Goal: Task Accomplishment & Management: Complete application form

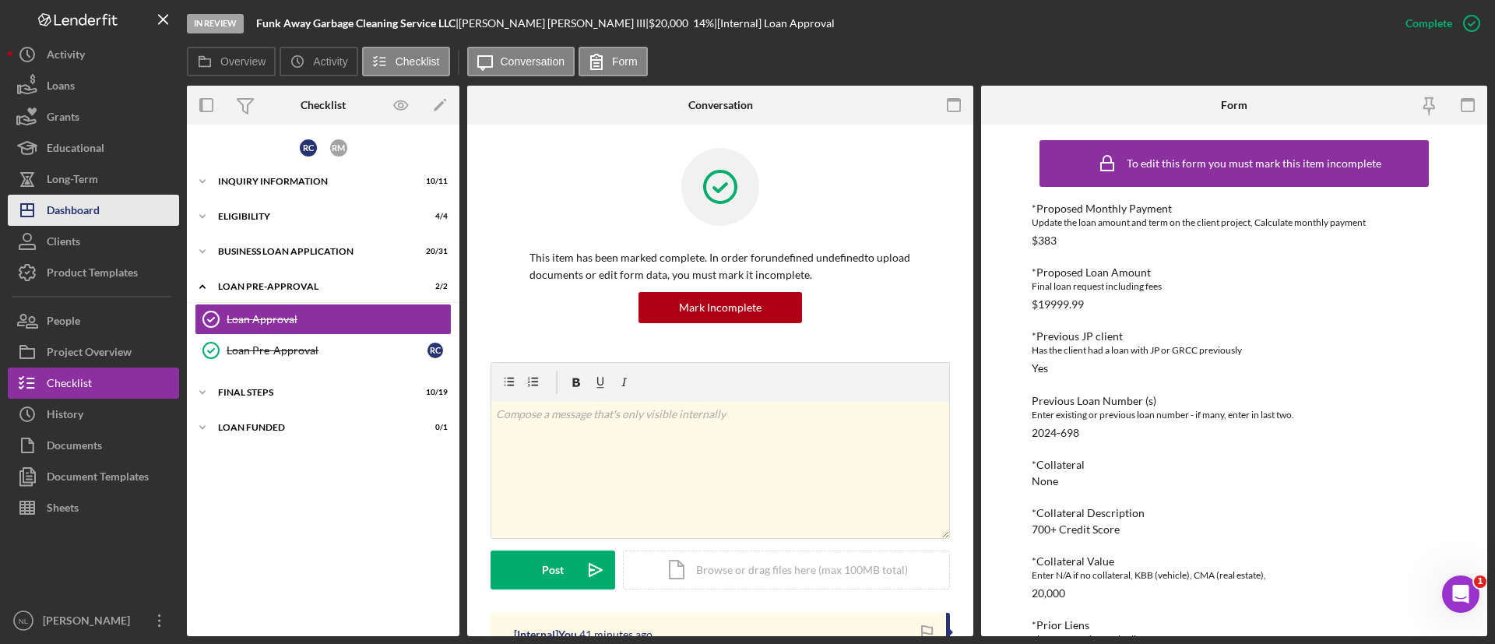
click at [130, 217] on button "Icon/Dashboard Dashboard" at bounding box center [93, 210] width 171 height 31
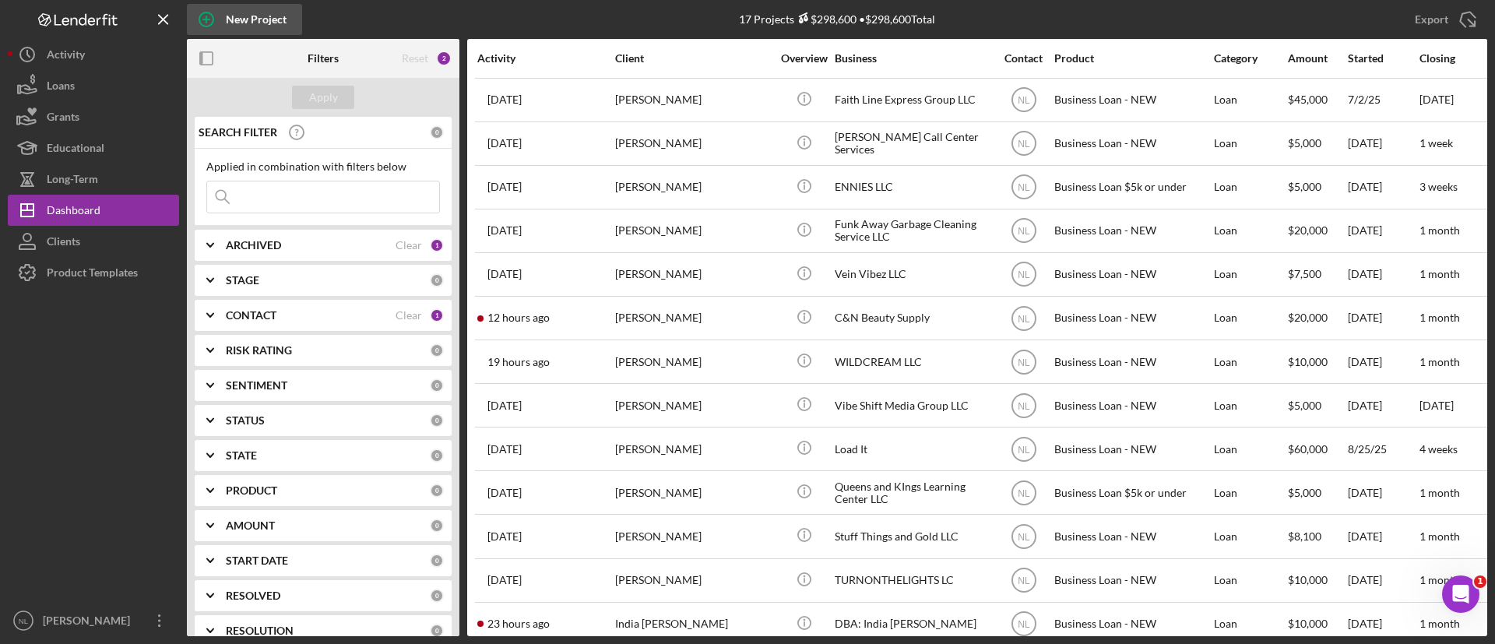
click at [239, 23] on div "New Project" at bounding box center [256, 19] width 61 height 31
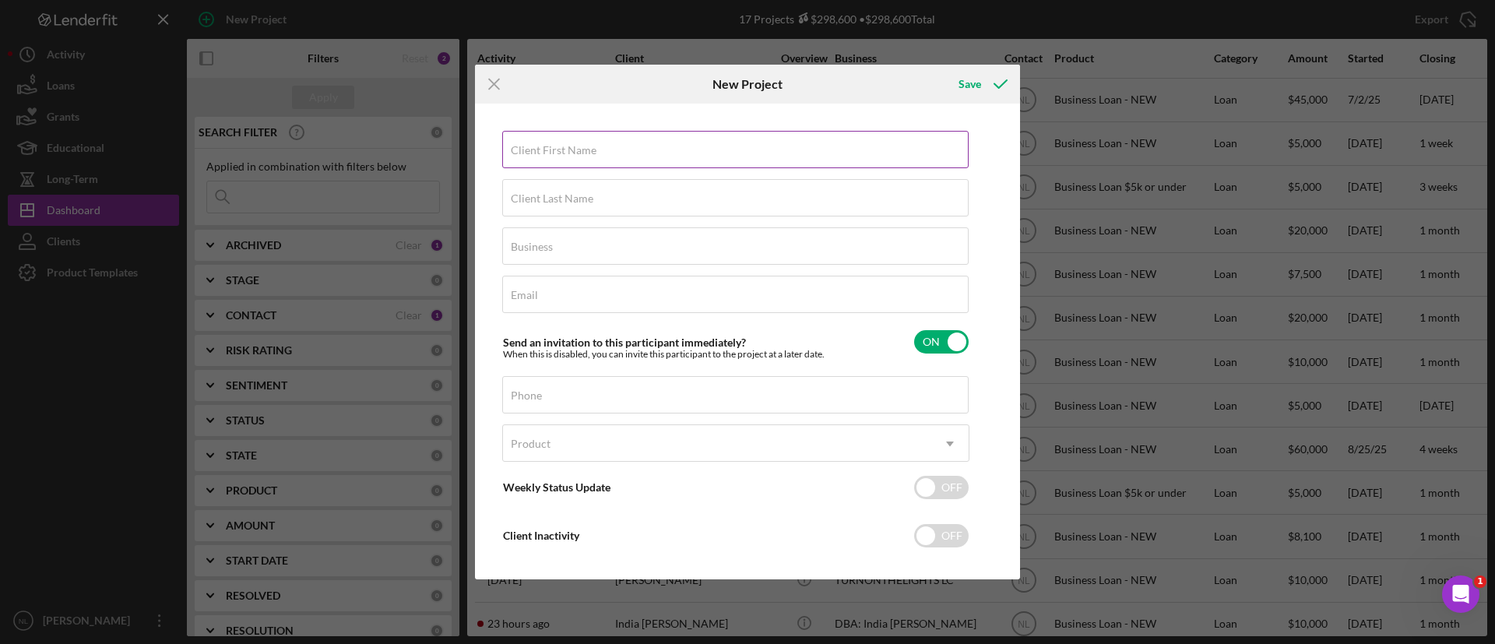
click at [580, 156] on label "Client First Name" at bounding box center [554, 150] width 86 height 12
click at [580, 156] on input "Client First Name" at bounding box center [735, 149] width 467 height 37
type input "[PERSON_NAME]"
click at [577, 199] on label "Client Last Name" at bounding box center [552, 198] width 83 height 12
click at [577, 199] on input "Client Last Name" at bounding box center [735, 197] width 467 height 37
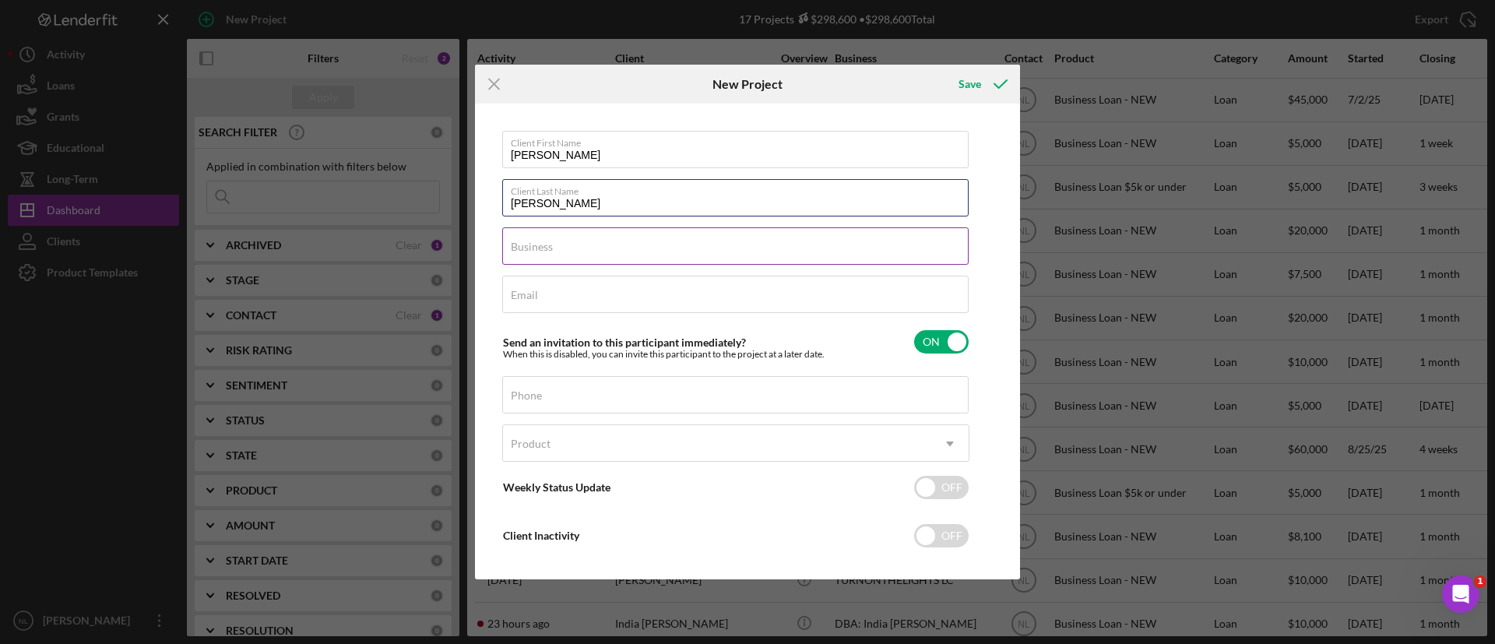
type input "[PERSON_NAME]"
click at [548, 241] on label "Business" at bounding box center [532, 247] width 42 height 12
click at [548, 241] on input "Business" at bounding box center [735, 245] width 467 height 37
type input "[PERSON_NAME] Realty"
click at [581, 304] on input "Email" at bounding box center [735, 294] width 467 height 37
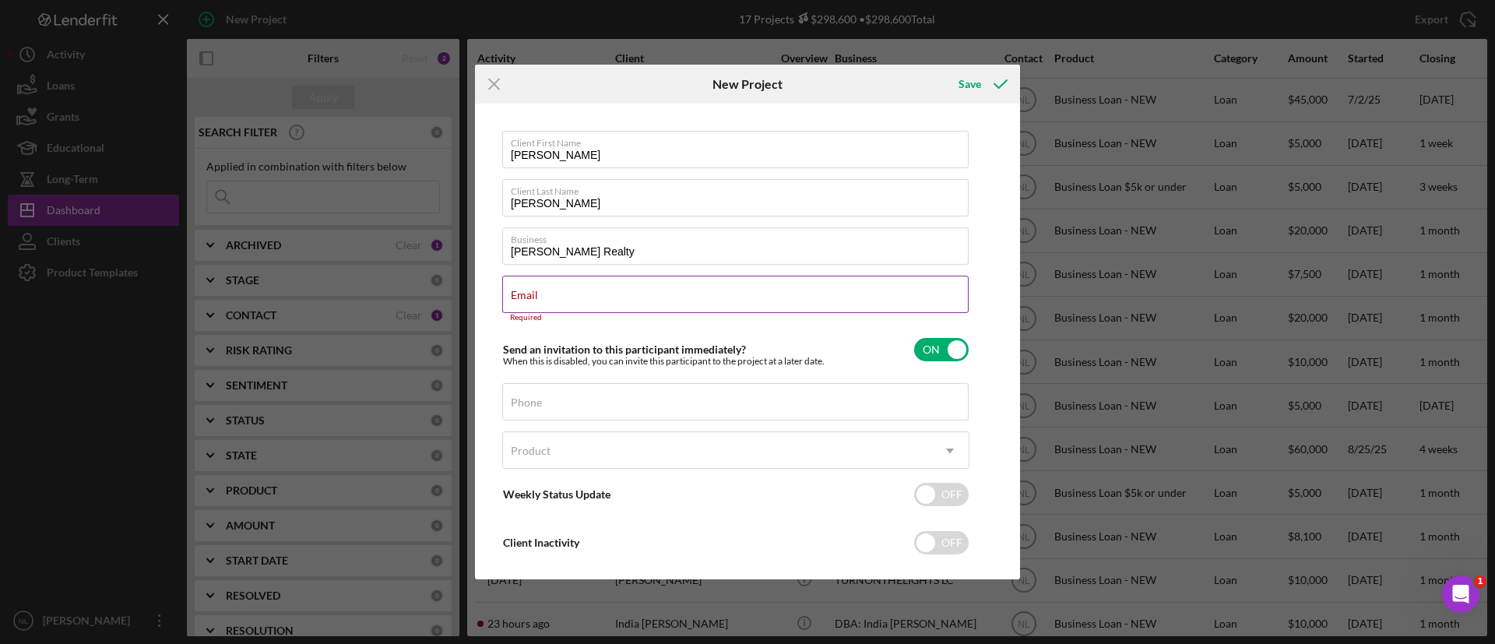
click at [516, 292] on label "Email" at bounding box center [524, 295] width 27 height 12
click at [516, 292] on input "Email" at bounding box center [735, 294] width 467 height 37
click at [514, 292] on label "Email" at bounding box center [524, 295] width 27 height 12
click at [514, 292] on input "Email" at bounding box center [735, 294] width 467 height 37
paste input "[EMAIL_ADDRESS][DOMAIN_NAME]"
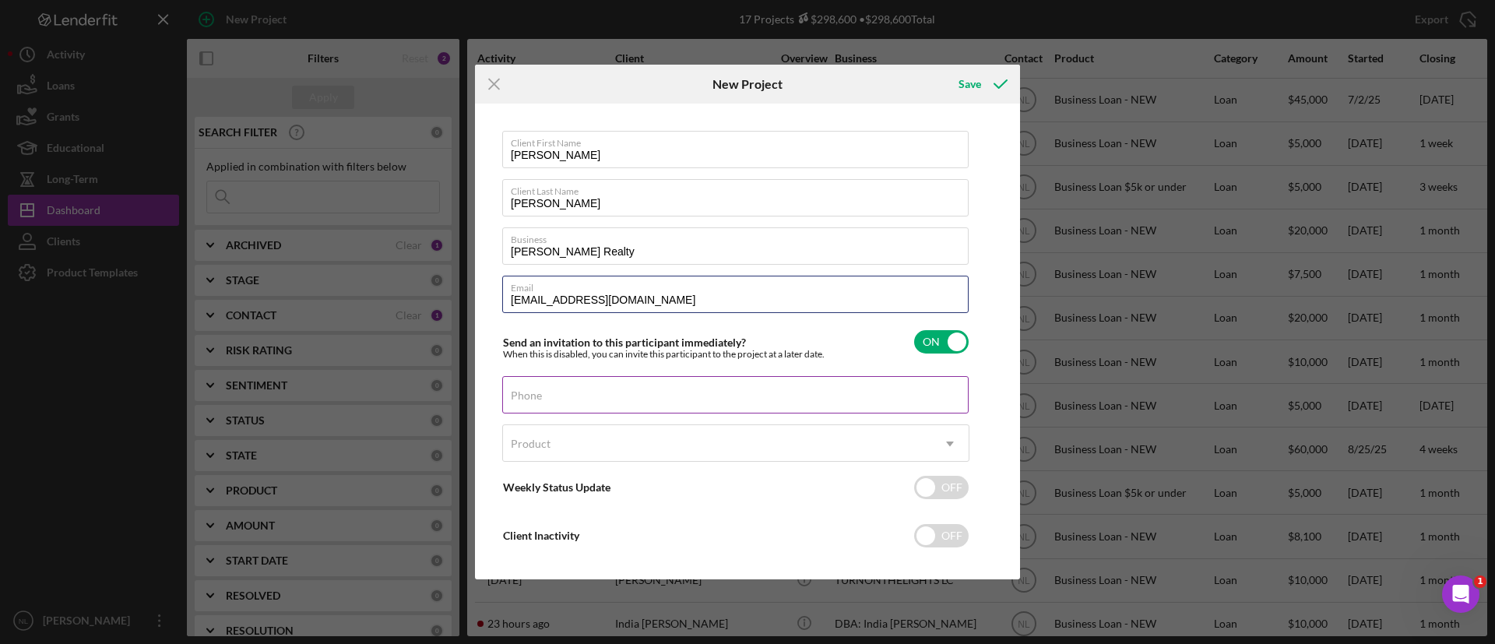
type input "[EMAIL_ADDRESS][DOMAIN_NAME]"
click at [576, 403] on input "Phone" at bounding box center [735, 394] width 467 height 37
click at [582, 403] on input "Phone" at bounding box center [735, 394] width 467 height 37
paste input "[PHONE_NUMBER]"
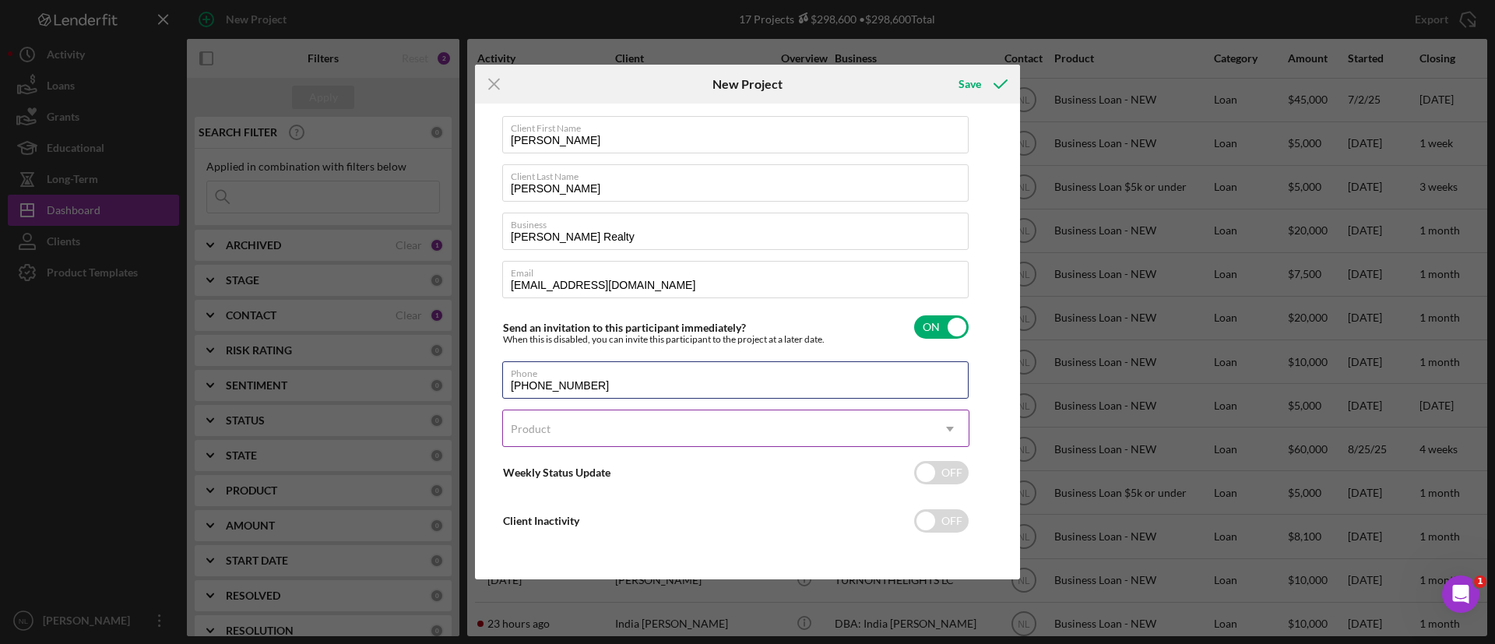
type input "[PHONE_NUMBER]"
click at [541, 426] on div "Product" at bounding box center [531, 429] width 40 height 12
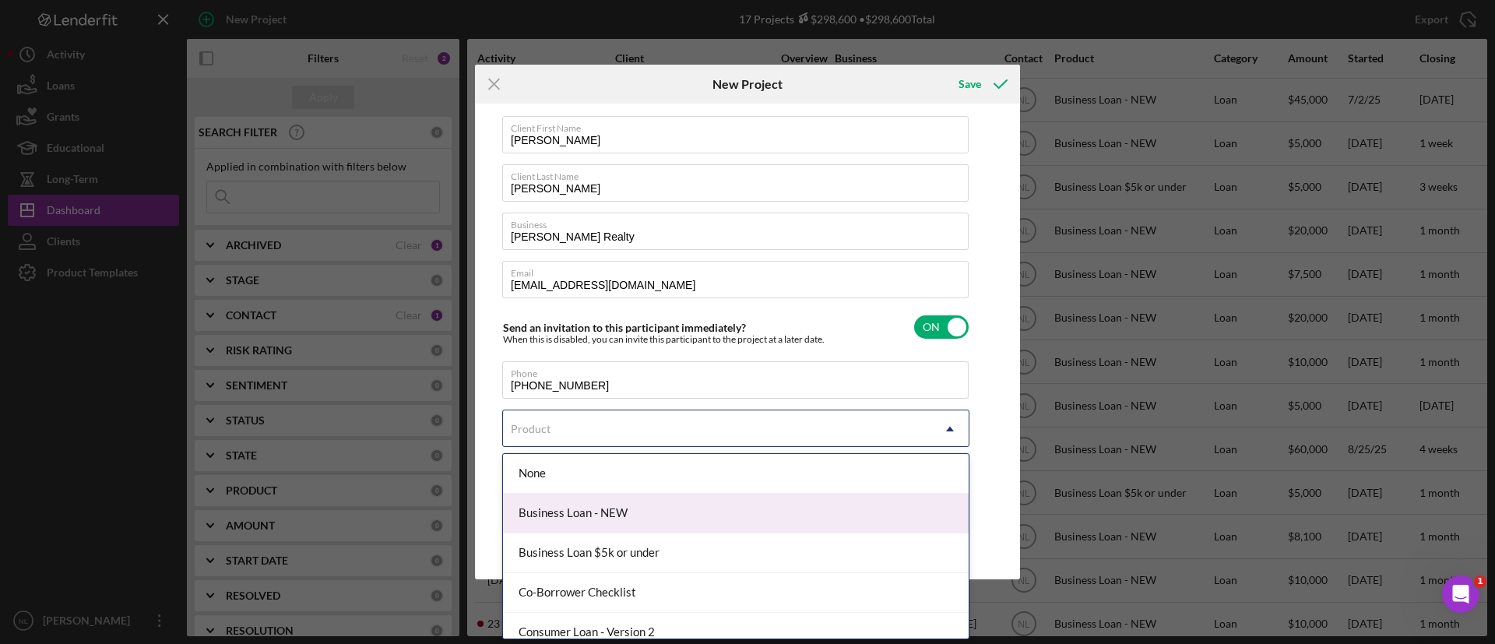
click at [674, 511] on div "Business Loan - NEW" at bounding box center [736, 514] width 466 height 40
checkbox input "true"
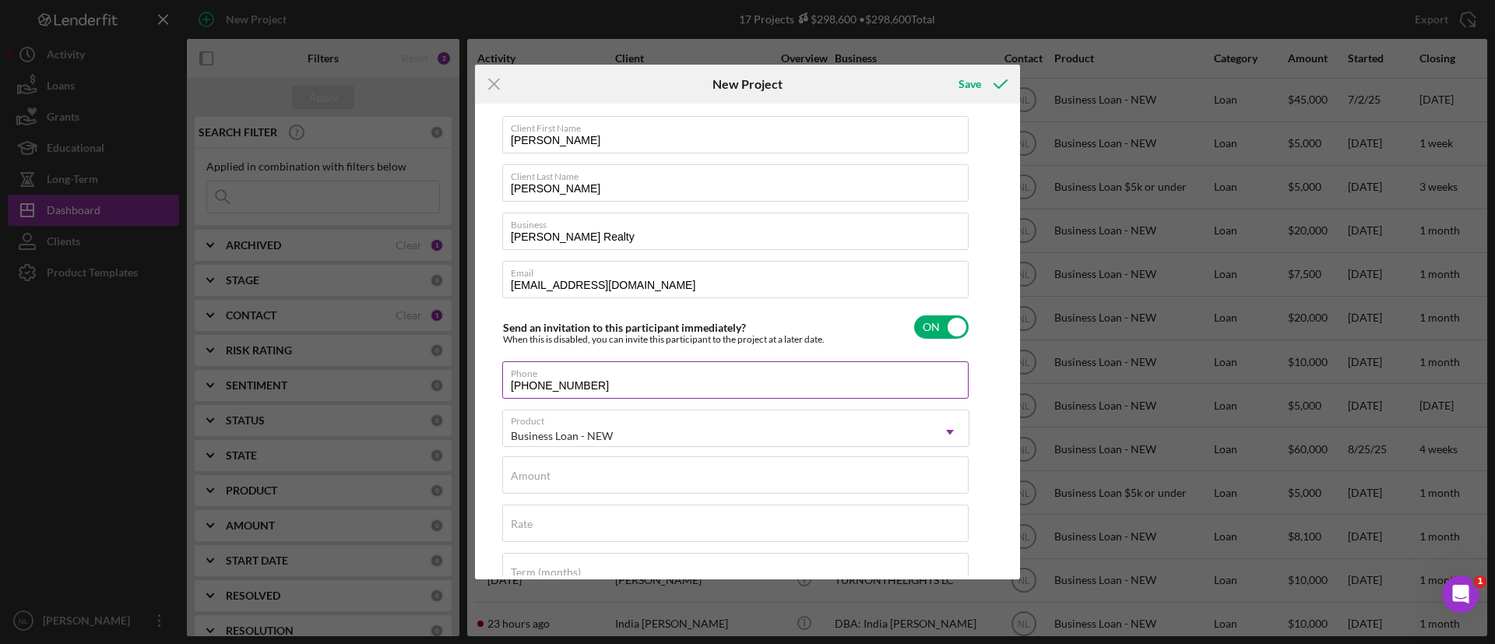
scroll to position [152, 0]
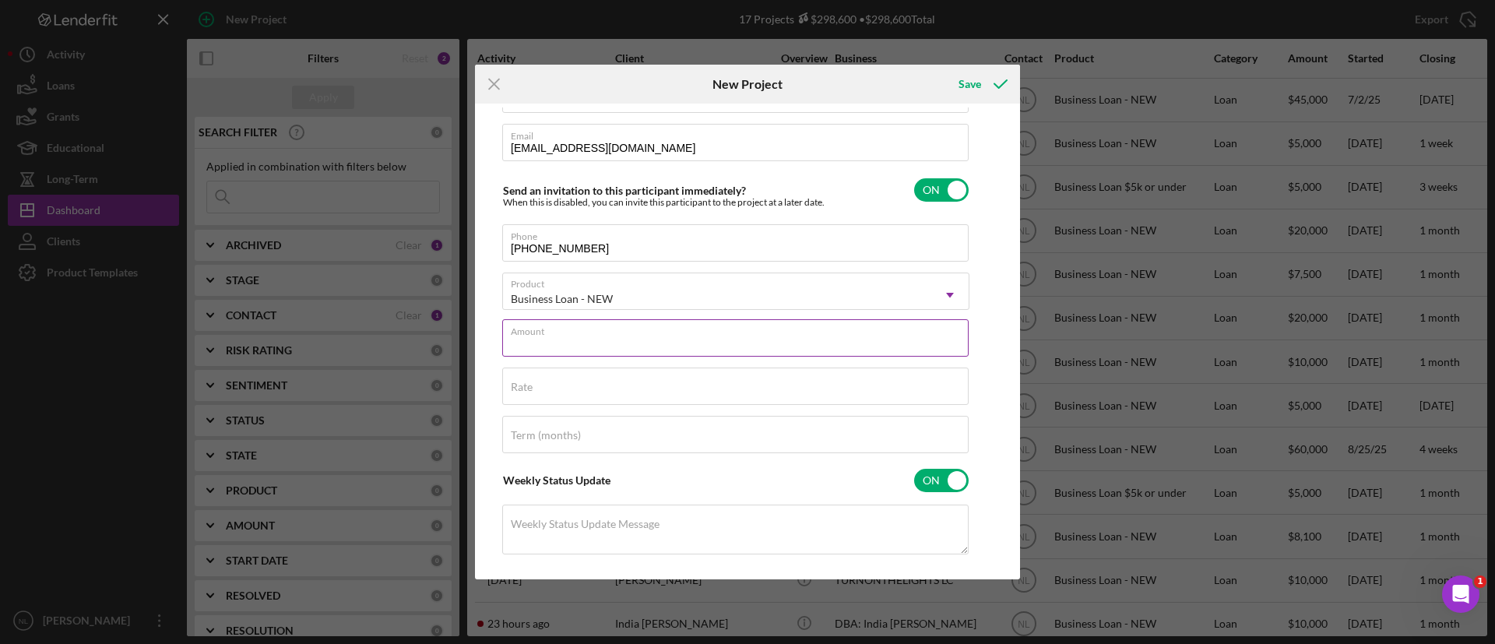
click at [617, 350] on input "Amount" at bounding box center [735, 337] width 467 height 37
click at [518, 347] on input "Amount" at bounding box center [735, 337] width 467 height 37
type input "$50,000"
click at [973, 86] on div "Save" at bounding box center [970, 84] width 23 height 31
checkbox input "false"
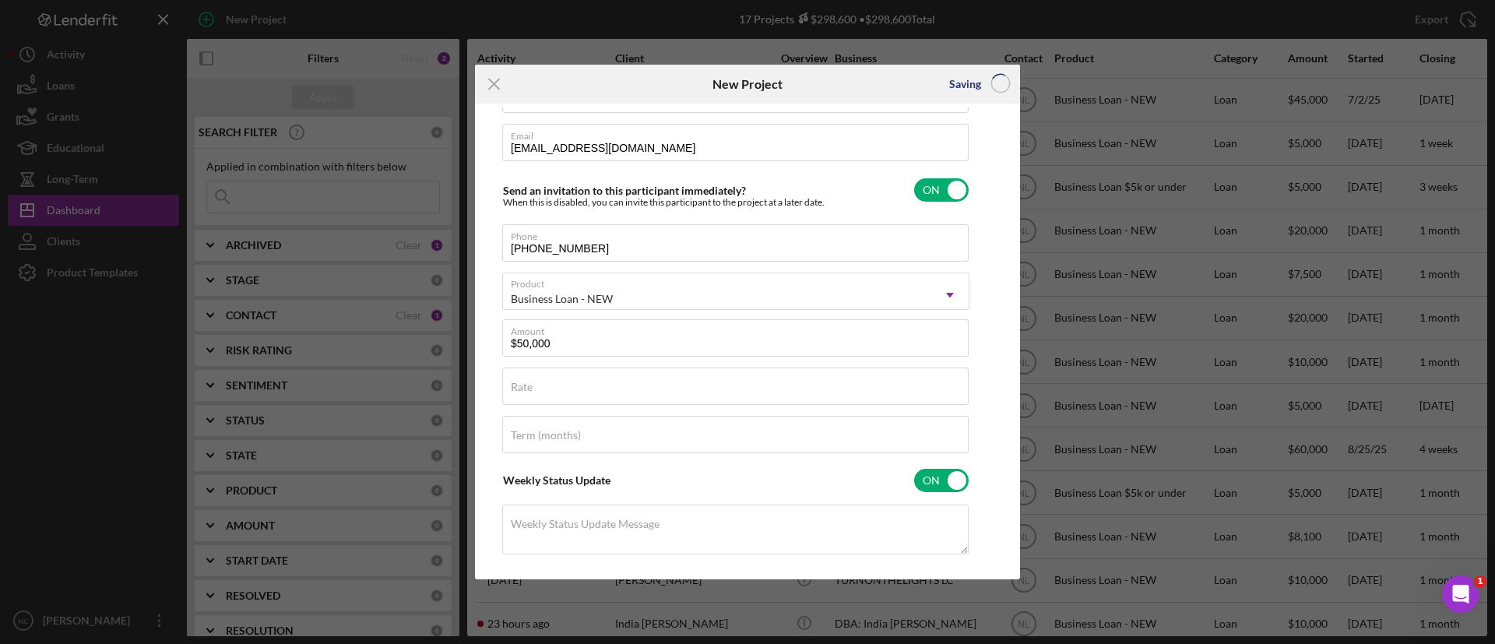
checkbox input "false"
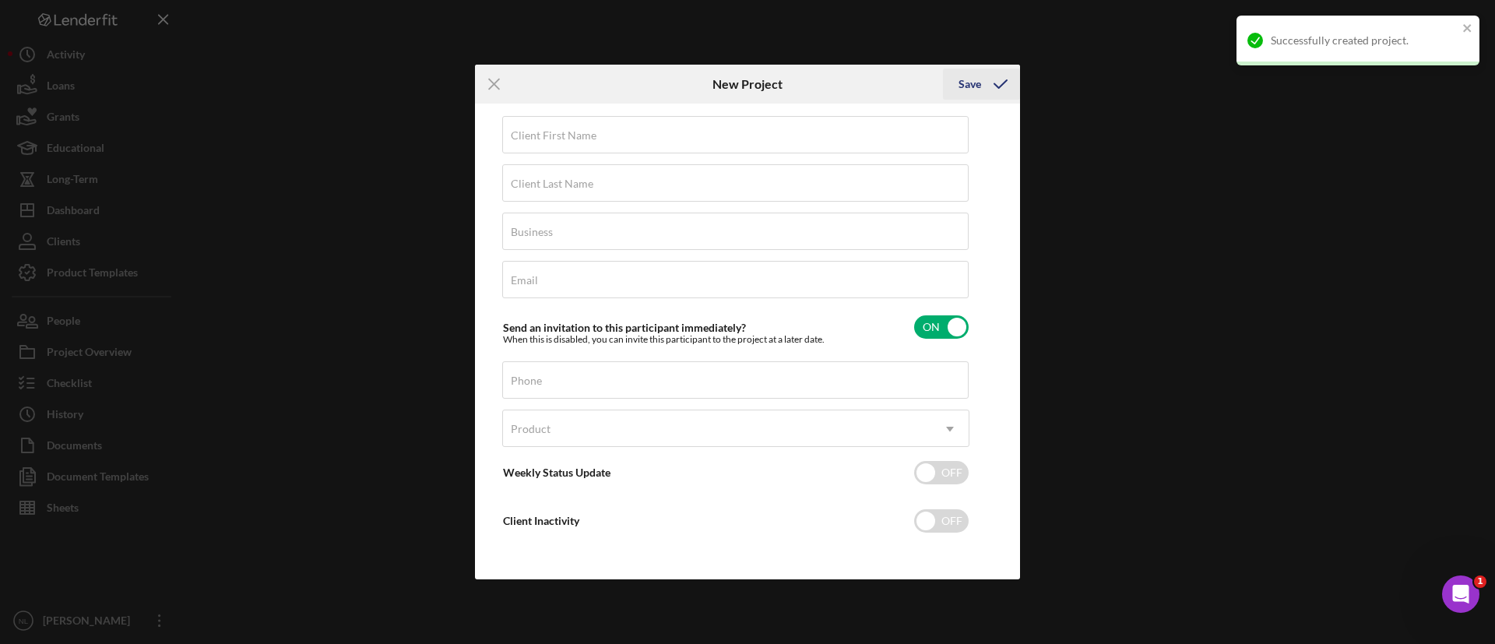
scroll to position [15, 0]
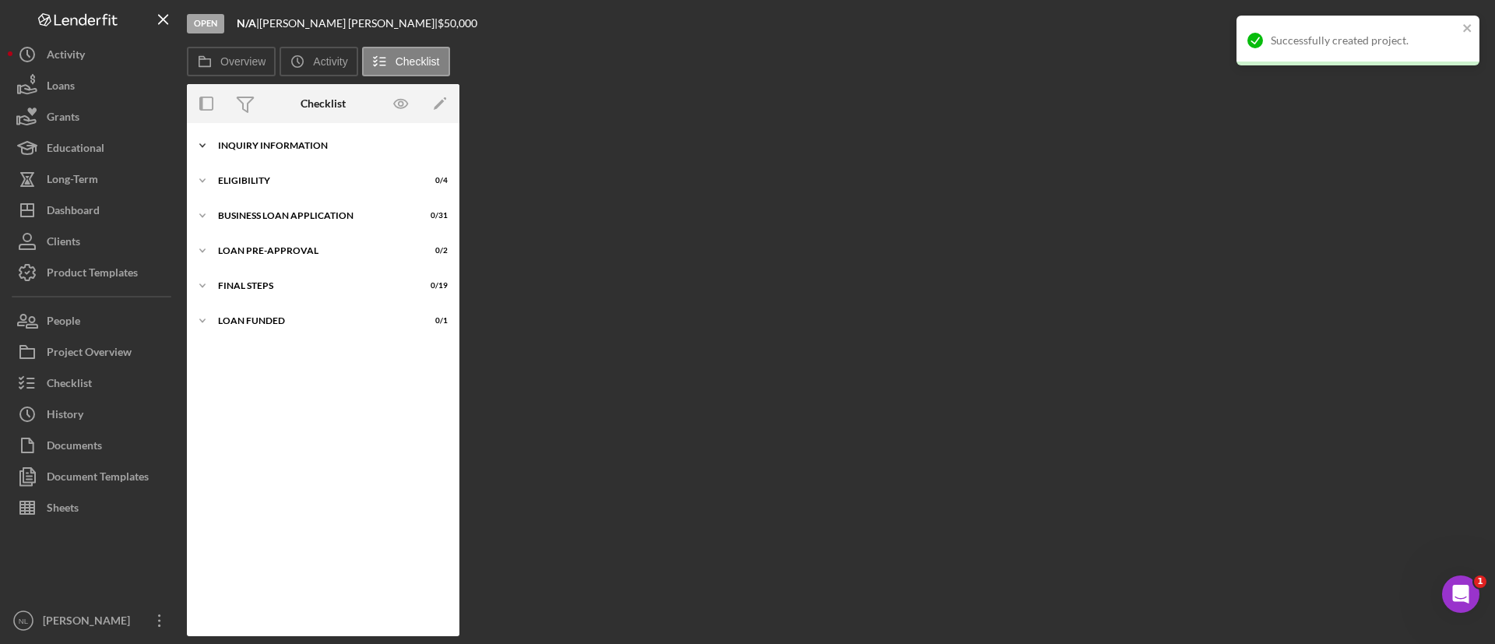
click at [282, 133] on div "Icon/Expander INQUIRY INFORMATION 0 / 11" at bounding box center [323, 145] width 273 height 31
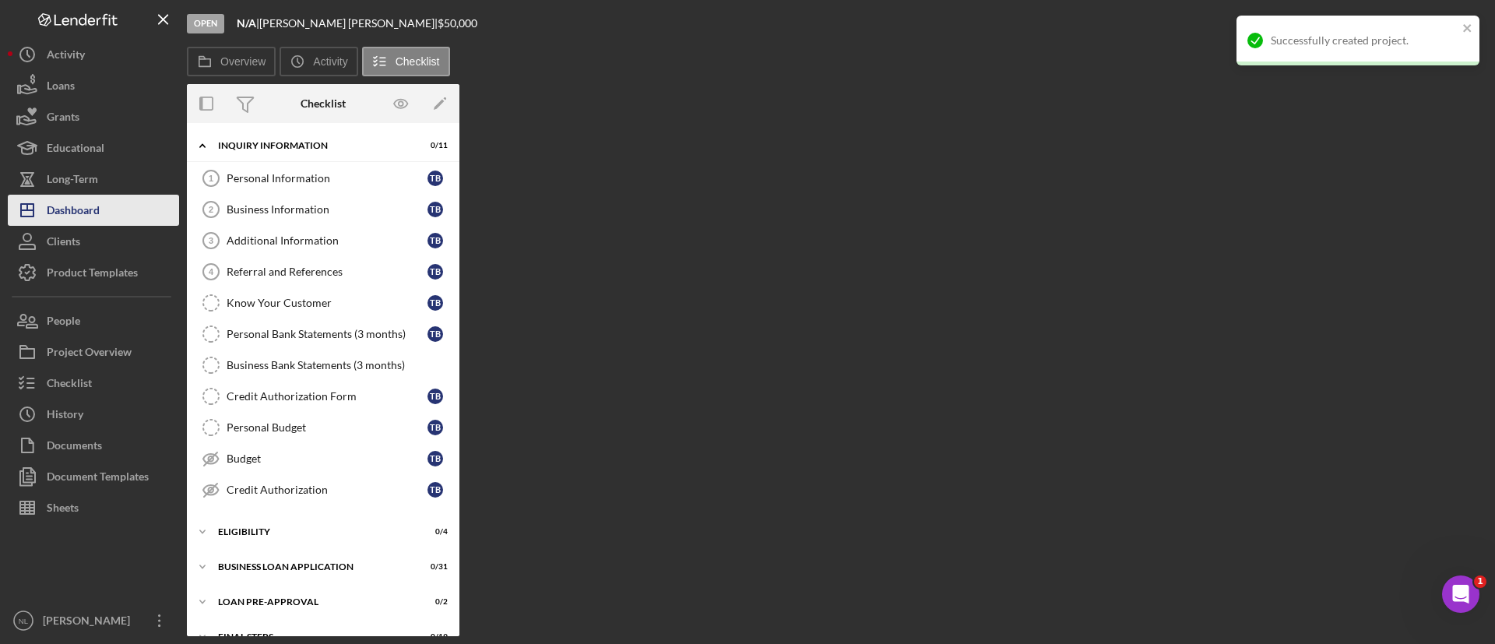
click at [155, 196] on button "Icon/Dashboard Dashboard" at bounding box center [93, 210] width 171 height 31
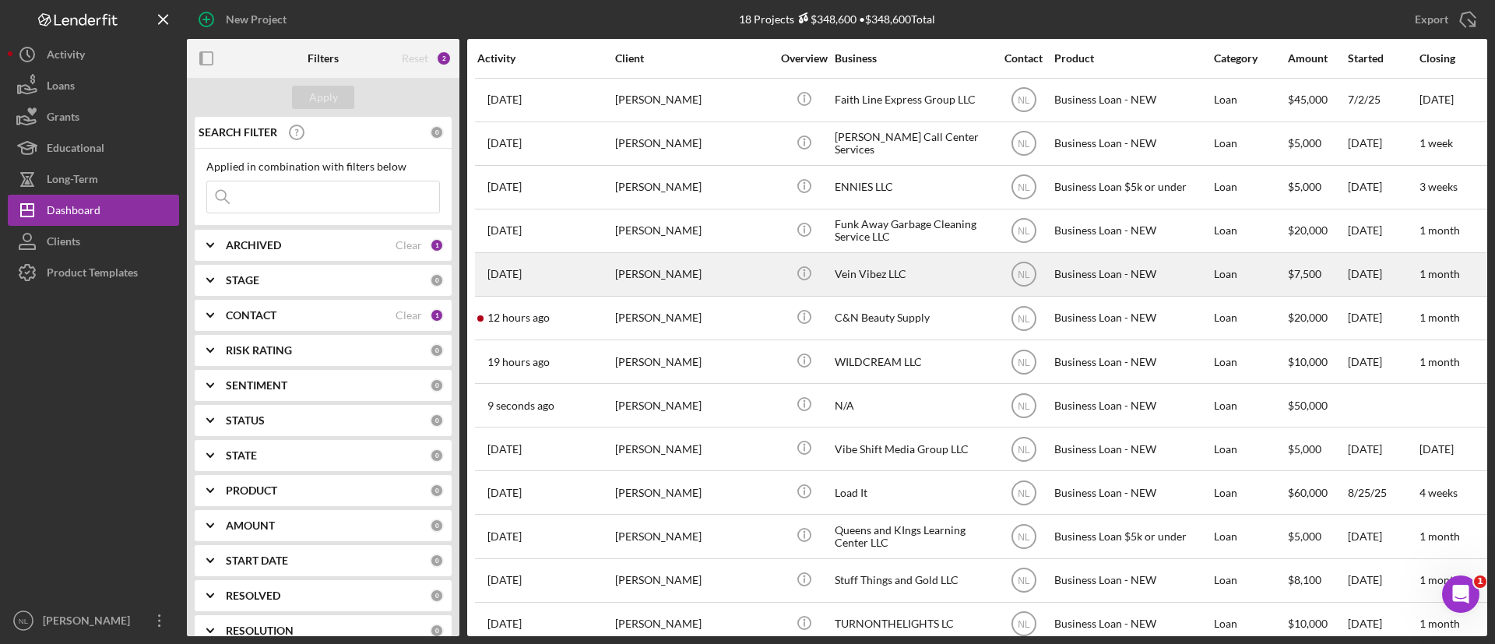
click at [706, 277] on div "[PERSON_NAME]" at bounding box center [693, 274] width 156 height 41
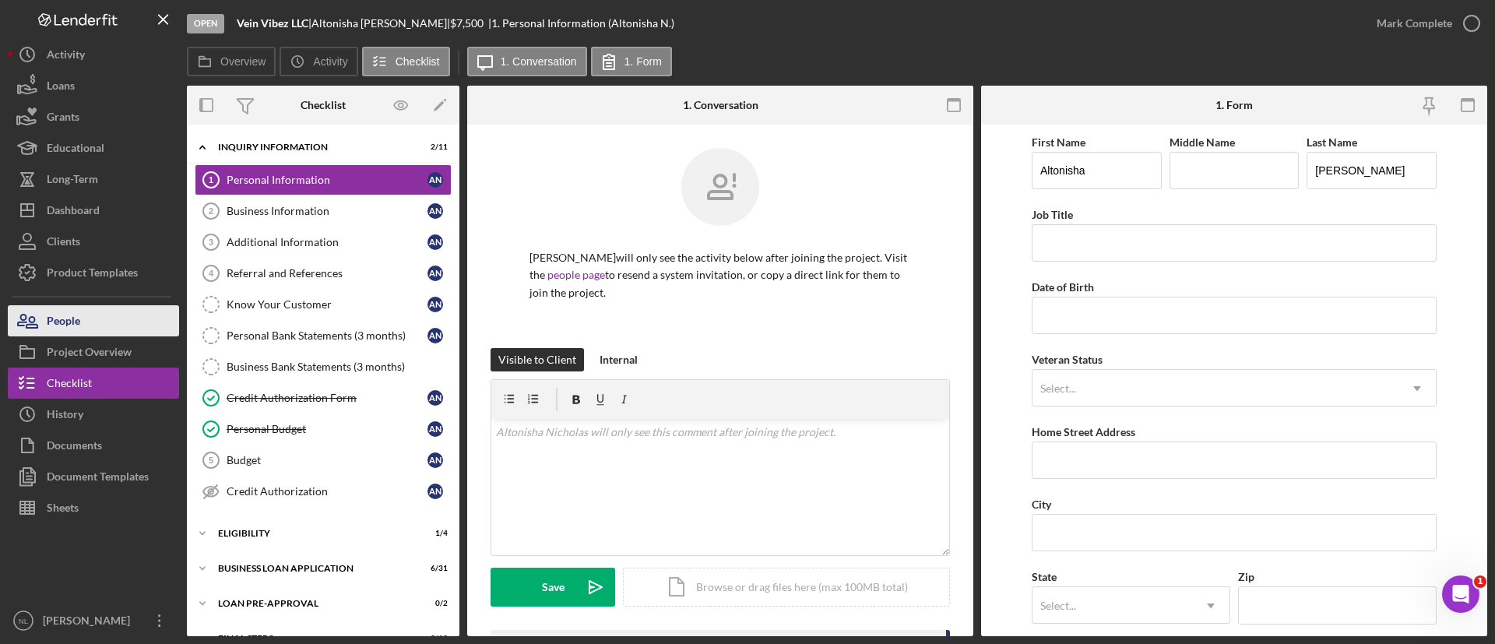
click at [111, 312] on button "People" at bounding box center [93, 320] width 171 height 31
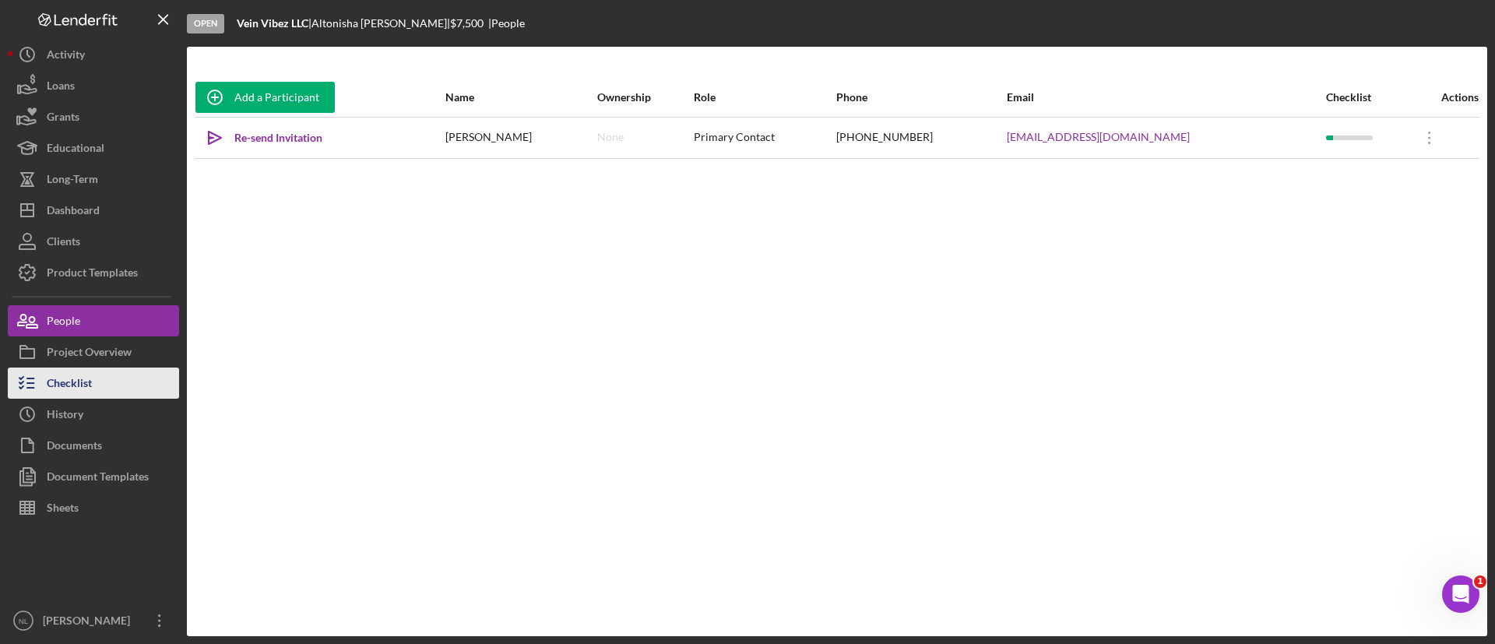
click at [95, 378] on button "Checklist" at bounding box center [93, 383] width 171 height 31
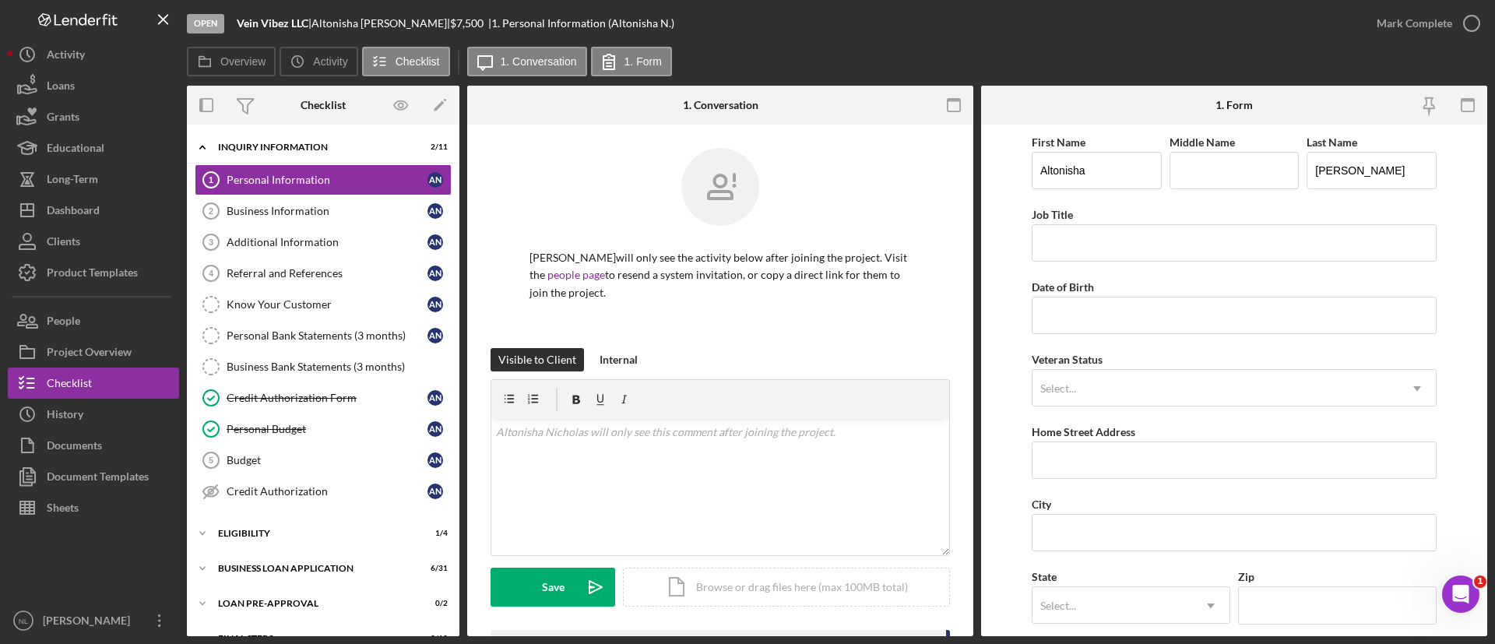
scroll to position [285, 0]
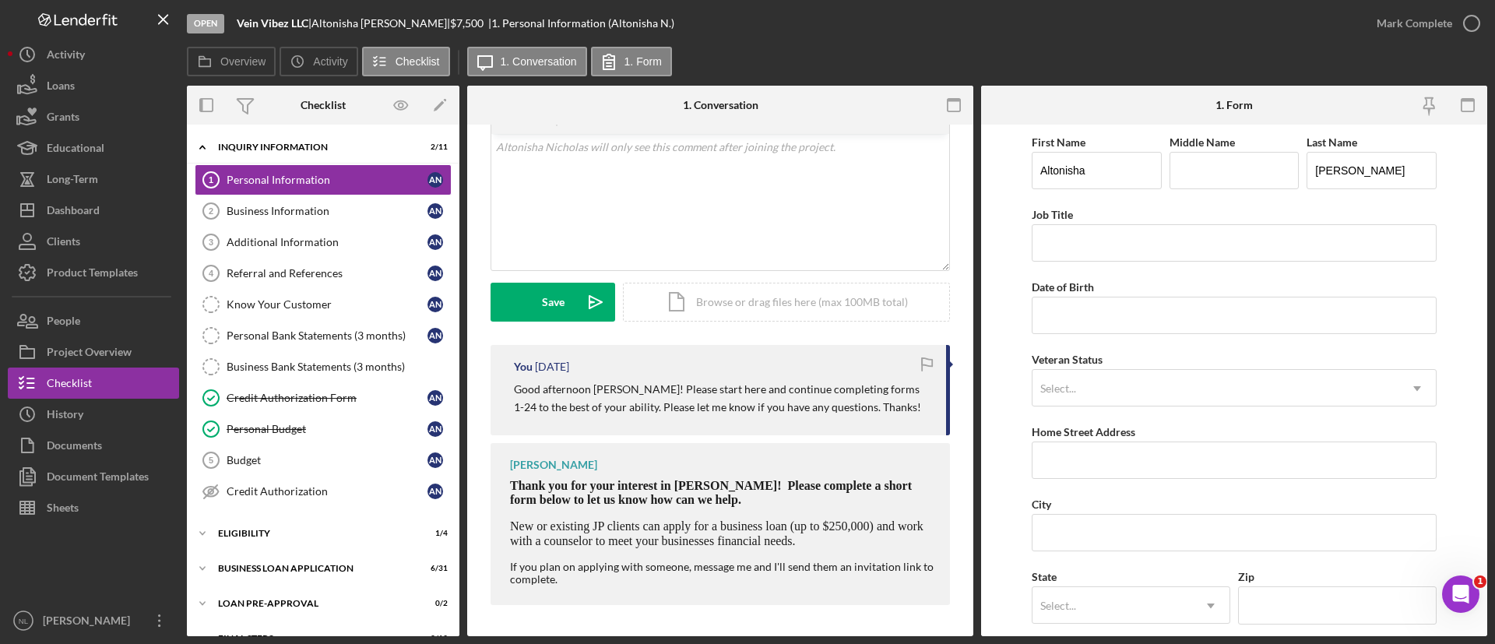
click at [697, 396] on p "Good afternoon [PERSON_NAME]! Please start here and continue completing forms 1…" at bounding box center [722, 398] width 417 height 35
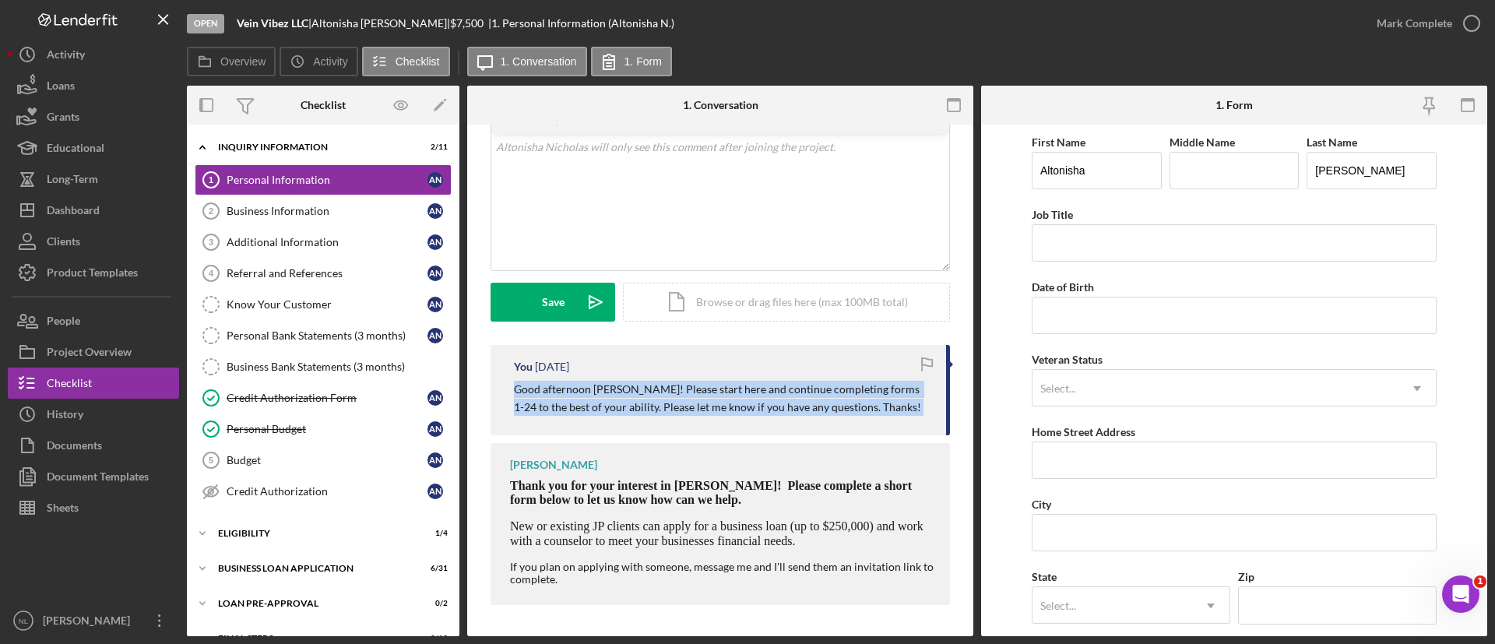
click at [697, 396] on p "Good afternoon [PERSON_NAME]! Please start here and continue completing forms 1…" at bounding box center [722, 398] width 417 height 35
copy div "Good afternoon [PERSON_NAME]! Please start here and continue completing forms 1…"
click at [87, 207] on div "Dashboard" at bounding box center [73, 212] width 53 height 35
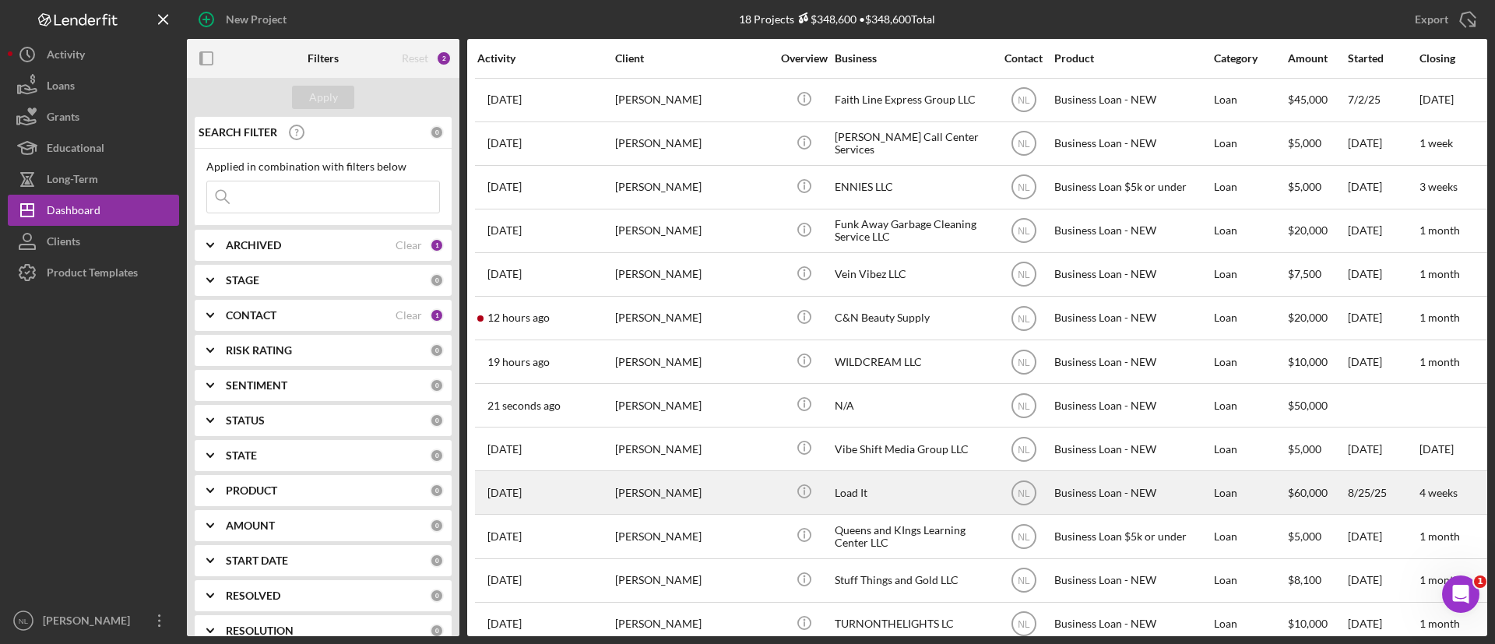
scroll to position [254, 0]
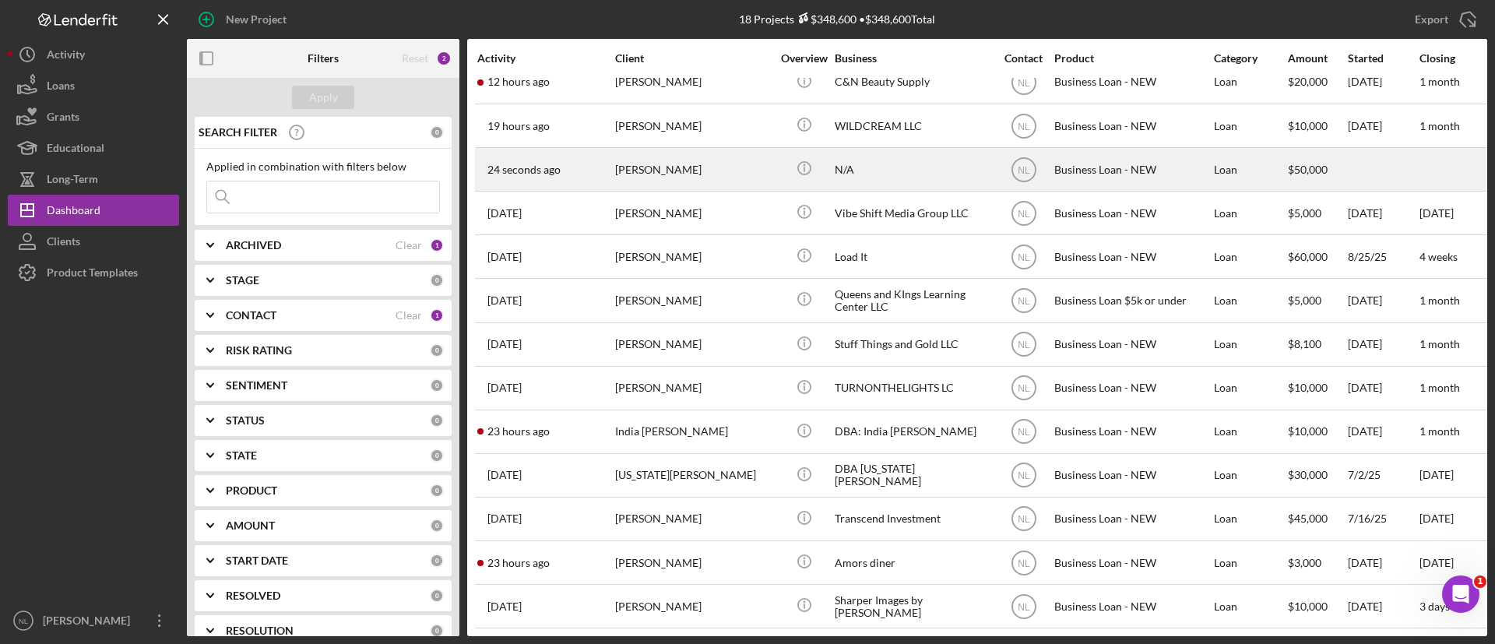
click at [599, 149] on div "24 seconds ago [PERSON_NAME]" at bounding box center [545, 169] width 136 height 41
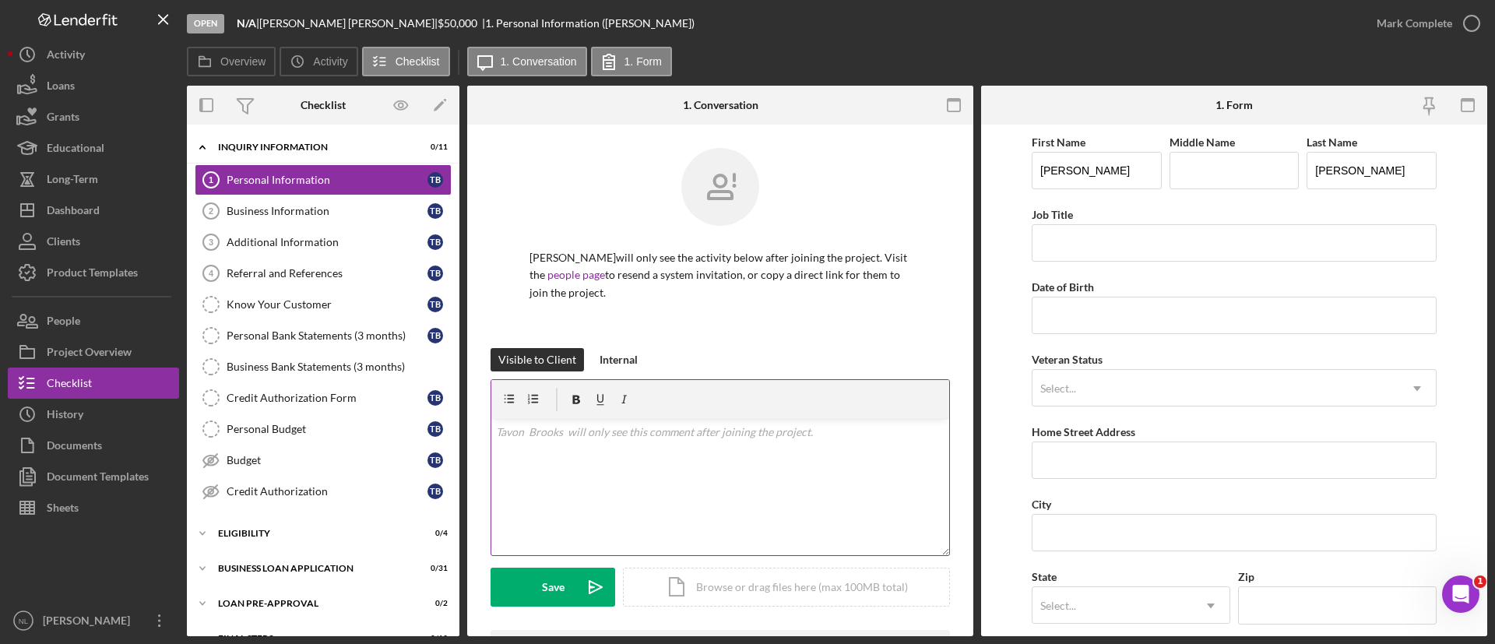
click at [569, 448] on div "v Color teal Color pink Remove color Add row above Add row below Add column bef…" at bounding box center [720, 487] width 458 height 136
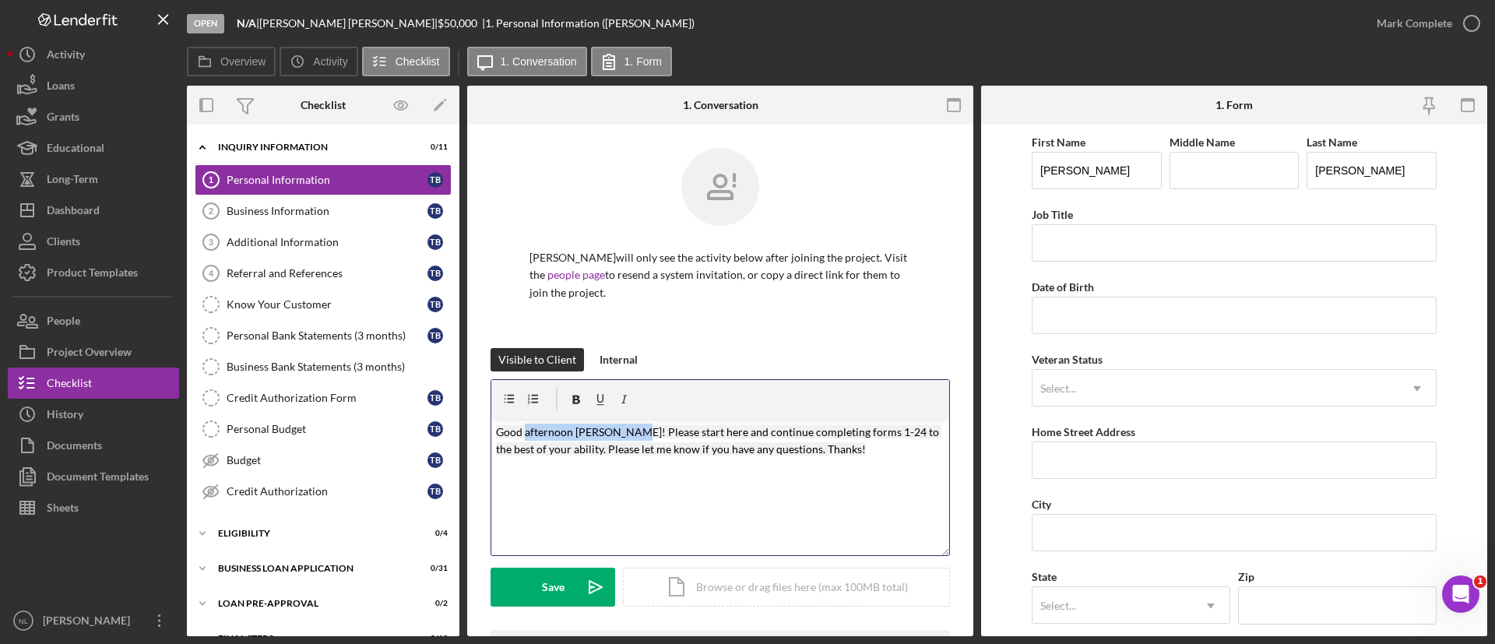
drag, startPoint x: 632, startPoint y: 430, endPoint x: 523, endPoint y: 435, distance: 108.4
click at [523, 435] on mark "Good afternoon [PERSON_NAME]! Please start here and continue completing forms 1…" at bounding box center [719, 440] width 446 height 30
click at [618, 432] on mark "Good morning [PERSON_NAME]! Please start here and continue completing forms 1-2…" at bounding box center [715, 440] width 439 height 30
click at [620, 428] on mark "Good morning [PERSON_NAME]! Please start here and continue completing forms 1-2…" at bounding box center [715, 440] width 439 height 30
click at [593, 473] on mark "Good morning [PERSON_NAME]! This is the next step in the application process. P…" at bounding box center [719, 449] width 446 height 48
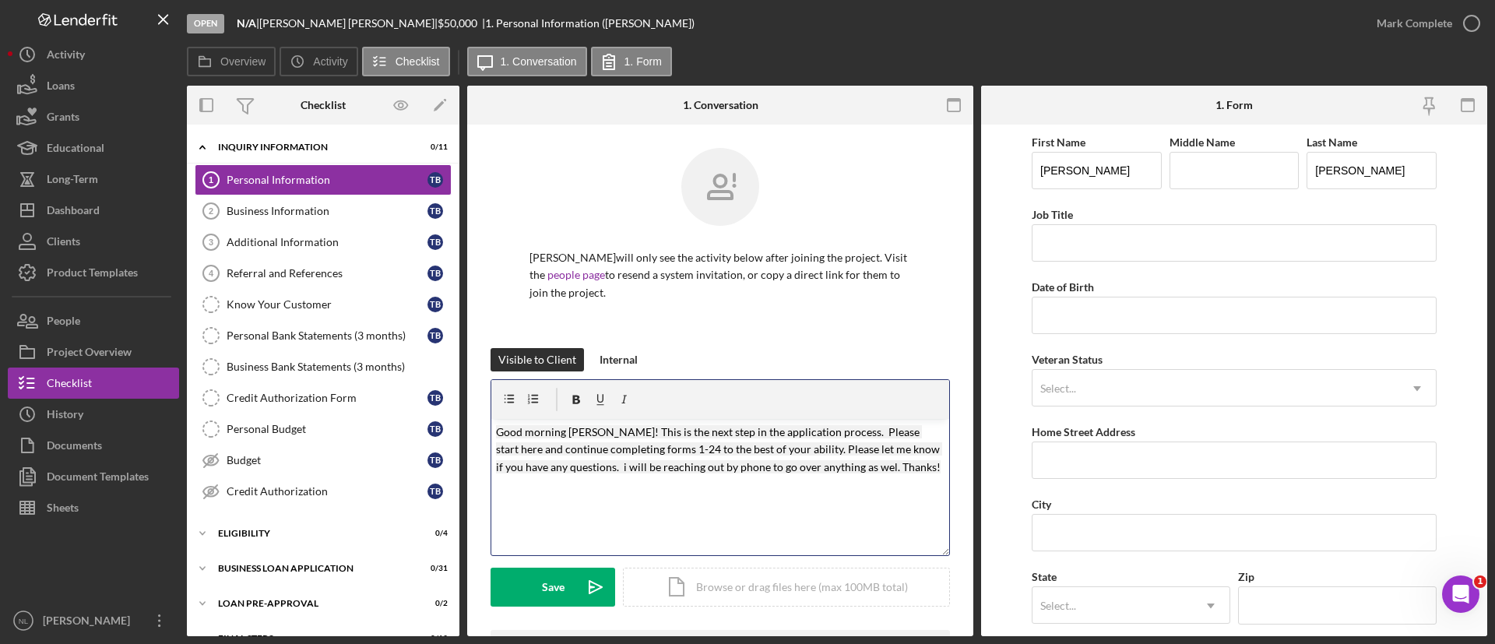
click at [586, 467] on mark "Good morning [PERSON_NAME]! This is the next step in the application process. P…" at bounding box center [719, 449] width 446 height 48
click at [685, 570] on div "[PERSON_NAME] will only see the activity below after joining the project. Visit…" at bounding box center [720, 474] width 506 height 699
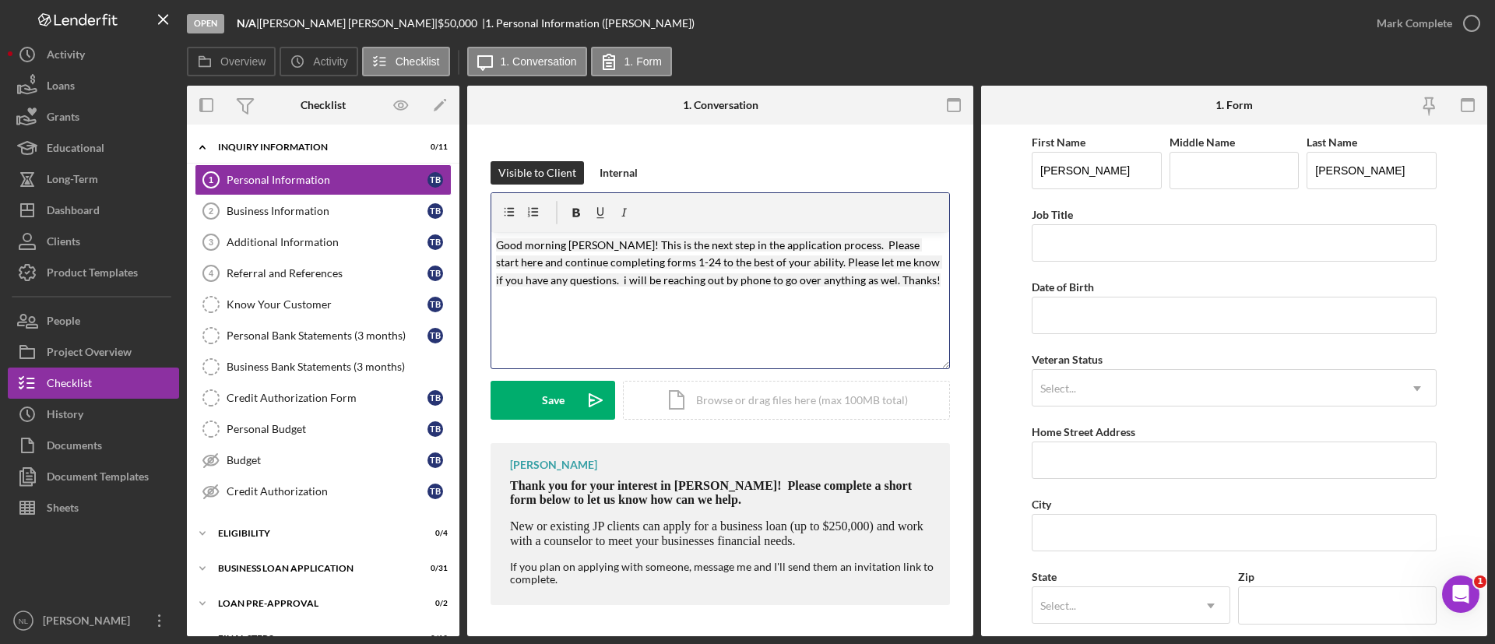
click at [858, 285] on mark "Good morning [PERSON_NAME]! This is the next step in the application process. P…" at bounding box center [719, 262] width 446 height 48
click at [865, 301] on p at bounding box center [720, 311] width 449 height 35
click at [583, 394] on icon "Icon/icon-invite-send" at bounding box center [595, 400] width 39 height 39
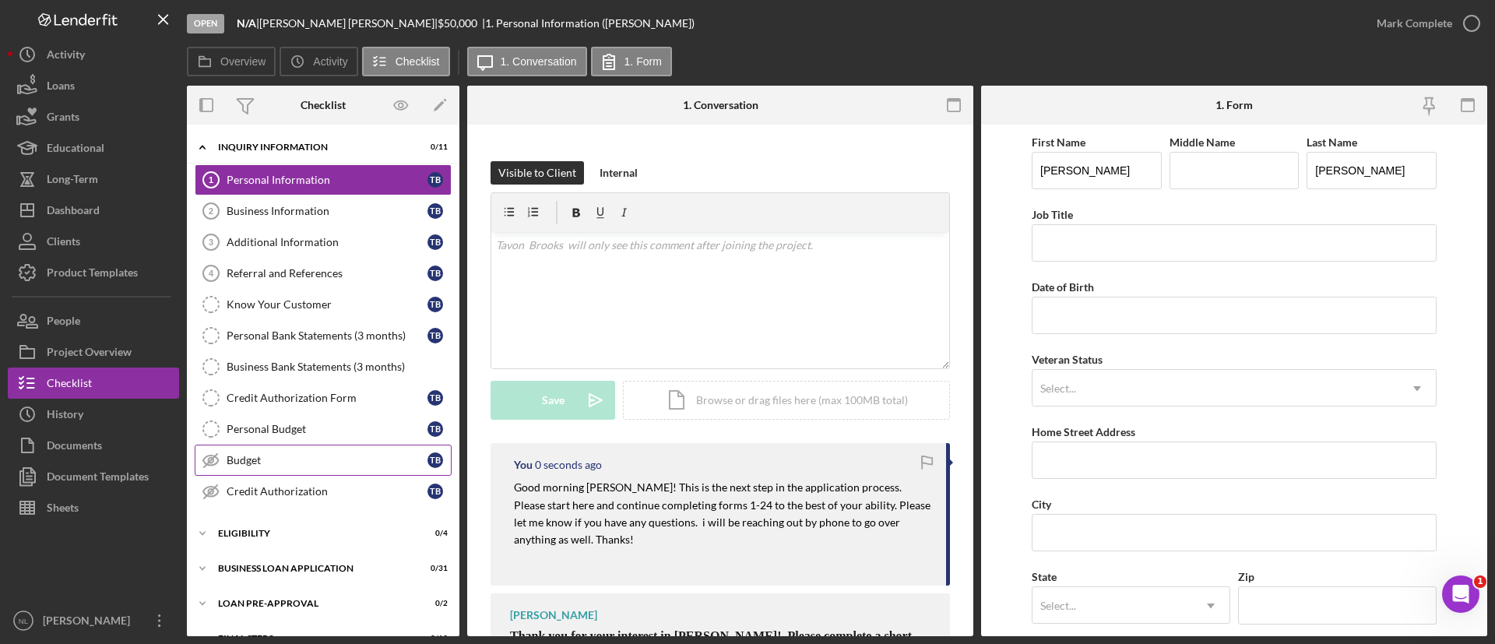
click at [336, 448] on link "Budget Budget T B" at bounding box center [323, 460] width 257 height 31
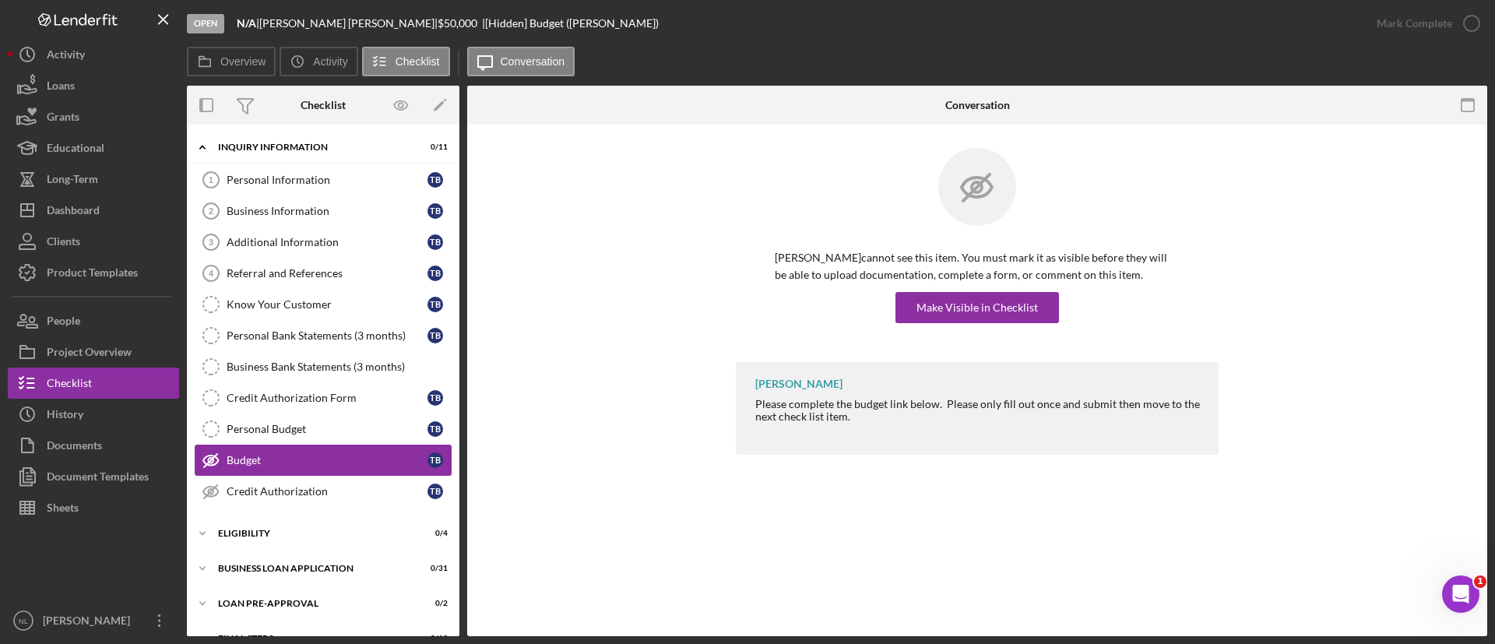
scroll to position [36, 0]
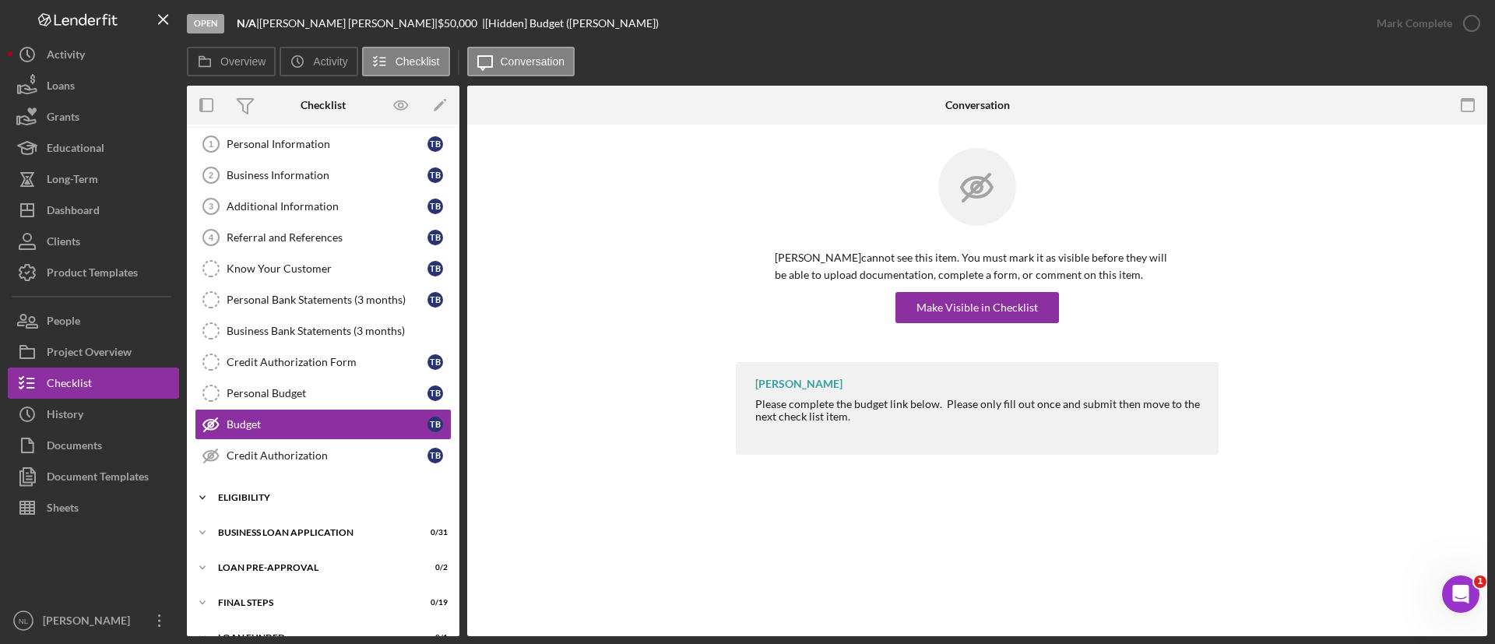
click at [295, 498] on div "ELIGIBILITY" at bounding box center [329, 497] width 222 height 9
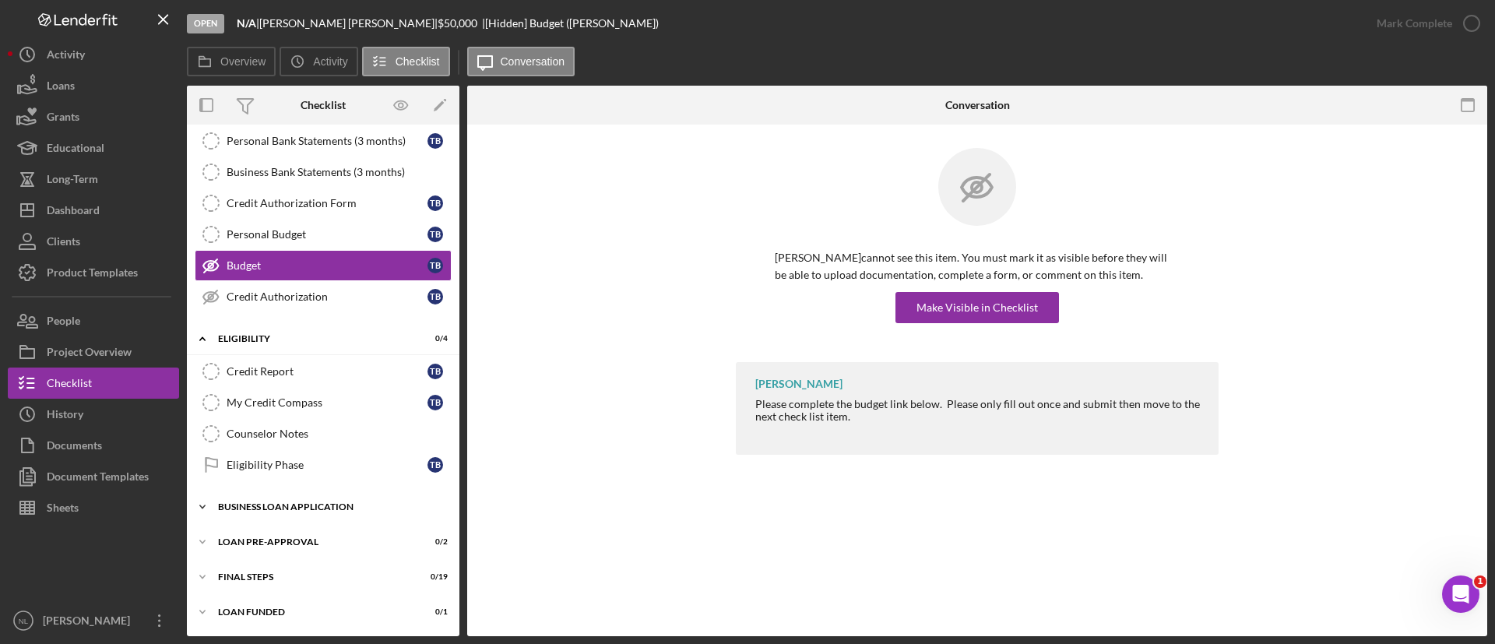
click at [336, 505] on div "BUSINESS LOAN APPLICATION" at bounding box center [329, 506] width 222 height 9
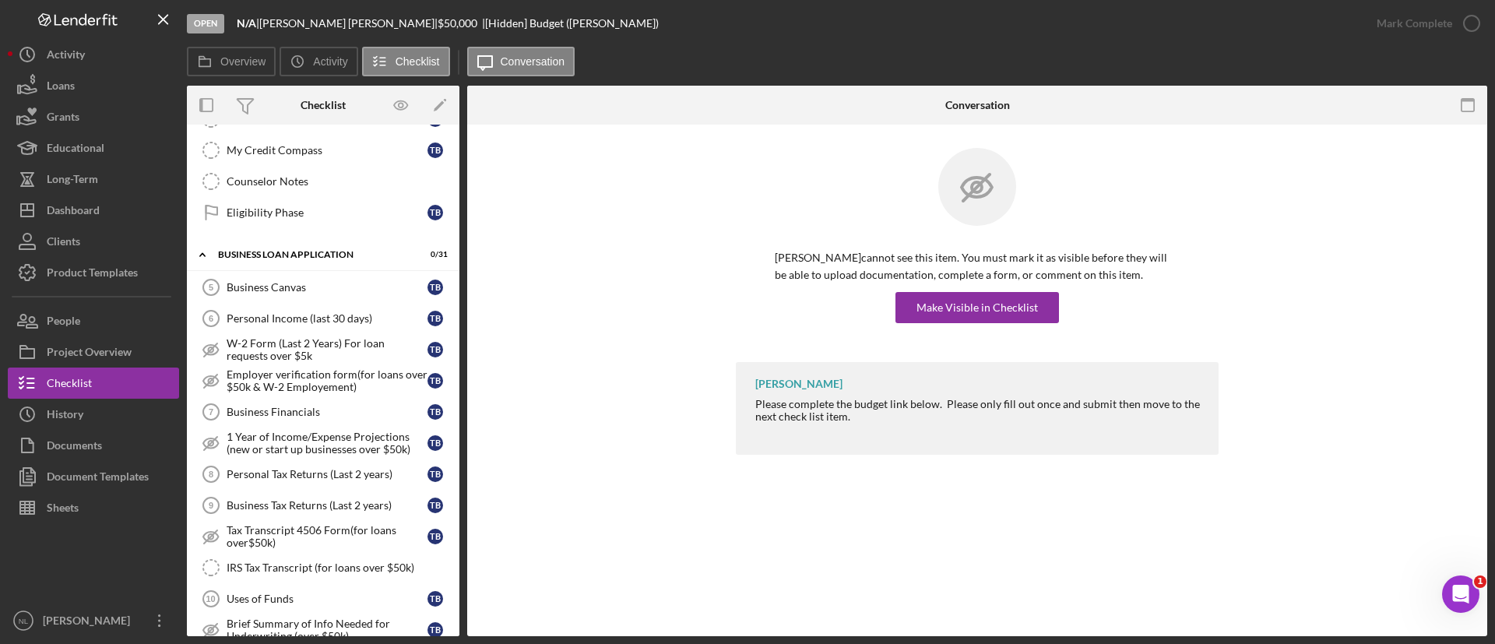
scroll to position [0, 0]
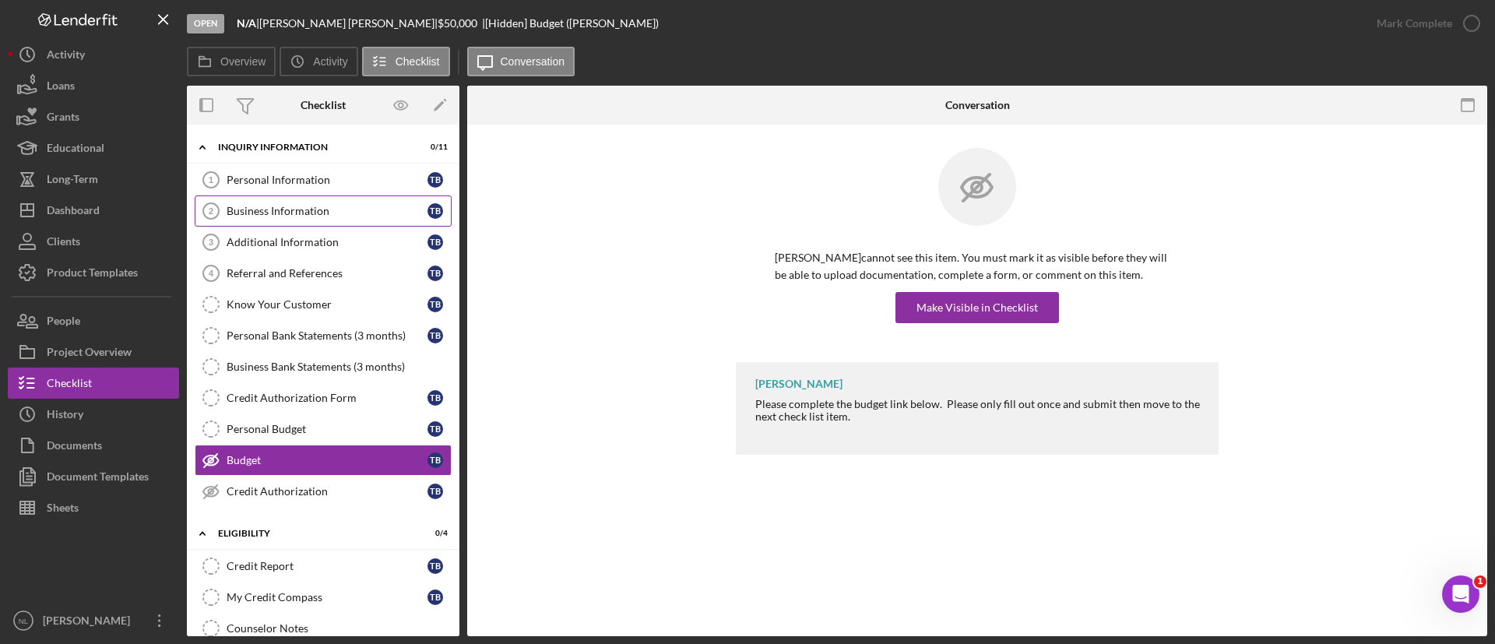
click at [296, 201] on link "Business Information 2 Business Information T B" at bounding box center [323, 211] width 257 height 31
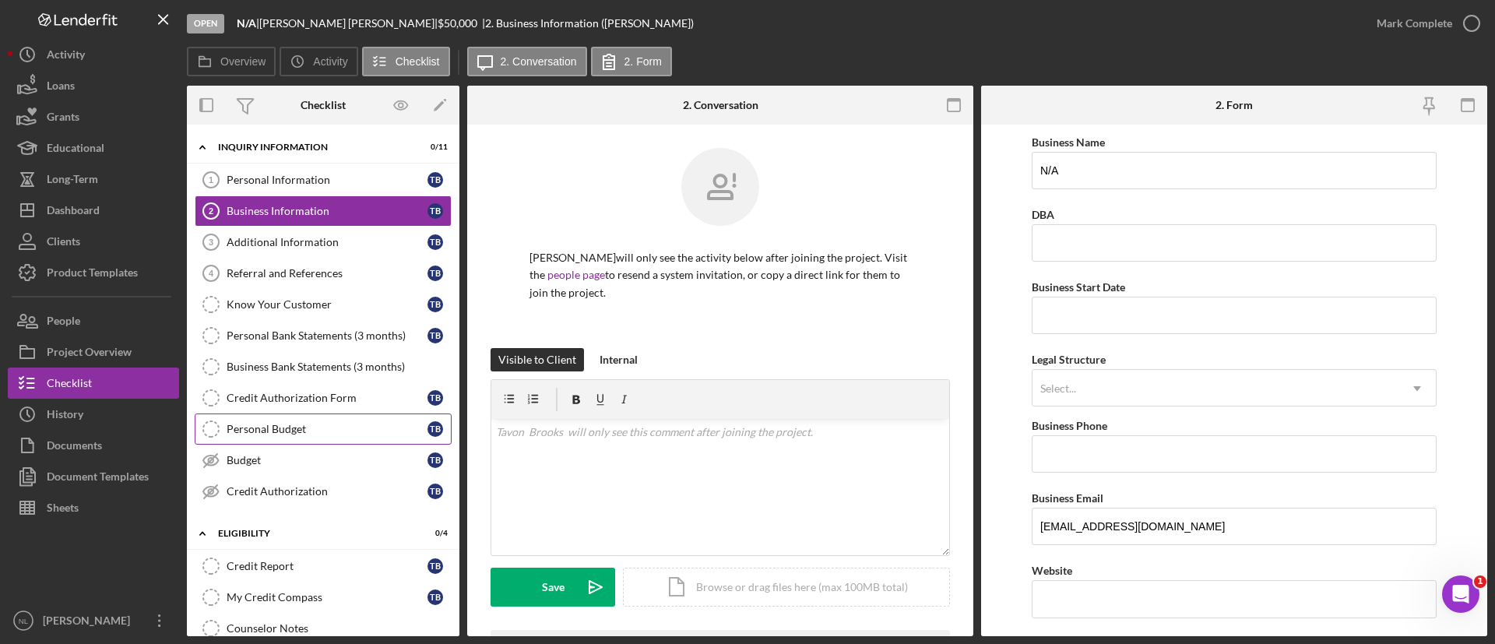
click at [301, 443] on link "Personal Budget Personal Budget T B" at bounding box center [323, 429] width 257 height 31
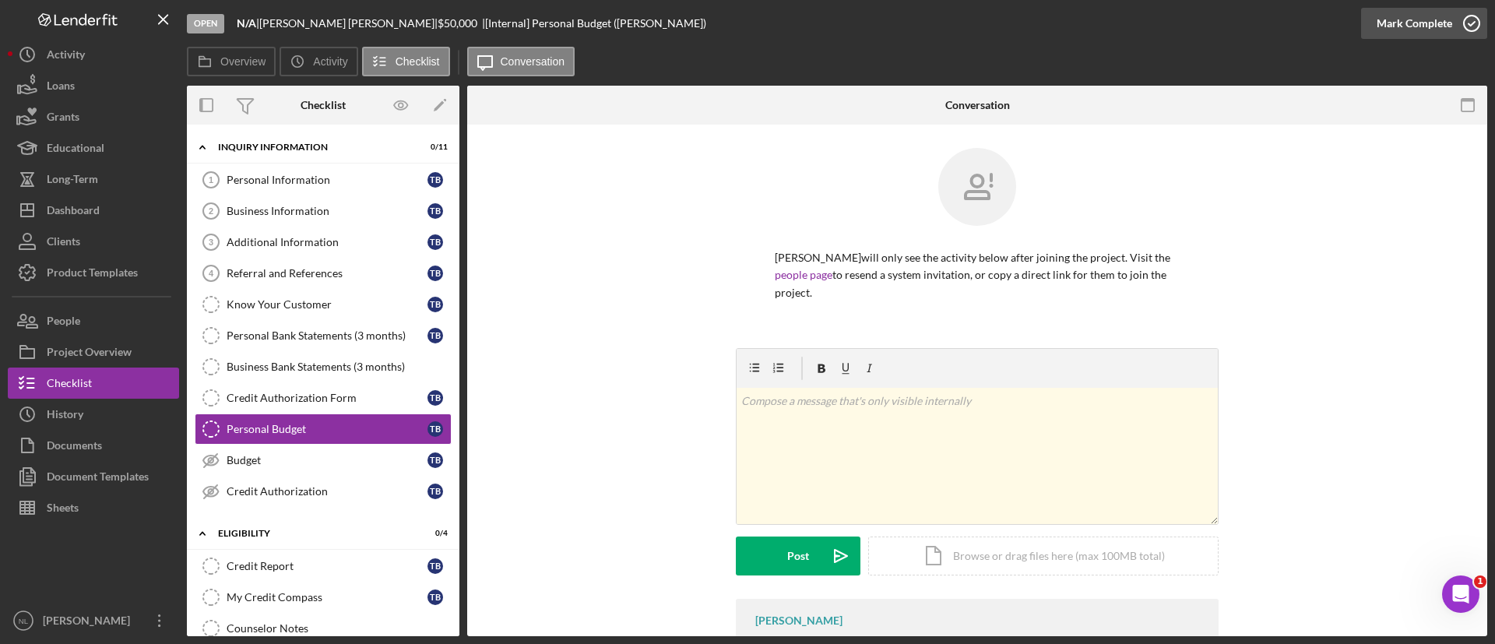
click at [1392, 25] on div "Mark Complete" at bounding box center [1415, 23] width 76 height 31
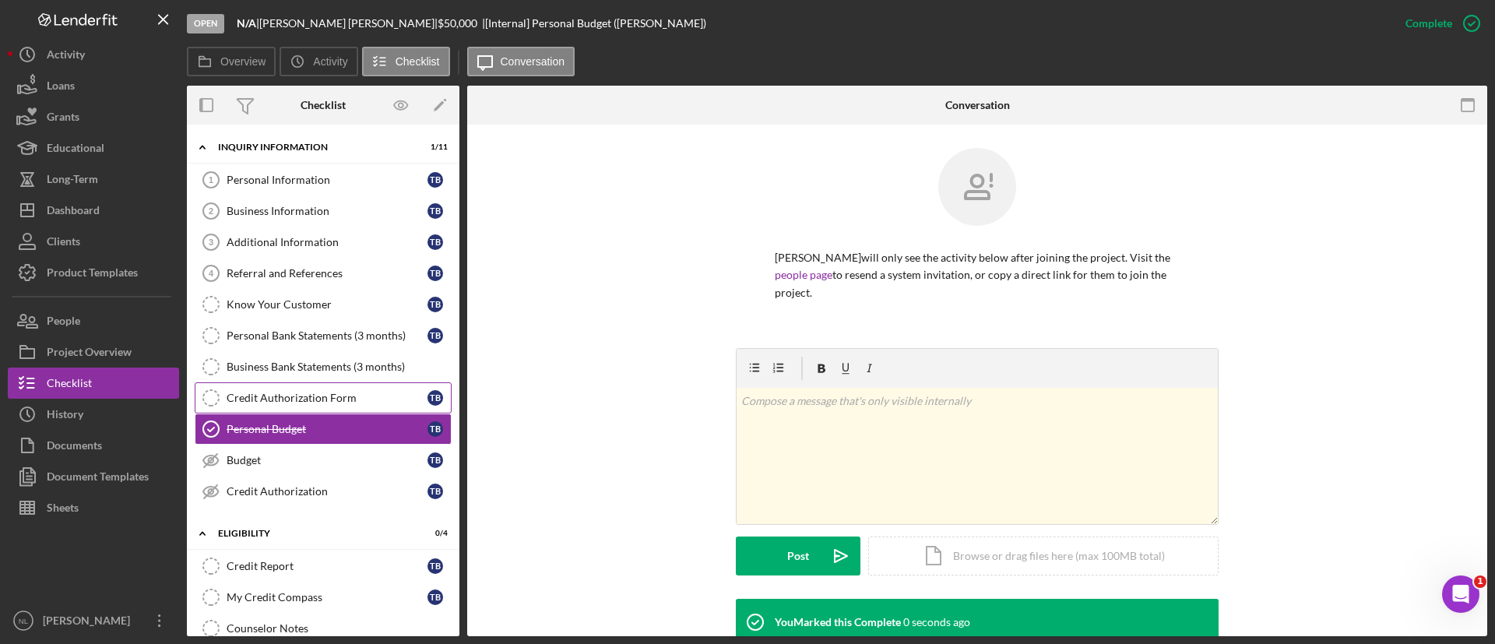
click at [269, 409] on link "Credit Authorization Form Credit Authorization Form T B" at bounding box center [323, 397] width 257 height 31
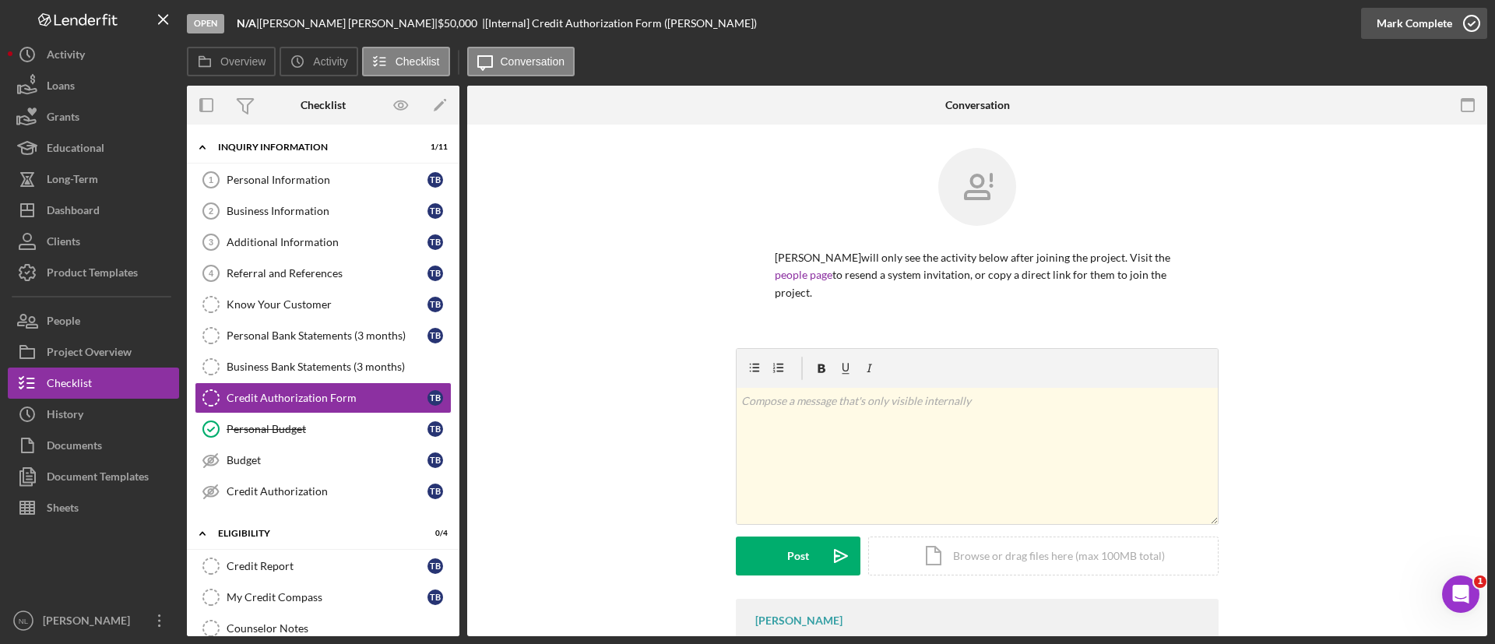
click at [1462, 22] on icon "button" at bounding box center [1472, 23] width 39 height 39
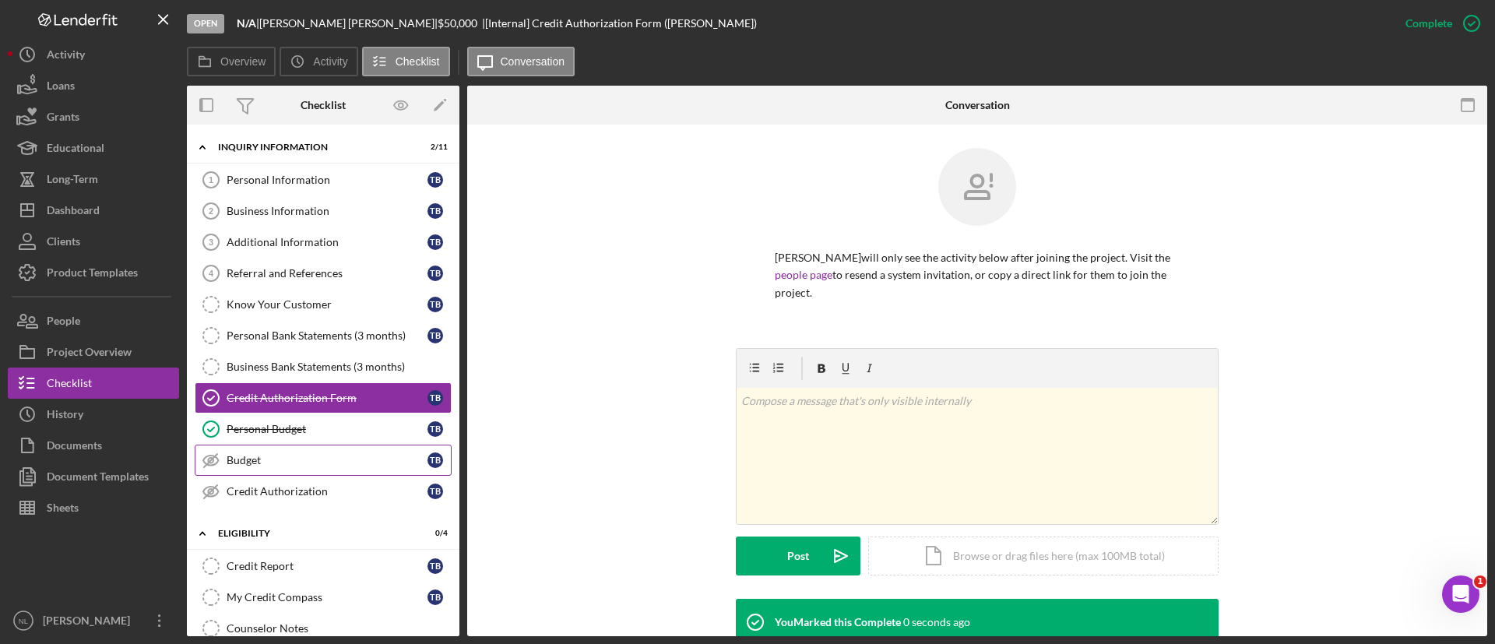
click at [274, 463] on div "Budget" at bounding box center [327, 460] width 201 height 12
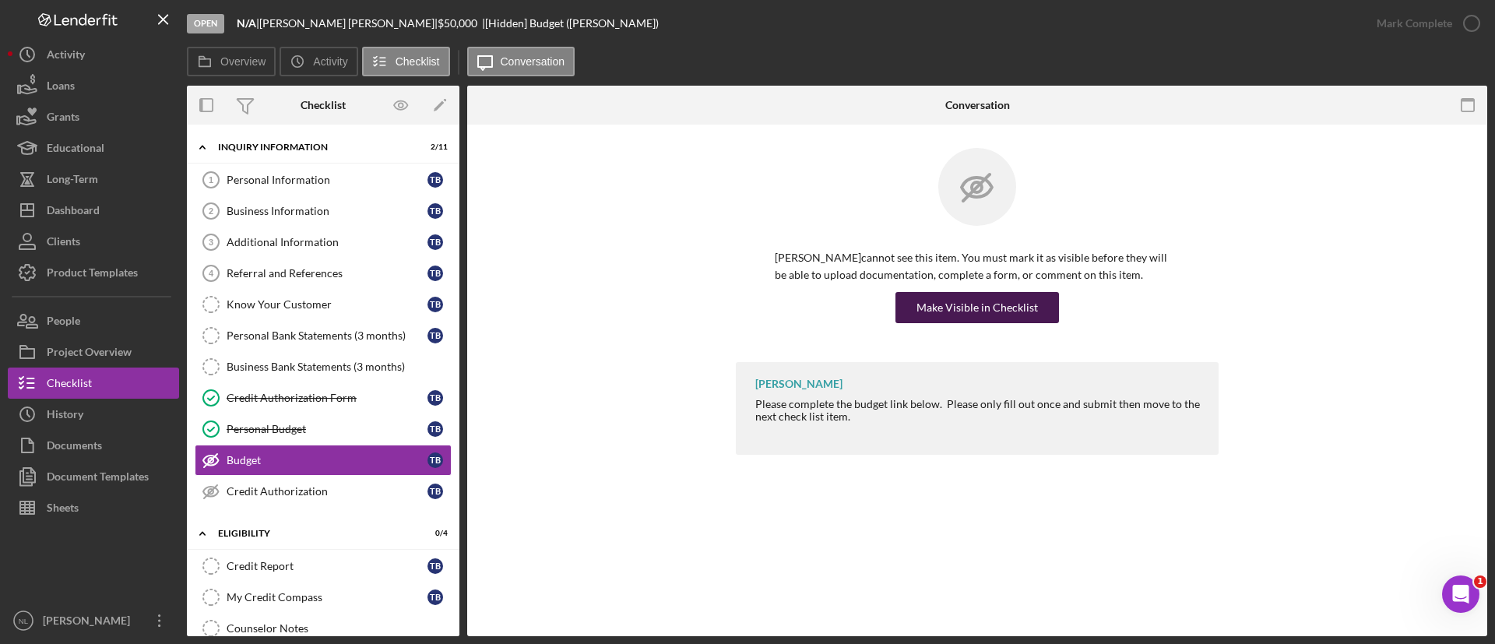
click at [1002, 294] on div "Make Visible in Checklist" at bounding box center [978, 307] width 122 height 31
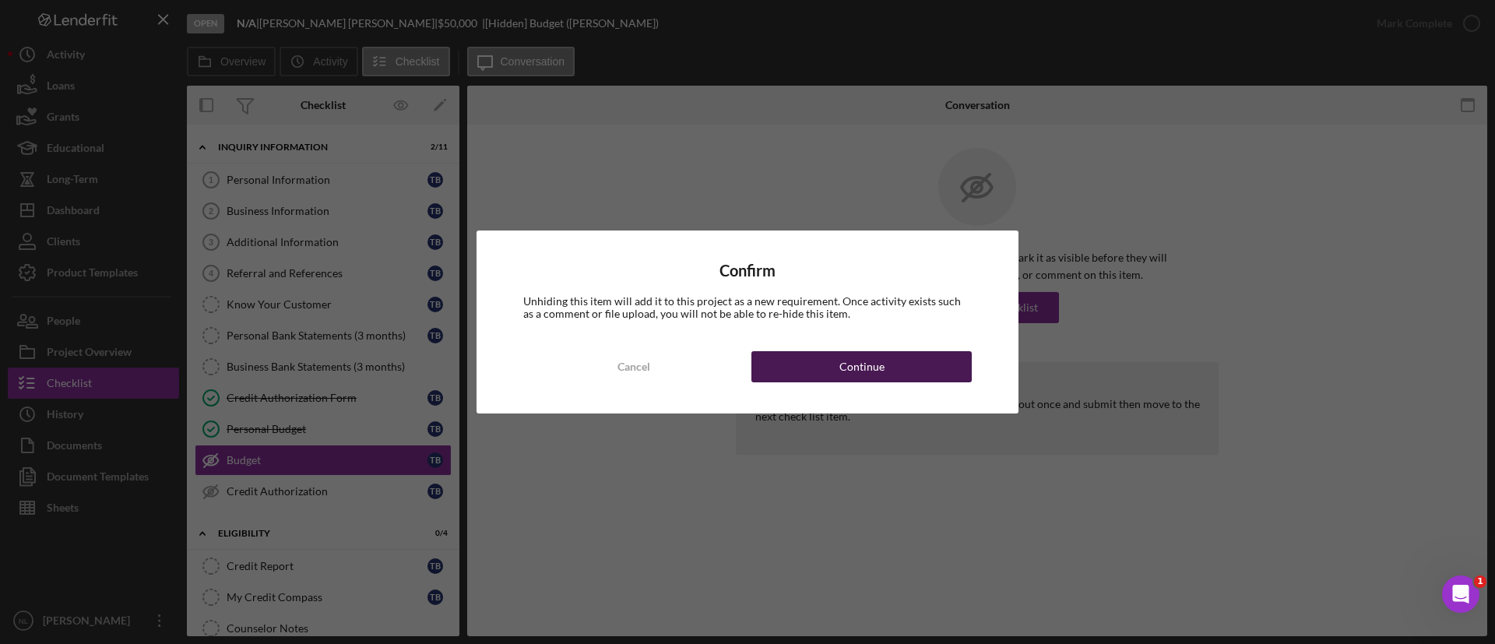
click at [942, 375] on button "Continue" at bounding box center [862, 366] width 220 height 31
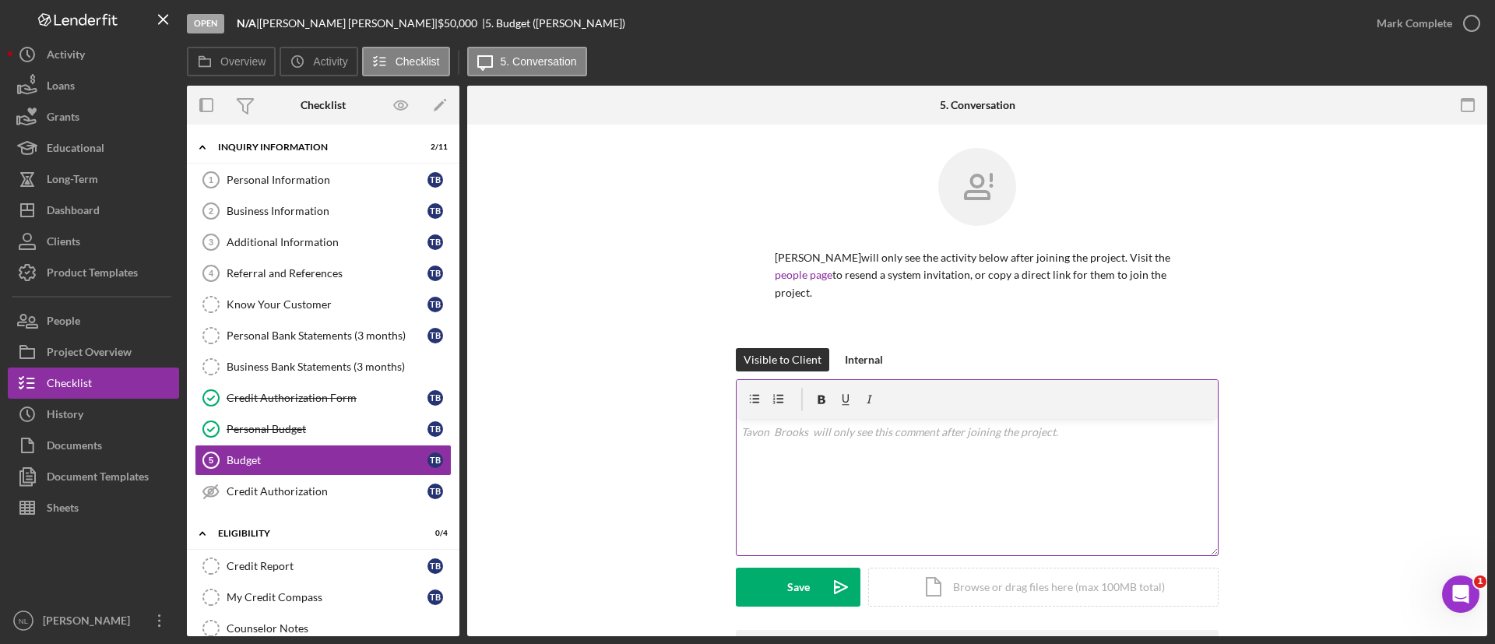
click at [782, 424] on p at bounding box center [977, 432] width 473 height 17
click at [806, 571] on div "Save" at bounding box center [798, 587] width 23 height 39
click at [786, 430] on div "v Color teal Color pink Remove color Add row above Add row below Add column bef…" at bounding box center [977, 487] width 481 height 136
click at [985, 424] on p "Please follow the link below and complete the follow budget form" at bounding box center [977, 432] width 473 height 17
click at [824, 568] on icon "Icon/icon-invite-send" at bounding box center [841, 587] width 39 height 39
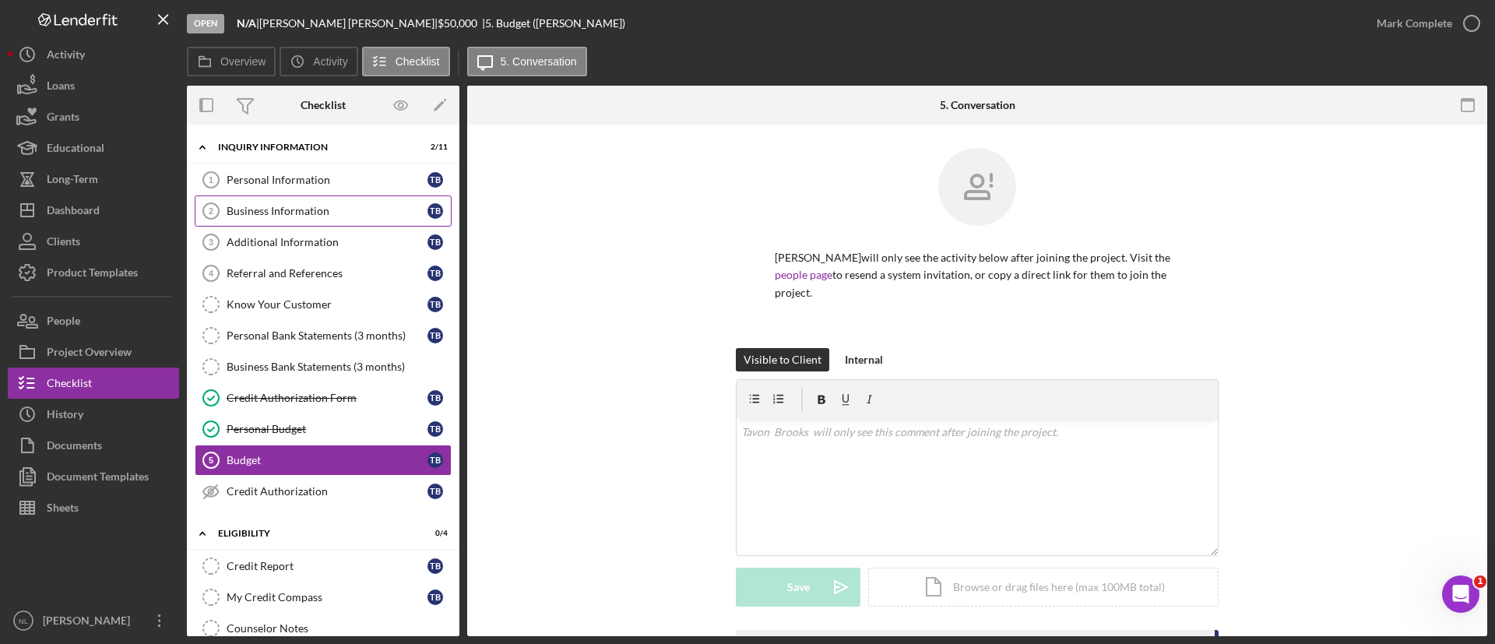
click at [272, 205] on div "Business Information" at bounding box center [327, 211] width 201 height 12
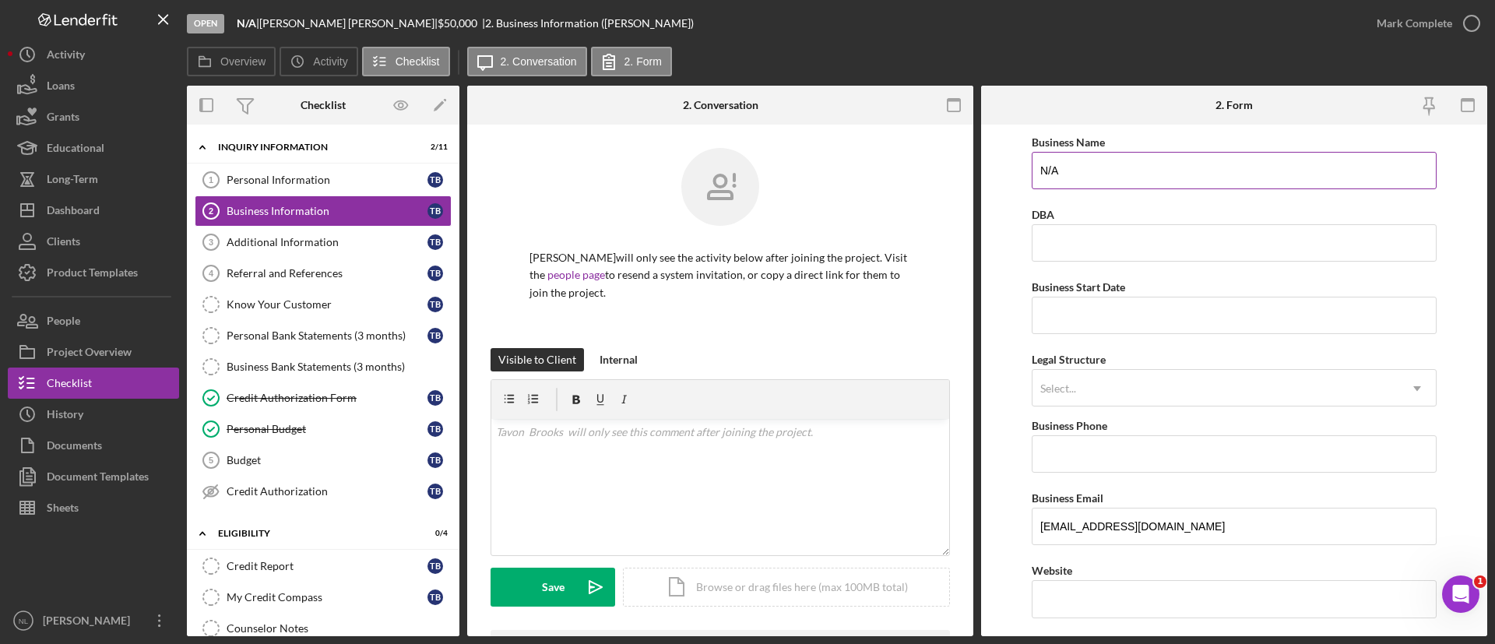
click at [1090, 182] on input "N/A" at bounding box center [1234, 170] width 405 height 37
click at [1191, 167] on input "[PERSON_NAME] Realty" at bounding box center [1234, 170] width 405 height 37
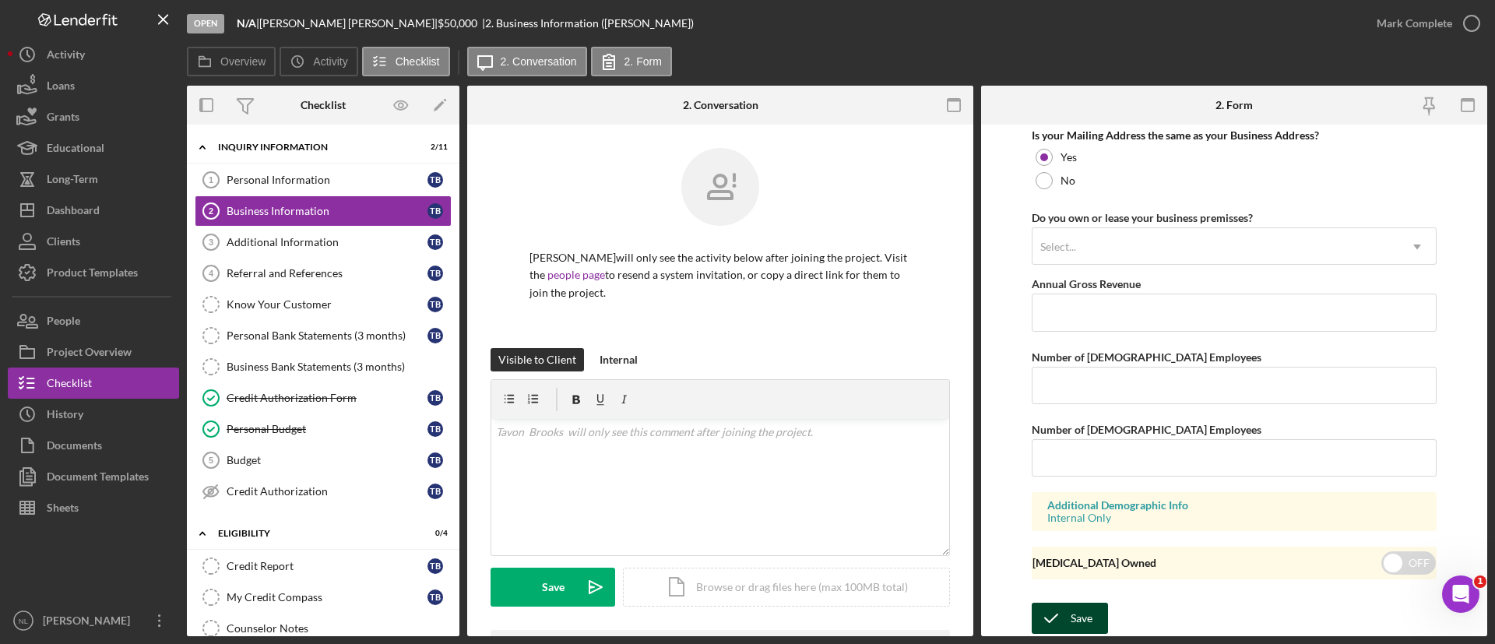
type input "[PERSON_NAME] Realty LLC"
click at [1066, 613] on icon "submit" at bounding box center [1051, 618] width 39 height 39
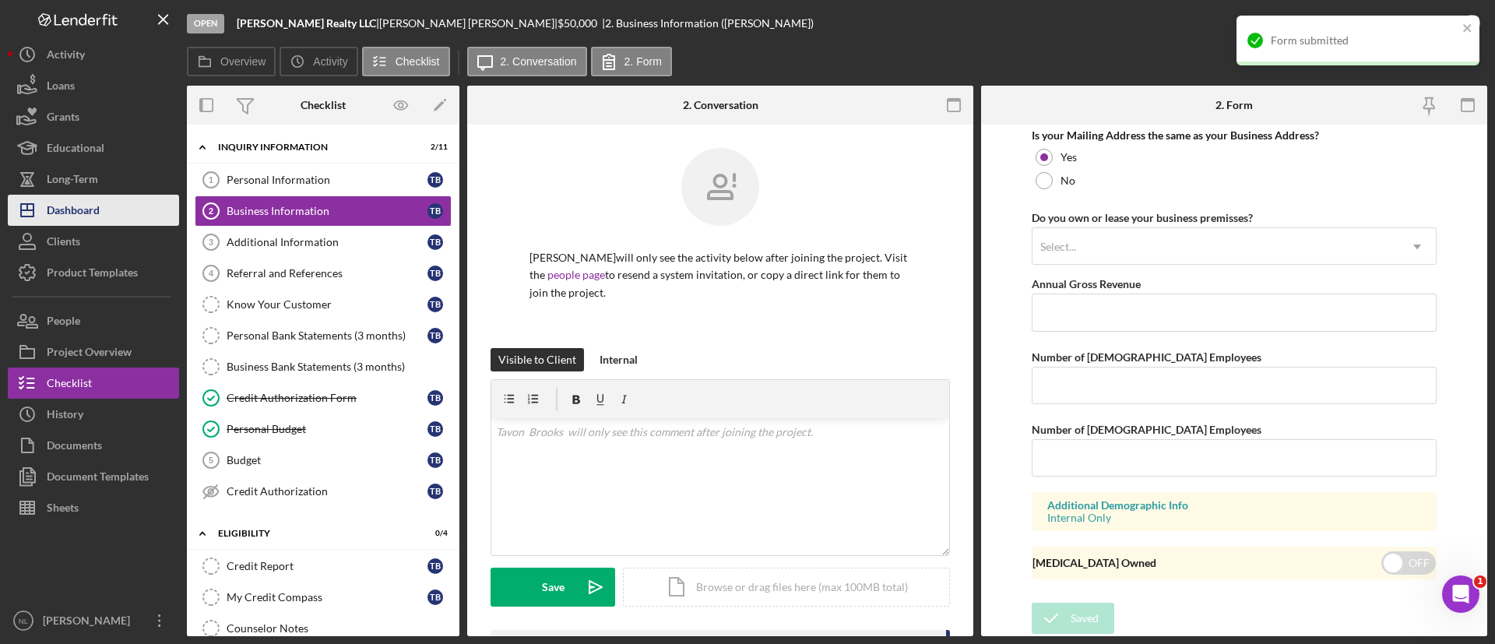
click at [100, 218] on div "Dashboard" at bounding box center [73, 212] width 53 height 35
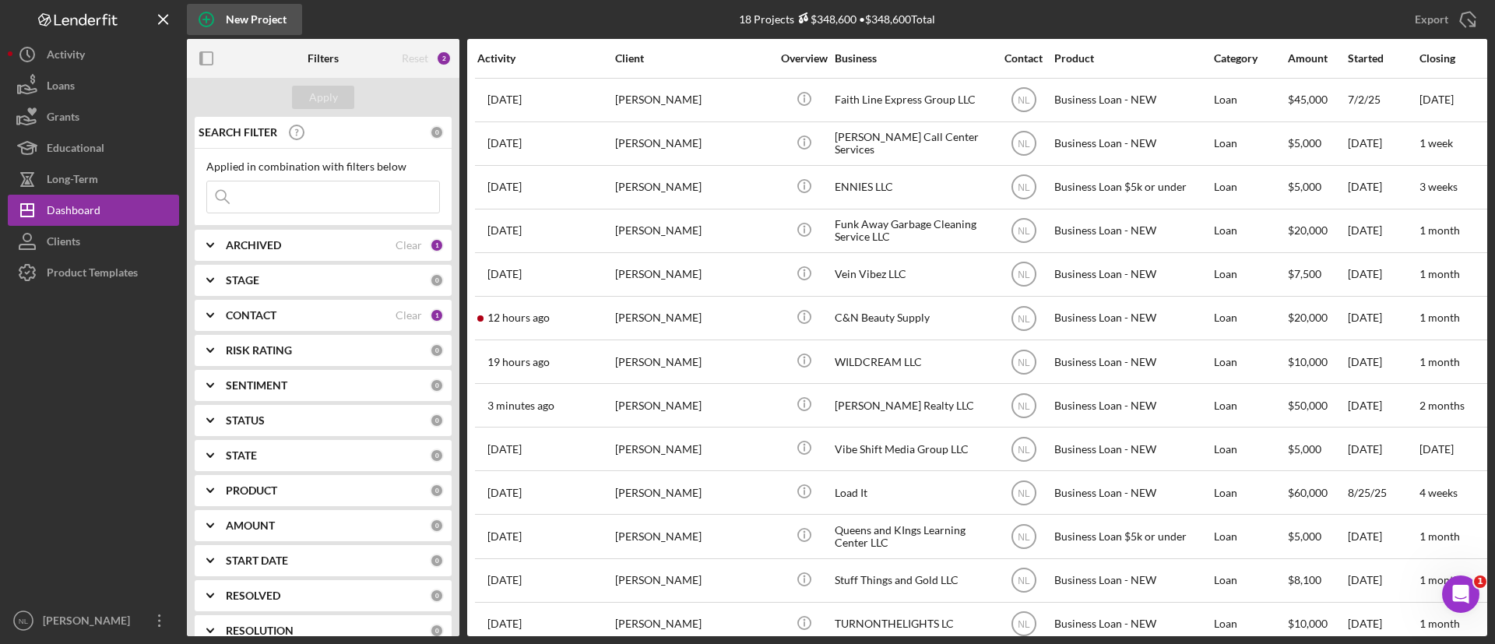
click at [255, 26] on div "New Project" at bounding box center [256, 19] width 61 height 31
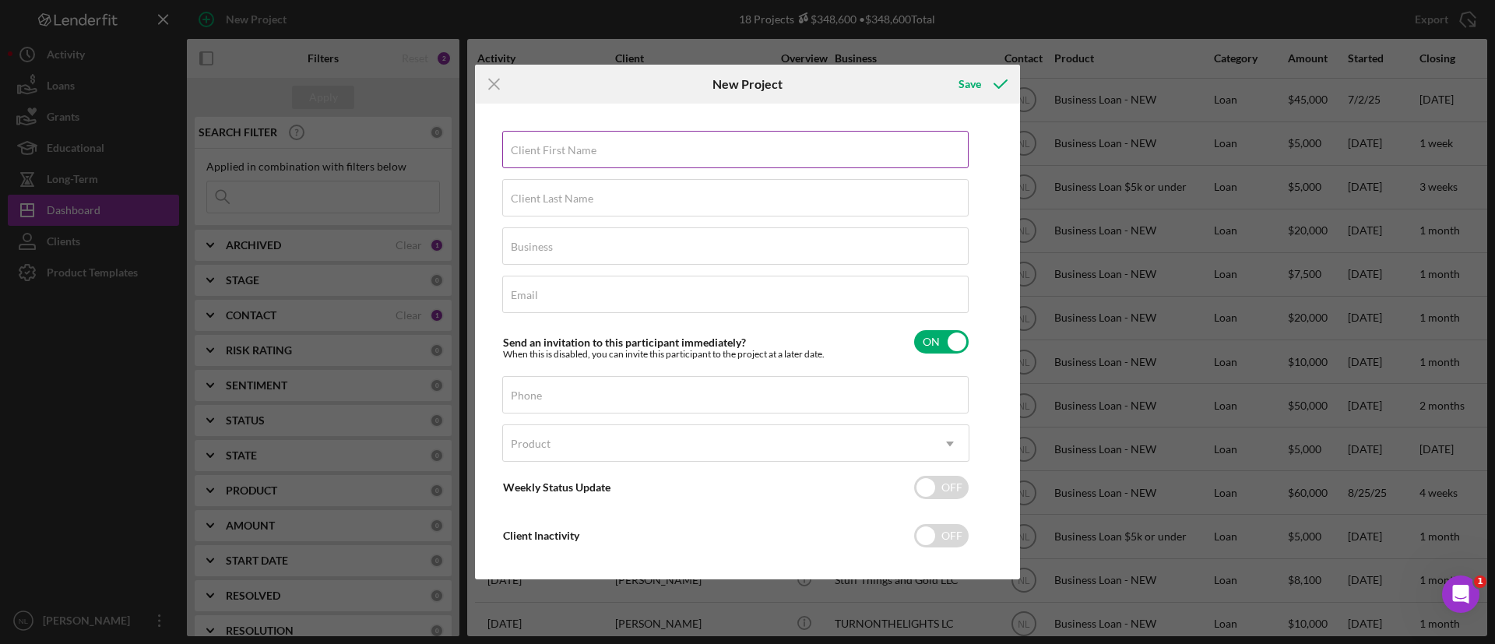
click at [638, 131] on input "Client First Name" at bounding box center [735, 149] width 467 height 37
type input "Deron"
click at [611, 199] on input "Client Last Name" at bounding box center [735, 197] width 467 height 37
click at [611, 199] on input "T" at bounding box center [735, 197] width 467 height 37
type input "[PERSON_NAME]"
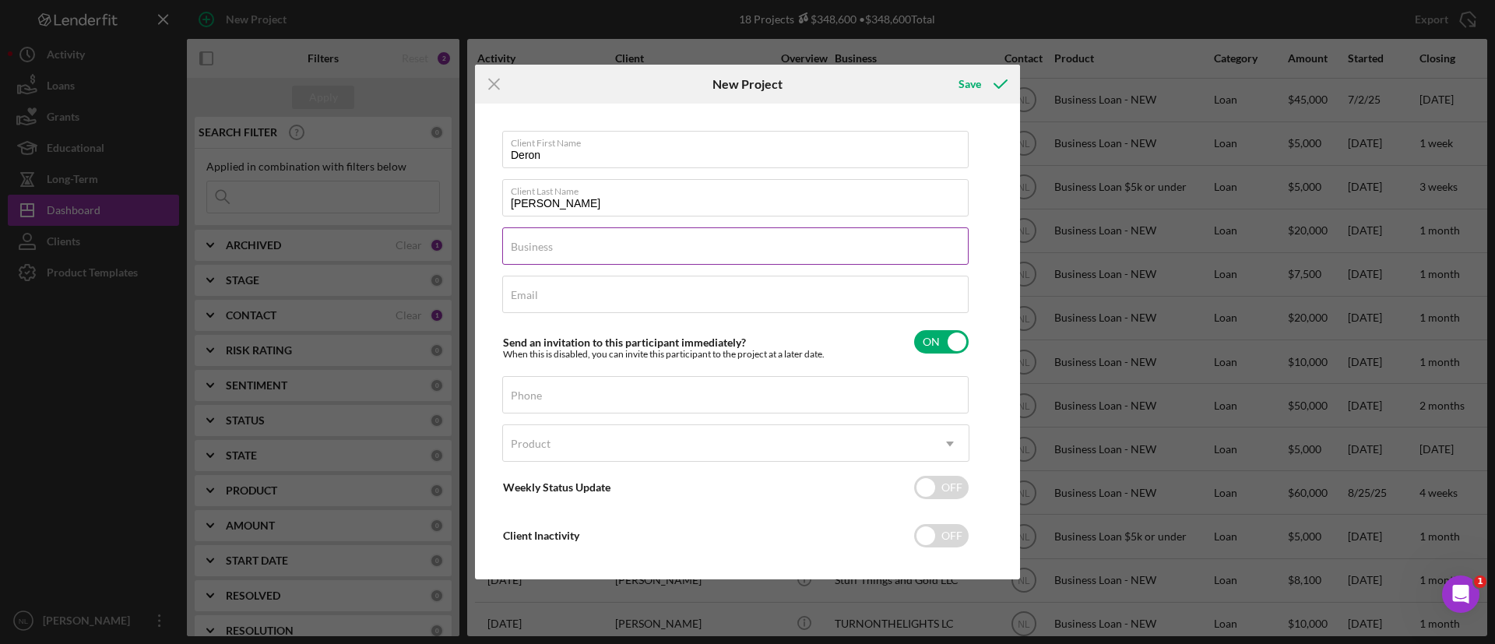
click at [546, 252] on label "Business" at bounding box center [532, 247] width 42 height 12
click at [546, 252] on input "Business" at bounding box center [735, 245] width 467 height 37
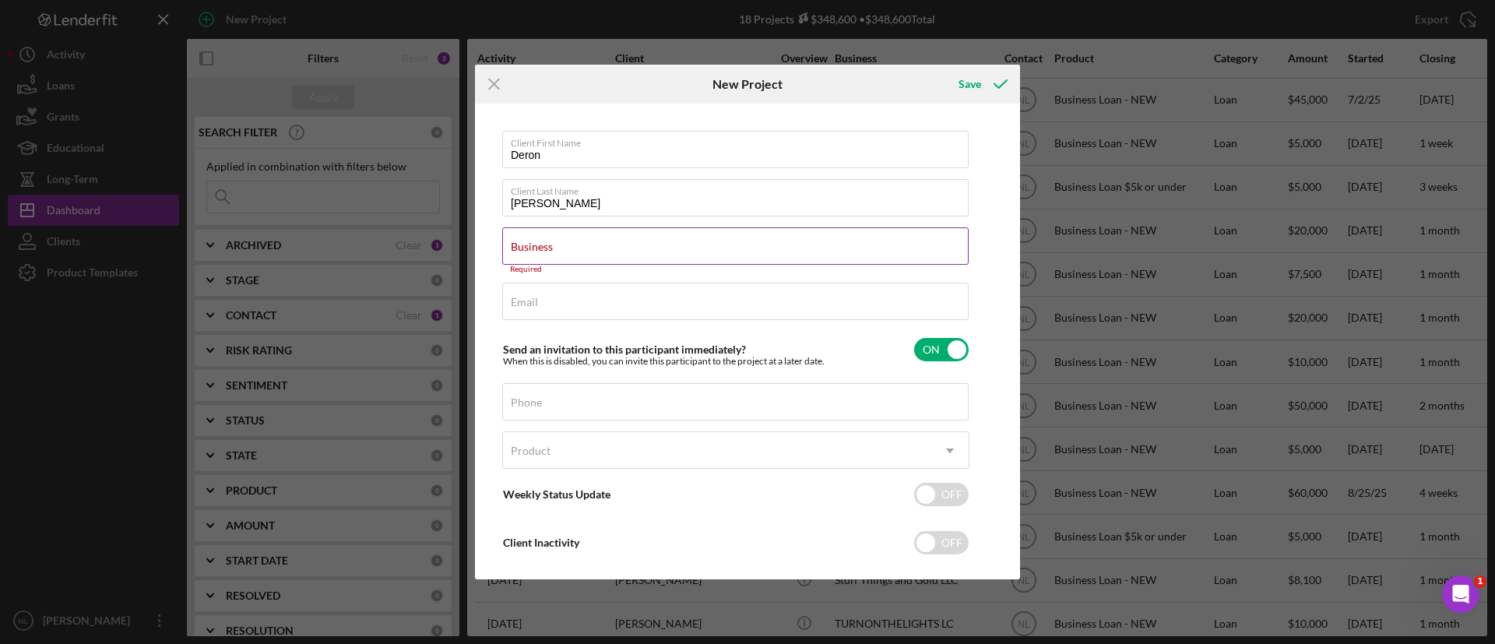
click at [581, 256] on input "Business" at bounding box center [735, 245] width 467 height 37
paste input "Tunes By DeeTee"
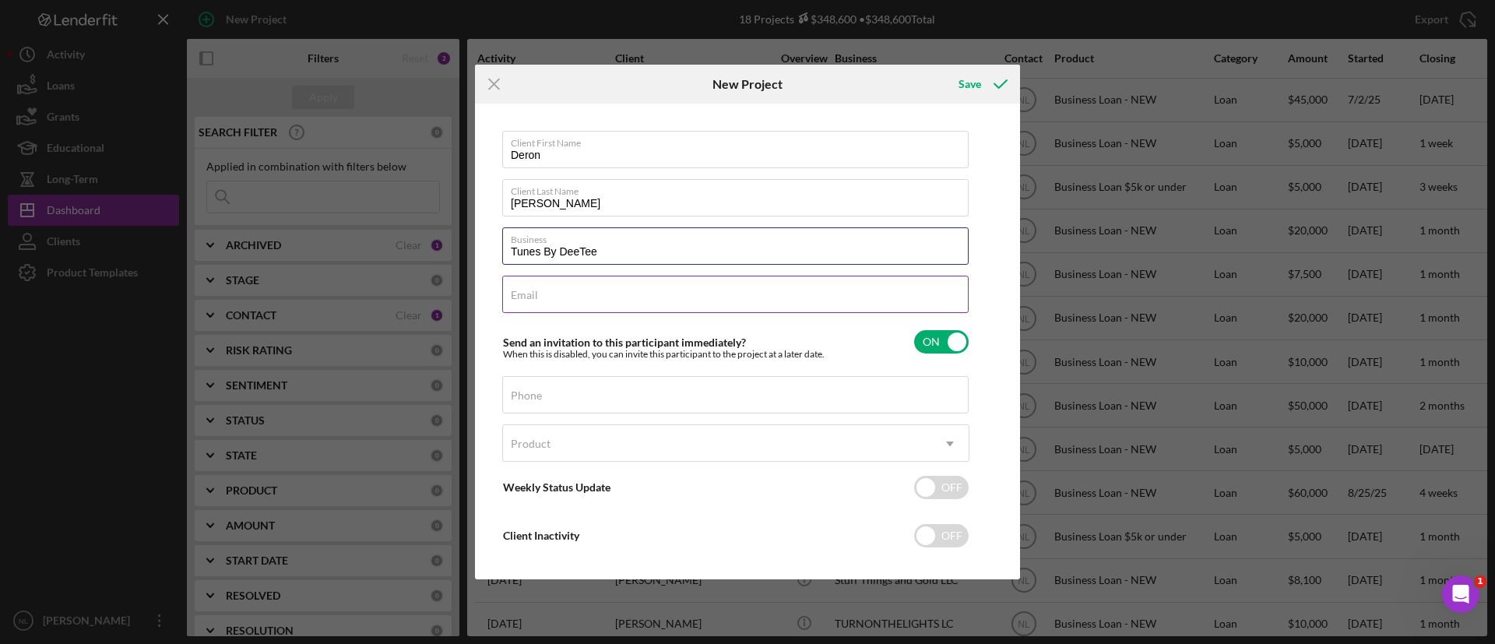
type input "Tunes By DeeTee"
click at [579, 303] on input "Email" at bounding box center [735, 294] width 467 height 37
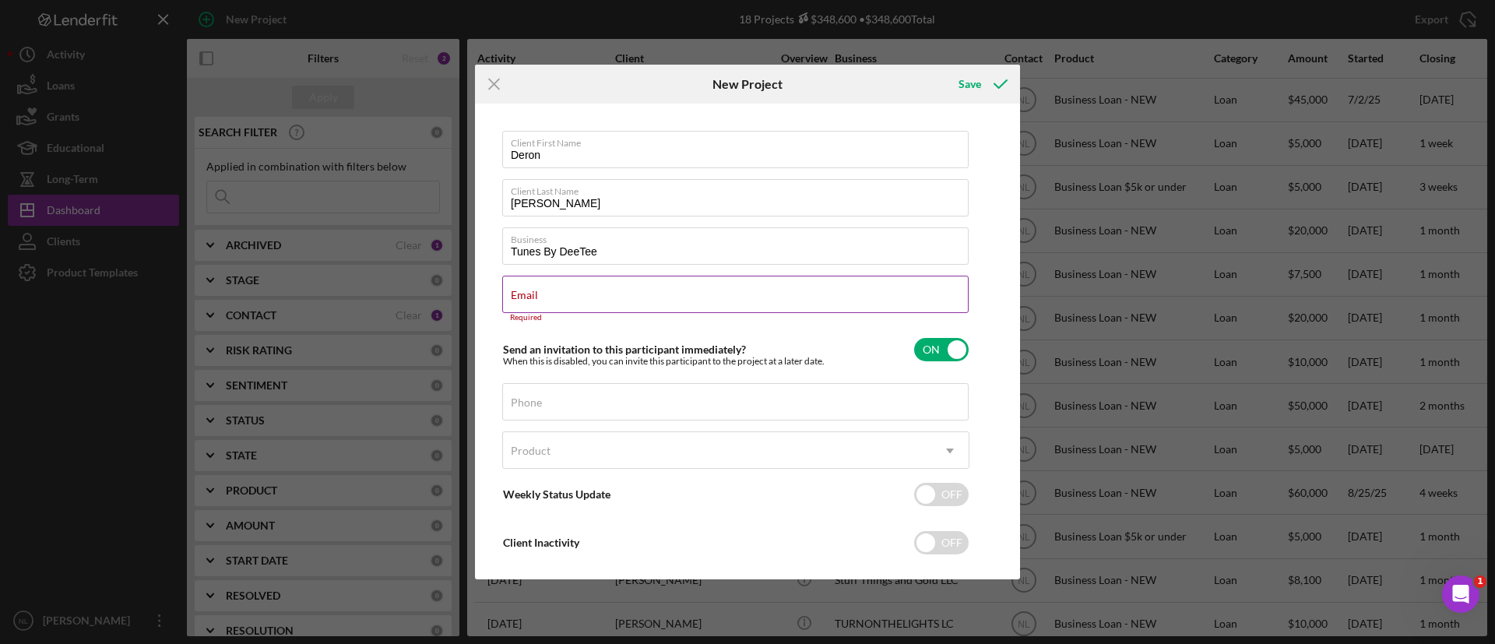
click at [549, 301] on input "Email" at bounding box center [735, 294] width 467 height 37
paste input "[EMAIL_ADDRESS][DOMAIN_NAME]"
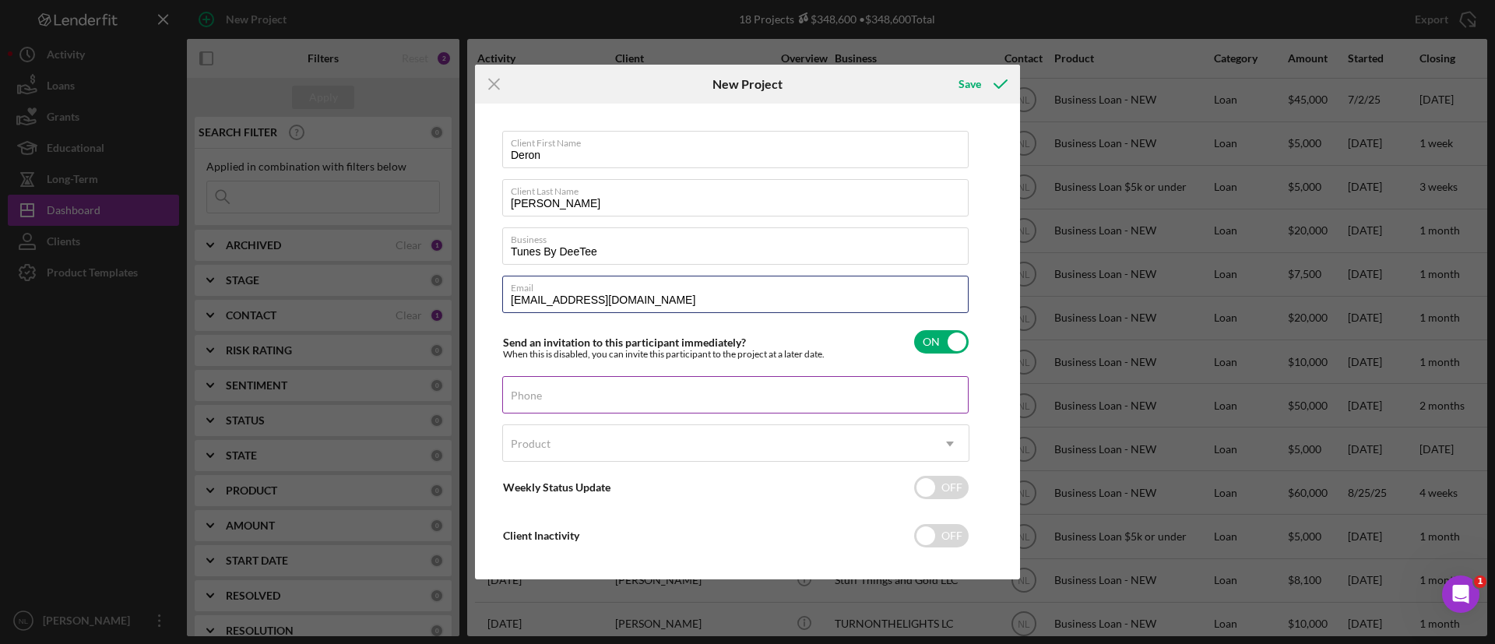
type input "[EMAIL_ADDRESS][DOMAIN_NAME]"
click at [579, 386] on div "Phone" at bounding box center [735, 395] width 467 height 39
click at [542, 392] on label "Phone" at bounding box center [526, 395] width 31 height 12
click at [629, 392] on input "Phone" at bounding box center [735, 394] width 467 height 37
drag, startPoint x: 629, startPoint y: 392, endPoint x: 526, endPoint y: 400, distance: 103.2
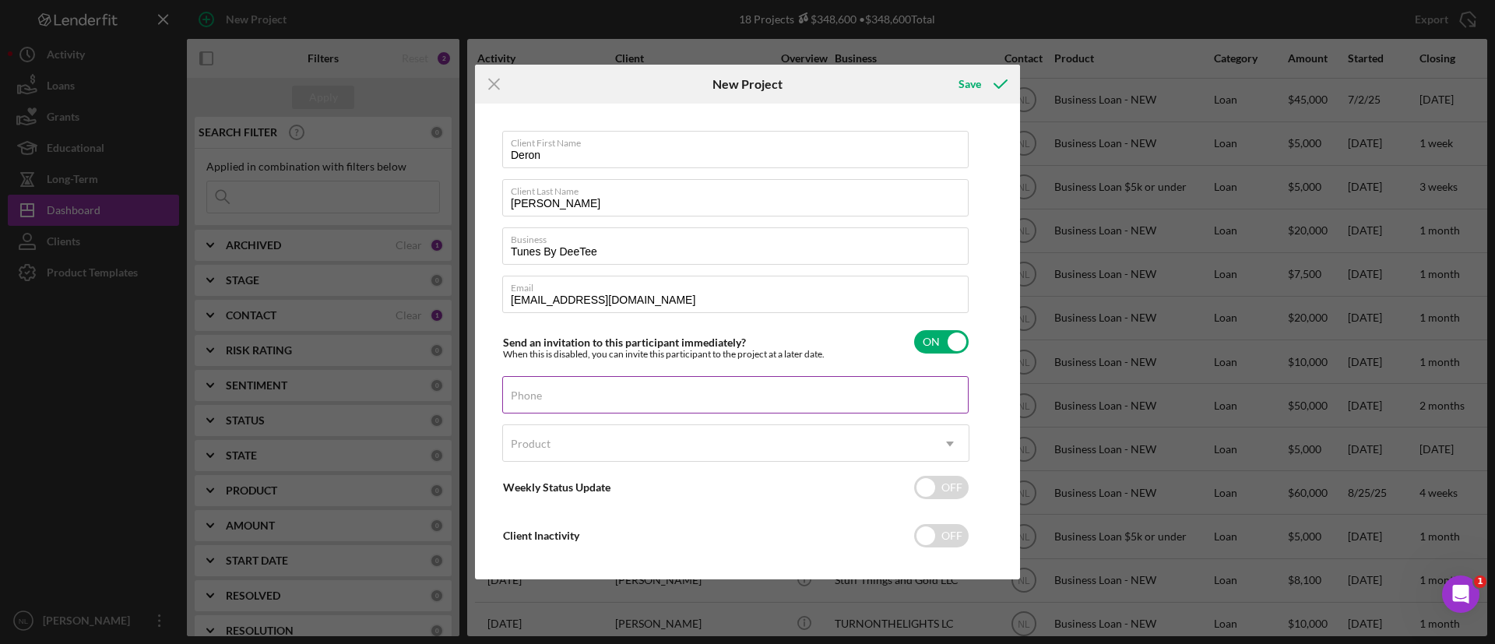
click at [526, 400] on label "Phone" at bounding box center [526, 395] width 31 height 12
click at [526, 400] on input "Phone" at bounding box center [735, 394] width 467 height 37
paste input "[PHONE_NUMBER]"
type input "[PHONE_NUMBER]"
click at [526, 449] on div "Product" at bounding box center [531, 444] width 40 height 12
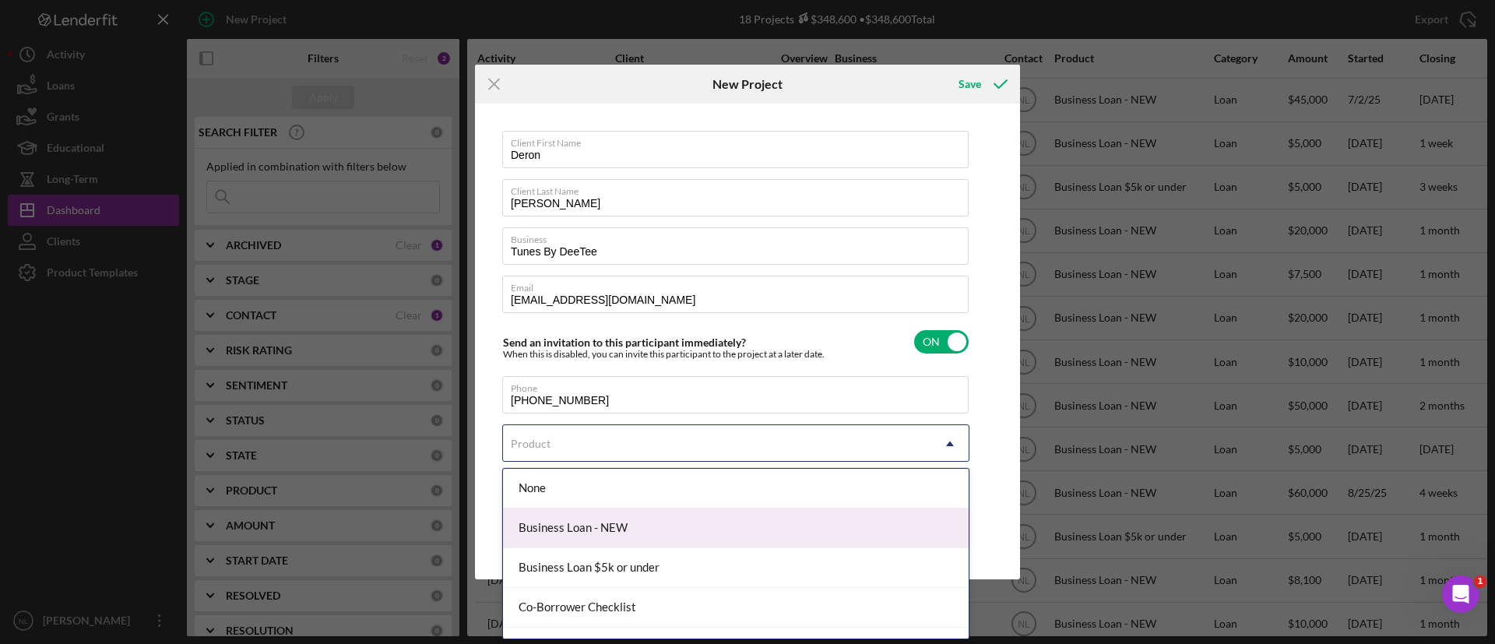
click at [589, 519] on div "Business Loan - NEW" at bounding box center [736, 529] width 466 height 40
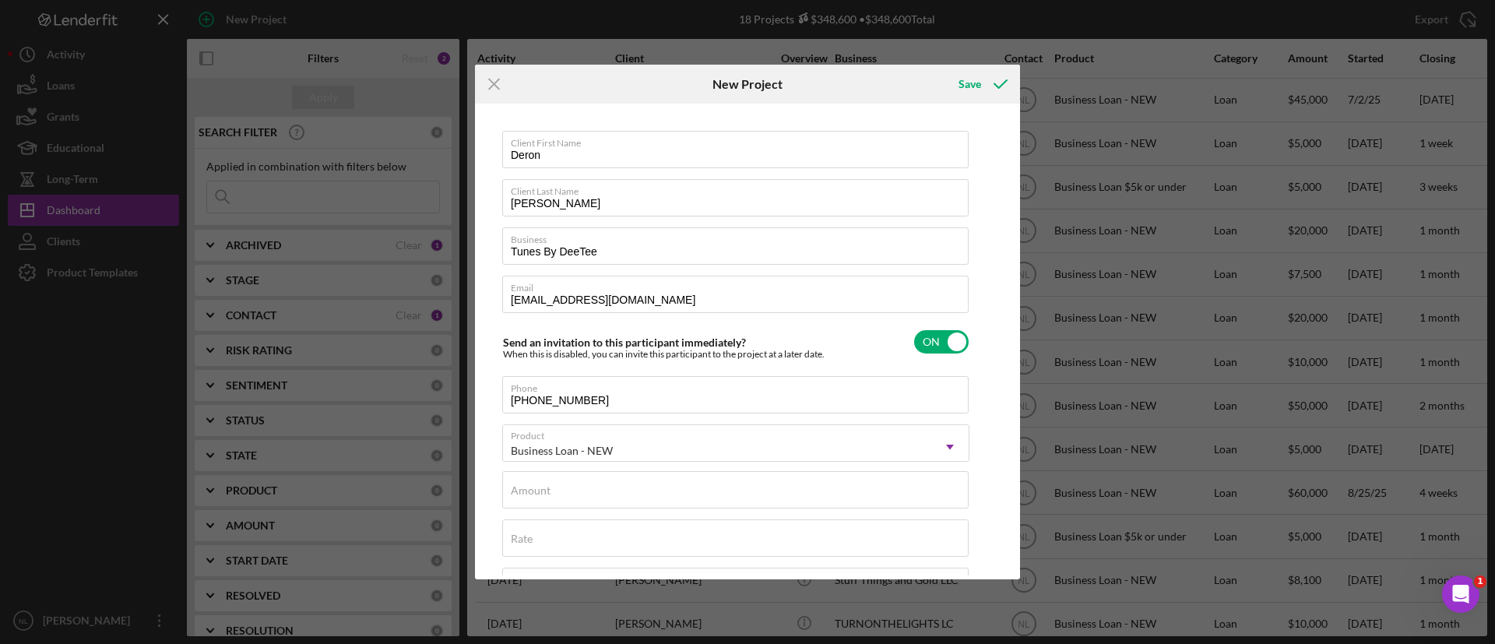
checkbox input "true"
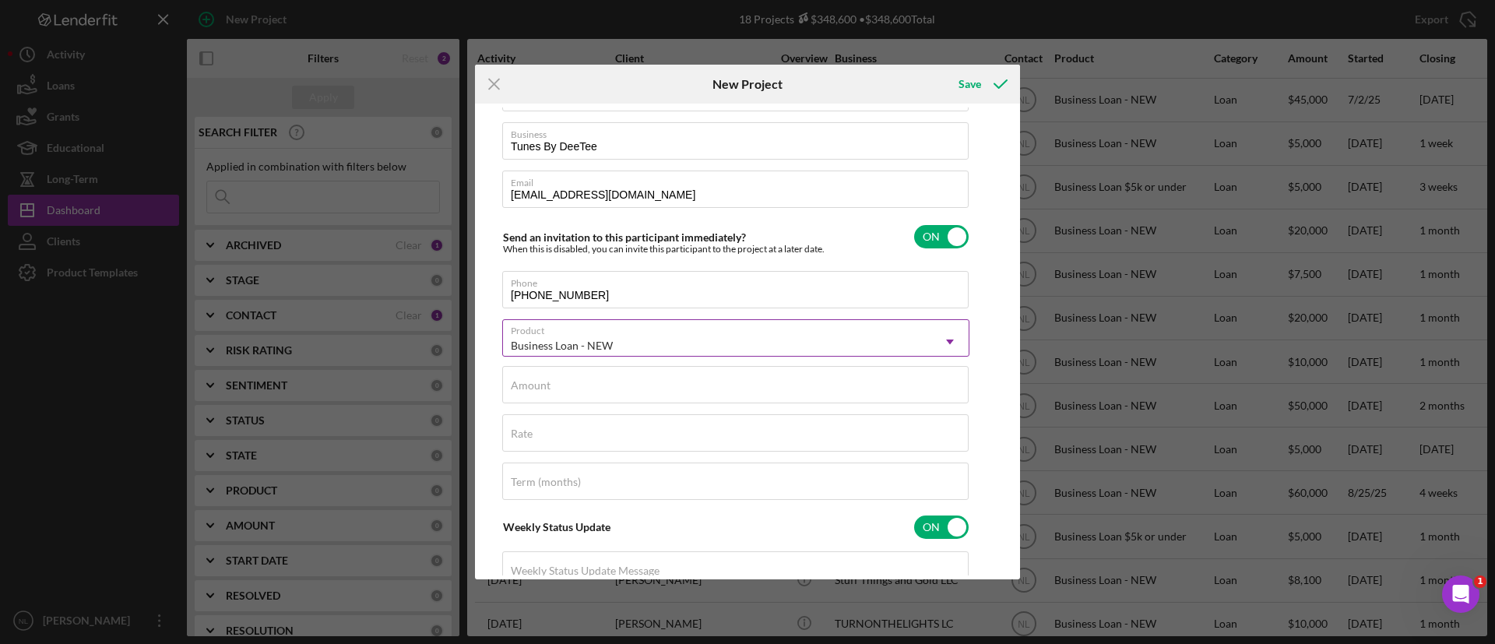
scroll to position [106, 0]
click at [567, 394] on input "Amount" at bounding box center [735, 383] width 467 height 37
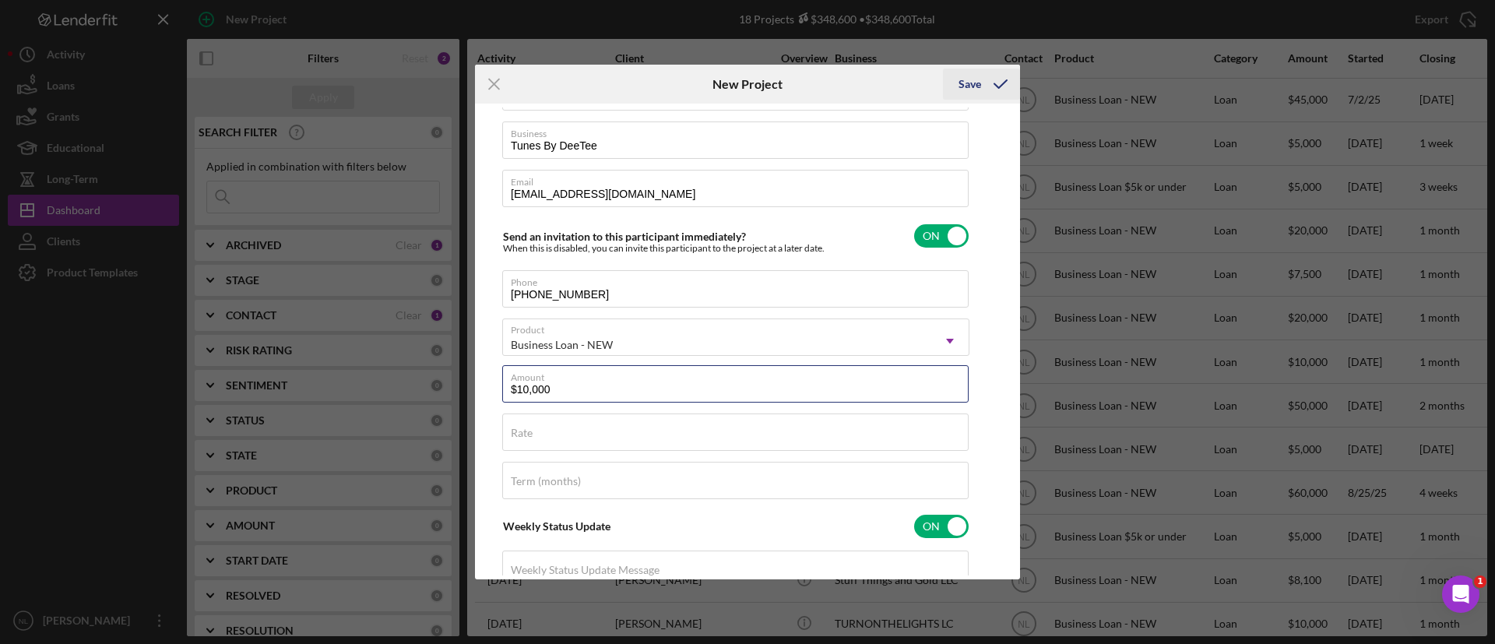
type input "$10,000"
click at [980, 78] on div "Save" at bounding box center [970, 84] width 23 height 31
checkbox input "false"
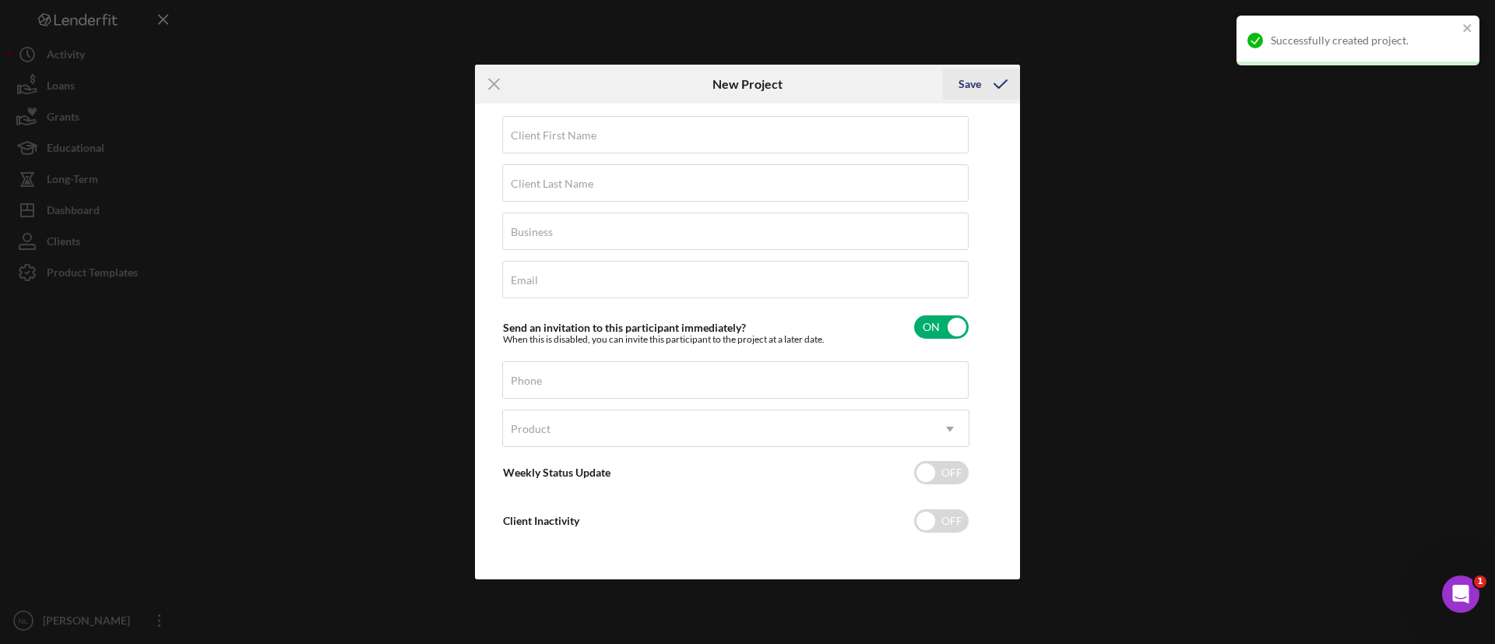
scroll to position [15, 0]
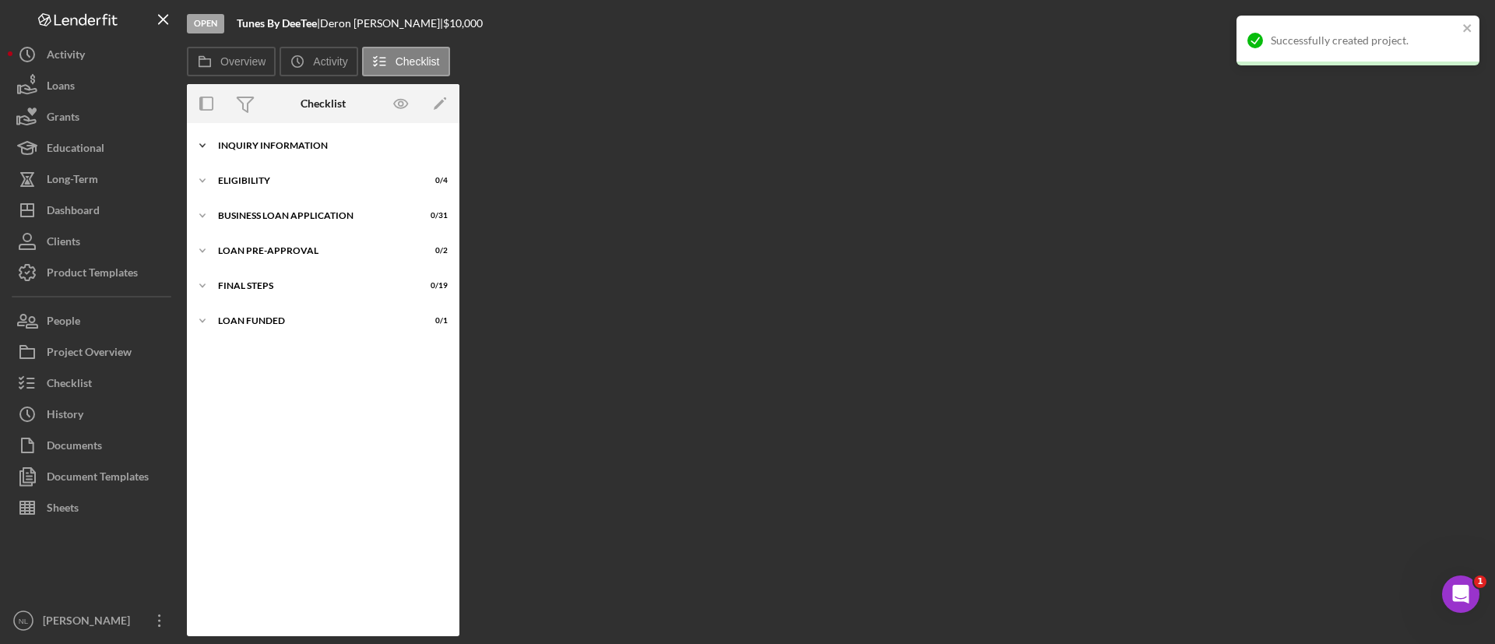
click at [354, 142] on div "INQUIRY INFORMATION" at bounding box center [329, 145] width 222 height 9
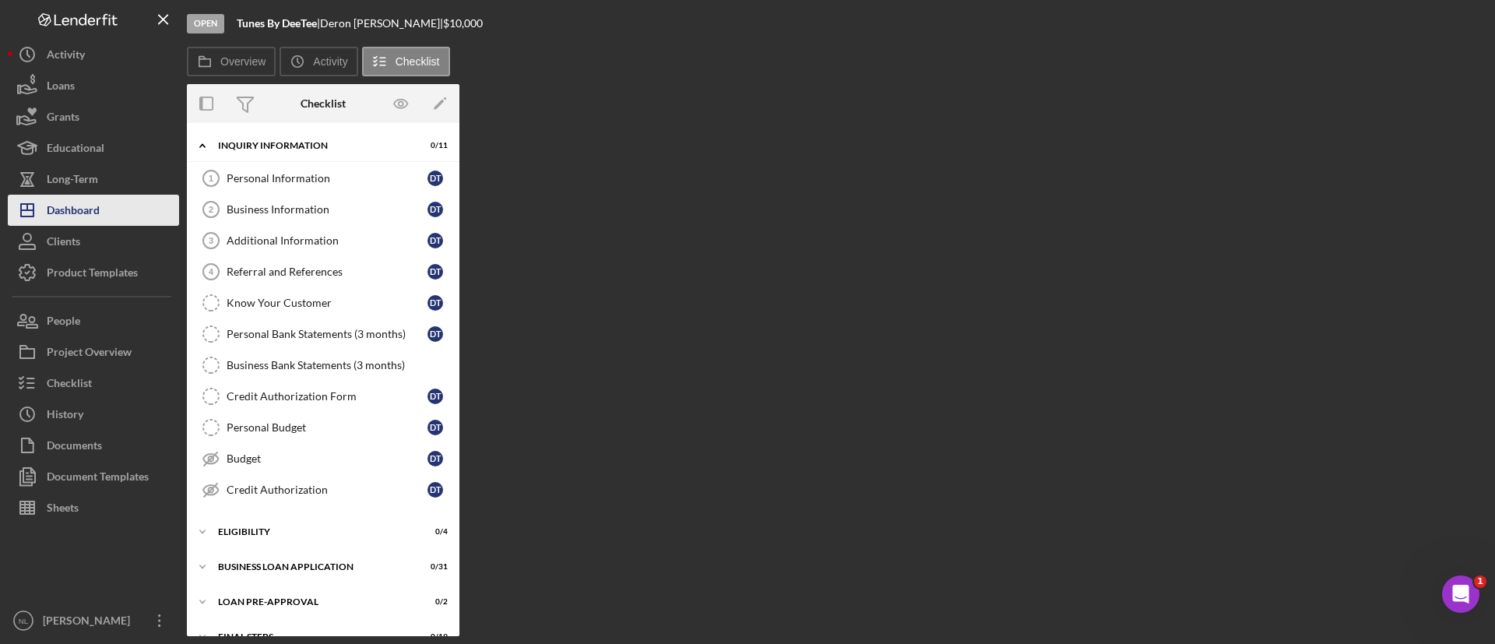
click at [115, 202] on button "Icon/Dashboard Dashboard" at bounding box center [93, 210] width 171 height 31
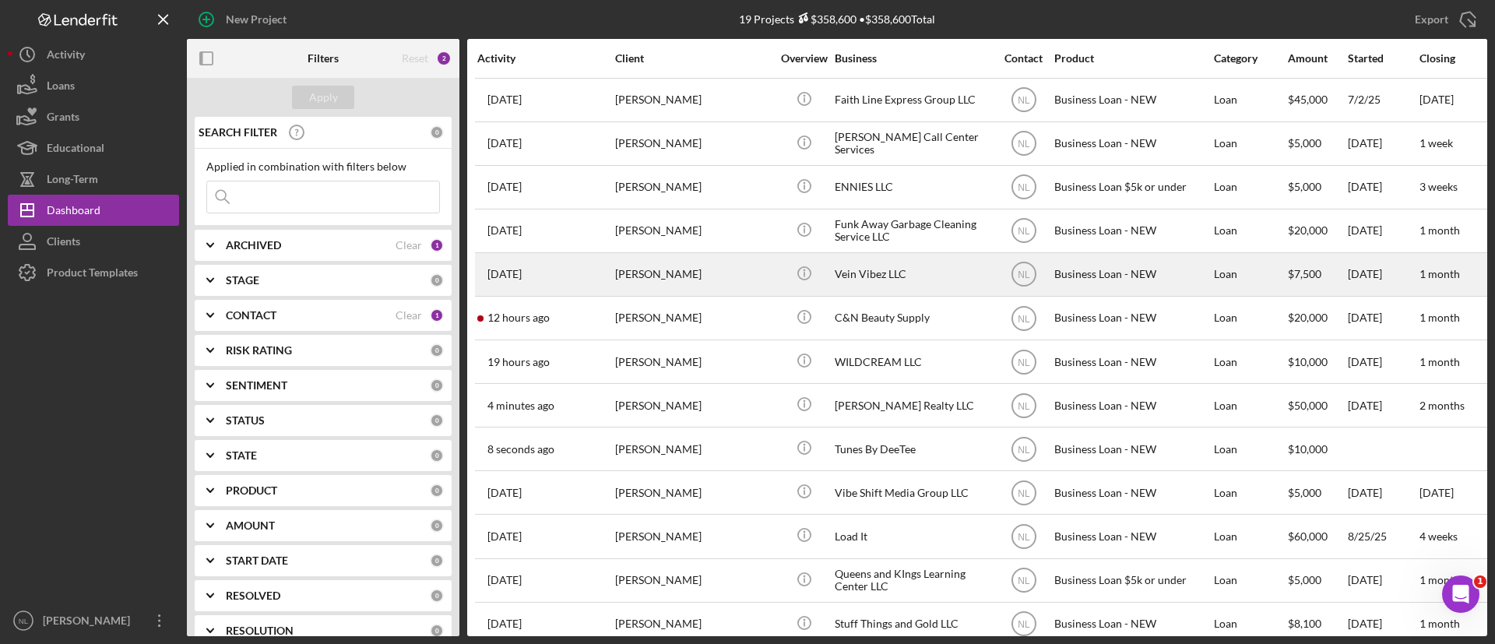
click at [680, 277] on div "[PERSON_NAME]" at bounding box center [693, 274] width 156 height 41
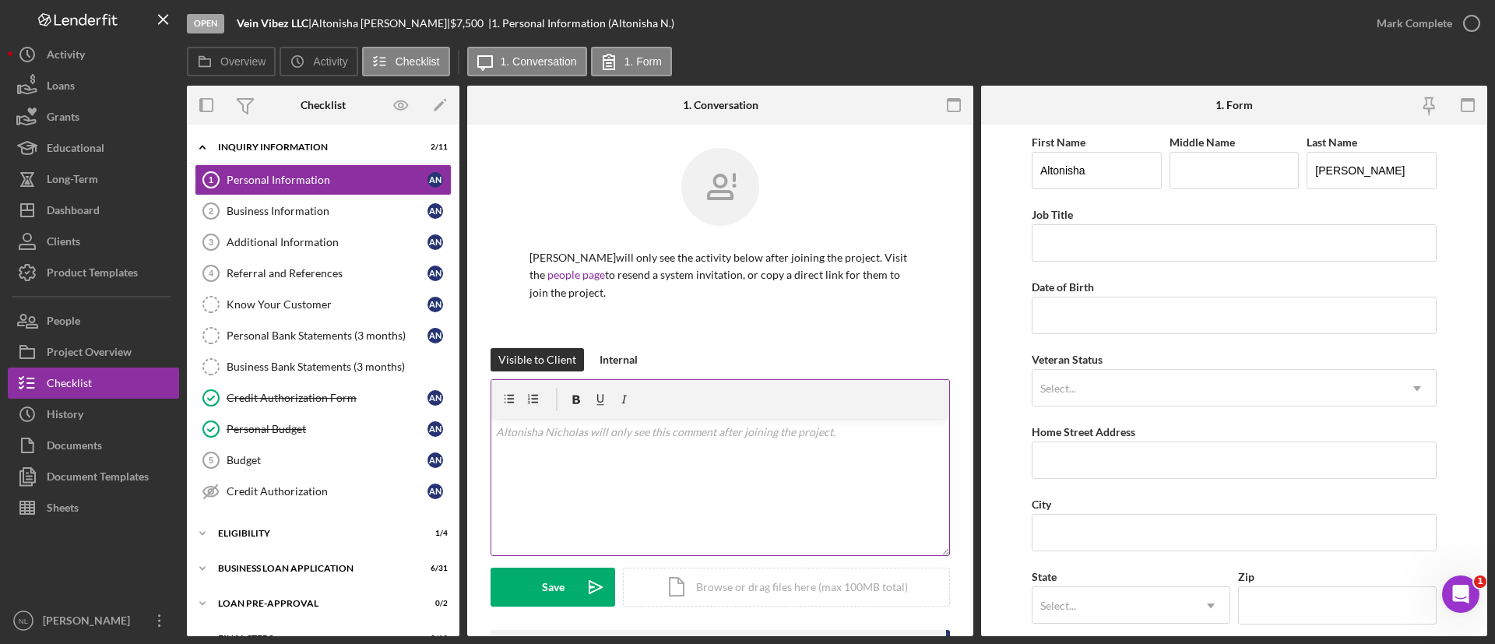
scroll to position [285, 0]
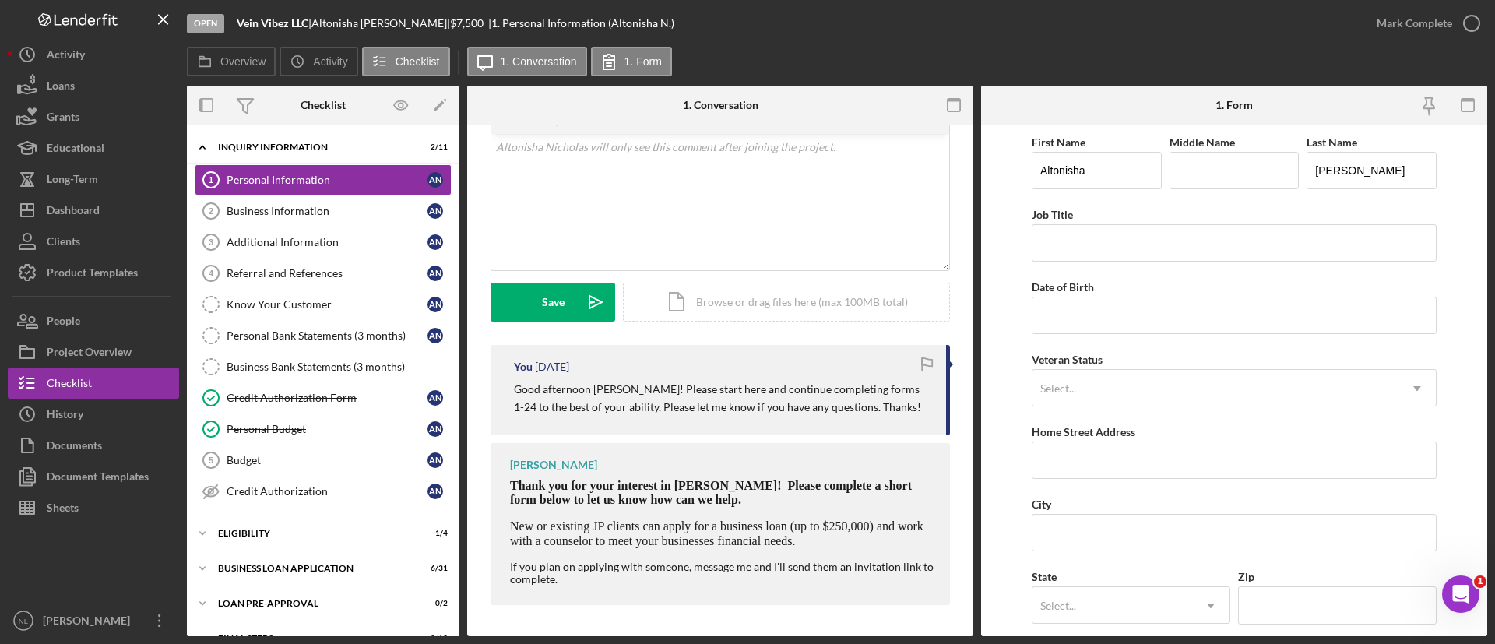
click at [670, 397] on p "Good afternoon [PERSON_NAME]! Please start here and continue completing forms 1…" at bounding box center [722, 398] width 417 height 35
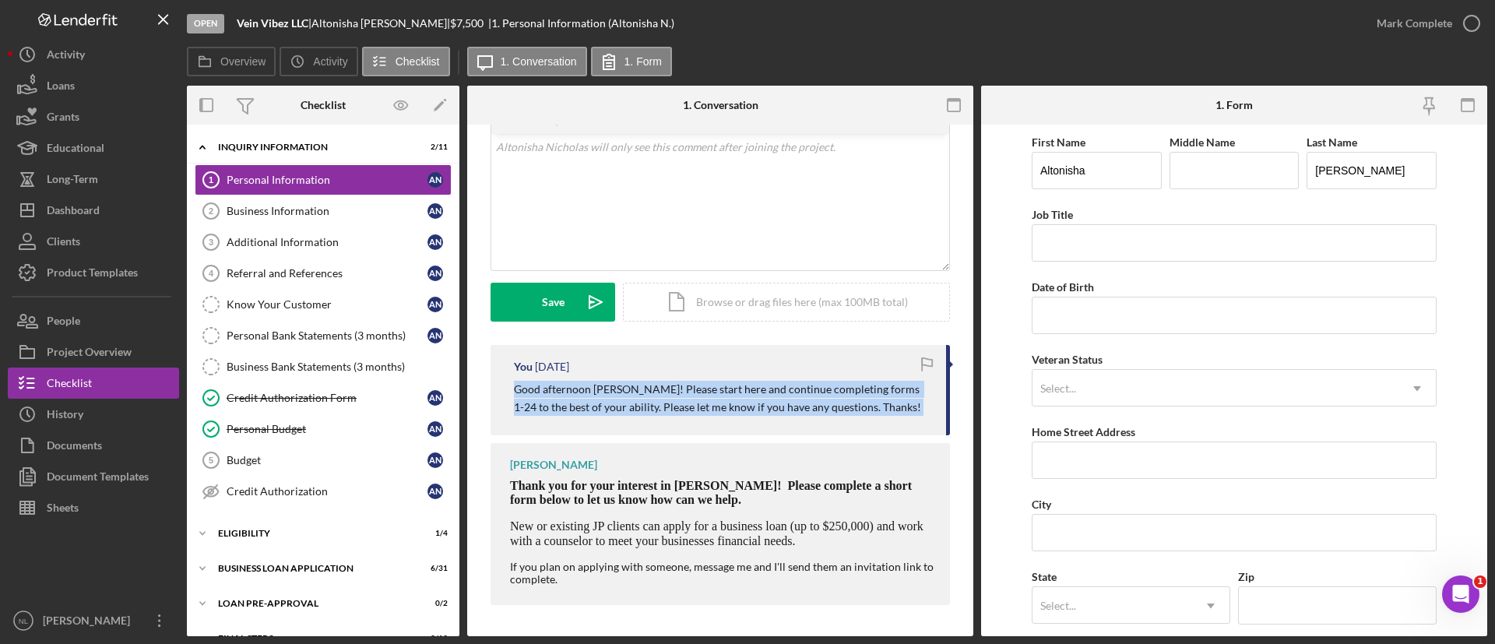
click at [670, 397] on p "Good afternoon [PERSON_NAME]! Please start here and continue completing forms 1…" at bounding box center [722, 398] width 417 height 35
copy div "Good afternoon [PERSON_NAME]! Please start here and continue completing forms 1…"
click at [86, 220] on div "Dashboard" at bounding box center [73, 212] width 53 height 35
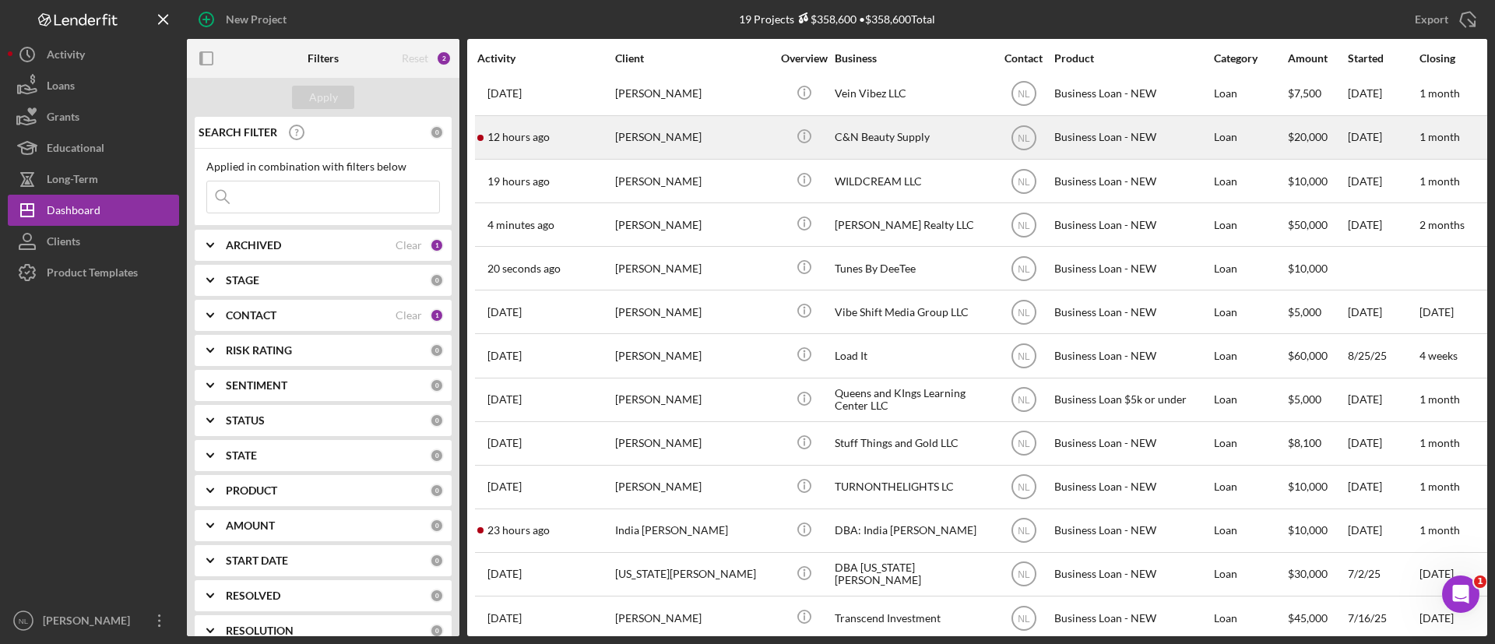
scroll to position [115, 0]
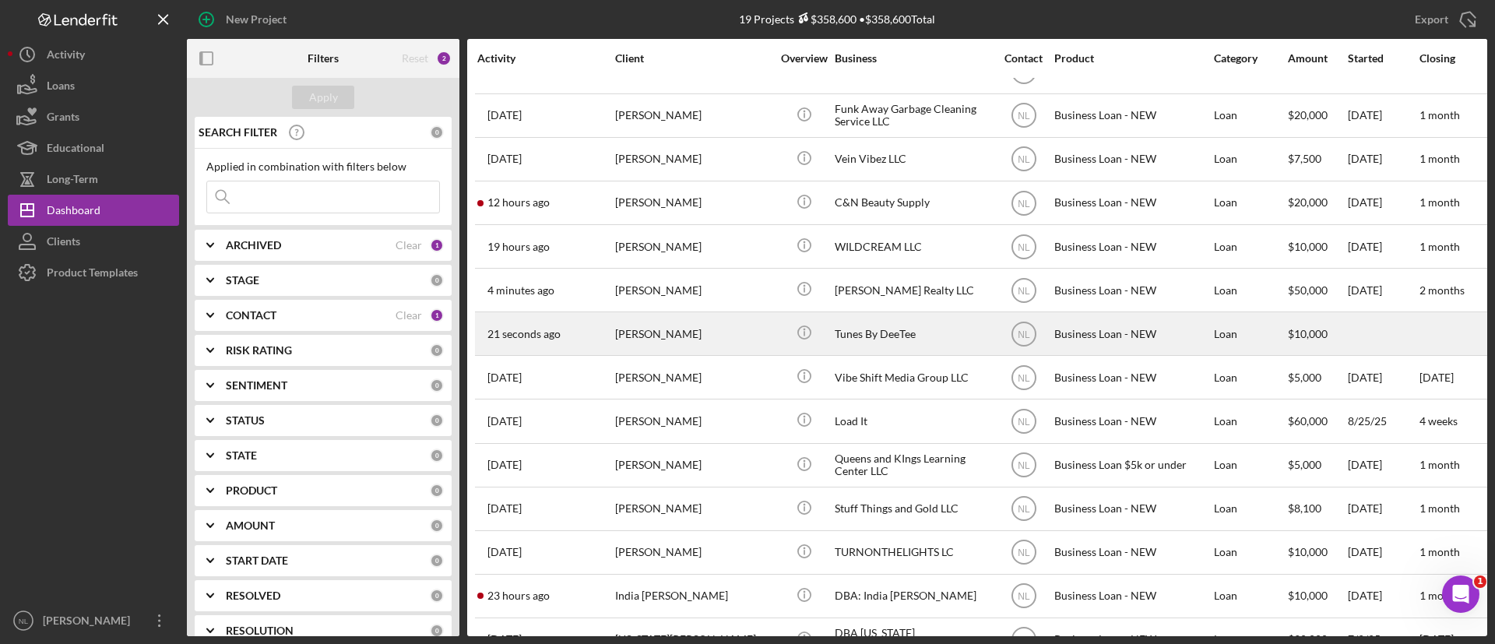
click at [727, 331] on div "[PERSON_NAME]" at bounding box center [693, 333] width 156 height 41
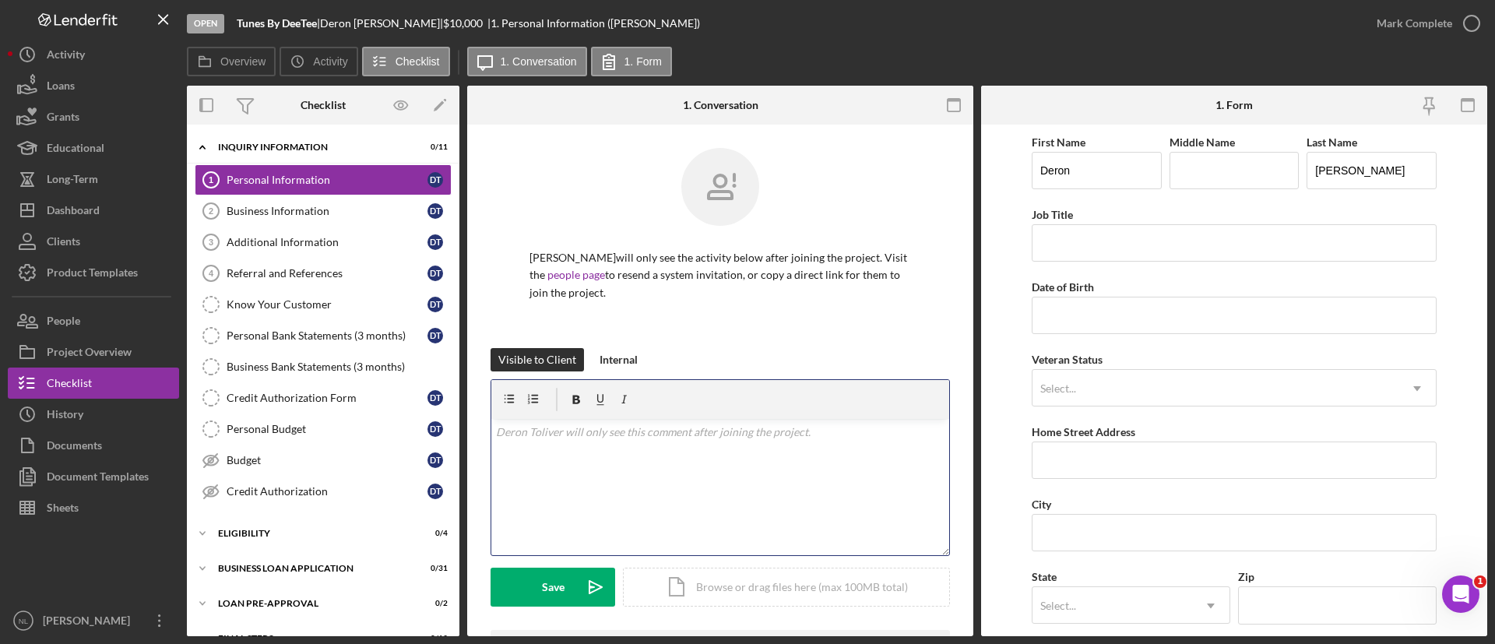
click at [543, 448] on div "v Color teal Color pink Remove color Add row above Add row below Add column bef…" at bounding box center [720, 487] width 458 height 136
click at [712, 448] on mark "Good afternoon [PERSON_NAME]! Please start here and continue completing forms 1…" at bounding box center [719, 440] width 446 height 30
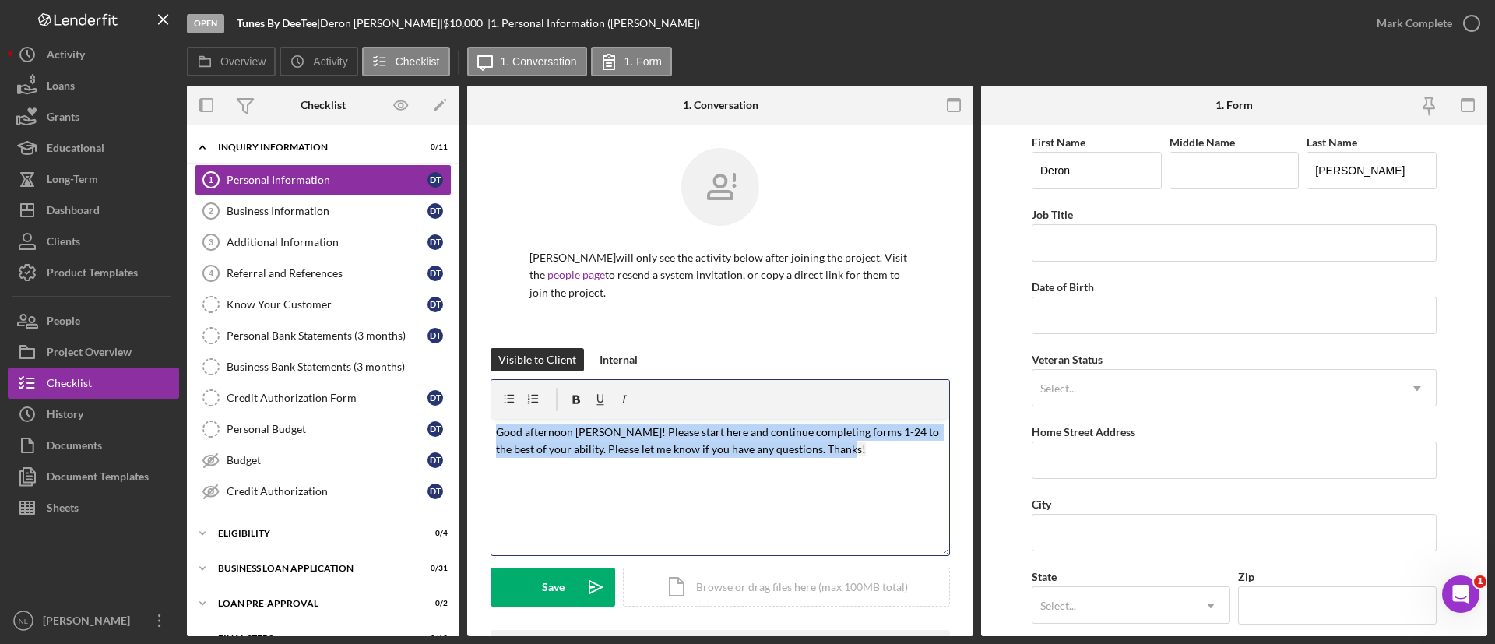
click at [712, 448] on mark "Good afternoon [PERSON_NAME]! Please start here and continue completing forms 1…" at bounding box center [719, 440] width 446 height 30
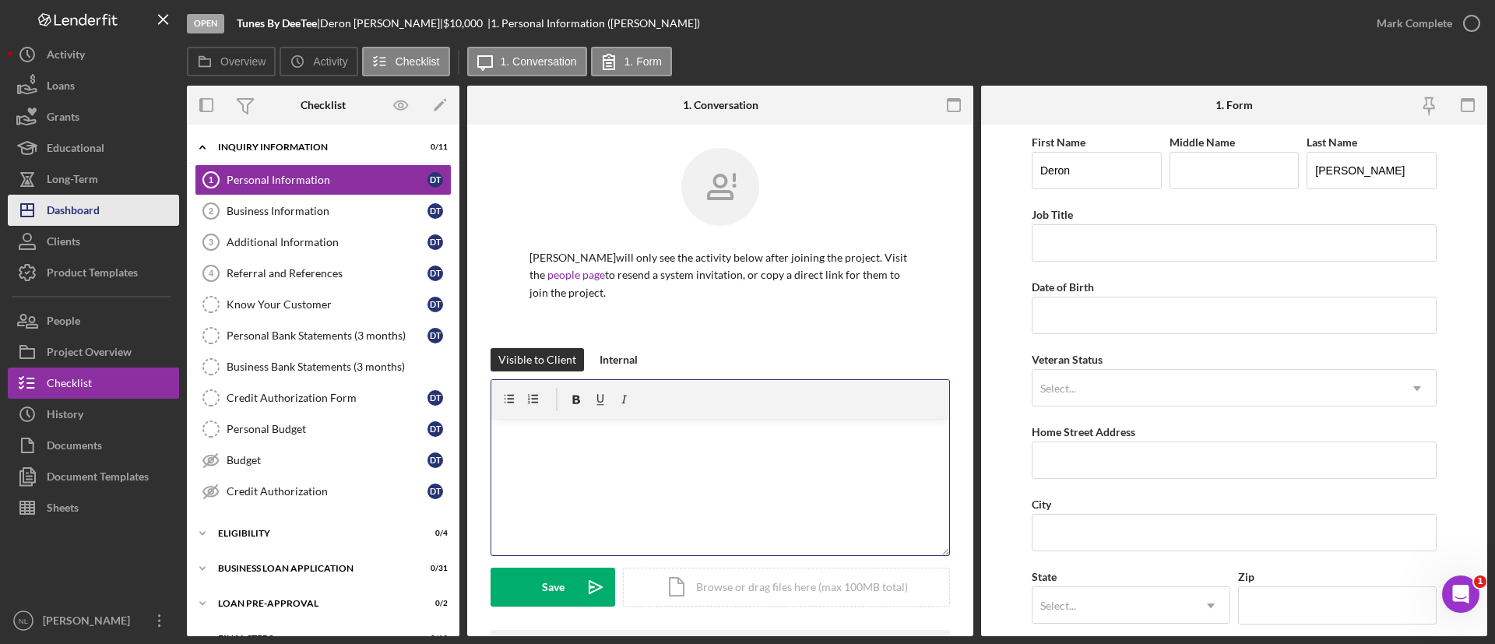
click at [104, 204] on button "Icon/Dashboard Dashboard" at bounding box center [93, 210] width 171 height 31
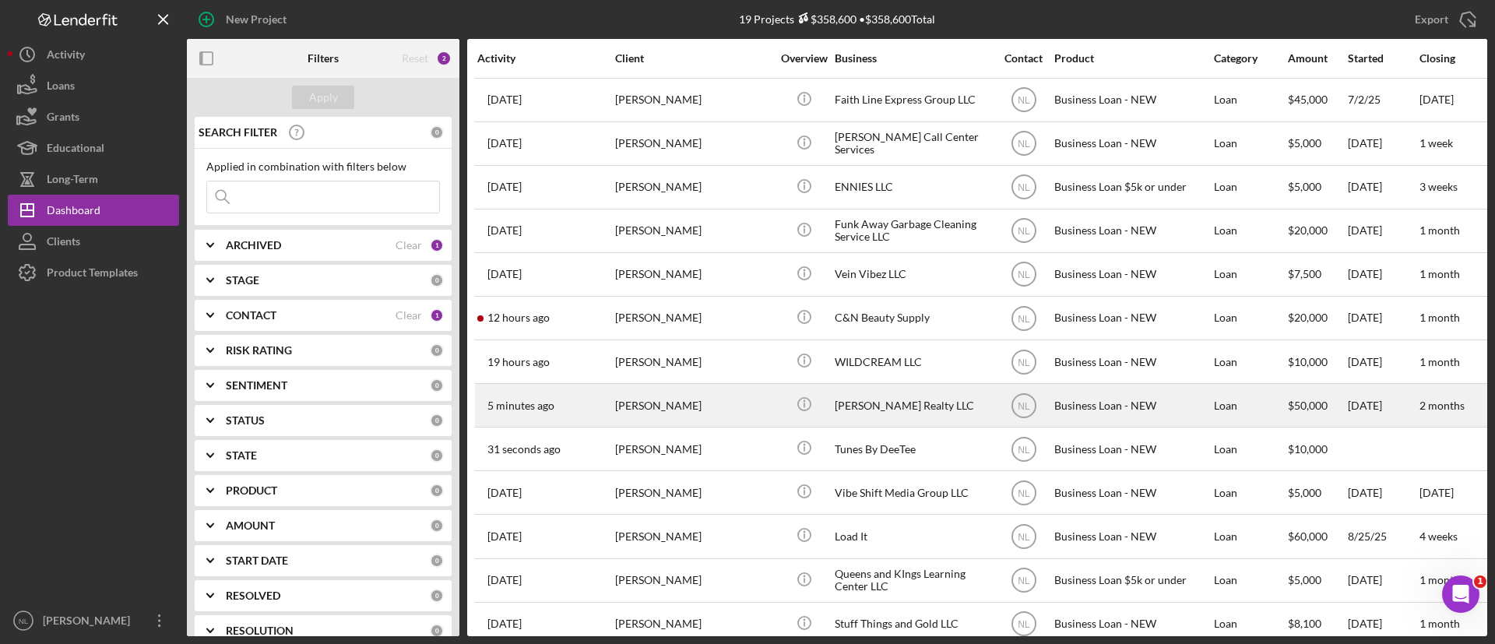
click at [677, 410] on div "[PERSON_NAME]" at bounding box center [693, 405] width 156 height 41
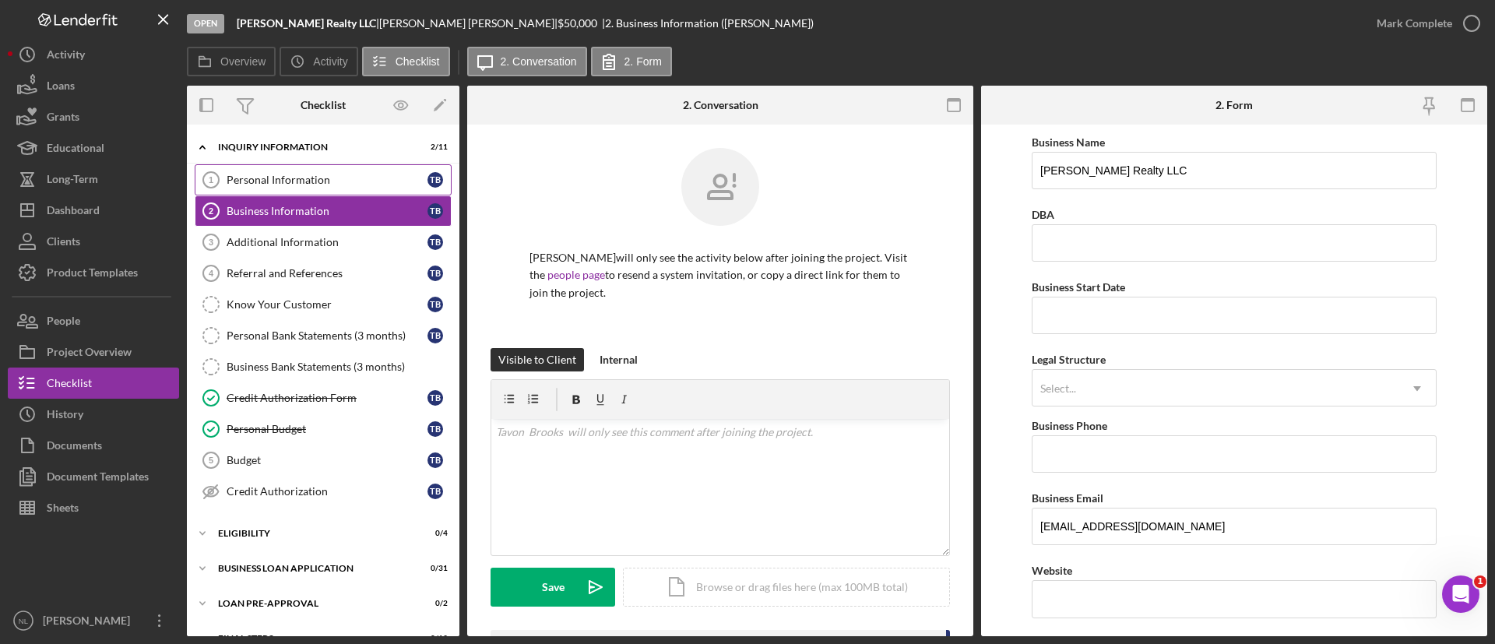
click at [320, 181] on div "Personal Information" at bounding box center [327, 180] width 201 height 12
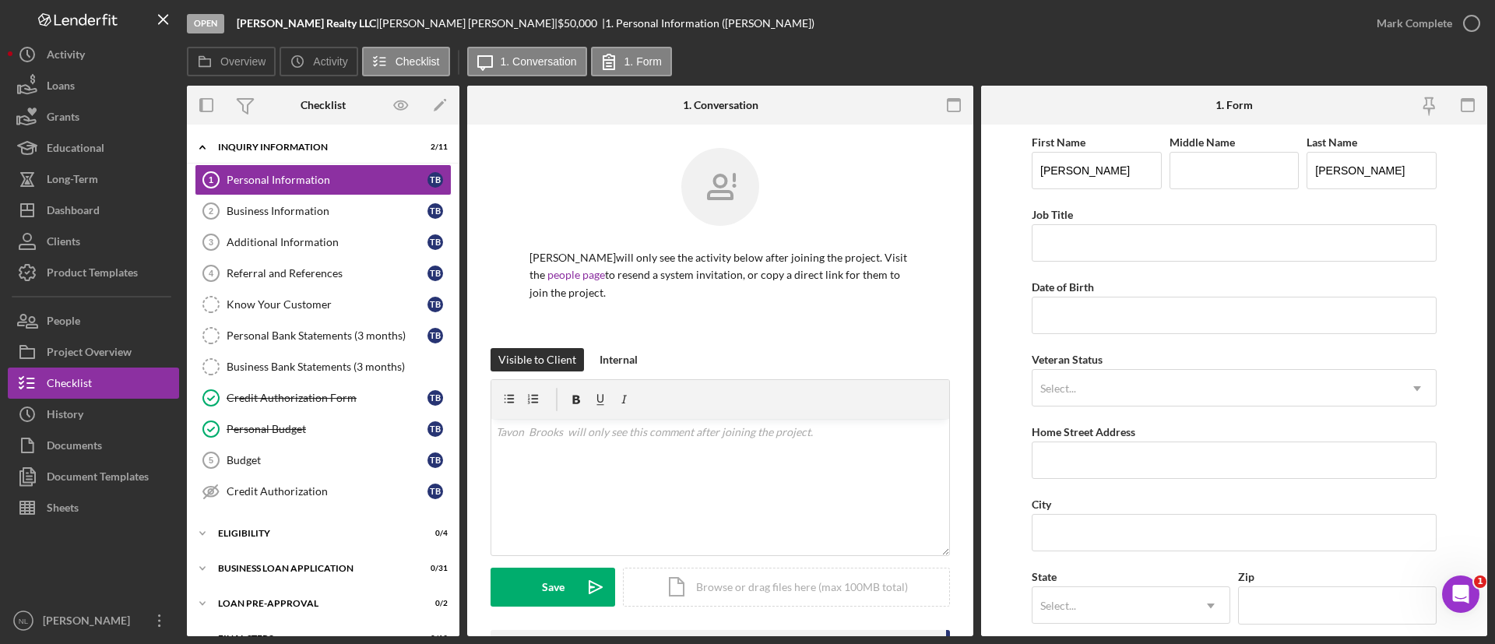
scroll to position [337, 0]
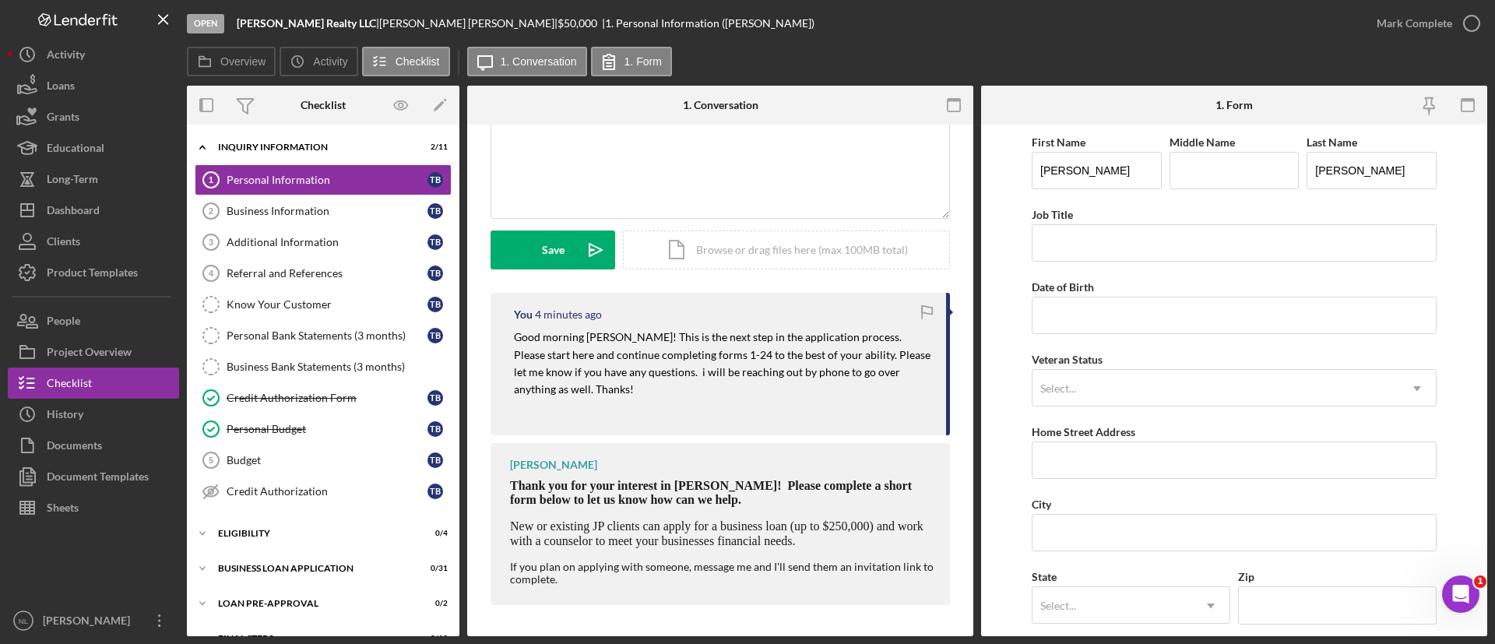
click at [615, 367] on mark "Good morning [PERSON_NAME]! This is the next step in the application process. P…" at bounding box center [723, 362] width 419 height 65
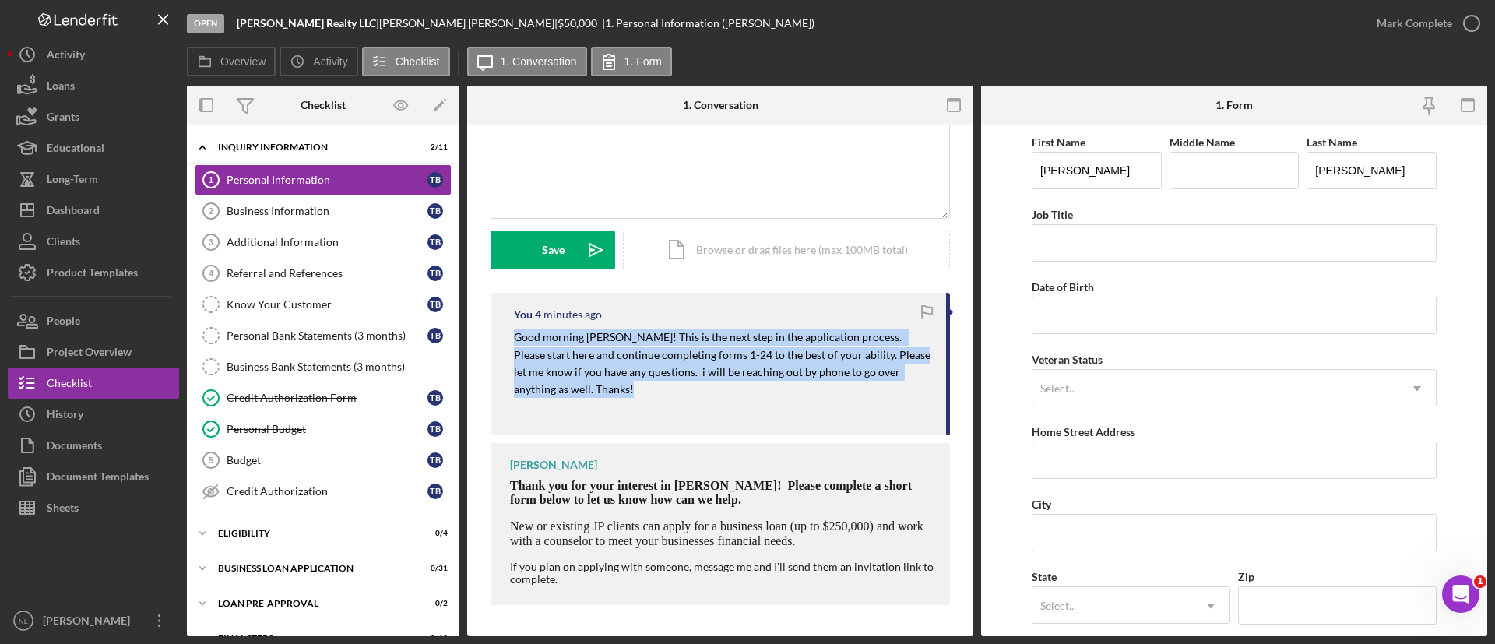
copy mark "Good morning [PERSON_NAME]! This is the next step in the application process. P…"
click at [79, 215] on div "Dashboard" at bounding box center [73, 212] width 53 height 35
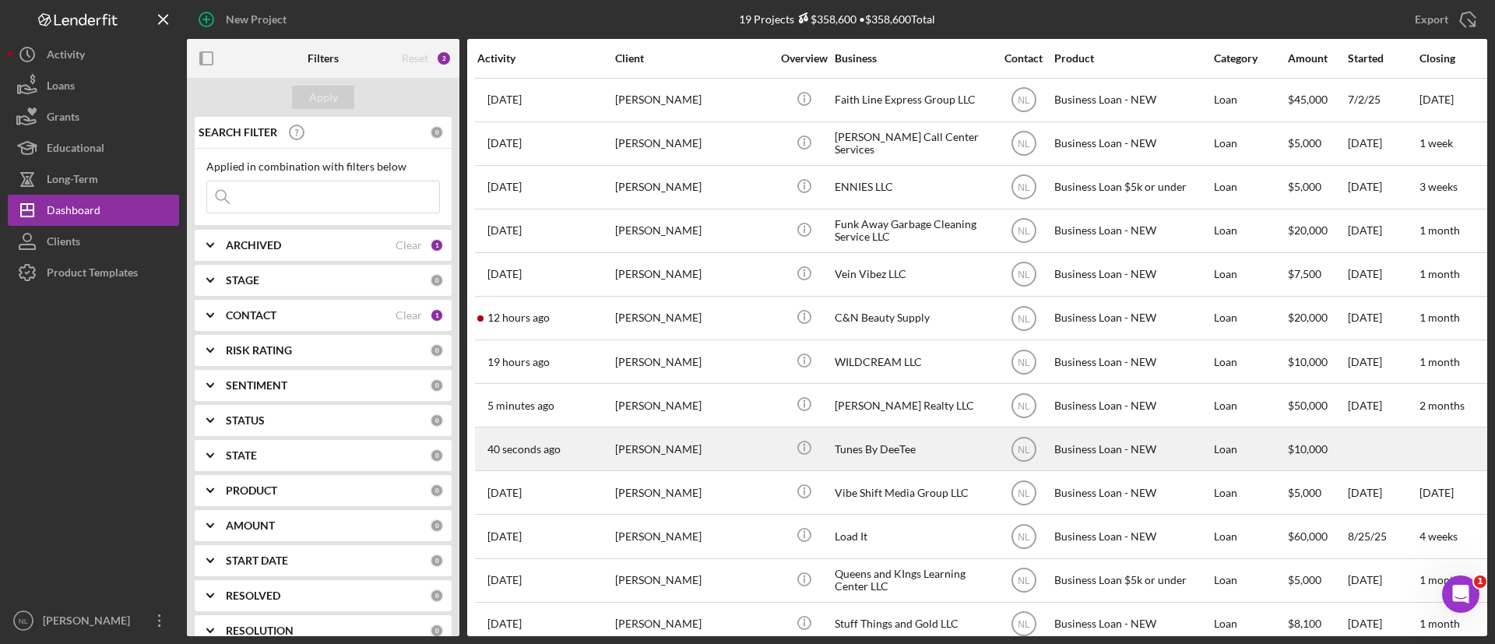
click at [706, 439] on div "[PERSON_NAME]" at bounding box center [693, 448] width 156 height 41
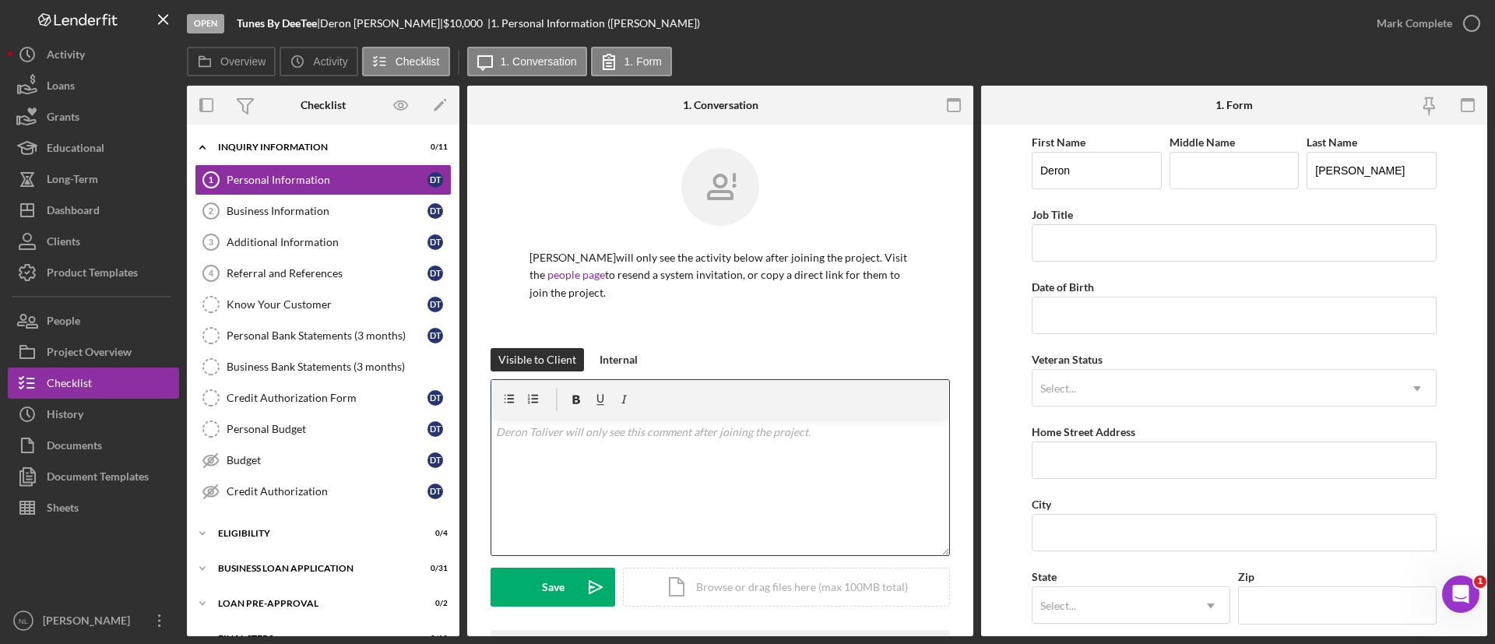
click at [526, 449] on div "v Color teal Color pink Remove color Add row above Add row below Add column bef…" at bounding box center [720, 487] width 458 height 136
paste div
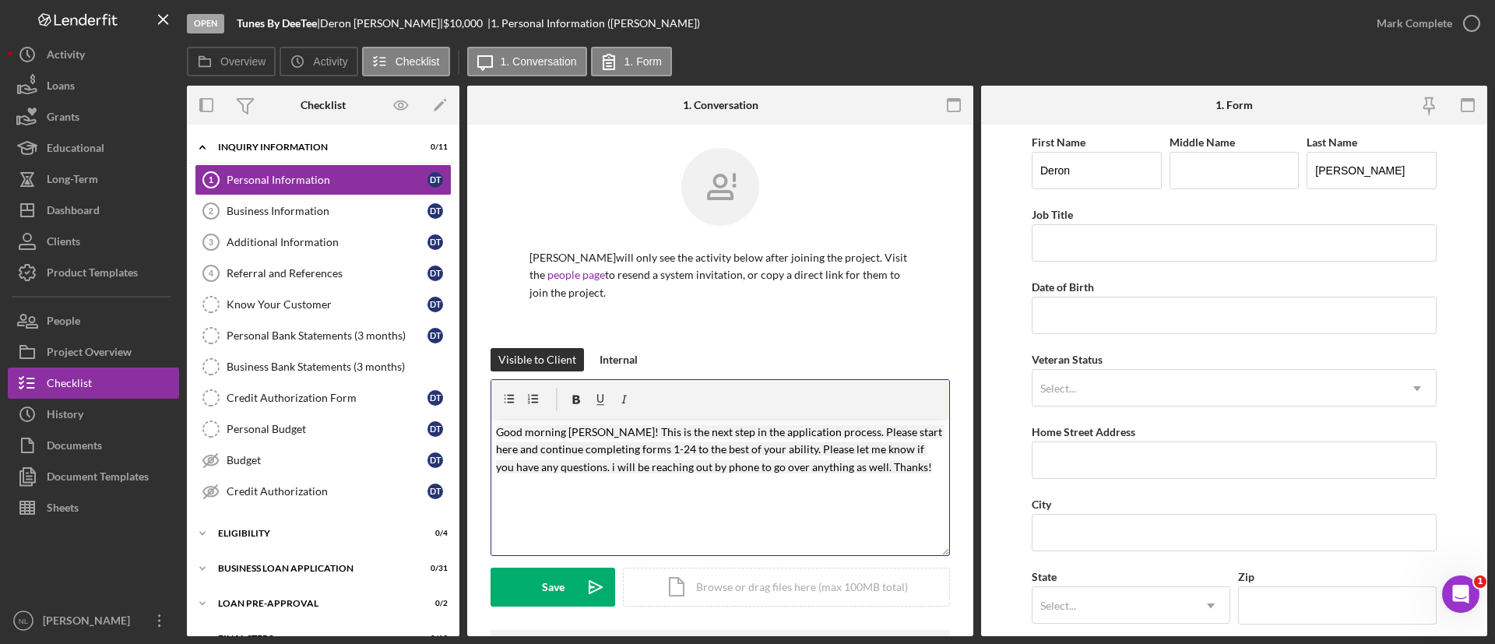
click at [615, 428] on mark "Good morning [PERSON_NAME]! This is the next step in the application process. P…" at bounding box center [720, 449] width 449 height 48
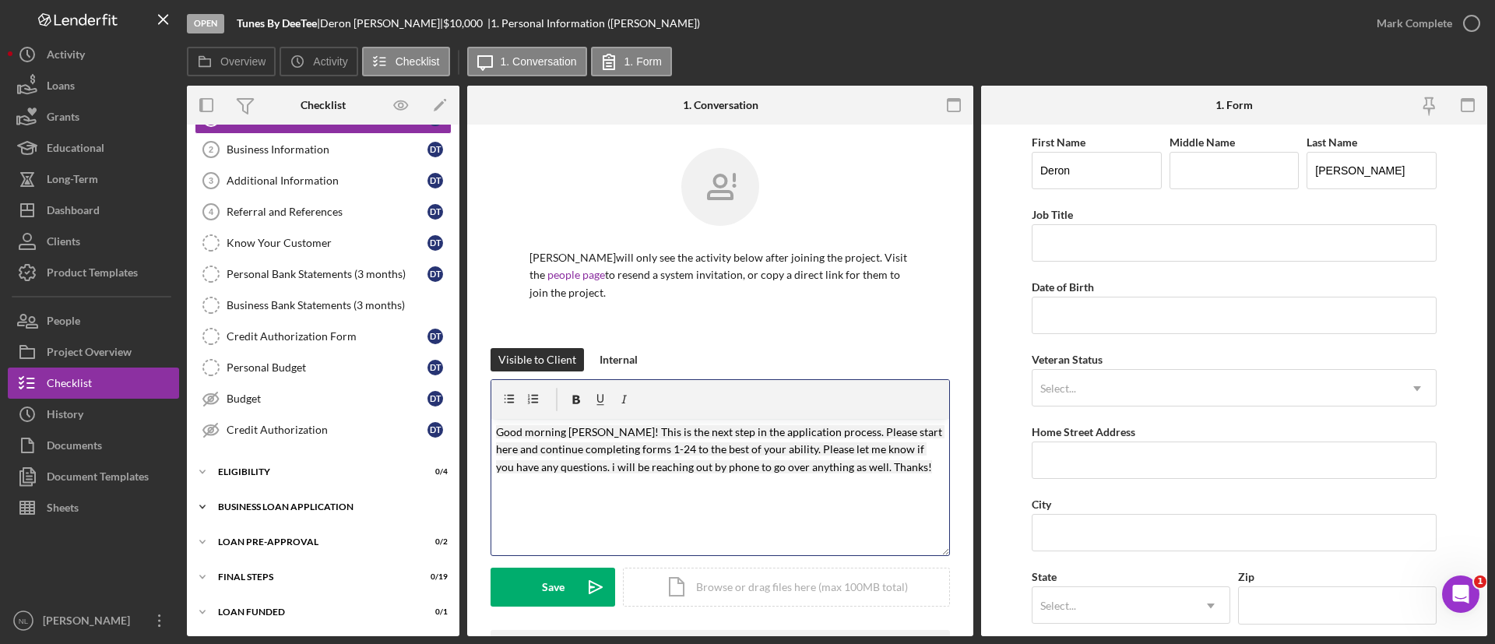
click at [317, 498] on div "Icon/Expander BUSINESS LOAN APPLICATION 0 / 31" at bounding box center [323, 506] width 273 height 31
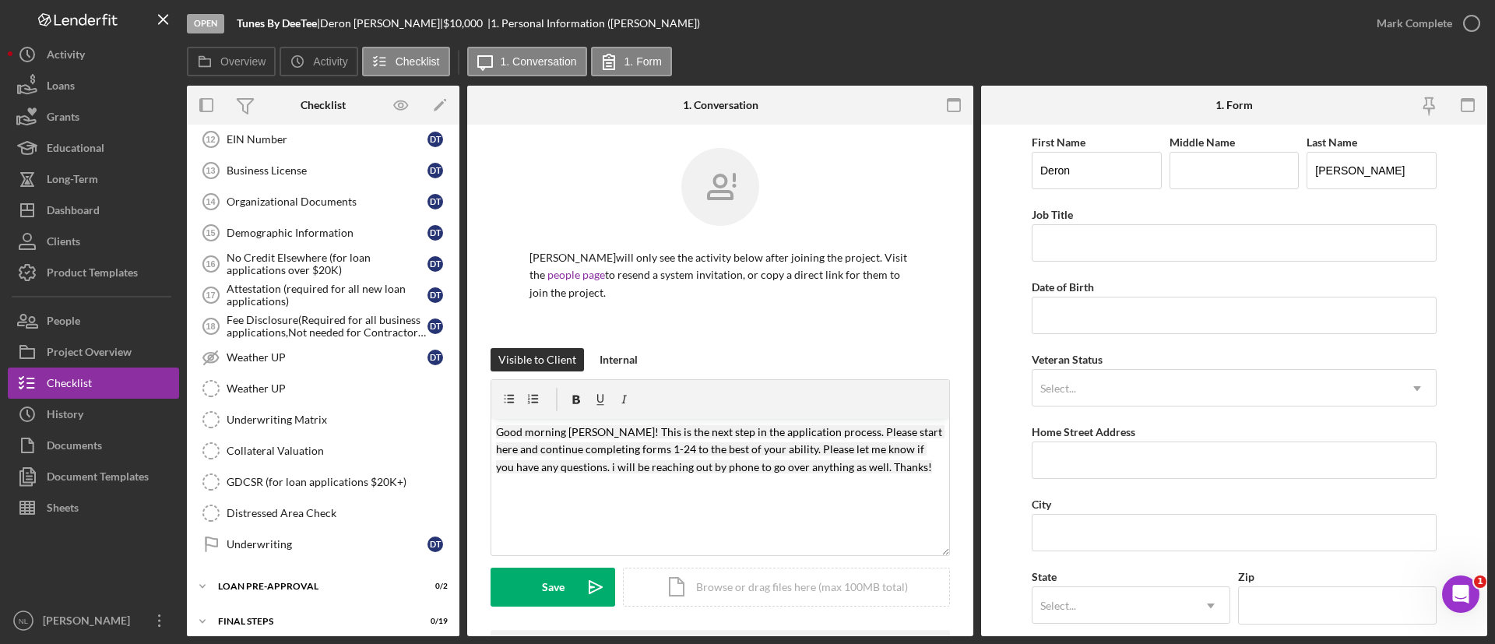
scroll to position [1036, 0]
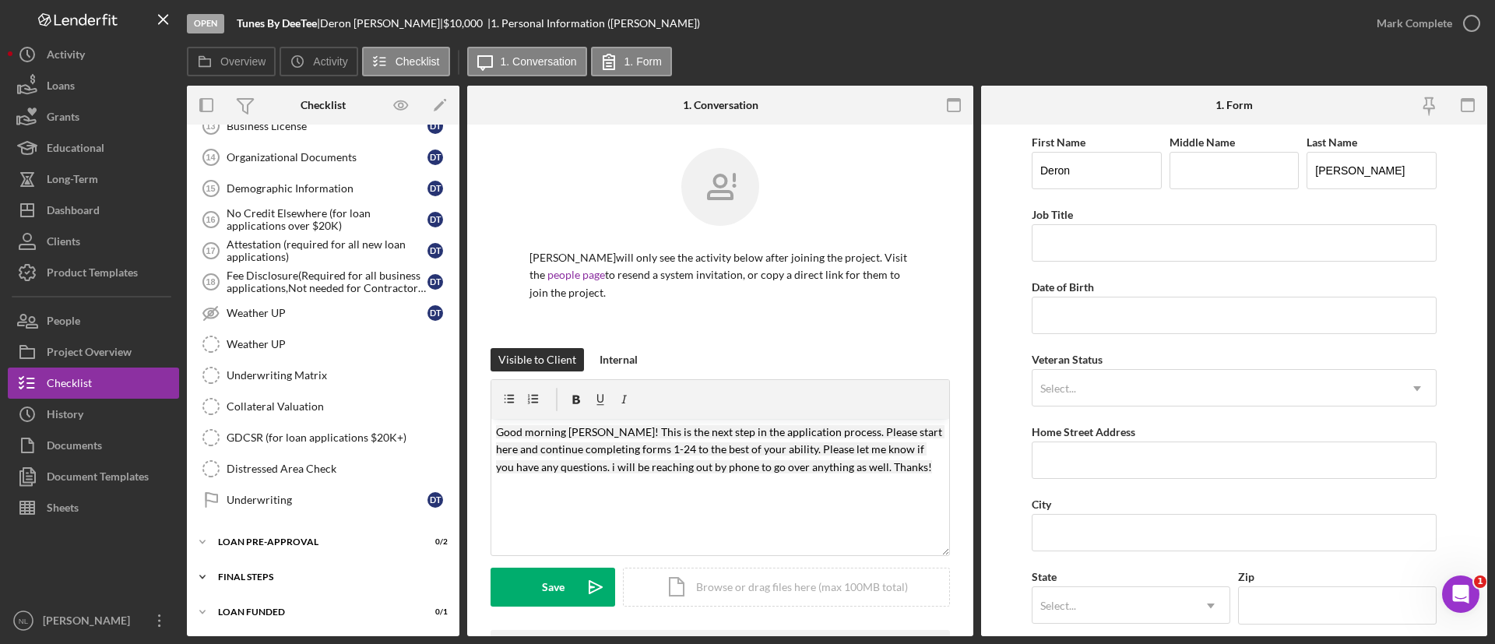
click at [304, 574] on div "FINAL STEPS" at bounding box center [329, 576] width 222 height 9
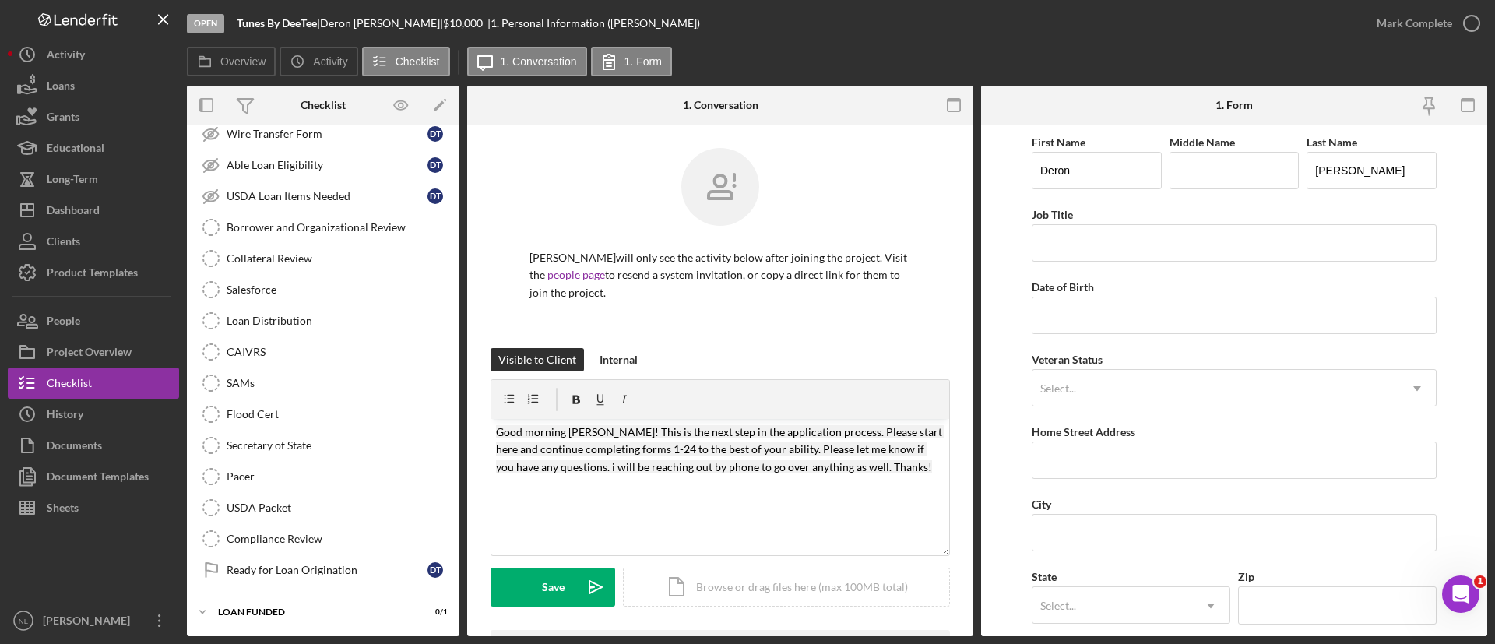
scroll to position [1309, 0]
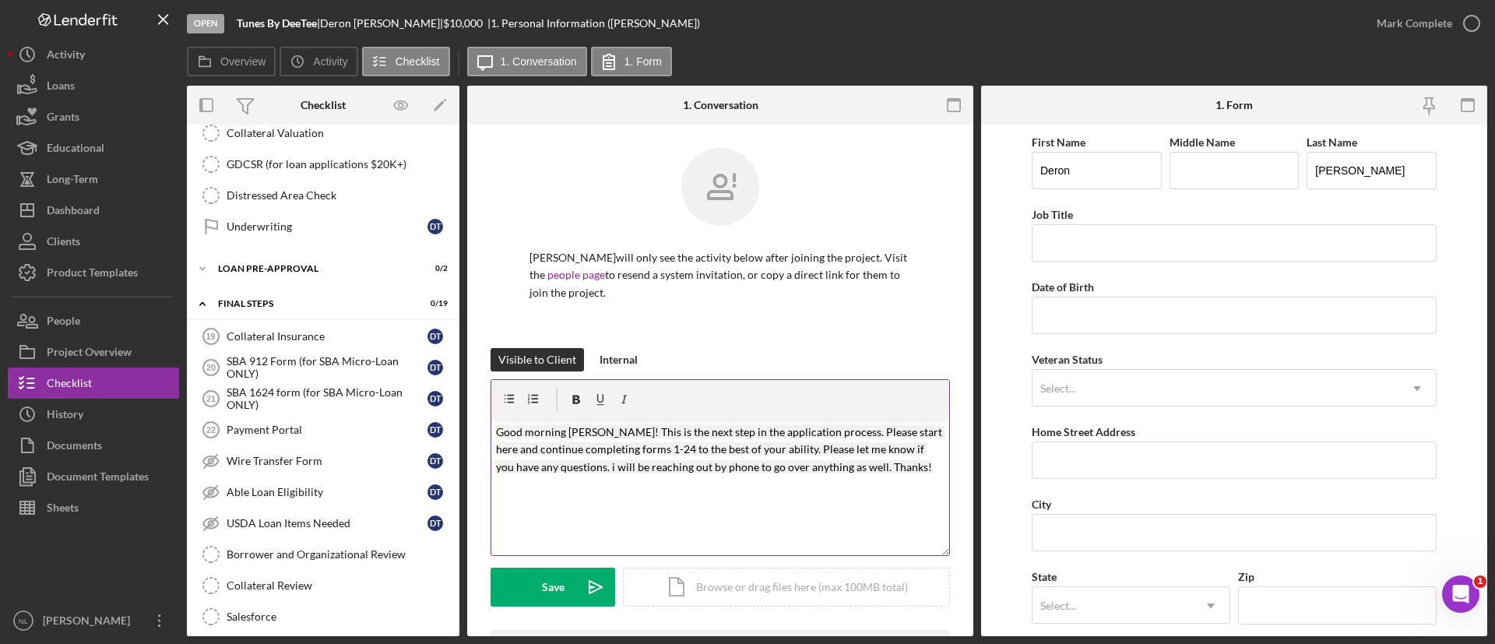
click at [906, 472] on p "Good morning [PERSON_NAME]! This is the next step in the application process. P…" at bounding box center [720, 450] width 449 height 52
click at [667, 454] on mark "Good morning [PERSON_NAME]! This is the next step in the application process. P…" at bounding box center [720, 449] width 449 height 48
click at [826, 471] on mark "Good morning [PERSON_NAME]! This is the next step in the application process. P…" at bounding box center [720, 449] width 449 height 48
click at [599, 576] on icon "Icon/icon-invite-send" at bounding box center [595, 587] width 39 height 39
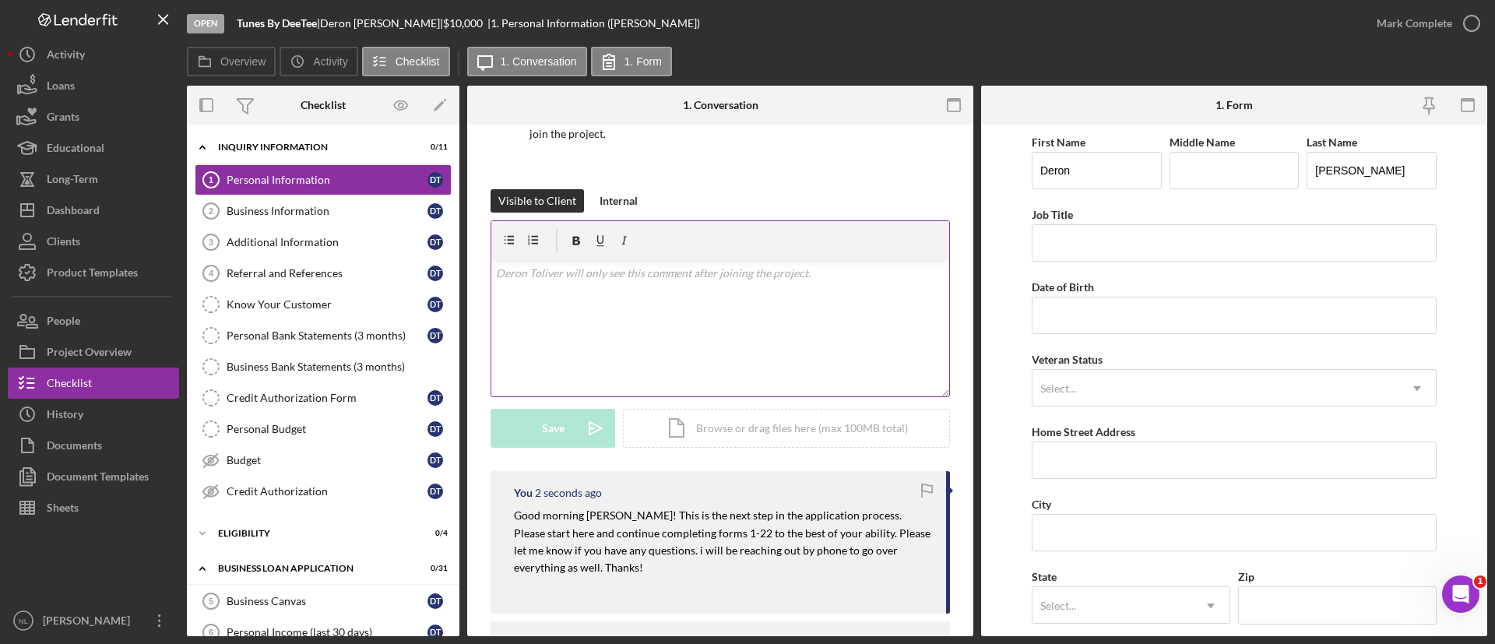
scroll to position [184, 0]
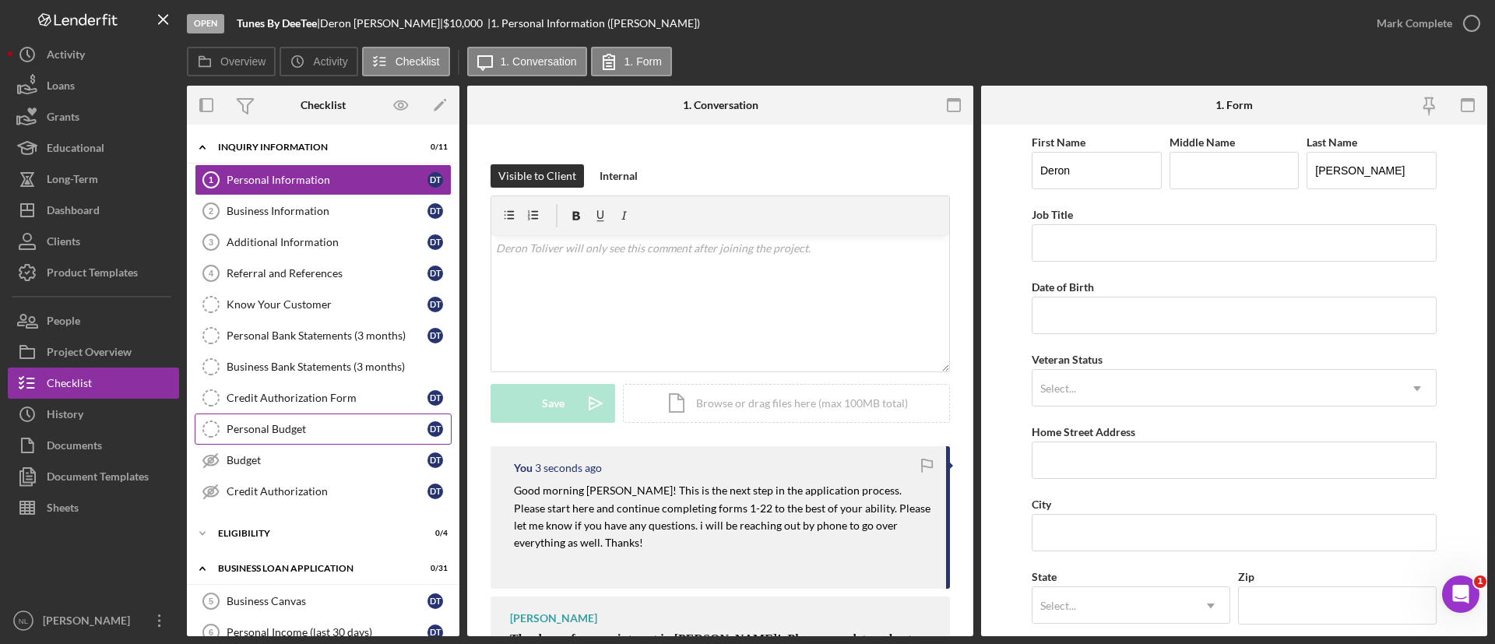
click at [350, 420] on link "Personal Budget Personal Budget D T" at bounding box center [323, 429] width 257 height 31
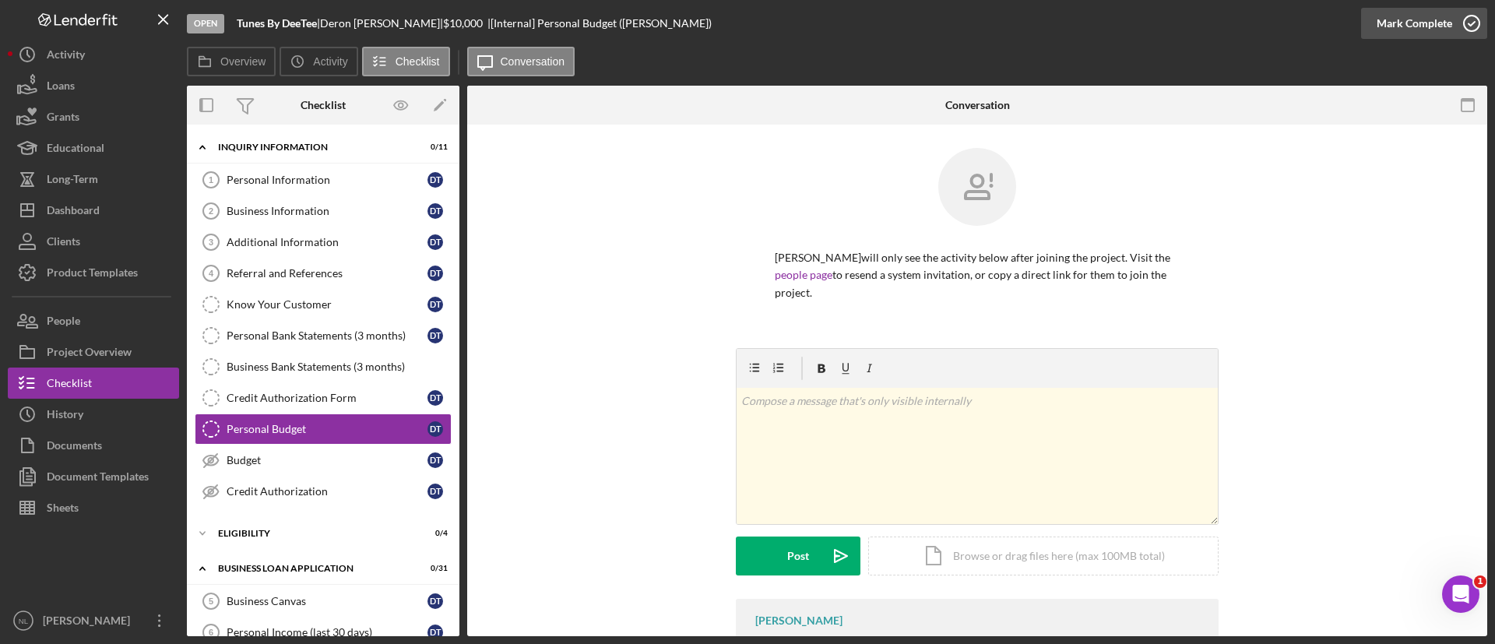
click at [1439, 30] on div "Mark Complete" at bounding box center [1415, 23] width 76 height 31
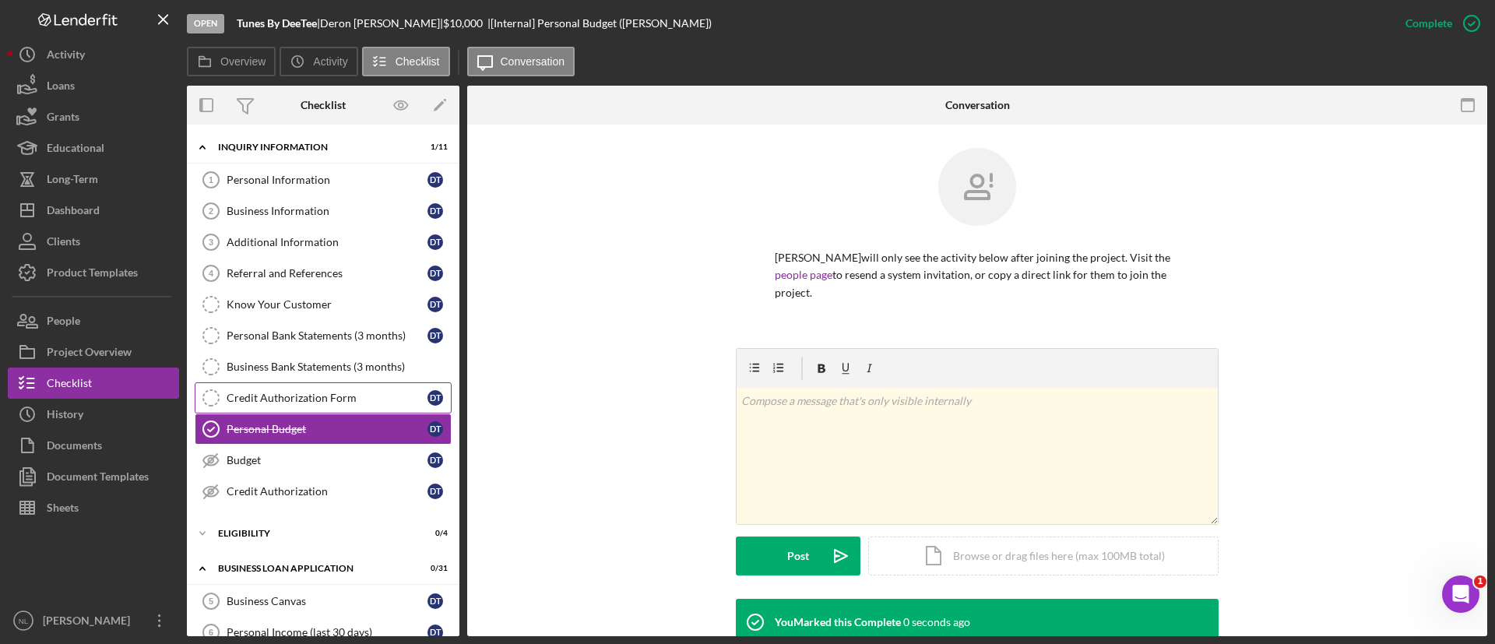
click at [277, 398] on div "Credit Authorization Form" at bounding box center [327, 398] width 201 height 12
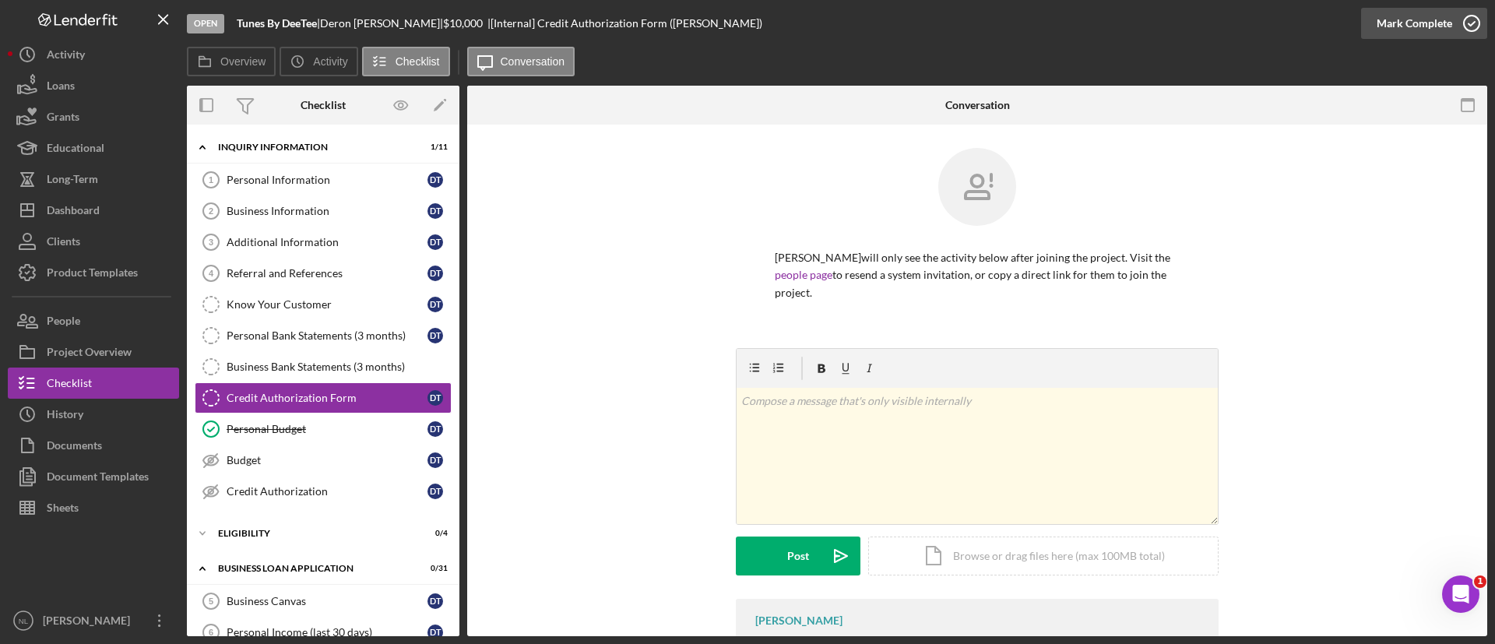
click at [1415, 11] on div "Mark Complete" at bounding box center [1415, 23] width 76 height 31
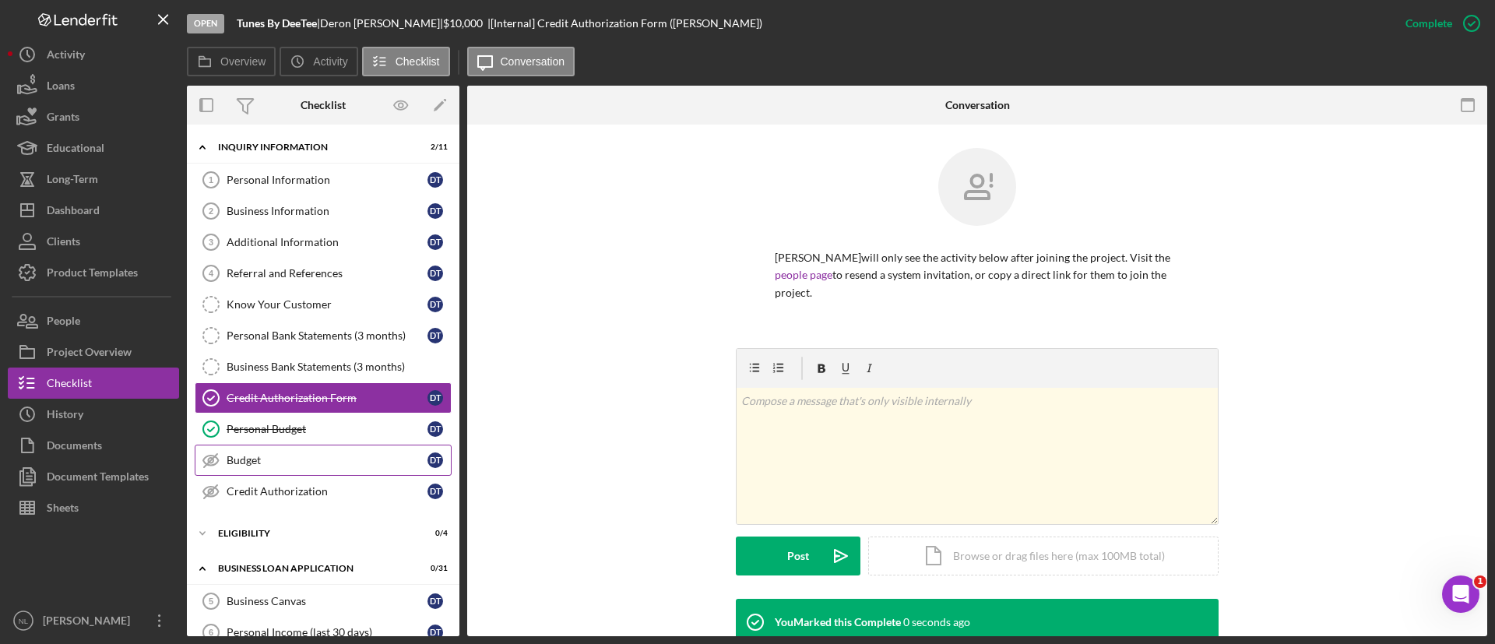
click at [358, 462] on div "Budget" at bounding box center [327, 460] width 201 height 12
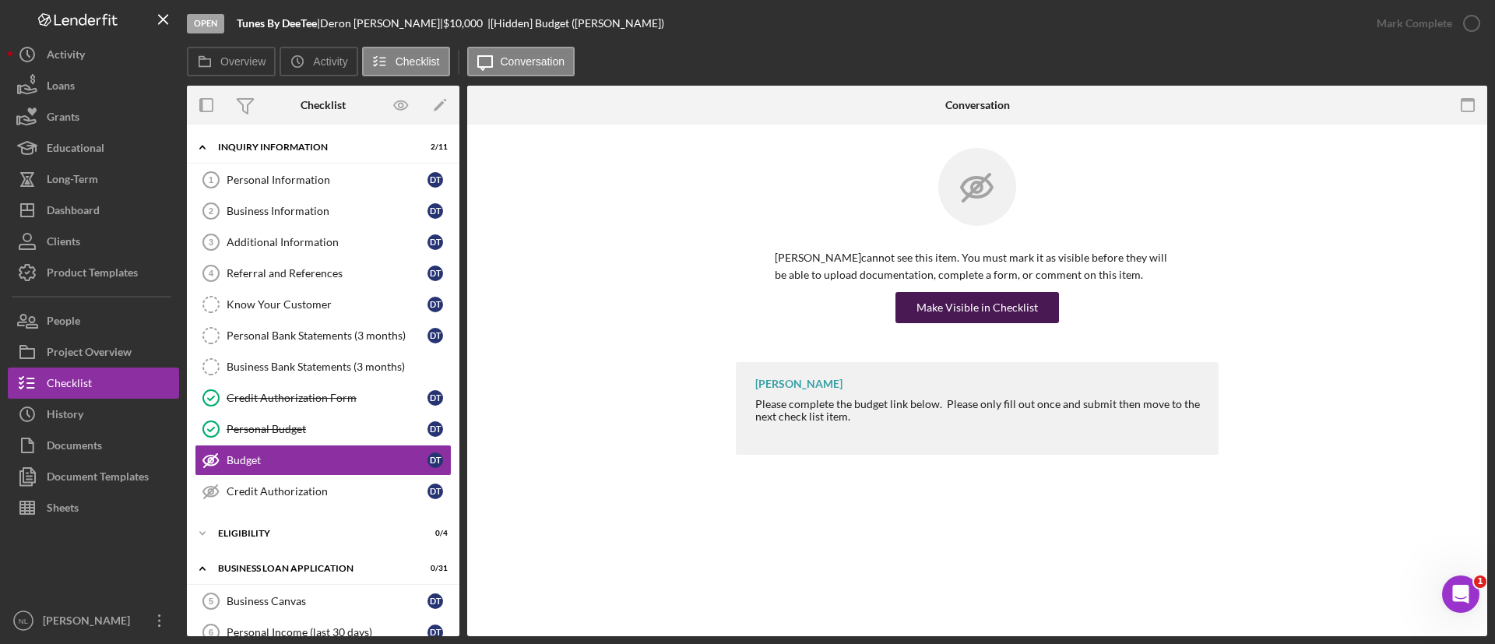
click at [908, 296] on button "Make Visible in Checklist" at bounding box center [978, 307] width 164 height 31
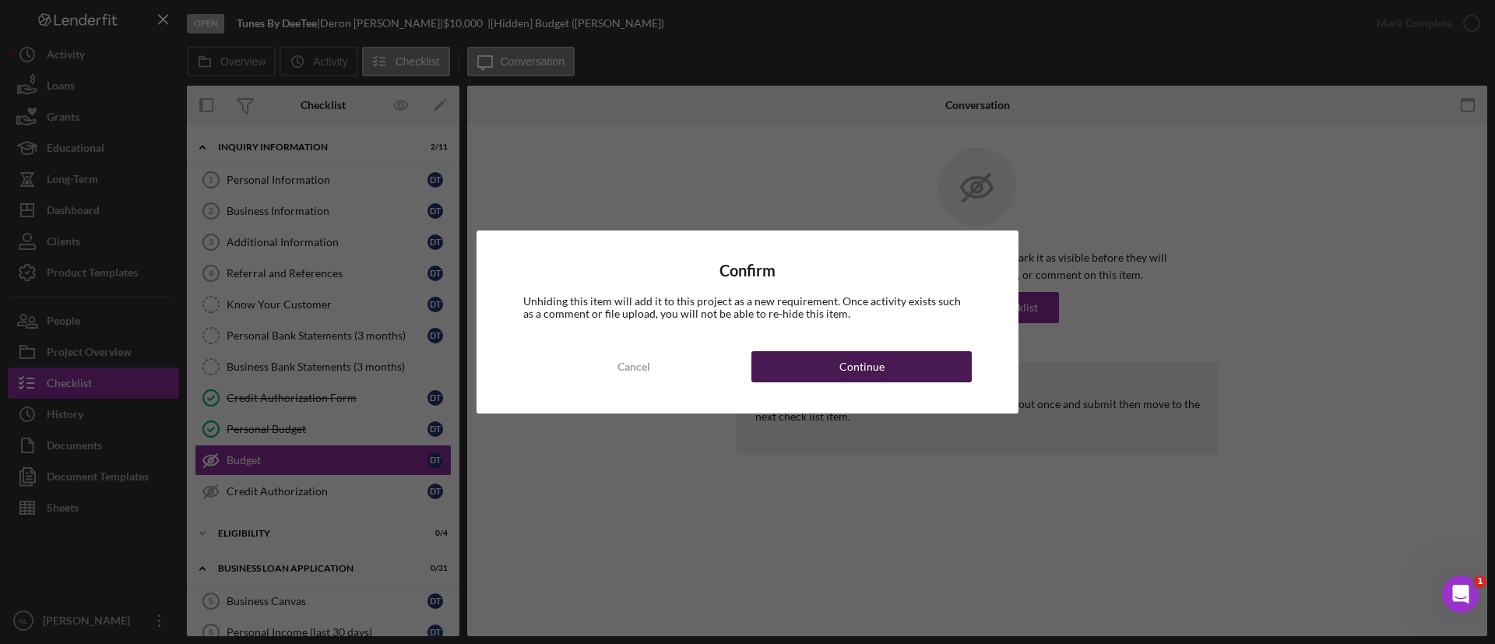
click at [946, 365] on button "Continue" at bounding box center [862, 366] width 220 height 31
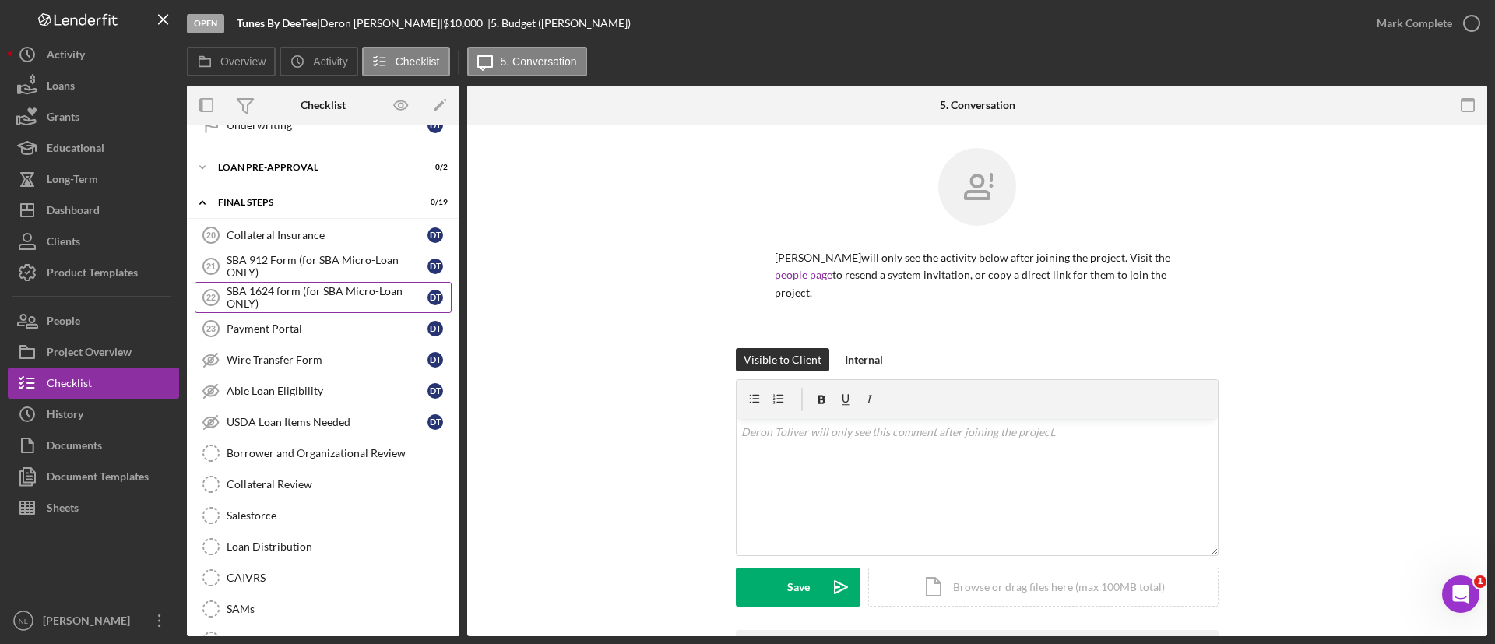
scroll to position [1405, 0]
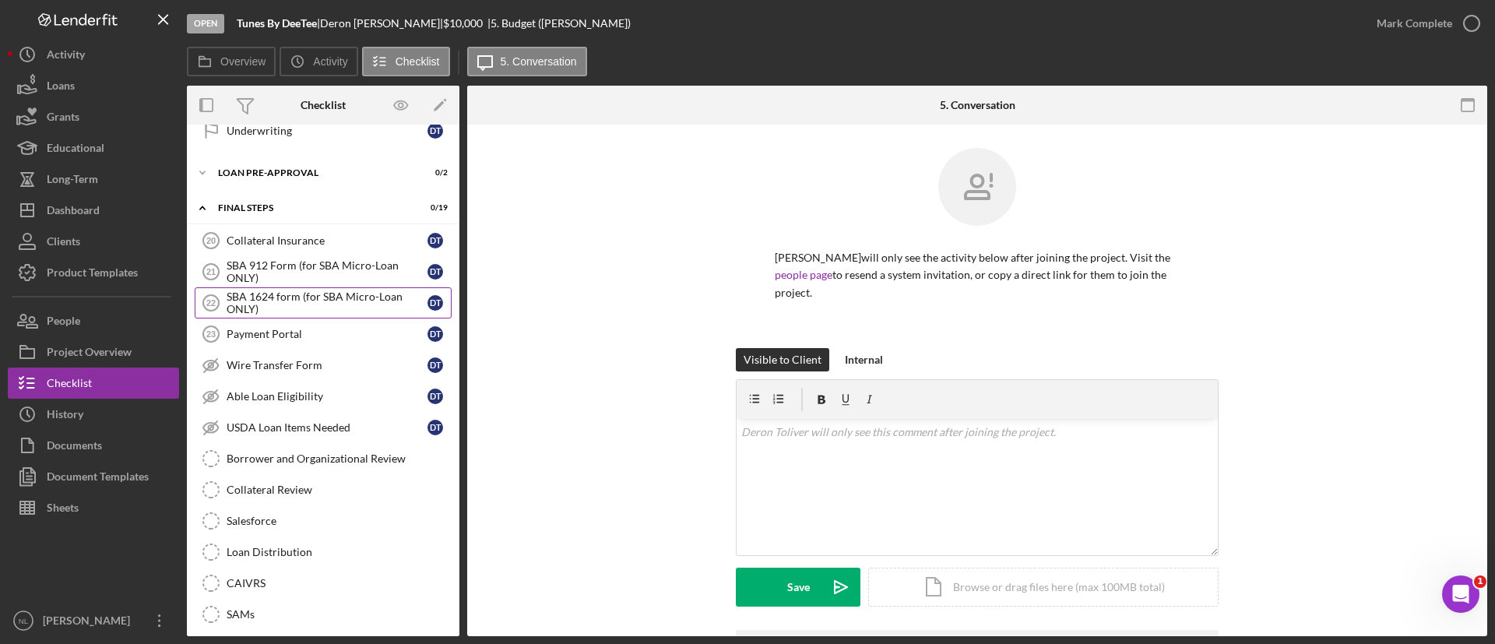
click at [303, 297] on div "SBA 1624 form (for SBA Micro-Loan ONLY)" at bounding box center [327, 303] width 201 height 25
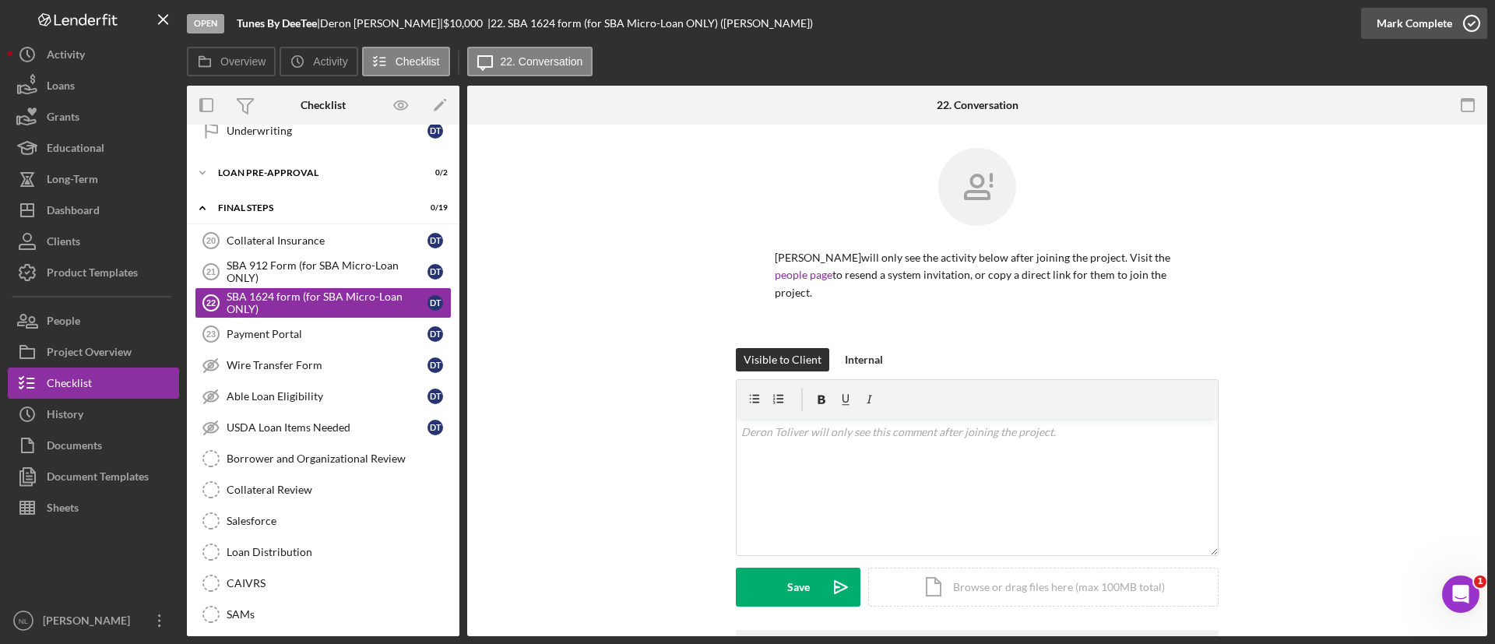
click at [1446, 10] on div "Mark Complete" at bounding box center [1415, 23] width 76 height 31
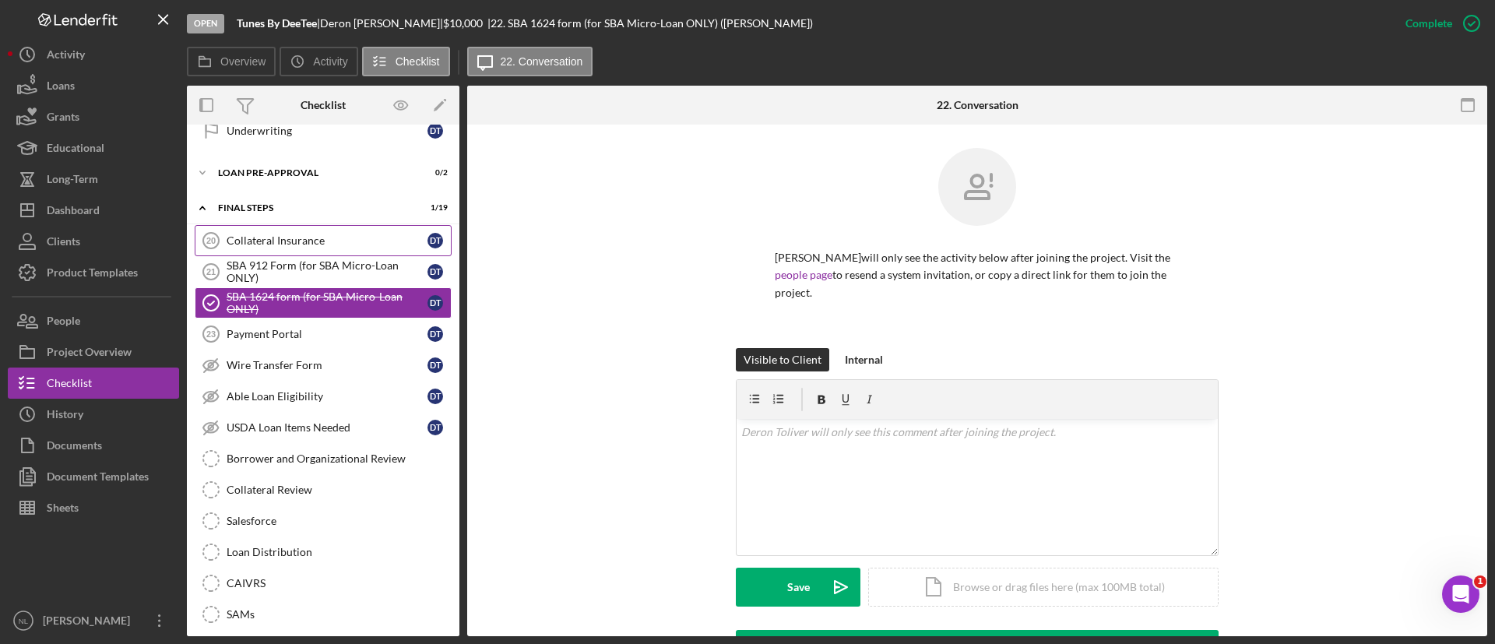
click at [370, 244] on div "Collateral Insurance" at bounding box center [327, 240] width 201 height 12
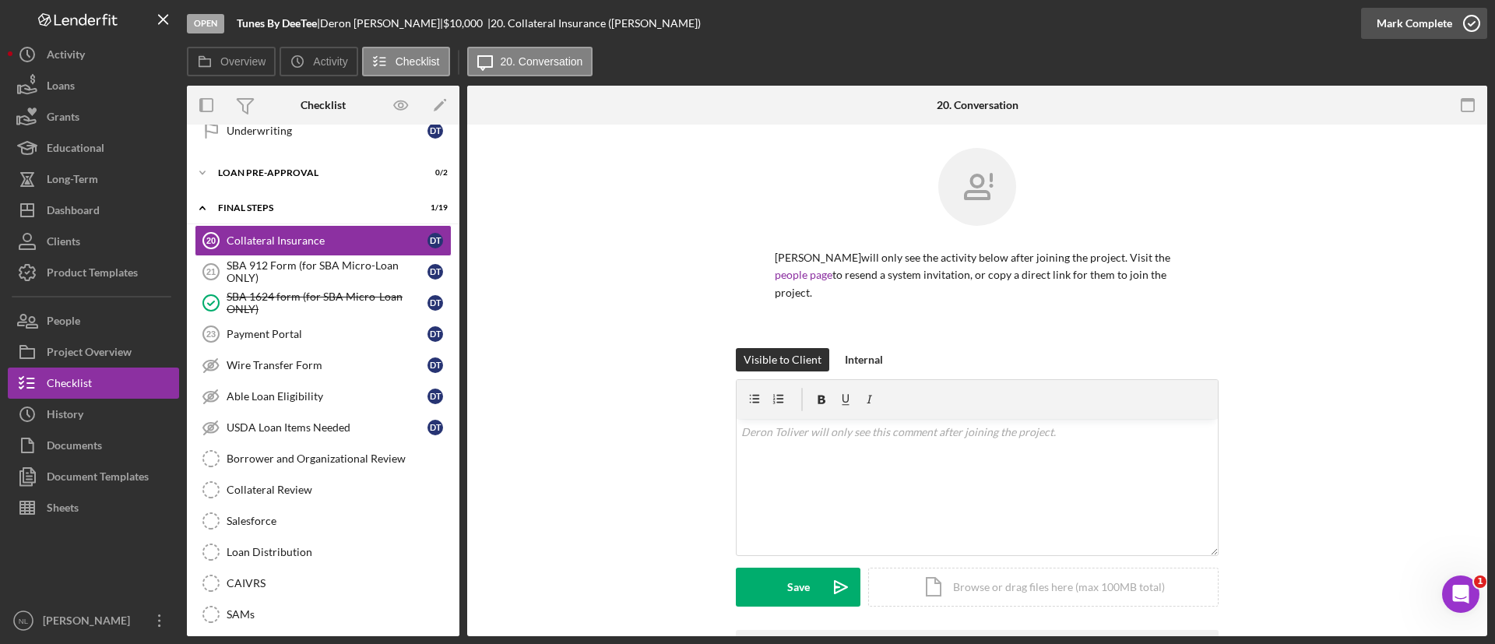
click at [1431, 25] on div "Mark Complete" at bounding box center [1415, 23] width 76 height 31
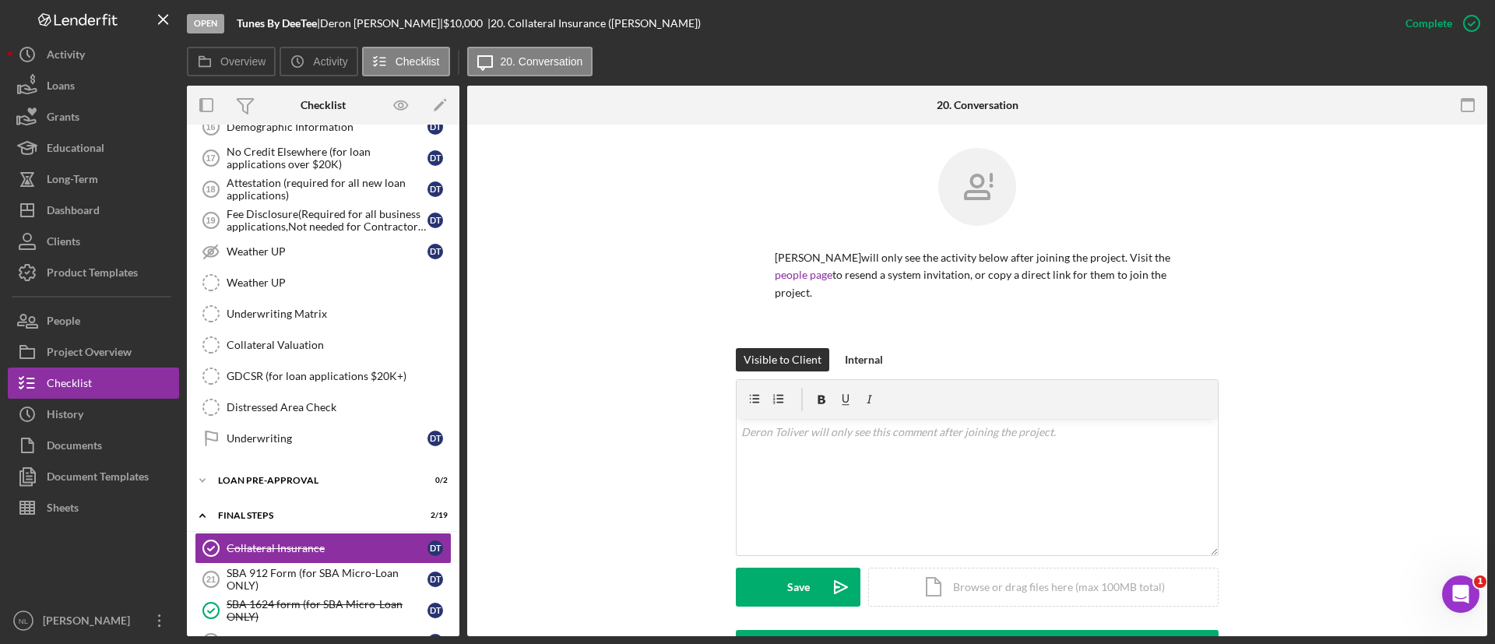
scroll to position [992, 0]
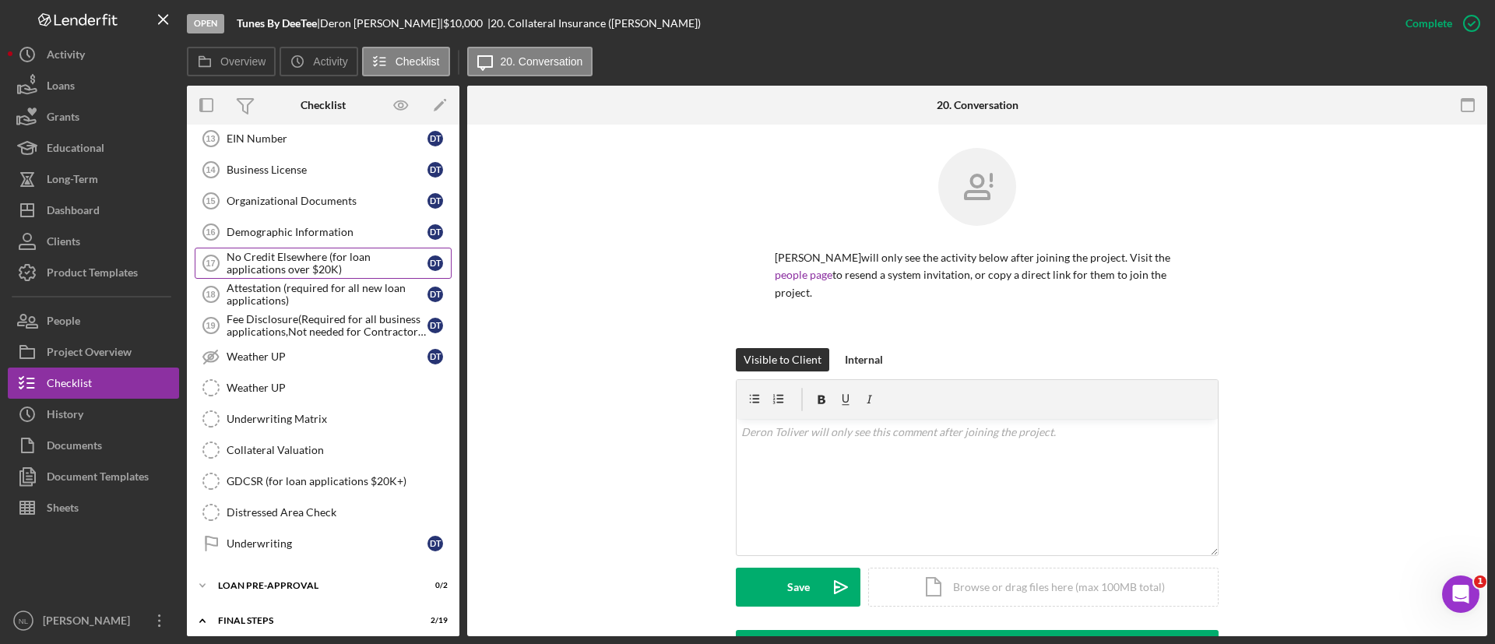
click at [333, 266] on div "No Credit Elsewhere (for loan applications over $20K)" at bounding box center [327, 263] width 201 height 25
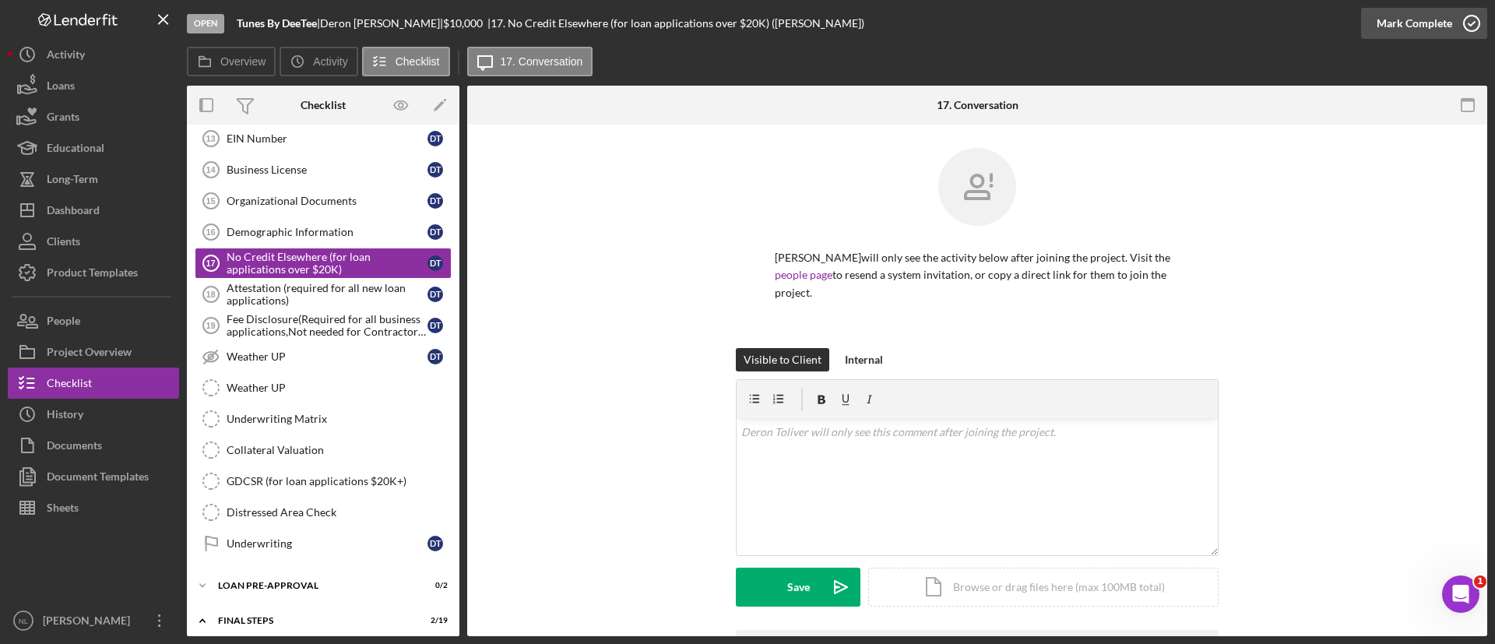
click at [1393, 15] on div "Mark Complete" at bounding box center [1415, 23] width 76 height 31
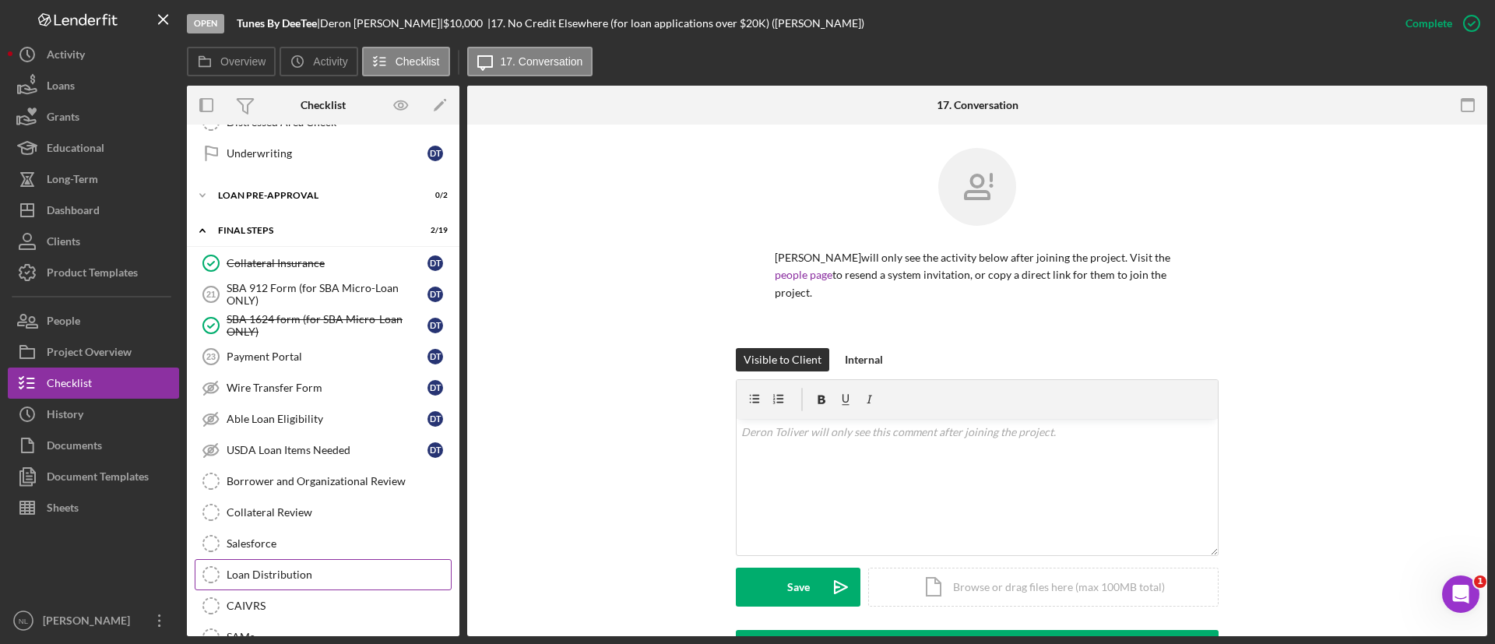
scroll to position [1374, 0]
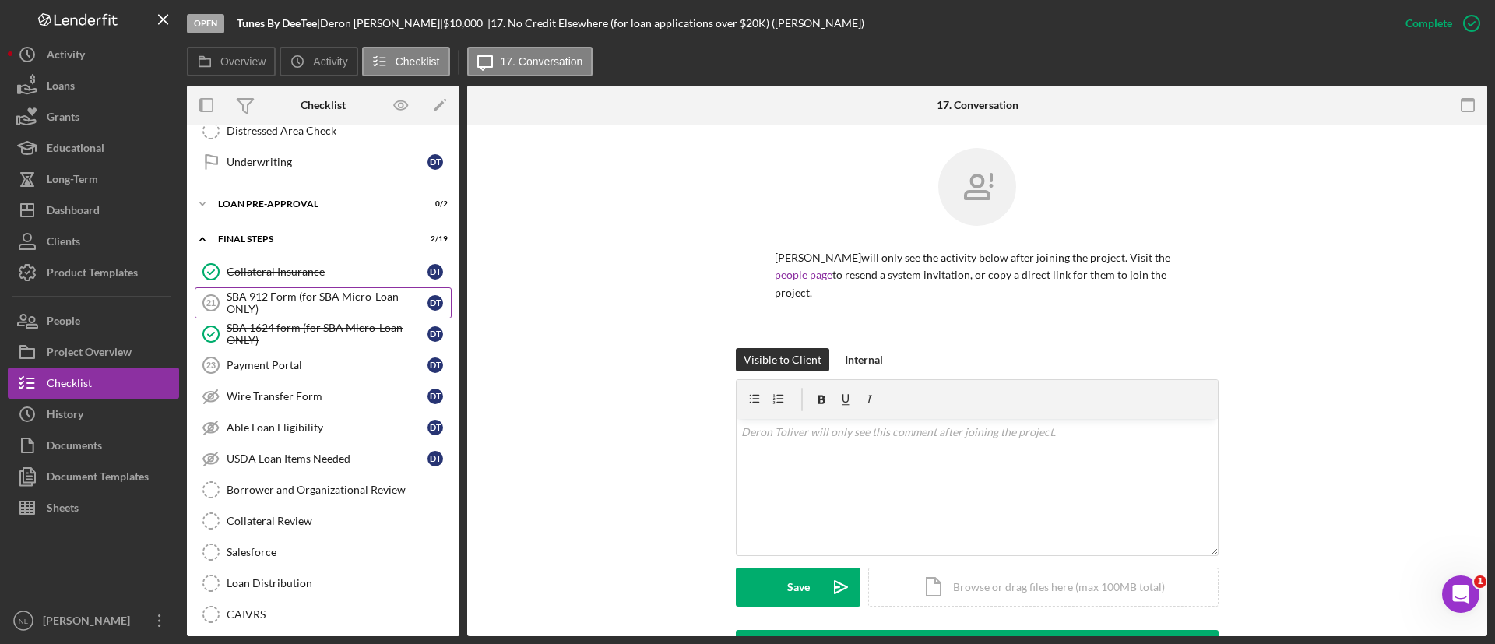
click at [297, 308] on div "SBA 912 Form (for SBA Micro-Loan ONLY)" at bounding box center [327, 303] width 201 height 25
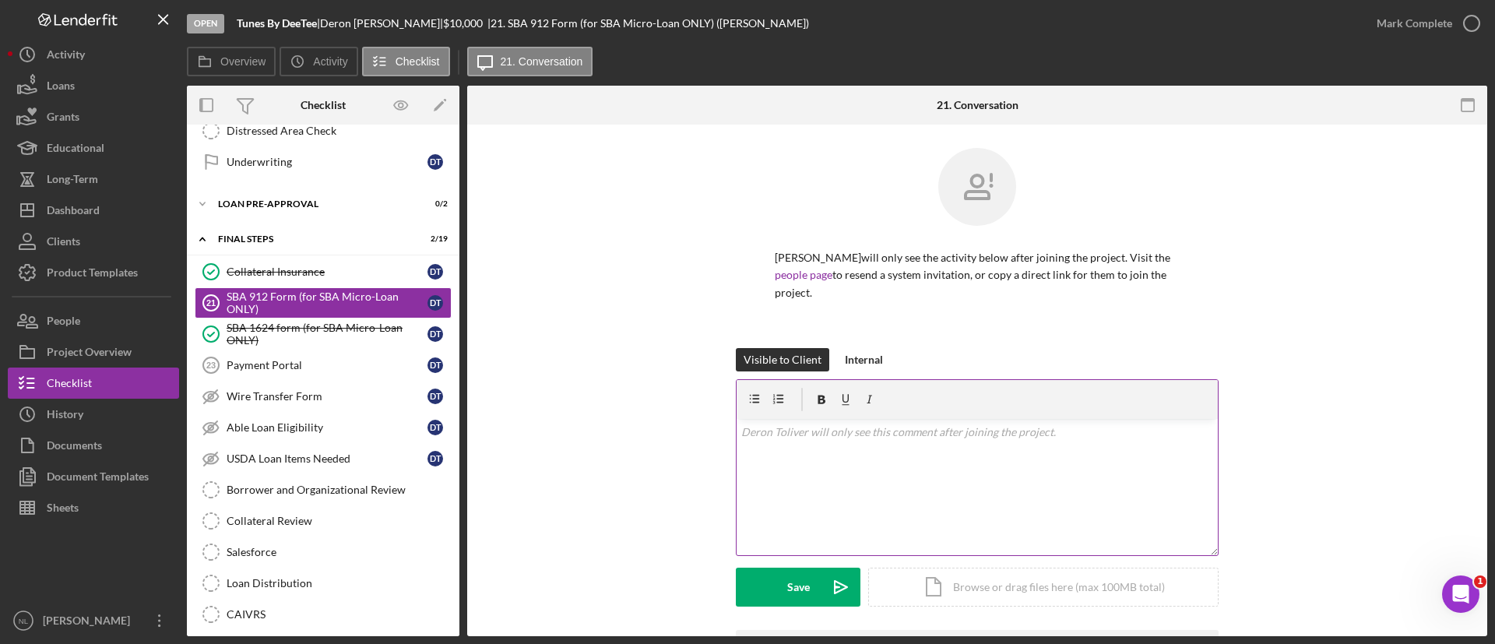
scroll to position [114, 0]
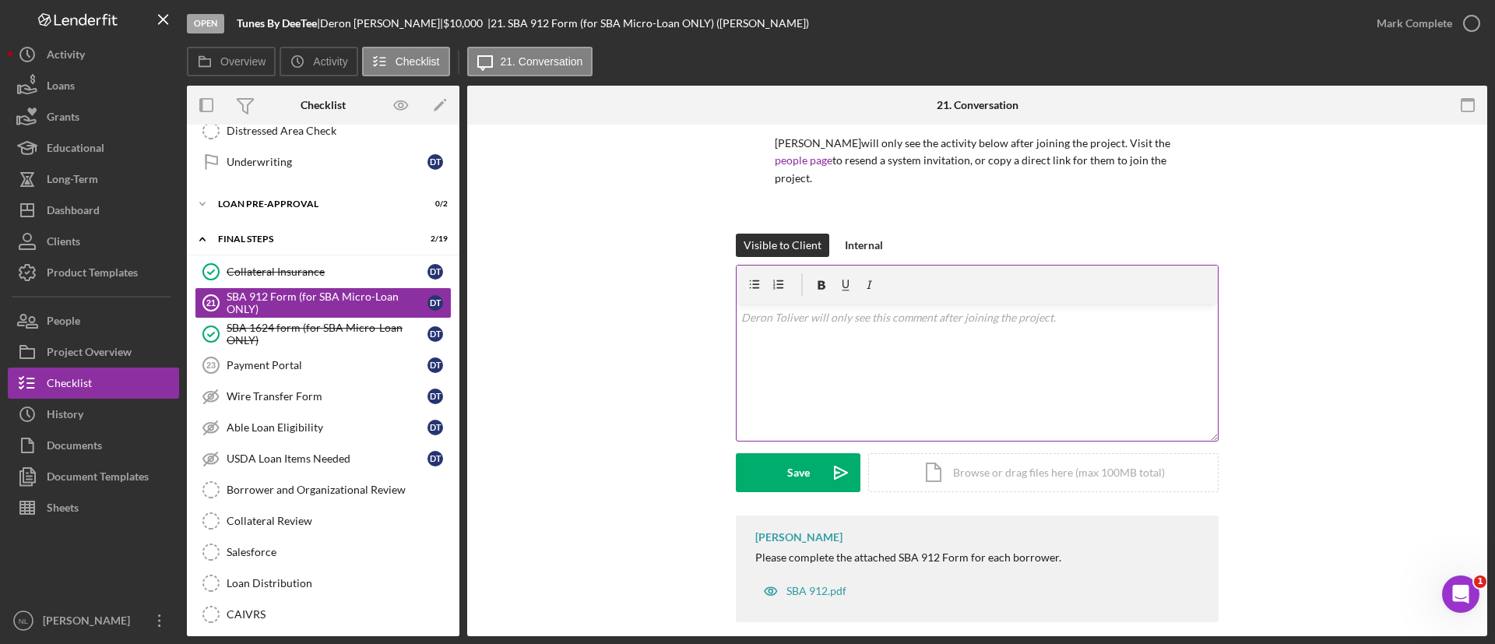
click at [837, 380] on div "v Color teal Color pink Remove color Add row above Add row below Add column bef…" at bounding box center [977, 373] width 481 height 136
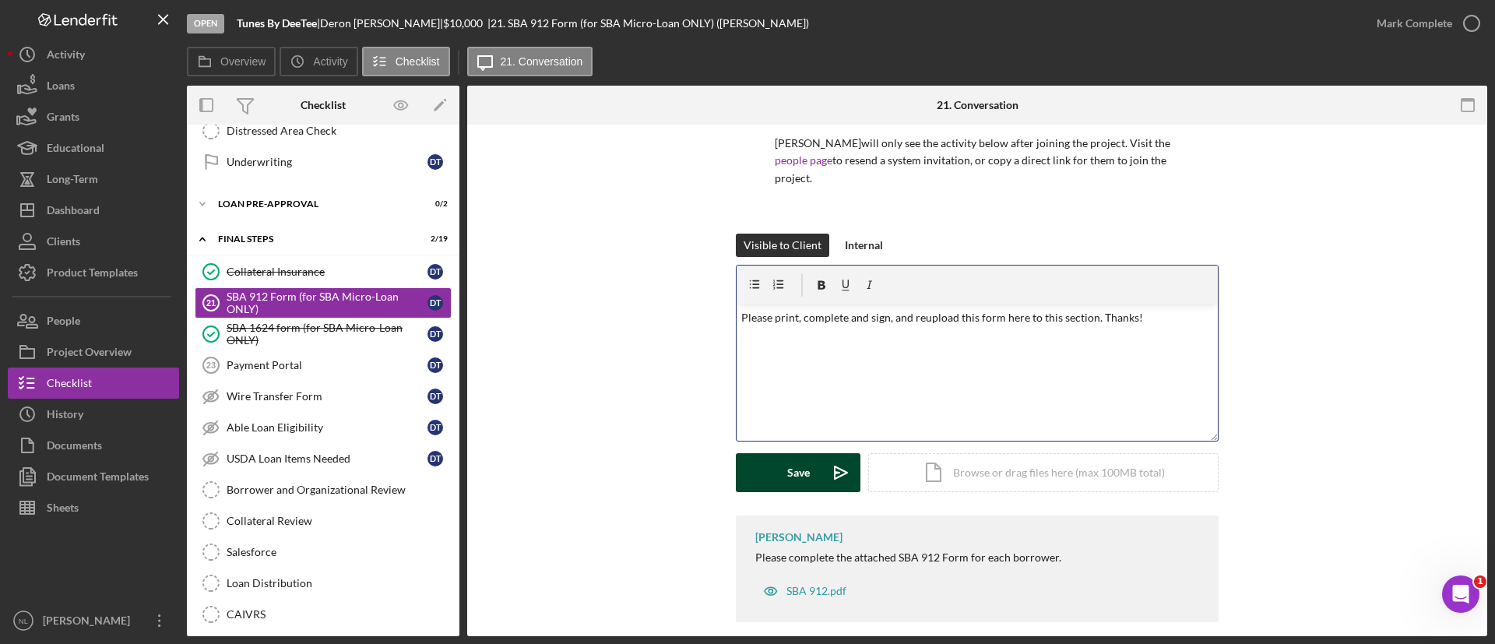
click at [775, 459] on button "Save Icon/icon-invite-send" at bounding box center [798, 472] width 125 height 39
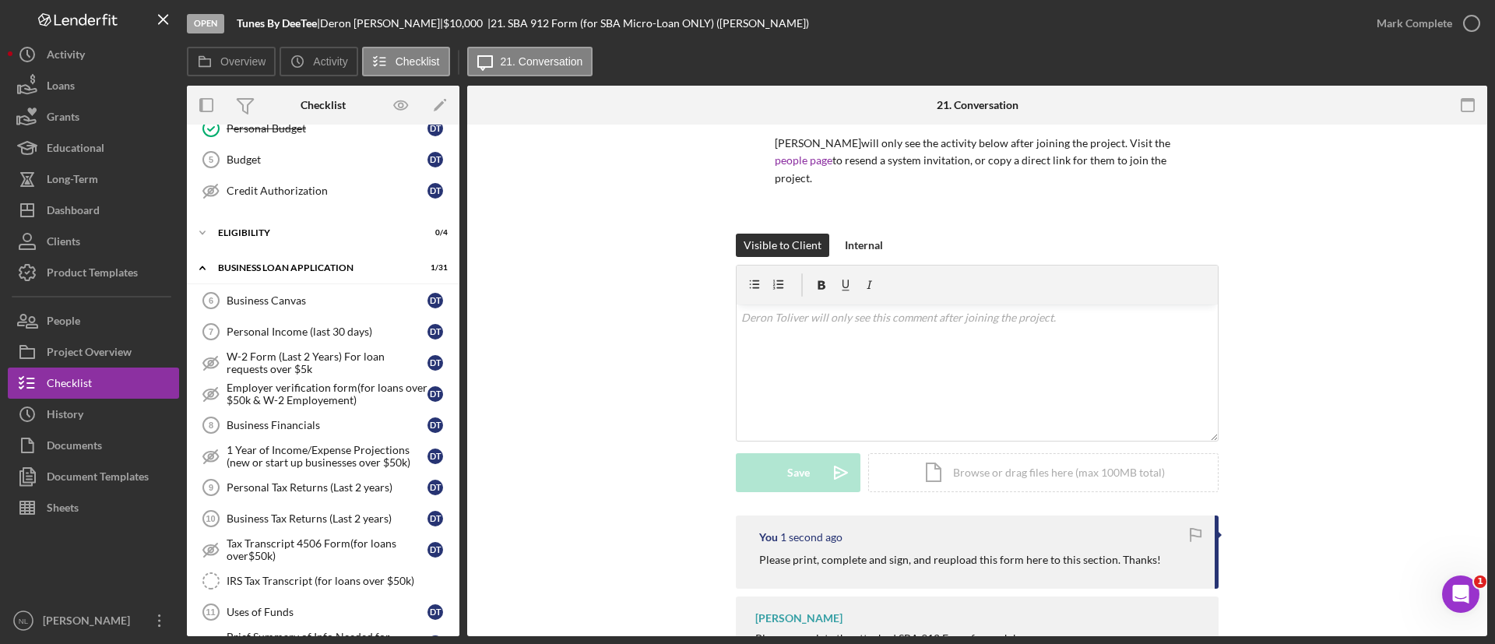
scroll to position [0, 0]
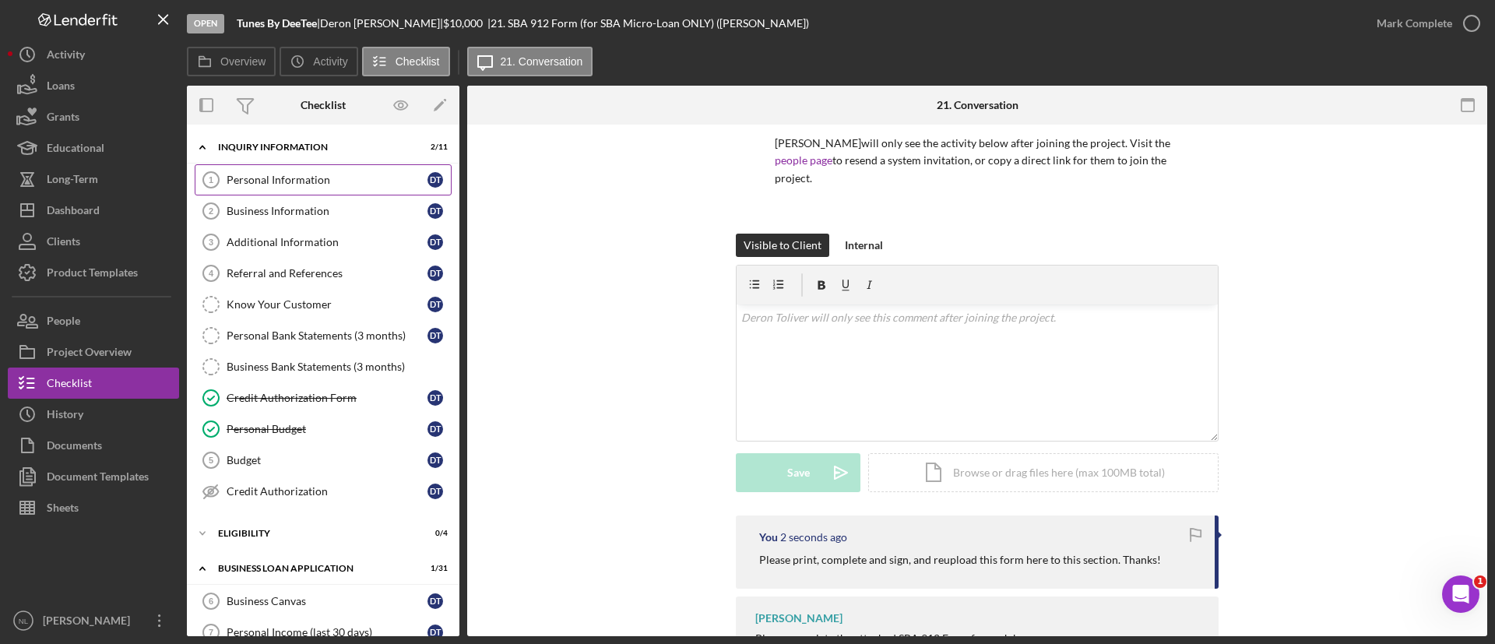
click at [241, 188] on link "Personal Information 1 Personal Information D T" at bounding box center [323, 179] width 257 height 31
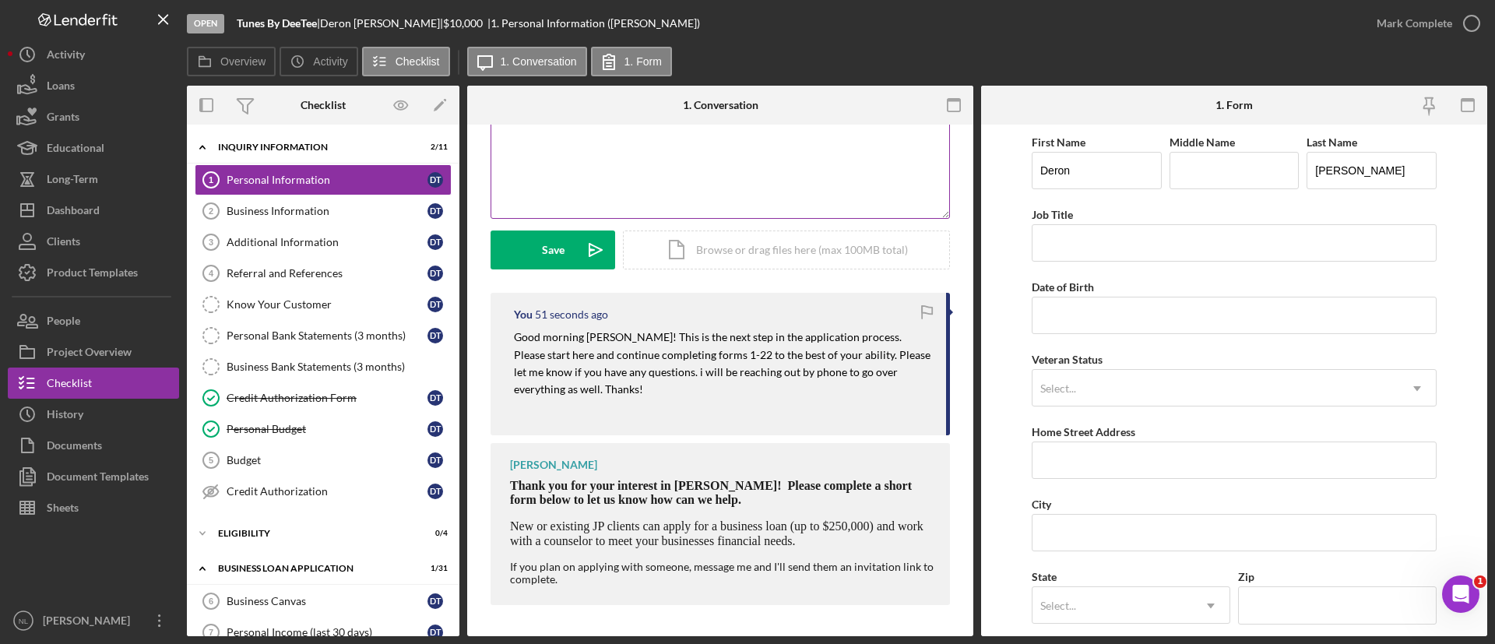
scroll to position [129, 0]
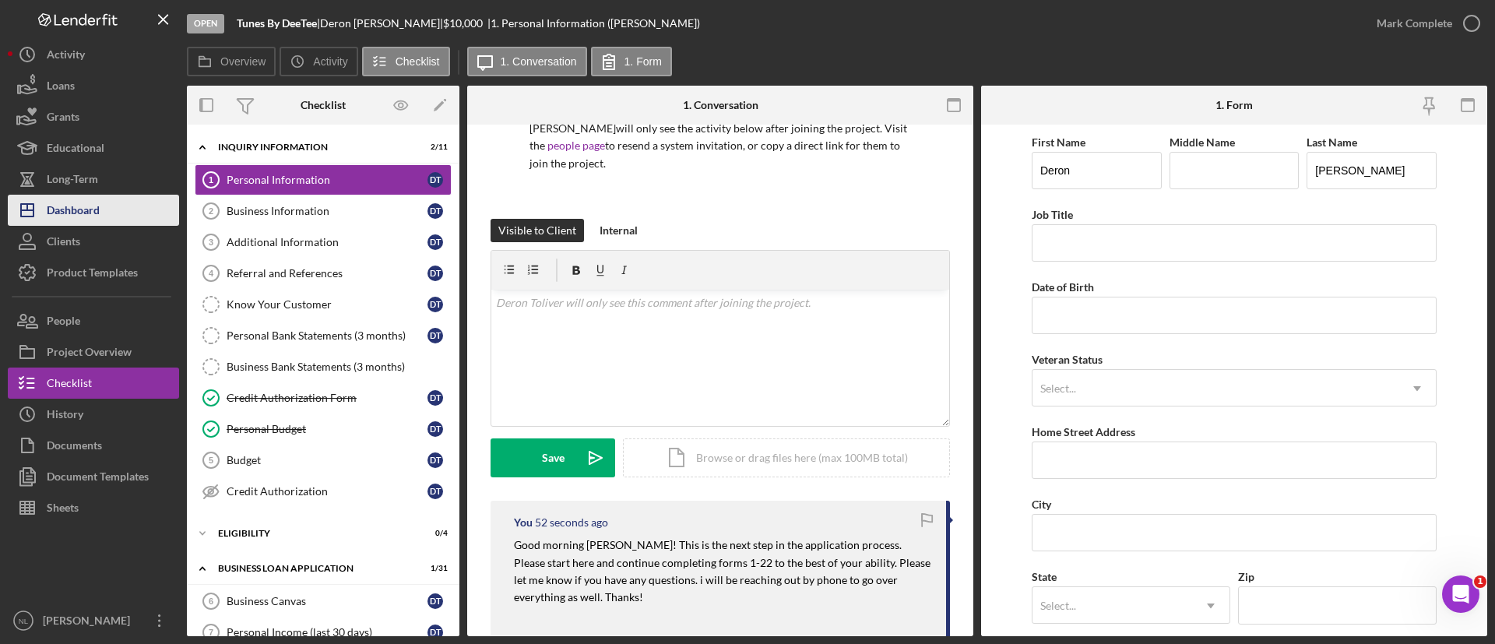
click at [145, 207] on button "Icon/Dashboard Dashboard" at bounding box center [93, 210] width 171 height 31
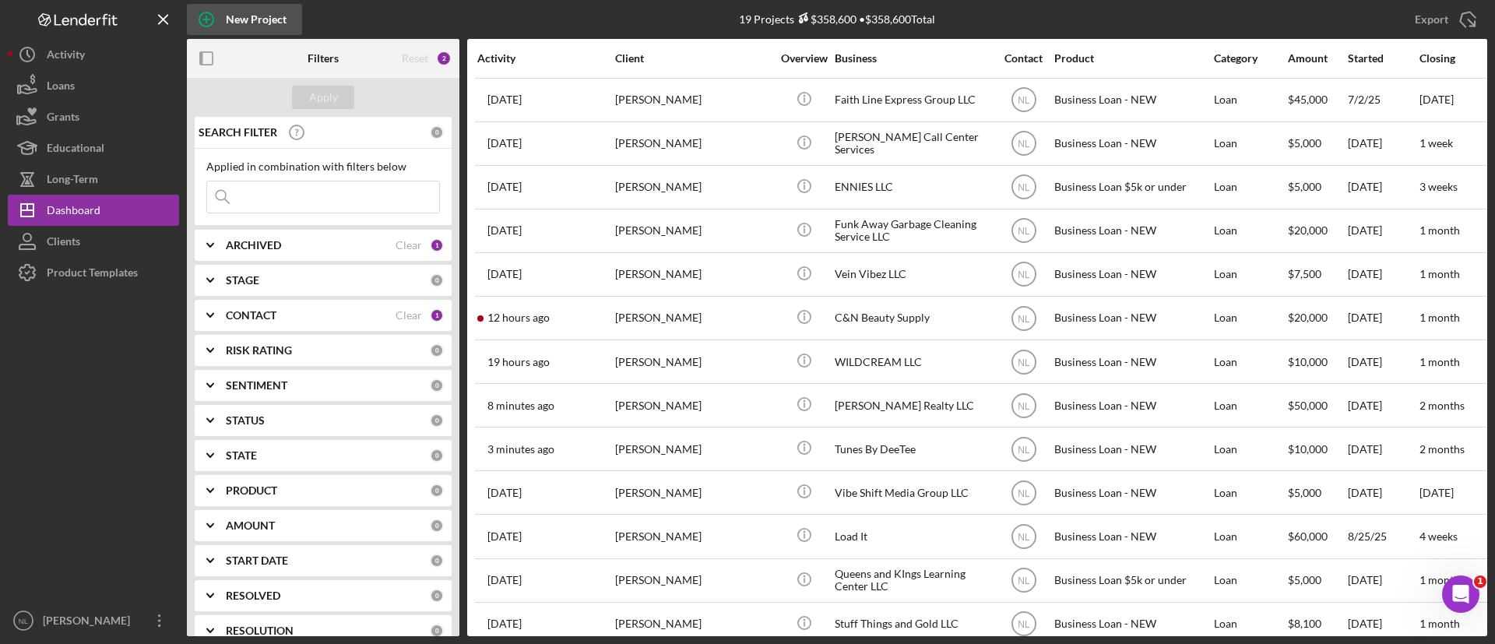
click at [263, 28] on div "New Project" at bounding box center [256, 19] width 61 height 31
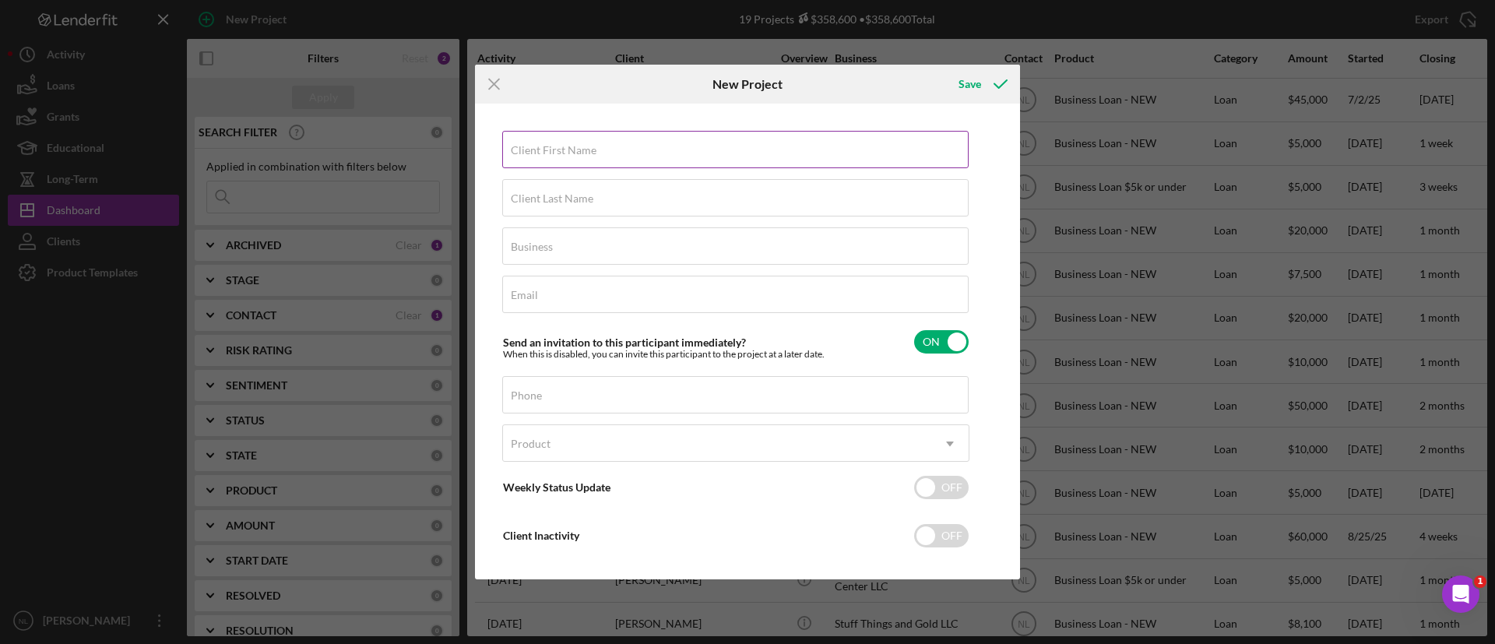
click at [551, 147] on label "Client First Name" at bounding box center [554, 150] width 86 height 12
click at [551, 147] on input "Client First Name" at bounding box center [735, 149] width 467 height 37
type input "[PERSON_NAME]"
click at [537, 208] on input "Client Last Name" at bounding box center [735, 197] width 467 height 37
type input "Green"
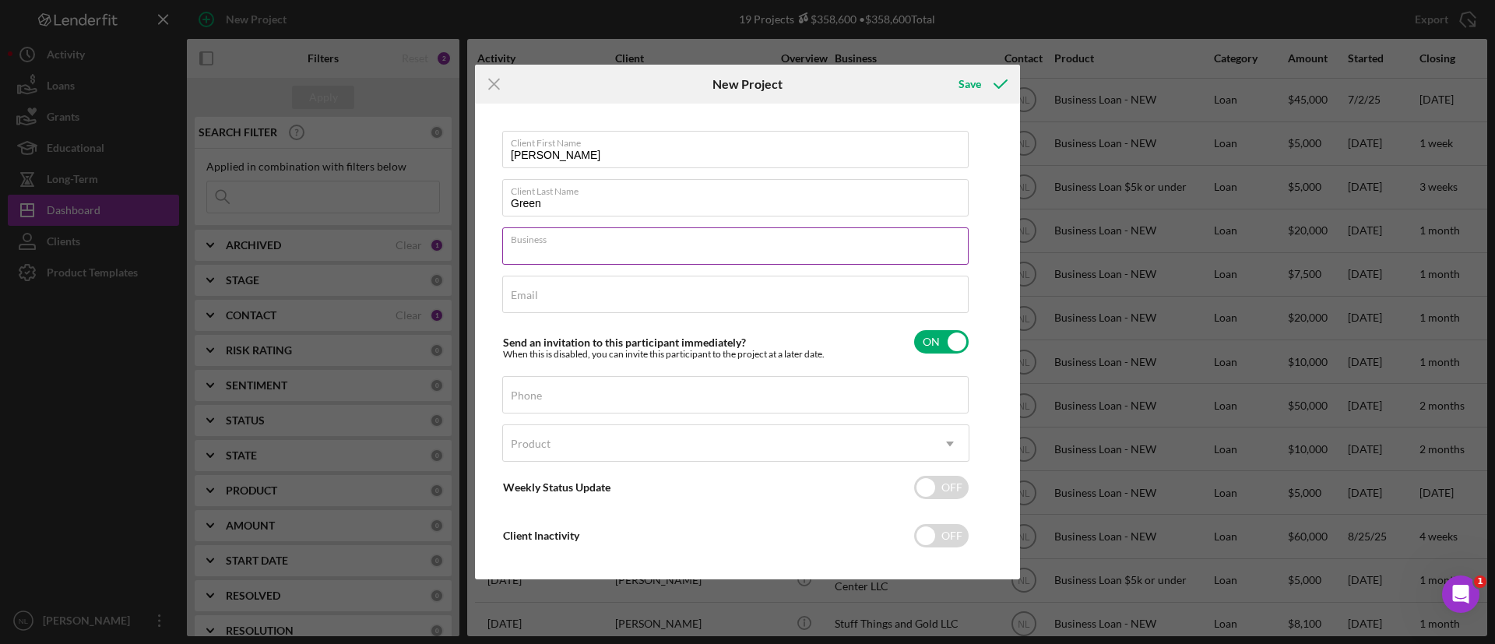
click at [577, 243] on div "Business Required" at bounding box center [735, 246] width 467 height 39
type input "CutsbyGreen LLC"
click at [555, 305] on input "Email" at bounding box center [735, 294] width 467 height 37
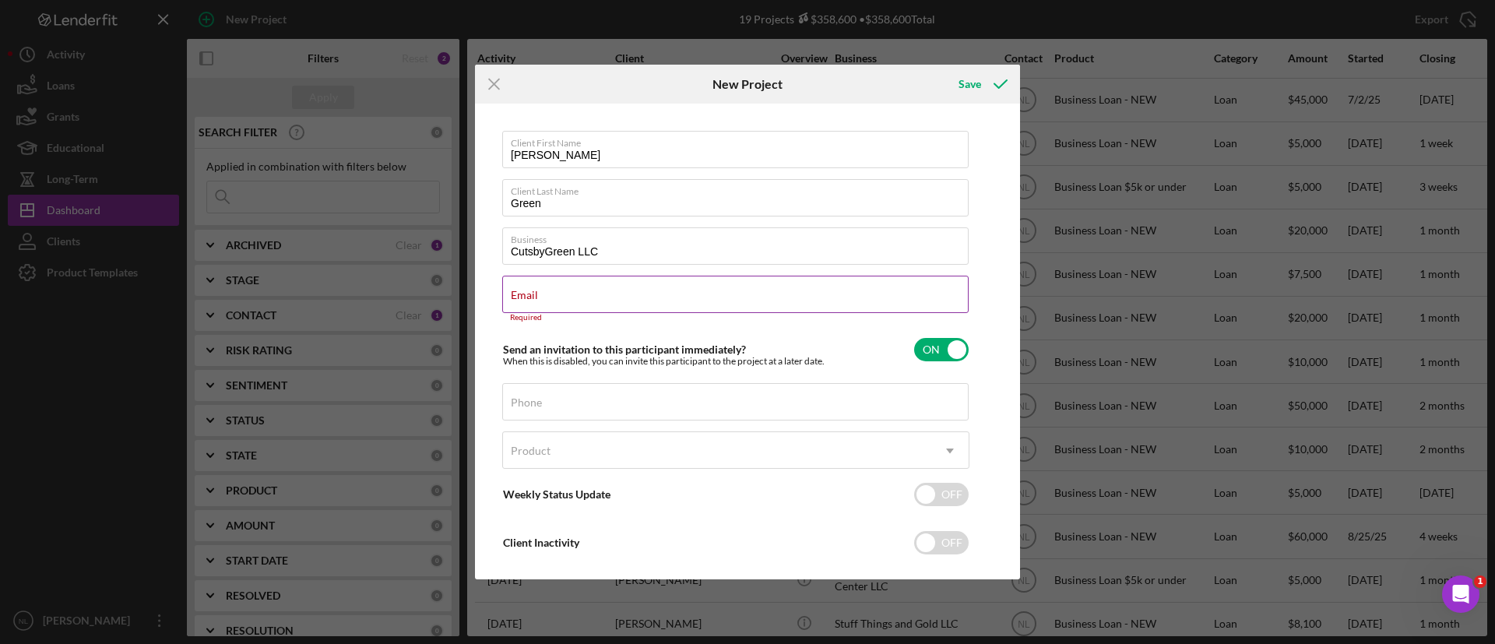
click at [538, 296] on label "Email" at bounding box center [524, 295] width 27 height 12
click at [545, 296] on input "Email" at bounding box center [735, 294] width 467 height 37
paste input "[EMAIL_ADDRESS][DOMAIN_NAME]"
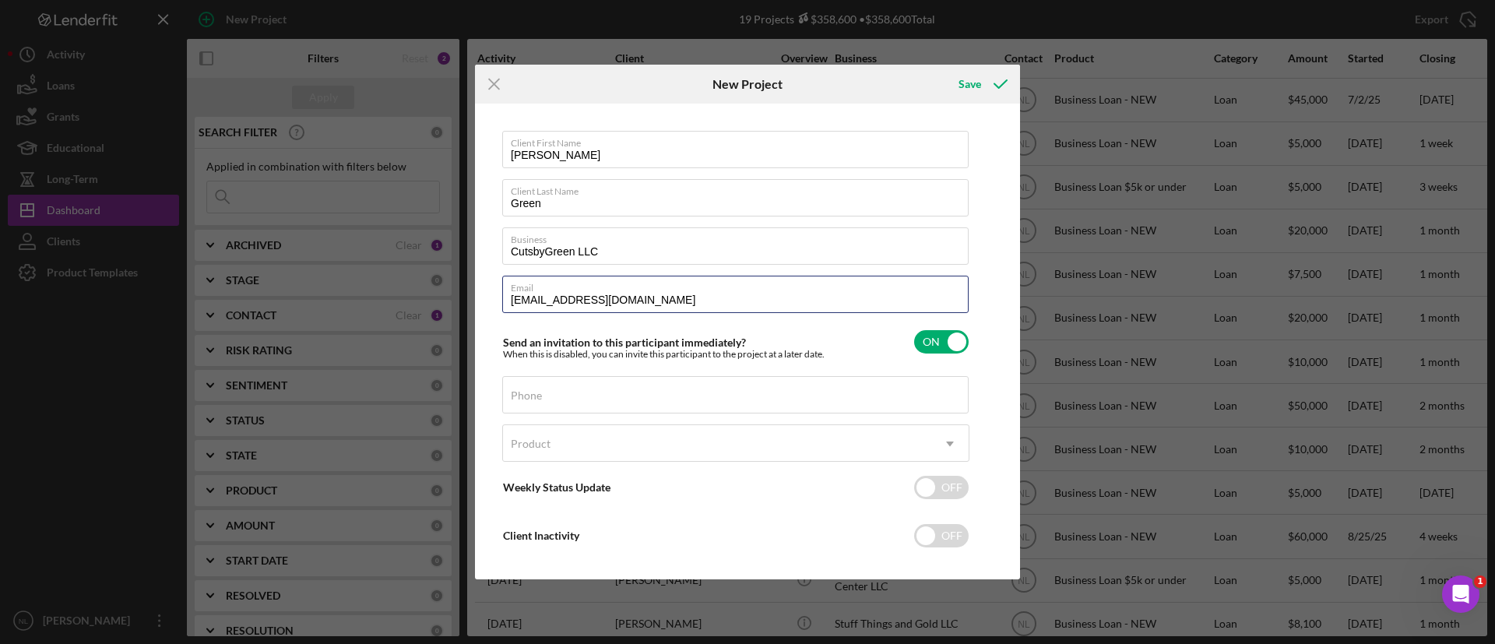
type input "[EMAIL_ADDRESS][DOMAIN_NAME]"
click at [681, 403] on input "Phone" at bounding box center [735, 394] width 467 height 37
paste input "[PHONE_NUMBER]"
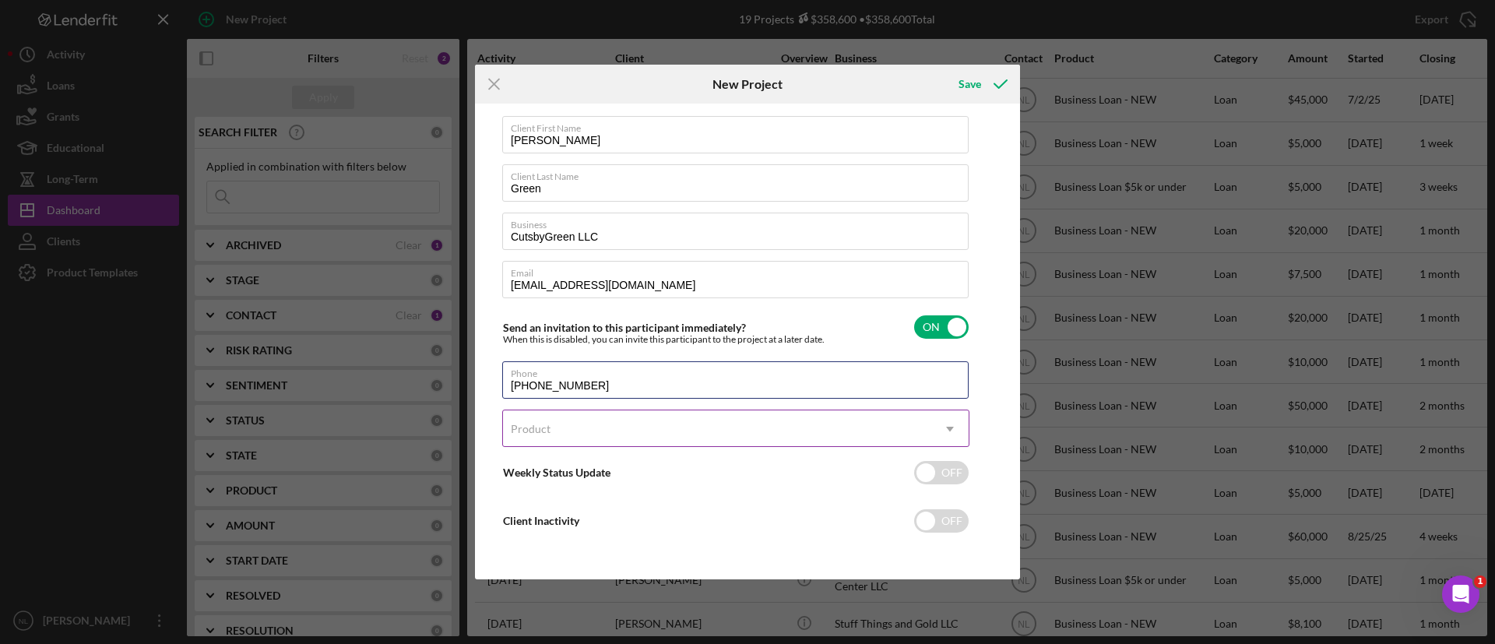
type input "[PHONE_NUMBER]"
click at [572, 428] on div "Product" at bounding box center [717, 429] width 428 height 36
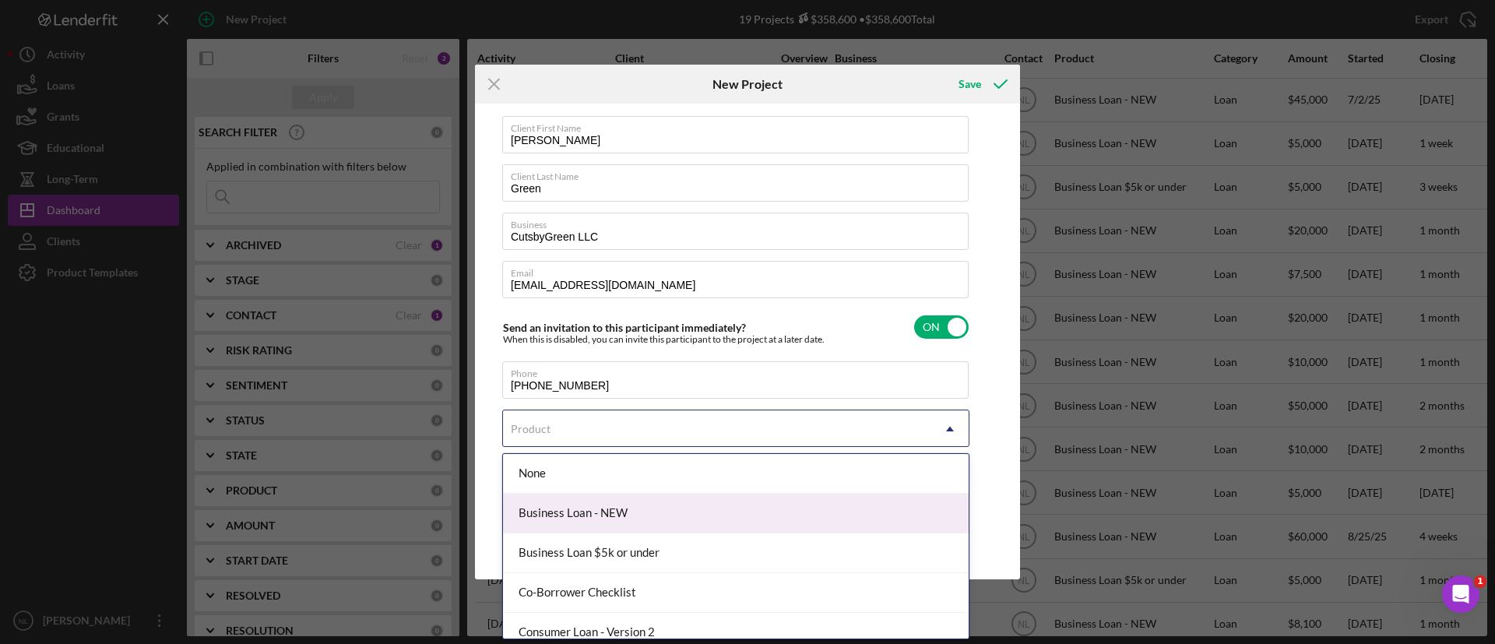
click at [595, 520] on div "Business Loan - NEW" at bounding box center [736, 514] width 466 height 40
checkbox input "true"
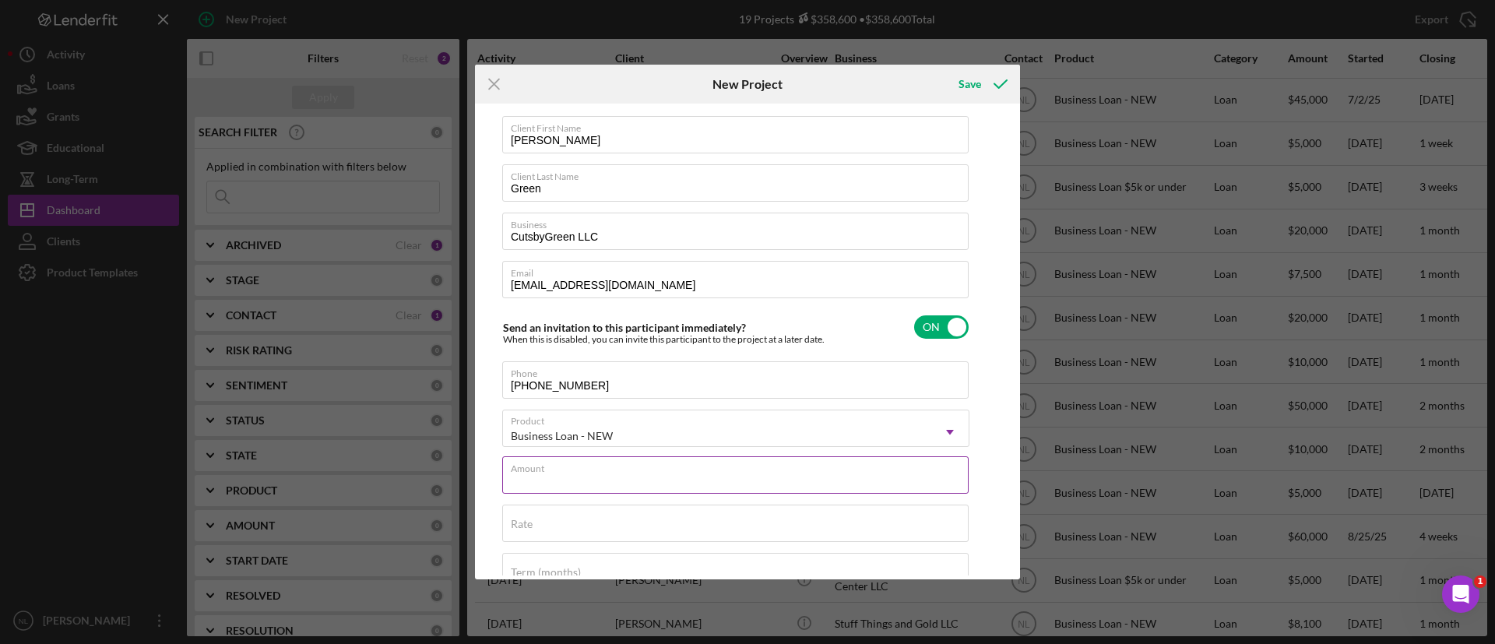
click at [582, 469] on div "Amount" at bounding box center [735, 475] width 467 height 39
type input "$4,000"
click at [969, 90] on div "Save" at bounding box center [970, 84] width 23 height 31
checkbox input "false"
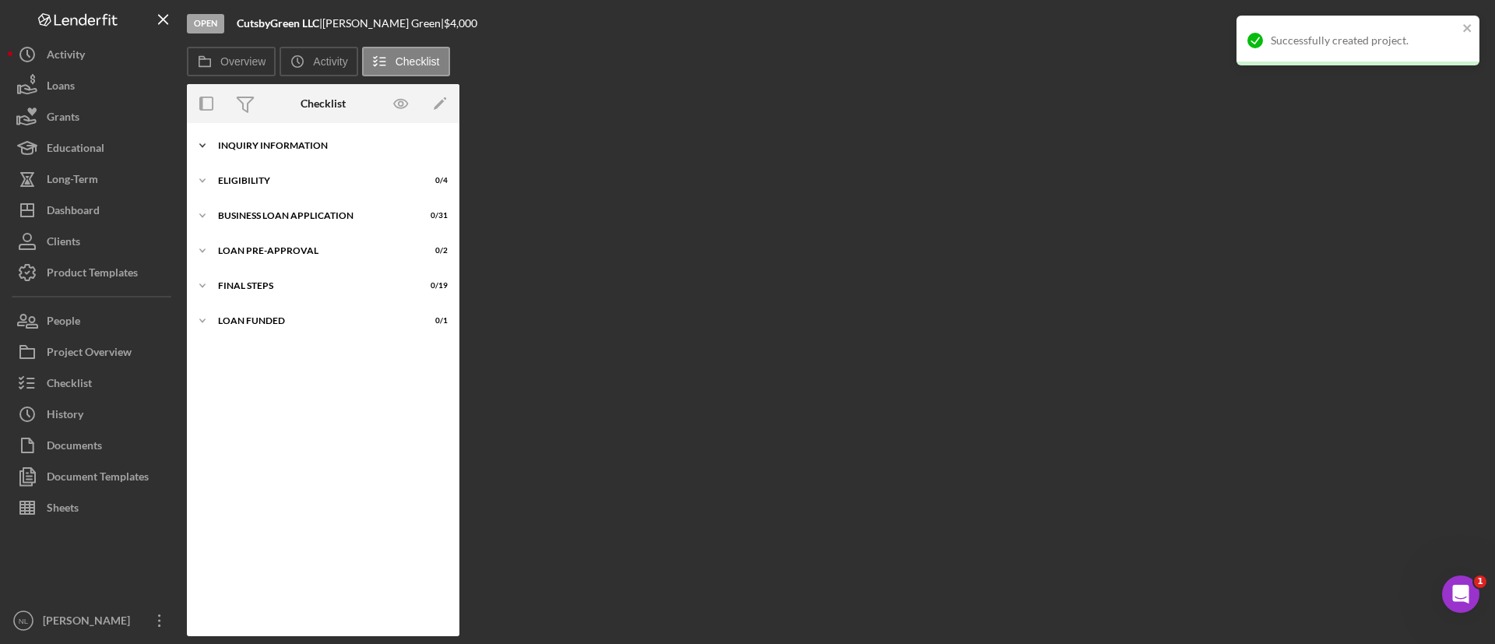
click at [298, 142] on div "INQUIRY INFORMATION" at bounding box center [329, 145] width 222 height 9
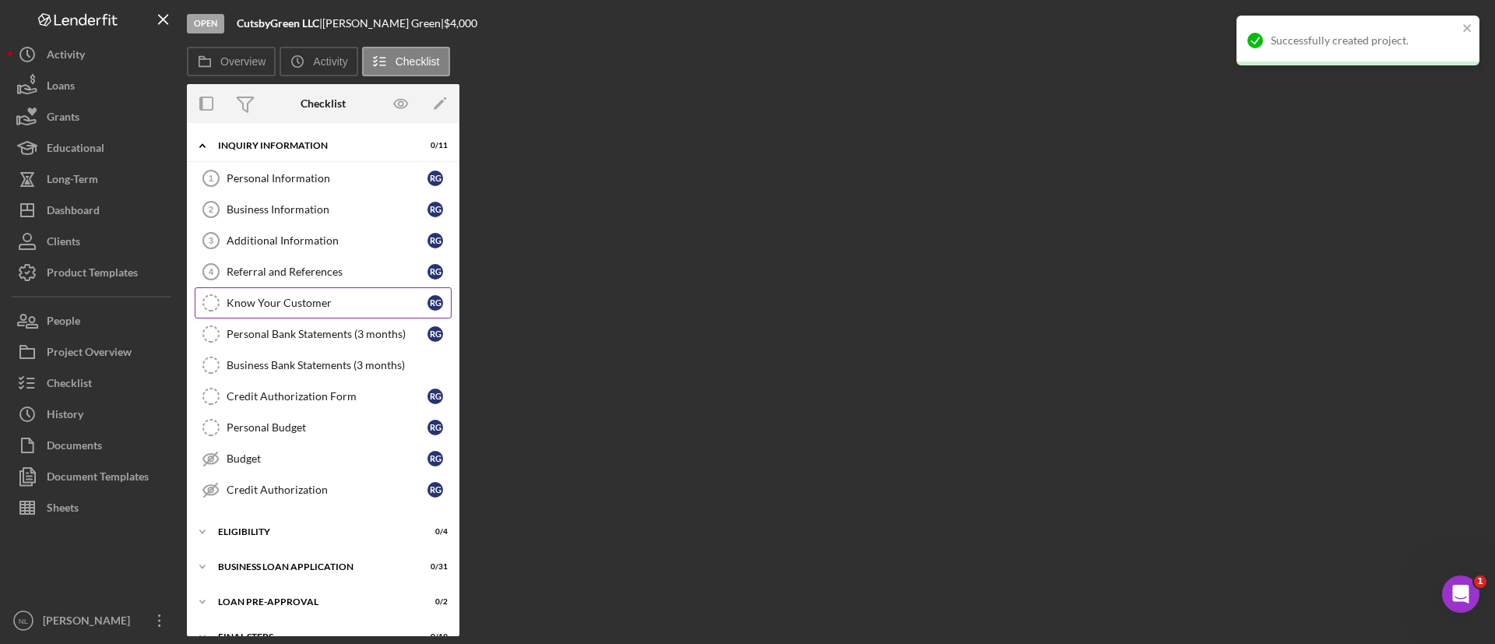
click at [325, 313] on link "Know Your Customer Know Your Customer R G" at bounding box center [323, 302] width 257 height 31
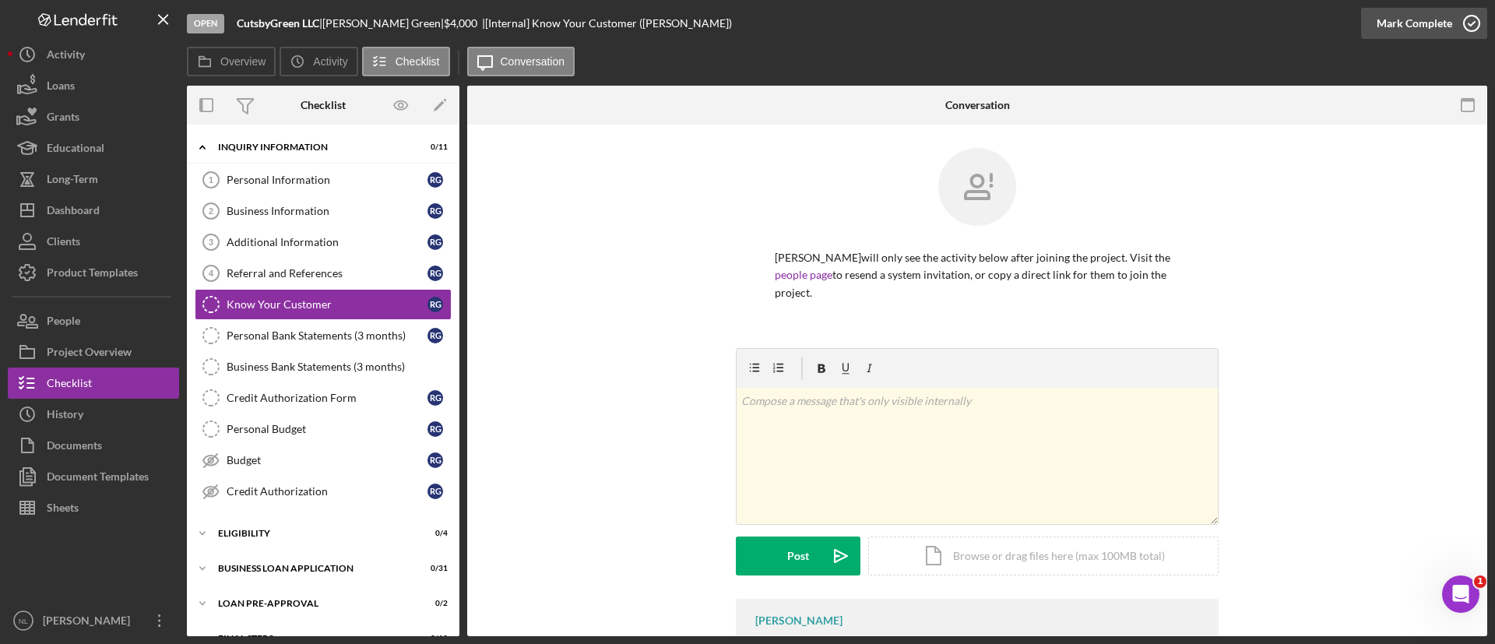
click at [1400, 22] on div "Mark Complete" at bounding box center [1415, 23] width 76 height 31
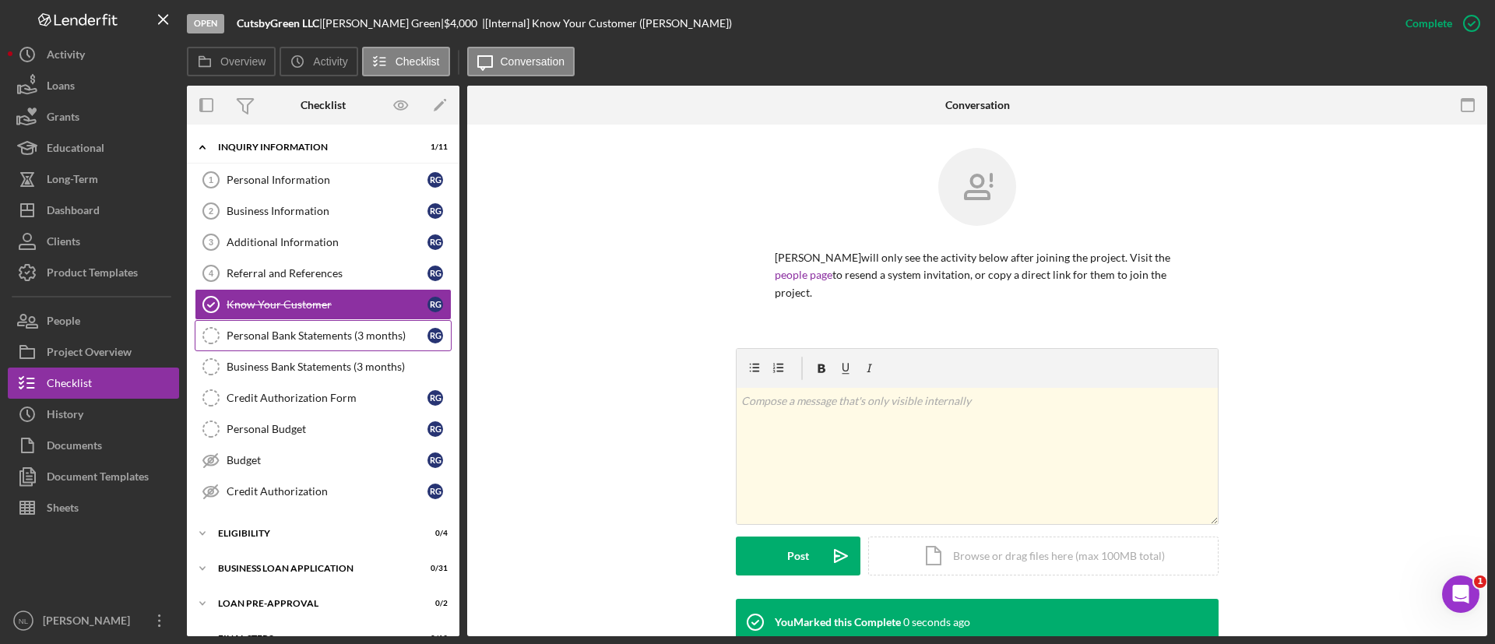
click at [366, 329] on div "Personal Bank Statements (3 months)" at bounding box center [327, 335] width 201 height 12
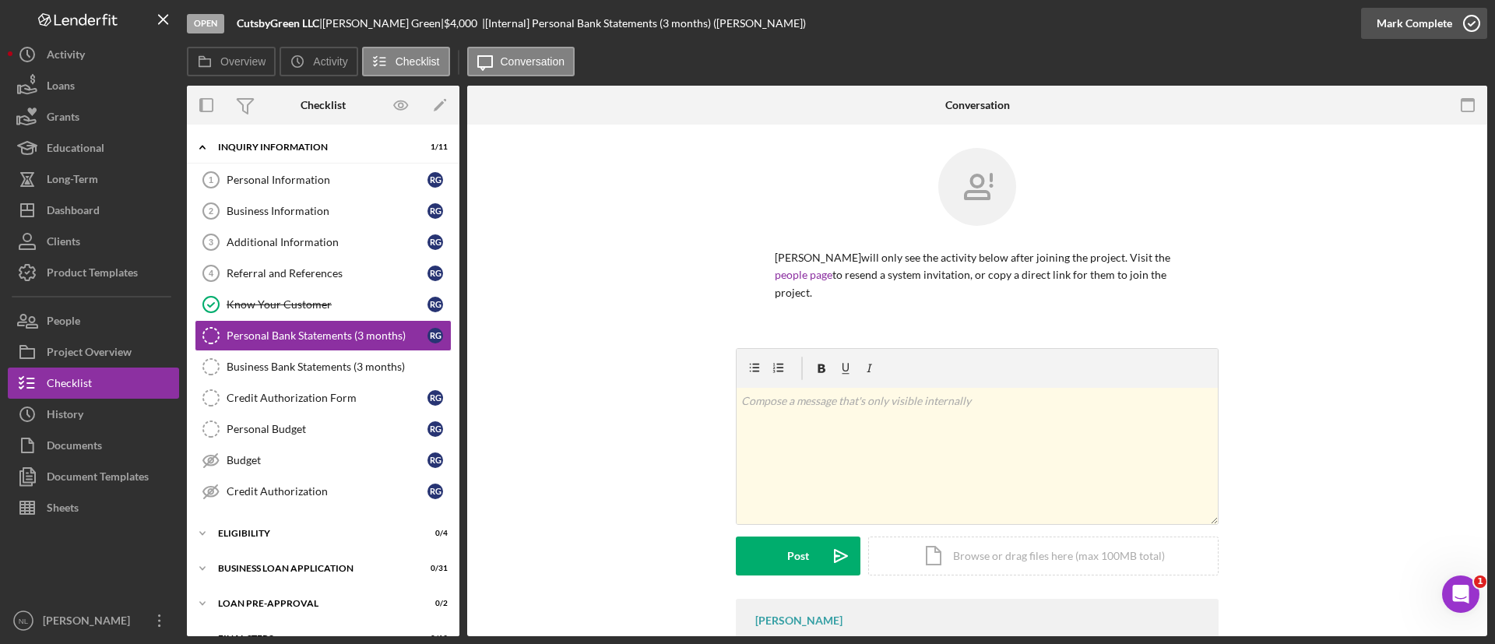
click at [1443, 26] on div "Mark Complete" at bounding box center [1415, 23] width 76 height 31
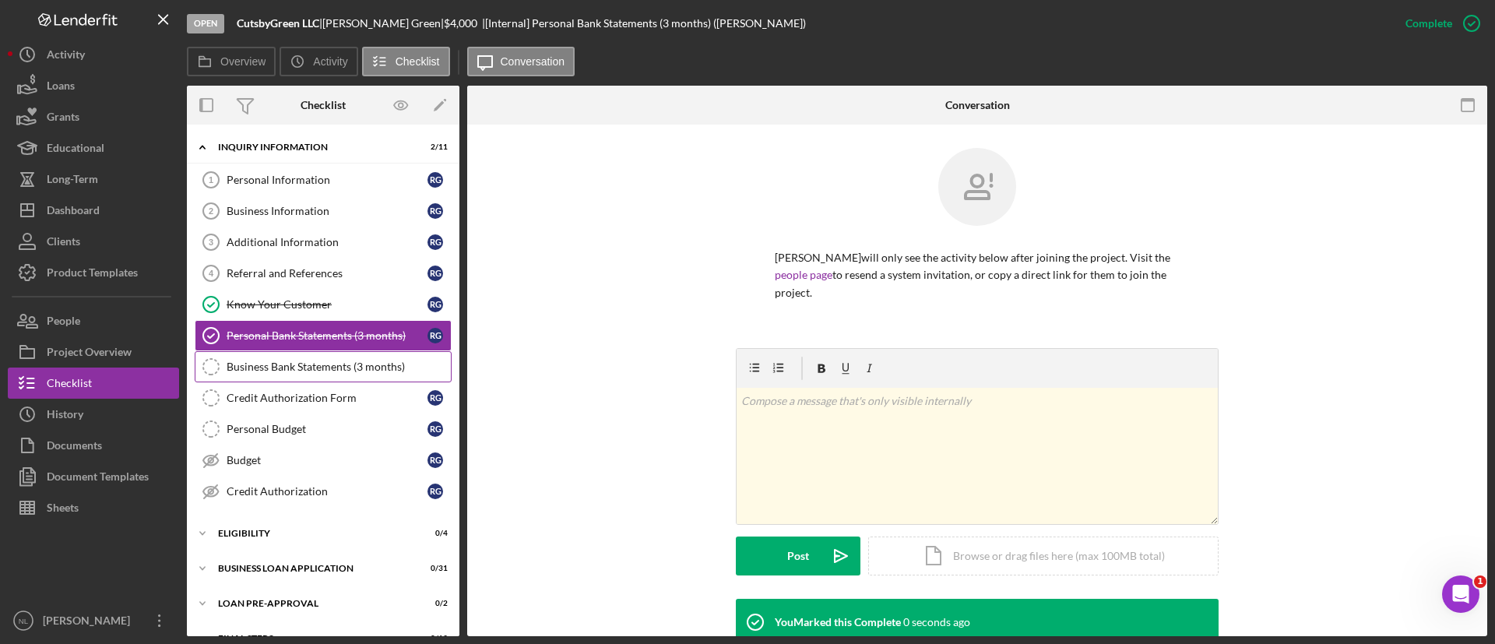
click at [306, 376] on link "Business Bank Statements (3 months) Business Bank Statements (3 months)" at bounding box center [323, 366] width 257 height 31
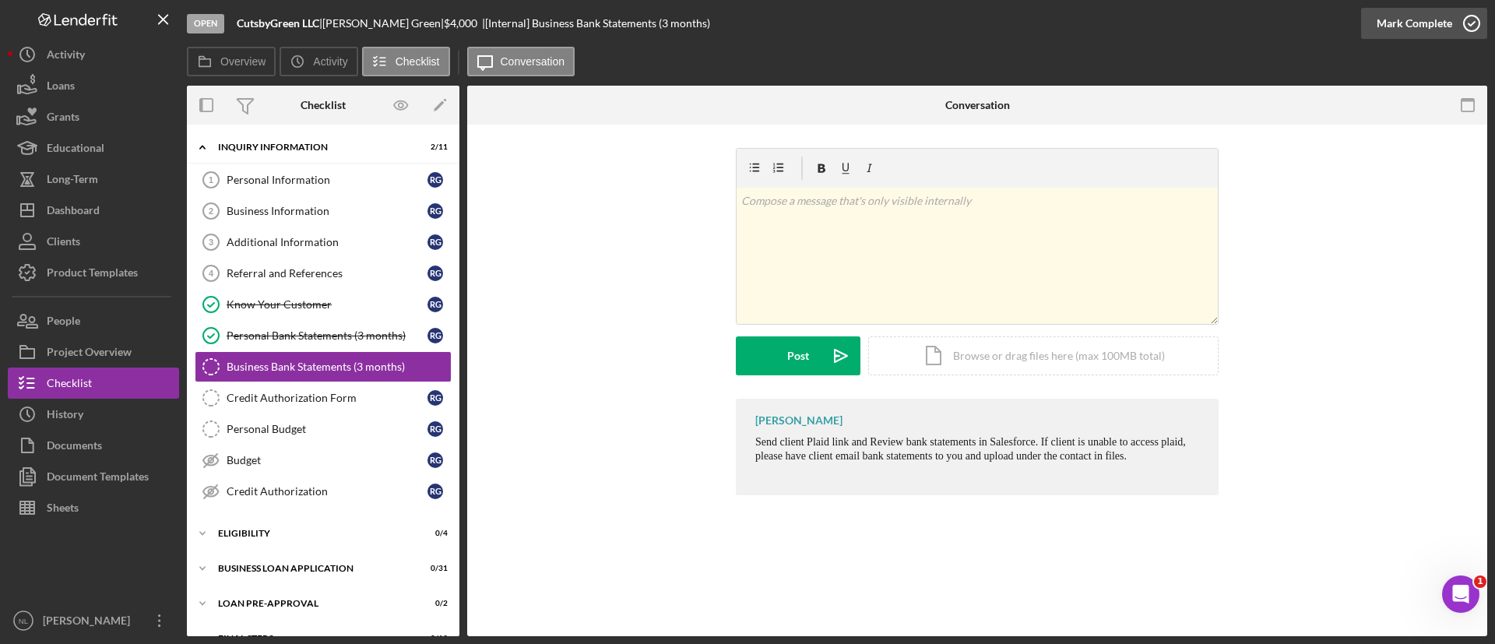
click at [1446, 26] on div "Mark Complete" at bounding box center [1415, 23] width 76 height 31
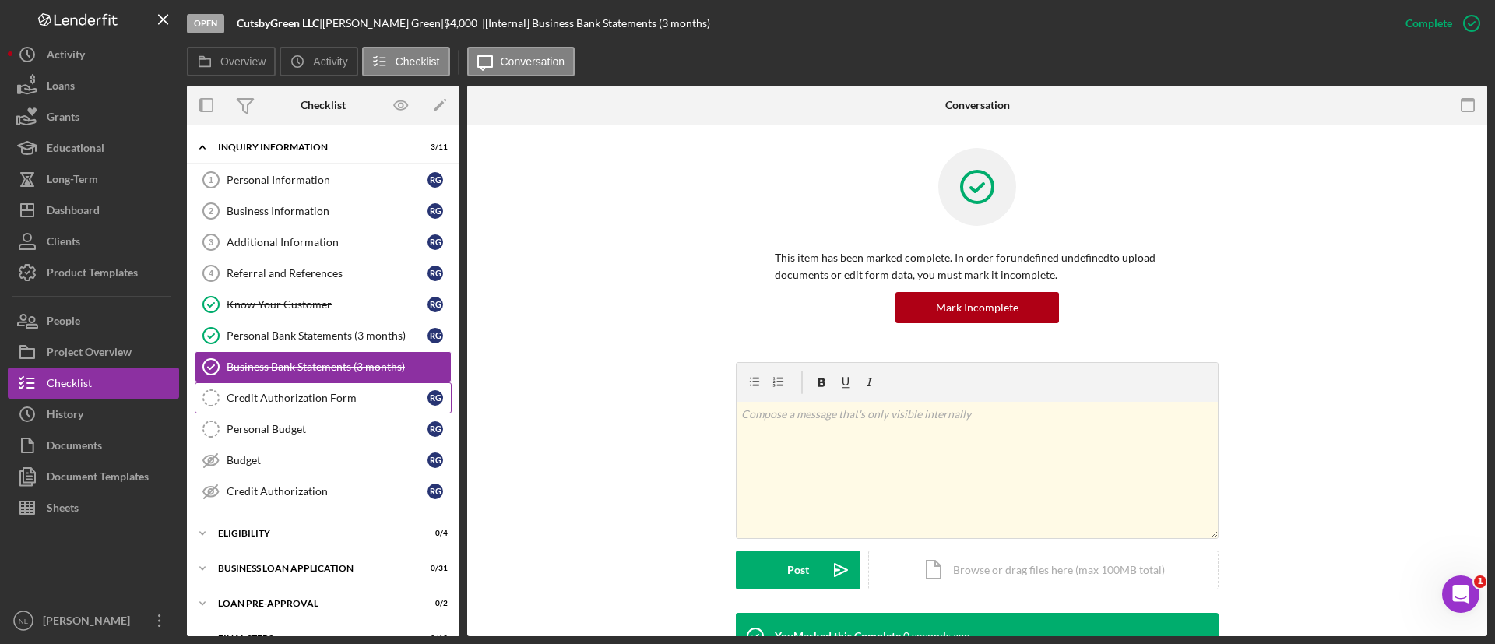
click at [305, 392] on div "Credit Authorization Form" at bounding box center [327, 398] width 201 height 12
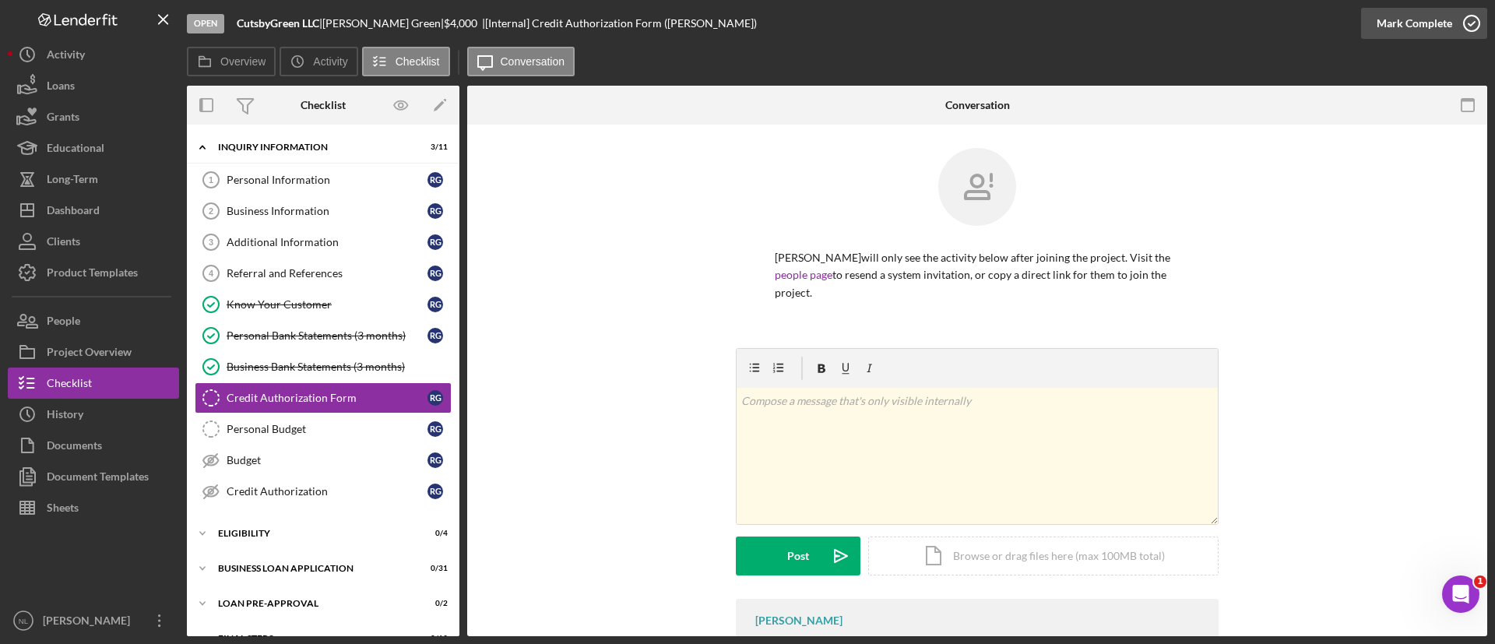
click at [1404, 19] on div "Mark Complete" at bounding box center [1415, 23] width 76 height 31
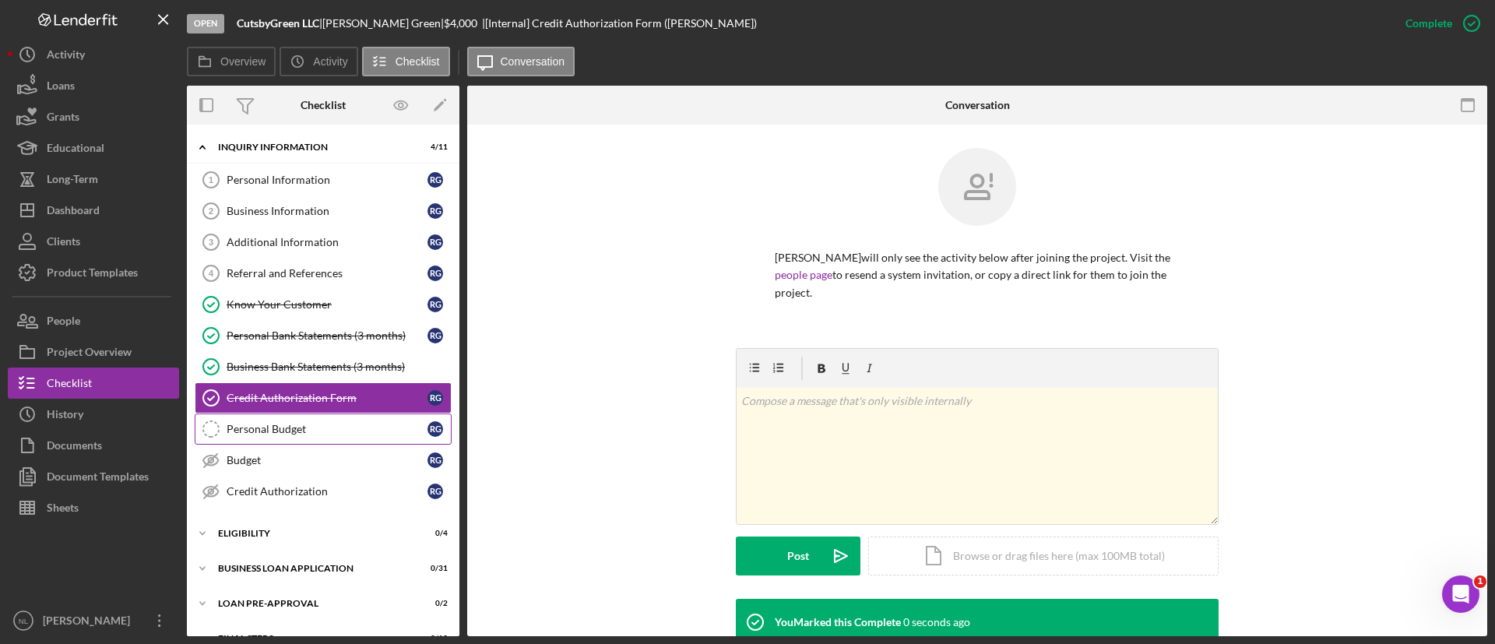
click at [311, 432] on div "Personal Budget" at bounding box center [327, 429] width 201 height 12
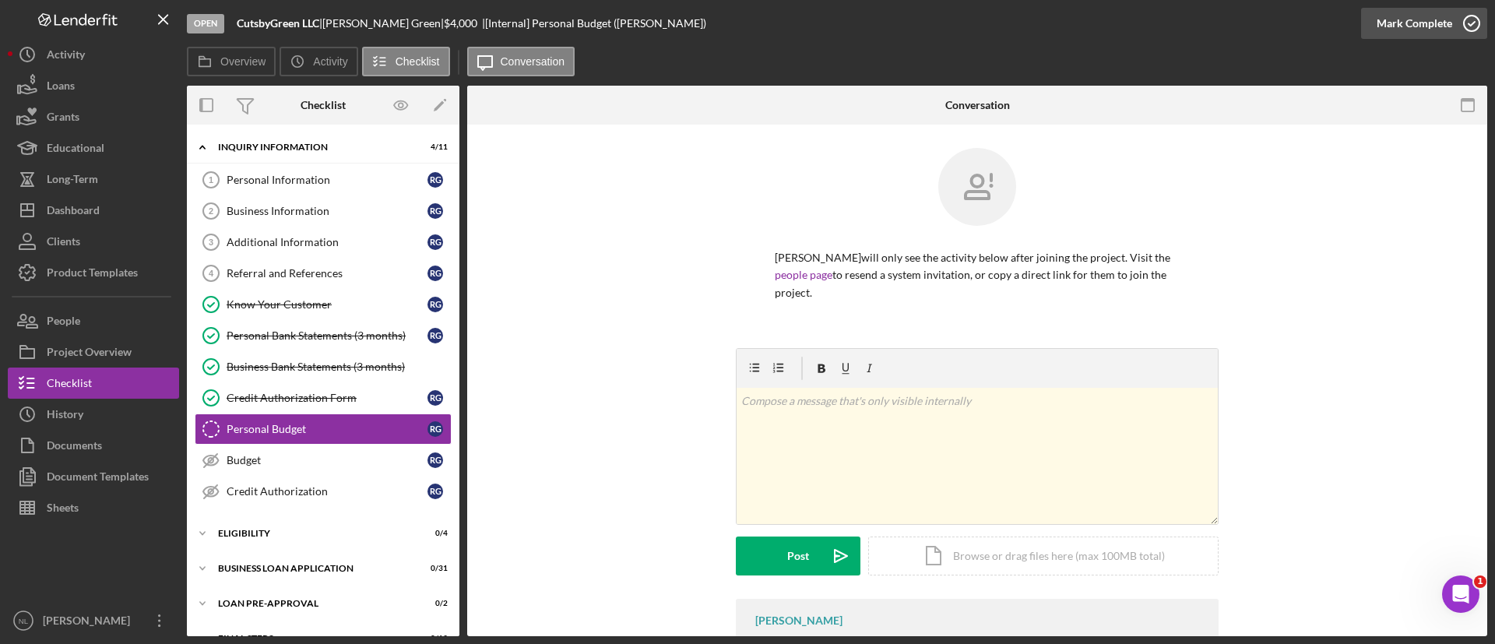
click at [1433, 16] on div "Mark Complete" at bounding box center [1415, 23] width 76 height 31
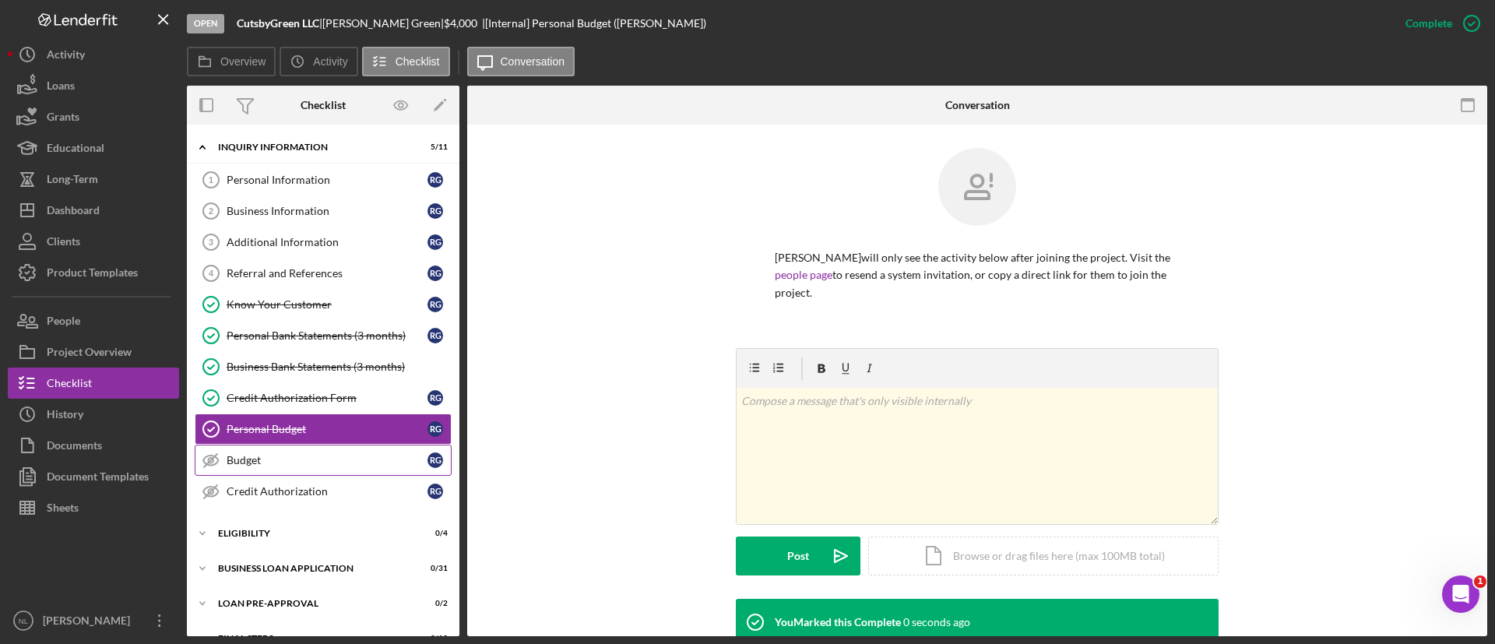
click at [322, 457] on div "Budget" at bounding box center [327, 460] width 201 height 12
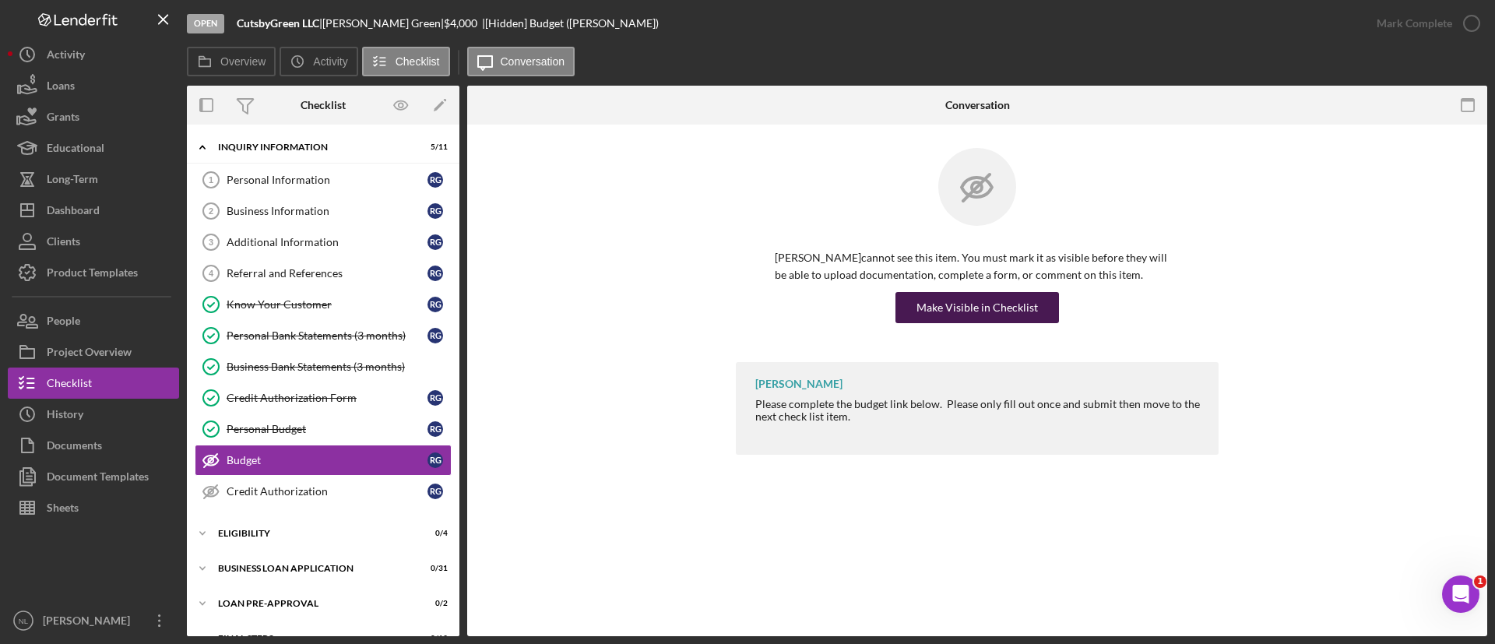
click at [967, 317] on div "Make Visible in Checklist" at bounding box center [978, 307] width 122 height 31
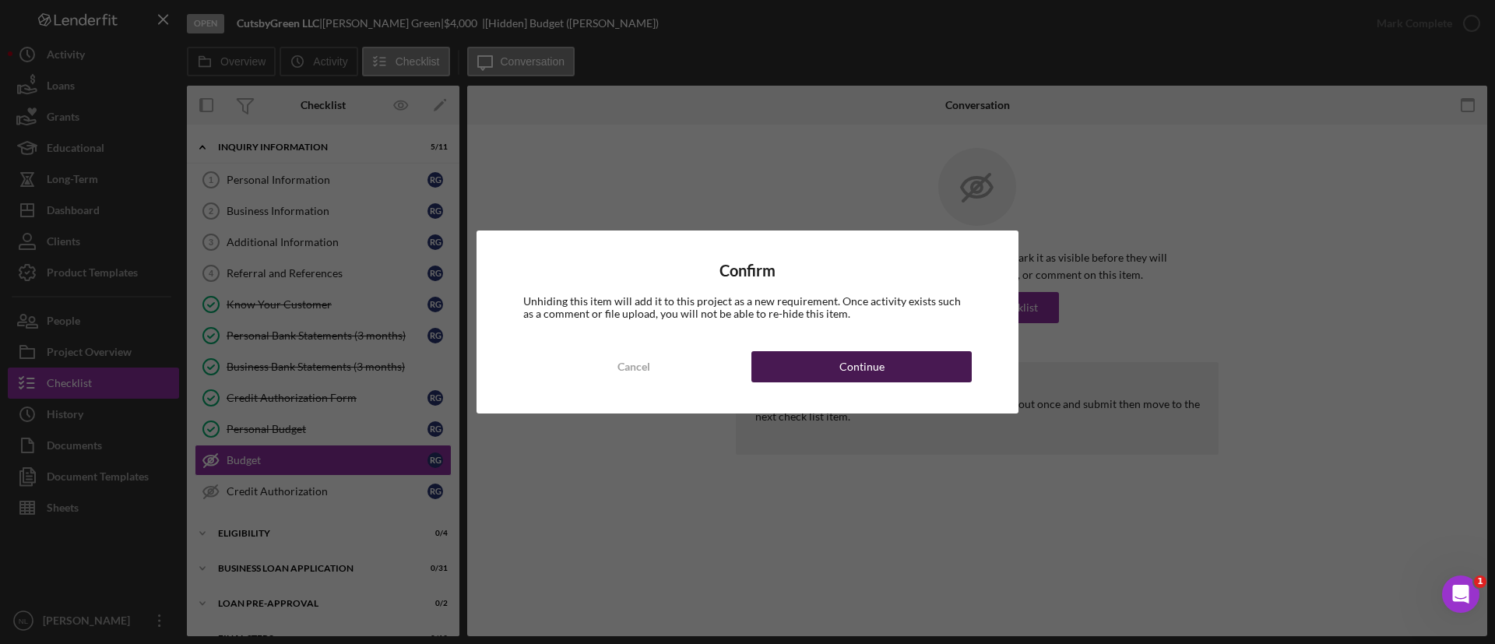
click at [946, 366] on button "Continue" at bounding box center [862, 366] width 220 height 31
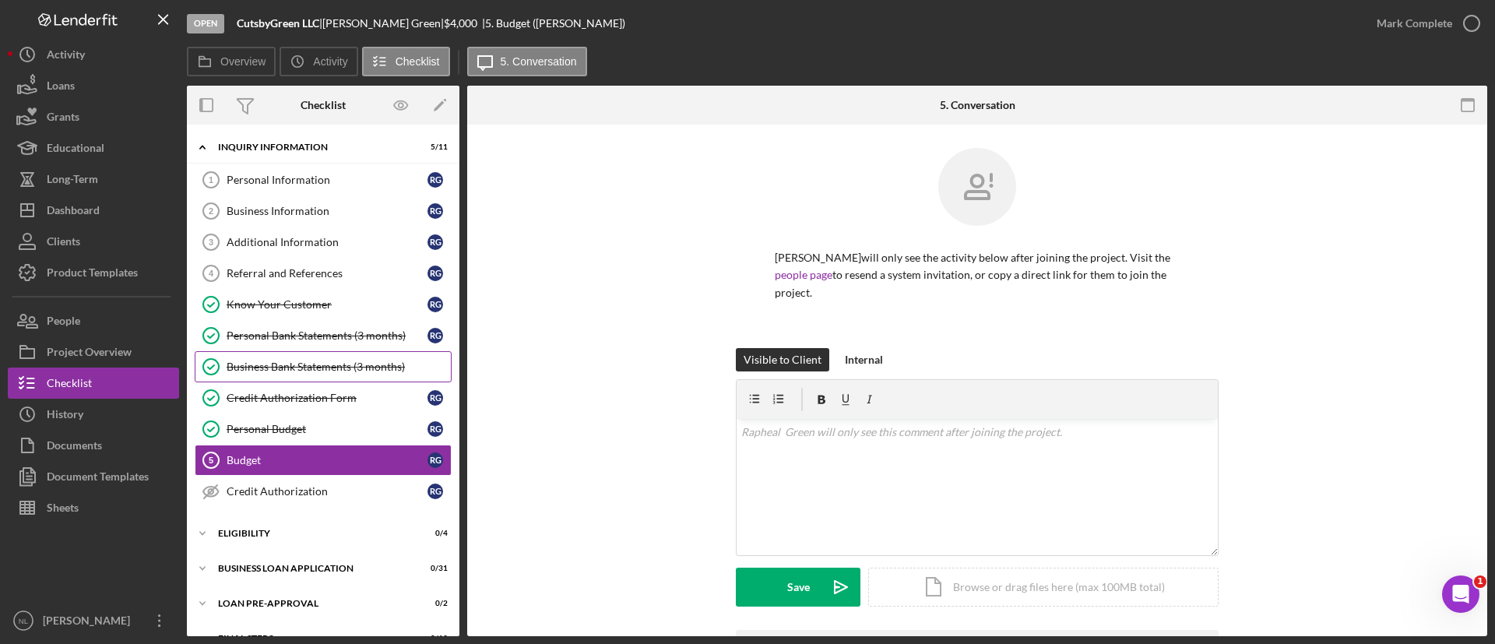
scroll to position [62, 0]
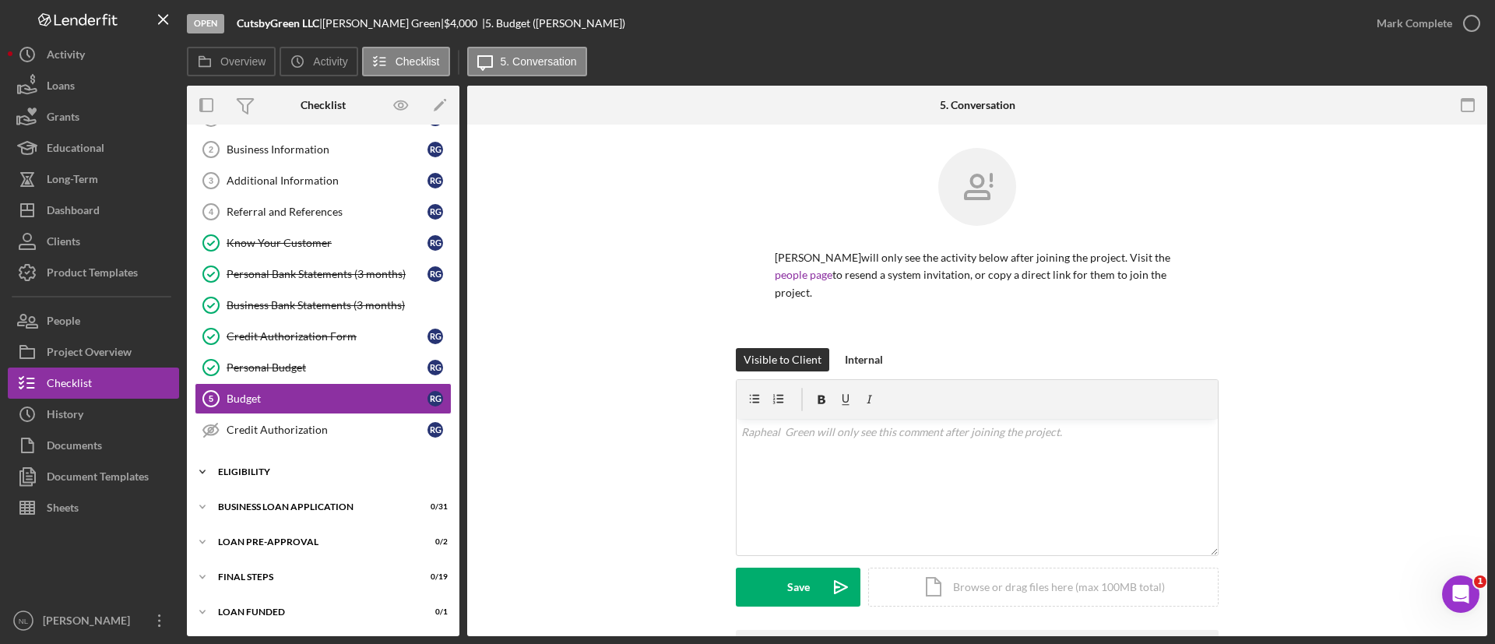
click at [273, 481] on div "Icon/Expander ELIGIBILITY 0 / 4" at bounding box center [323, 471] width 273 height 31
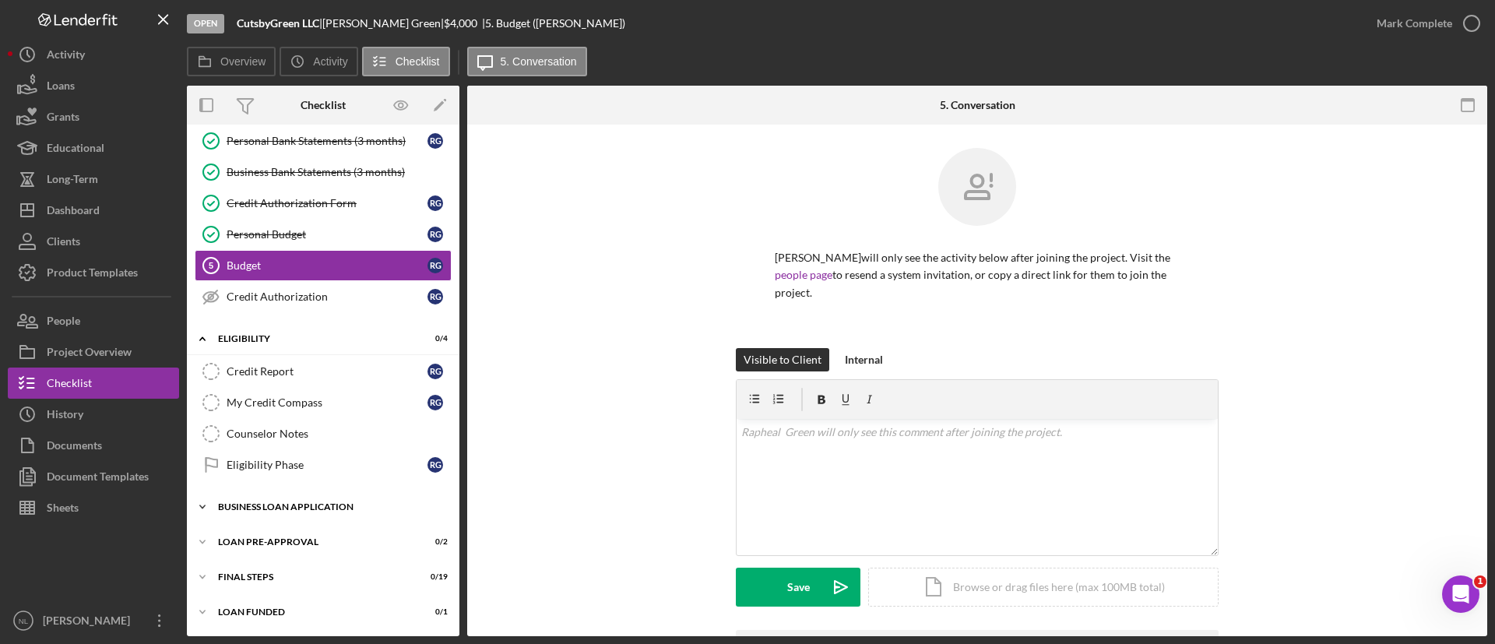
click at [277, 498] on div "Icon/Expander BUSINESS LOAN APPLICATION 0 / 31" at bounding box center [323, 506] width 273 height 31
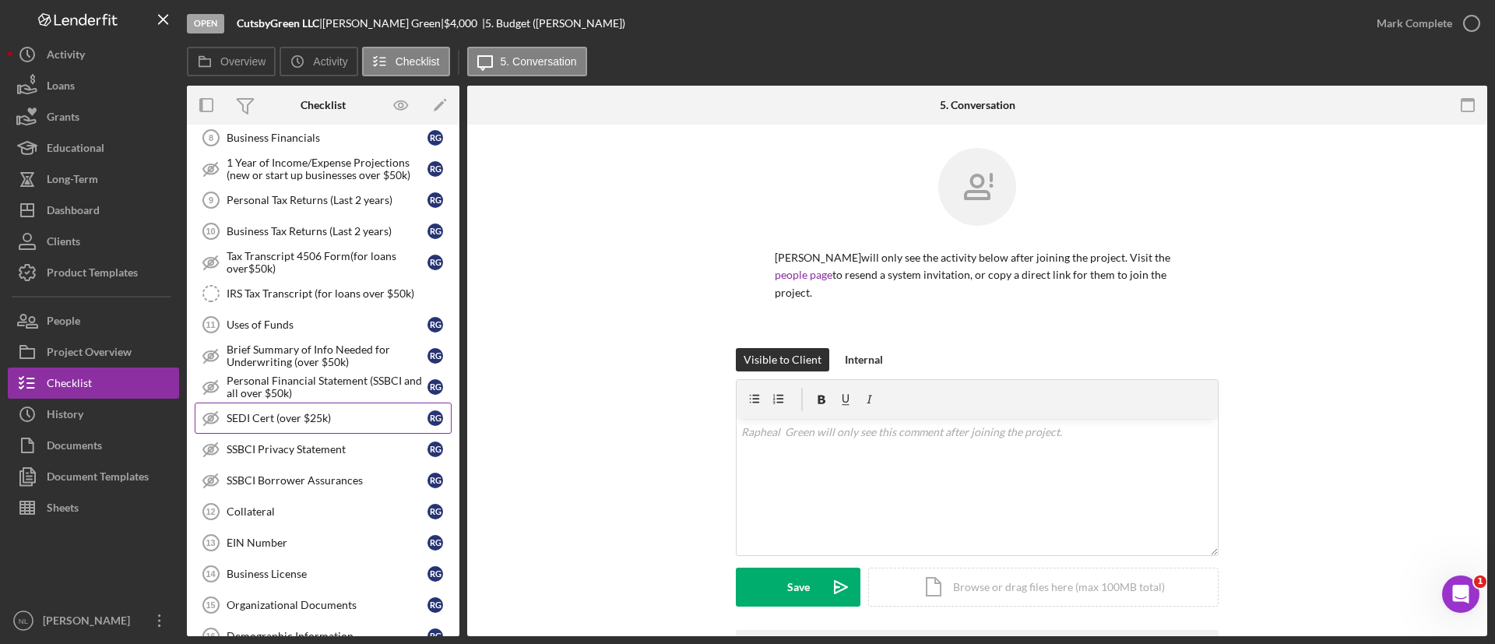
scroll to position [1169, 0]
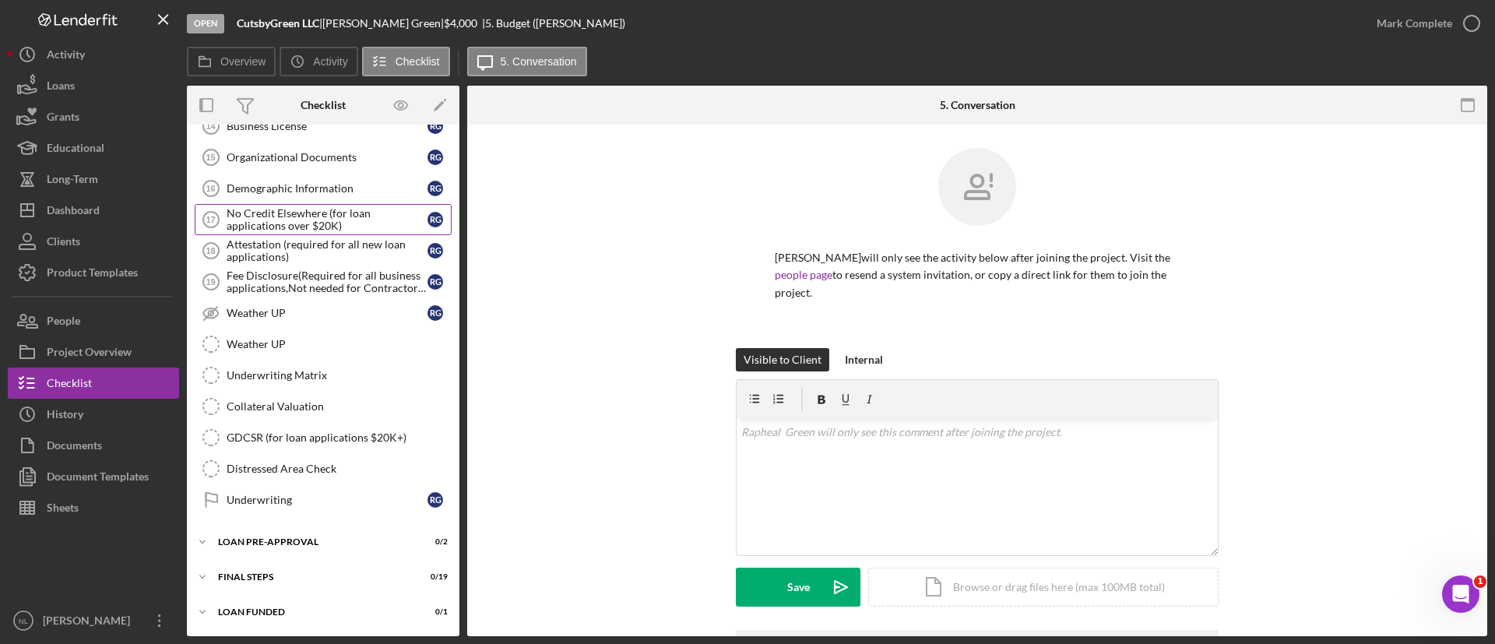
click at [329, 211] on div "No Credit Elsewhere (for loan applications over $20K)" at bounding box center [327, 219] width 201 height 25
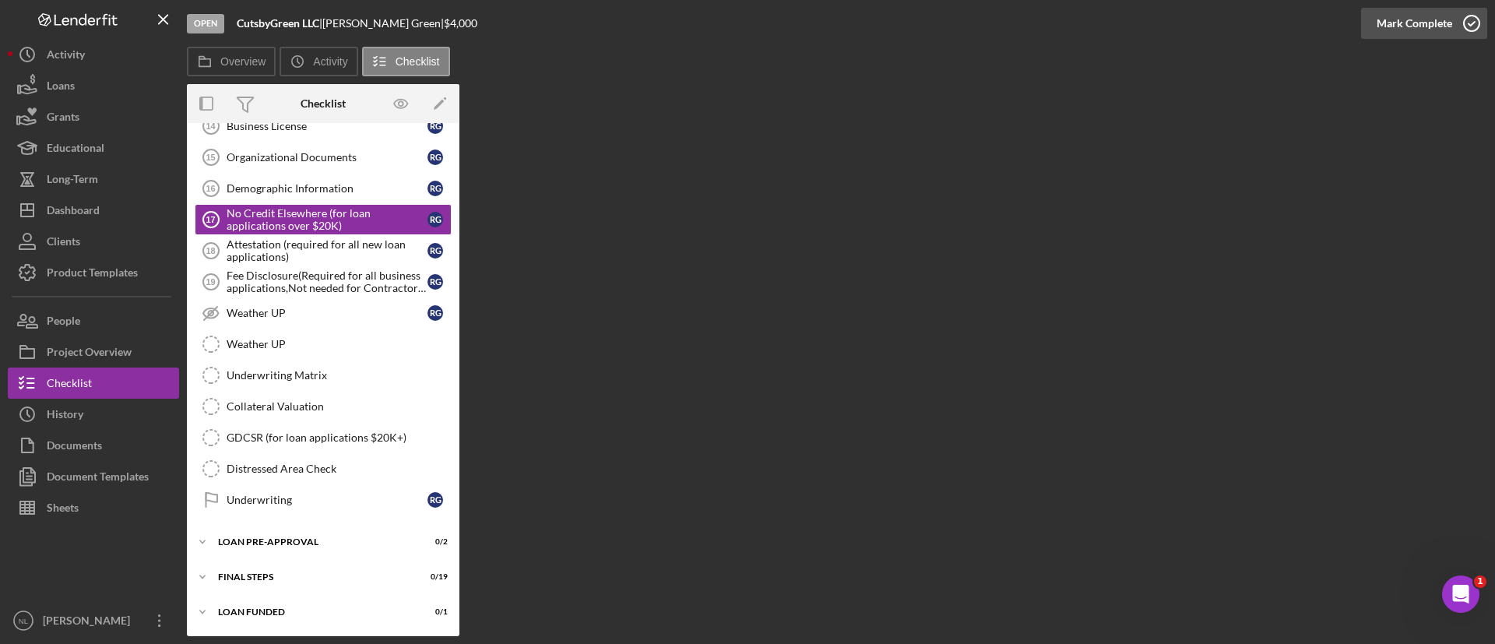
scroll to position [1169, 0]
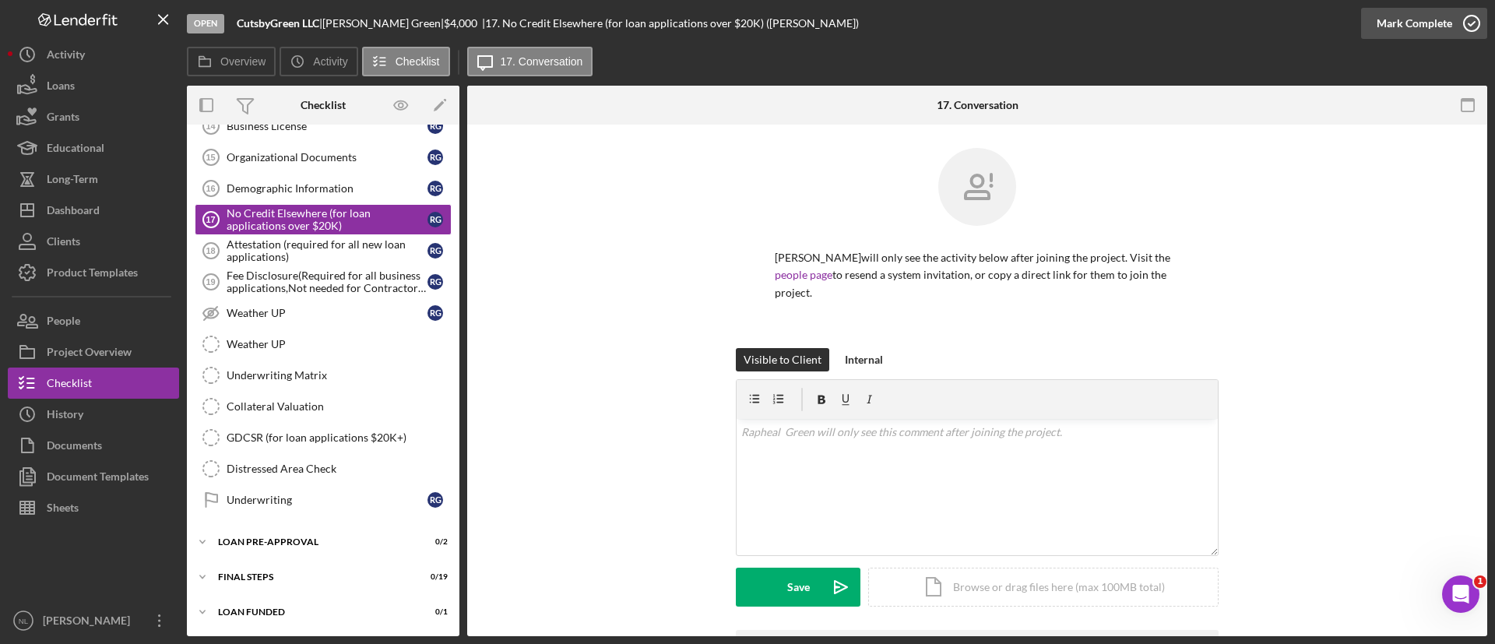
click at [1435, 9] on div "Mark Complete" at bounding box center [1415, 23] width 76 height 31
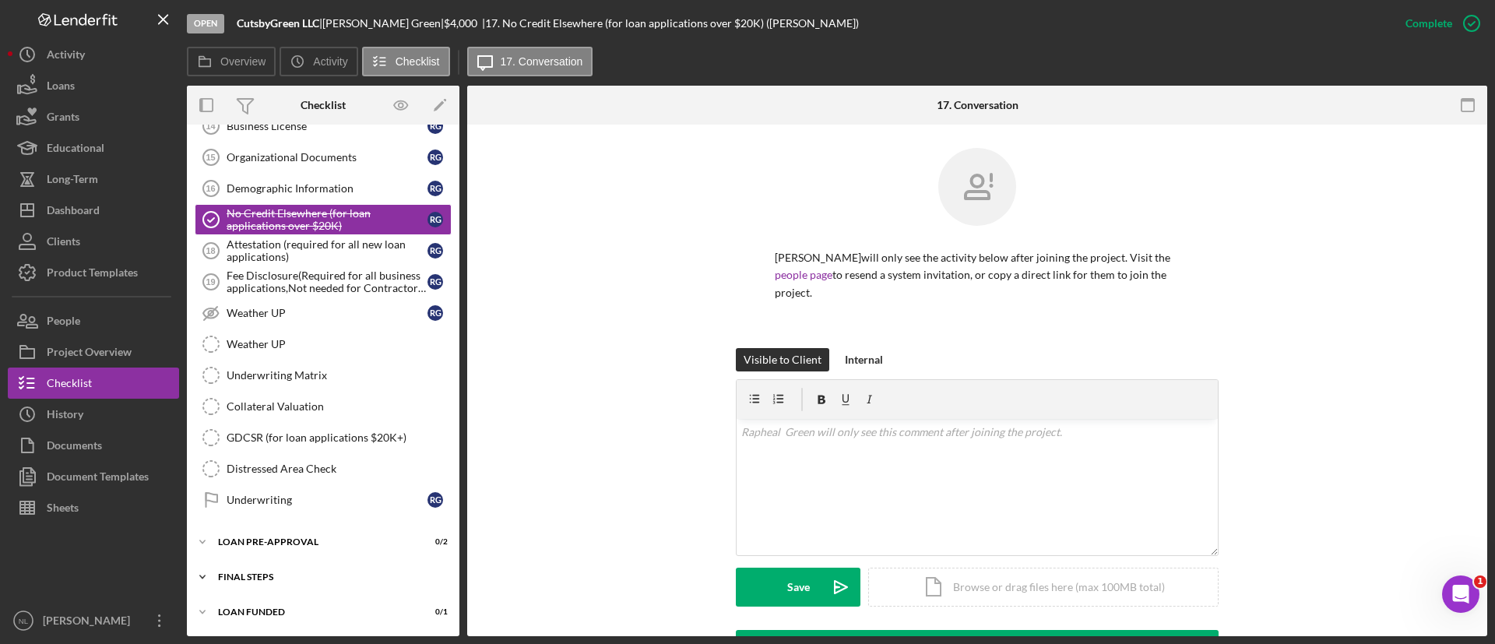
click at [295, 569] on div "Icon/Expander FINAL STEPS 0 / 19" at bounding box center [323, 577] width 273 height 31
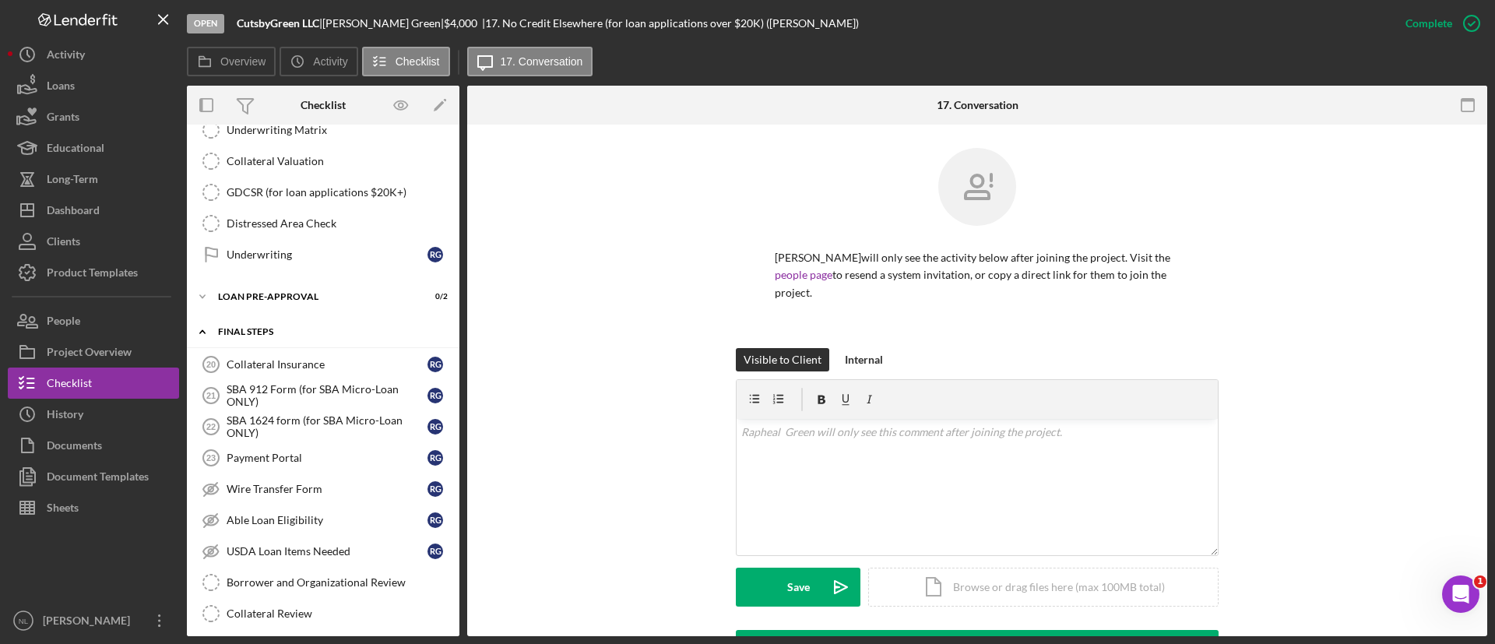
click at [280, 346] on div "Icon/Expander FINAL STEPS 0 / 19" at bounding box center [323, 332] width 273 height 32
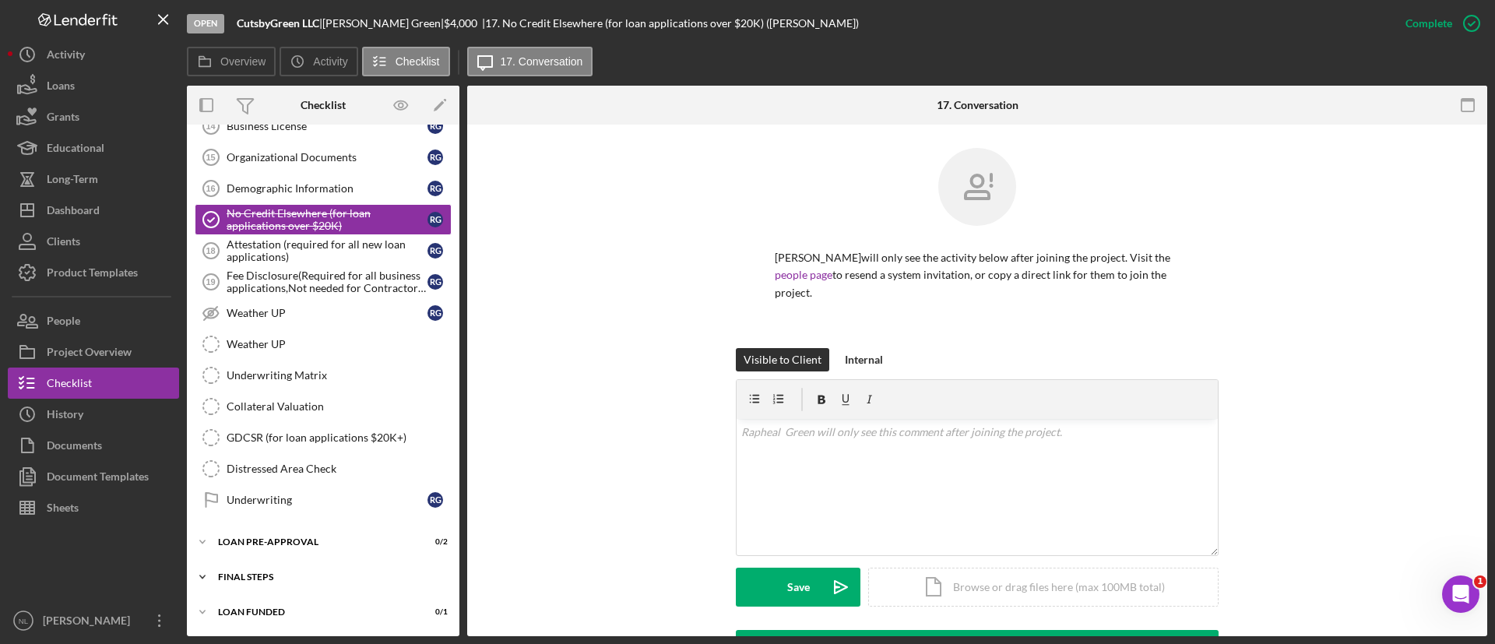
click at [298, 572] on div "FINAL STEPS" at bounding box center [329, 576] width 222 height 9
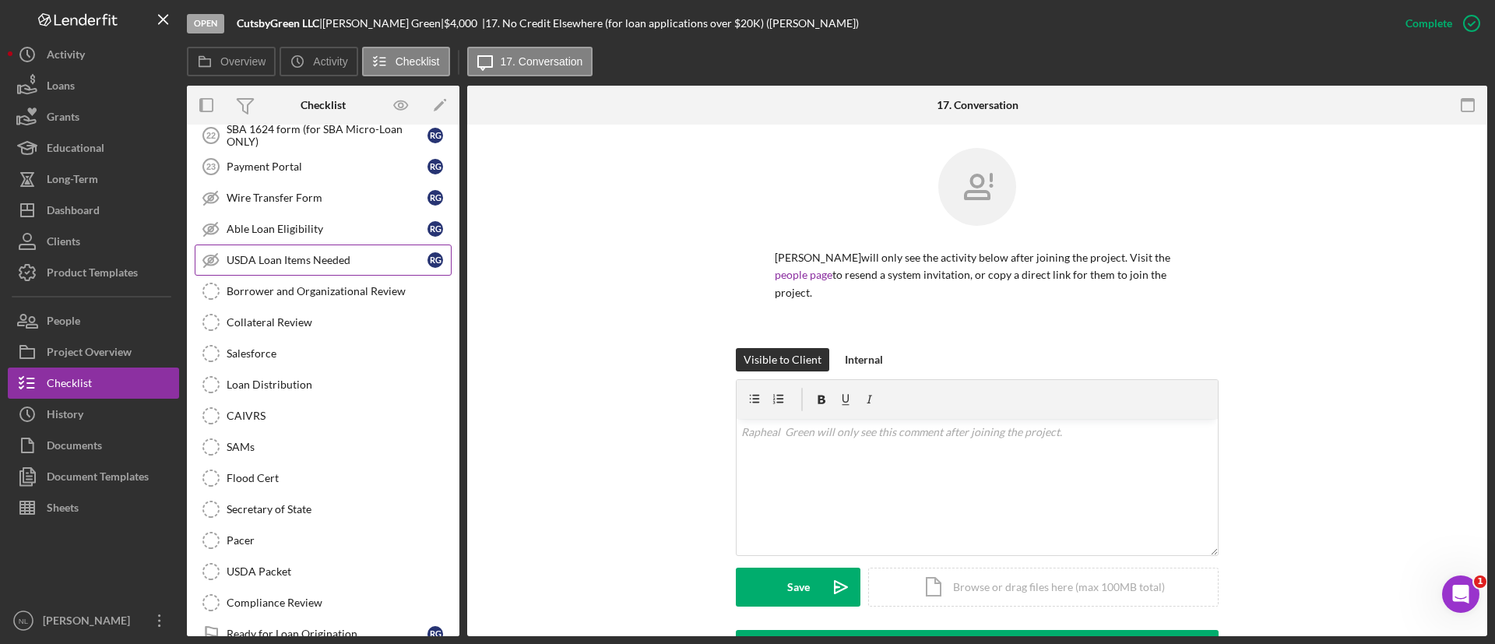
scroll to position [1569, 0]
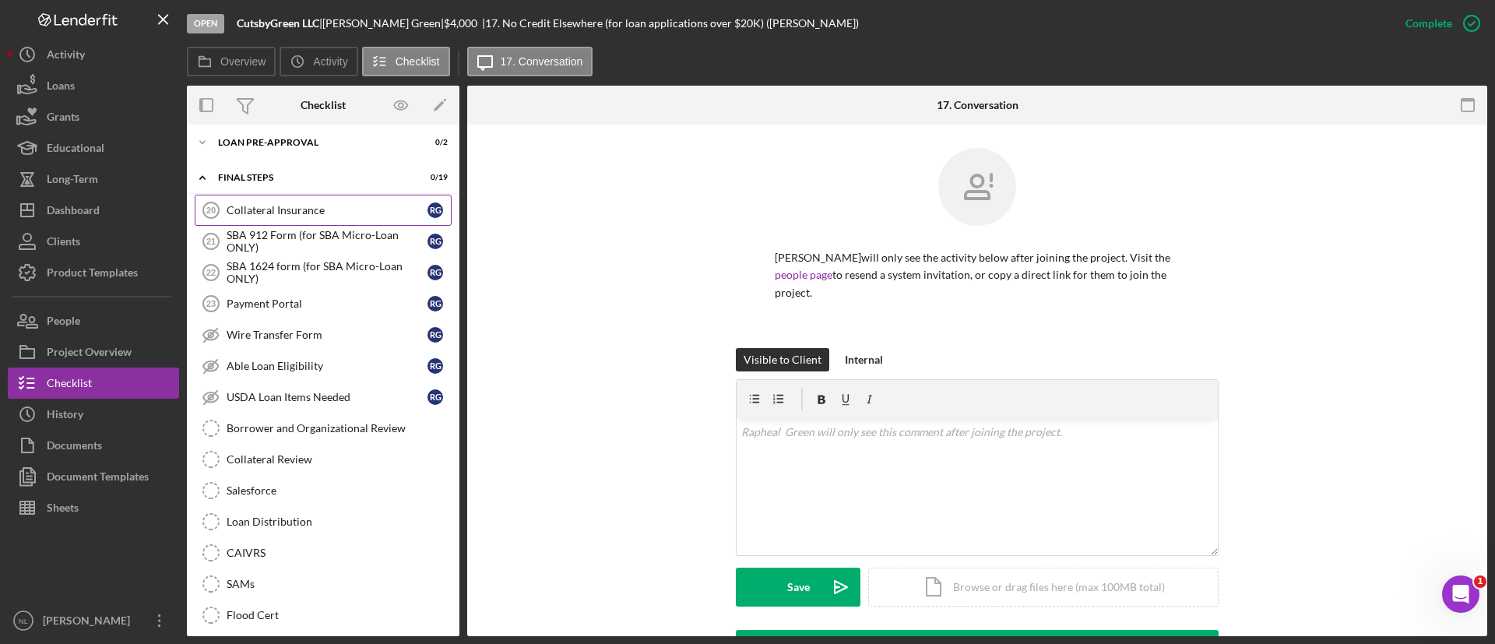
click at [318, 204] on div "Collateral Insurance" at bounding box center [327, 210] width 201 height 12
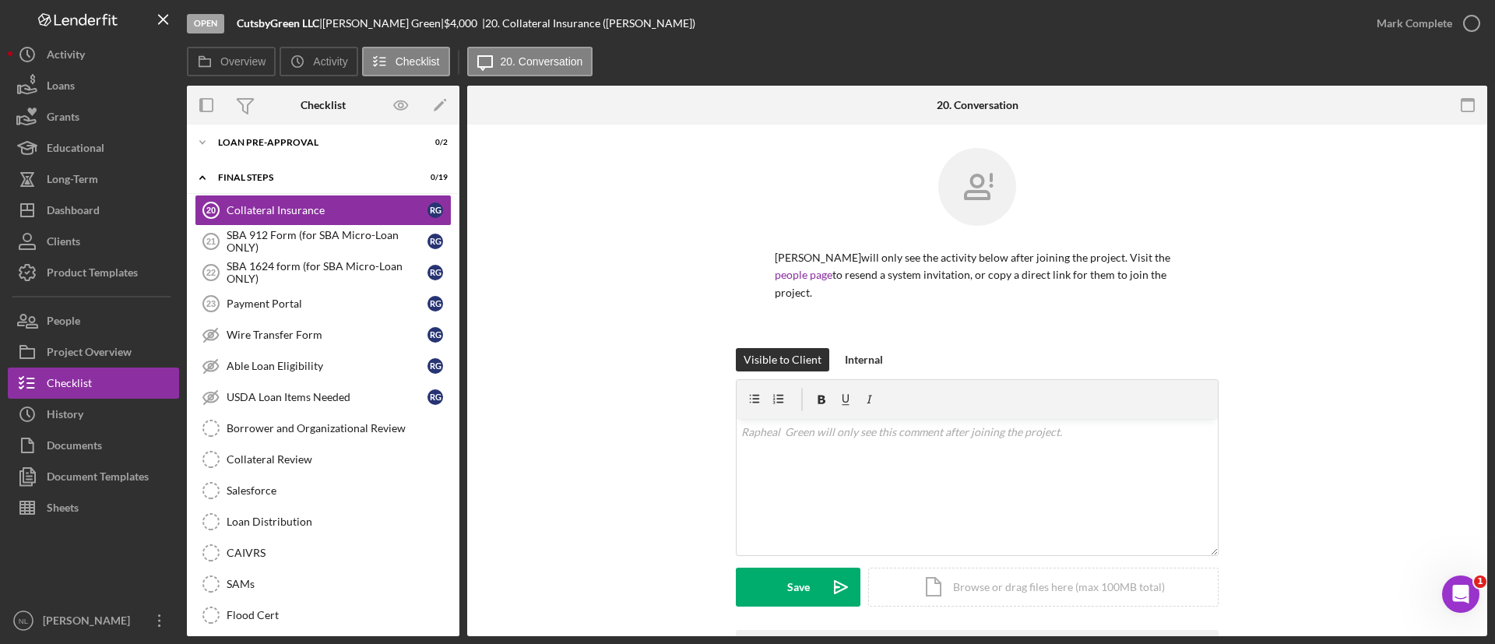
click at [1433, 5] on div "Mark Complete" at bounding box center [1424, 23] width 126 height 47
click at [322, 269] on div "SBA 1624 form (for SBA Micro-Loan ONLY)" at bounding box center [327, 272] width 201 height 25
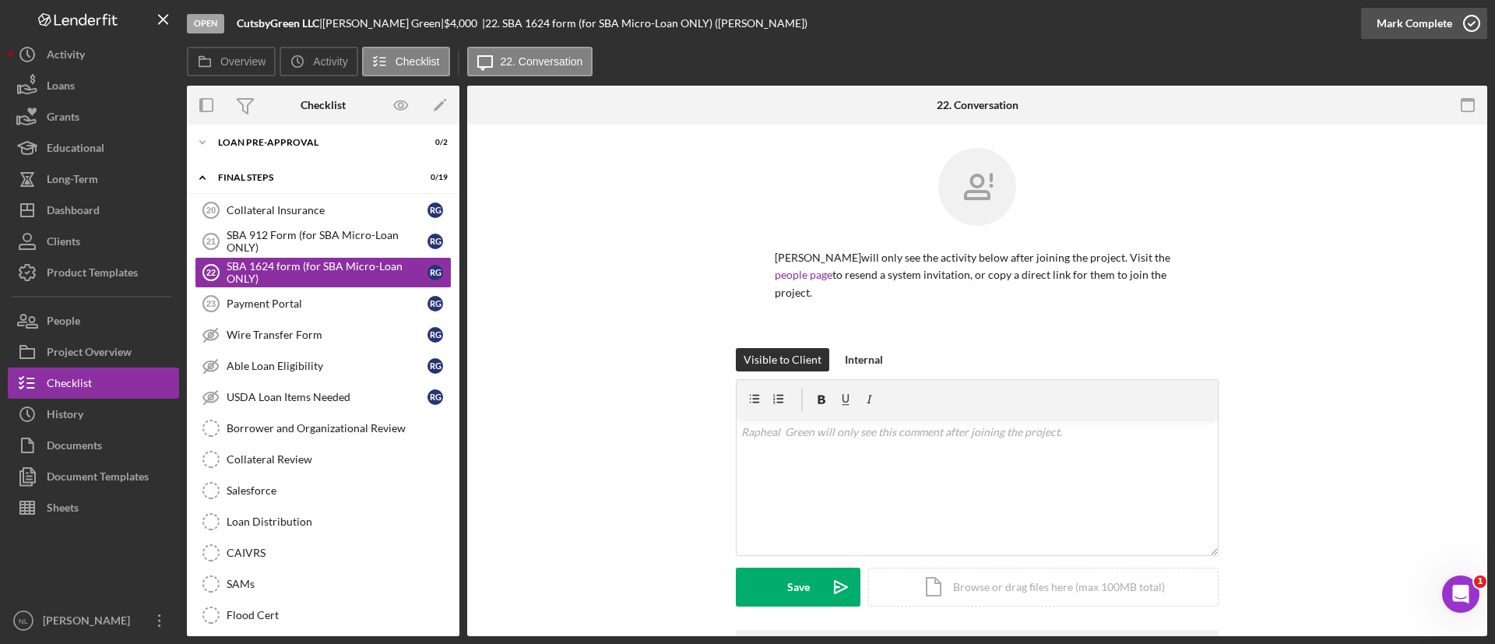
click at [1415, 27] on div "Mark Complete" at bounding box center [1415, 23] width 76 height 31
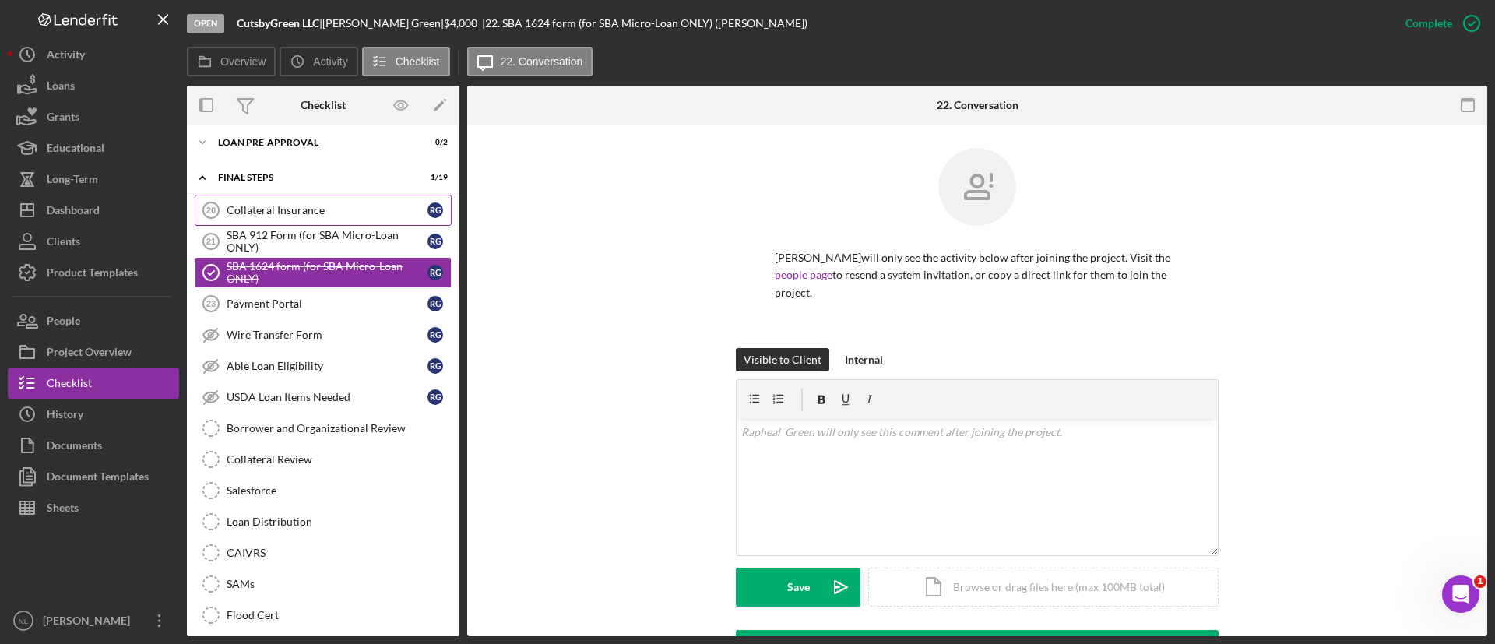
click at [364, 216] on div "Collateral Insurance" at bounding box center [327, 210] width 201 height 12
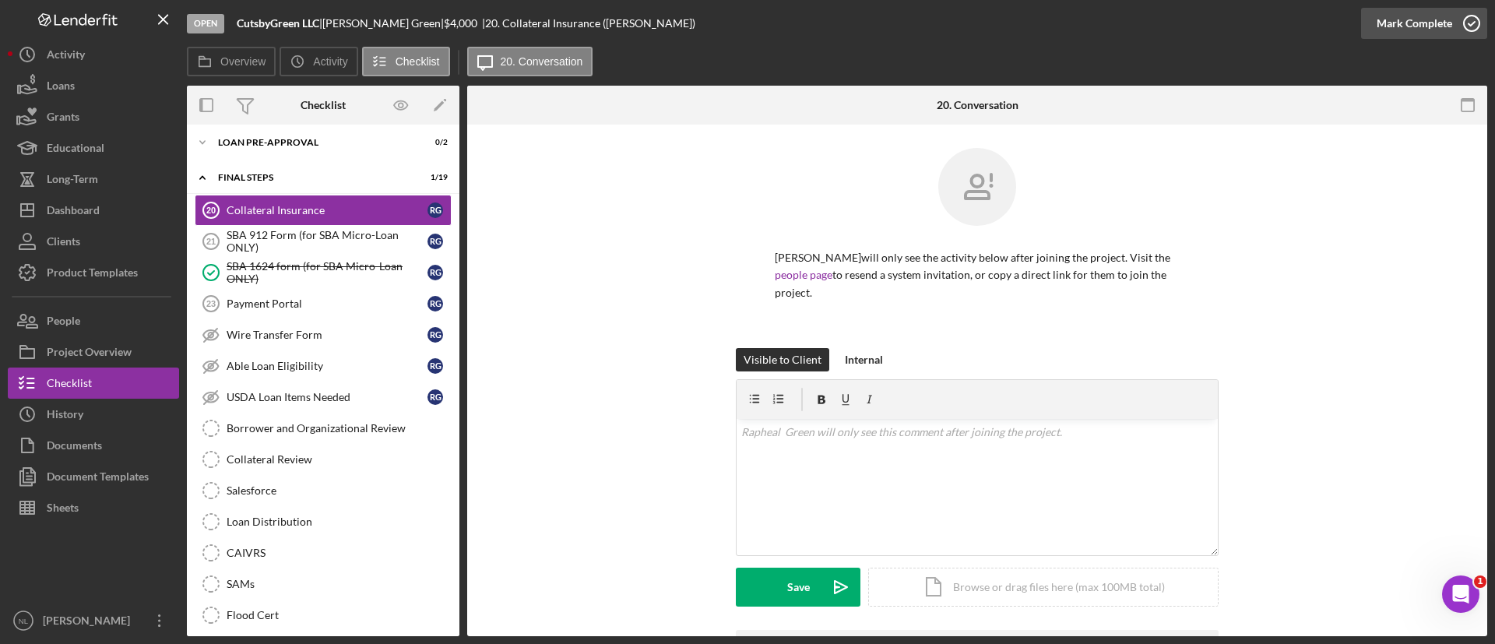
click at [1385, 22] on div "Mark Complete" at bounding box center [1415, 23] width 76 height 31
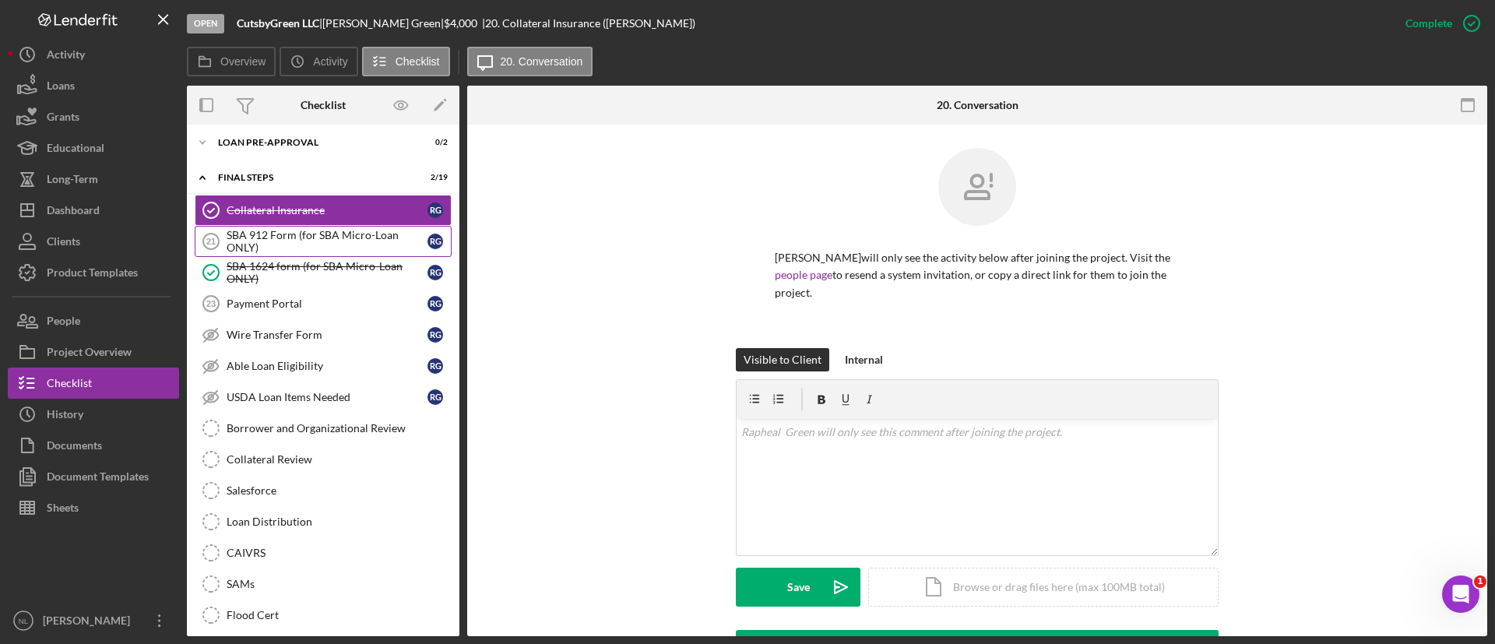
click at [277, 231] on div "SBA 912 Form (for SBA Micro-Loan ONLY)" at bounding box center [327, 241] width 201 height 25
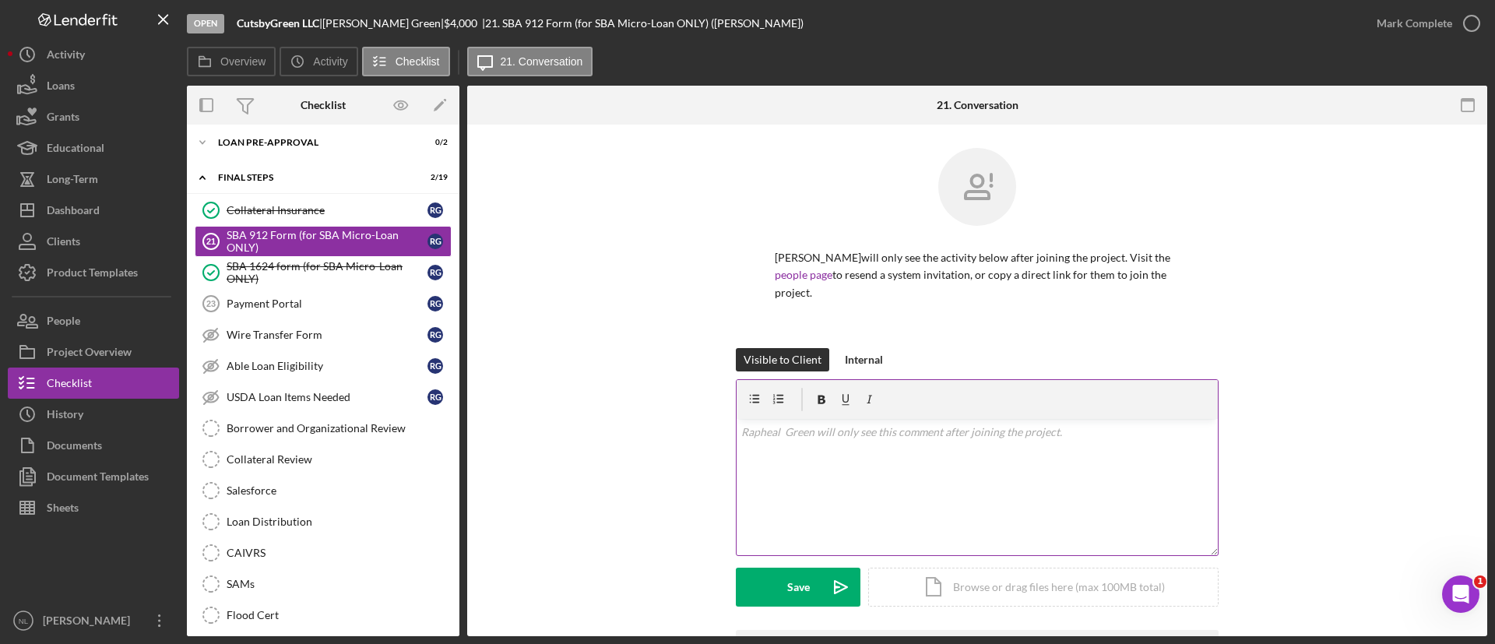
click at [900, 456] on div "v Color teal Color pink Remove color Add row above Add row below Add column bef…" at bounding box center [977, 487] width 481 height 136
click at [808, 590] on button "Save Icon/icon-invite-send" at bounding box center [798, 587] width 125 height 39
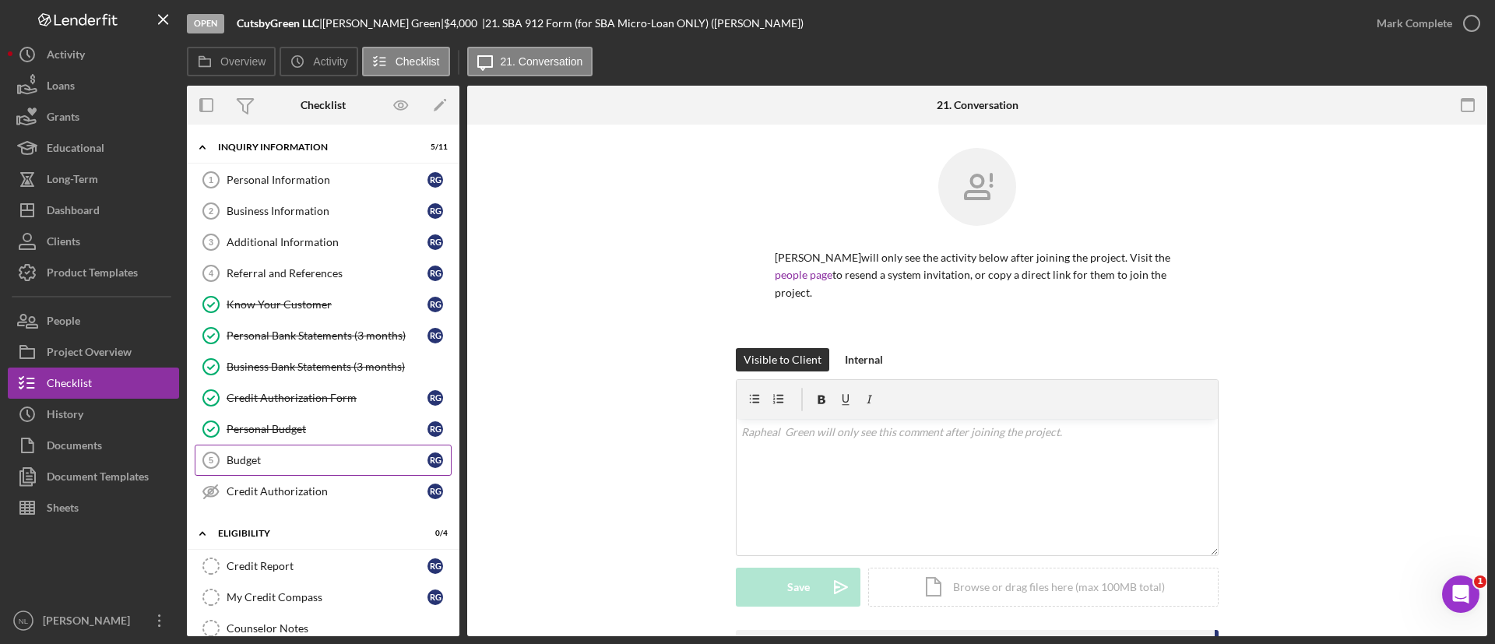
click at [326, 452] on link "Budget 5 Budget R G" at bounding box center [323, 460] width 257 height 31
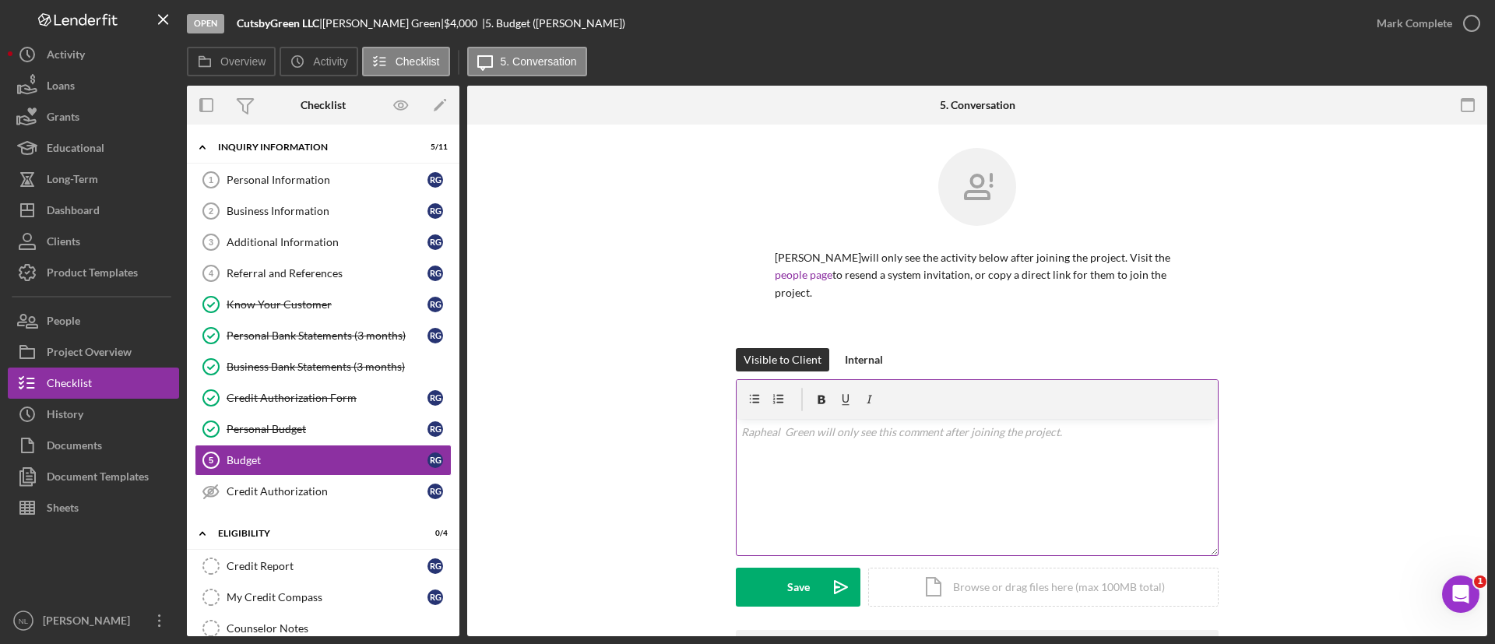
click at [781, 464] on div "v Color teal Color pink Remove color Add row above Add row below Add column bef…" at bounding box center [977, 487] width 481 height 136
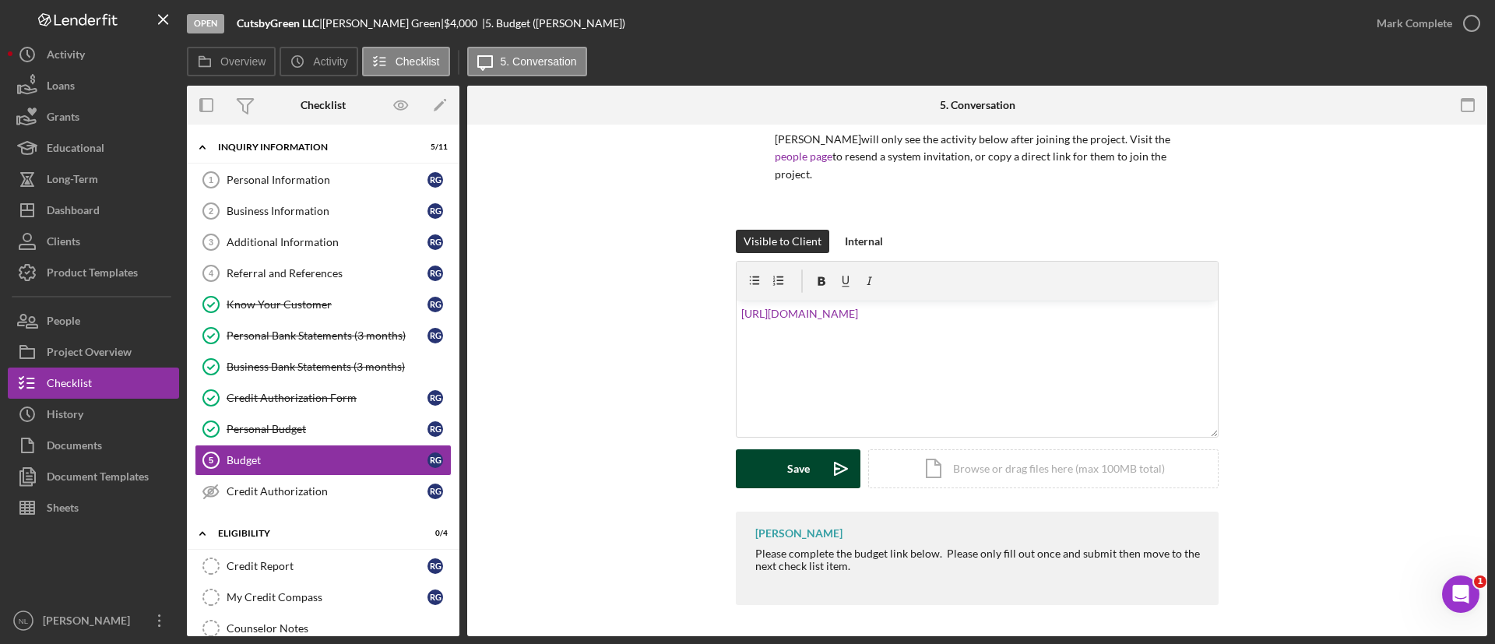
click at [793, 466] on div "Save" at bounding box center [798, 468] width 23 height 39
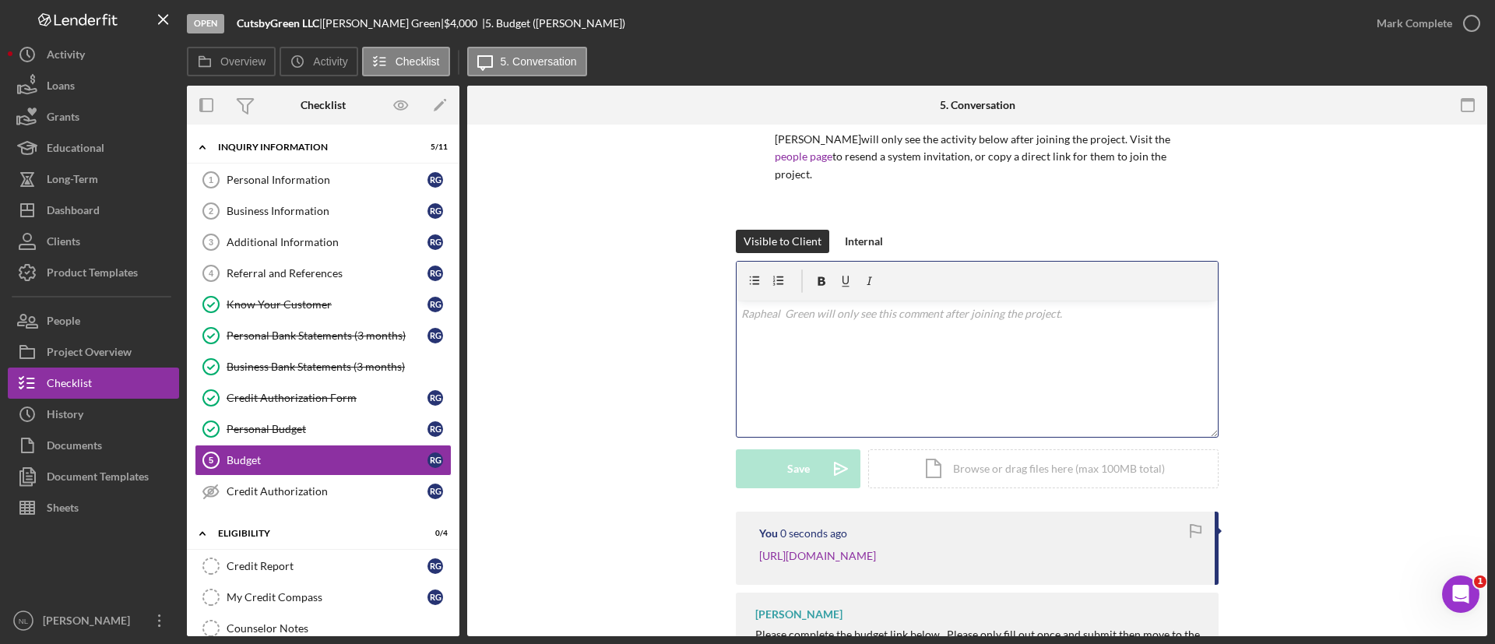
click at [799, 331] on div "v Color teal Color pink Remove color Add row above Add row below Add column bef…" at bounding box center [977, 369] width 481 height 136
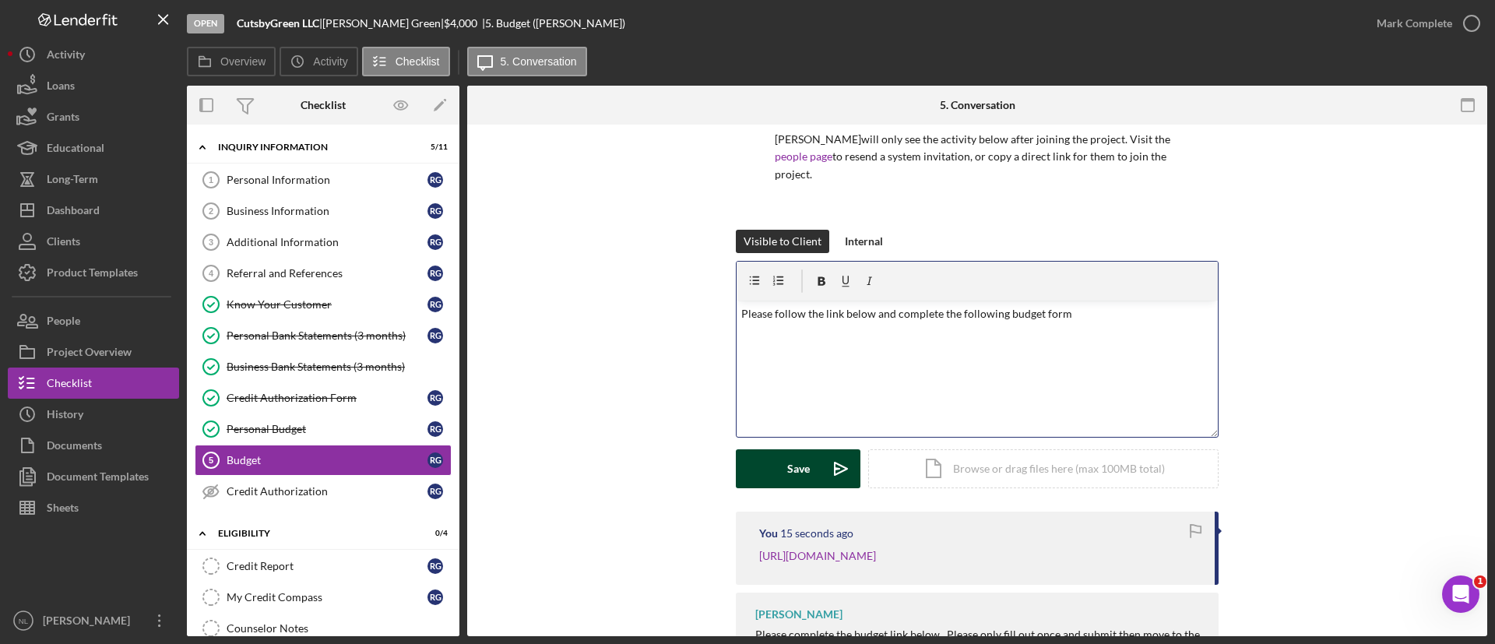
click at [787, 469] on div "Save" at bounding box center [798, 468] width 23 height 39
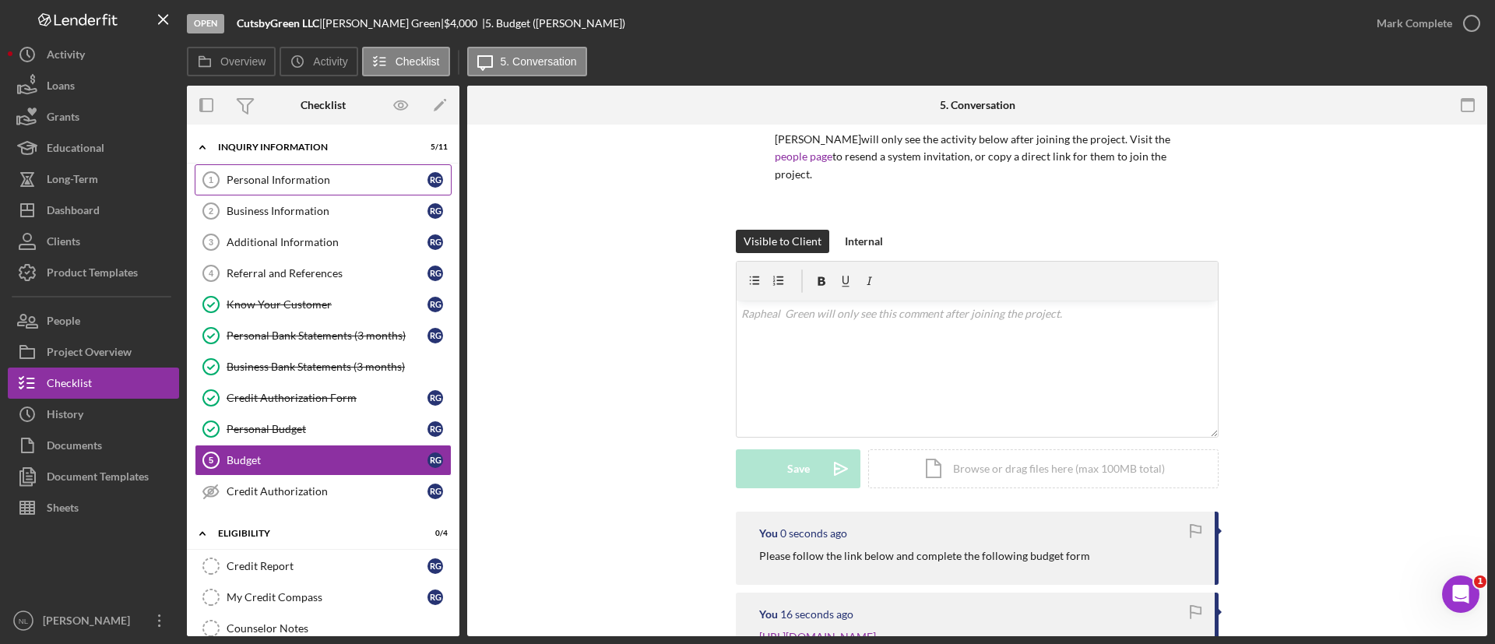
click at [273, 170] on link "Personal Information 1 Personal Information R G" at bounding box center [323, 179] width 257 height 31
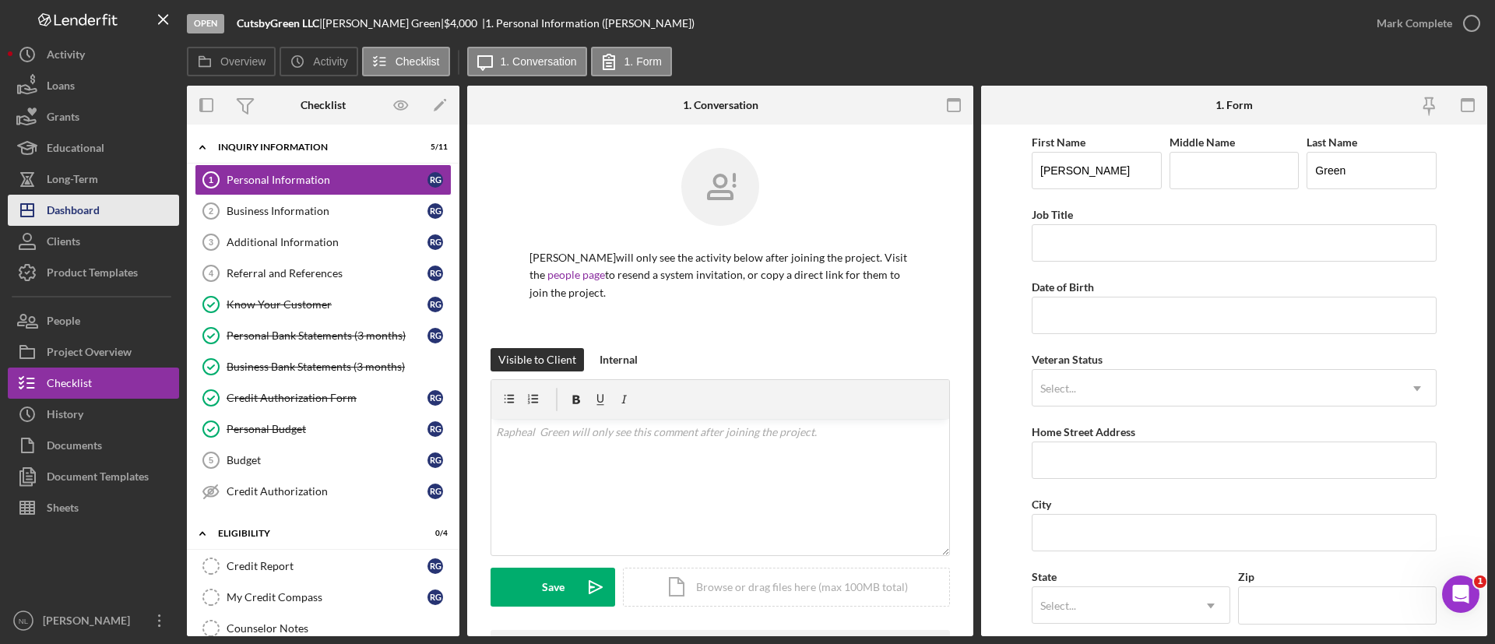
click at [132, 222] on button "Icon/Dashboard Dashboard" at bounding box center [93, 210] width 171 height 31
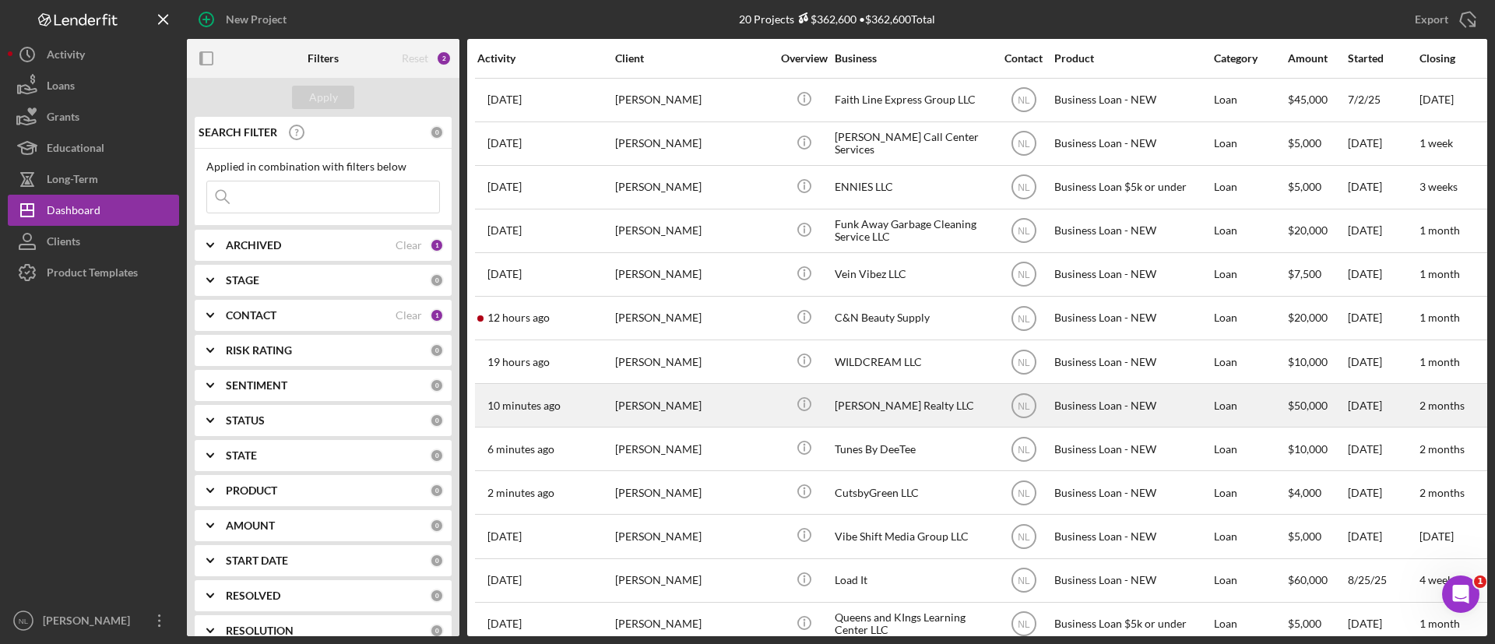
click at [669, 418] on div "[PERSON_NAME]" at bounding box center [693, 405] width 156 height 41
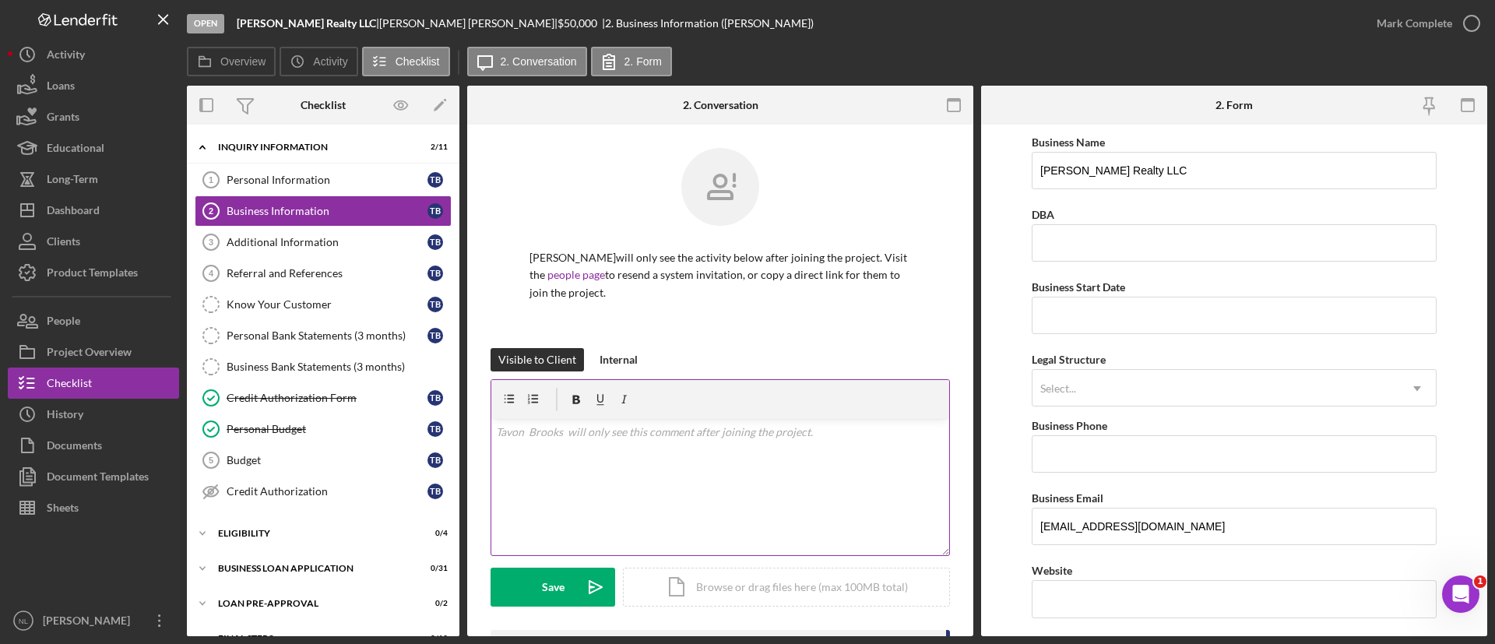
scroll to position [169, 0]
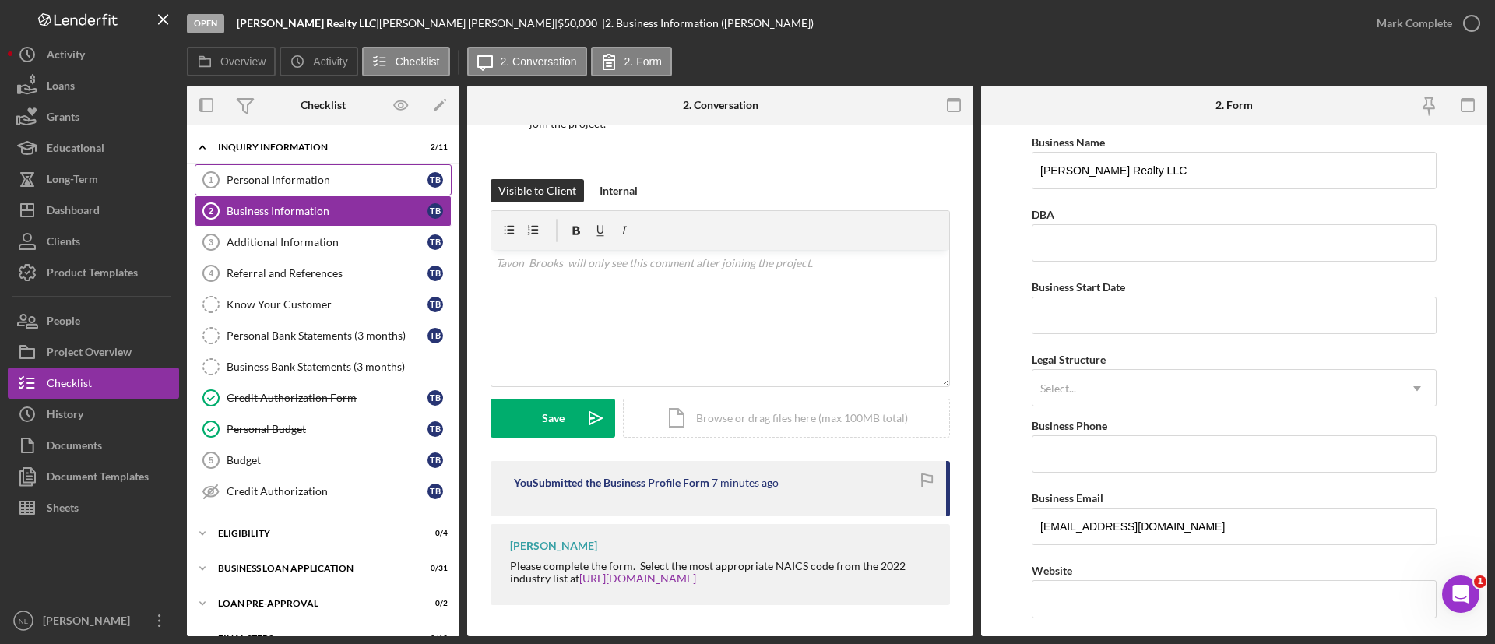
click at [327, 176] on div "Personal Information" at bounding box center [327, 180] width 201 height 12
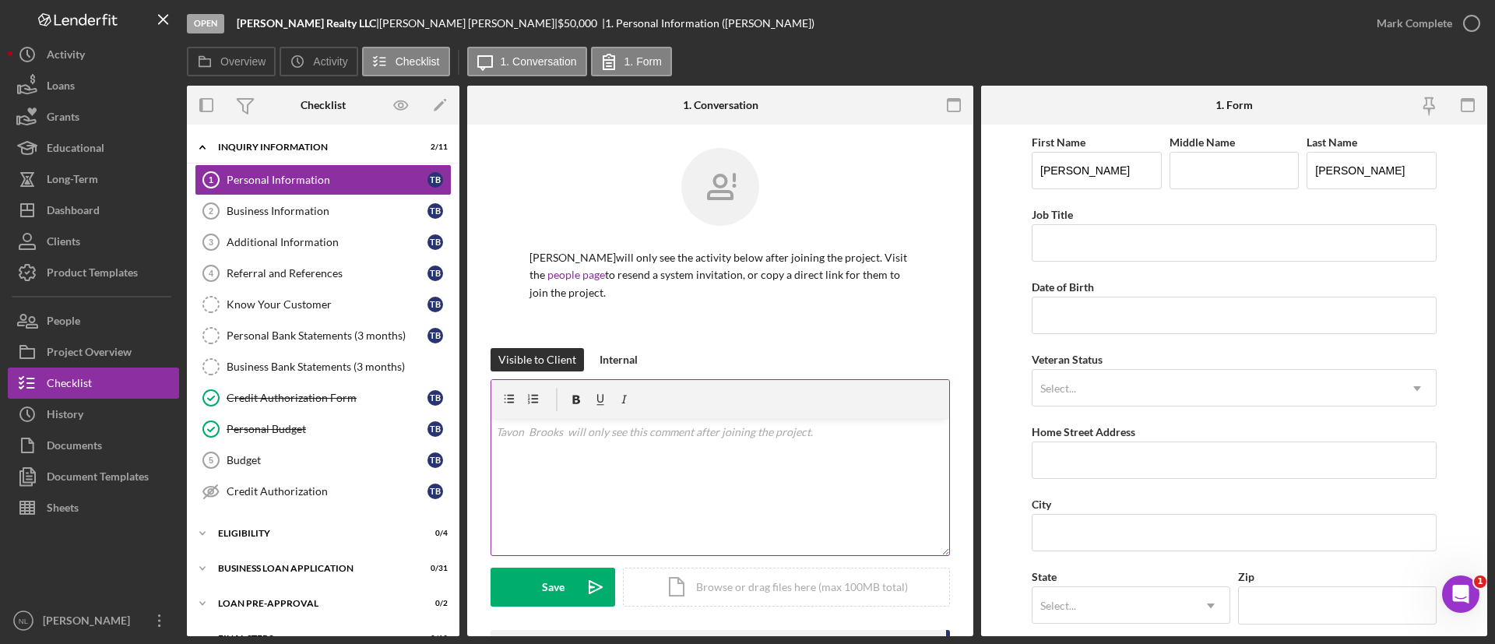
scroll to position [337, 0]
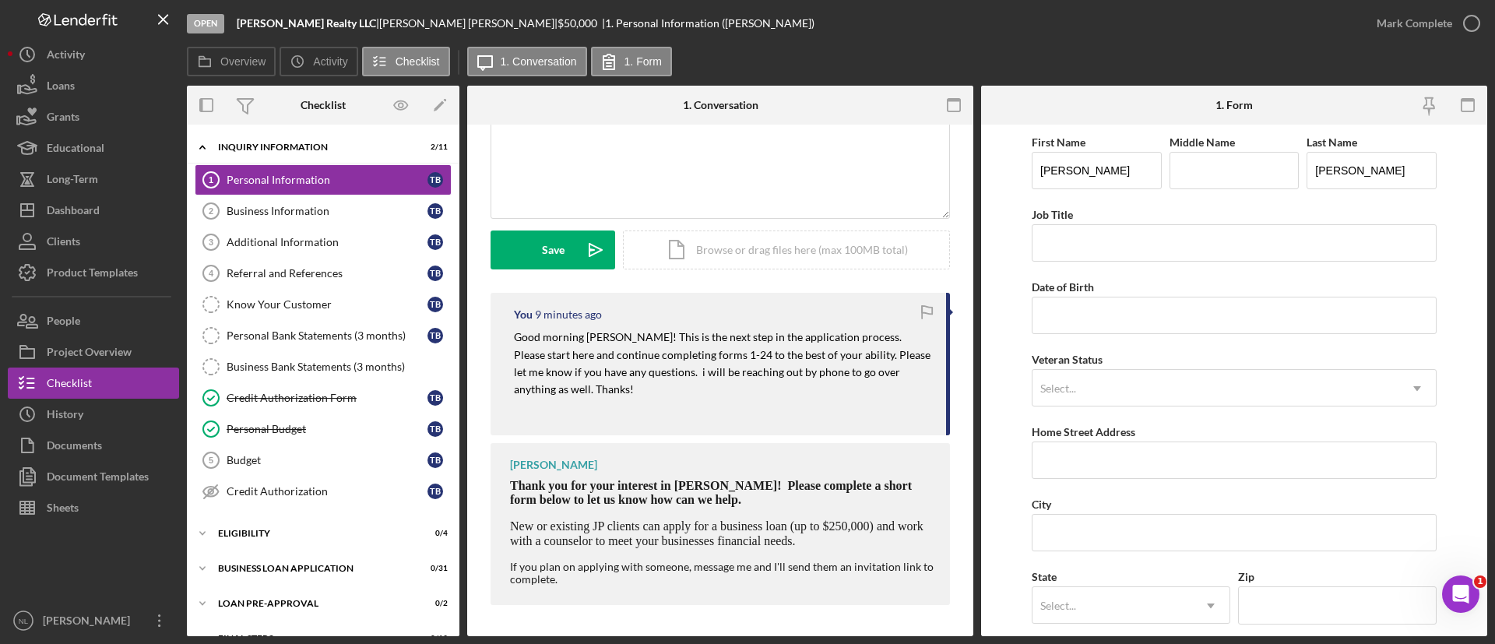
click at [594, 340] on mark "Good morning [PERSON_NAME]! This is the next step in the application process. P…" at bounding box center [723, 362] width 419 height 65
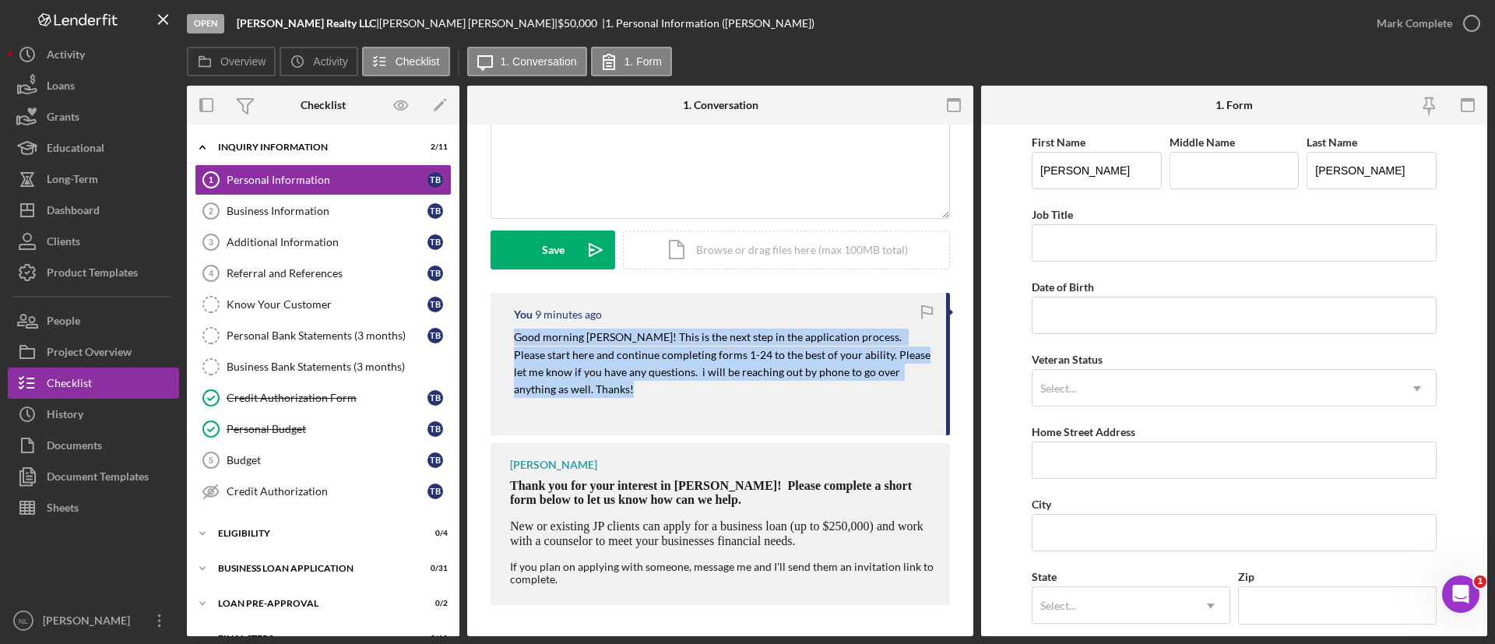
copy mark "Good morning [PERSON_NAME]! This is the next step in the application process. P…"
click at [69, 217] on div "Dashboard" at bounding box center [73, 212] width 53 height 35
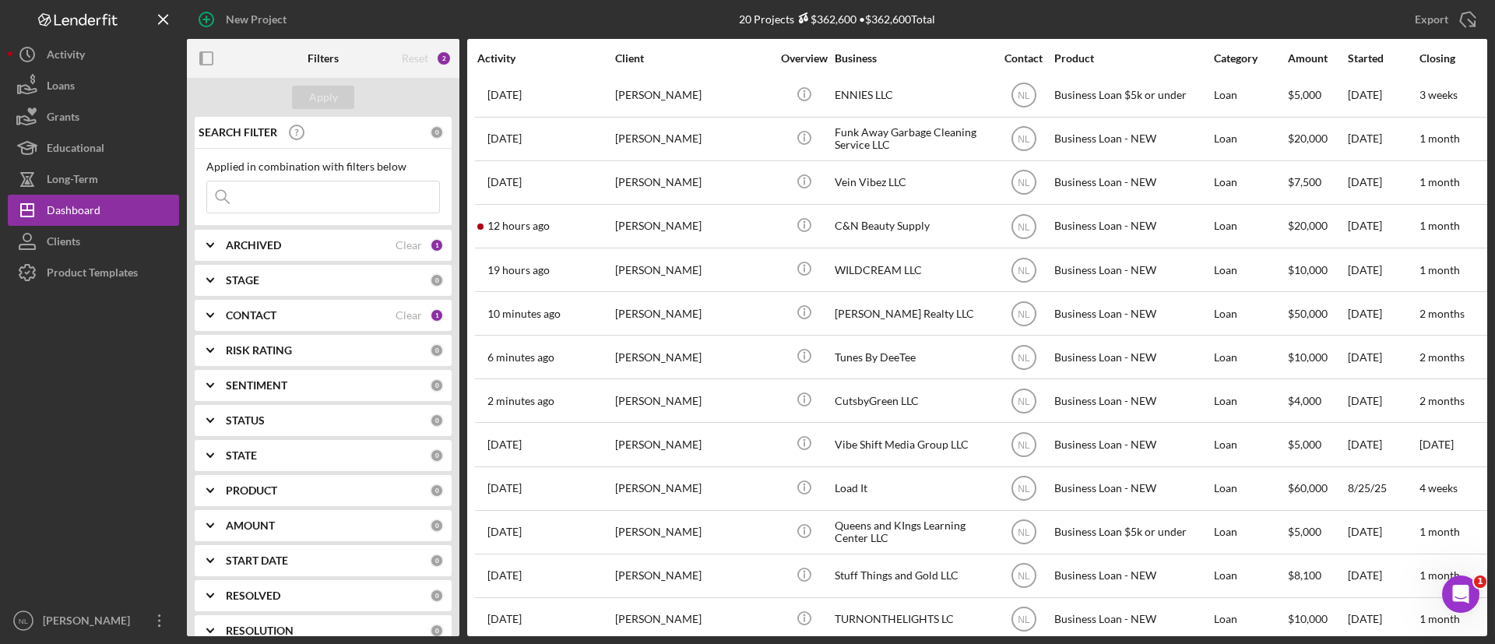
scroll to position [167, 0]
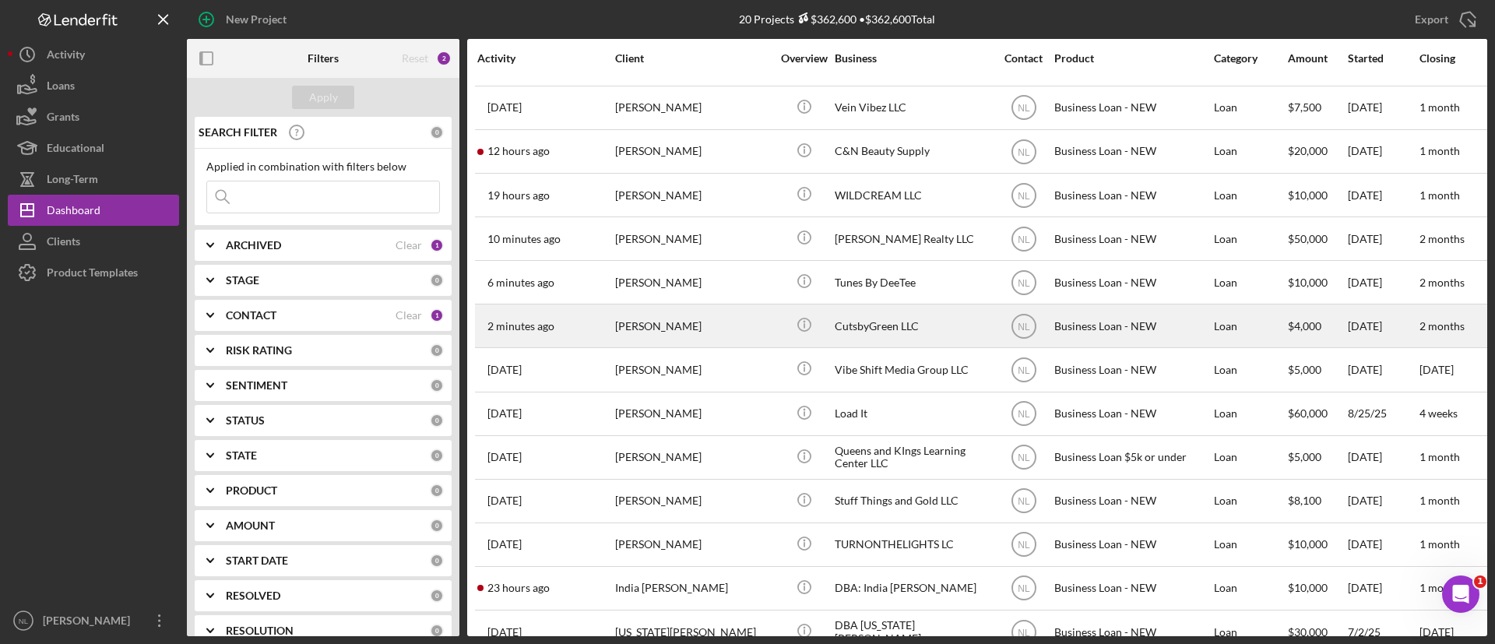
click at [708, 313] on div "[PERSON_NAME]" at bounding box center [693, 325] width 156 height 41
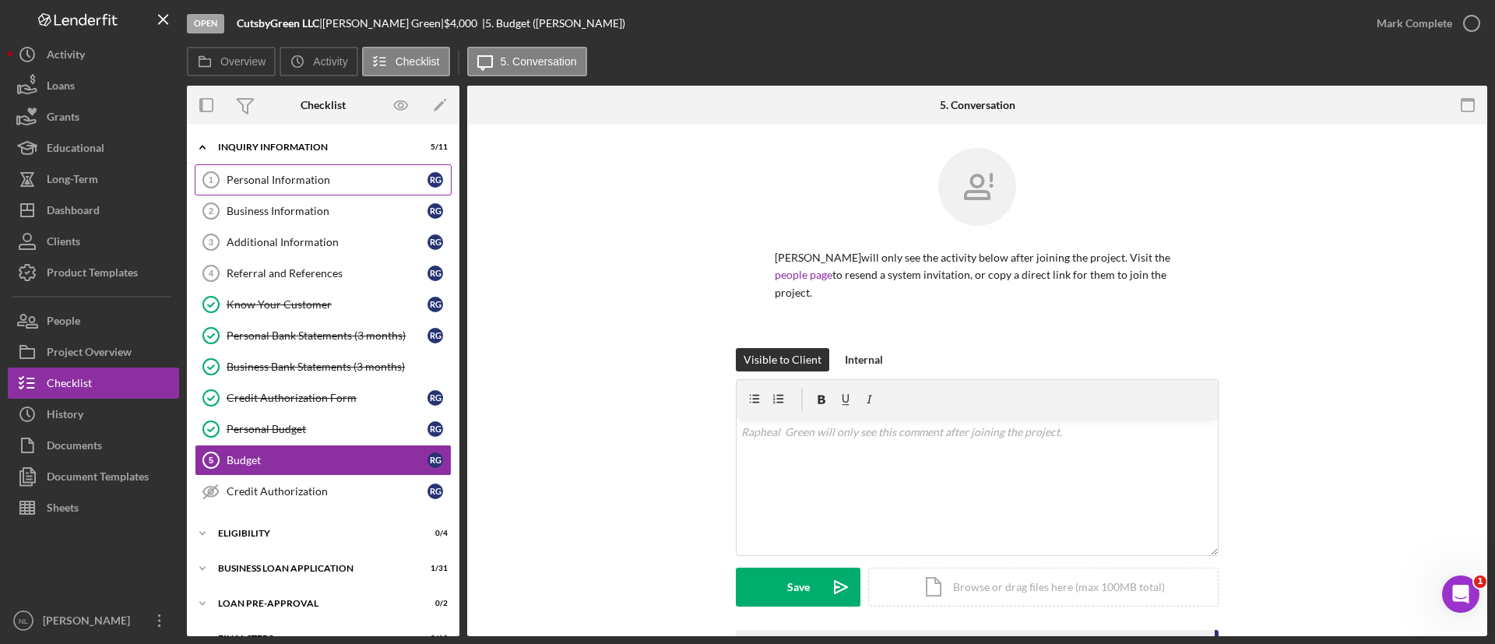
click at [293, 175] on div "Personal Information" at bounding box center [327, 180] width 201 height 12
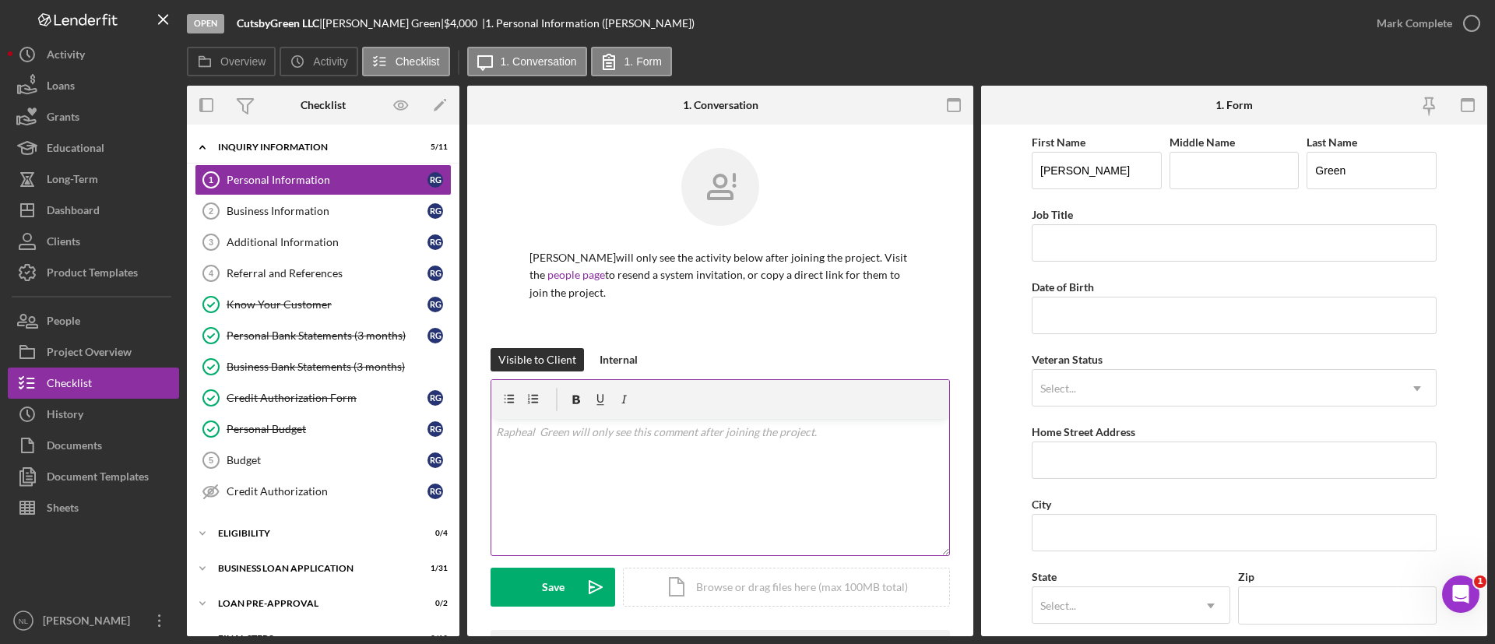
click at [690, 454] on div "v Color teal Color pink Remove color Add row above Add row below Add column bef…" at bounding box center [720, 487] width 458 height 136
paste div
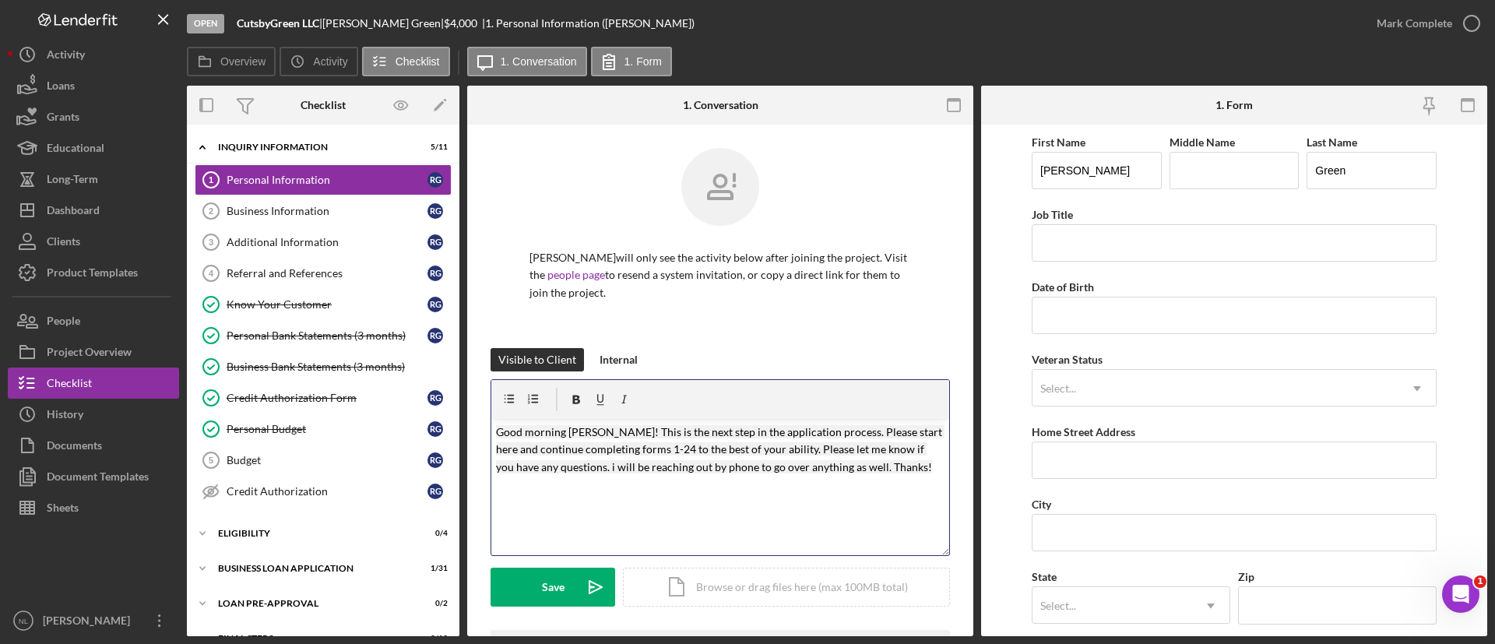
click at [615, 432] on mark "Good morning [PERSON_NAME]! This is the next step in the application process. P…" at bounding box center [720, 449] width 449 height 48
click at [670, 444] on mark "Good morning [PERSON_NAME]! This is the next step in the application process. P…" at bounding box center [720, 449] width 449 height 48
click at [736, 468] on mark "Good morning [PERSON_NAME]! This is the next step in the application process. P…" at bounding box center [720, 449] width 449 height 48
click at [823, 469] on mark "Good morning [PERSON_NAME]! This is the next step in the application process. P…" at bounding box center [720, 449] width 449 height 48
click at [828, 469] on mark "Good morning [PERSON_NAME]! This is the next step in the application process. P…" at bounding box center [720, 449] width 449 height 48
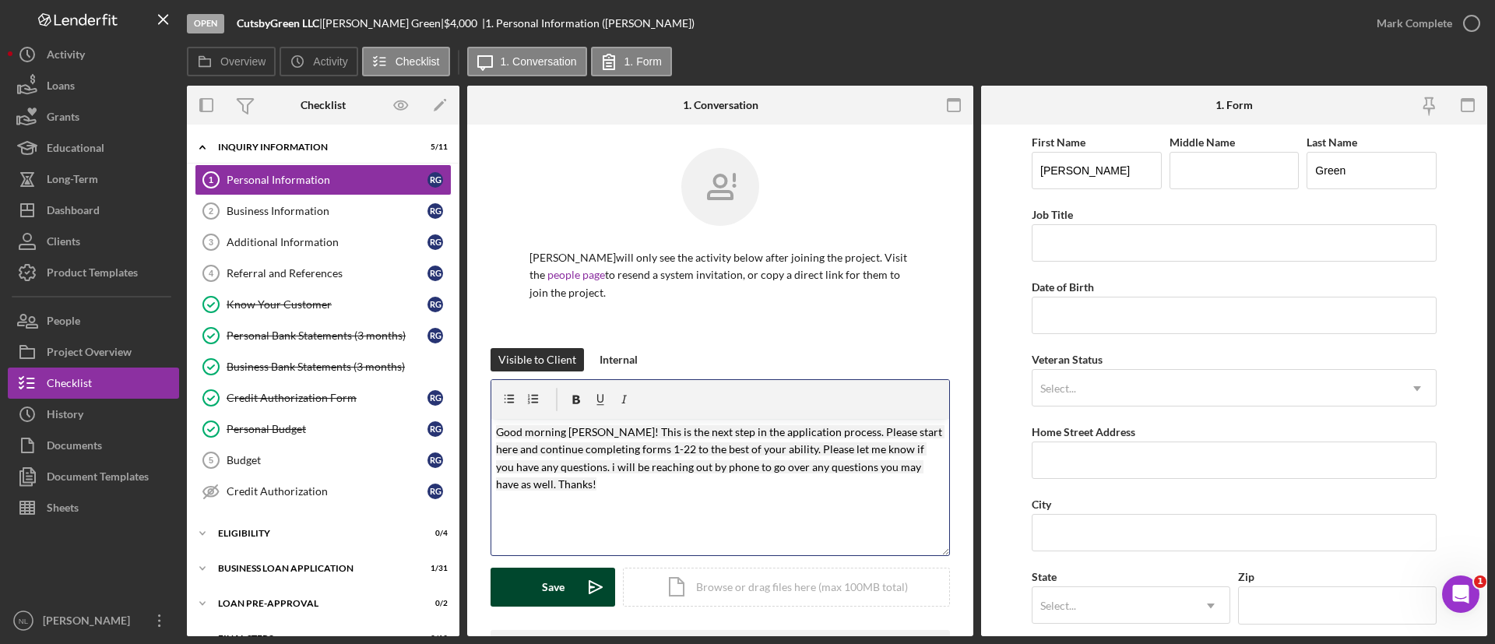
click at [594, 578] on icon "Icon/icon-invite-send" at bounding box center [595, 587] width 39 height 39
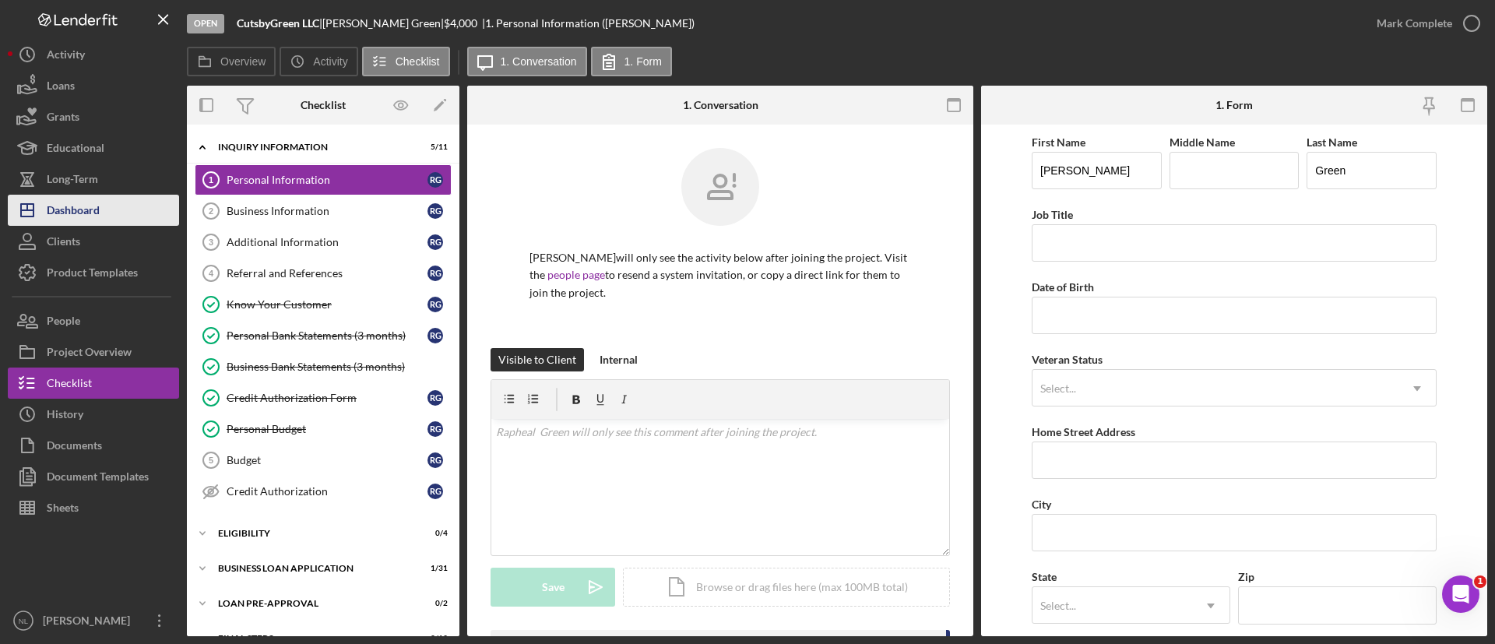
click at [104, 214] on button "Icon/Dashboard Dashboard" at bounding box center [93, 210] width 171 height 31
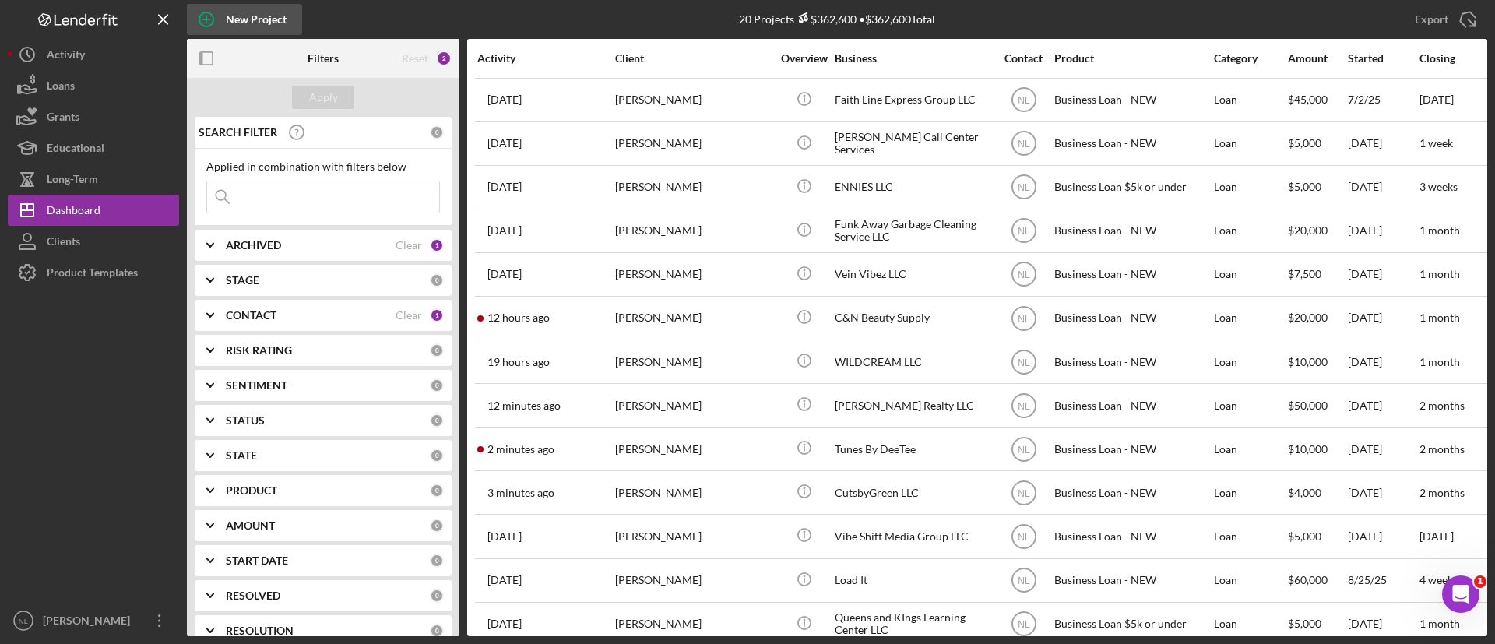
click at [248, 23] on div "New Project" at bounding box center [256, 19] width 61 height 31
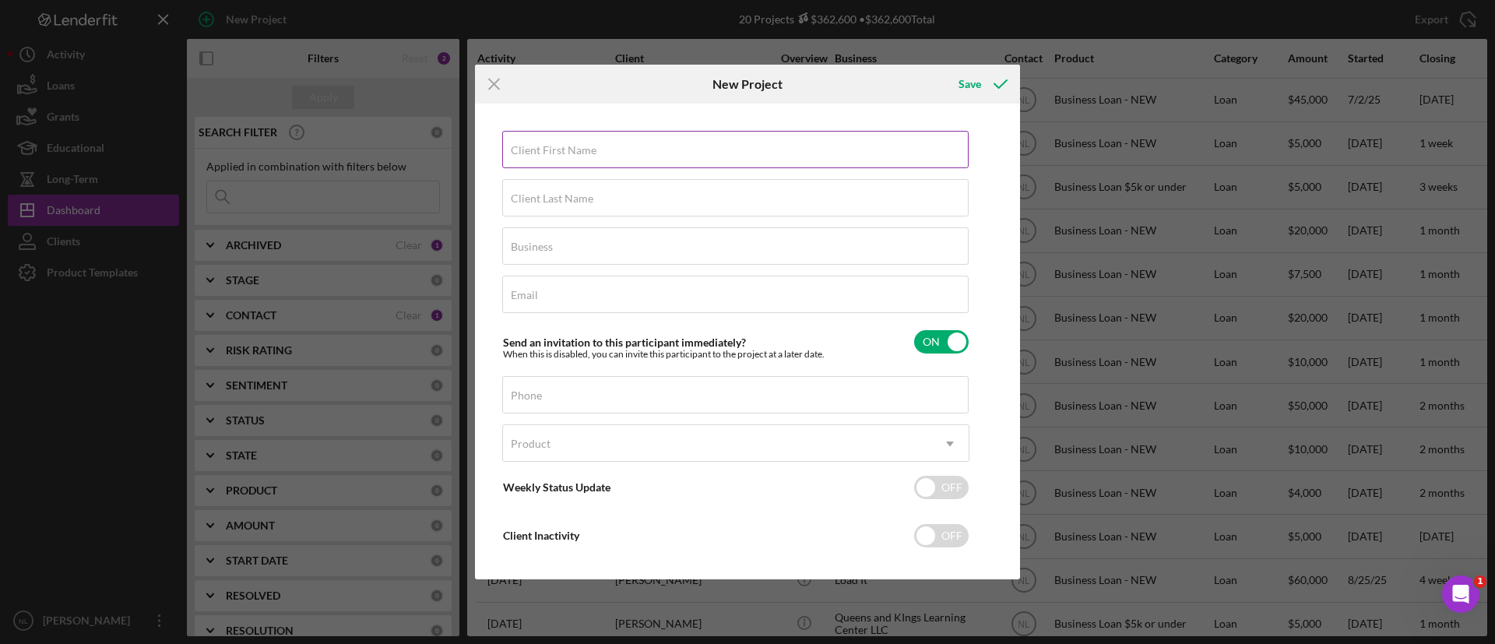
click at [603, 153] on input "Client First Name" at bounding box center [735, 149] width 467 height 37
type input "Laconstance"
click at [561, 185] on div "Client Last Name Required" at bounding box center [735, 198] width 467 height 39
type input "[PERSON_NAME]"
click at [648, 248] on div "Business Required" at bounding box center [735, 246] width 467 height 39
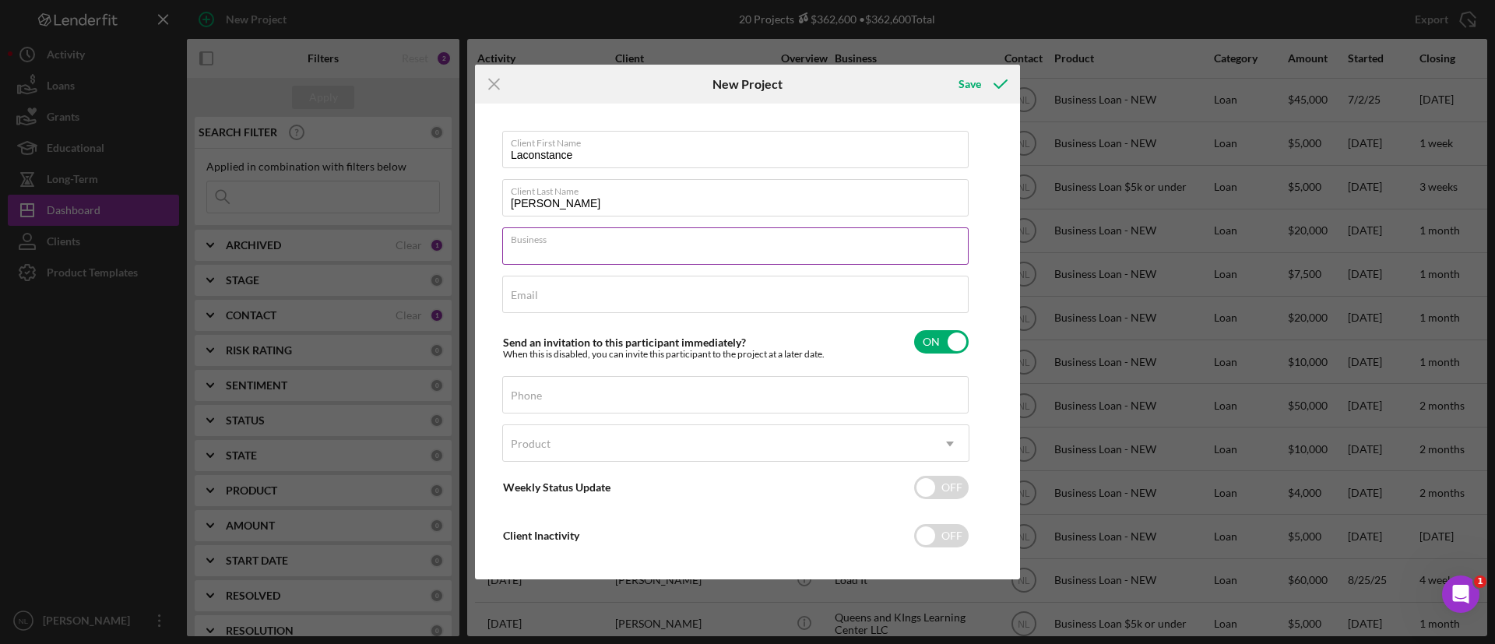
paste input "Collective Style House"
type input "Collective Style House"
click at [545, 284] on div "Email Required" at bounding box center [735, 295] width 467 height 39
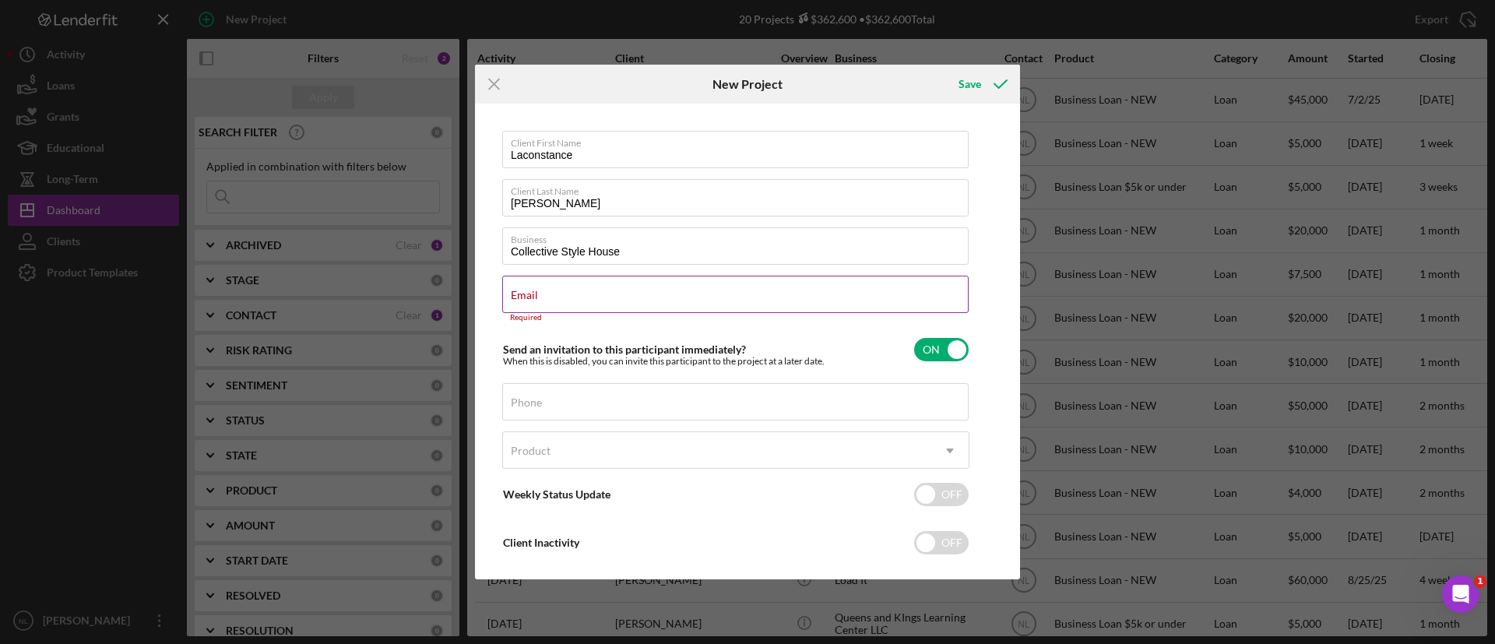
drag, startPoint x: 545, startPoint y: 284, endPoint x: 524, endPoint y: 299, distance: 25.7
click at [524, 299] on label "Email" at bounding box center [524, 295] width 27 height 12
click at [524, 299] on input "Email" at bounding box center [735, 294] width 467 height 37
paste input "[EMAIL_ADDRESS][DOMAIN_NAME]"
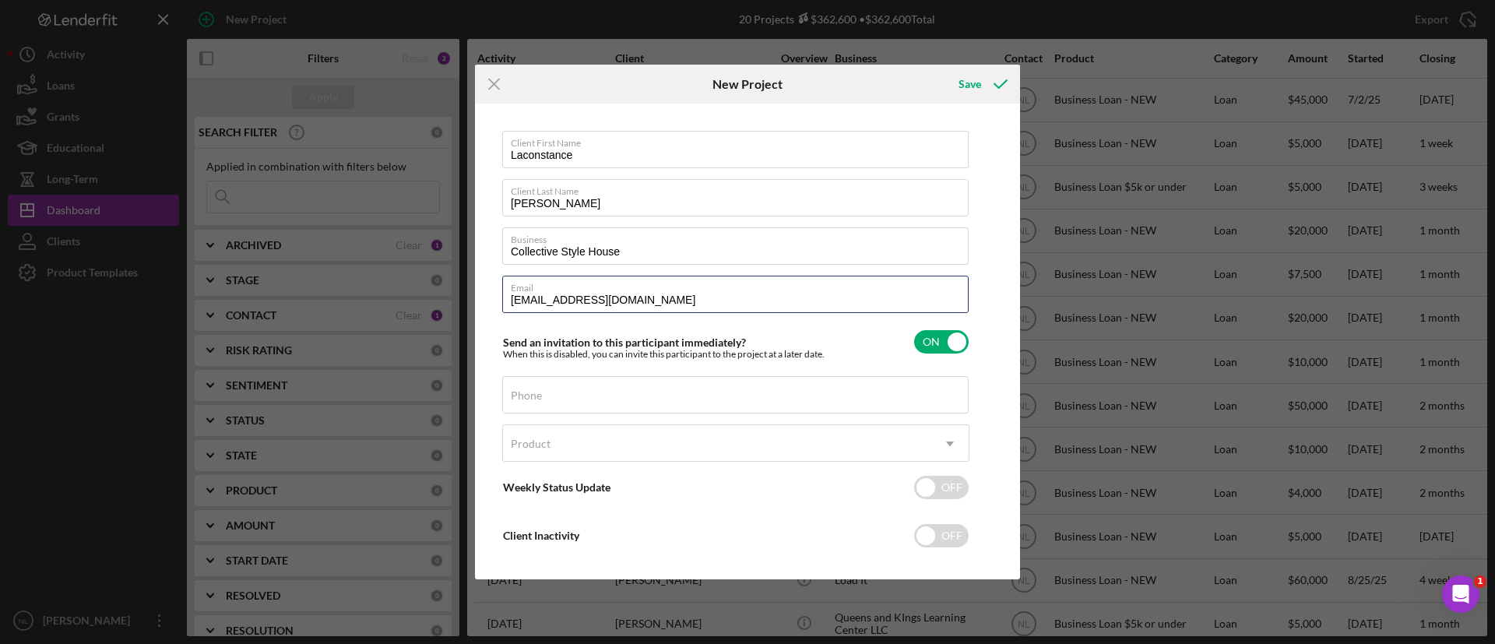
type input "[EMAIL_ADDRESS][DOMAIN_NAME]"
click at [629, 396] on div "Phone" at bounding box center [735, 395] width 467 height 39
paste input "[PHONE_NUMBER]"
type input "[PHONE_NUMBER]"
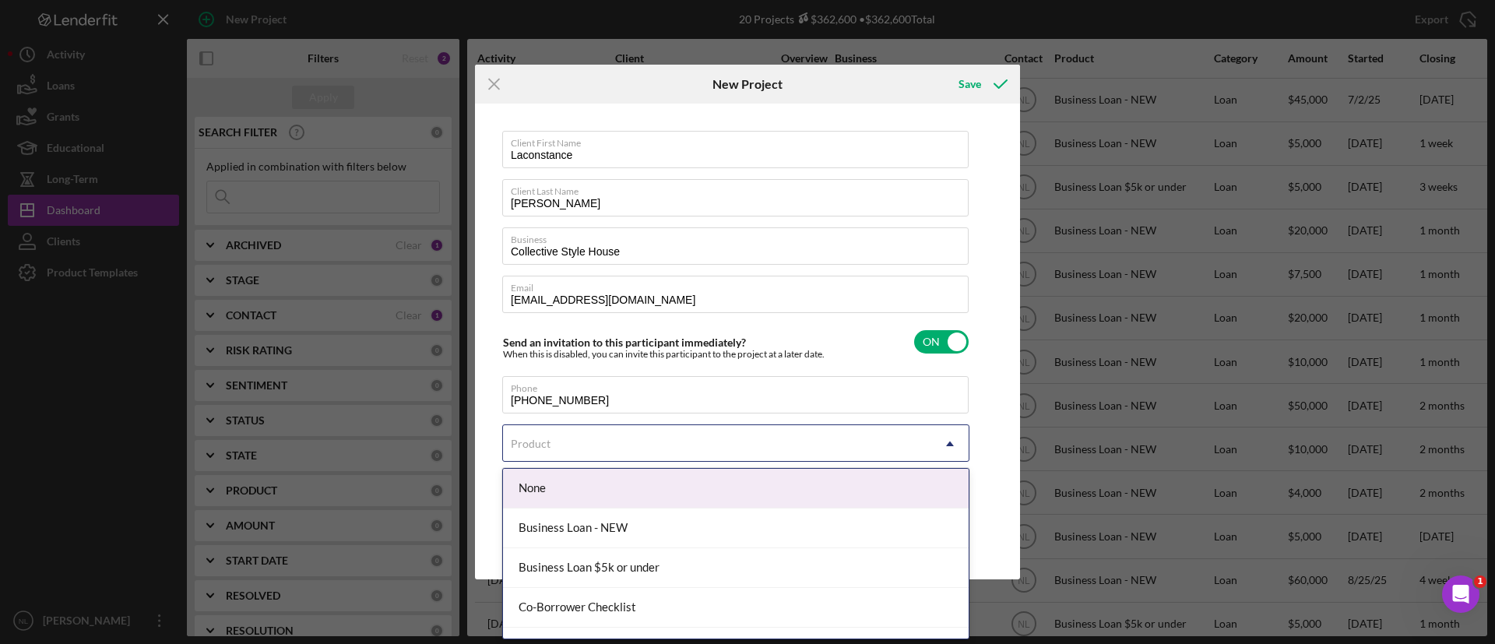
click at [706, 433] on div "Product" at bounding box center [717, 444] width 428 height 36
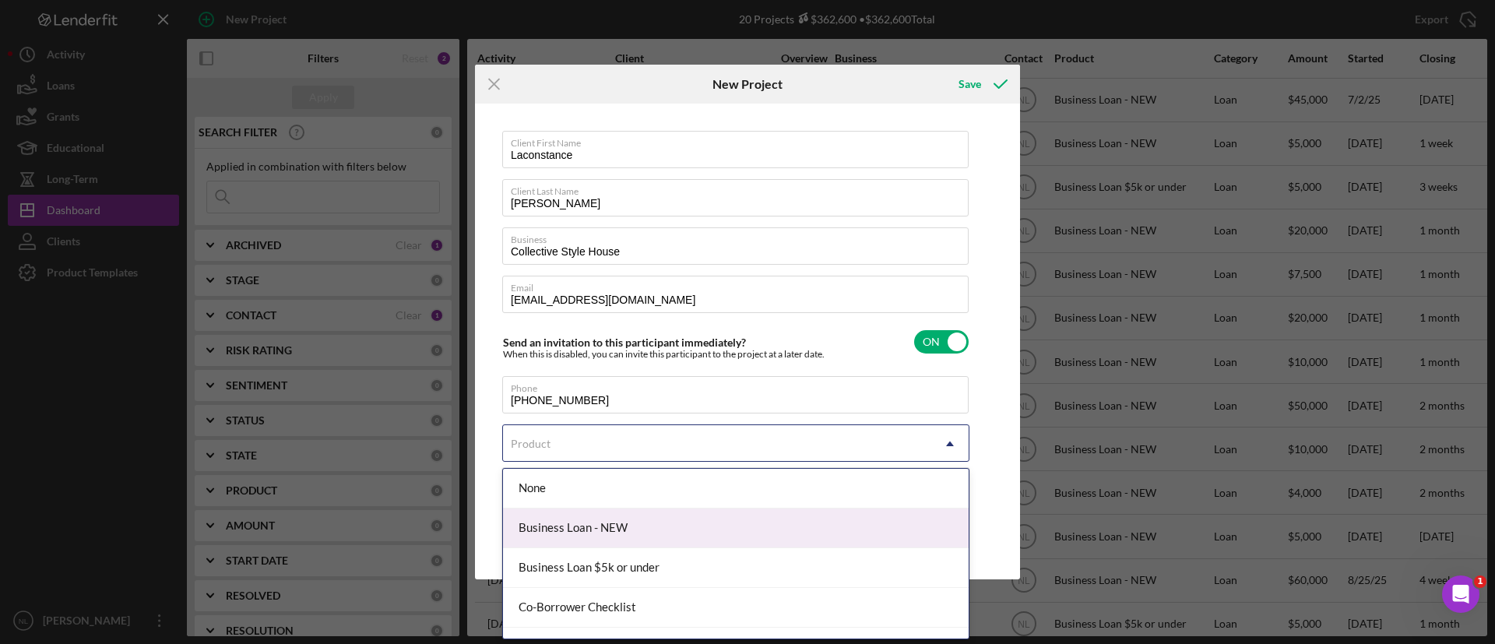
click at [610, 524] on div "Business Loan - NEW" at bounding box center [736, 529] width 466 height 40
checkbox input "true"
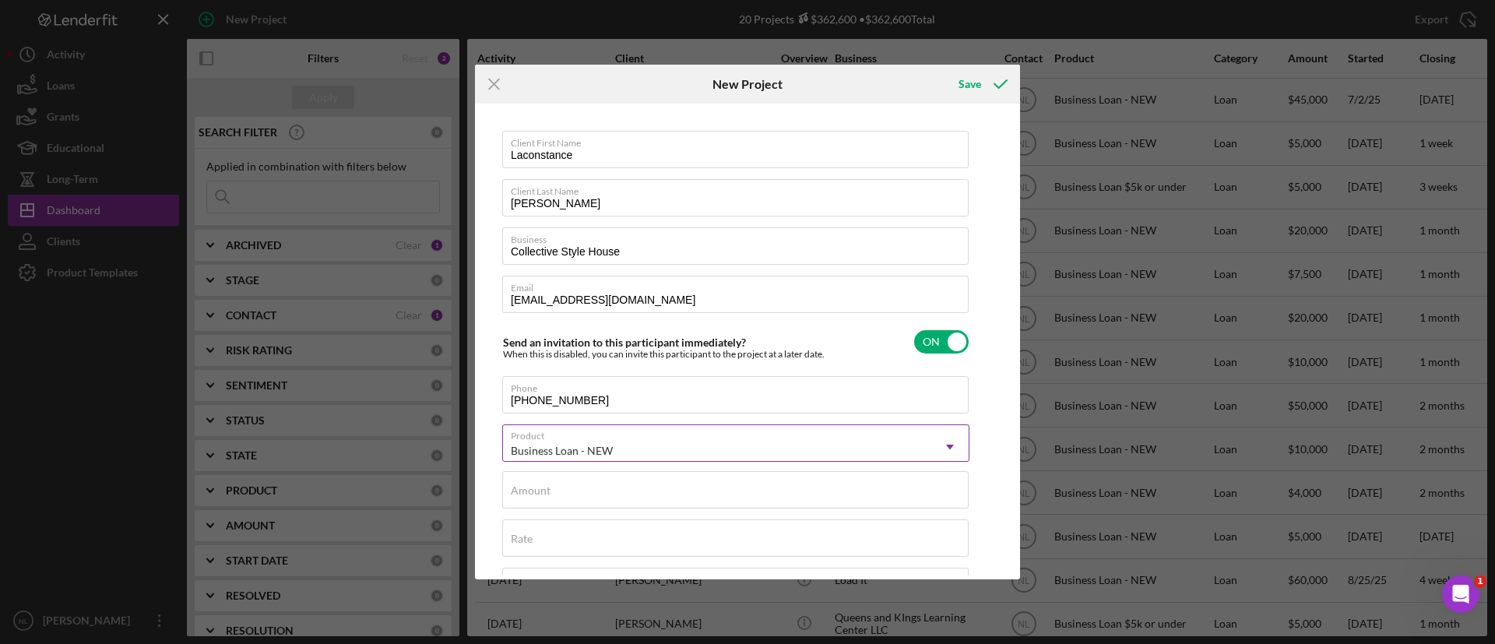
scroll to position [26, 0]
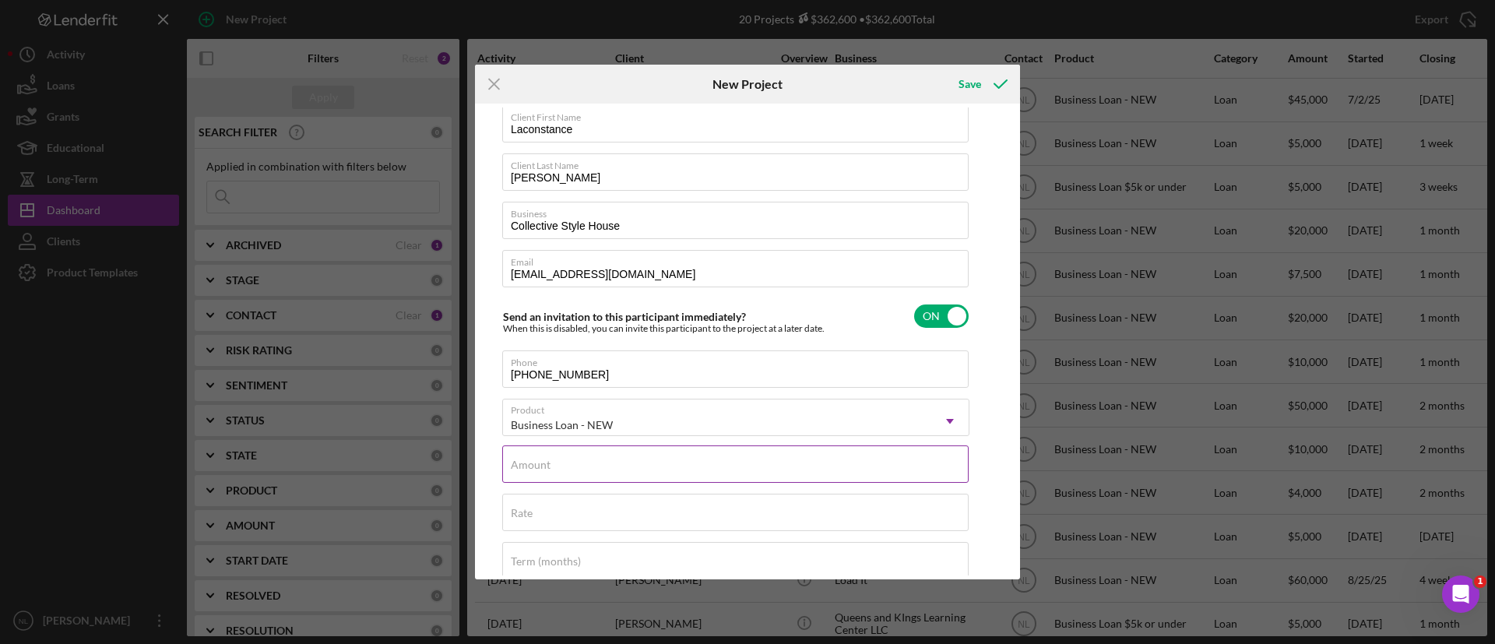
click at [638, 469] on input "Amount" at bounding box center [735, 464] width 467 height 37
click at [577, 471] on input "Amount" at bounding box center [735, 464] width 467 height 37
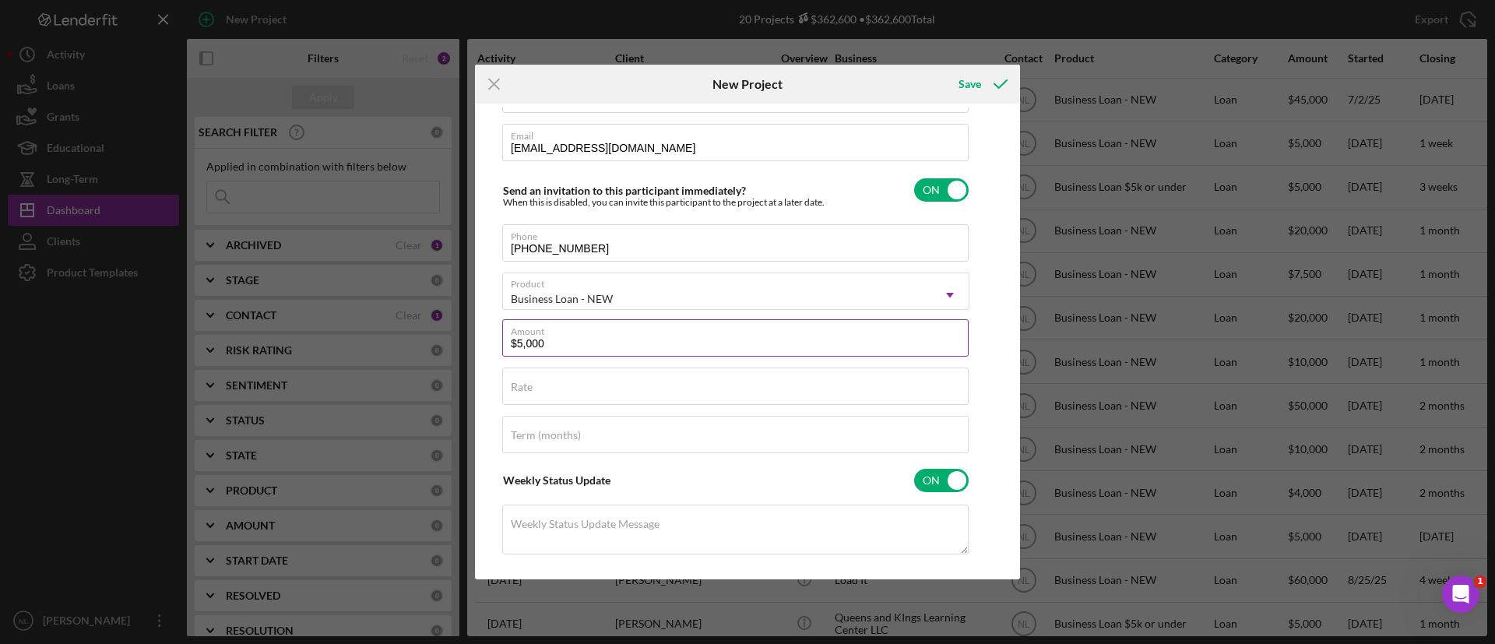
scroll to position [154, 0]
type input "$5,000"
click at [531, 390] on label "Rate" at bounding box center [522, 385] width 22 height 12
click at [531, 390] on input "Rate" at bounding box center [735, 383] width 467 height 37
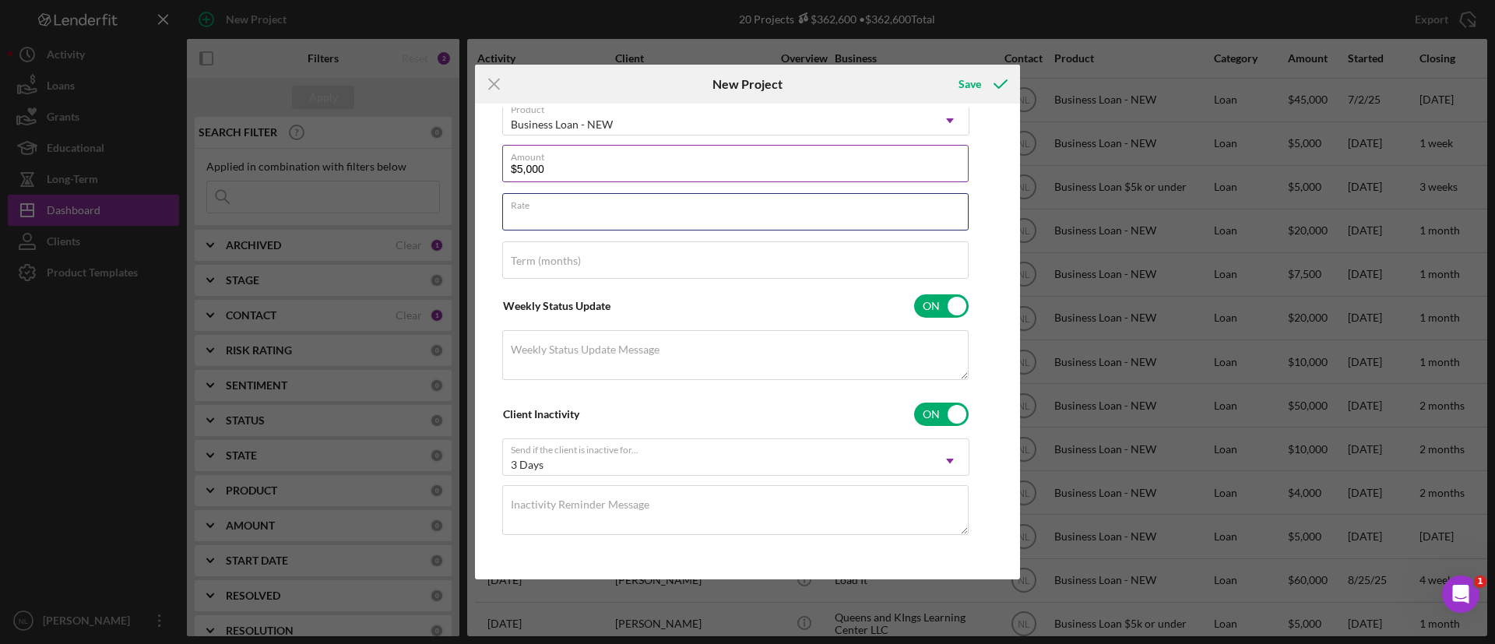
scroll to position [0, 0]
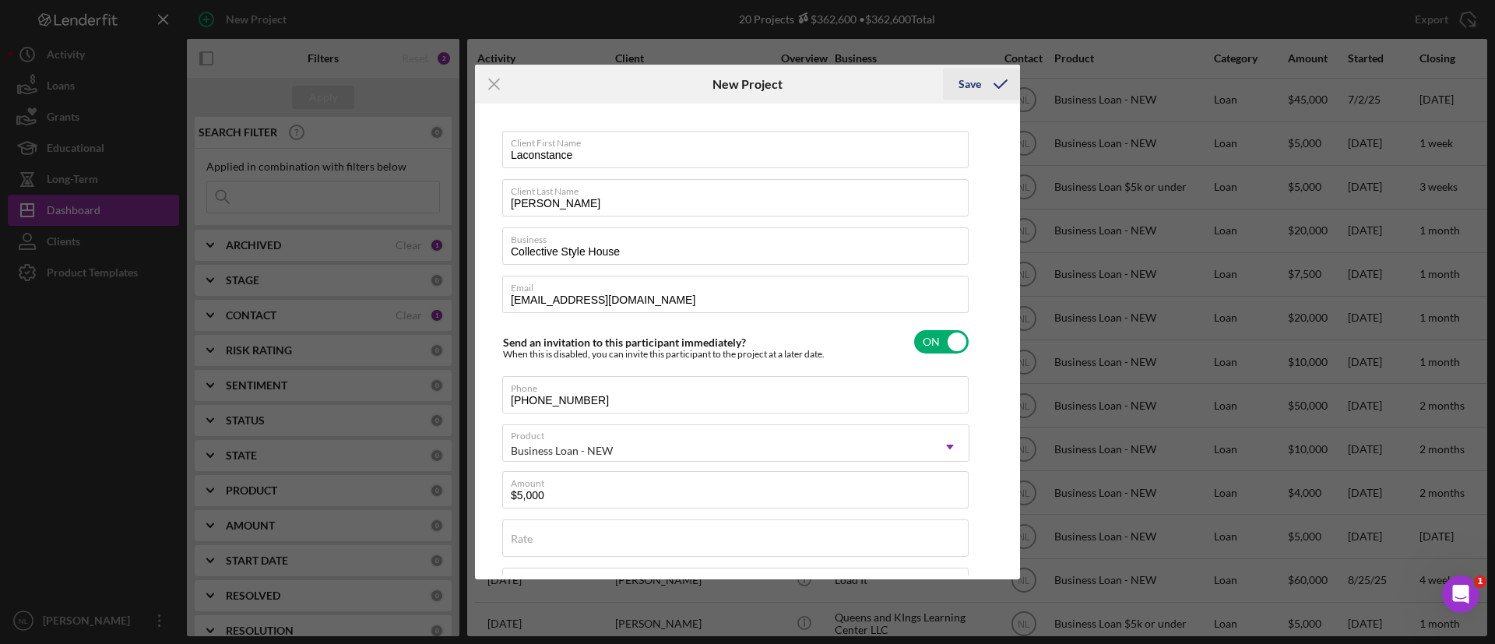
click at [972, 73] on div "Save" at bounding box center [970, 84] width 23 height 31
checkbox input "false"
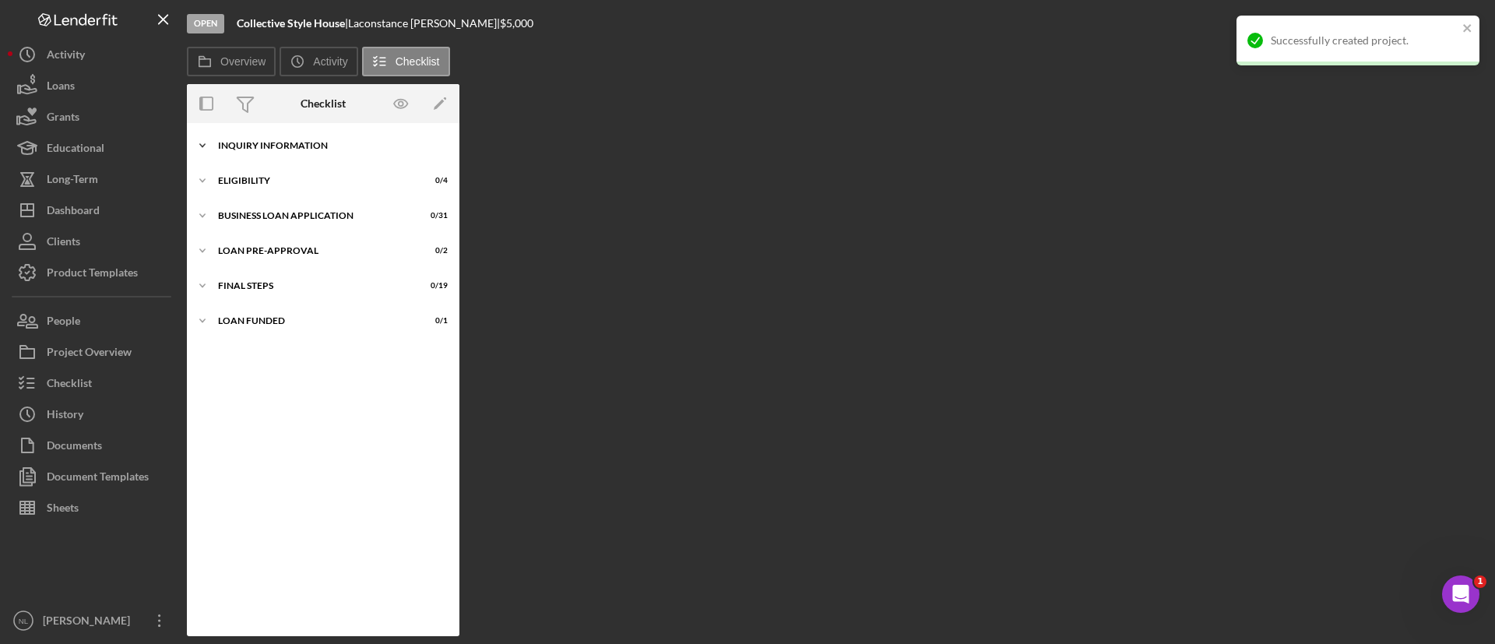
click at [278, 148] on div "INQUIRY INFORMATION" at bounding box center [329, 145] width 222 height 9
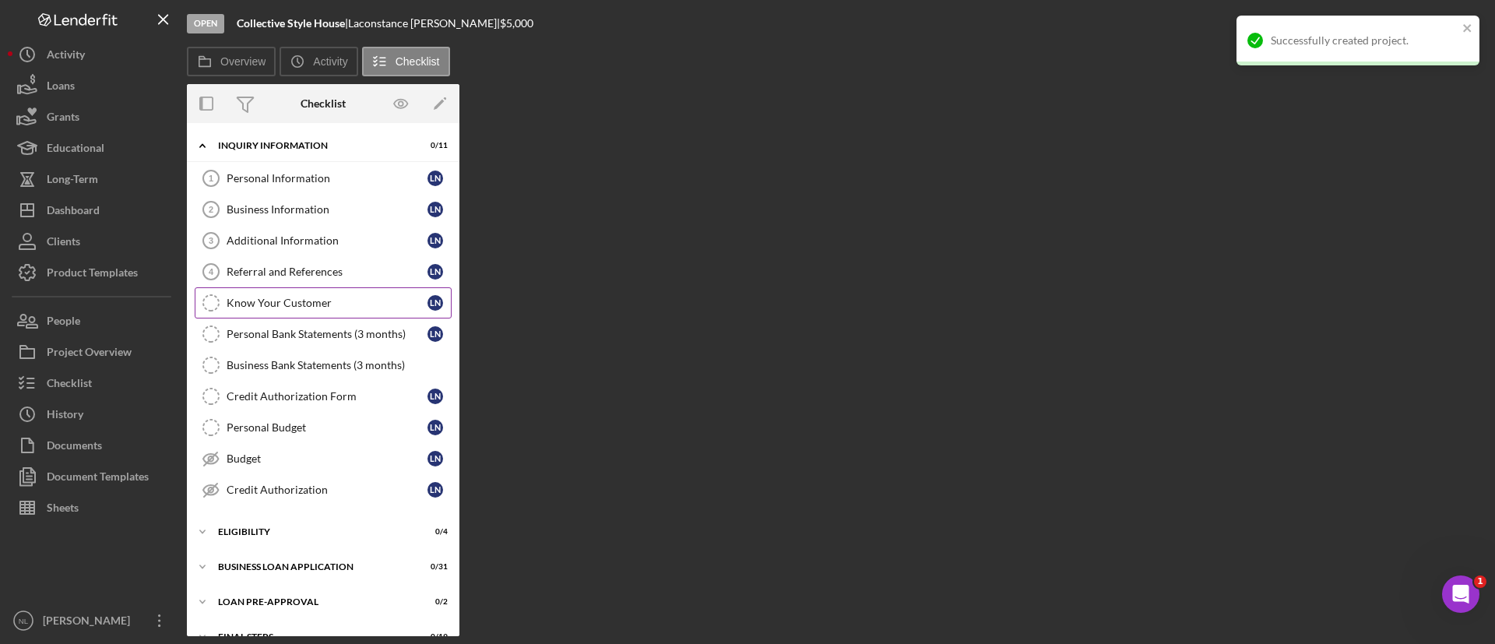
click at [323, 311] on link "Know Your Customer Know Your Customer L N" at bounding box center [323, 302] width 257 height 31
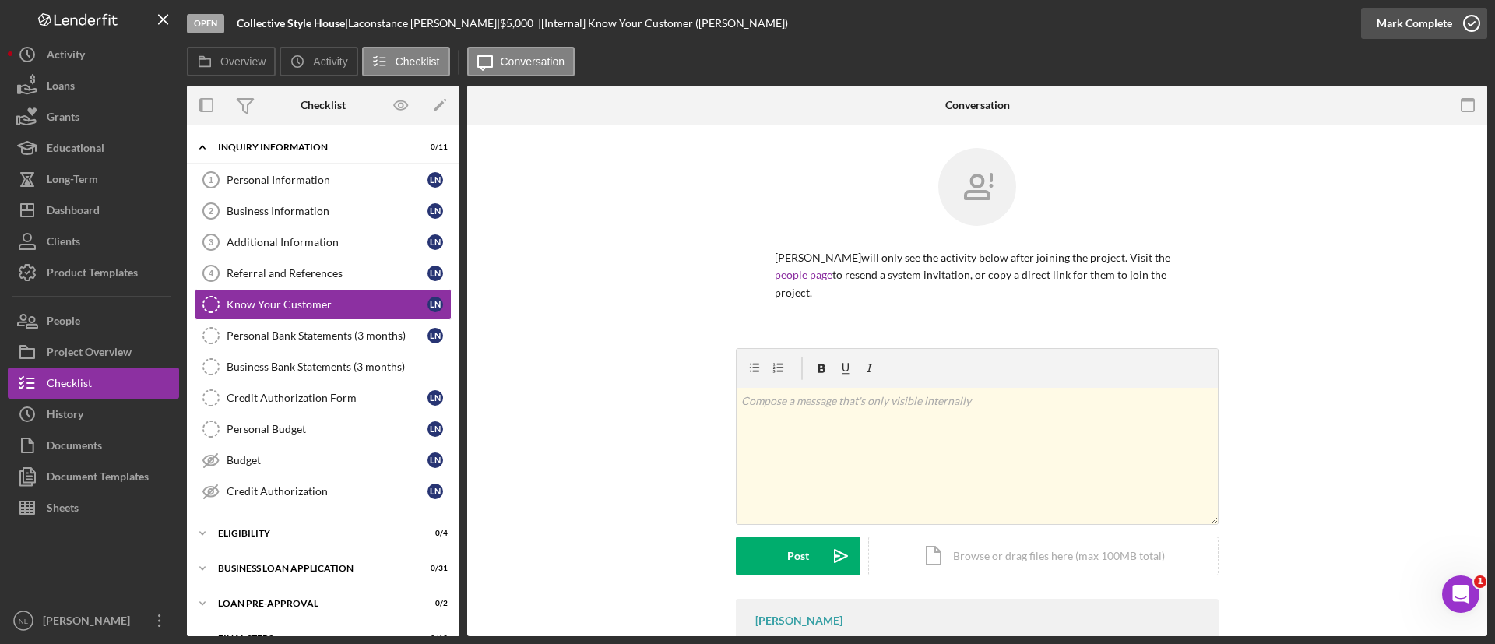
click at [1421, 29] on div "Mark Complete" at bounding box center [1415, 23] width 76 height 31
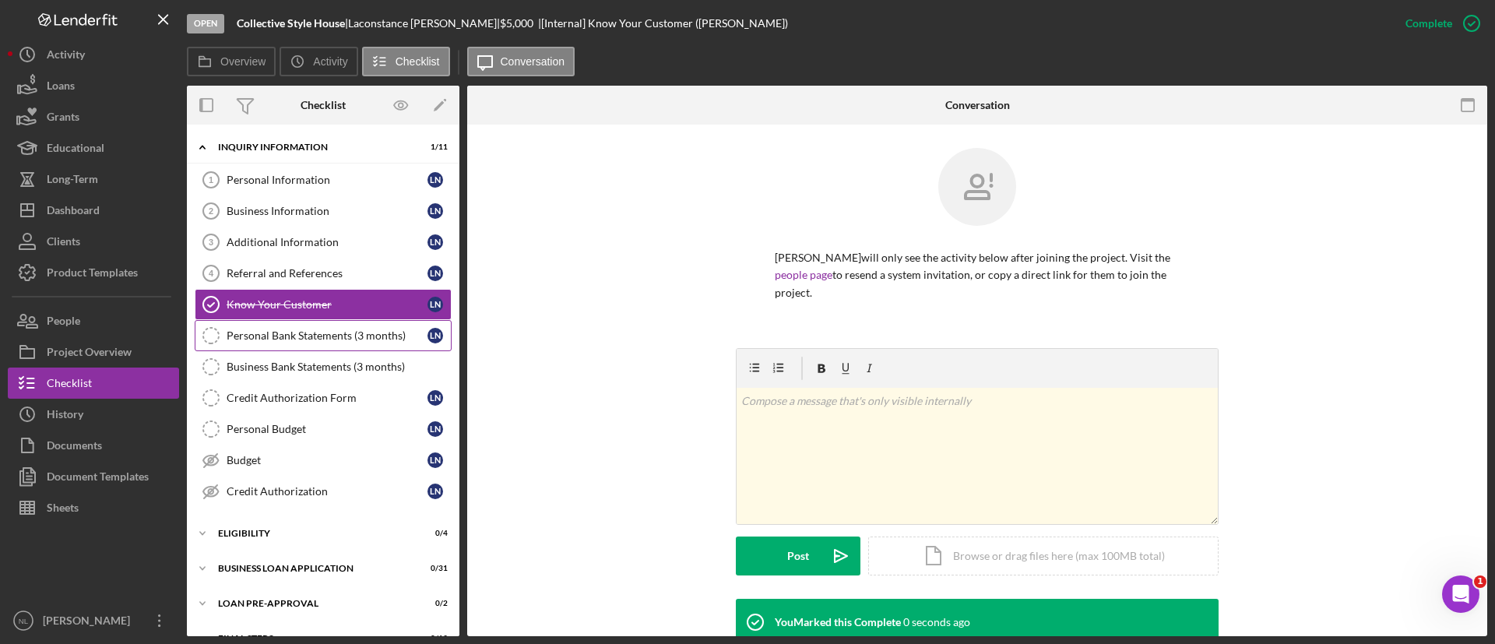
click at [340, 326] on link "Personal Bank Statements (3 months) Personal Bank Statements (3 months) L N" at bounding box center [323, 335] width 257 height 31
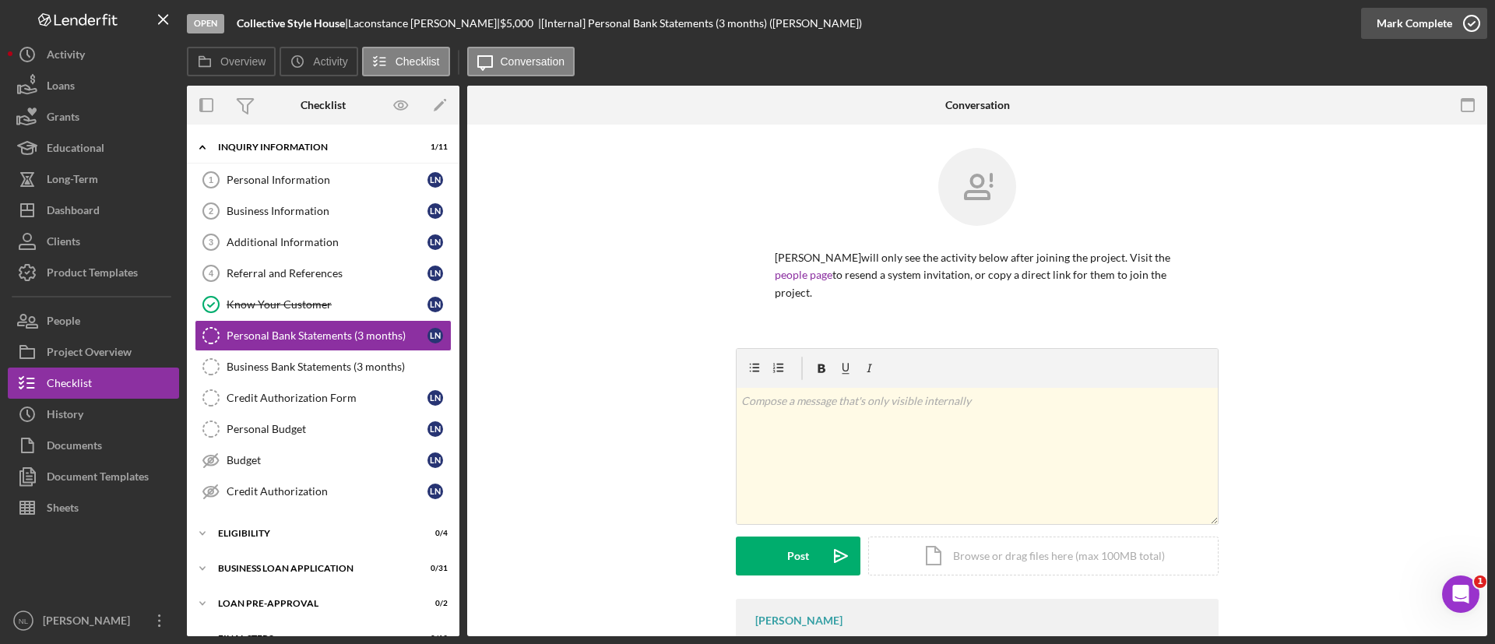
click at [1439, 36] on div "Mark Complete" at bounding box center [1415, 23] width 76 height 31
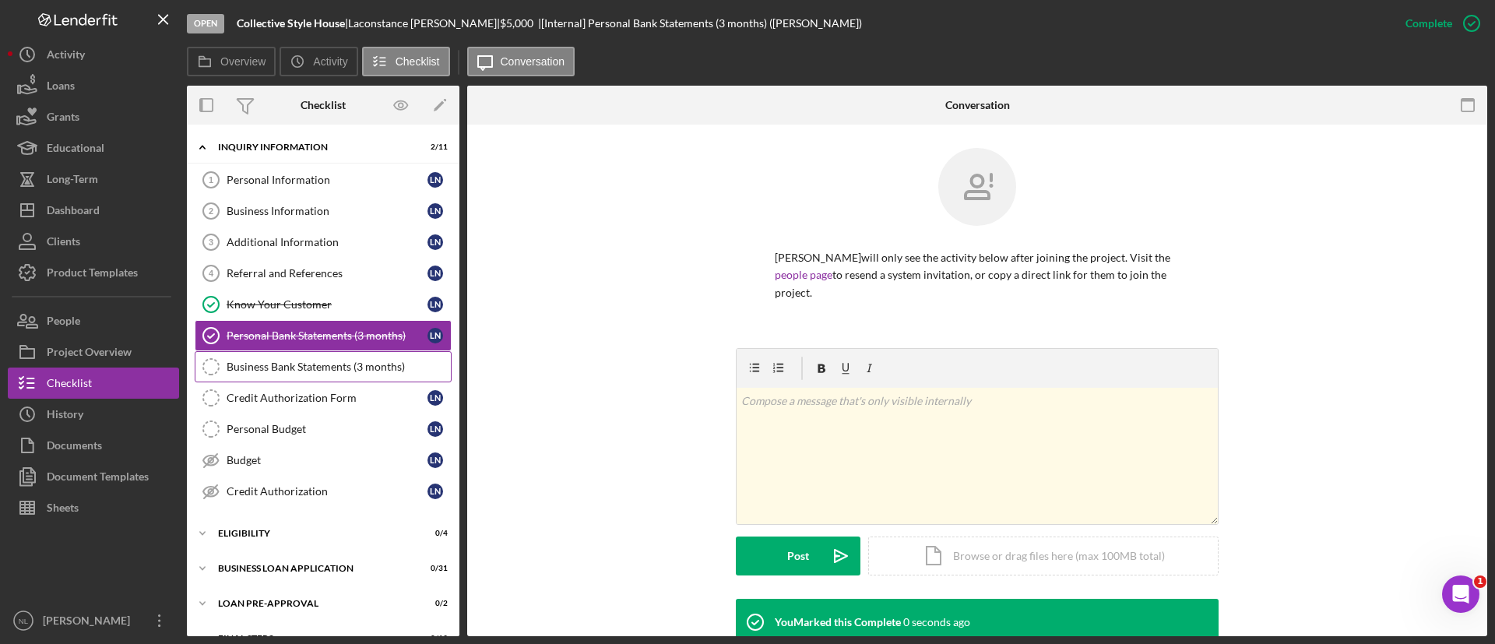
click at [305, 379] on link "Business Bank Statements (3 months) Business Bank Statements (3 months)" at bounding box center [323, 366] width 257 height 31
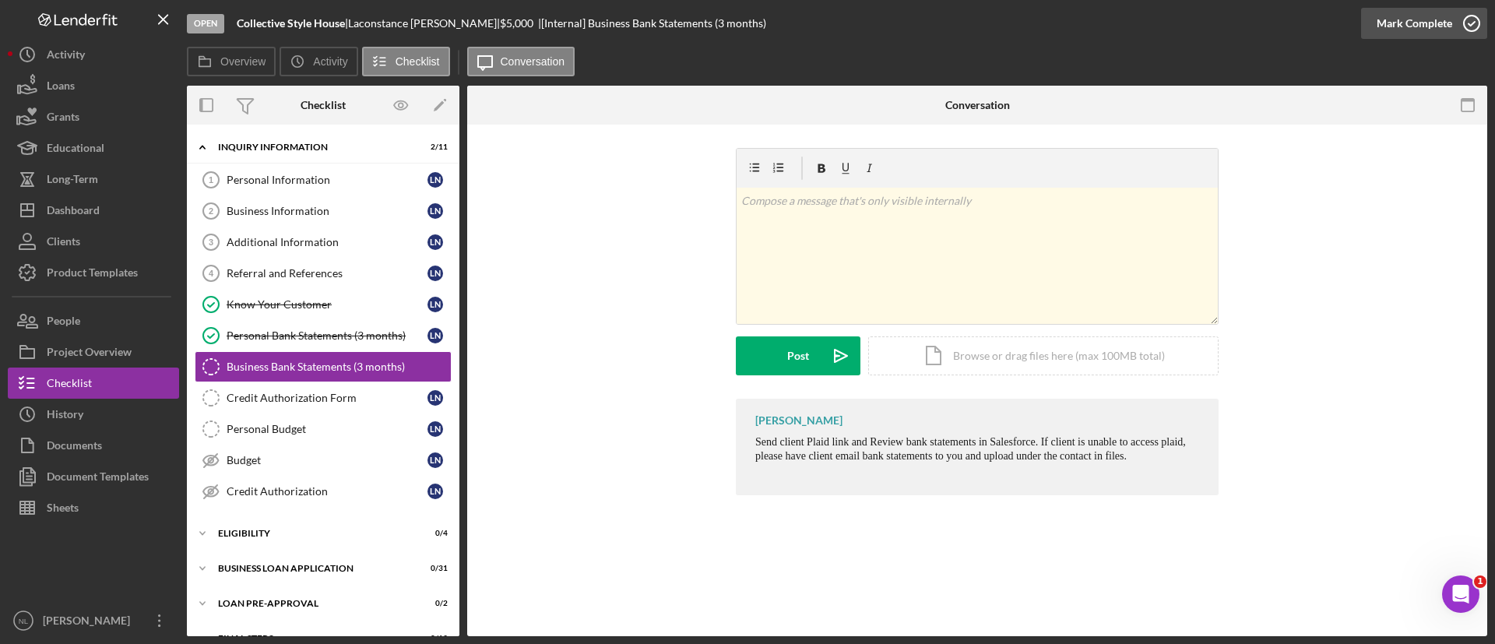
click at [1391, 9] on div "Mark Complete" at bounding box center [1415, 23] width 76 height 31
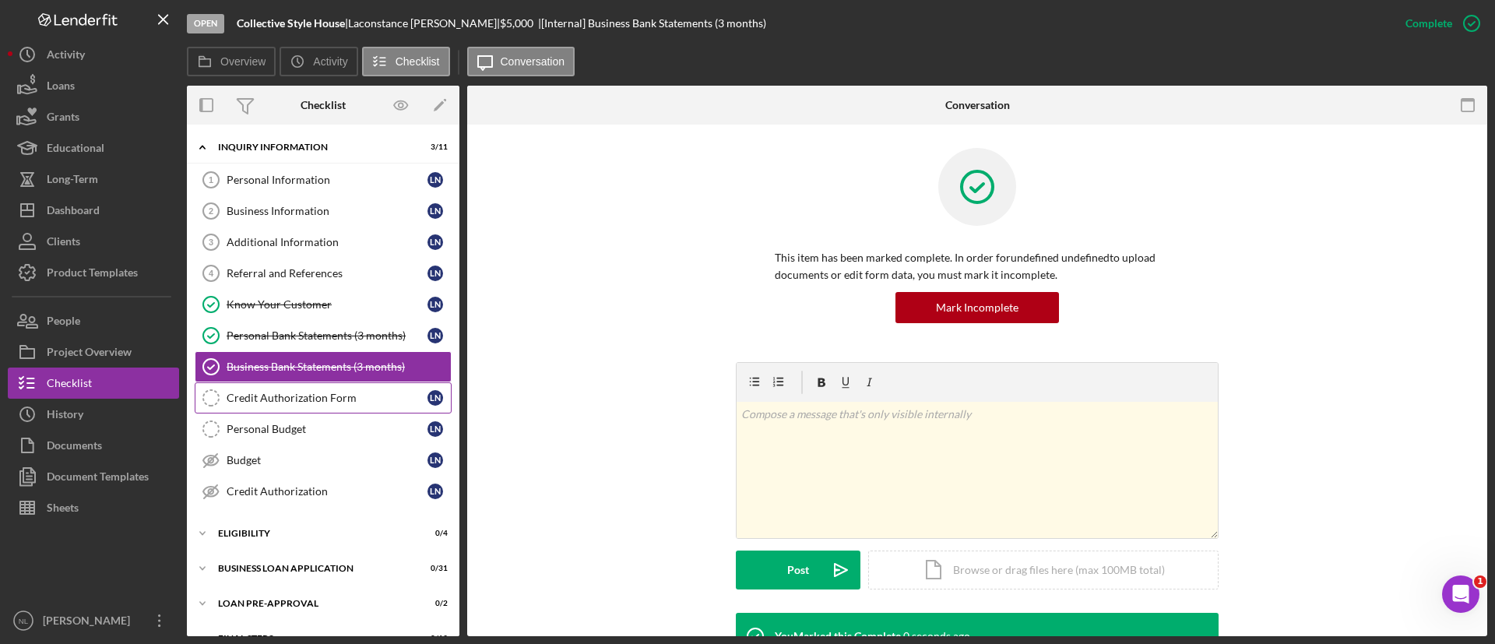
click at [239, 389] on link "Credit Authorization Form Credit Authorization Form L N" at bounding box center [323, 397] width 257 height 31
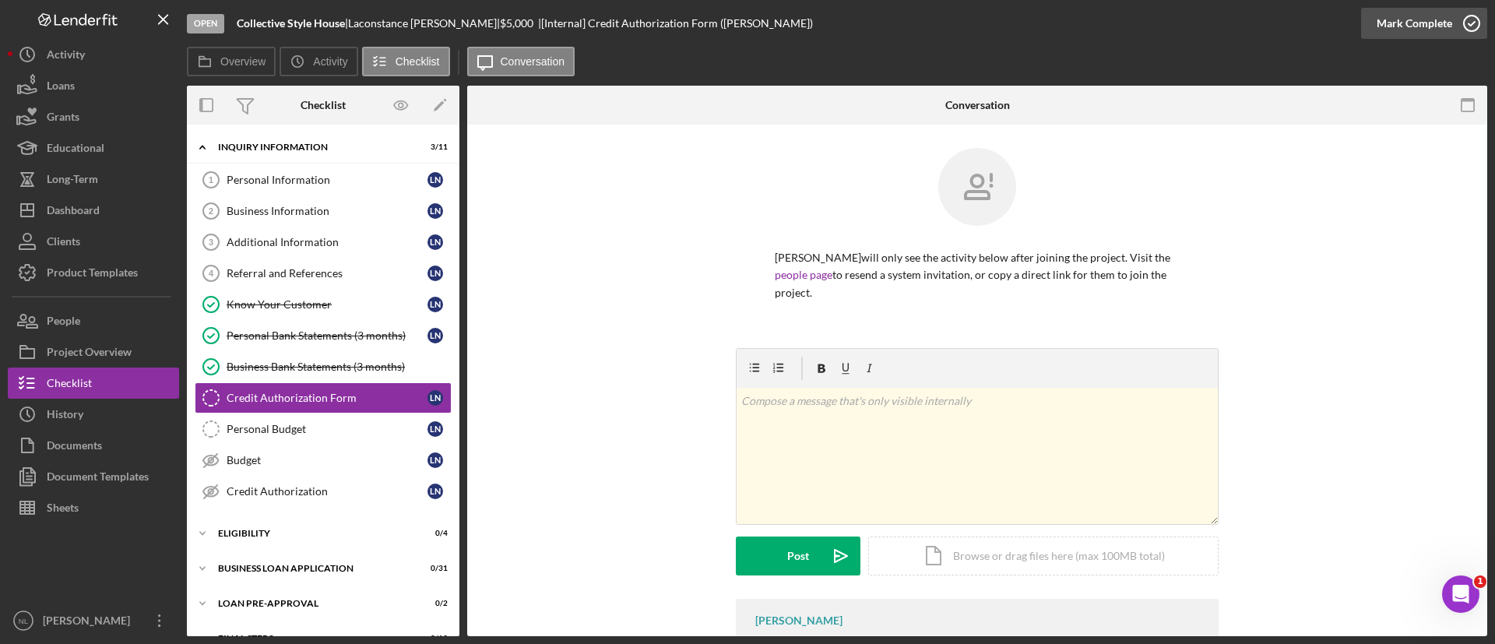
click at [1400, 30] on div "Mark Complete" at bounding box center [1415, 23] width 76 height 31
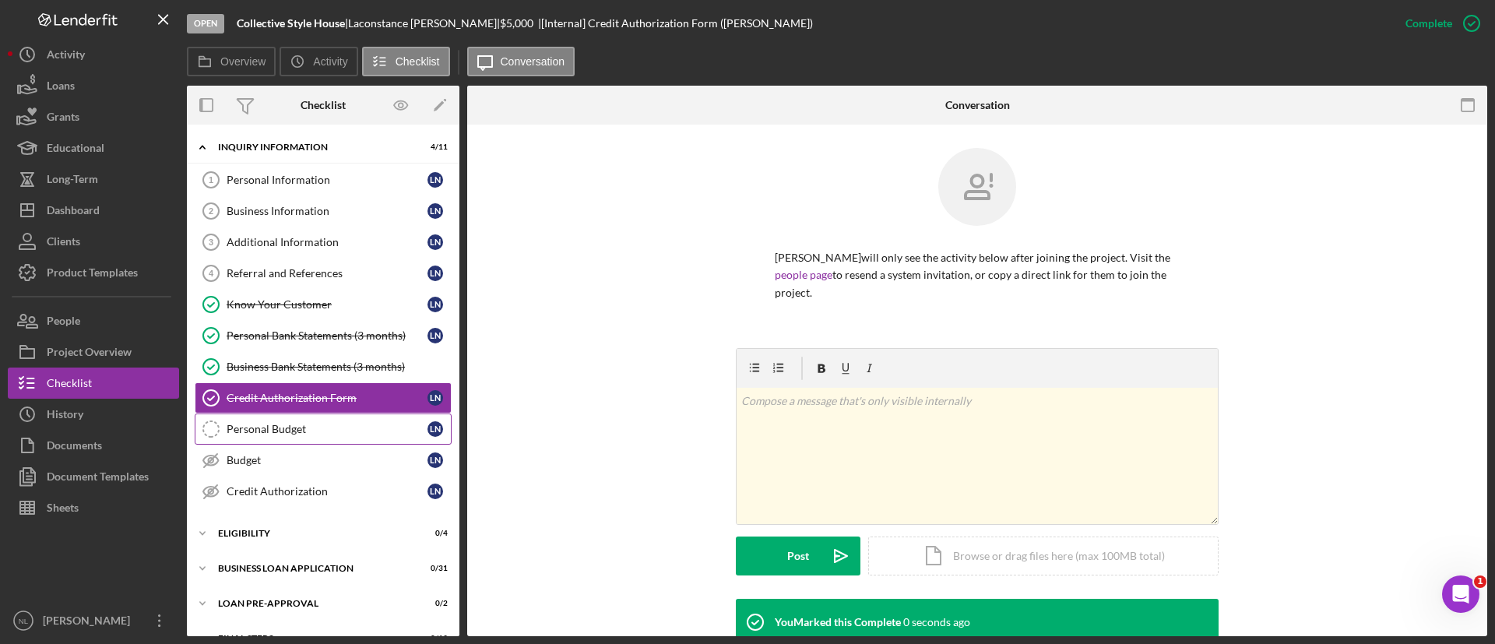
click at [294, 437] on link "Personal Budget Personal Budget L N" at bounding box center [323, 429] width 257 height 31
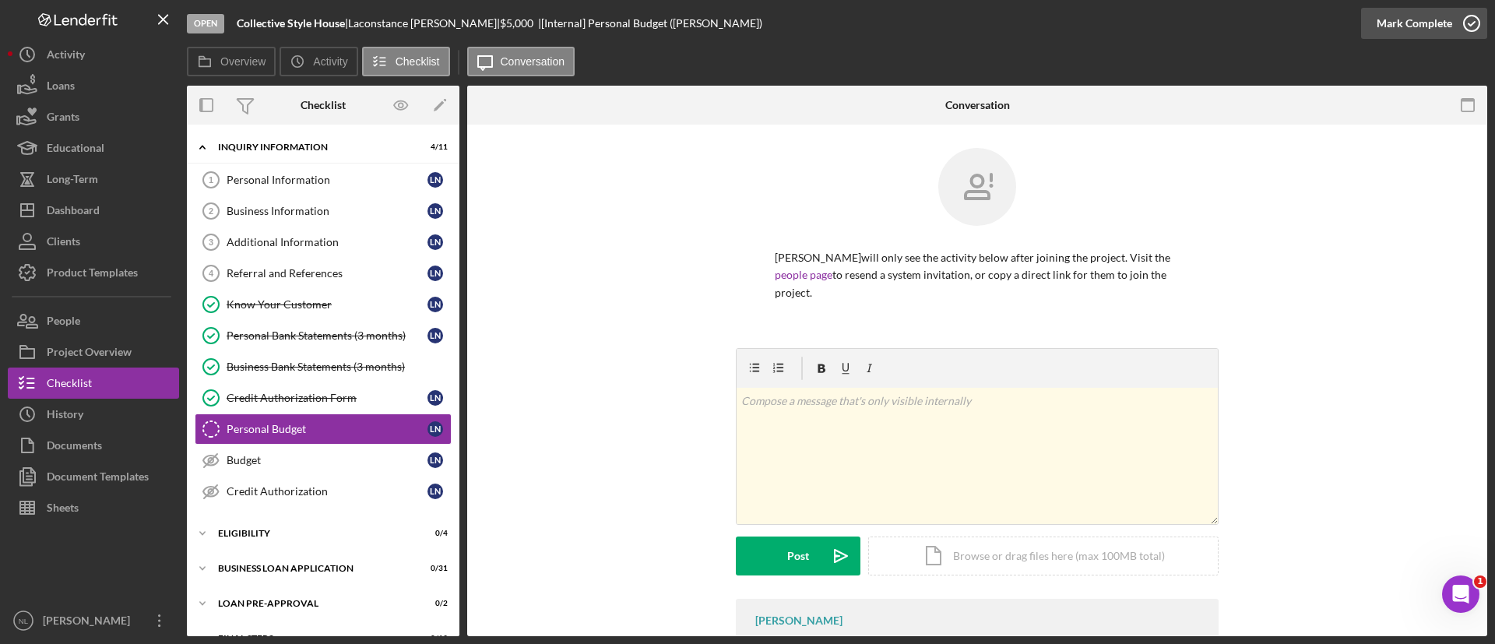
click at [1454, 22] on icon "button" at bounding box center [1472, 23] width 39 height 39
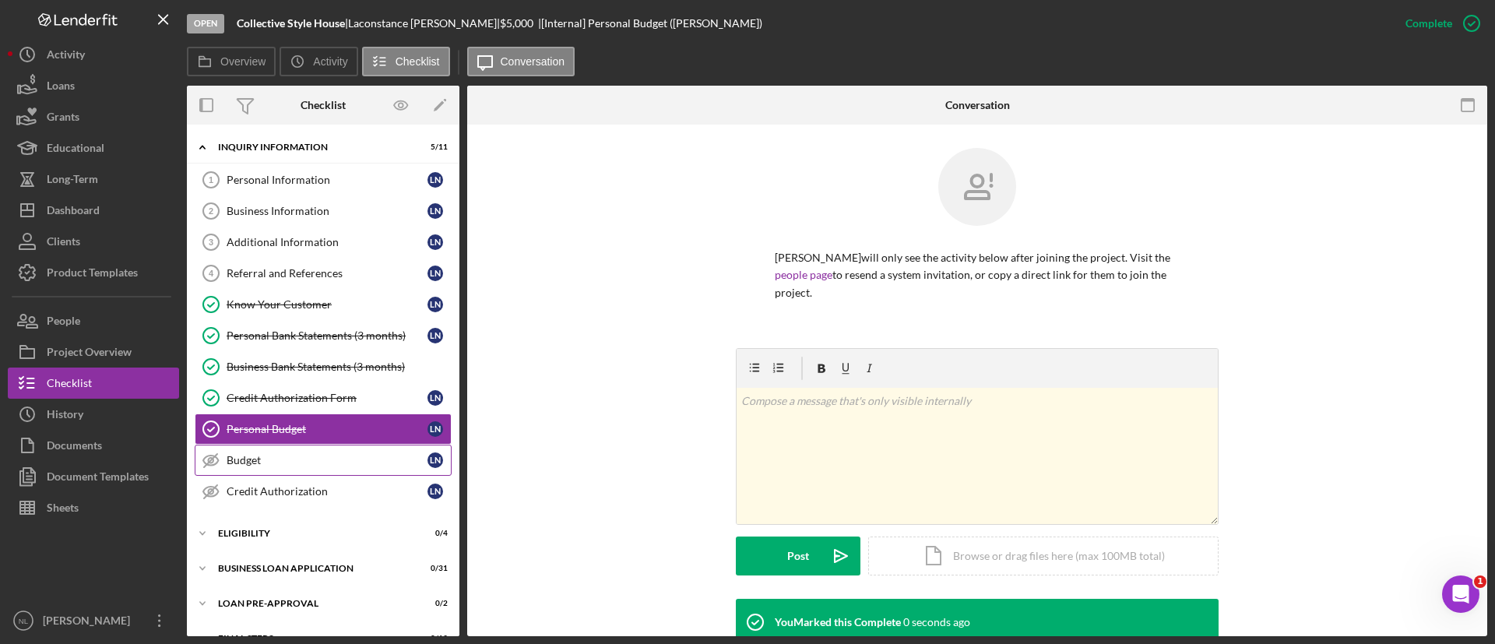
click at [334, 469] on link "Budget Budget L N" at bounding box center [323, 460] width 257 height 31
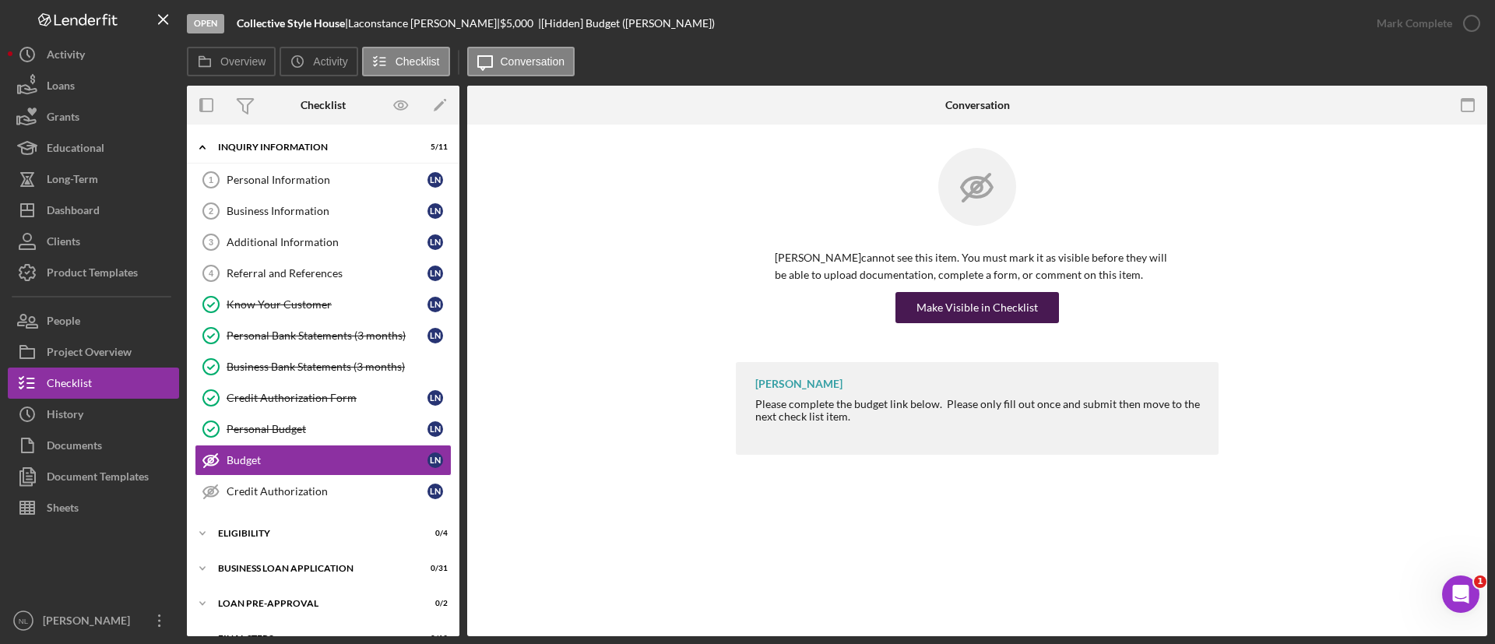
click at [929, 306] on div "Make Visible in Checklist" at bounding box center [978, 307] width 122 height 31
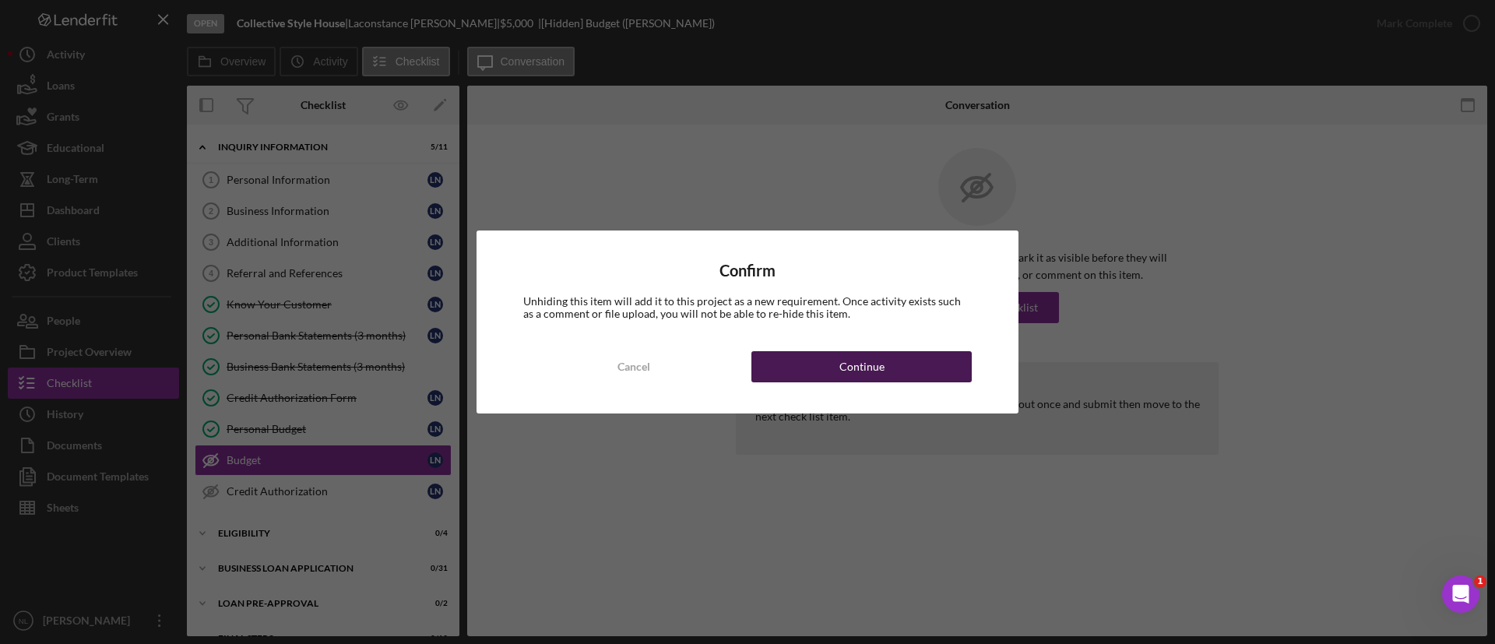
click at [954, 366] on button "Continue" at bounding box center [862, 366] width 220 height 31
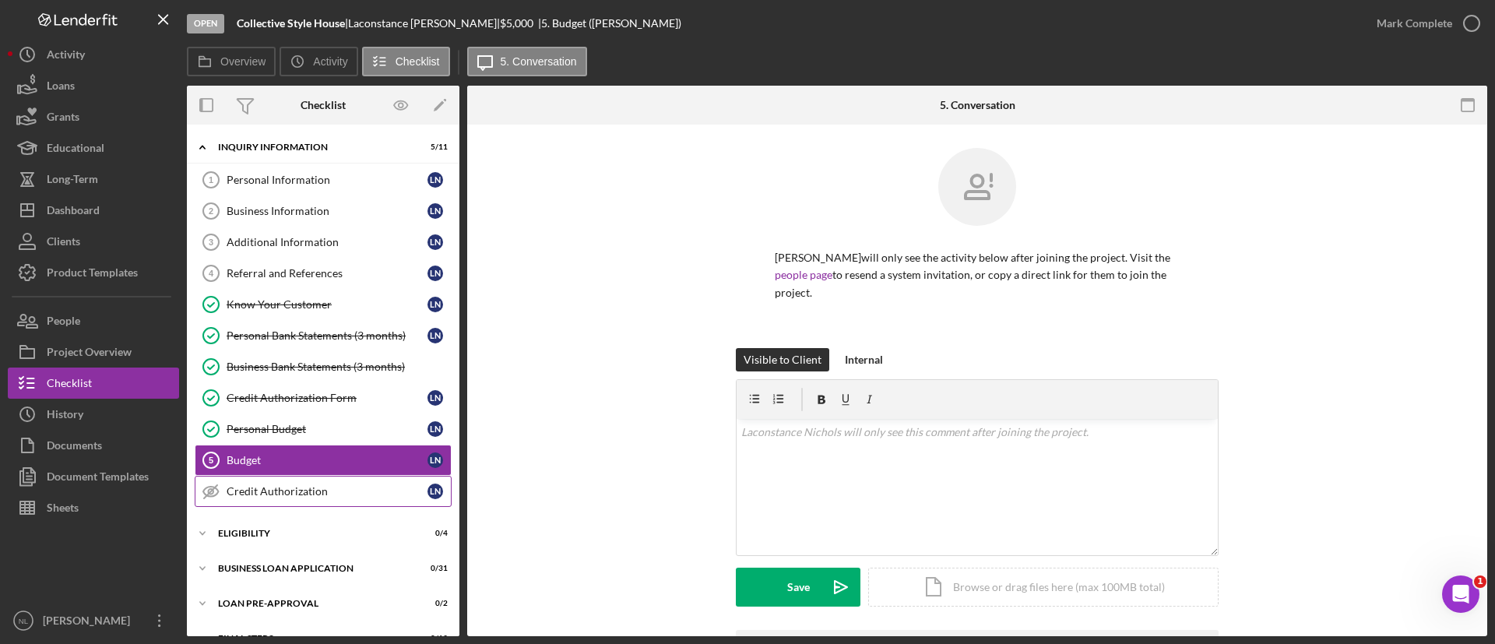
scroll to position [62, 0]
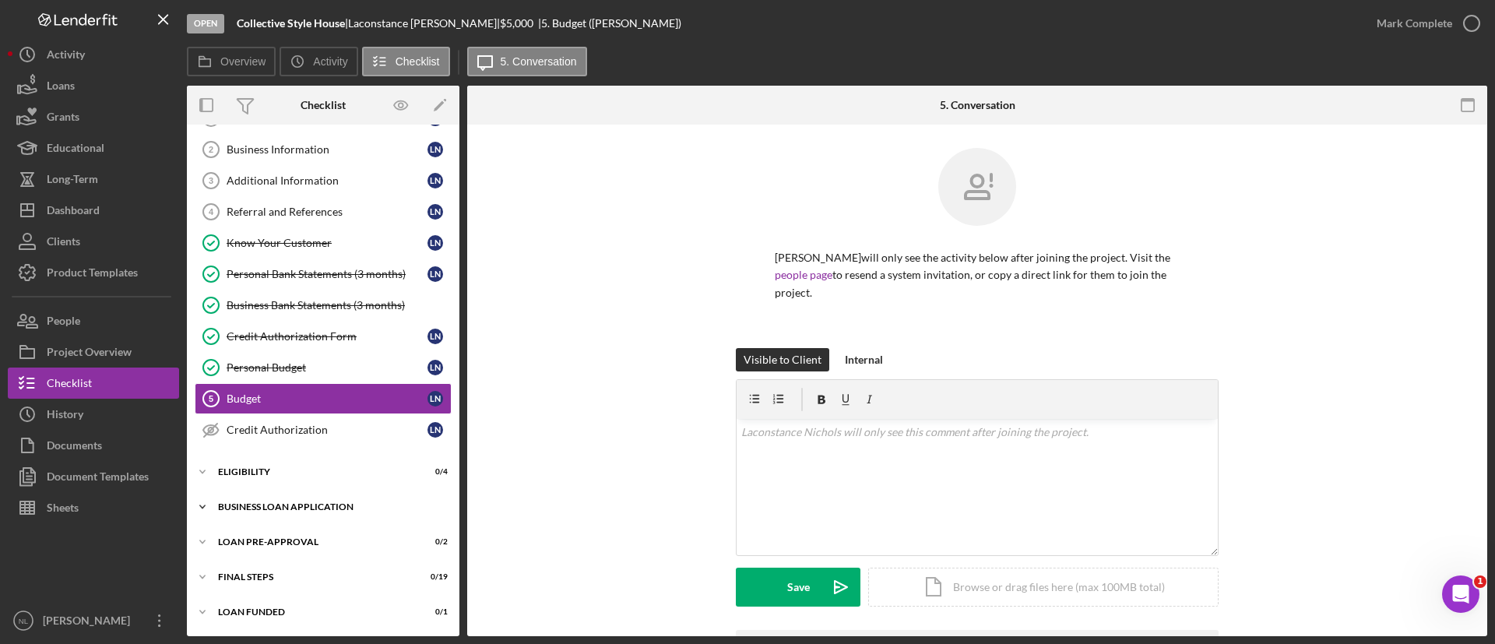
click at [265, 502] on div "BUSINESS LOAN APPLICATION" at bounding box center [329, 506] width 222 height 9
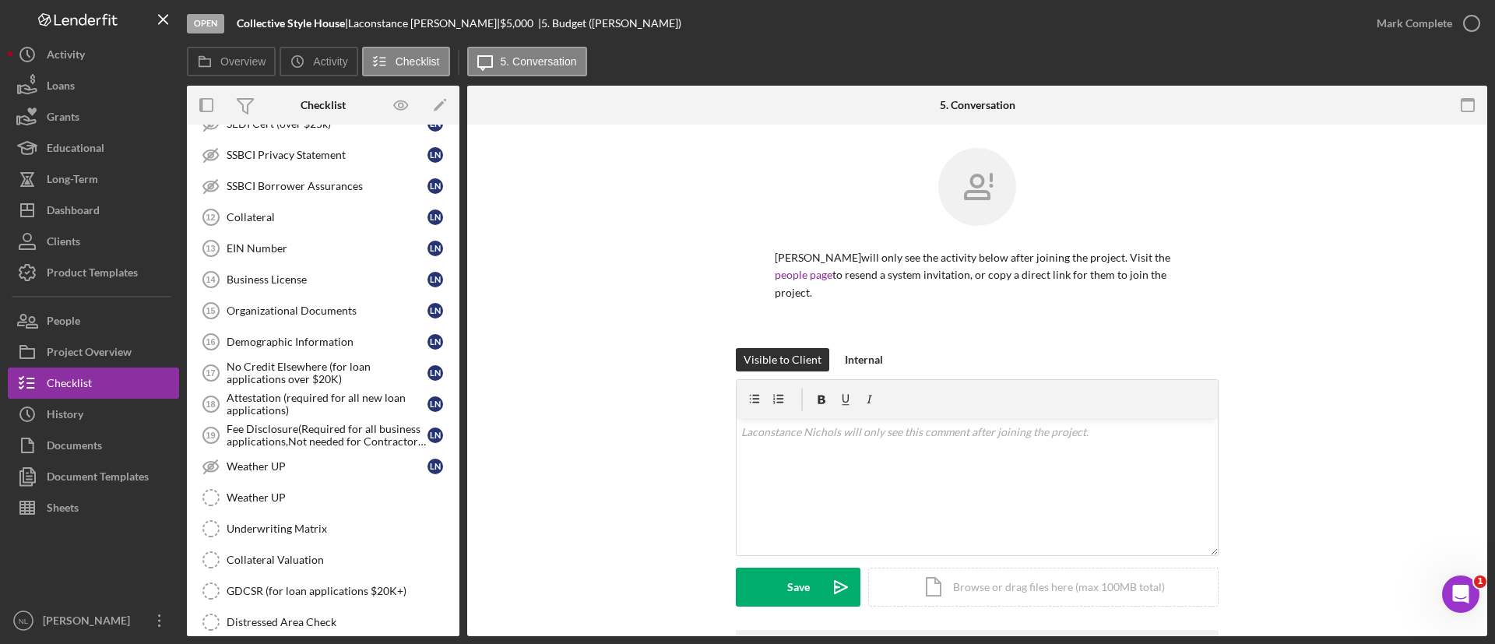
scroll to position [883, 0]
click at [335, 361] on div "No Credit Elsewhere (for loan applications over $20K)" at bounding box center [327, 372] width 201 height 25
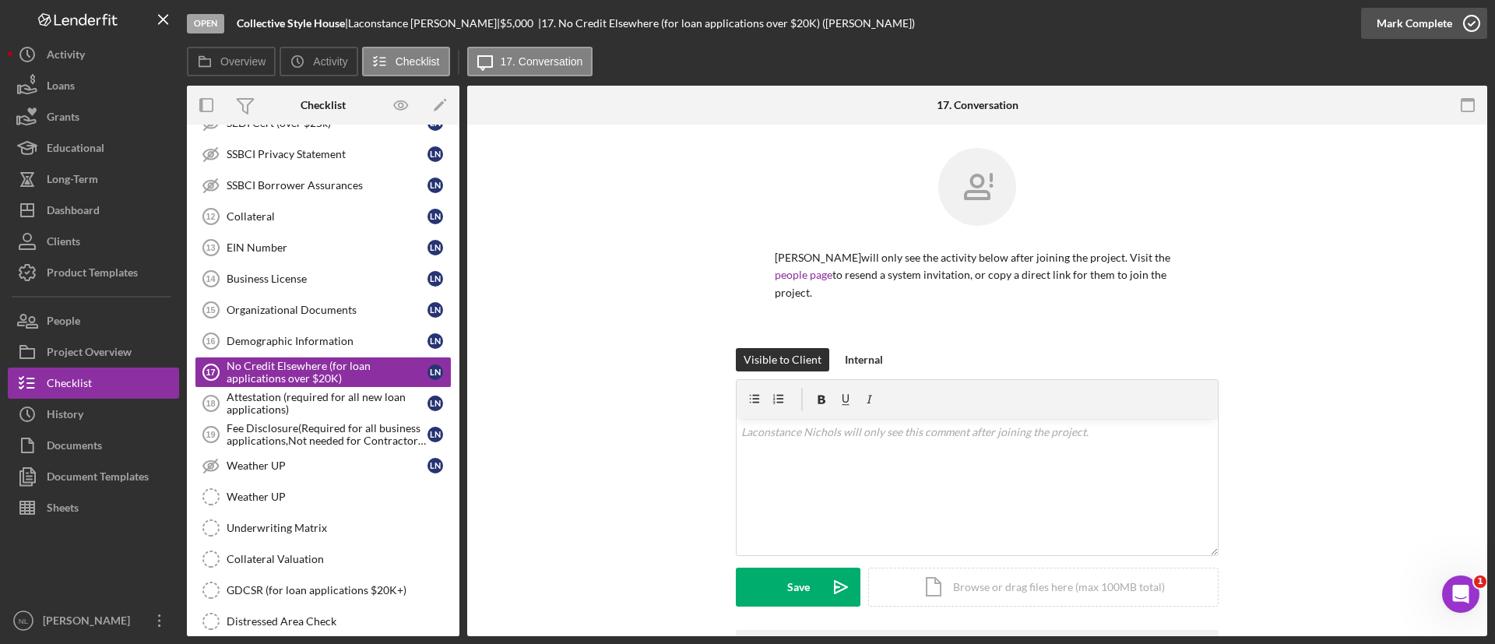
click at [1422, 31] on div "Mark Complete" at bounding box center [1415, 23] width 76 height 31
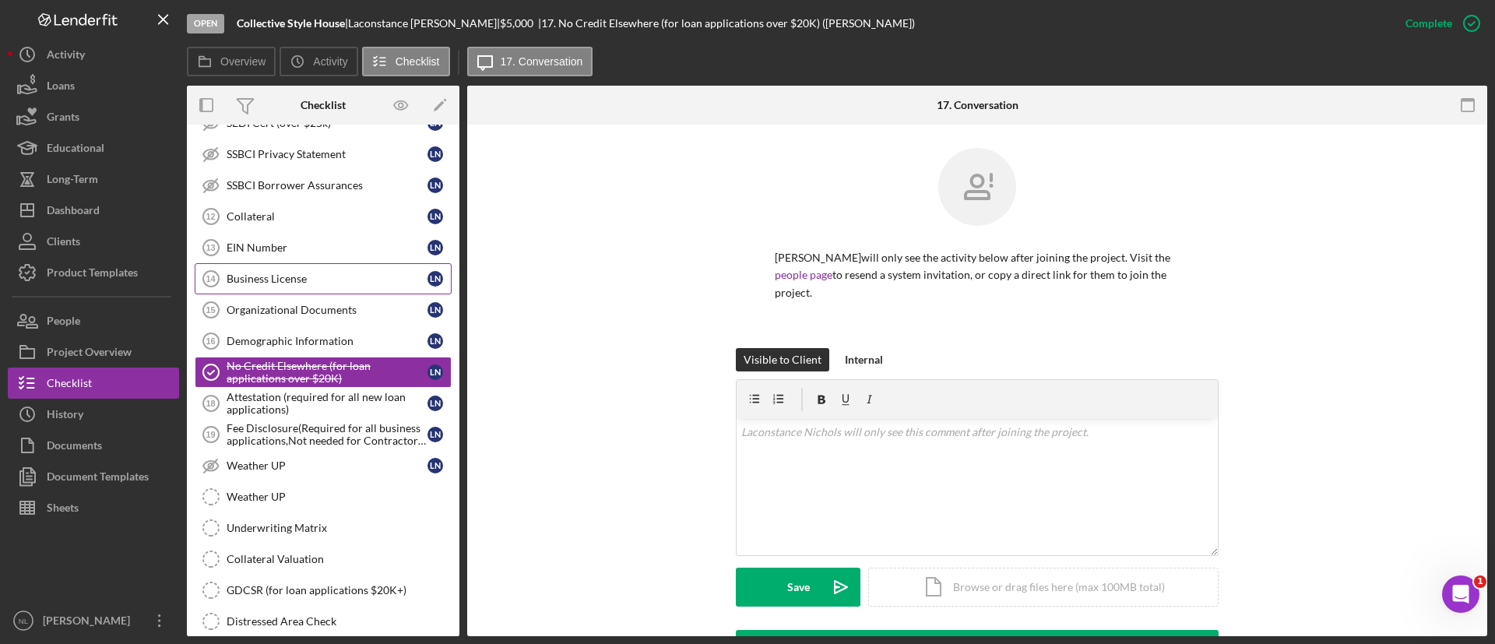
click at [367, 273] on div "Business License" at bounding box center [327, 279] width 201 height 12
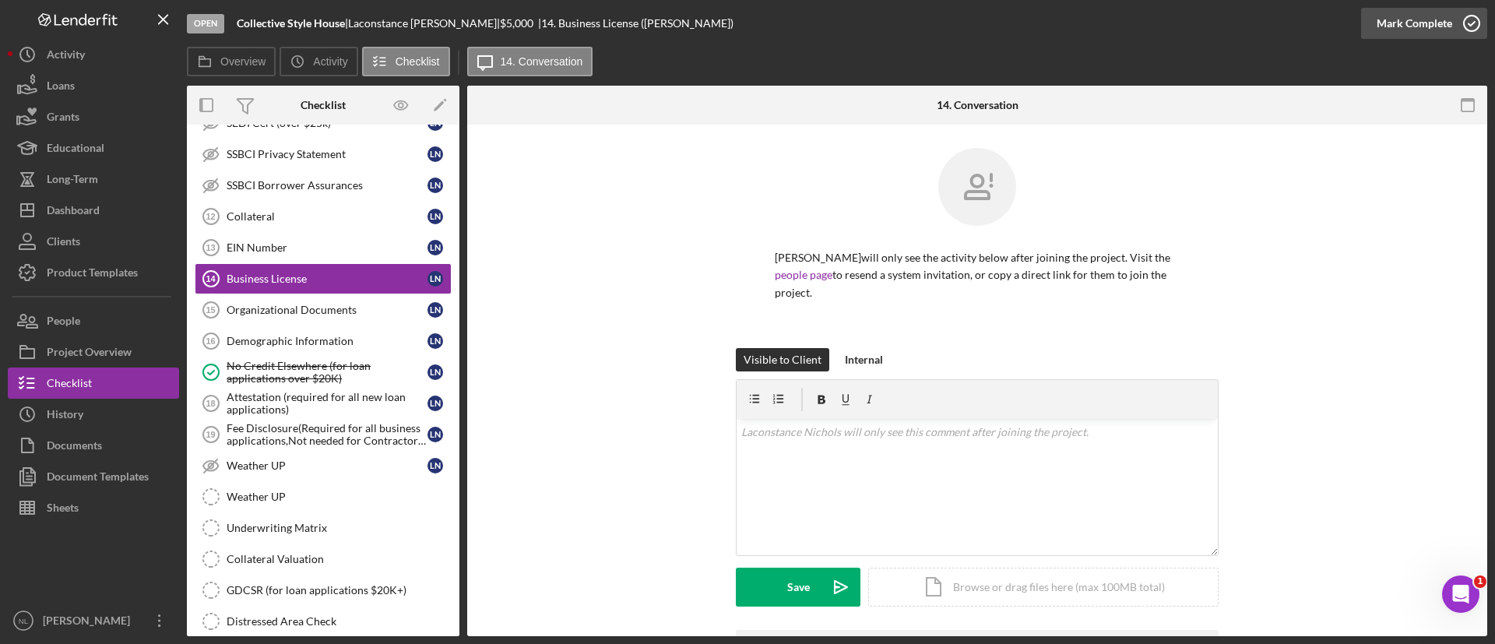
click at [1438, 29] on div "Mark Complete" at bounding box center [1415, 23] width 76 height 31
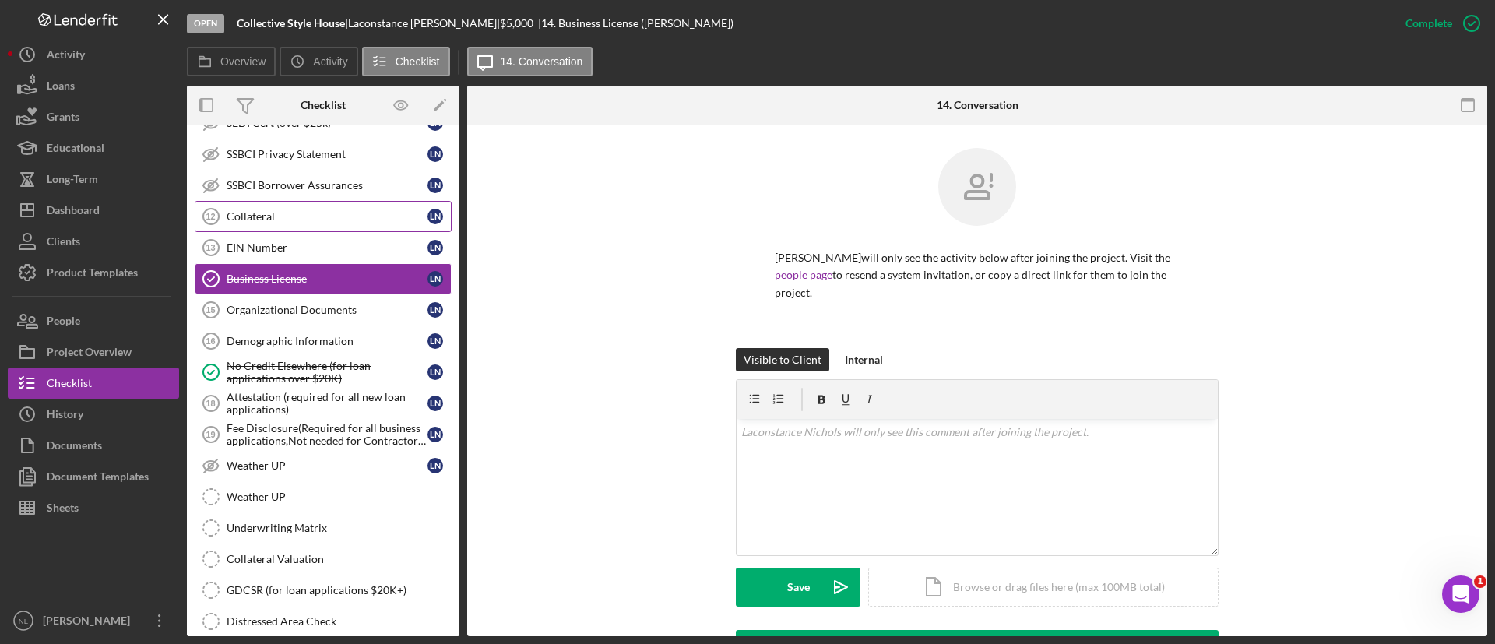
click at [324, 227] on link "Collateral 12 Collateral L N" at bounding box center [323, 216] width 257 height 31
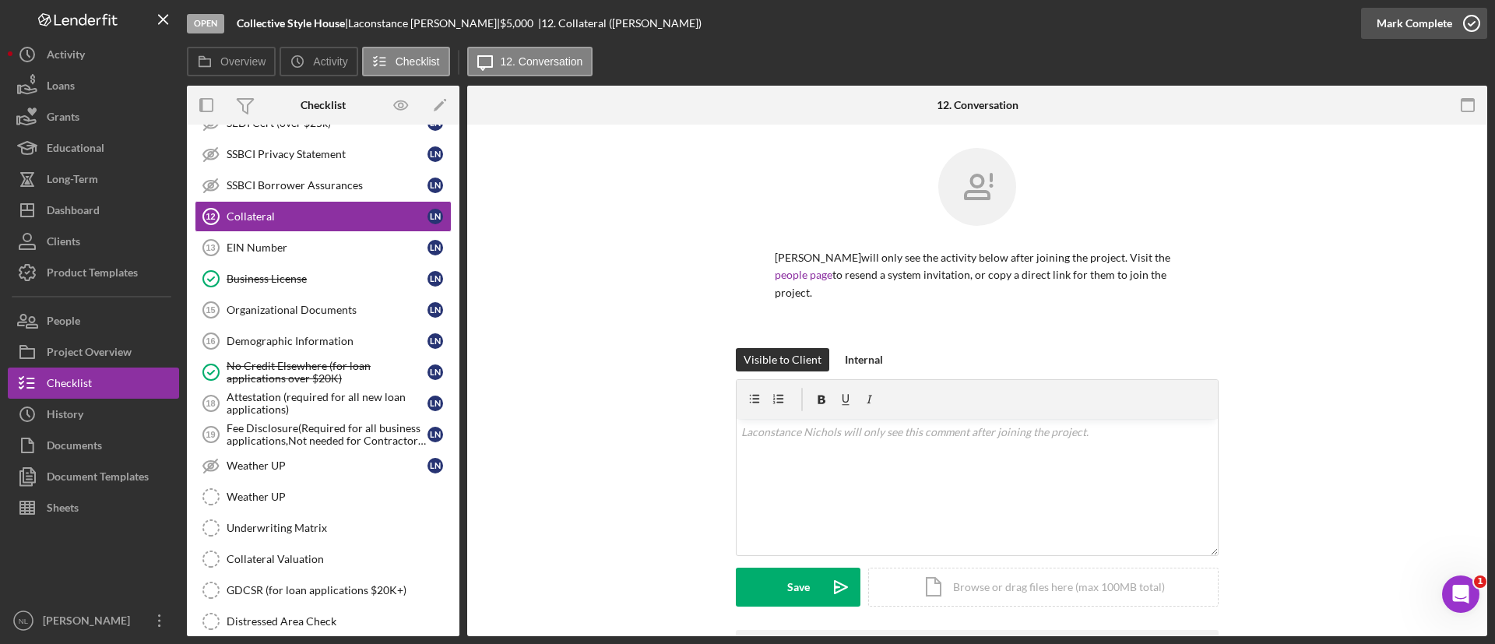
click at [1418, 37] on div "Mark Complete" at bounding box center [1415, 23] width 76 height 31
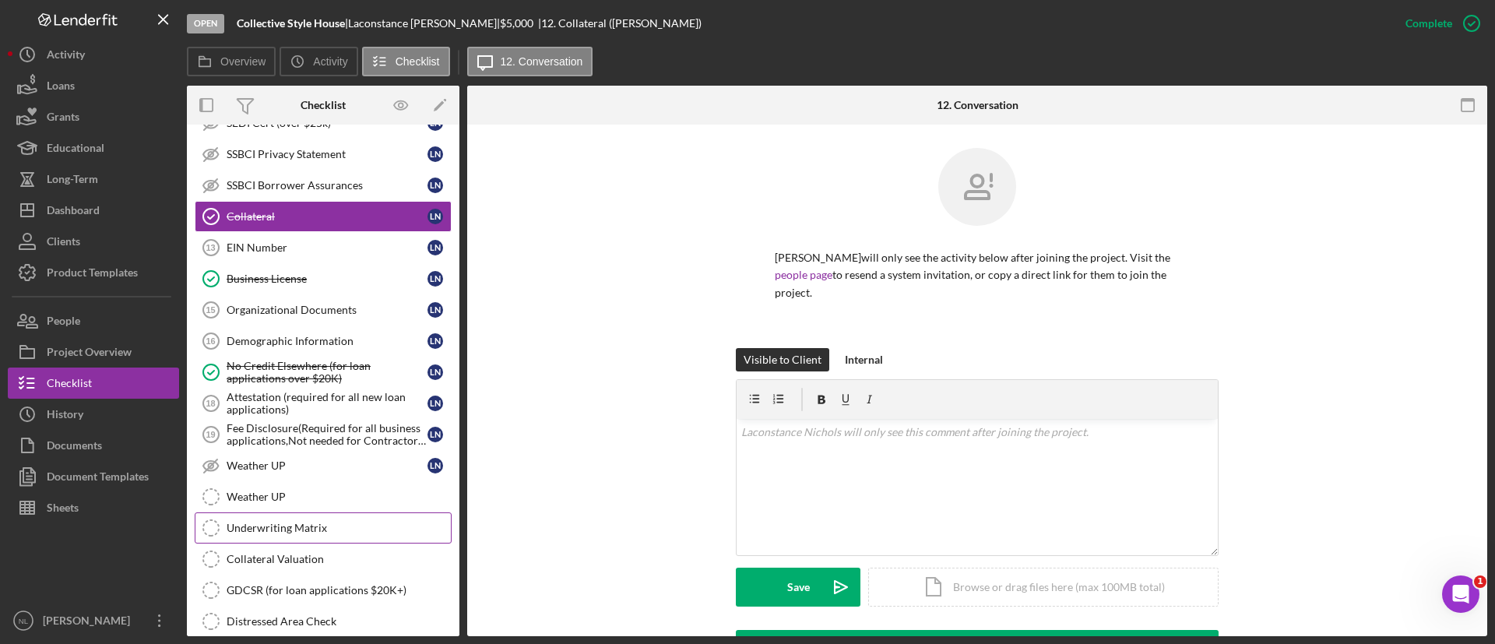
scroll to position [1036, 0]
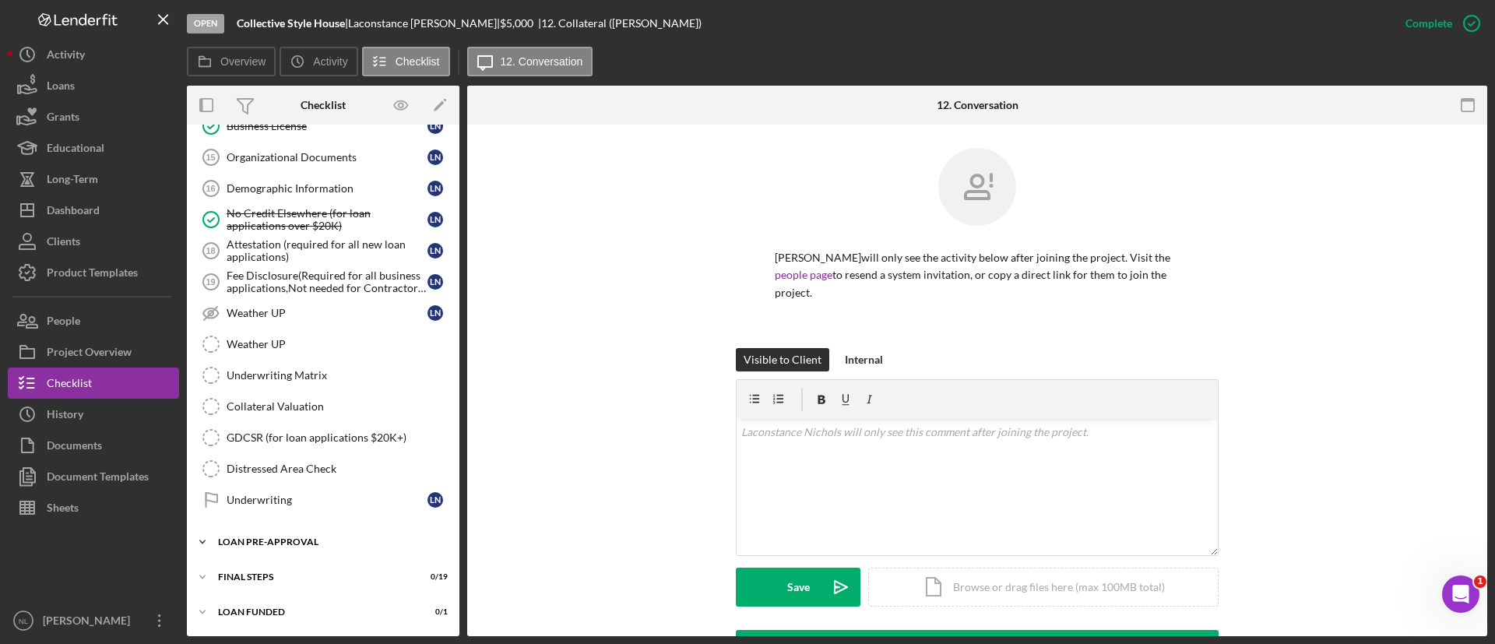
click at [286, 536] on div "Icon/Expander LOAN PRE-APPROVAL 0 / 2" at bounding box center [323, 542] width 273 height 31
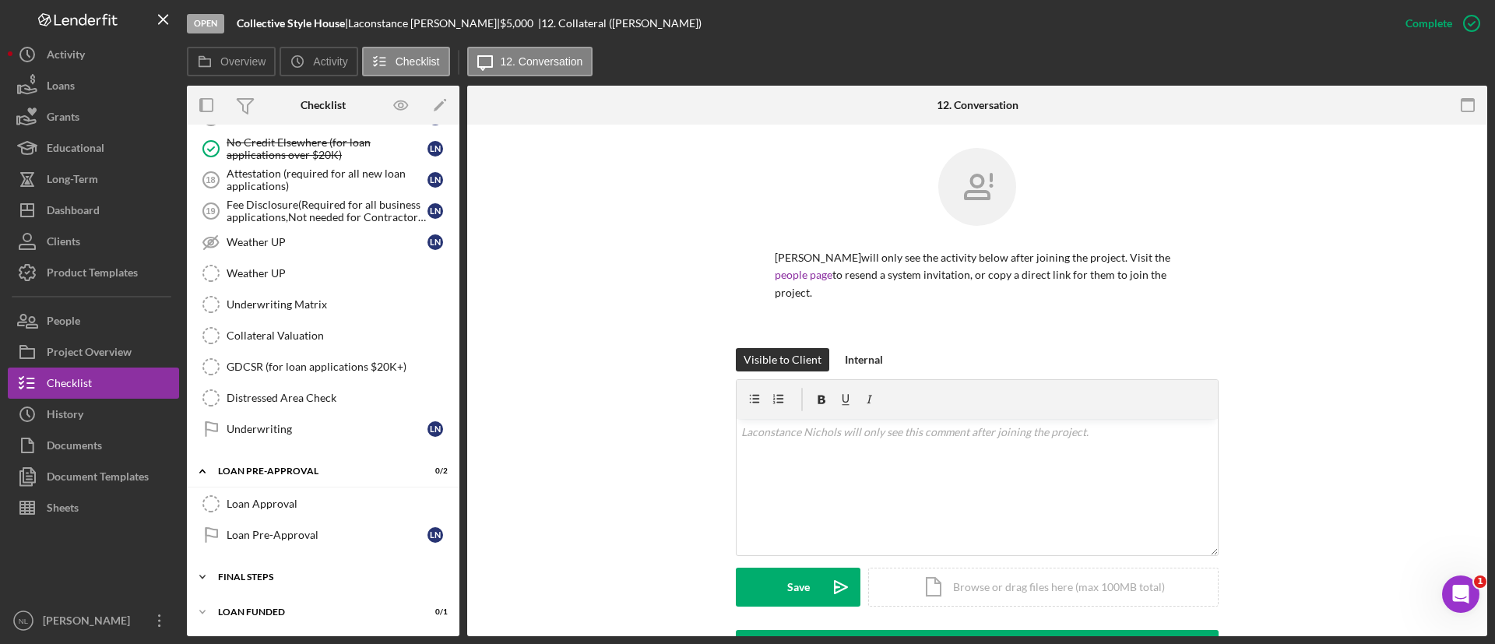
click at [275, 565] on div "Icon/Expander FINAL STEPS 0 / 19" at bounding box center [323, 577] width 273 height 31
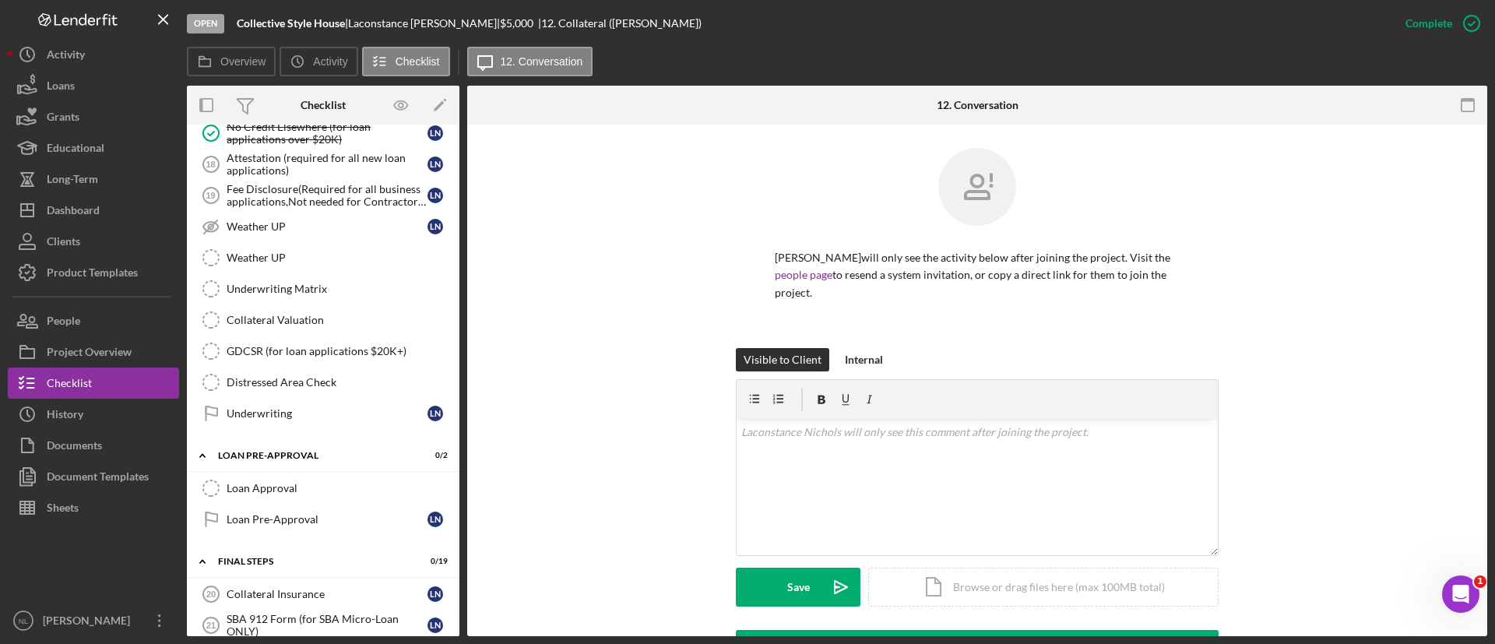
scroll to position [1224, 0]
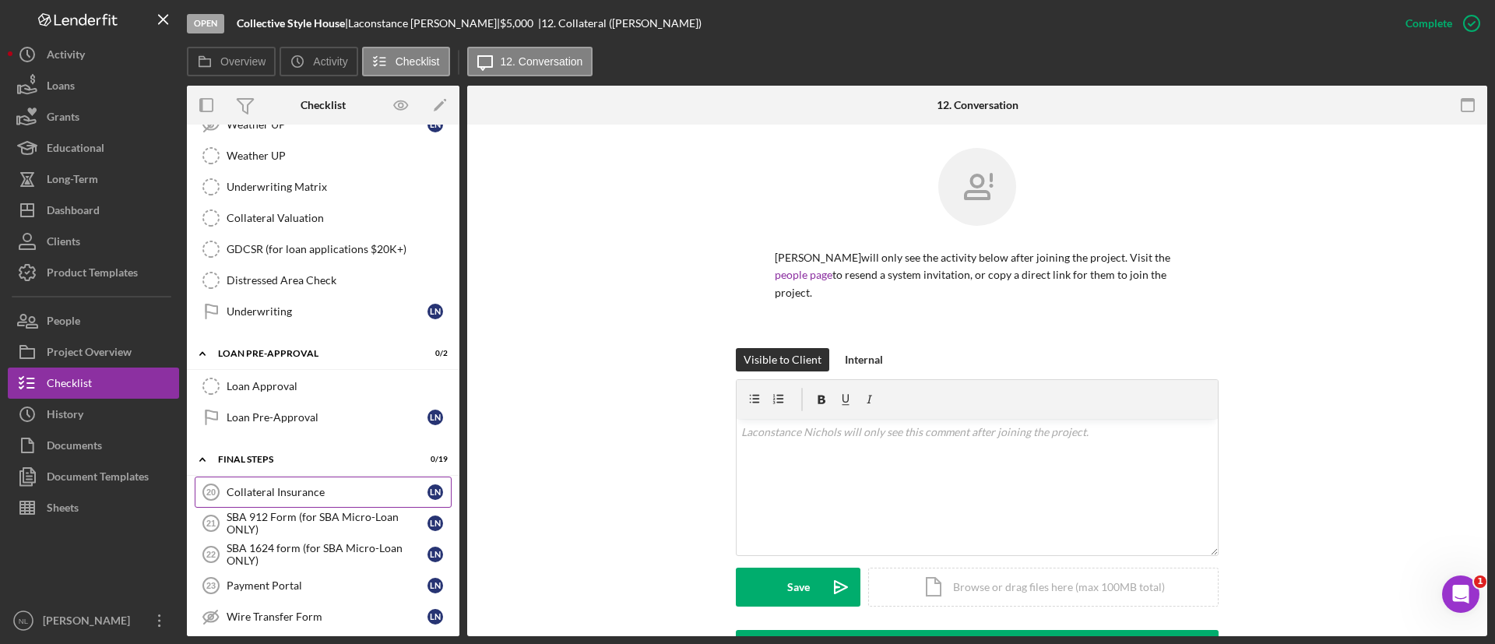
click at [358, 491] on div "Collateral Insurance" at bounding box center [327, 492] width 201 height 12
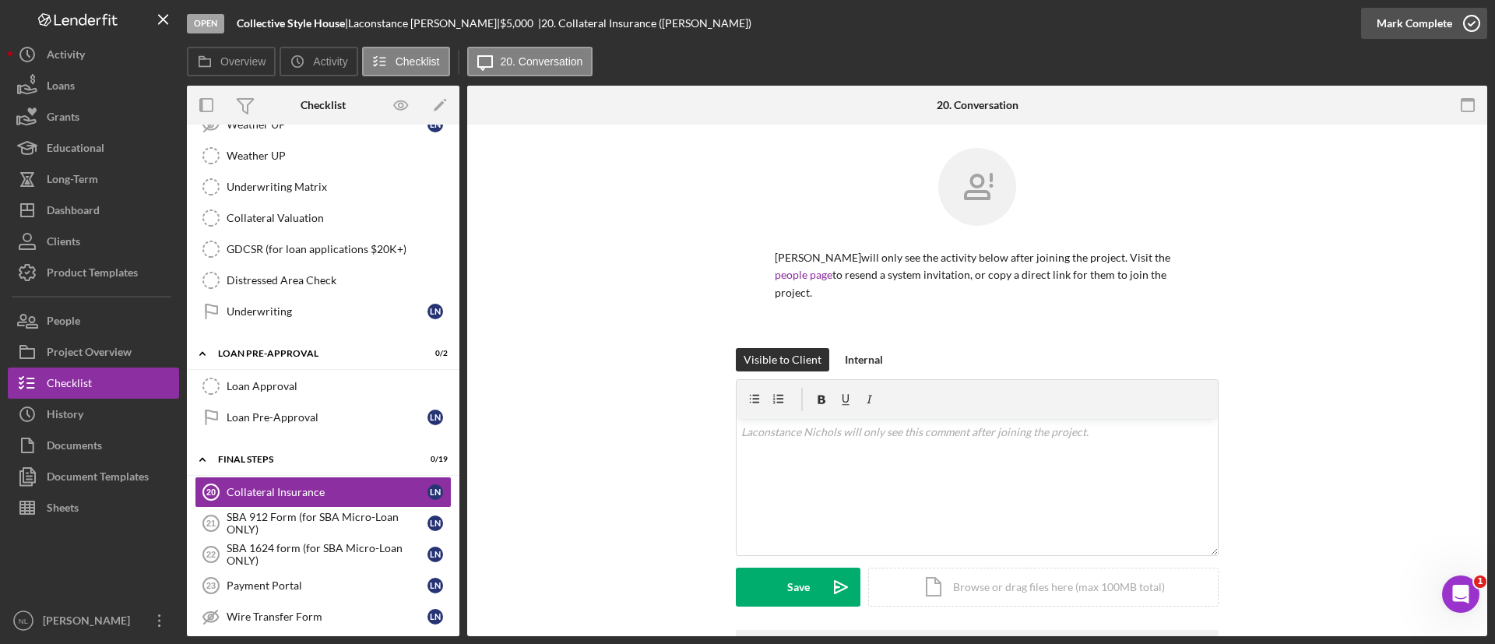
click at [1407, 23] on div "Mark Complete" at bounding box center [1415, 23] width 76 height 31
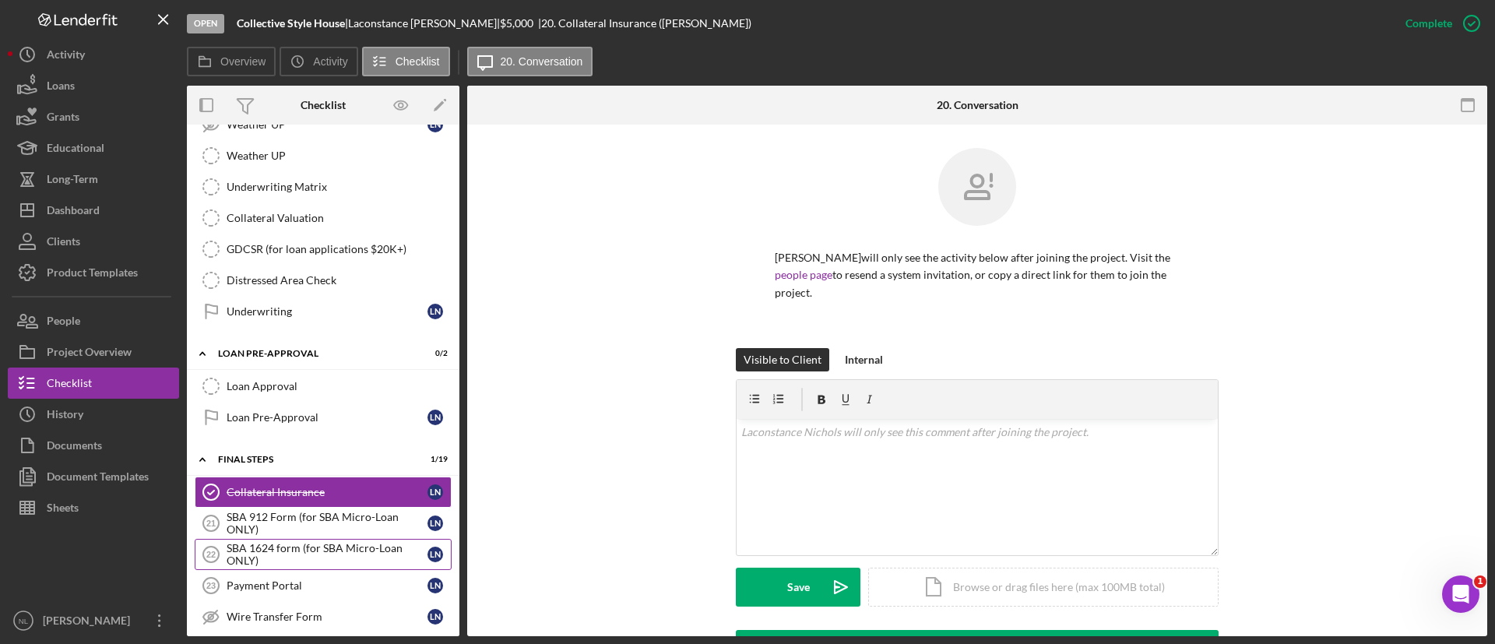
click at [350, 558] on div "SBA 1624 form (for SBA Micro-Loan ONLY)" at bounding box center [327, 554] width 201 height 25
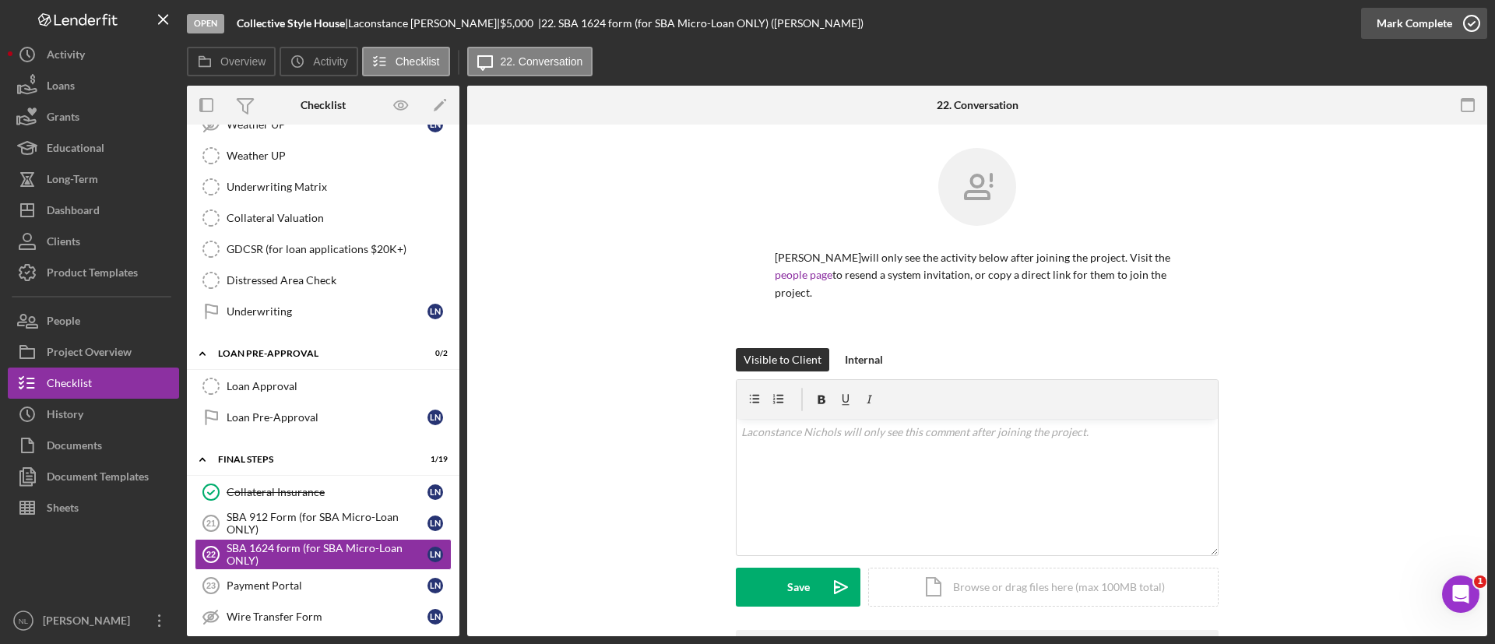
click at [1420, 19] on div "Mark Complete" at bounding box center [1415, 23] width 76 height 31
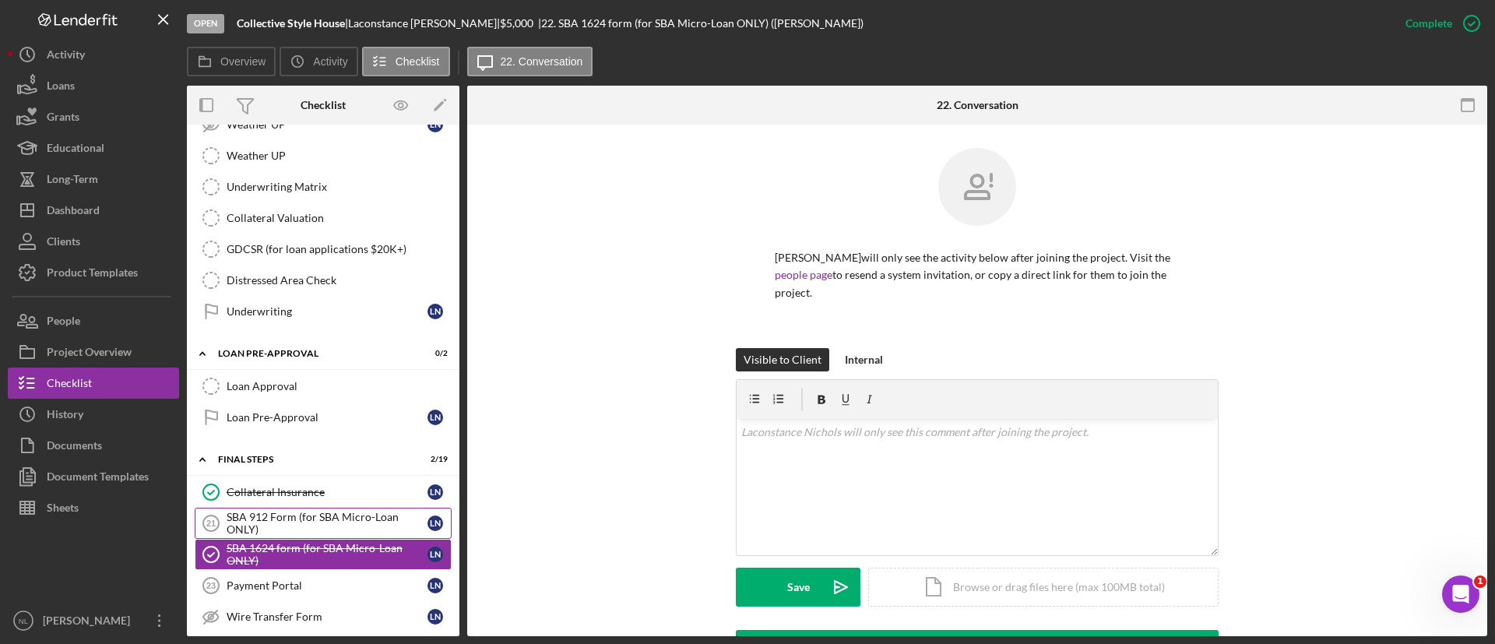
click at [300, 531] on div "SBA 912 Form (for SBA Micro-Loan ONLY)" at bounding box center [327, 523] width 201 height 25
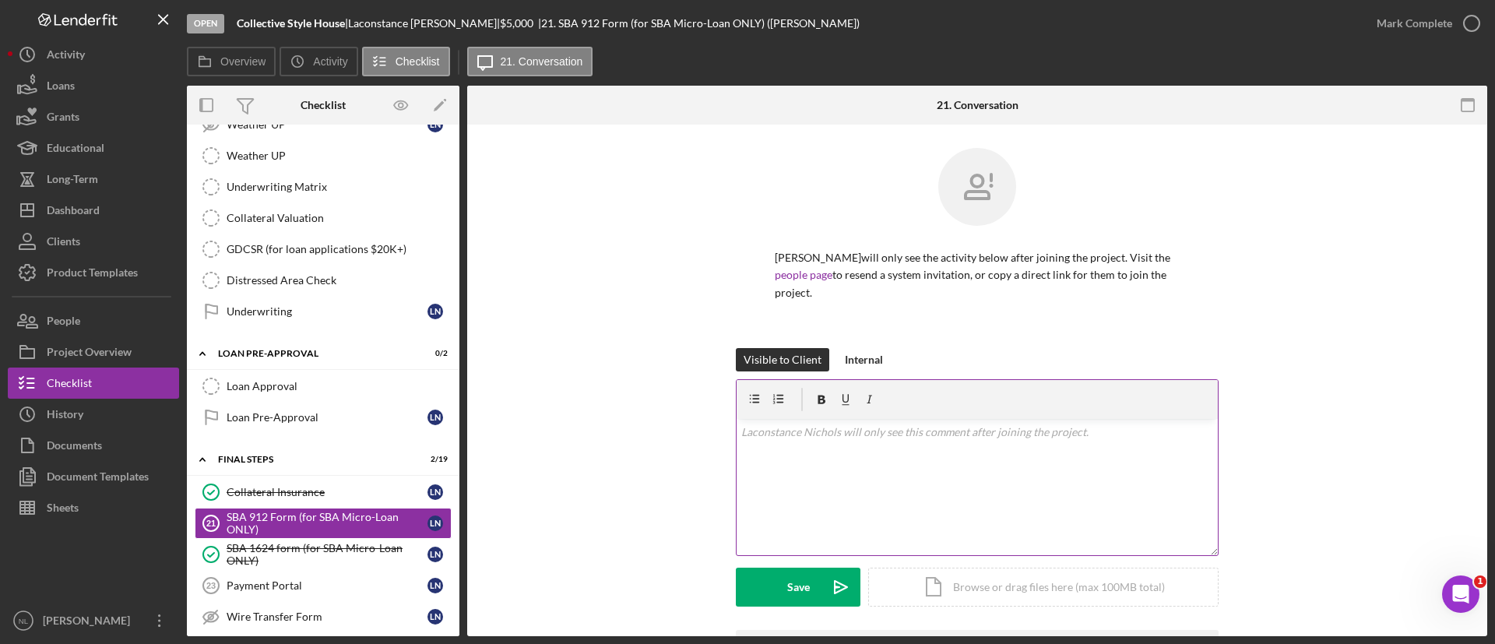
click at [976, 470] on div "v Color teal Color pink Remove color Add row above Add row below Add column bef…" at bounding box center [977, 487] width 481 height 136
click at [835, 587] on polygon "submit" at bounding box center [837, 588] width 5 height 2
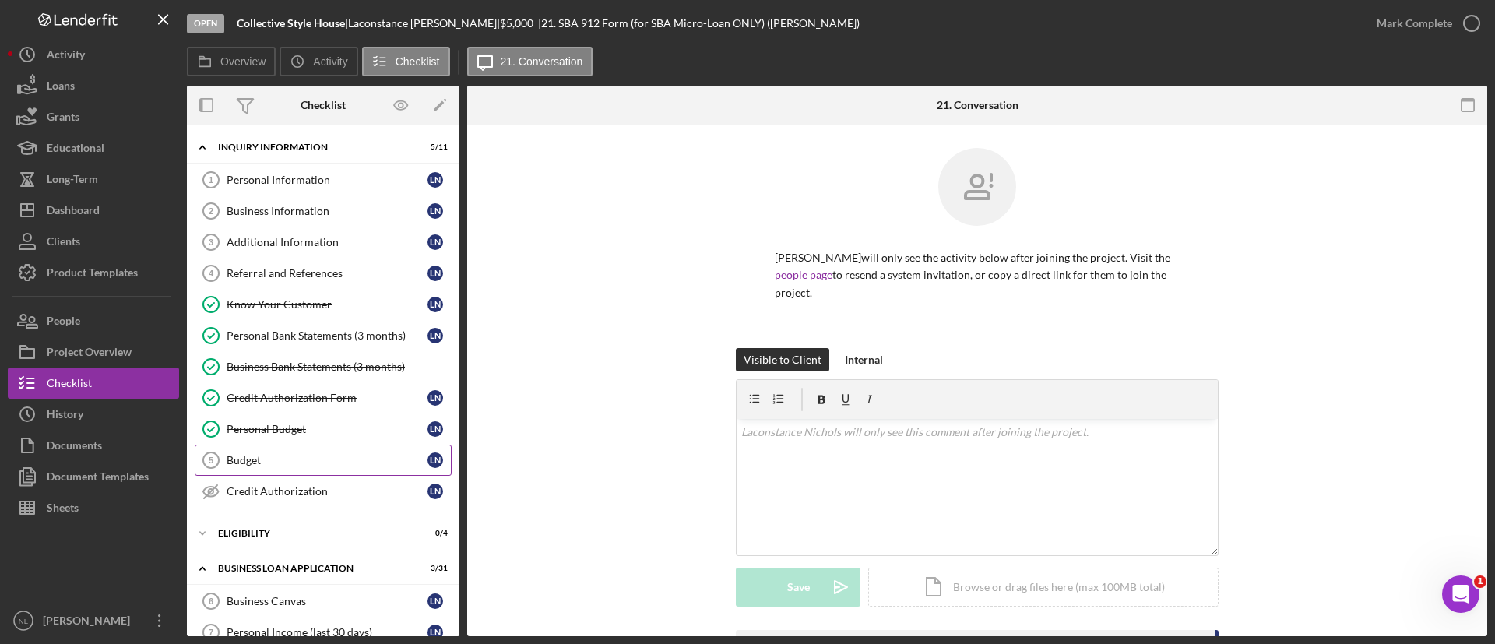
click at [284, 452] on link "Budget 5 Budget L N" at bounding box center [323, 460] width 257 height 31
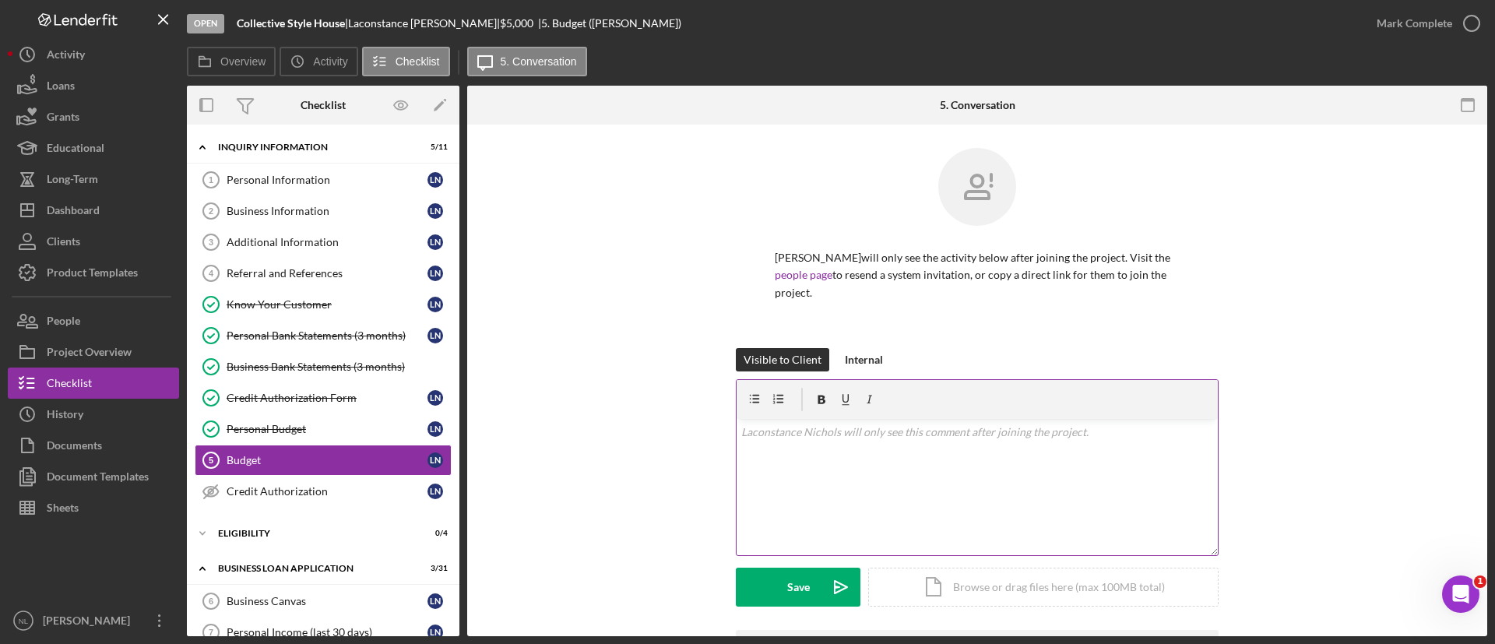
click at [836, 447] on div "v Color teal Color pink Remove color Add row above Add row below Add column bef…" at bounding box center [977, 487] width 481 height 136
click at [823, 587] on icon "Icon/icon-invite-send" at bounding box center [841, 587] width 39 height 39
click at [801, 495] on div "v Color teal Color pink Remove color Add row above Add row below Add column bef…" at bounding box center [977, 487] width 481 height 136
click at [830, 583] on icon "Icon/icon-invite-send" at bounding box center [841, 587] width 39 height 39
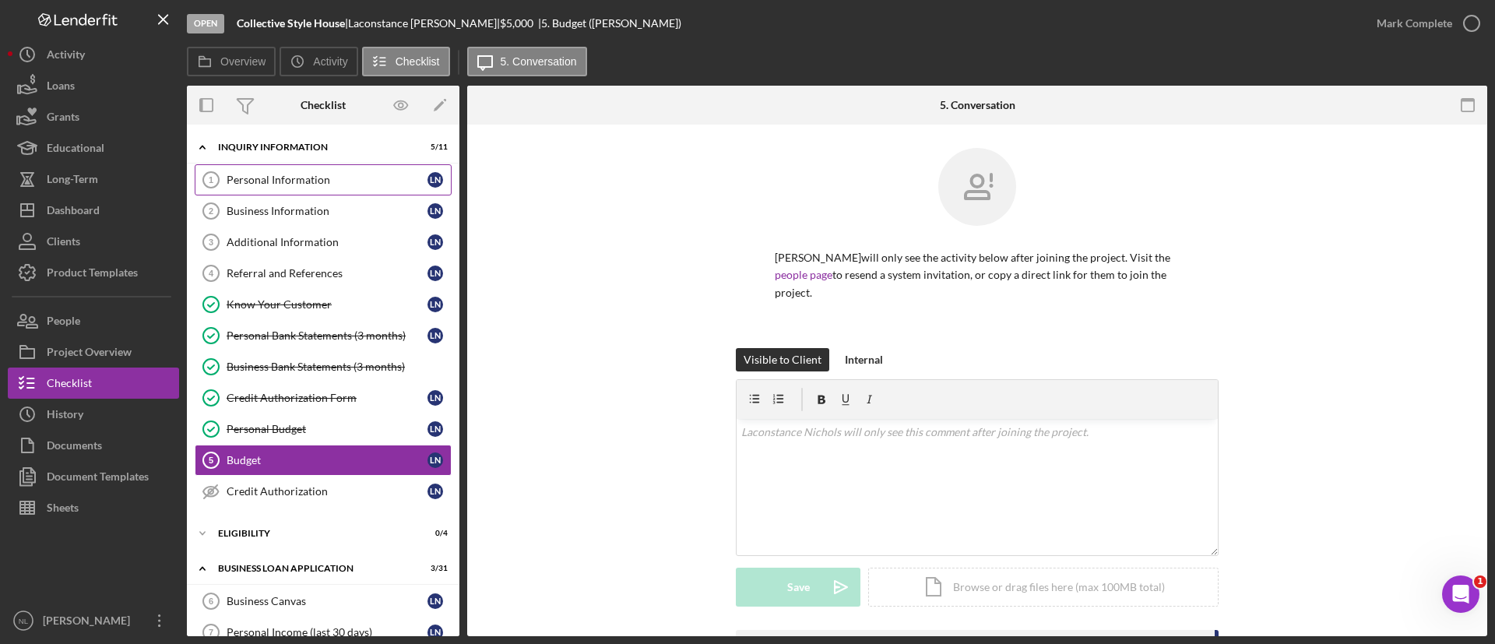
click at [289, 174] on div "Personal Information" at bounding box center [327, 180] width 201 height 12
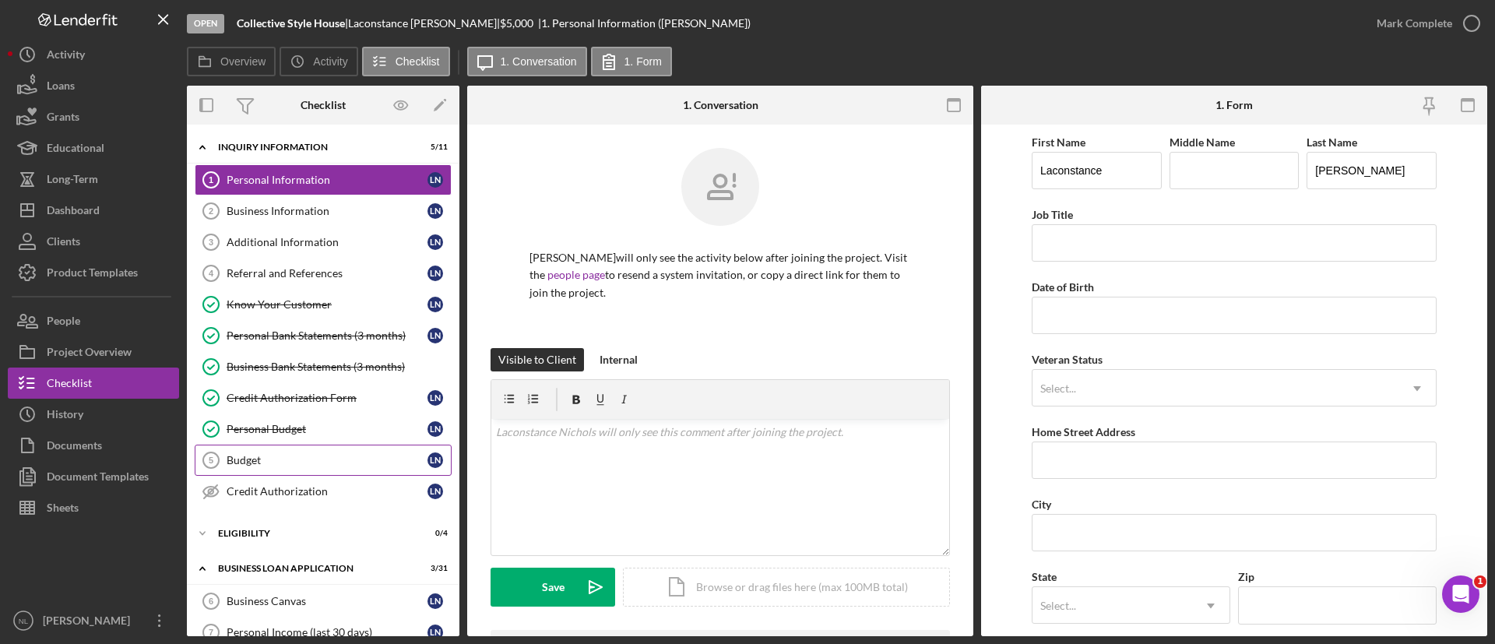
click at [326, 460] on div "Budget" at bounding box center [327, 460] width 201 height 12
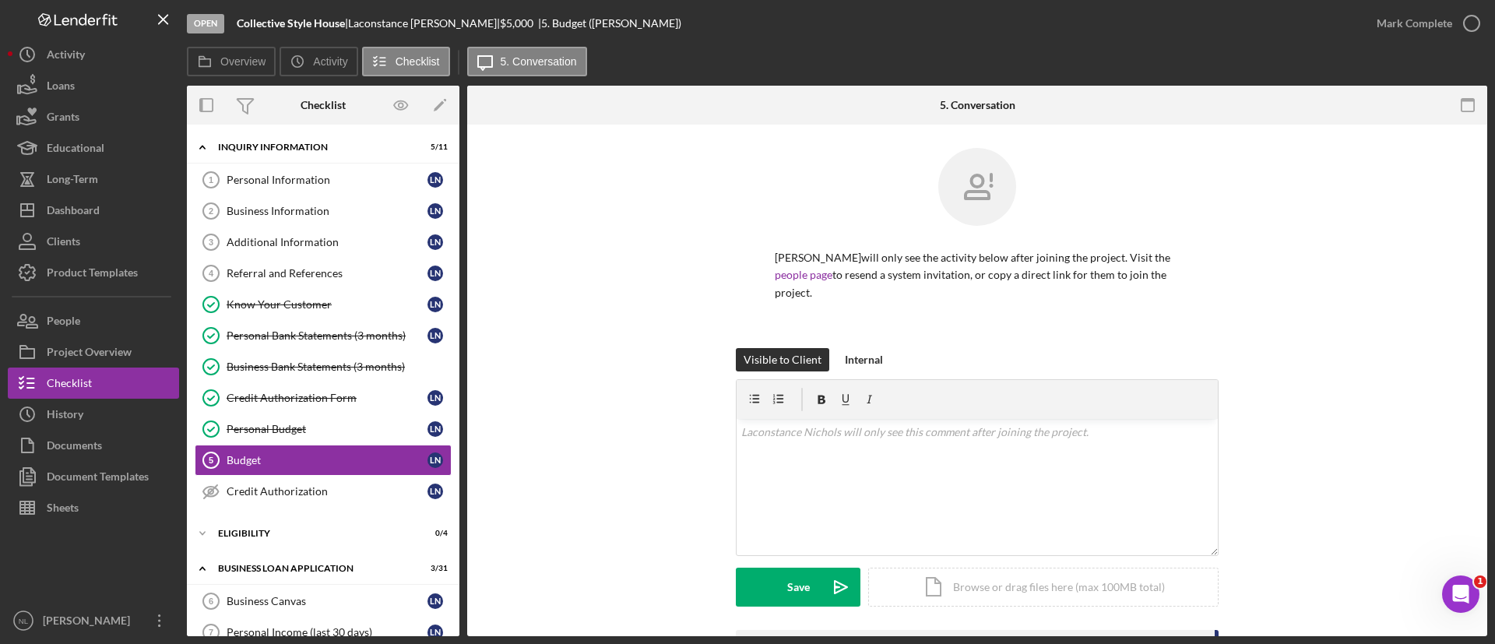
scroll to position [280, 0]
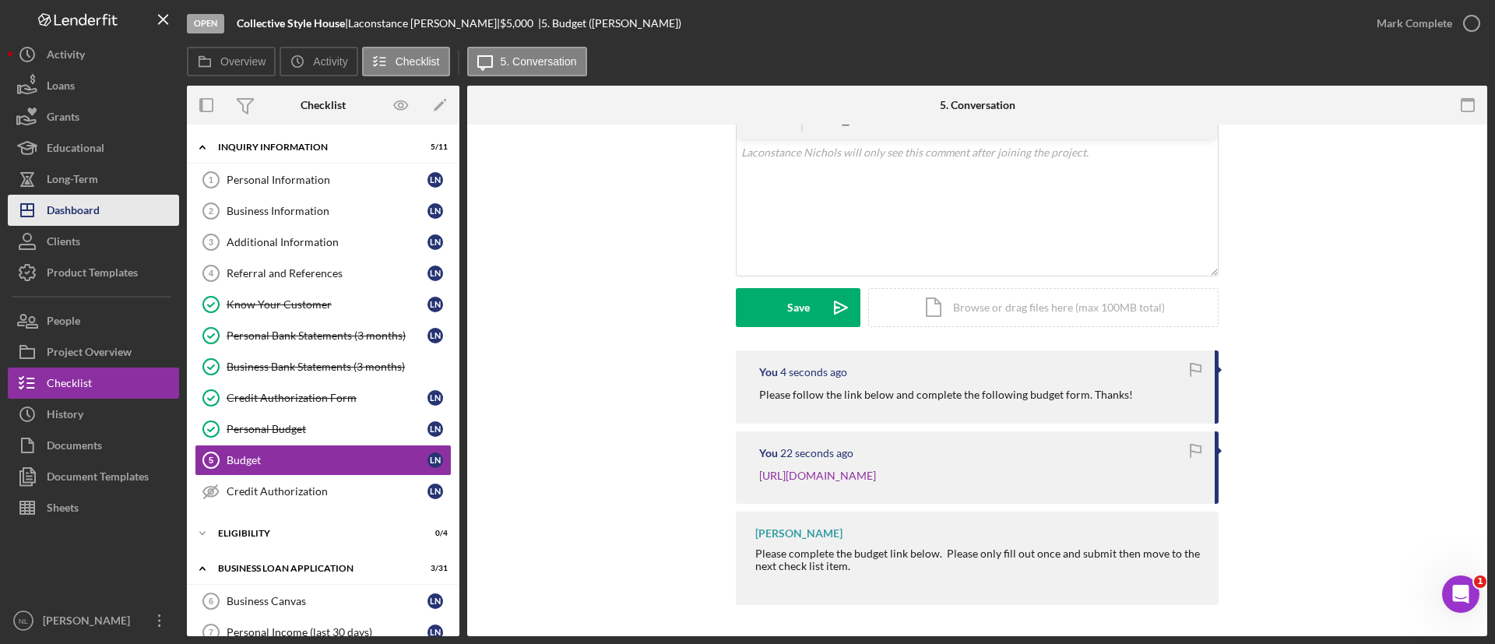
click at [108, 220] on button "Icon/Dashboard Dashboard" at bounding box center [93, 210] width 171 height 31
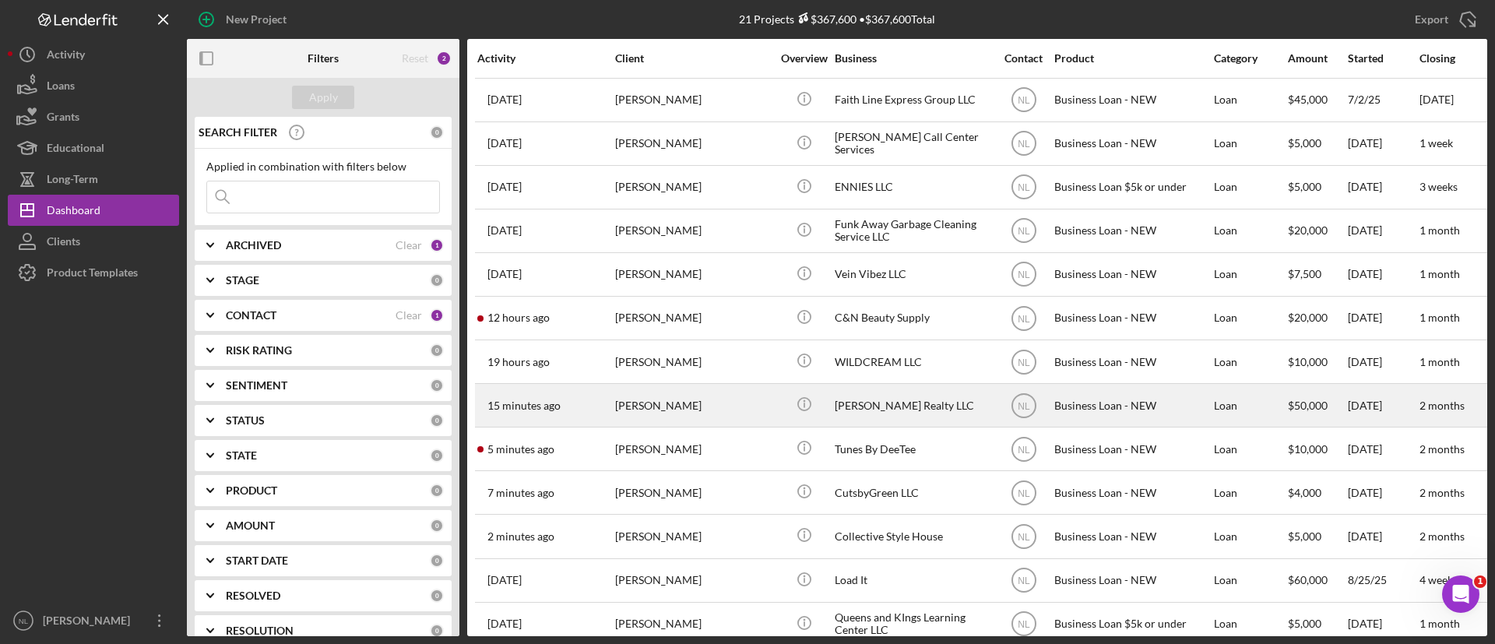
click at [734, 402] on div "[PERSON_NAME]" at bounding box center [693, 405] width 156 height 41
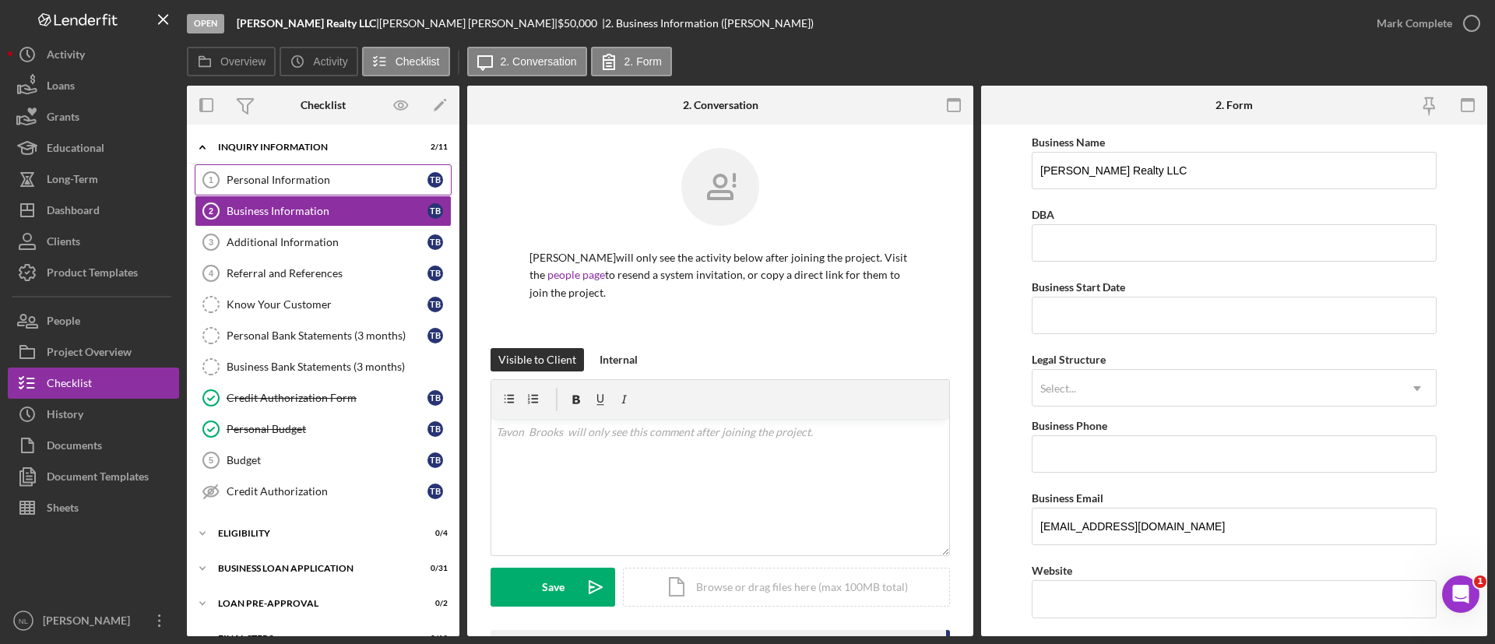
click at [361, 181] on div "Personal Information" at bounding box center [327, 180] width 201 height 12
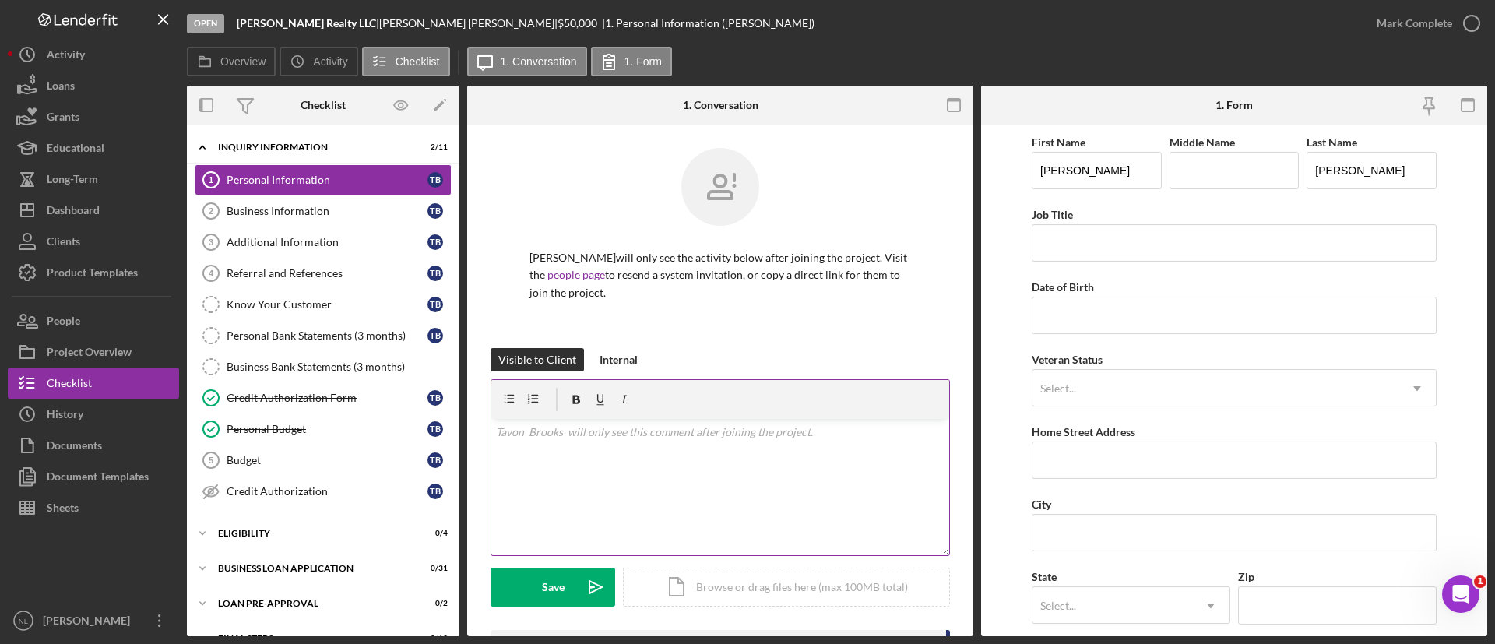
scroll to position [337, 0]
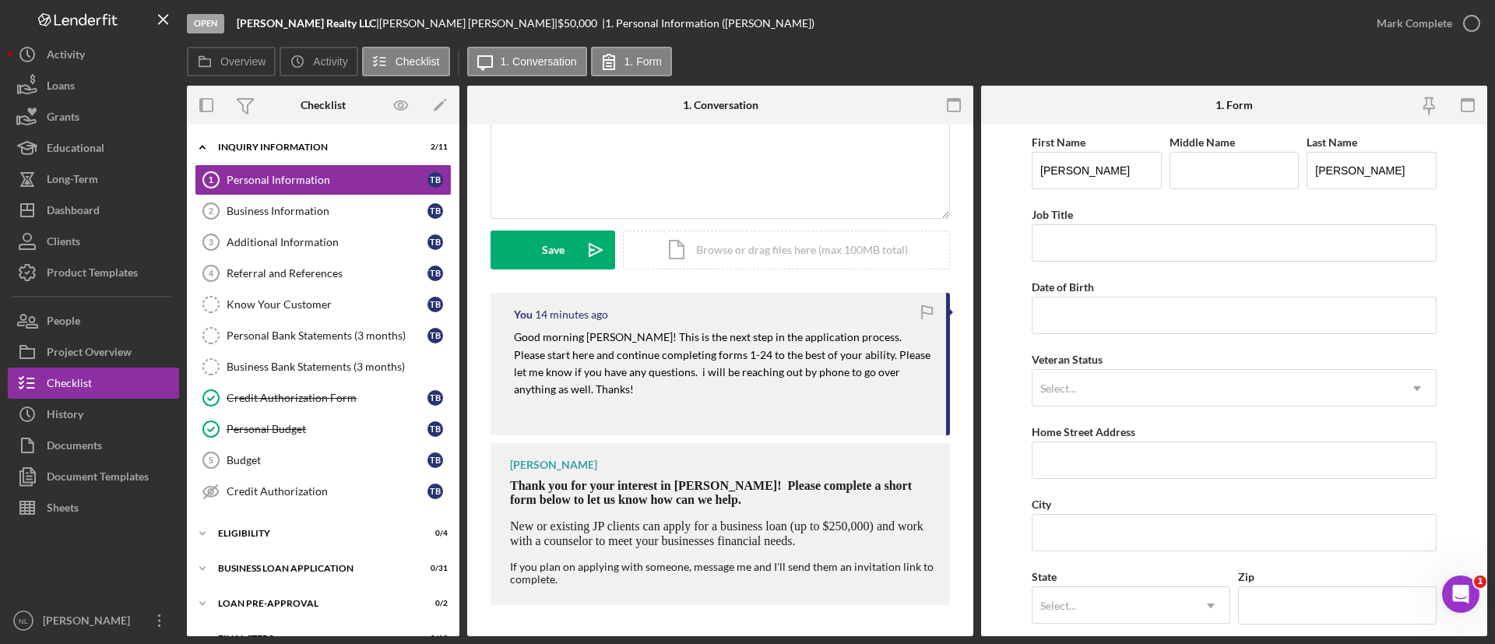
click at [608, 353] on mark "Good morning [PERSON_NAME]! This is the next step in the application process. P…" at bounding box center [723, 362] width 419 height 65
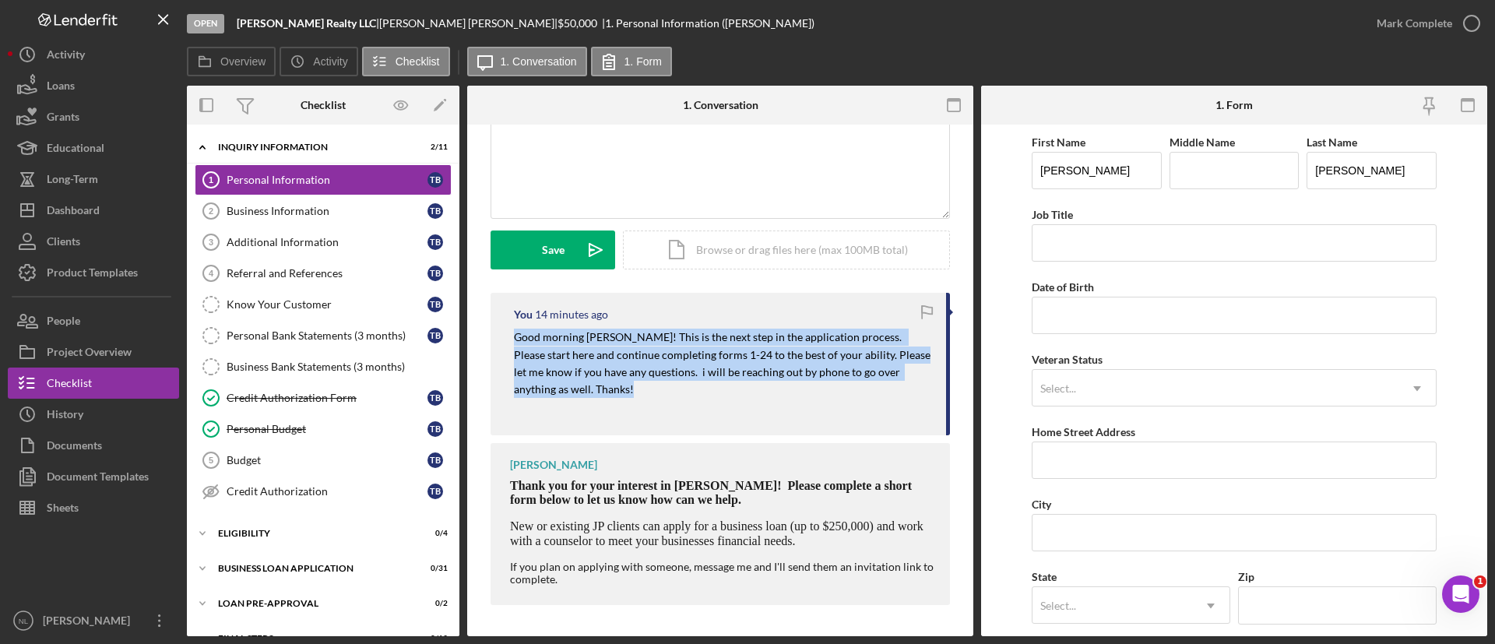
copy mark "Good morning [PERSON_NAME]! This is the next step in the application process. P…"
click at [110, 217] on button "Icon/Dashboard Dashboard" at bounding box center [93, 210] width 171 height 31
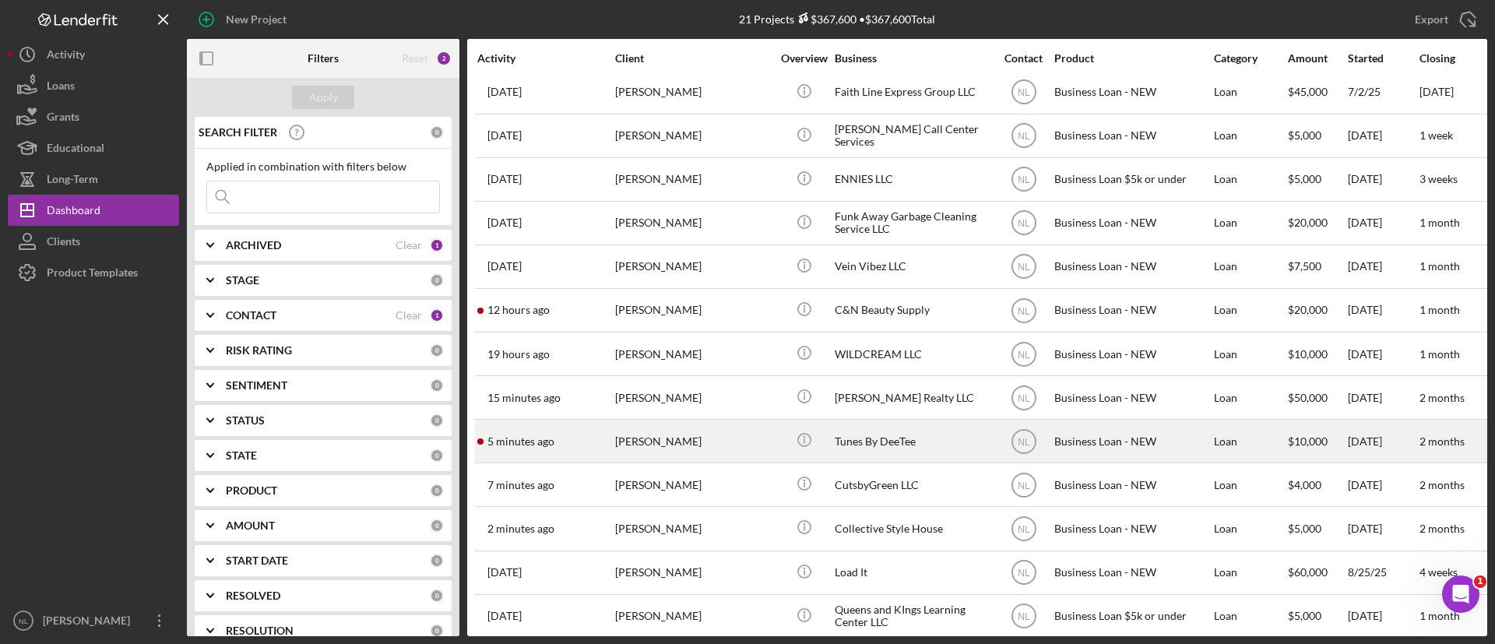
scroll to position [15, 0]
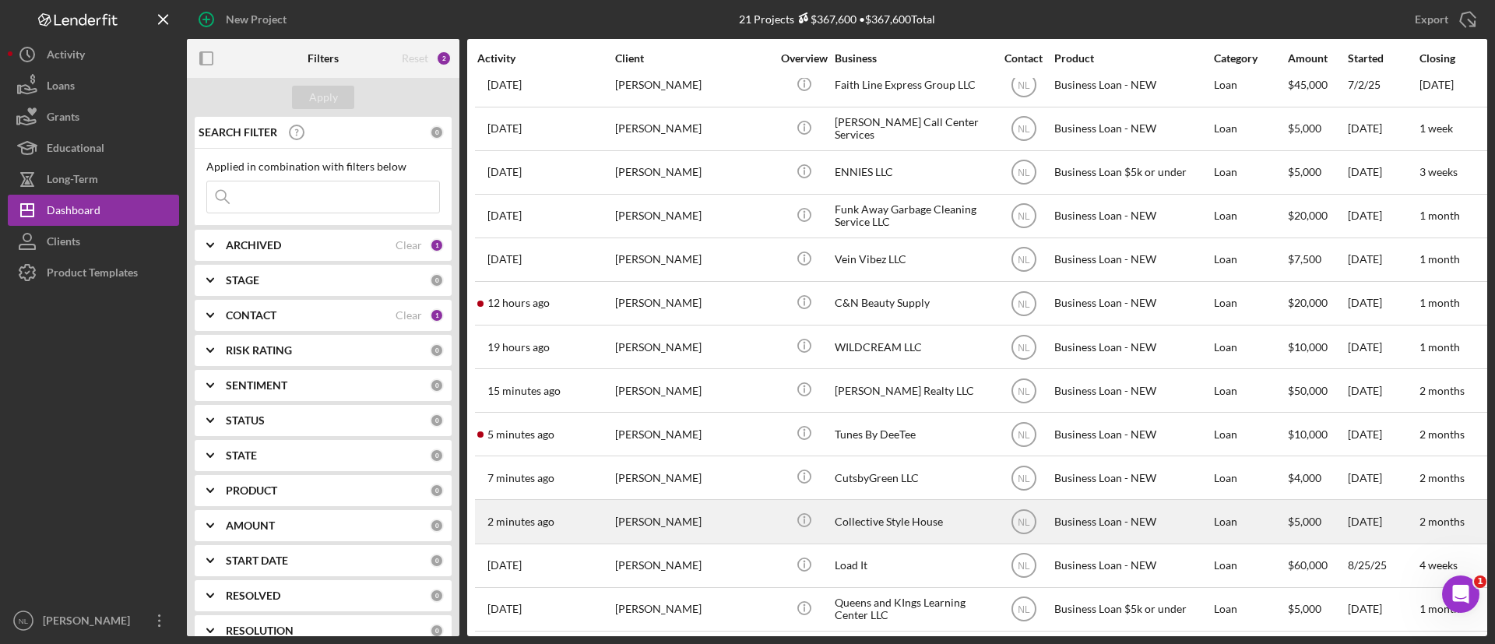
click at [689, 516] on div "[PERSON_NAME]" at bounding box center [693, 521] width 156 height 41
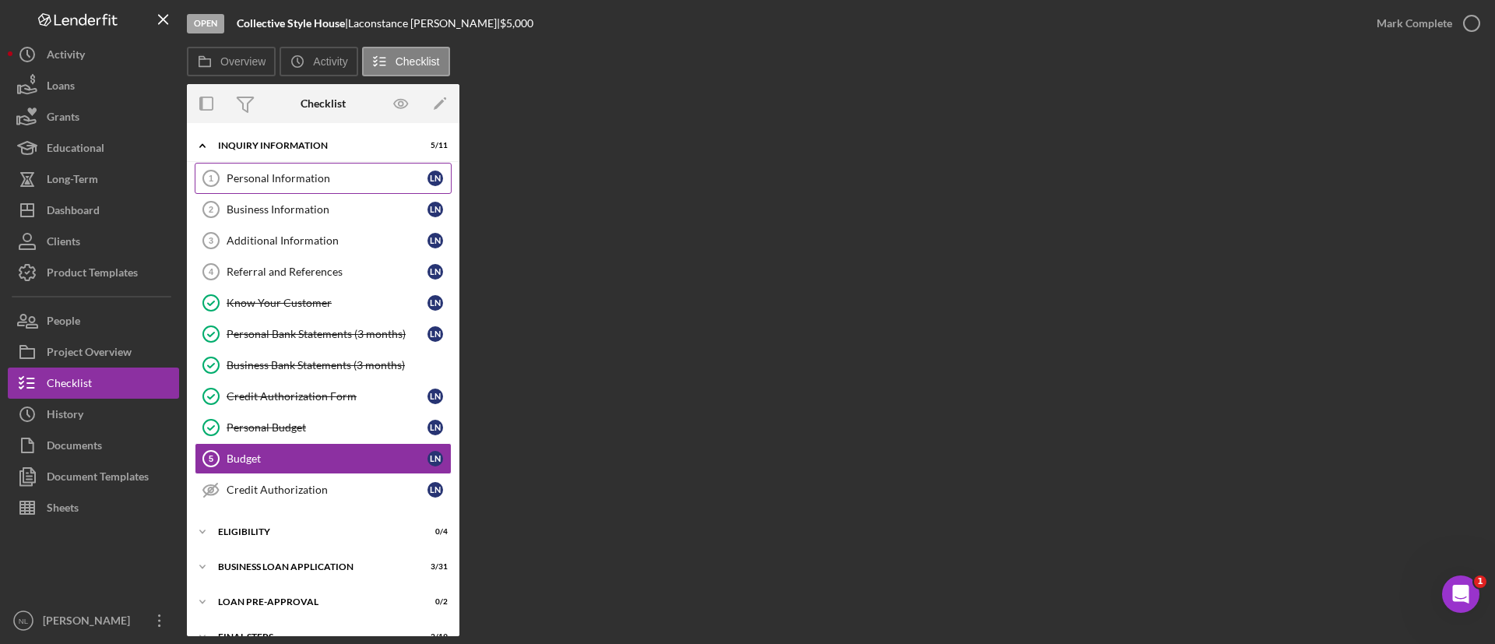
click at [319, 174] on div "Personal Information" at bounding box center [327, 178] width 201 height 12
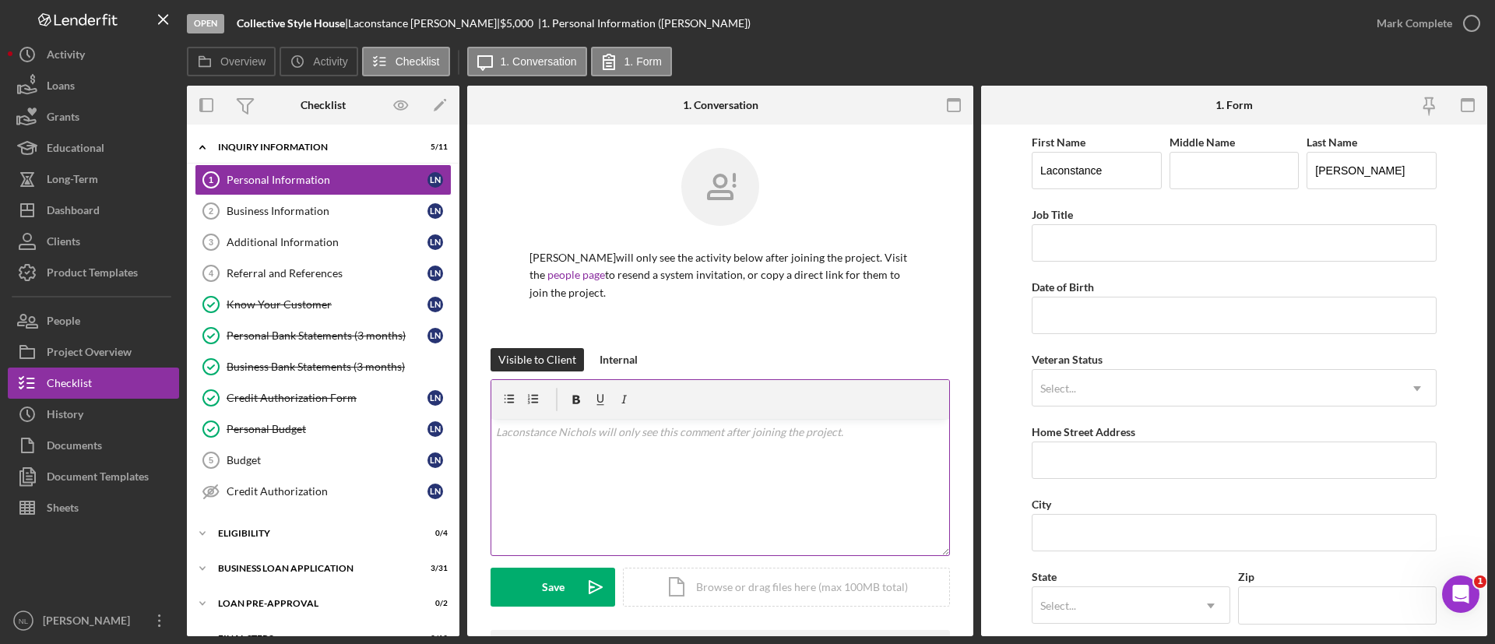
click at [647, 444] on div "v Color teal Color pink Remove color Add row above Add row below Add column bef…" at bounding box center [720, 487] width 458 height 136
paste div
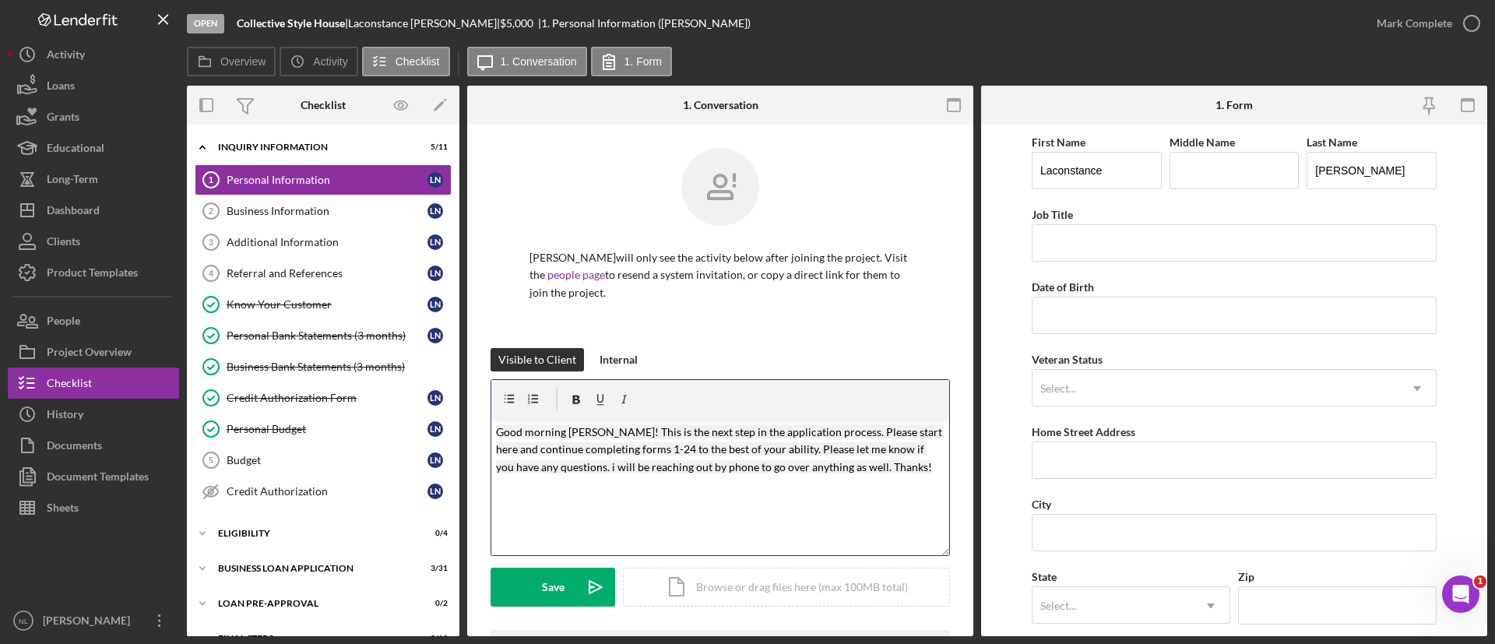
click at [618, 427] on mark "Good morning [PERSON_NAME]! This is the next step in the application process. P…" at bounding box center [720, 449] width 449 height 48
click at [668, 449] on mark "Good morning [PERSON_NAME]! This is the next step in the application process. P…" at bounding box center [720, 449] width 449 height 48
click at [751, 469] on mark "Good morning [PERSON_NAME]! This is the next step in the application process. P…" at bounding box center [720, 449] width 449 height 48
click at [592, 590] on icon "Icon/icon-invite-send" at bounding box center [595, 587] width 39 height 39
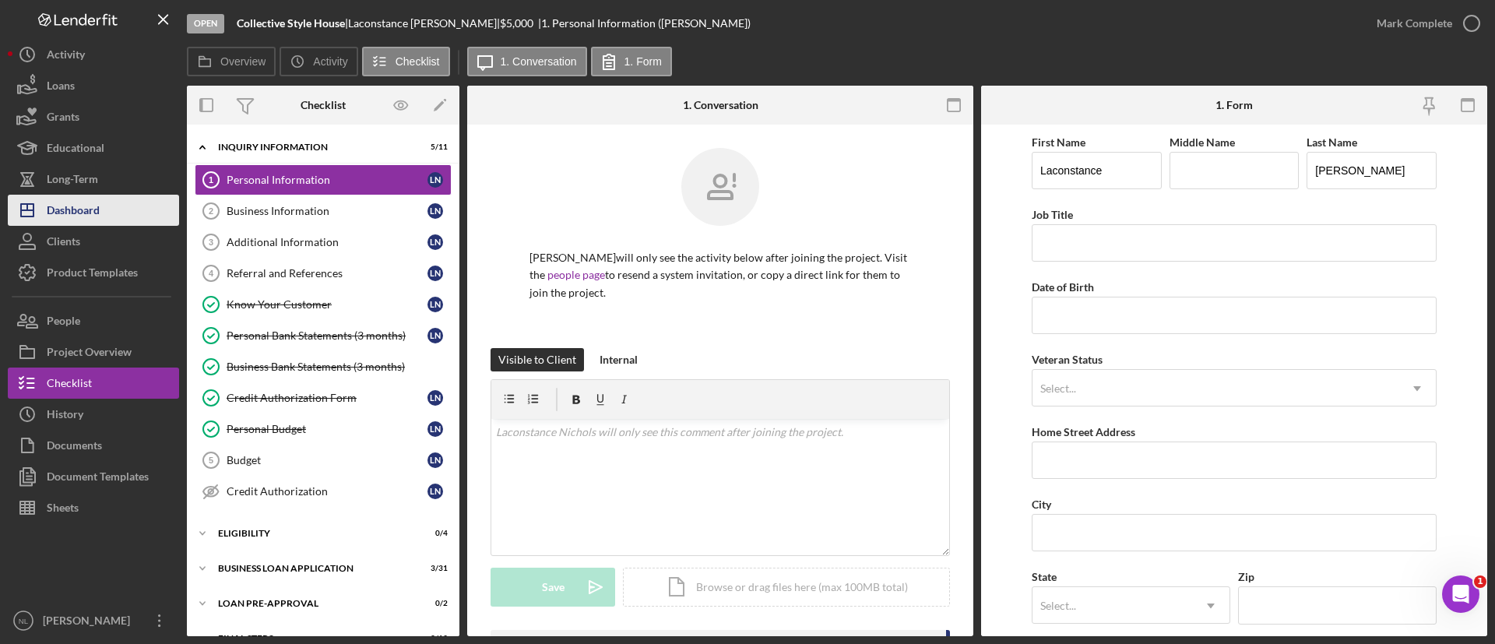
click at [111, 203] on button "Icon/Dashboard Dashboard" at bounding box center [93, 210] width 171 height 31
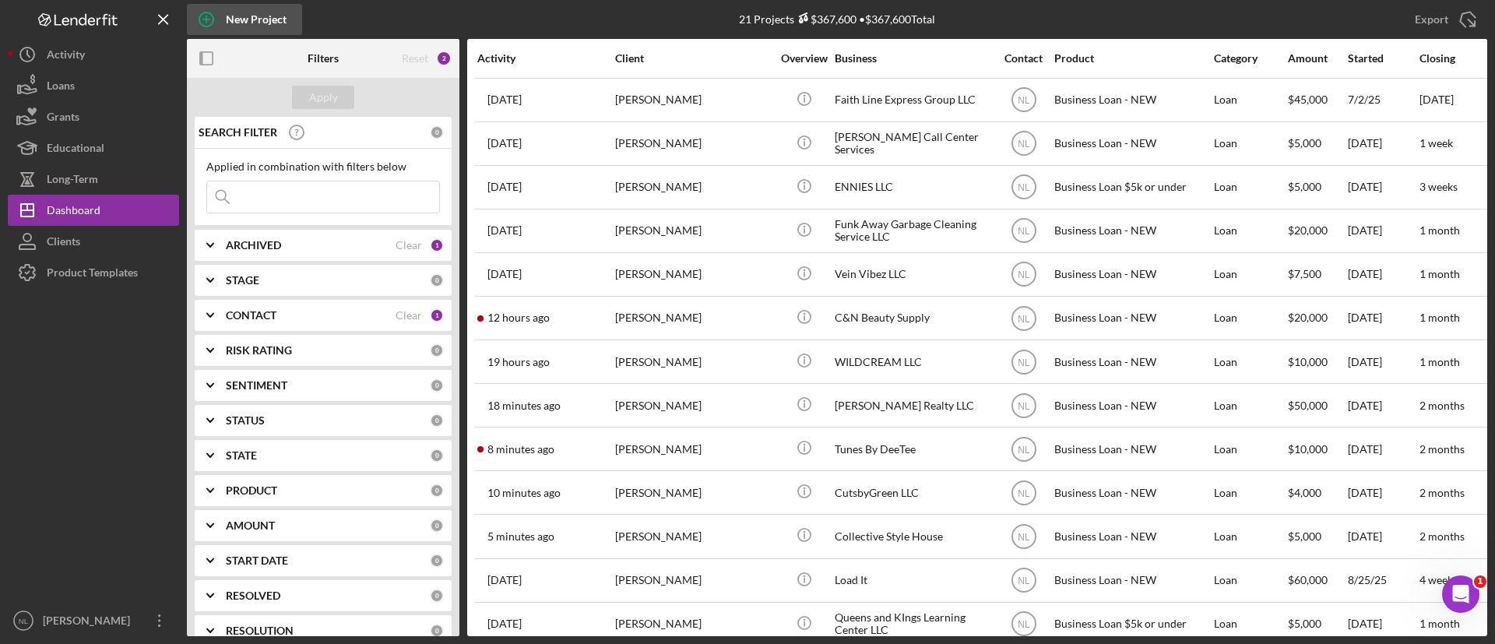
click at [210, 25] on circle "button" at bounding box center [206, 19] width 14 height 14
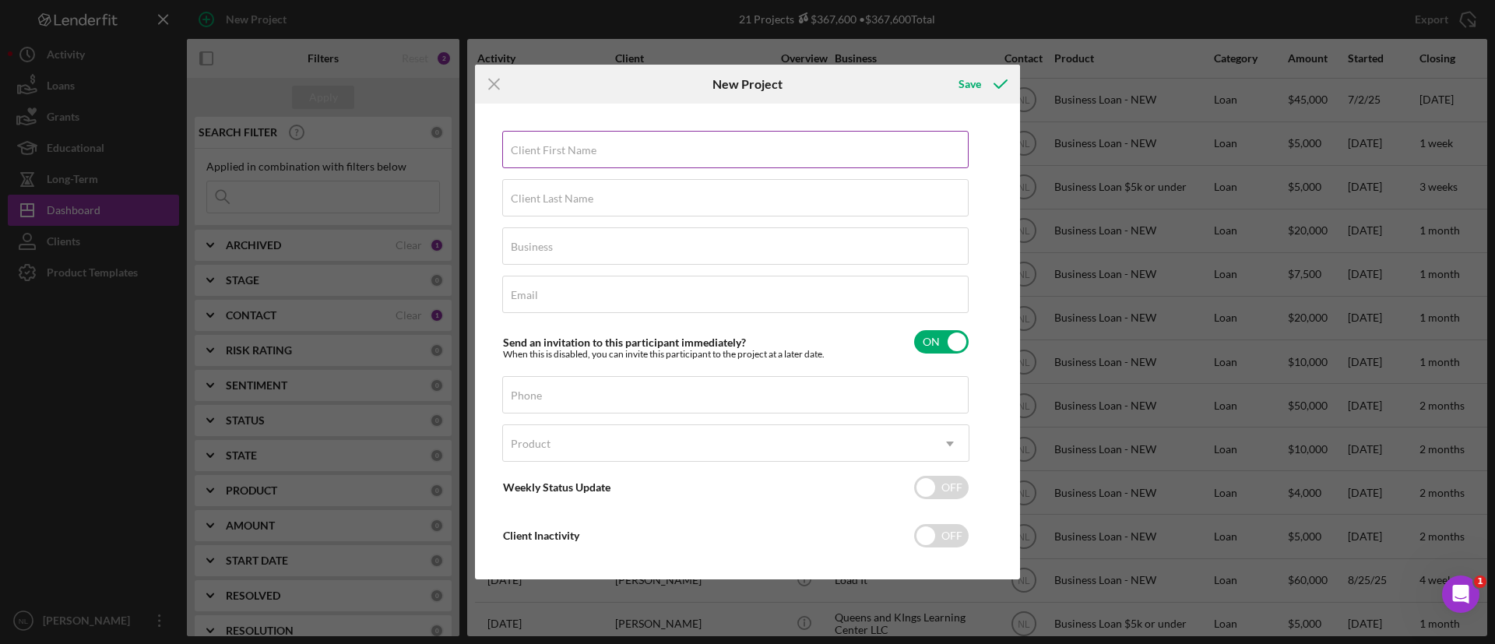
click at [628, 139] on div "Client First Name Required" at bounding box center [735, 150] width 467 height 39
type input "[PERSON_NAME]"
click at [577, 203] on label "Client Last Name" at bounding box center [552, 198] width 83 height 12
click at [577, 203] on input "Client Last Name" at bounding box center [735, 197] width 467 height 37
type input "Hill"
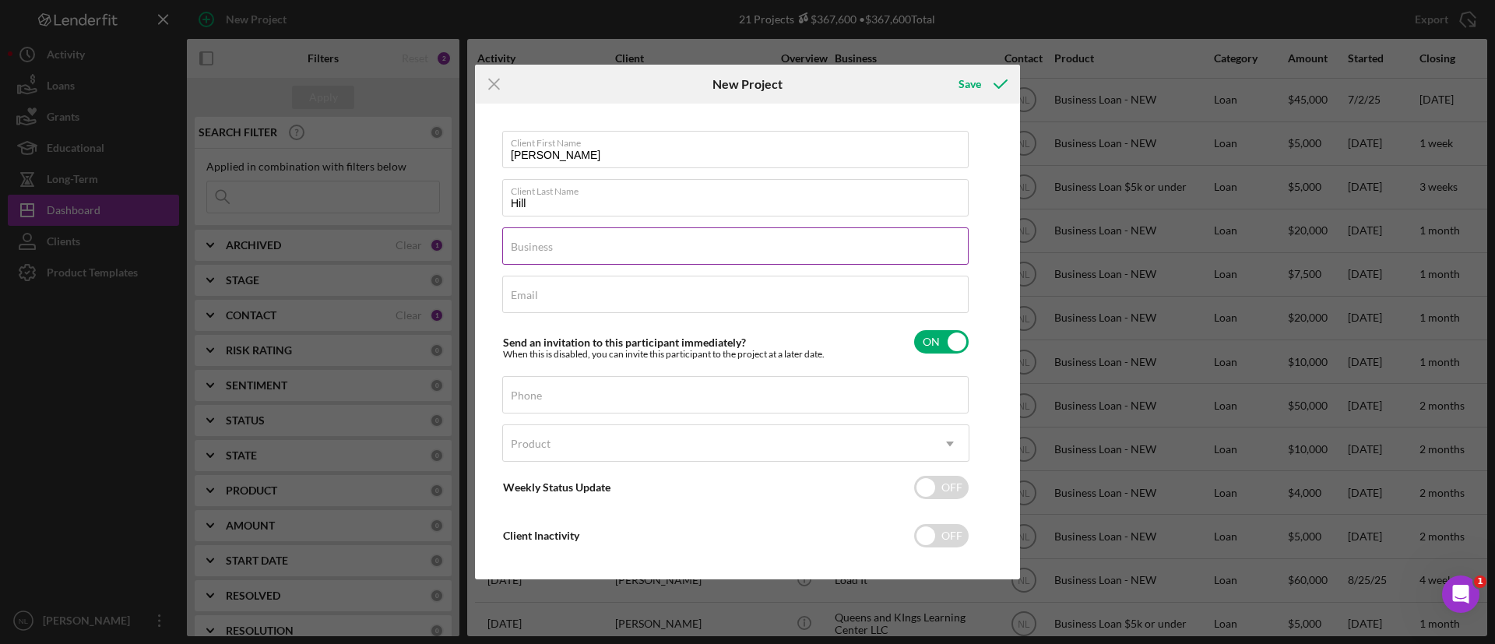
click at [546, 251] on label "Business" at bounding box center [532, 247] width 42 height 12
click at [546, 251] on input "Business" at bounding box center [735, 245] width 467 height 37
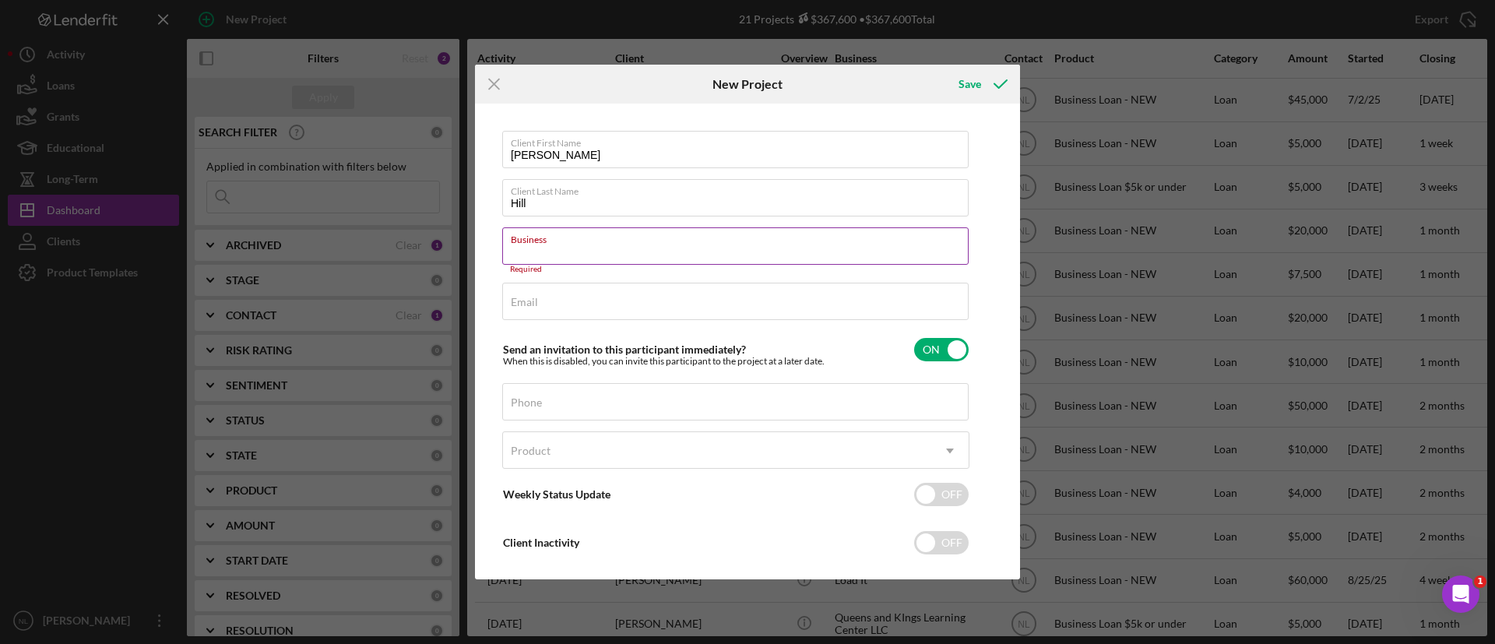
click at [619, 255] on input "Business" at bounding box center [735, 245] width 467 height 37
paste input "Bodacious Bites"
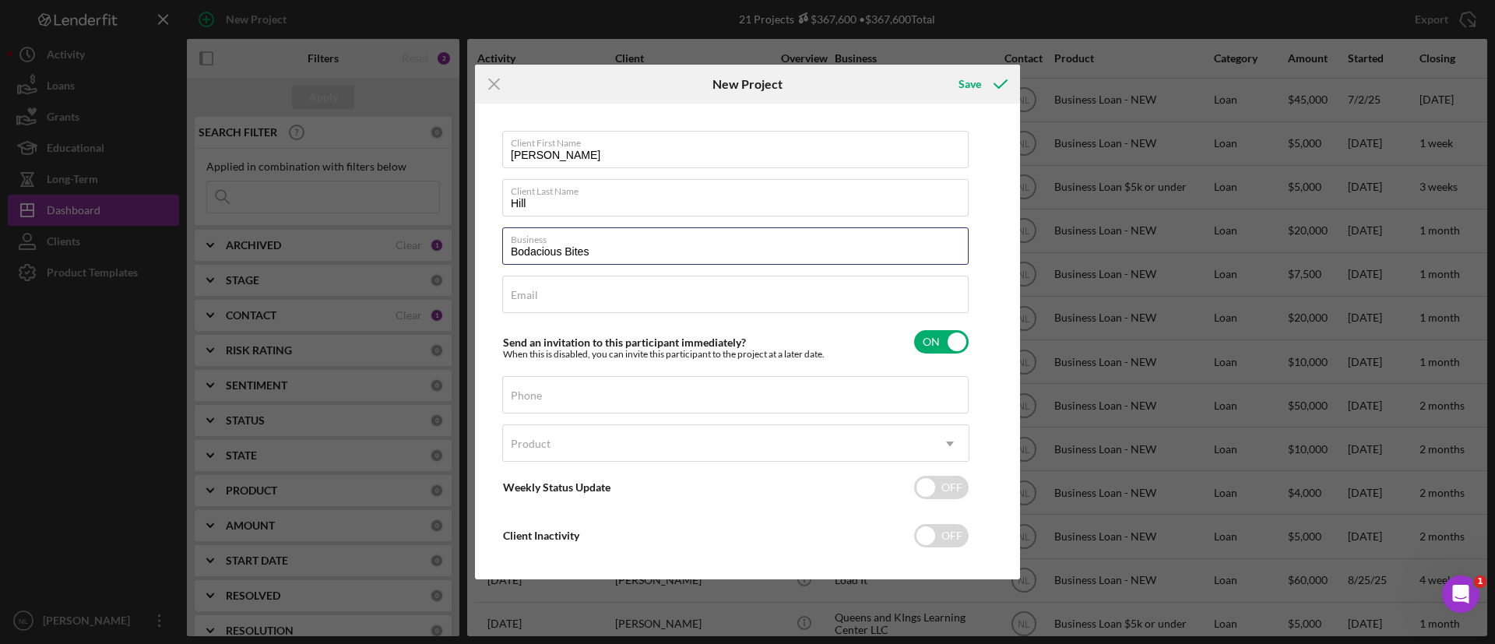
type input "Bodacious Bites"
click at [596, 315] on div "Client First Name [PERSON_NAME] Client Last Name [PERSON_NAME] Business Bodacio…" at bounding box center [735, 349] width 467 height 437
click at [592, 296] on div "Email Required" at bounding box center [735, 295] width 467 height 39
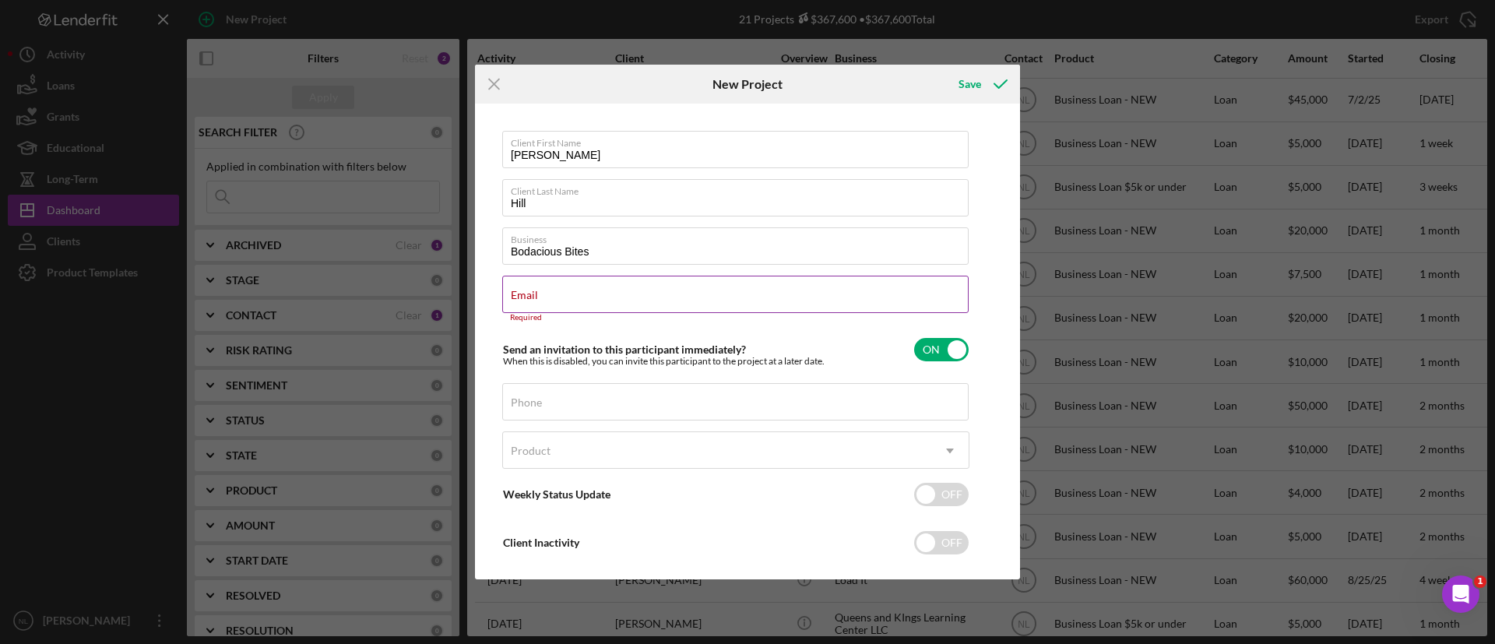
click at [530, 290] on label "Email" at bounding box center [524, 295] width 27 height 12
click at [530, 290] on input "Email" at bounding box center [735, 294] width 467 height 37
drag, startPoint x: 530, startPoint y: 290, endPoint x: 516, endPoint y: 292, distance: 13.4
click at [516, 292] on label "Email" at bounding box center [524, 295] width 27 height 12
click at [516, 292] on input "Email" at bounding box center [735, 294] width 467 height 37
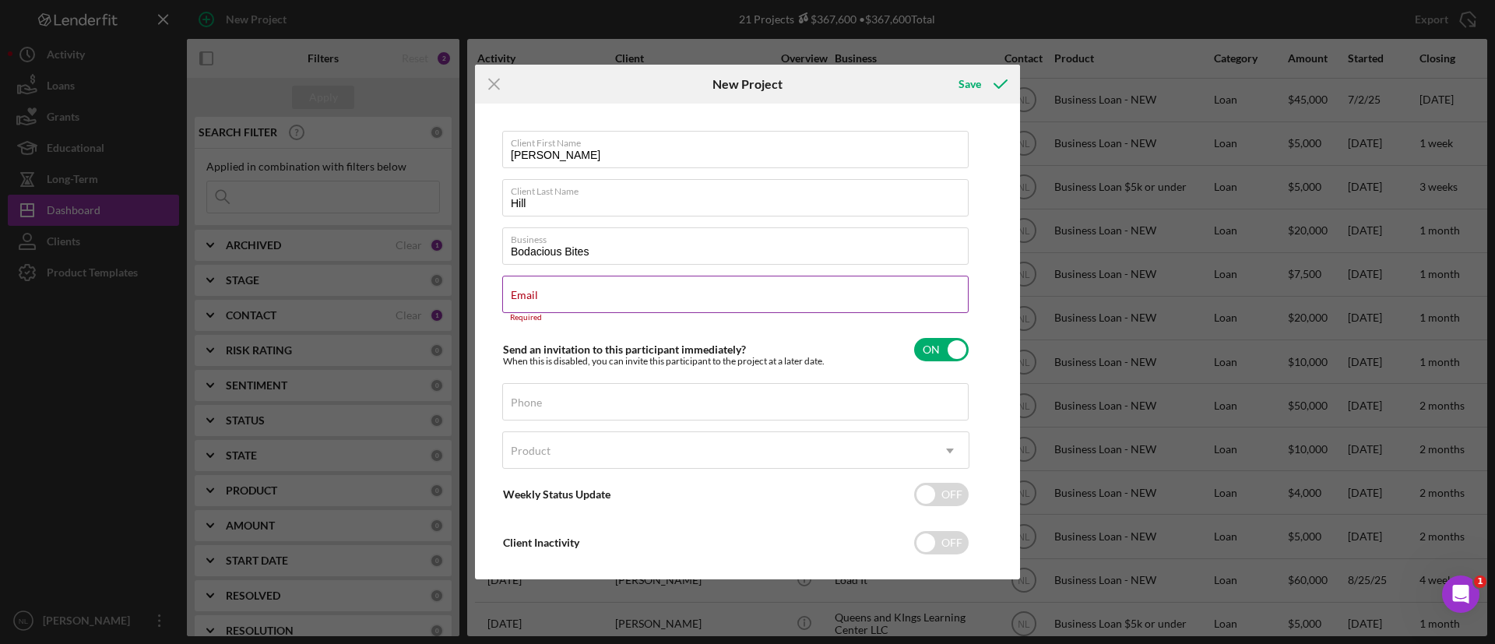
drag, startPoint x: 516, startPoint y: 292, endPoint x: 502, endPoint y: 280, distance: 18.8
click at [502, 280] on input "Email" at bounding box center [735, 294] width 467 height 37
paste input "[EMAIL_ADDRESS][DOMAIN_NAME]"
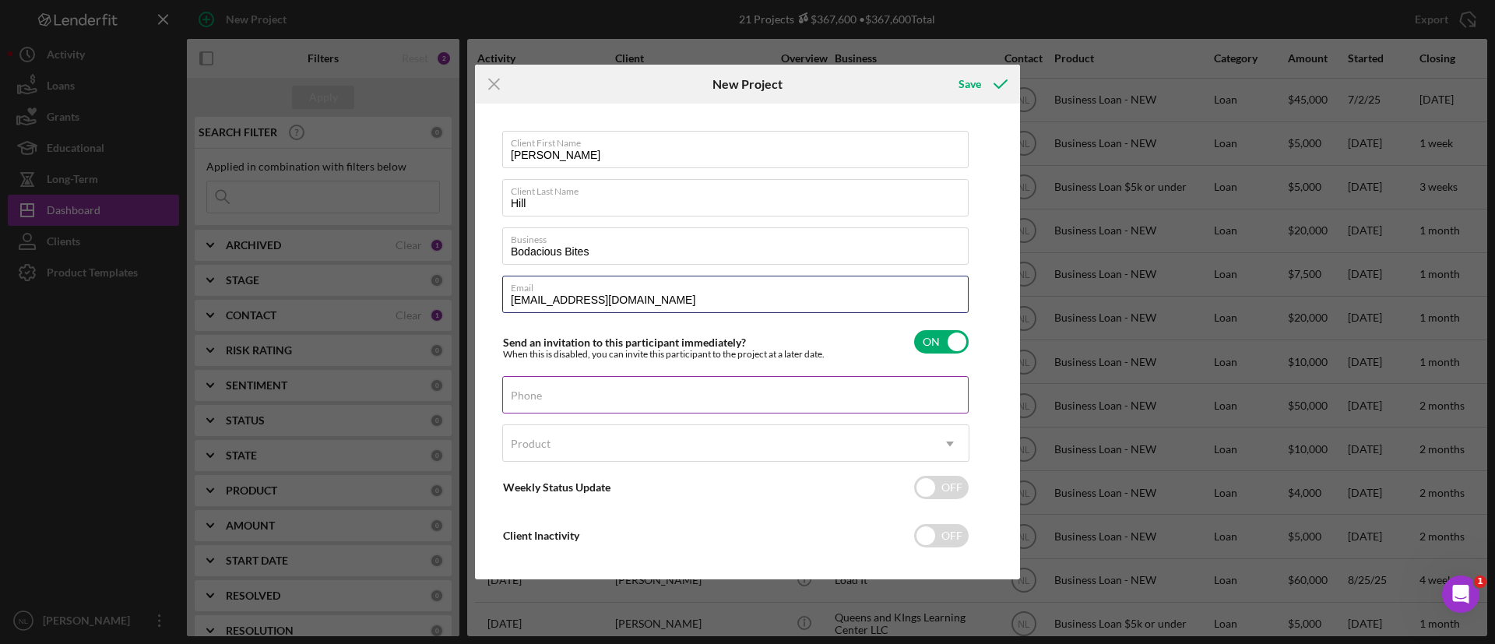
type input "[EMAIL_ADDRESS][DOMAIN_NAME]"
click at [557, 396] on input "Phone" at bounding box center [735, 394] width 467 height 37
click at [542, 396] on label "Phone" at bounding box center [526, 395] width 31 height 12
click at [608, 396] on input "Phone" at bounding box center [735, 394] width 467 height 37
paste input "[PHONE_NUMBER]"
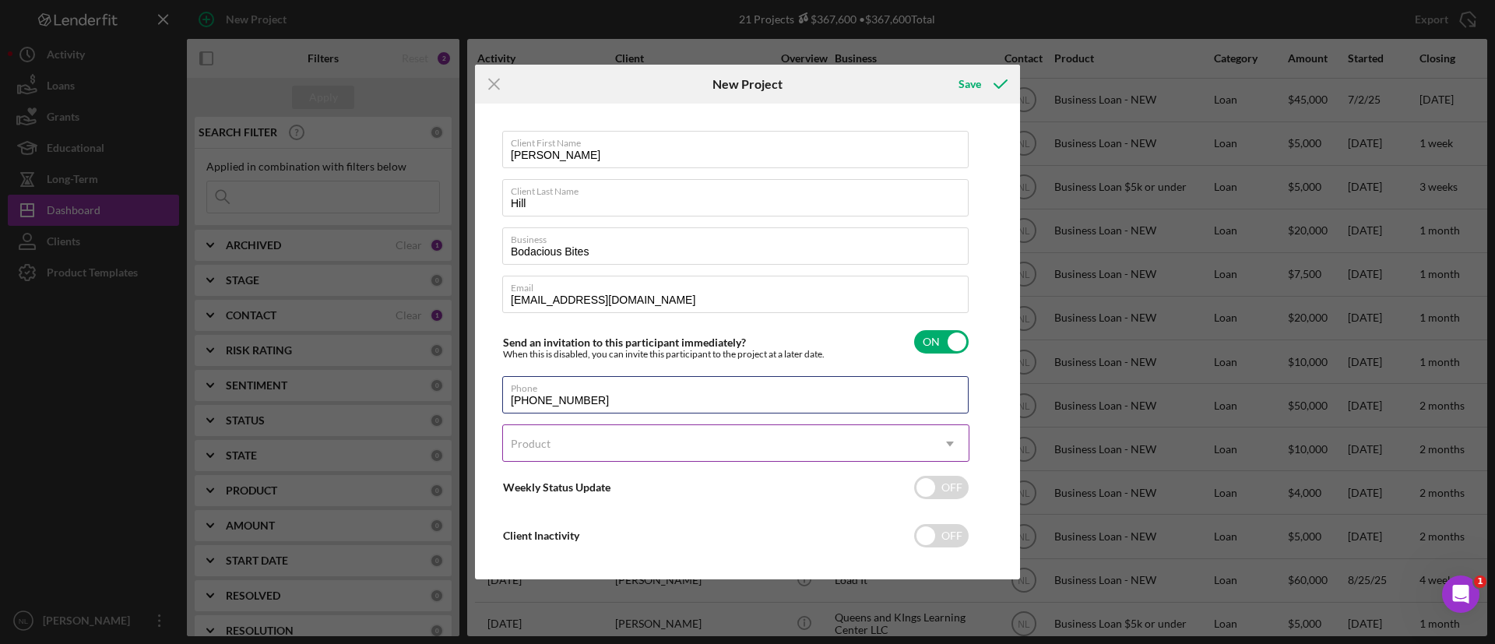
type input "[PHONE_NUMBER]"
click at [596, 448] on div "Product" at bounding box center [717, 444] width 428 height 36
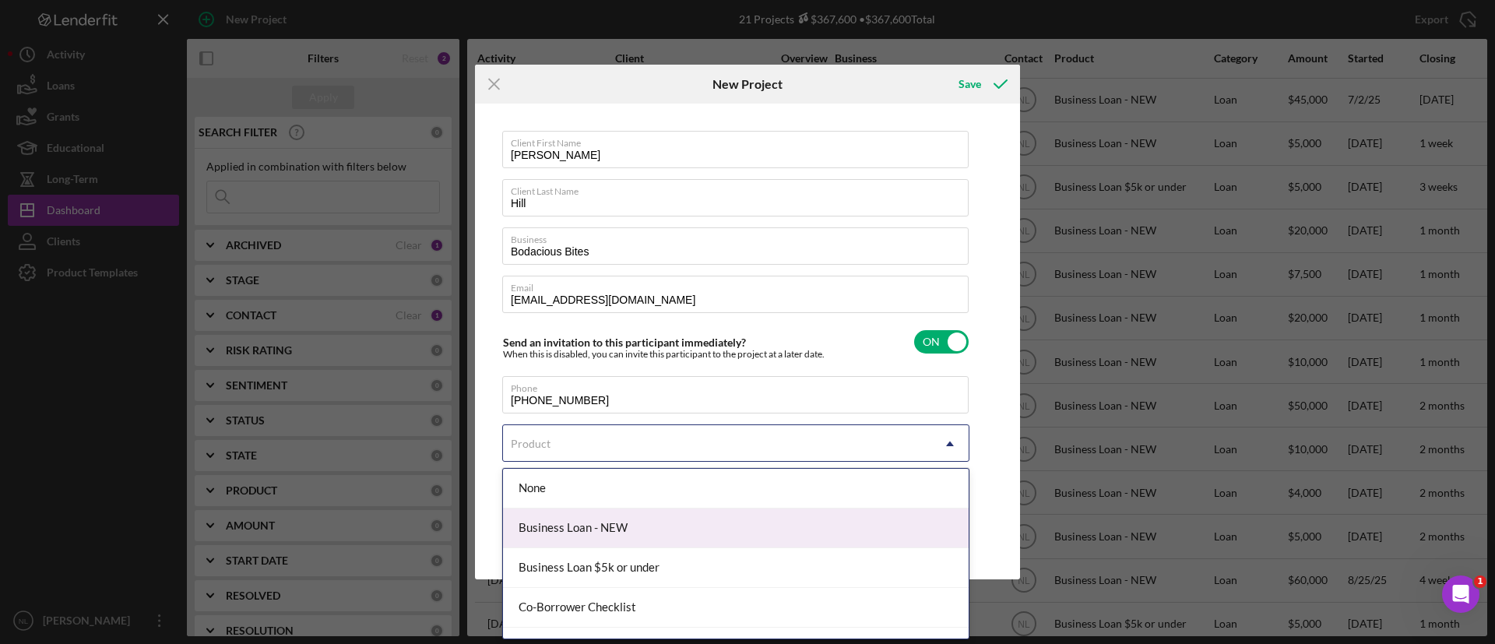
click at [617, 521] on div "Business Loan - NEW" at bounding box center [736, 529] width 466 height 40
checkbox input "true"
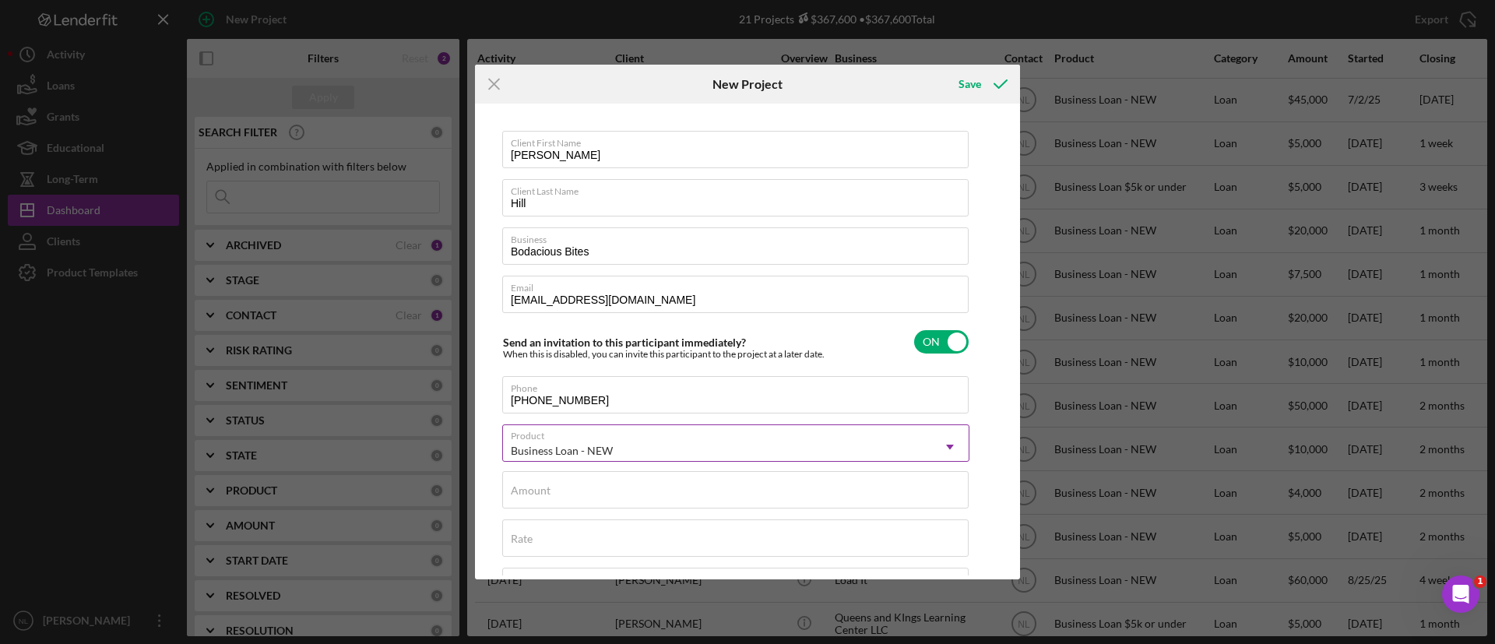
scroll to position [156, 0]
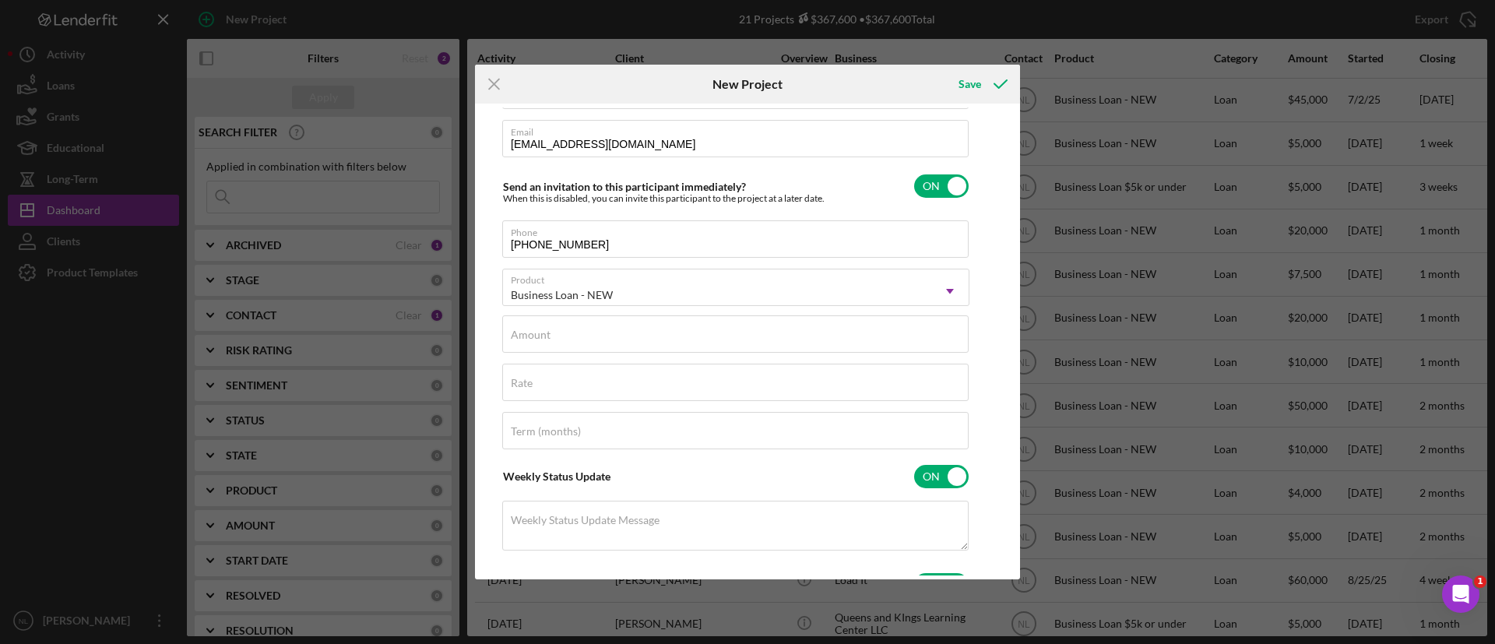
click at [567, 357] on div "Client First Name [PERSON_NAME] Client Last Name [PERSON_NAME] Business Bodacio…" at bounding box center [735, 349] width 467 height 749
click at [562, 351] on input "Amount" at bounding box center [735, 333] width 467 height 37
click at [584, 352] on input "Amount" at bounding box center [735, 333] width 467 height 37
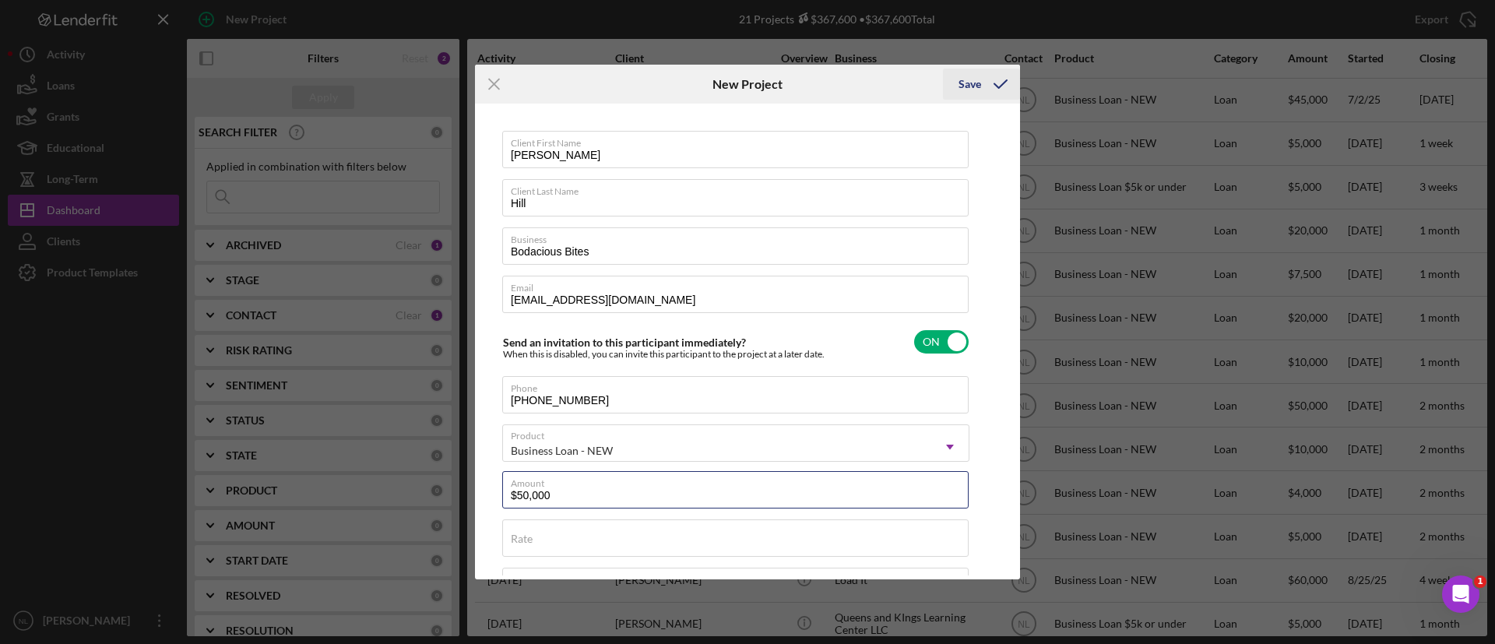
type input "$50,000"
click at [969, 78] on div "Save" at bounding box center [970, 84] width 23 height 31
checkbox input "false"
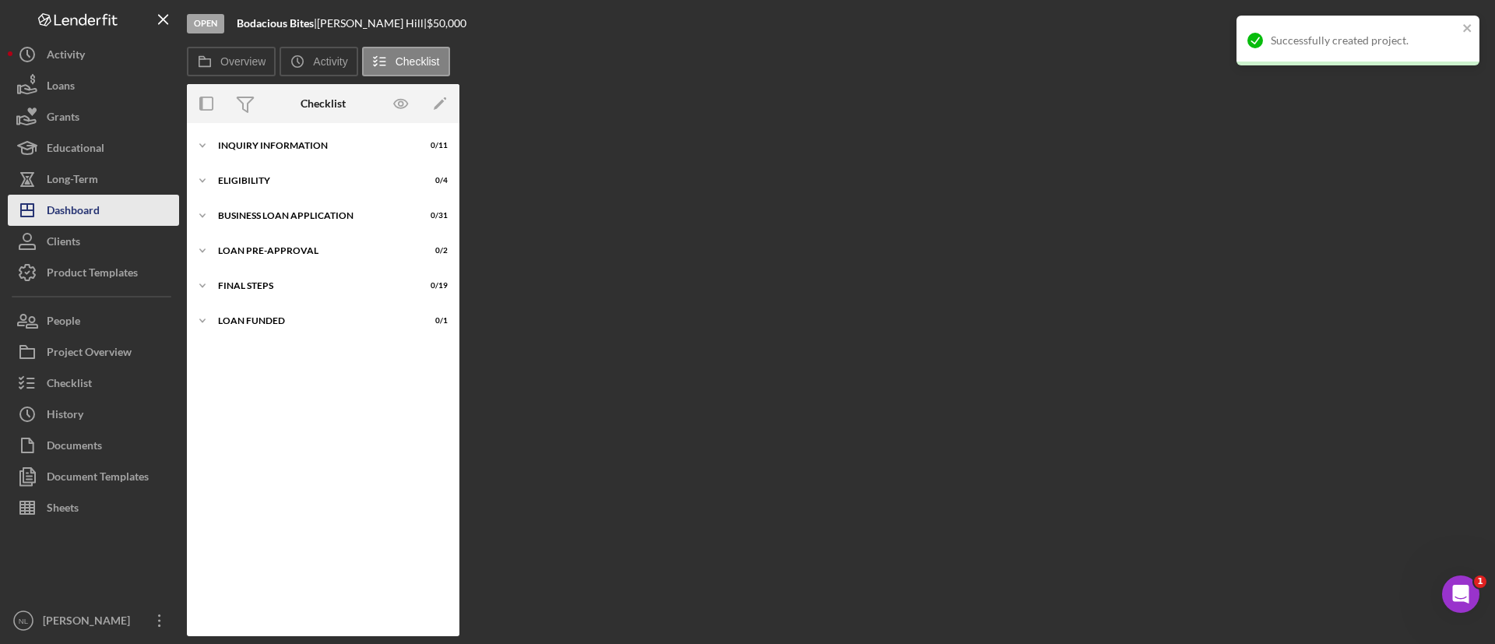
click at [85, 214] on div "Dashboard" at bounding box center [73, 212] width 53 height 35
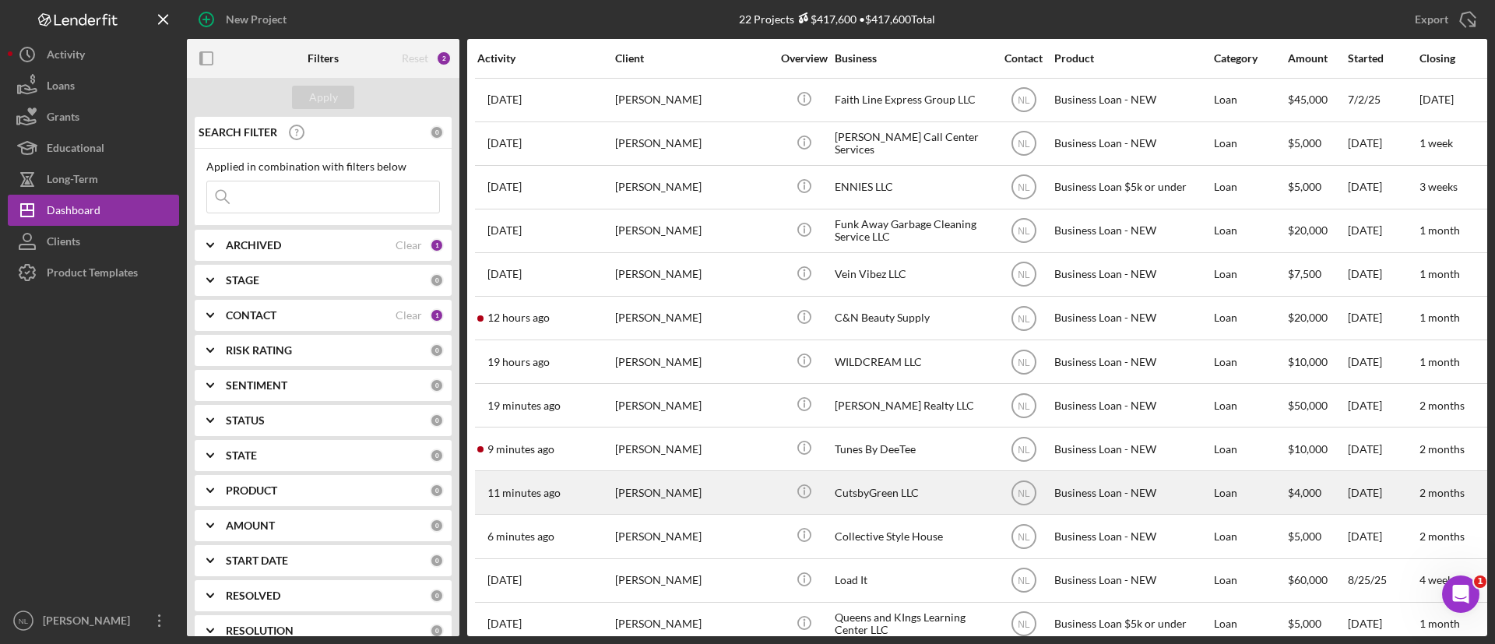
click at [712, 481] on div "[PERSON_NAME]" at bounding box center [693, 492] width 156 height 41
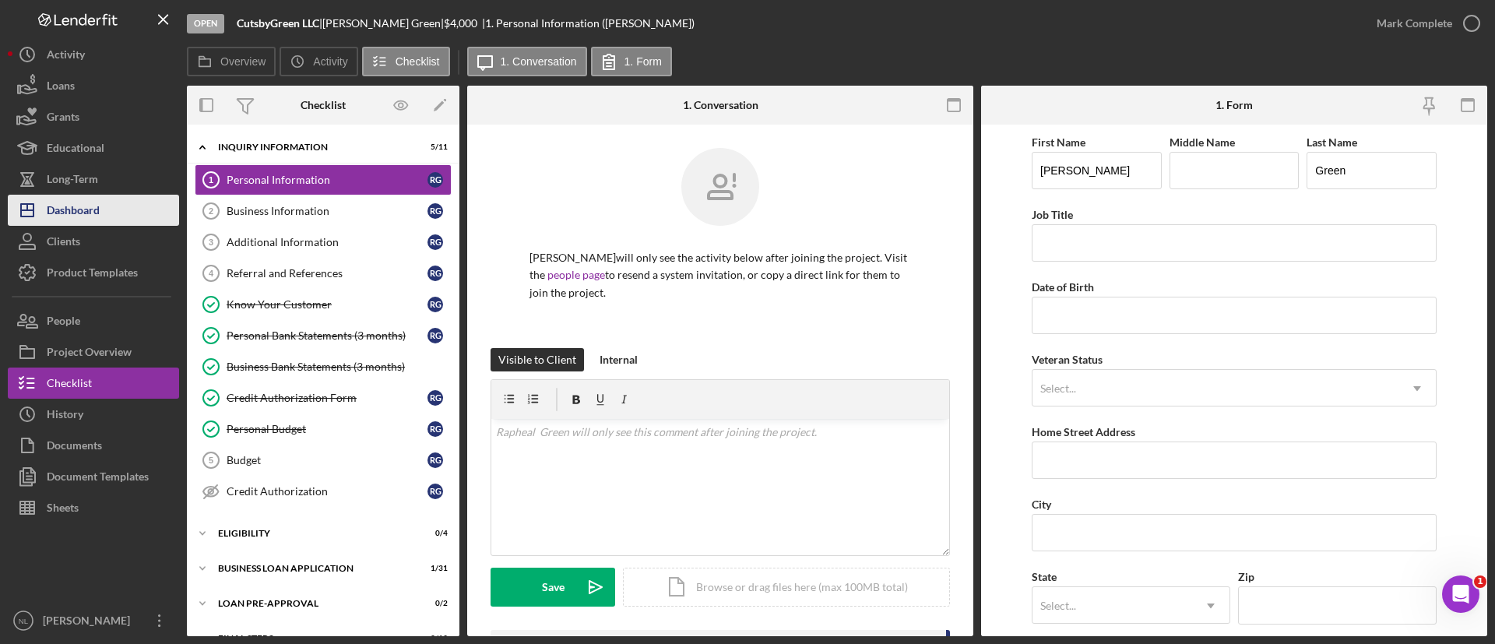
click at [125, 197] on button "Icon/Dashboard Dashboard" at bounding box center [93, 210] width 171 height 31
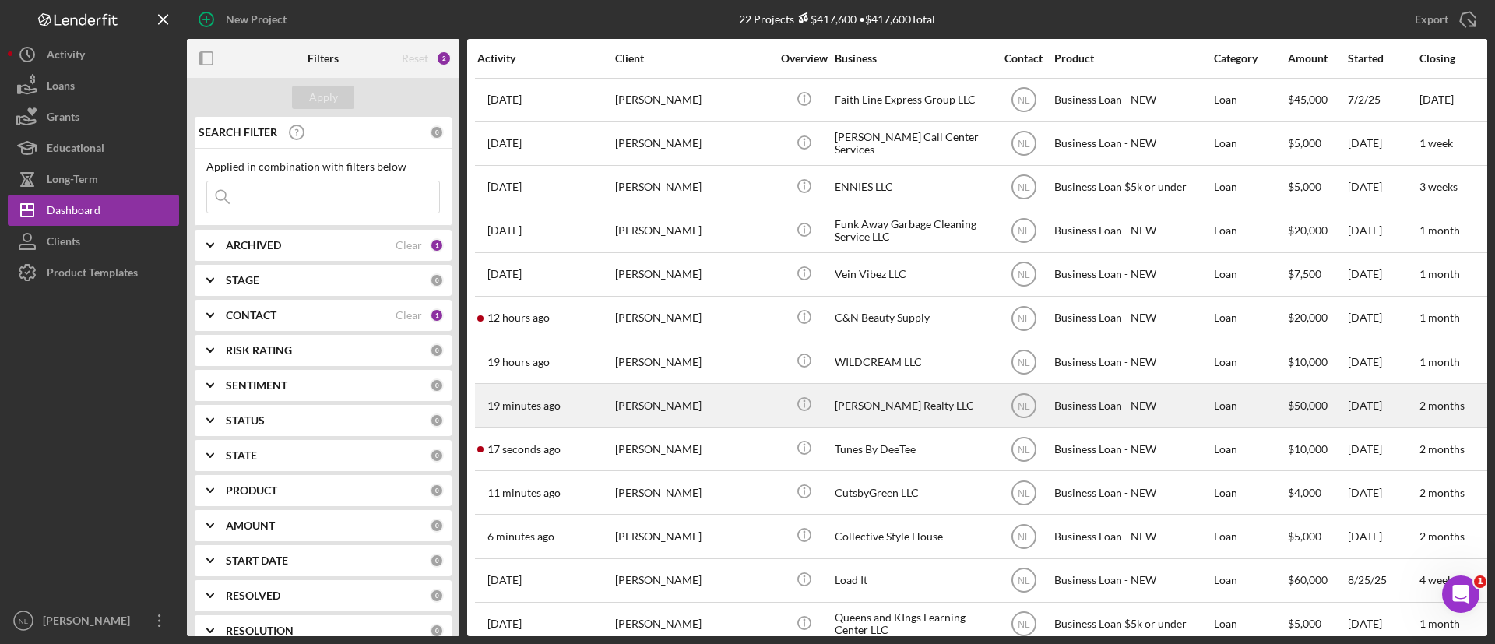
click at [724, 417] on div "[PERSON_NAME]" at bounding box center [693, 405] width 156 height 41
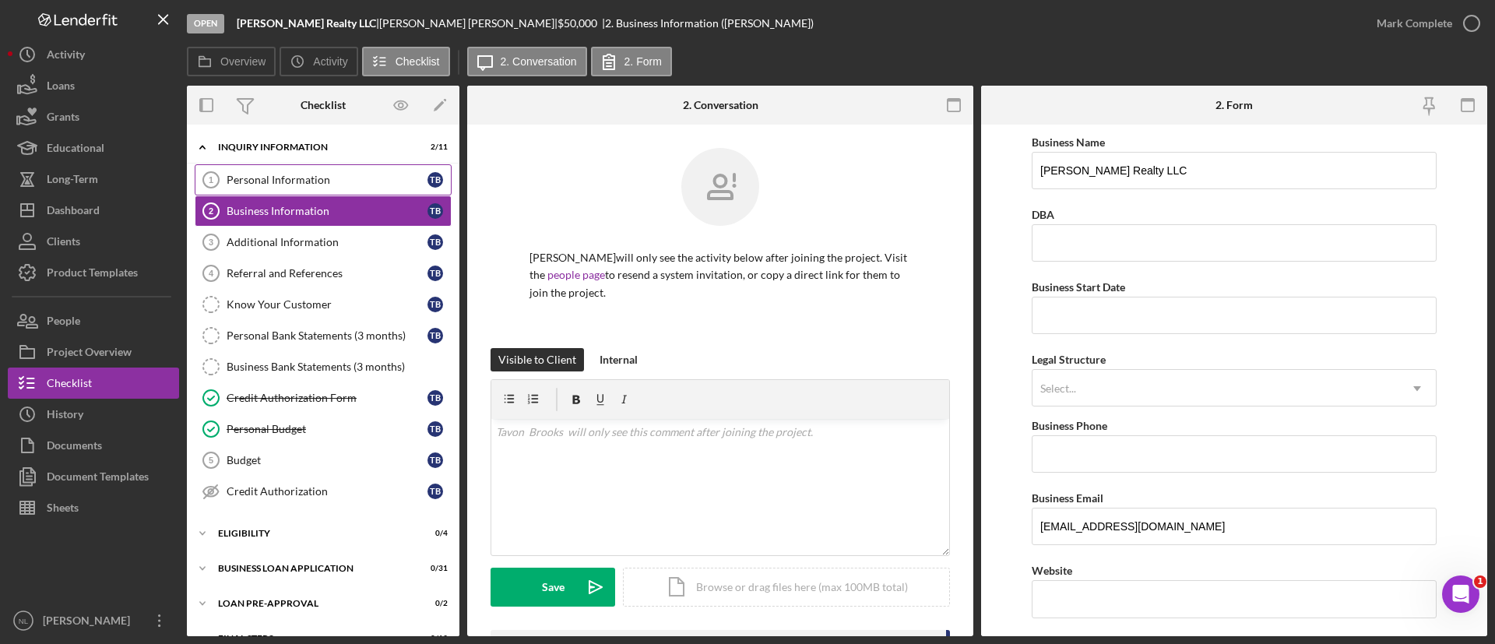
click at [313, 188] on link "Personal Information 1 Personal Information T B" at bounding box center [323, 179] width 257 height 31
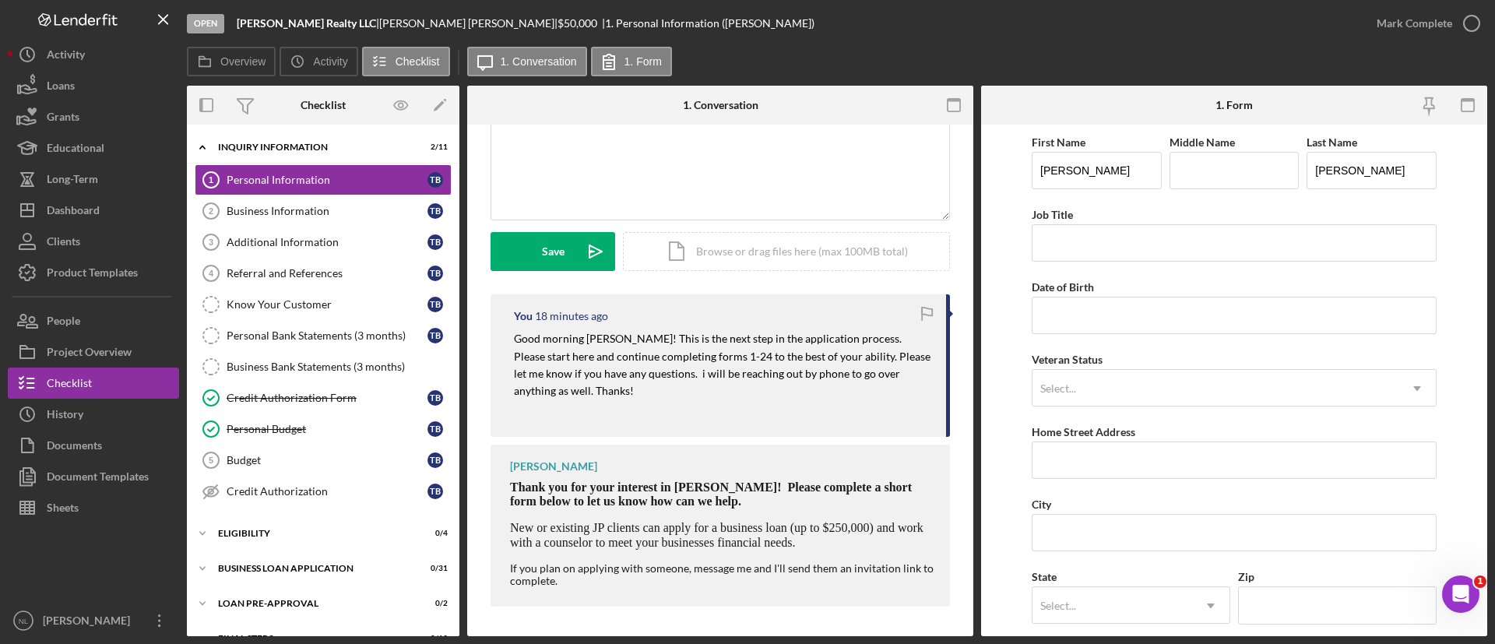
scroll to position [337, 0]
click at [627, 371] on mark "Good morning [PERSON_NAME]! This is the next step in the application process. P…" at bounding box center [723, 362] width 419 height 65
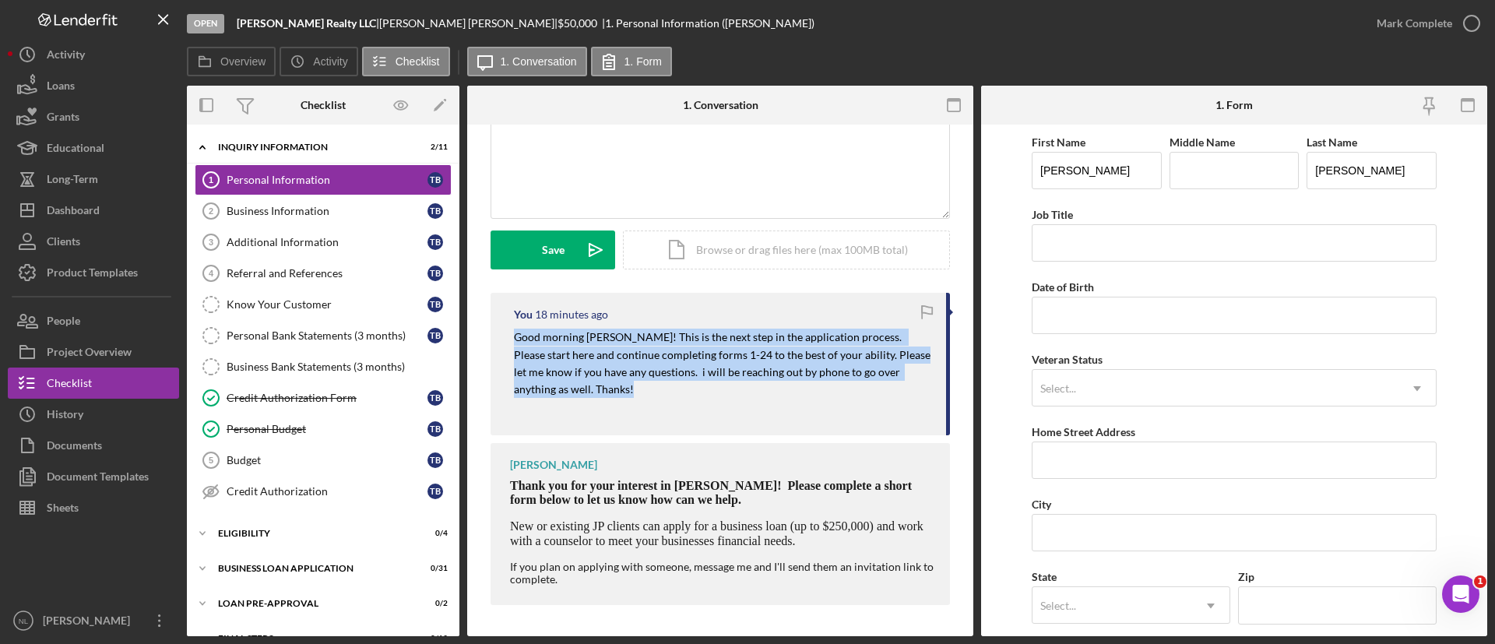
click at [627, 371] on mark "Good morning [PERSON_NAME]! This is the next step in the application process. P…" at bounding box center [723, 362] width 419 height 65
copy mark "Good morning [PERSON_NAME]! This is the next step in the application process. P…"
click at [131, 206] on button "Icon/Dashboard Dashboard" at bounding box center [93, 210] width 171 height 31
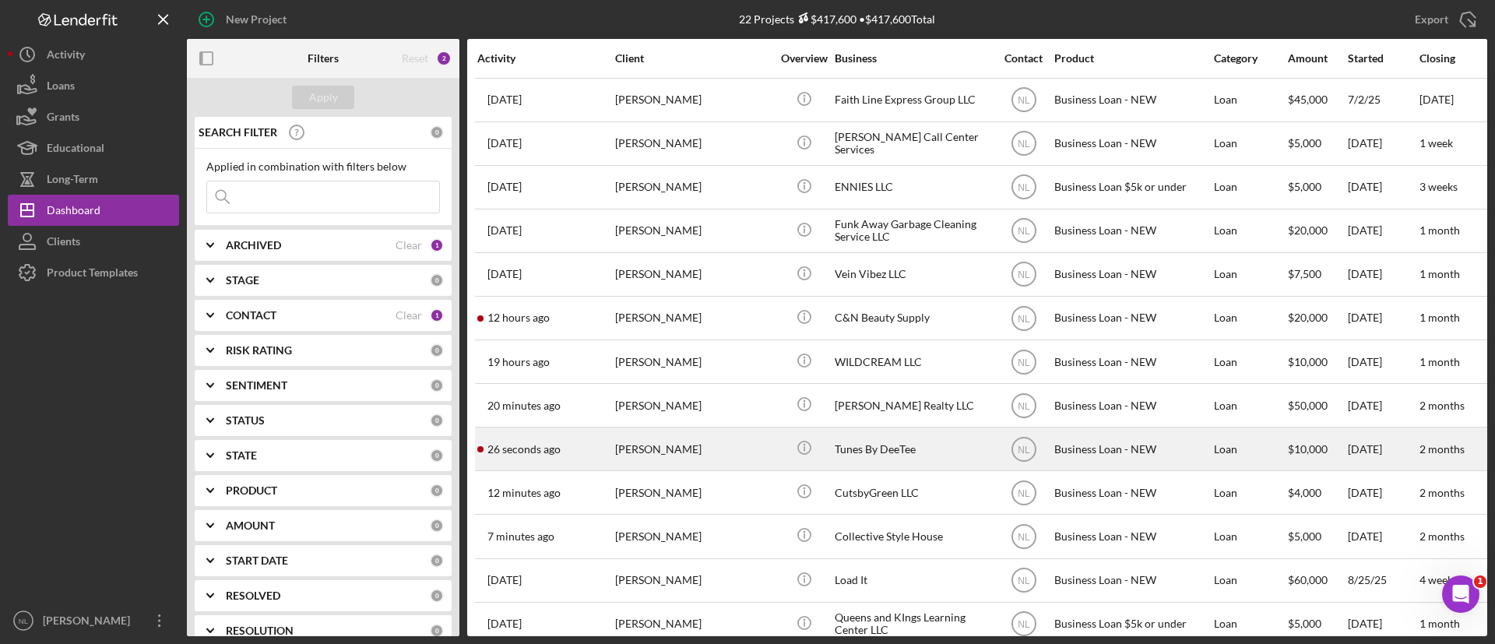
scroll to position [429, 0]
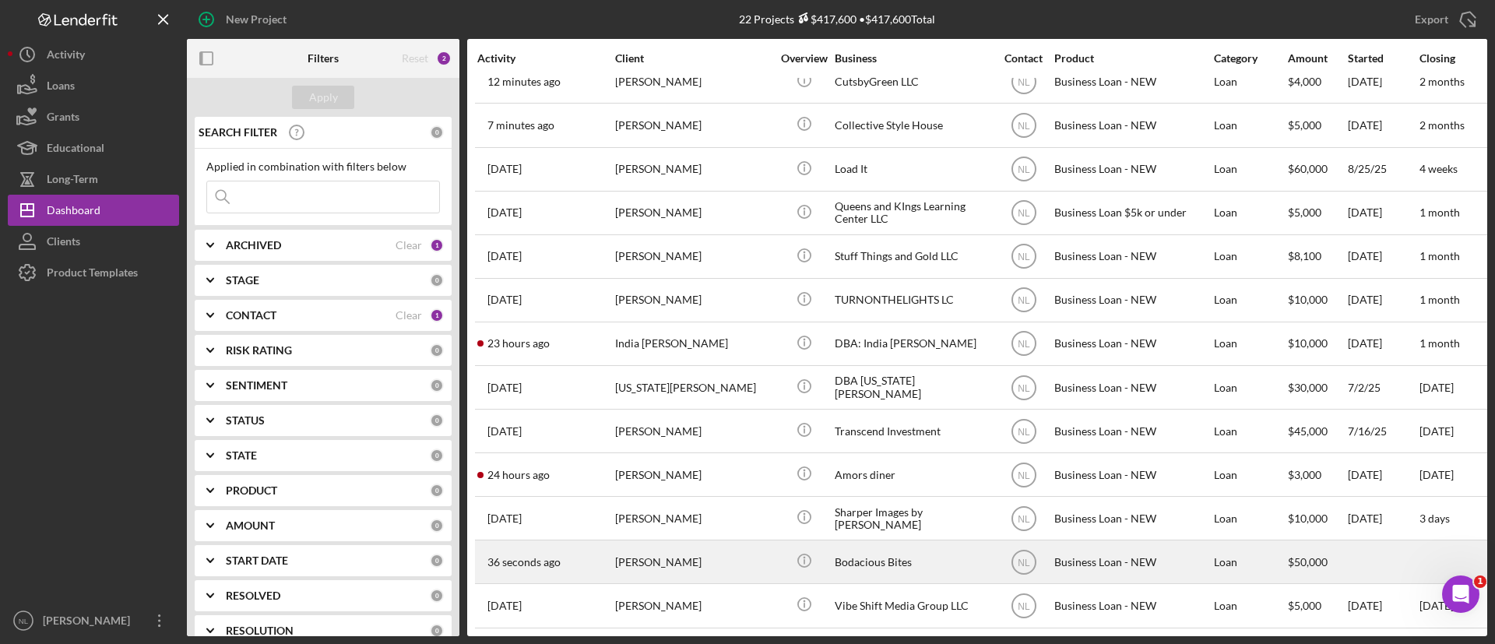
click at [708, 563] on div "[PERSON_NAME]" at bounding box center [693, 561] width 156 height 41
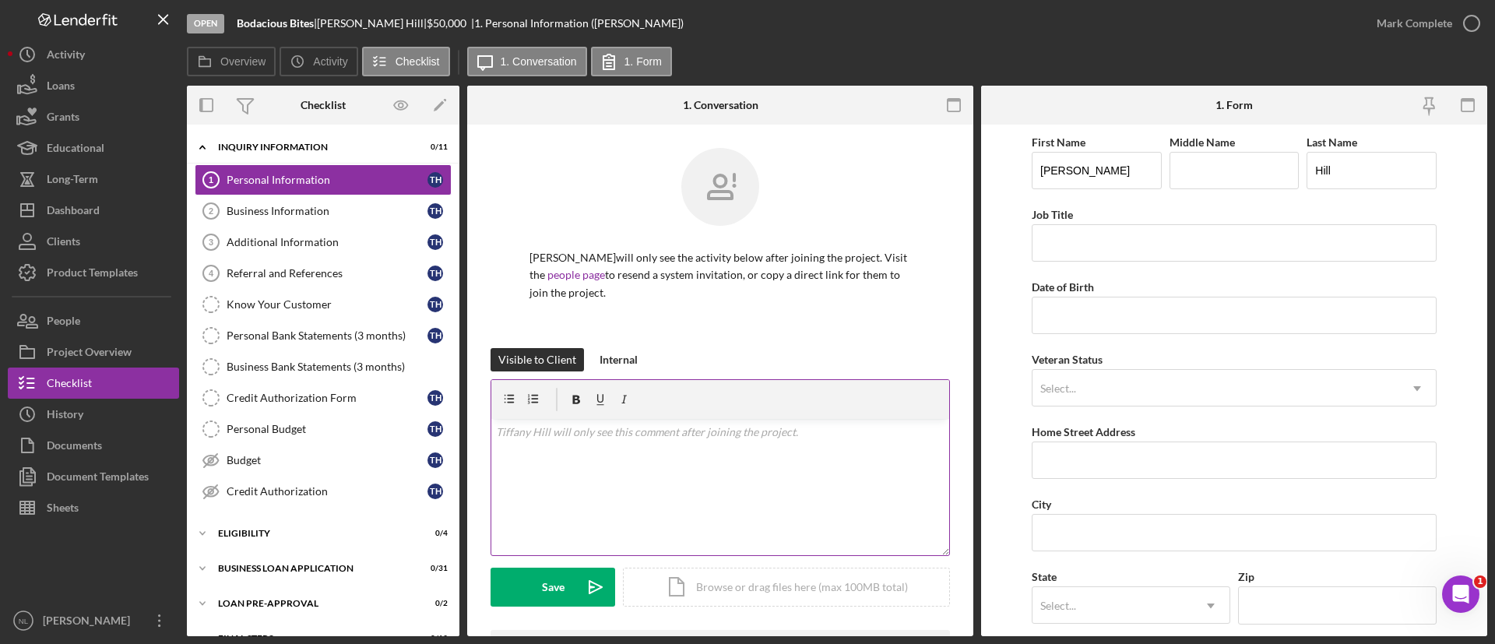
click at [562, 456] on div "v Color teal Color pink Remove color Add row above Add row below Add column bef…" at bounding box center [720, 487] width 458 height 136
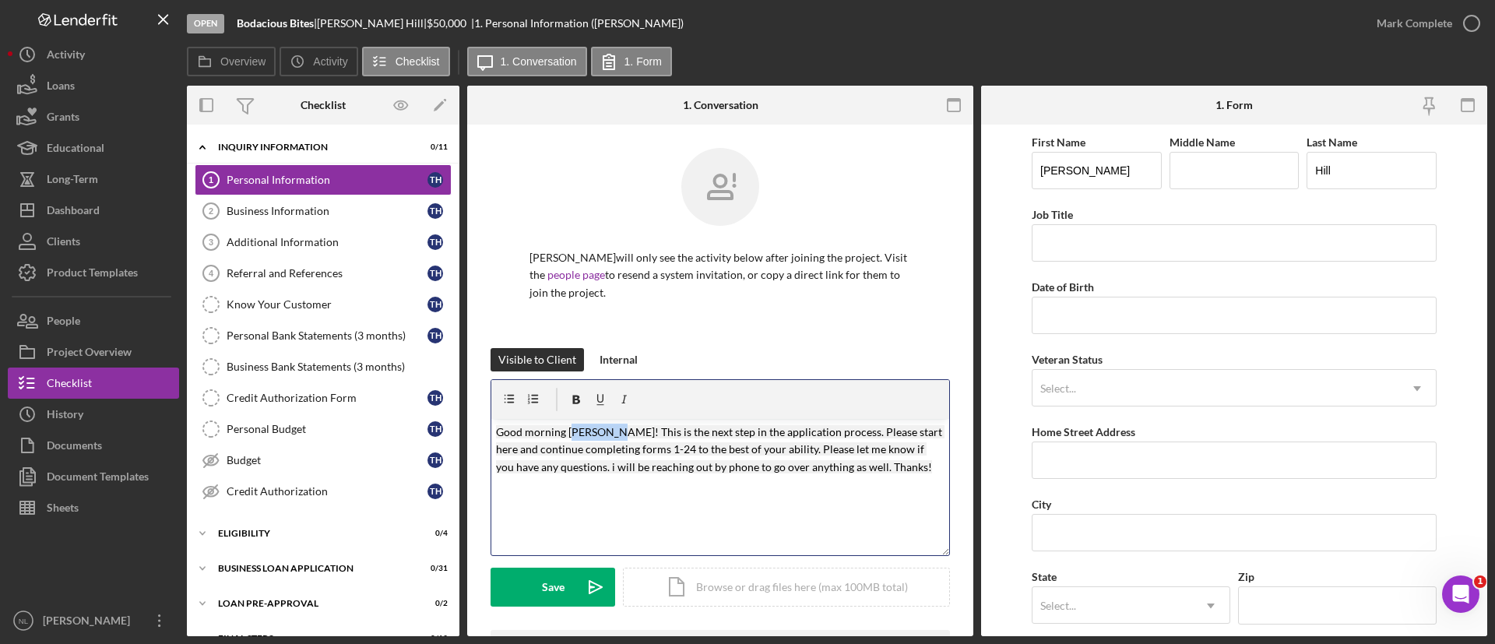
drag, startPoint x: 617, startPoint y: 432, endPoint x: 575, endPoint y: 436, distance: 42.2
click at [575, 436] on mark "Good morning [PERSON_NAME]! This is the next step in the application process. P…" at bounding box center [720, 449] width 449 height 48
click at [635, 460] on mark "Good morning [PERSON_NAME]! This is the next step in the application process. P…" at bounding box center [720, 449] width 449 height 48
click at [646, 454] on mark "Good morning [PERSON_NAME]! This is the next step in the application process. P…" at bounding box center [720, 449] width 449 height 48
click at [883, 458] on p "Good morning [PERSON_NAME]! This is the next step in the application process. P…" at bounding box center [720, 450] width 449 height 52
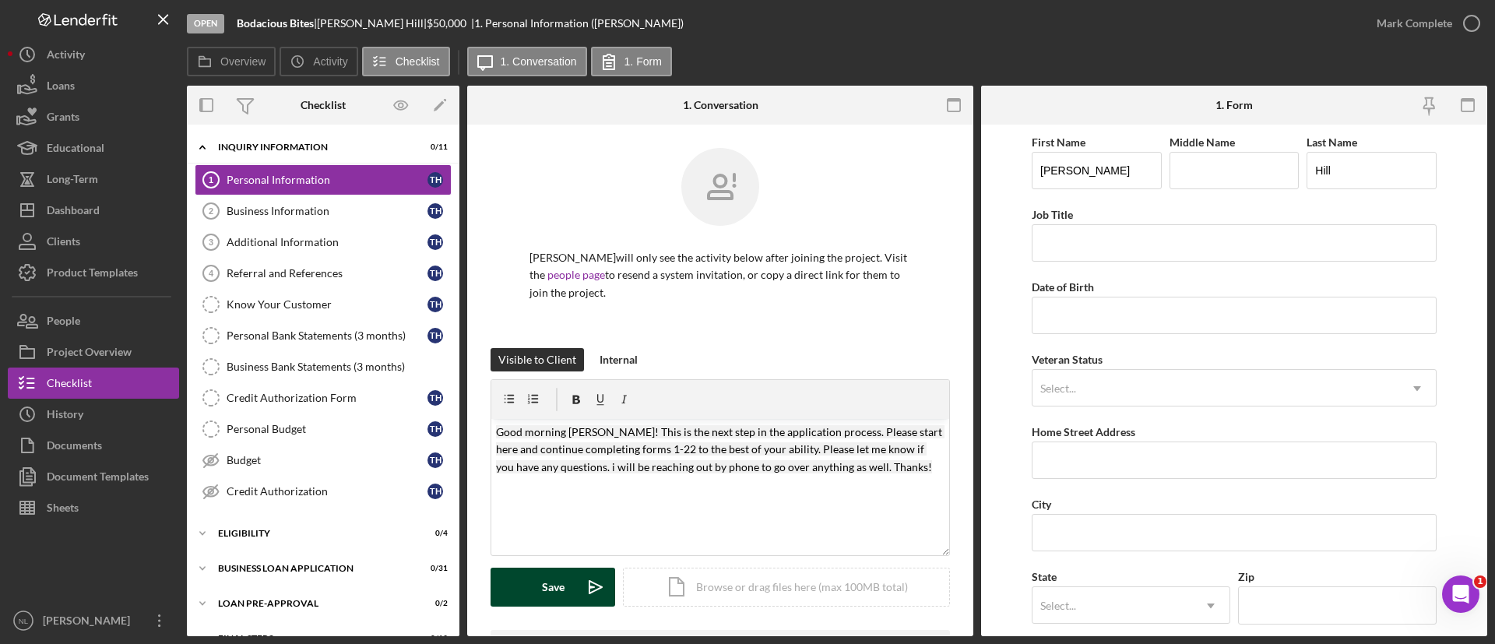
click at [587, 589] on icon "Icon/icon-invite-send" at bounding box center [595, 587] width 39 height 39
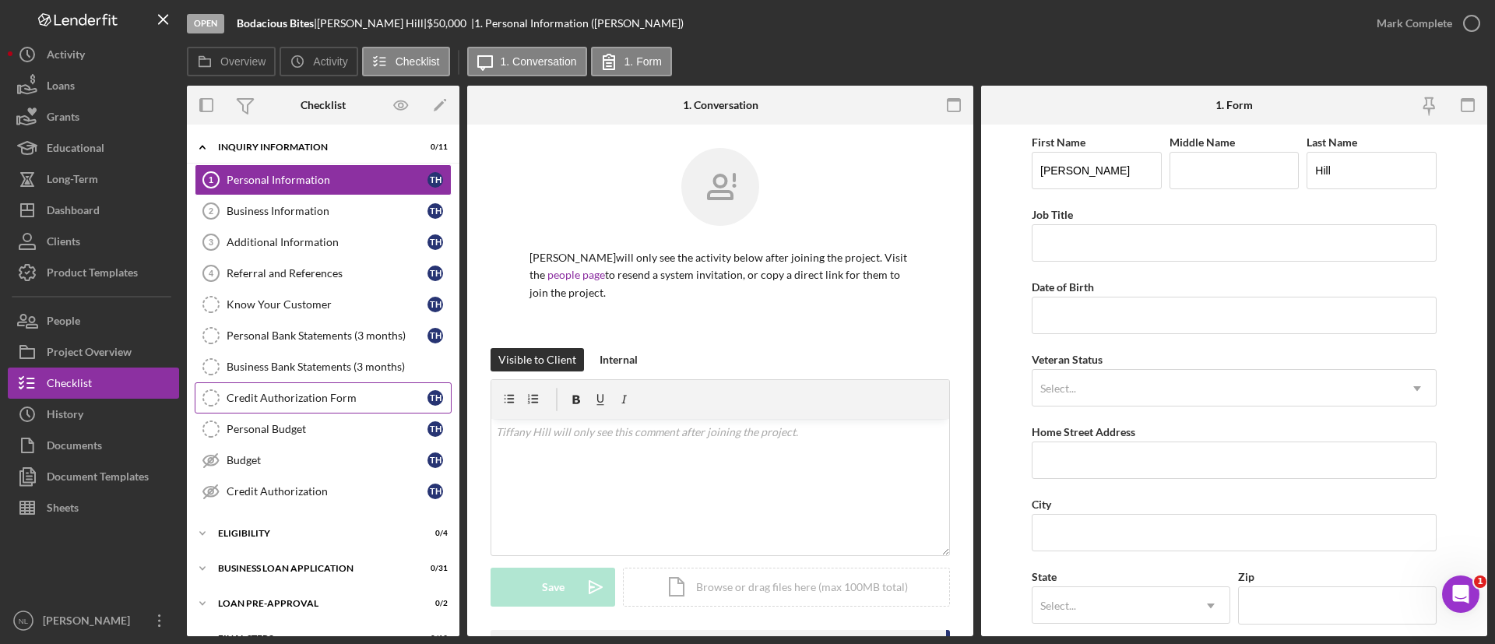
click at [354, 407] on link "Credit Authorization Form Credit Authorization Form T H" at bounding box center [323, 397] width 257 height 31
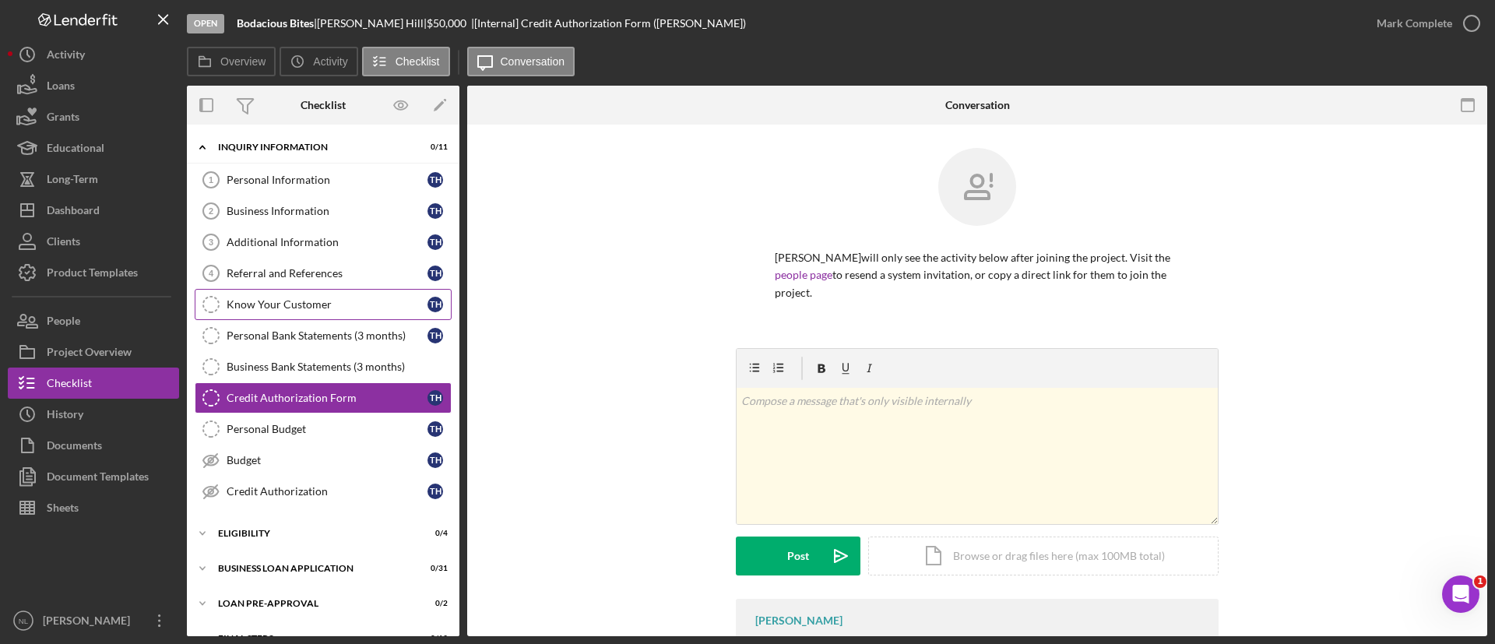
click at [288, 308] on div "Know Your Customer" at bounding box center [327, 304] width 201 height 12
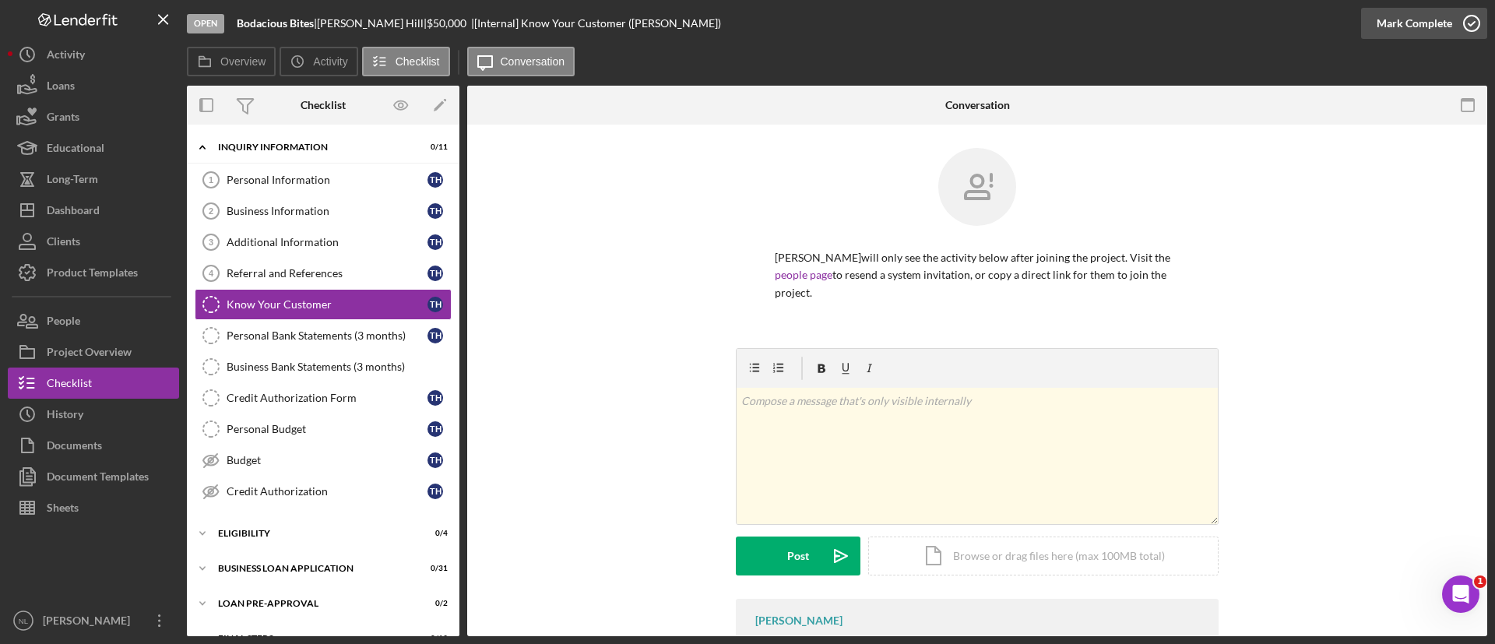
click at [1387, 33] on div "Mark Complete" at bounding box center [1415, 23] width 76 height 31
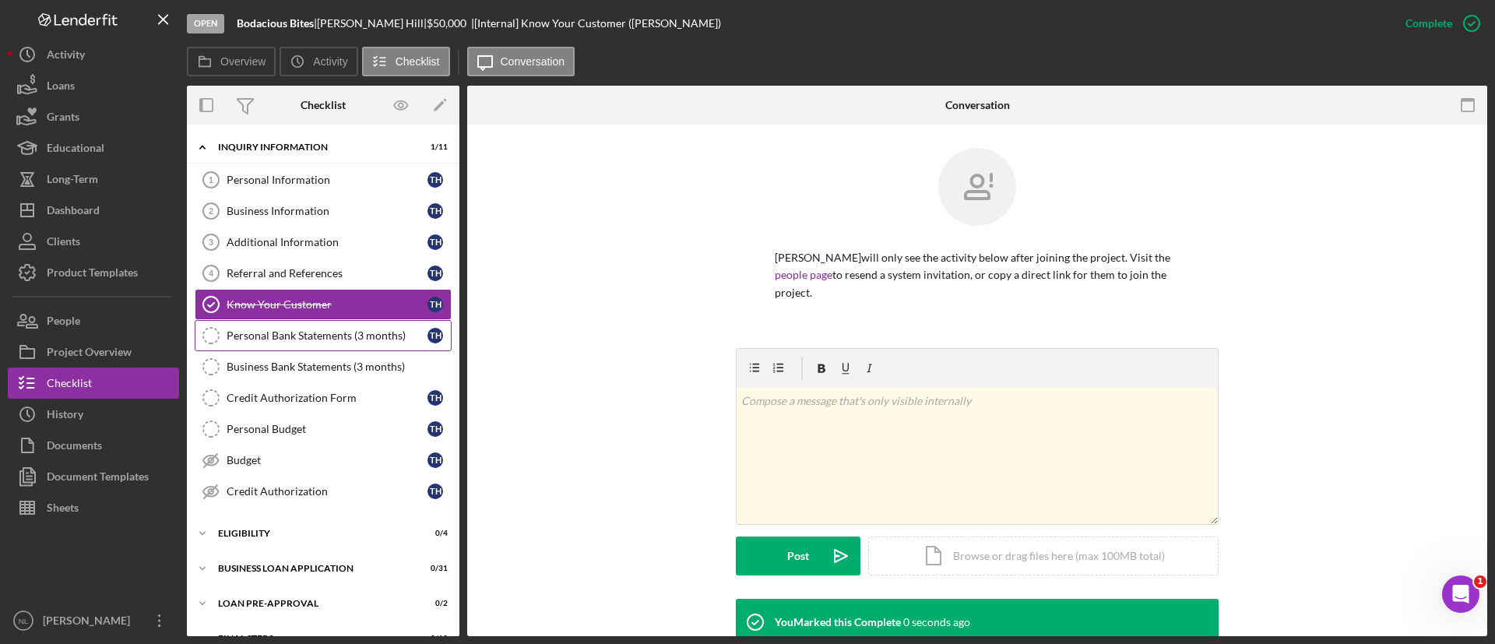
click at [324, 322] on link "Personal Bank Statements (3 months) Personal Bank Statements (3 months) T H" at bounding box center [323, 335] width 257 height 31
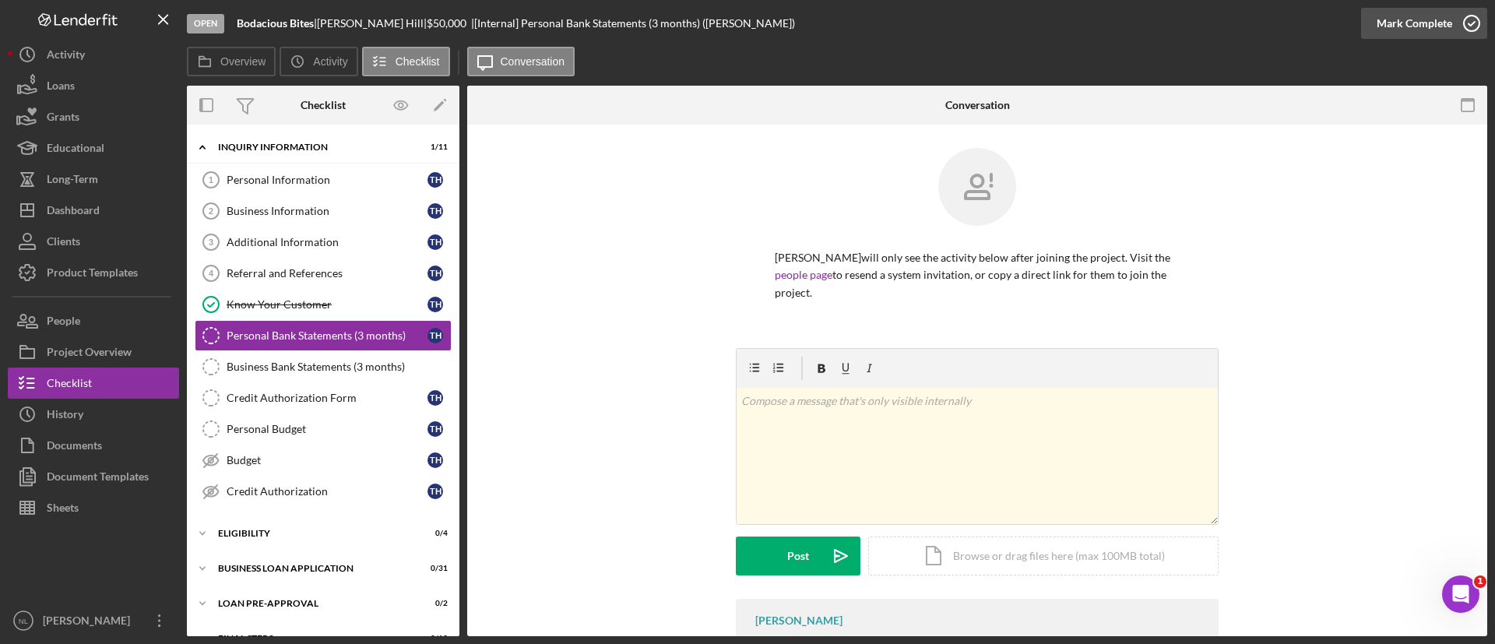
click at [1419, 33] on div "Mark Complete" at bounding box center [1415, 23] width 76 height 31
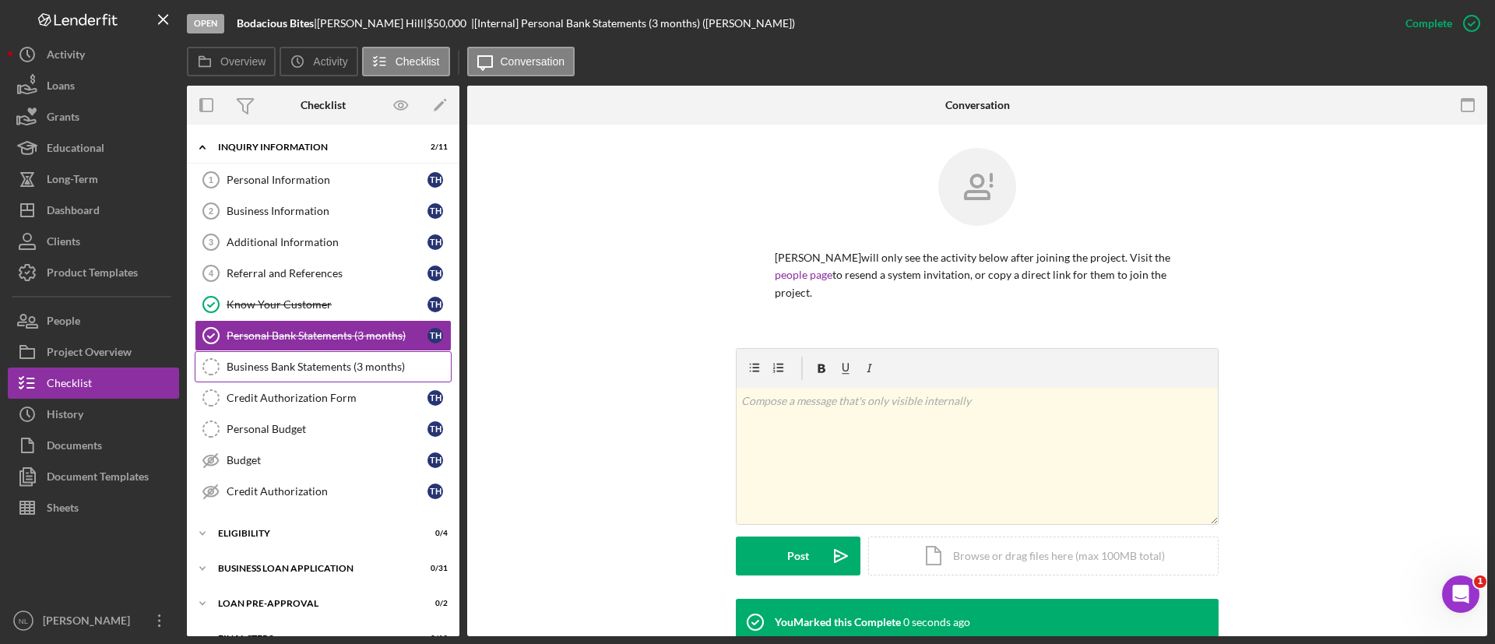
click at [314, 368] on div "Business Bank Statements (3 months)" at bounding box center [339, 367] width 224 height 12
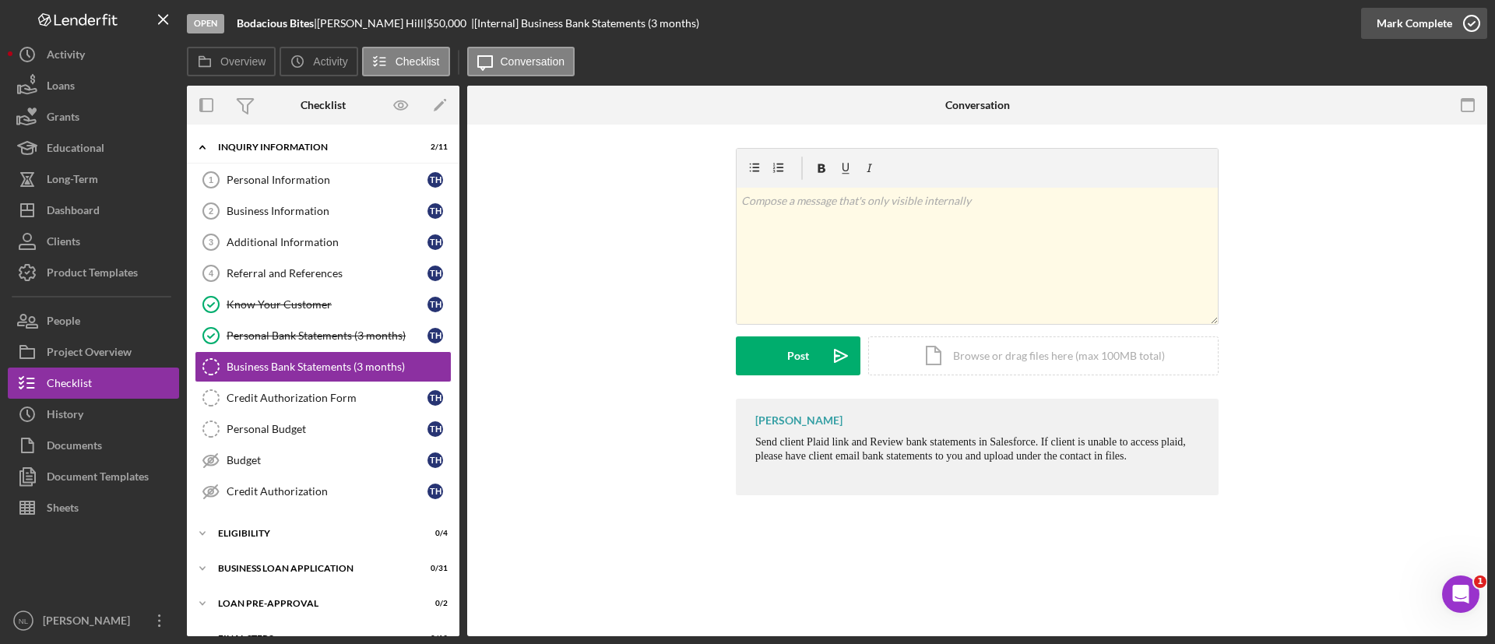
click at [1422, 33] on div "Mark Complete" at bounding box center [1415, 23] width 76 height 31
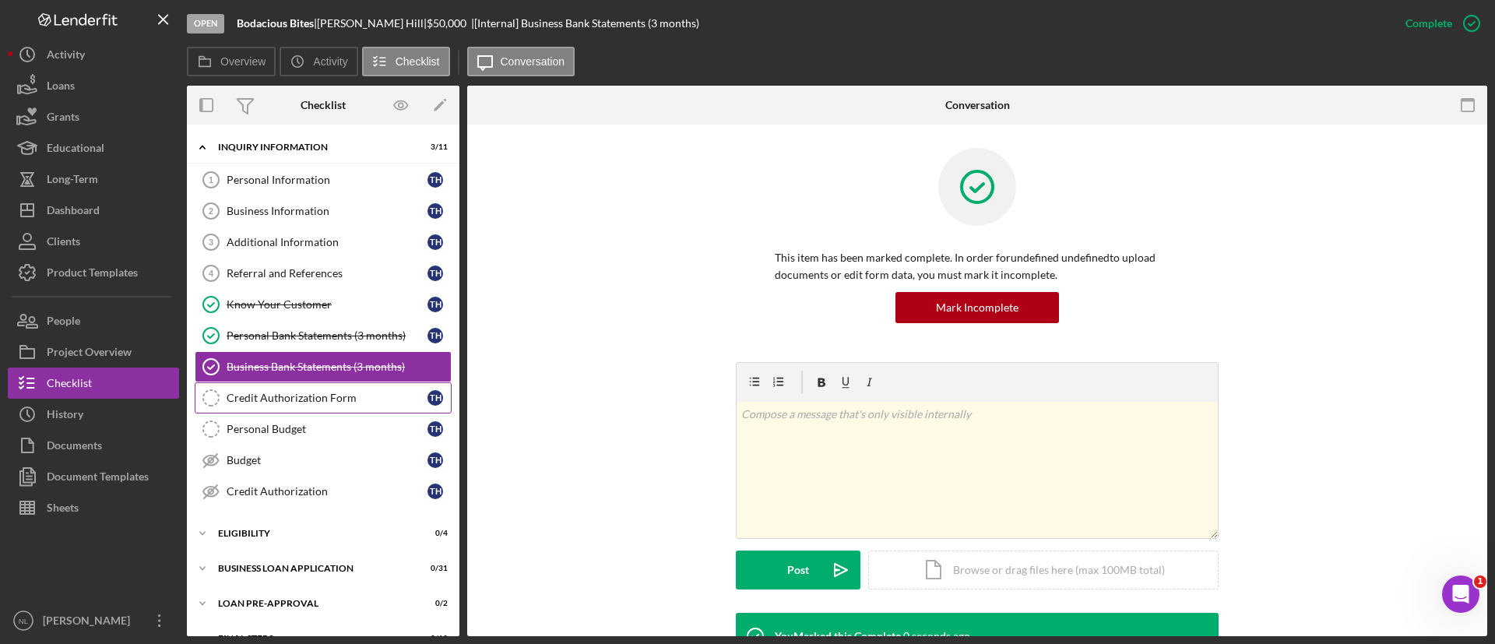
click at [345, 404] on link "Credit Authorization Form Credit Authorization Form T H" at bounding box center [323, 397] width 257 height 31
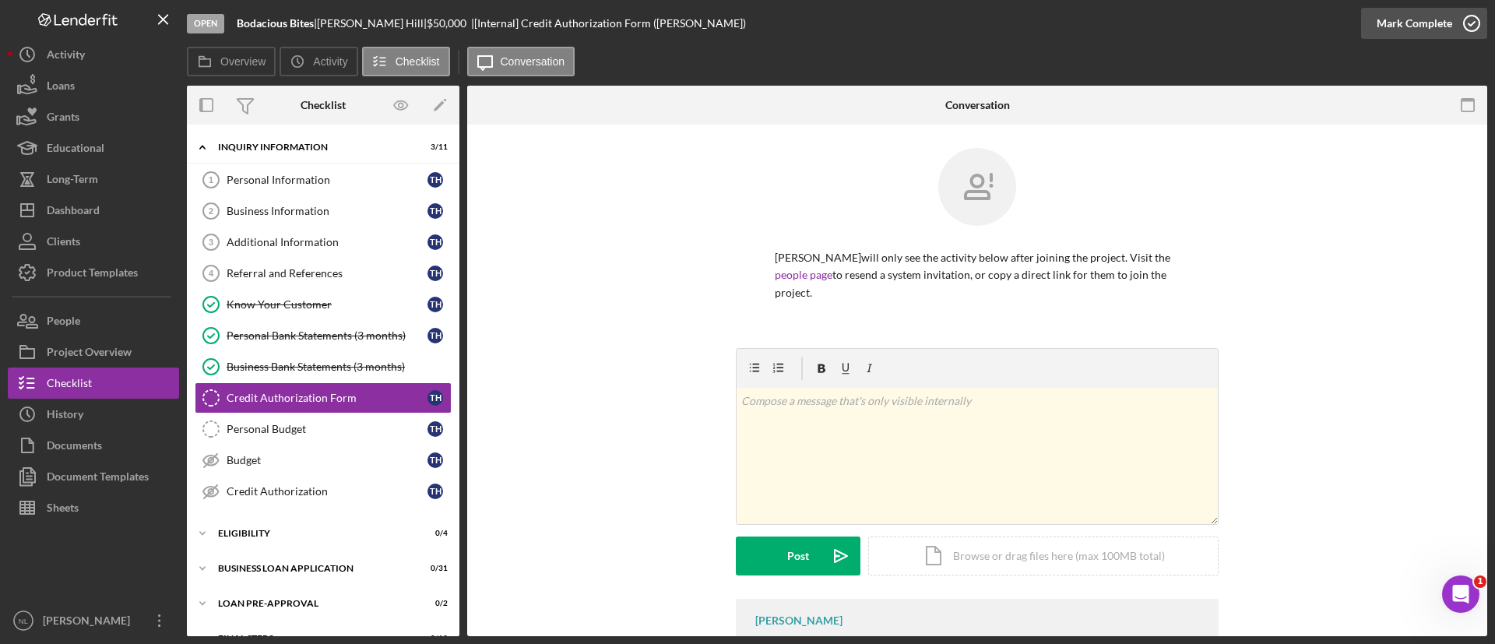
click at [1377, 23] on div "Mark Complete" at bounding box center [1415, 23] width 76 height 31
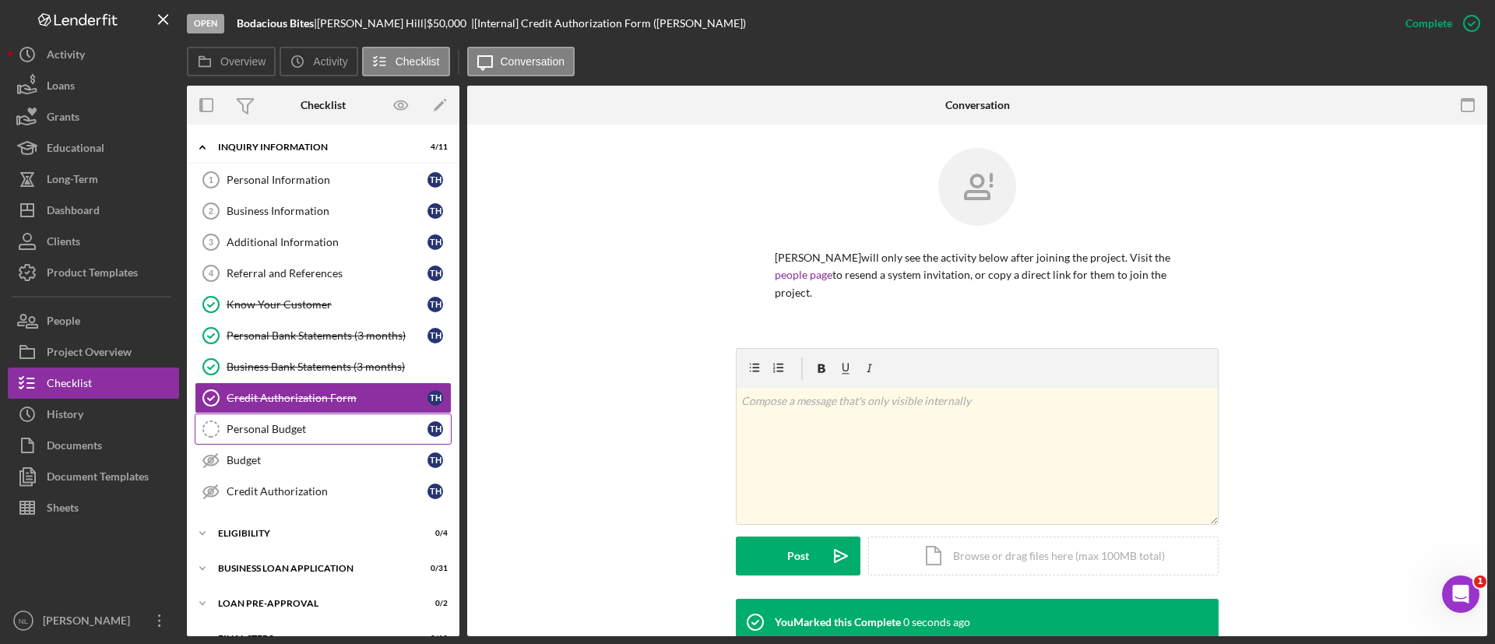
click at [263, 431] on div "Personal Budget" at bounding box center [327, 429] width 201 height 12
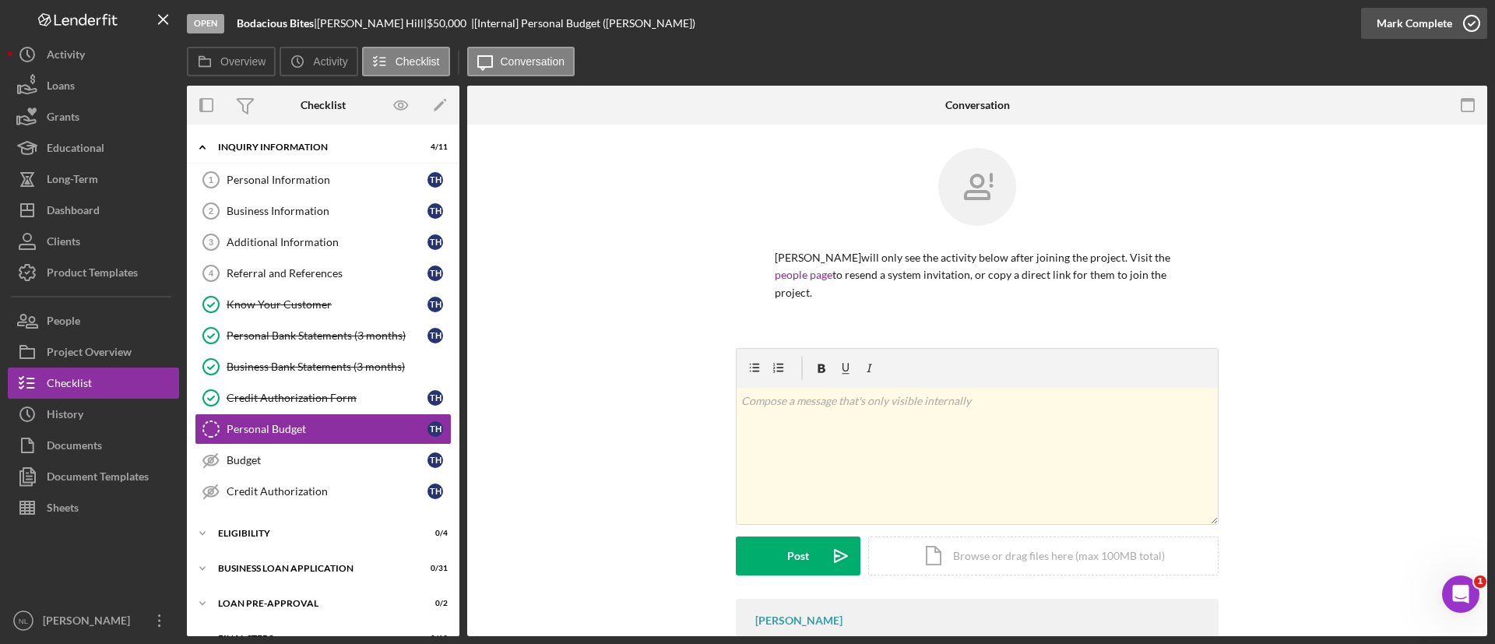
click at [1421, 20] on div "Mark Complete" at bounding box center [1415, 23] width 76 height 31
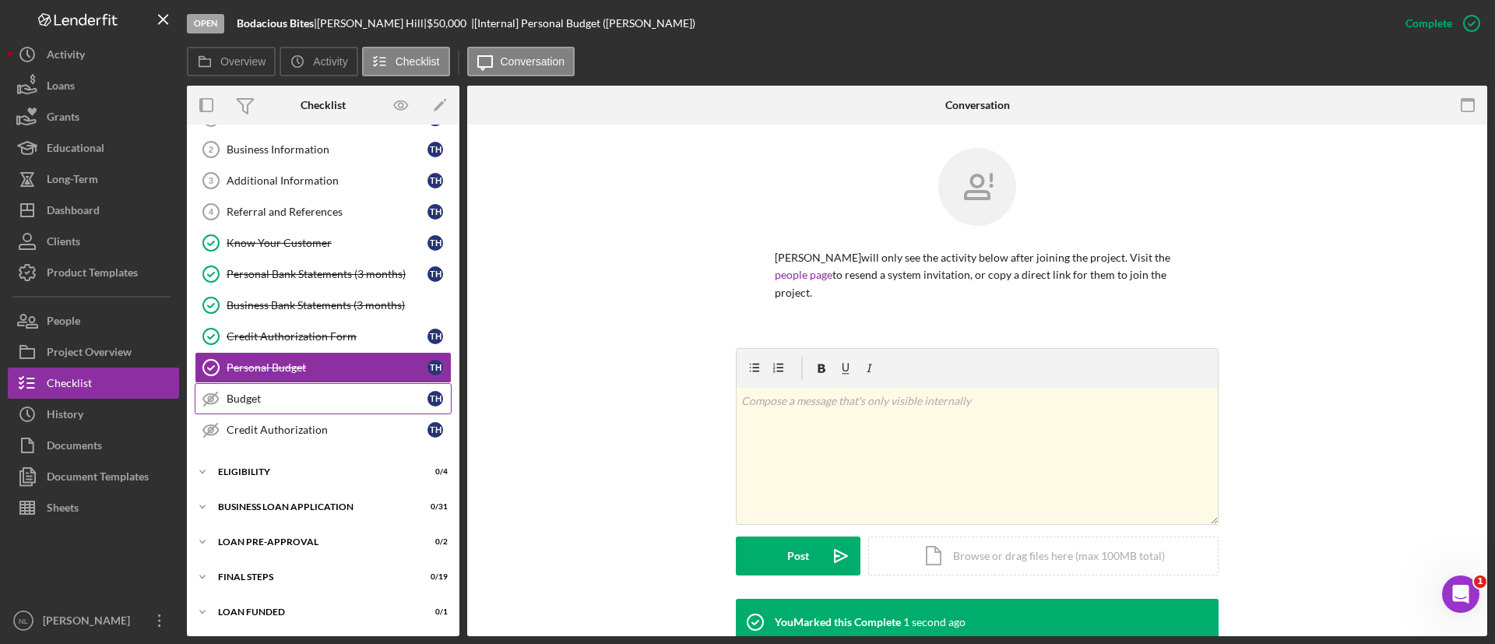
click at [322, 407] on link "Budget Budget T H" at bounding box center [323, 398] width 257 height 31
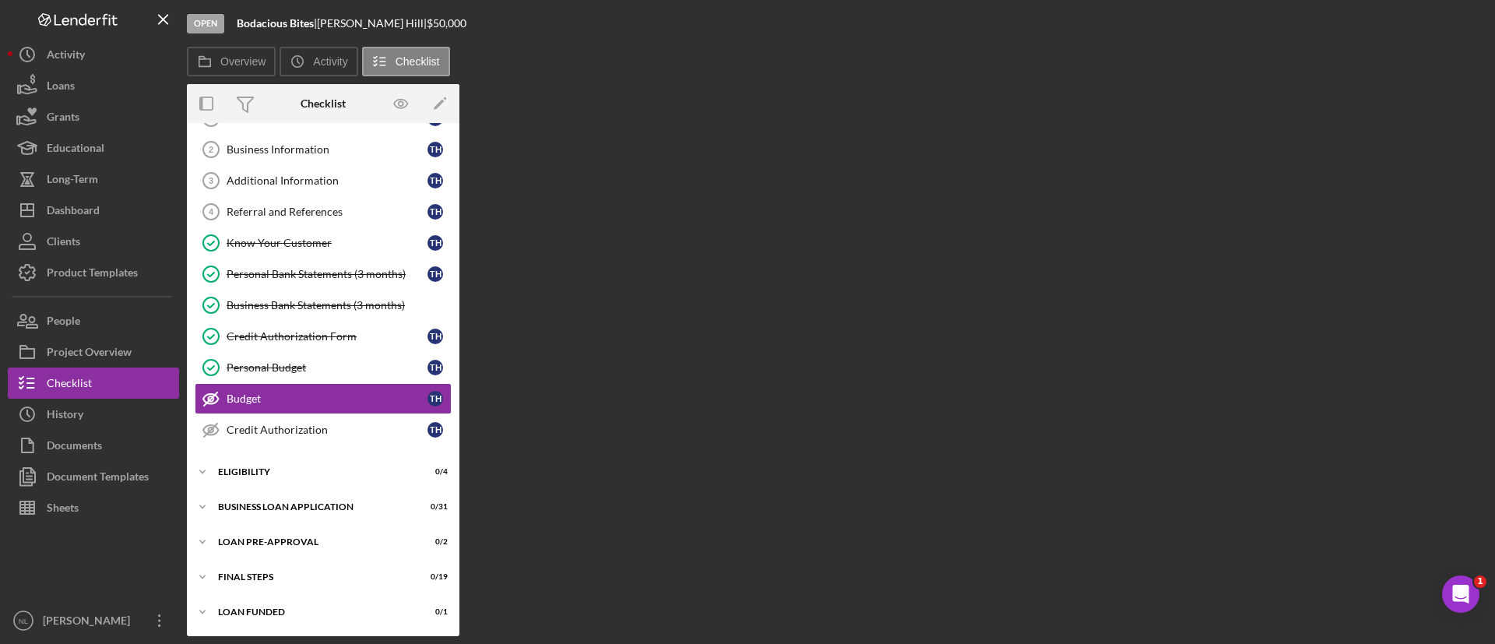
scroll to position [62, 0]
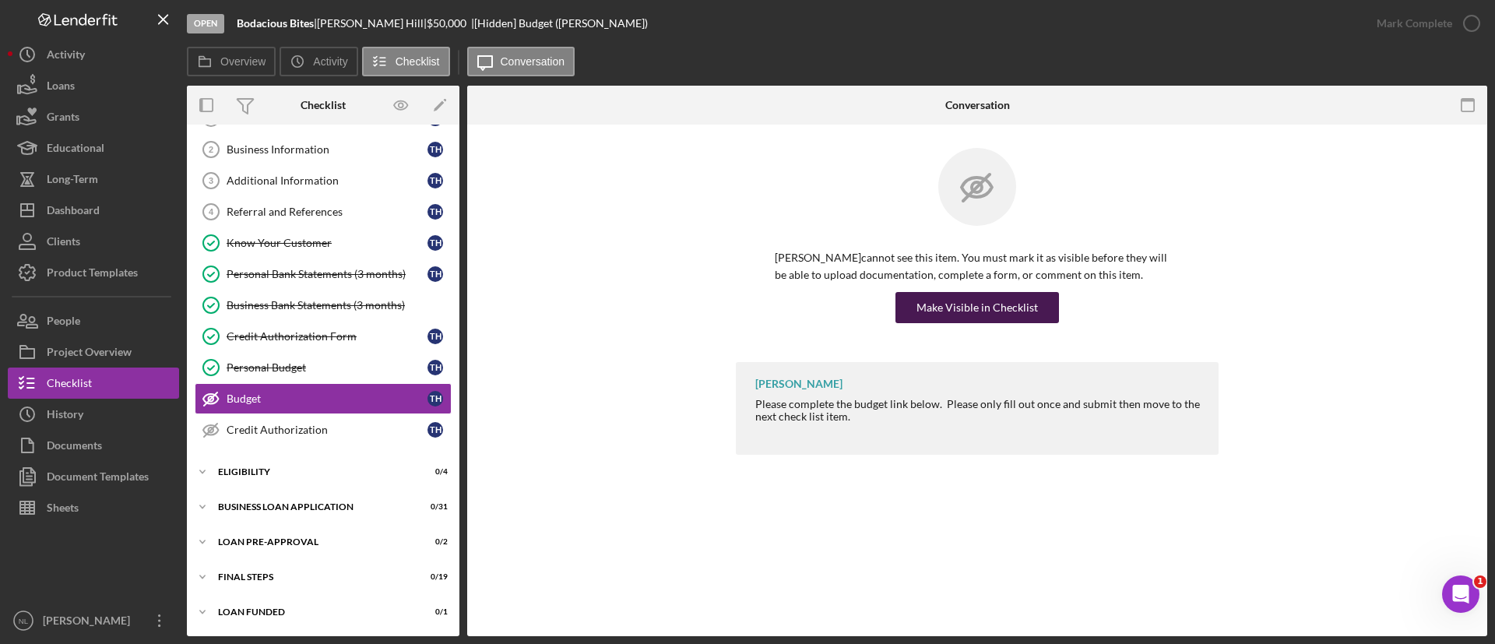
click at [936, 315] on div "Make Visible in Checklist" at bounding box center [978, 307] width 122 height 31
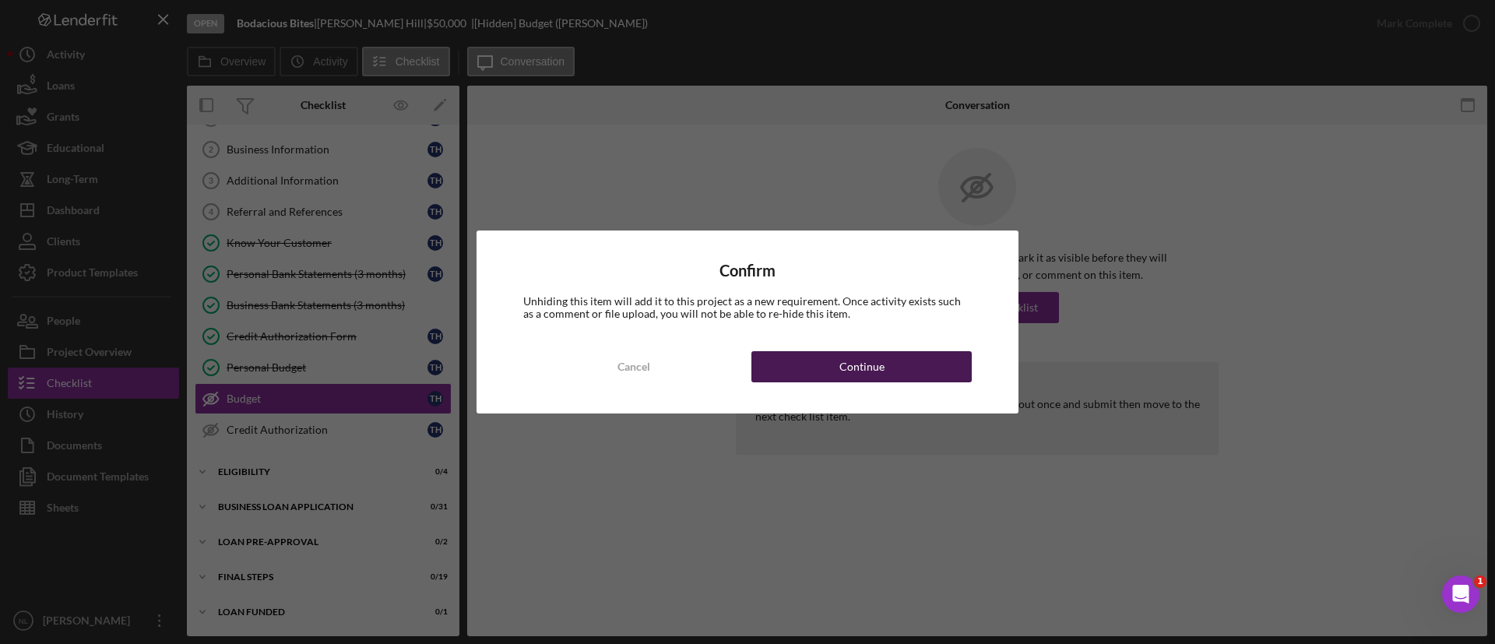
click at [935, 362] on button "Continue" at bounding box center [862, 366] width 220 height 31
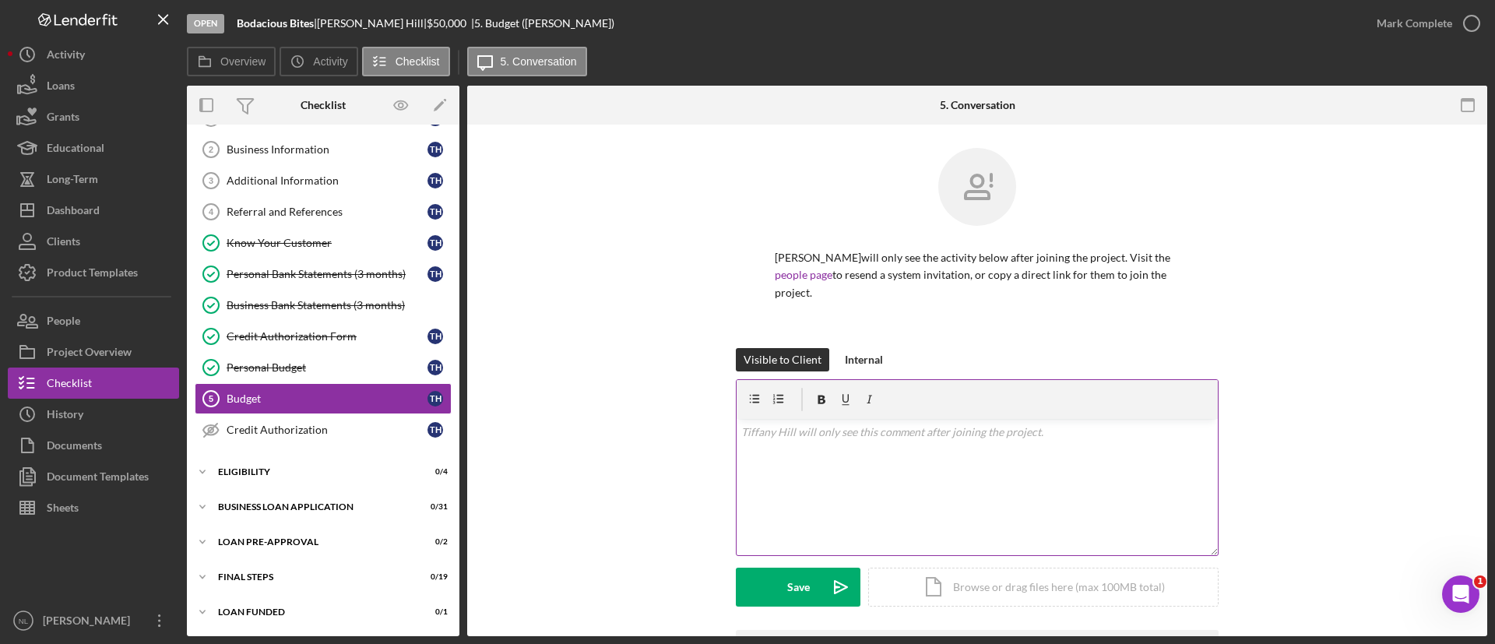
click at [770, 424] on p at bounding box center [977, 432] width 473 height 17
click at [808, 573] on button "Save Icon/icon-invite-send" at bounding box center [798, 587] width 125 height 39
click at [798, 465] on div "v Color teal Color pink Remove color Add row above Add row below Add column bef…" at bounding box center [977, 487] width 481 height 136
click at [794, 568] on div "Save" at bounding box center [798, 587] width 23 height 39
click at [354, 505] on div "BUSINESS LOAN APPLICATION" at bounding box center [329, 506] width 222 height 9
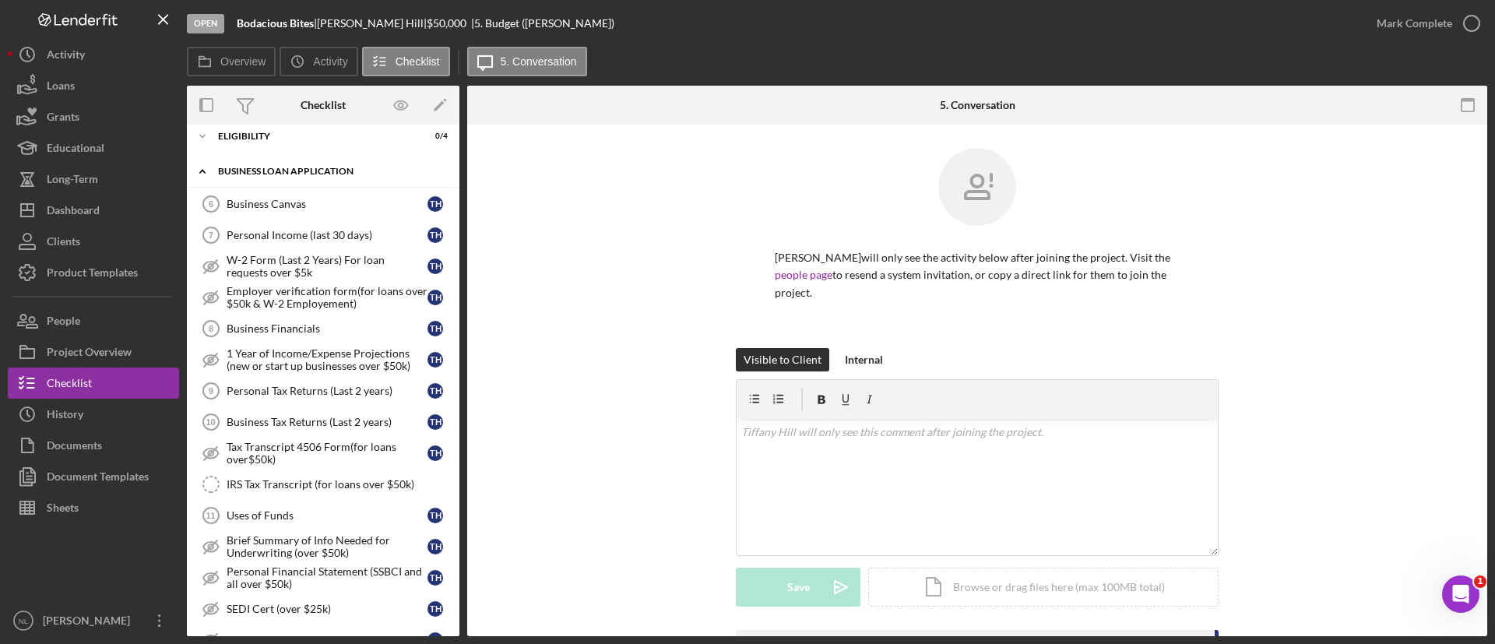
scroll to position [1036, 0]
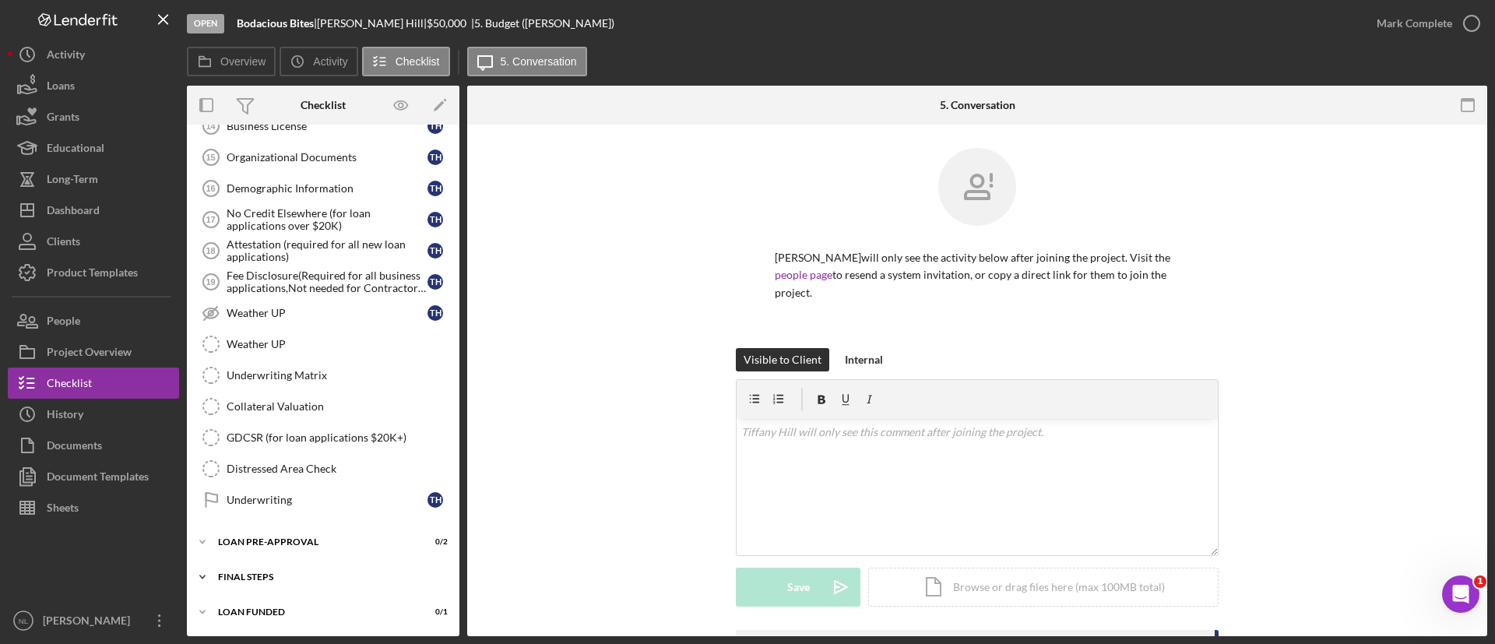
click at [312, 576] on div "FINAL STEPS" at bounding box center [329, 576] width 222 height 9
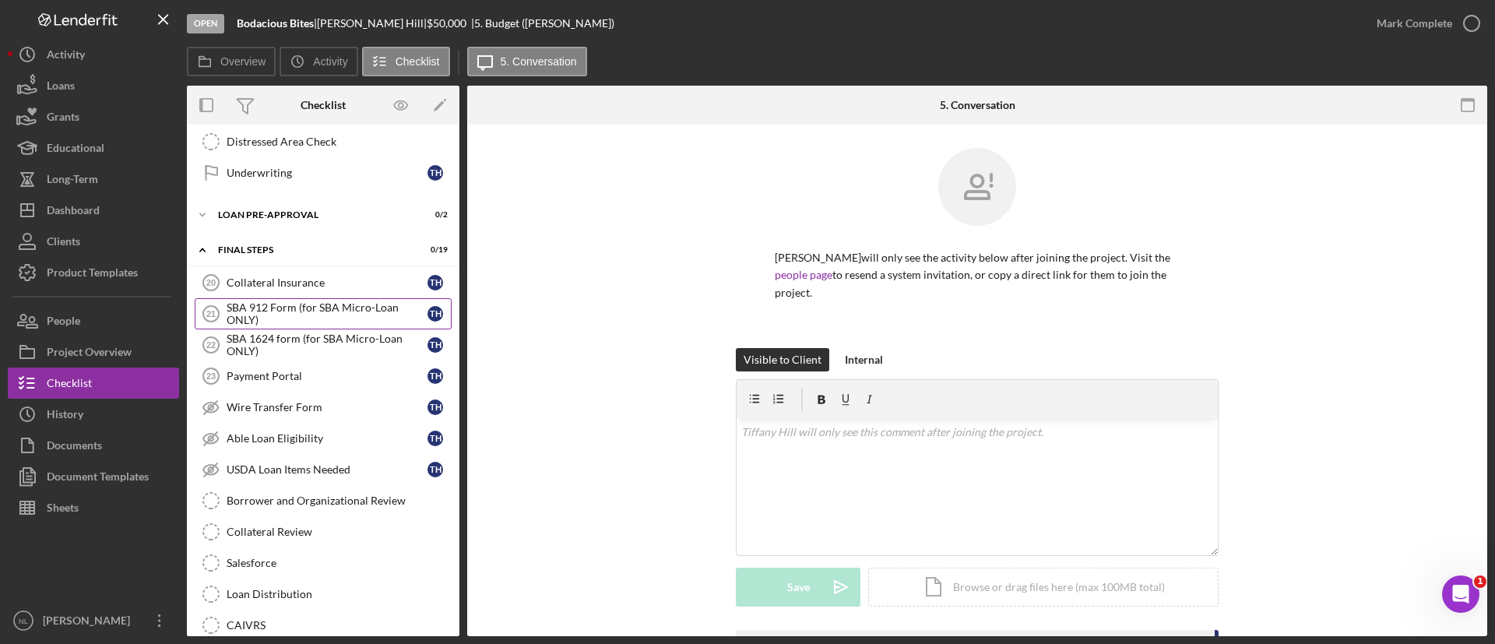
click at [296, 319] on div "SBA 912 Form (for SBA Micro-Loan ONLY)" at bounding box center [327, 313] width 201 height 25
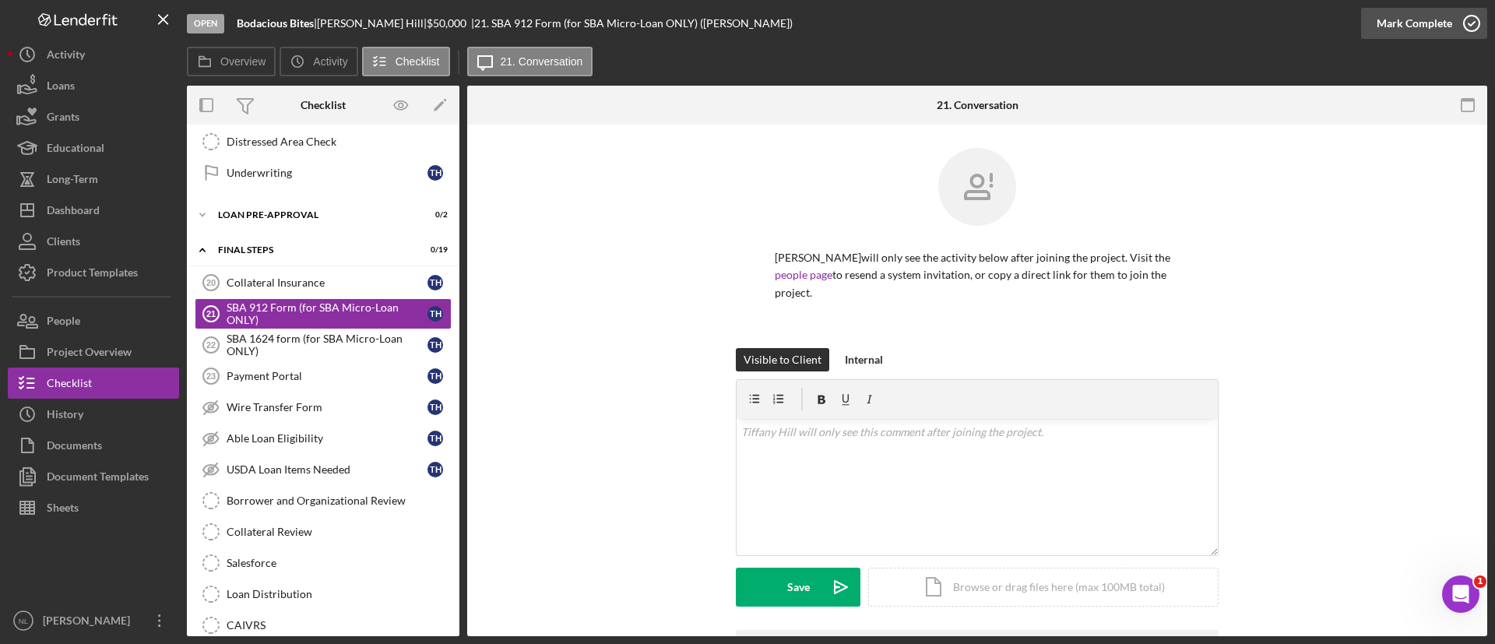
click at [1414, 14] on div "Mark Complete" at bounding box center [1415, 23] width 76 height 31
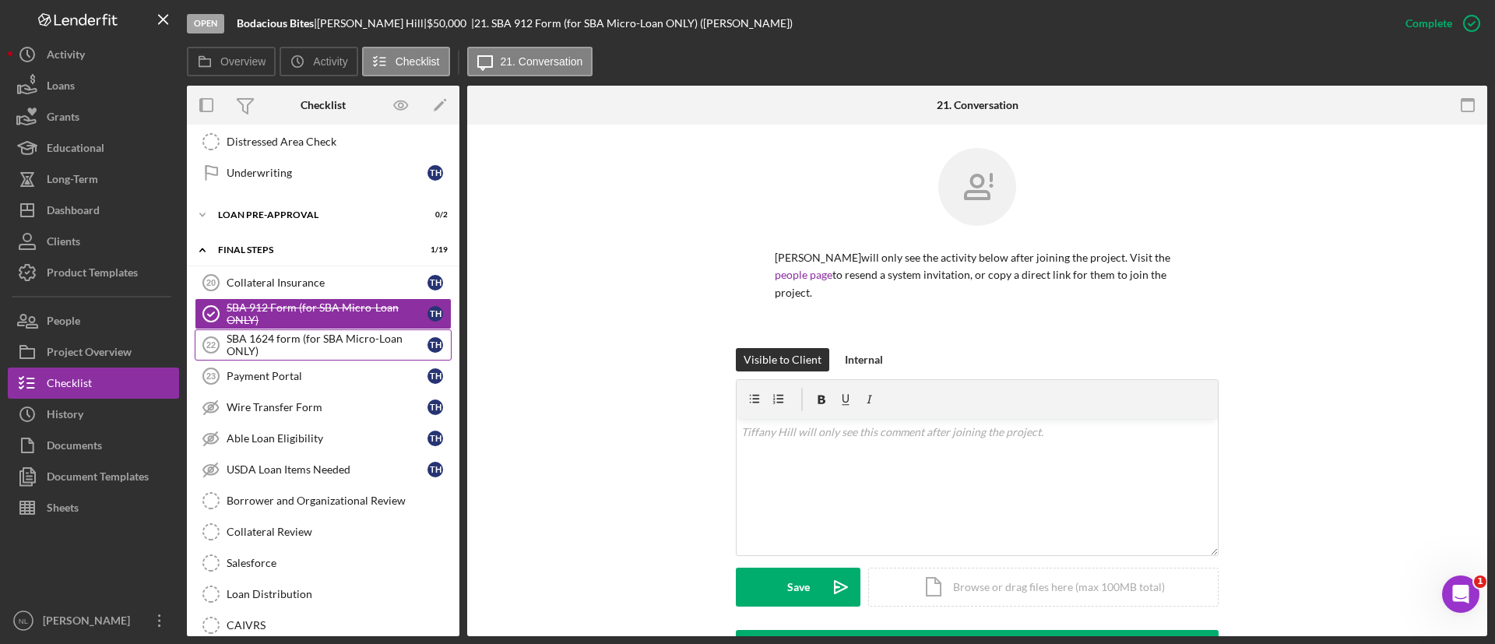
click at [288, 352] on div "SBA 1624 form (for SBA Micro-Loan ONLY)" at bounding box center [327, 345] width 201 height 25
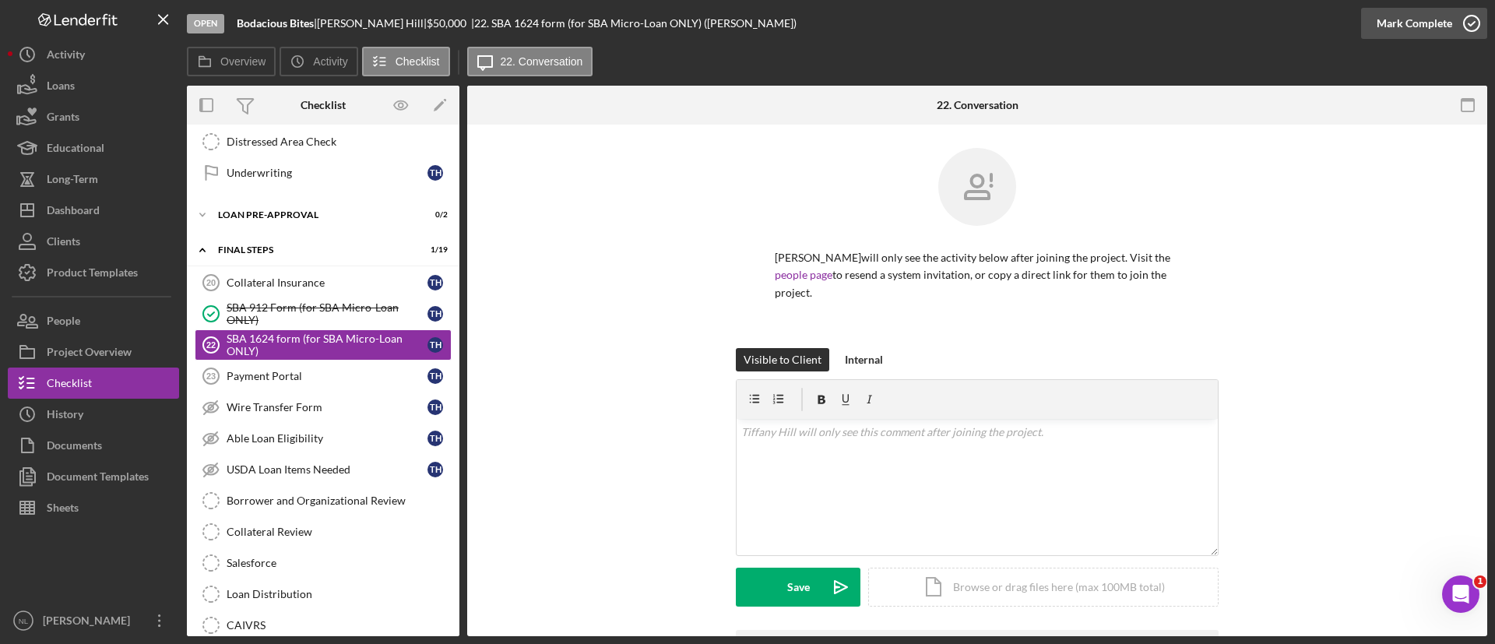
click at [1443, 20] on div "Mark Complete" at bounding box center [1415, 23] width 76 height 31
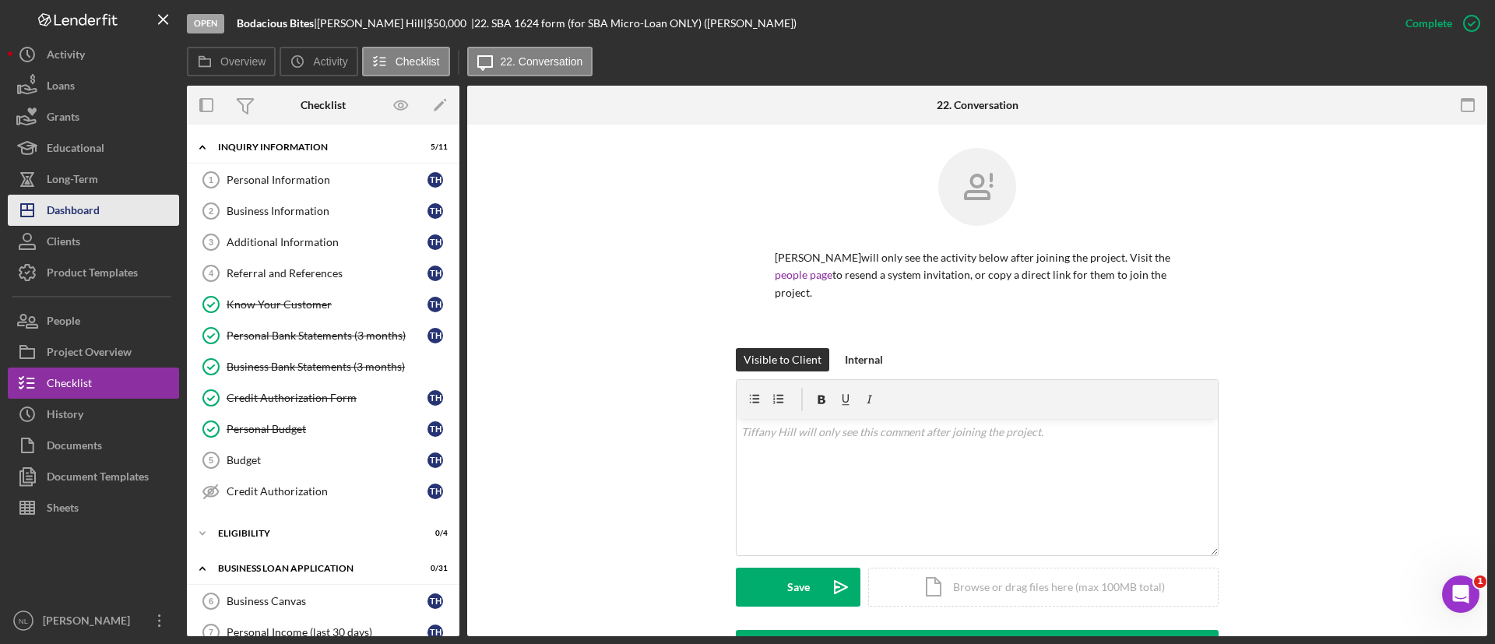
click at [94, 210] on div "Dashboard" at bounding box center [73, 212] width 53 height 35
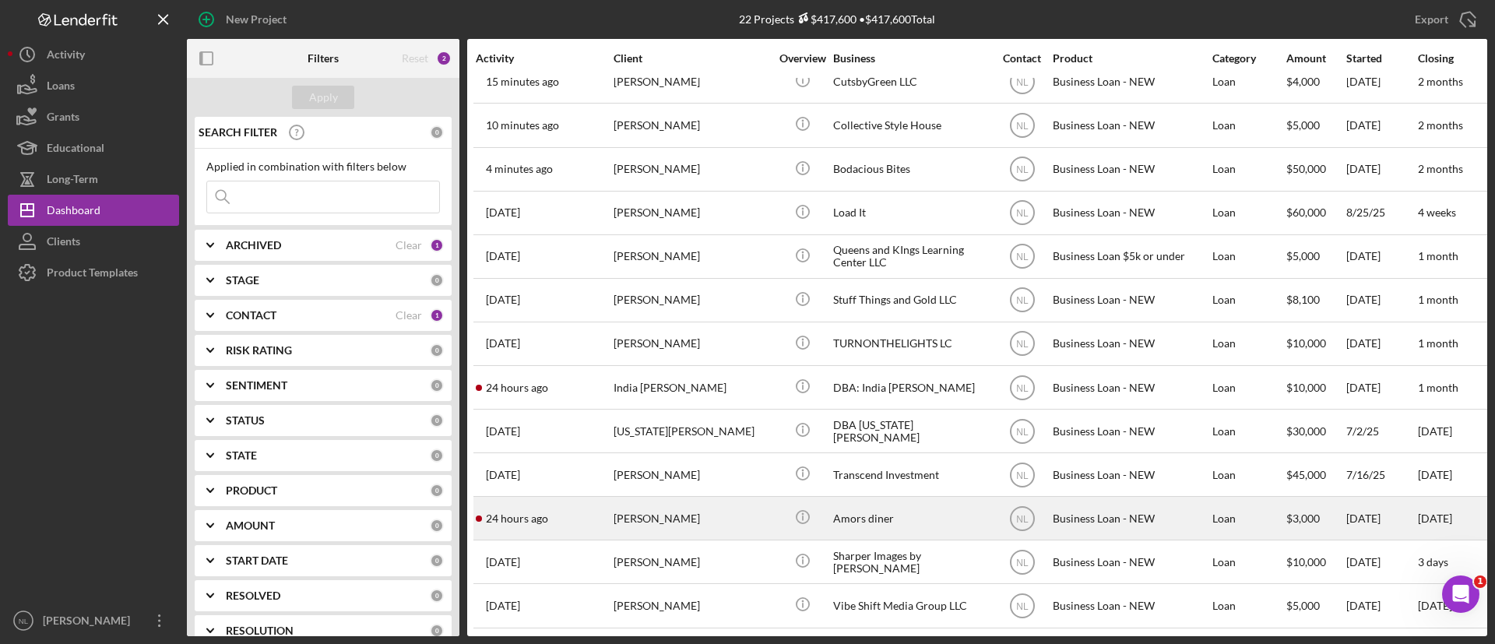
scroll to position [429, 0]
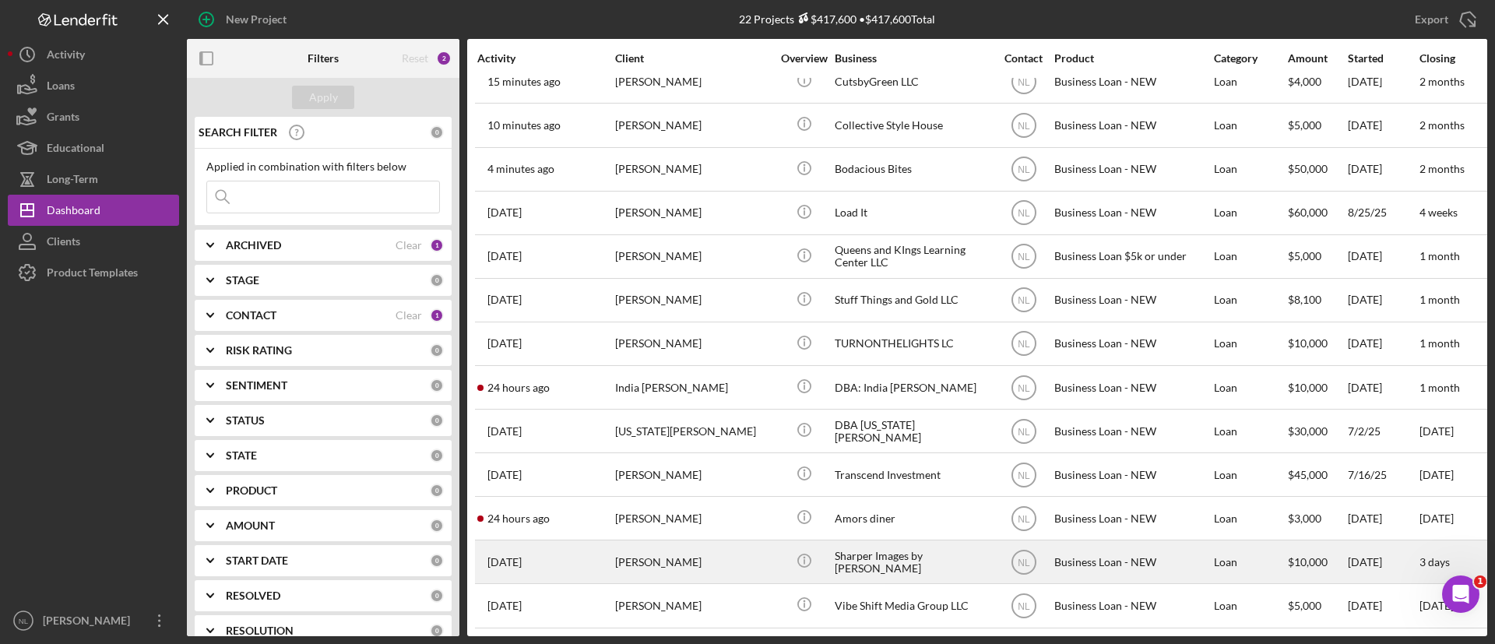
click at [682, 551] on div "[PERSON_NAME]" at bounding box center [693, 561] width 156 height 41
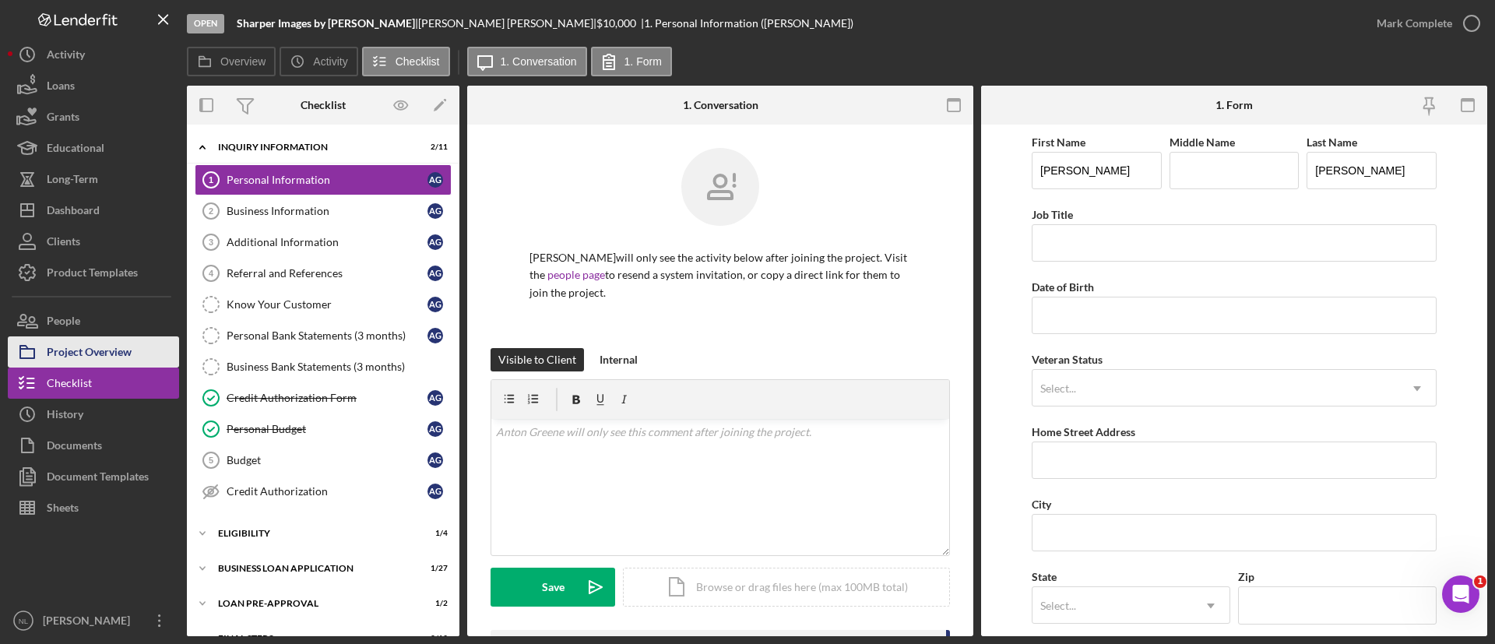
click at [145, 349] on button "Project Overview" at bounding box center [93, 351] width 171 height 31
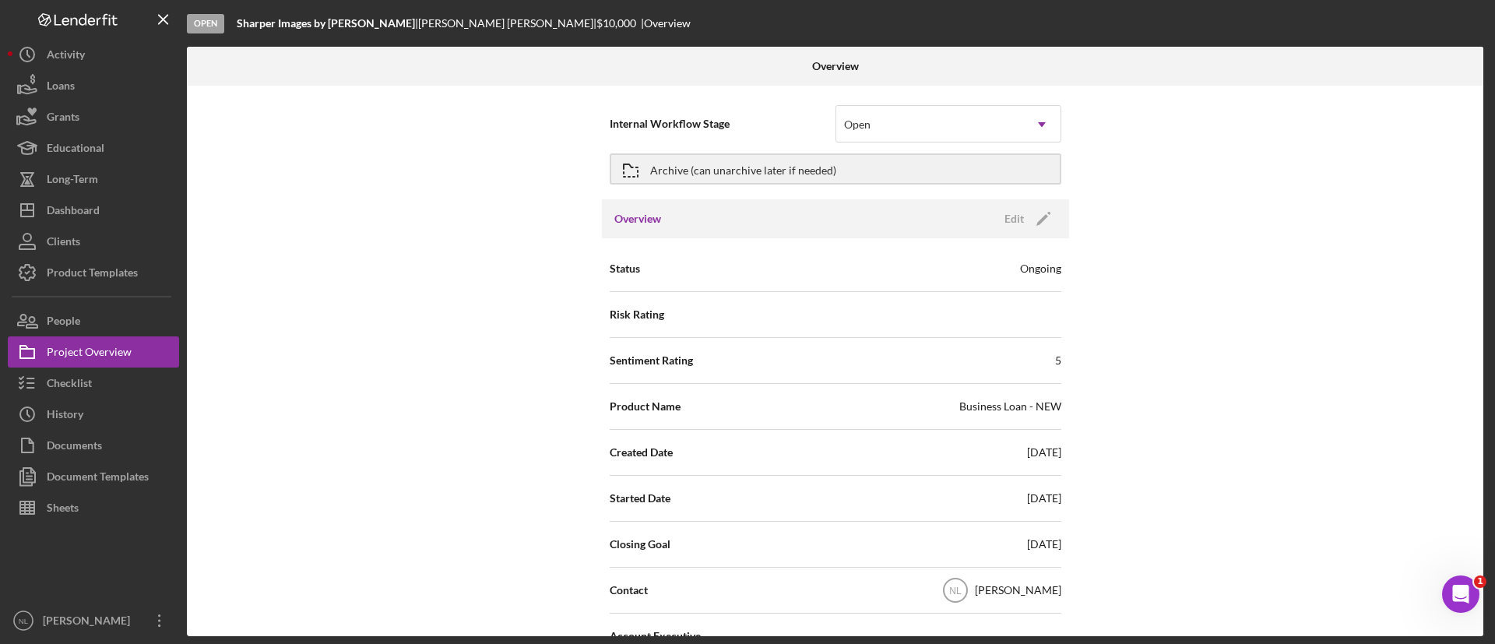
click at [830, 112] on div "Internal Workflow Stage Open Icon/Dropdown Arrow" at bounding box center [836, 123] width 452 height 39
click at [125, 399] on button "Icon/History History" at bounding box center [93, 414] width 171 height 31
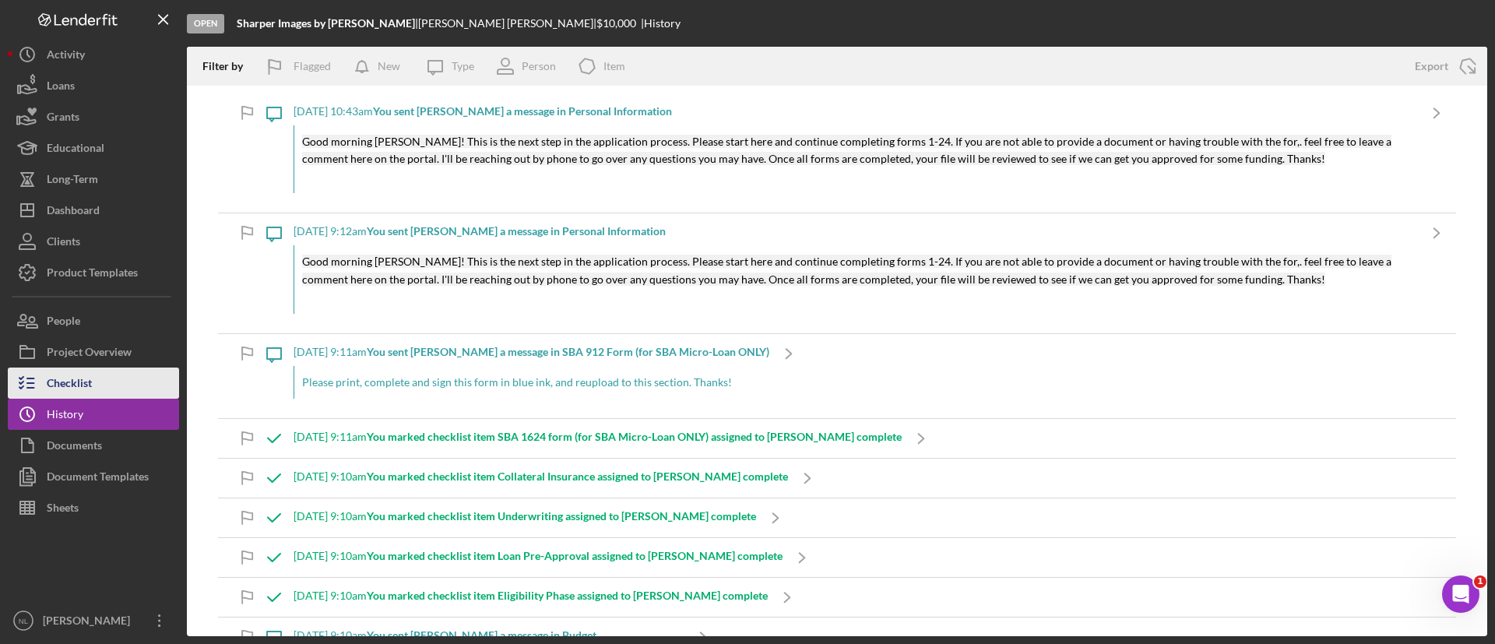
click at [112, 389] on button "Checklist" at bounding box center [93, 383] width 171 height 31
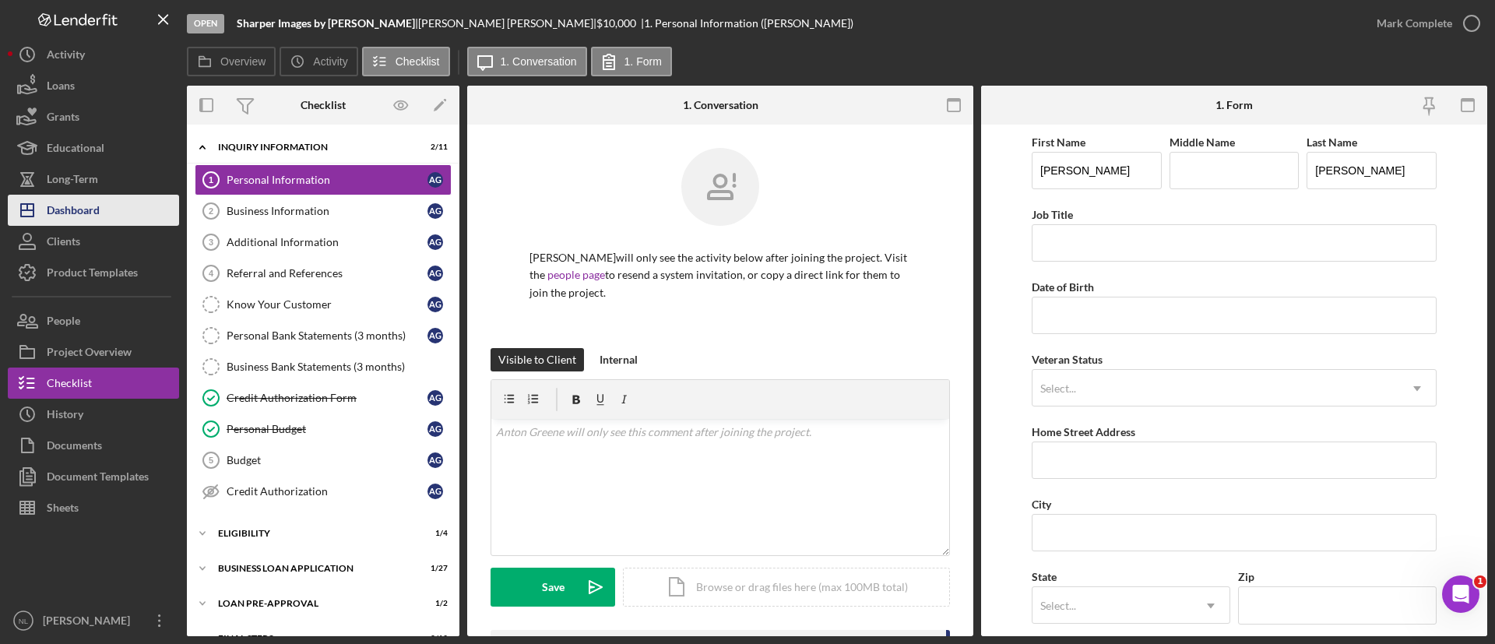
click at [103, 210] on button "Icon/Dashboard Dashboard" at bounding box center [93, 210] width 171 height 31
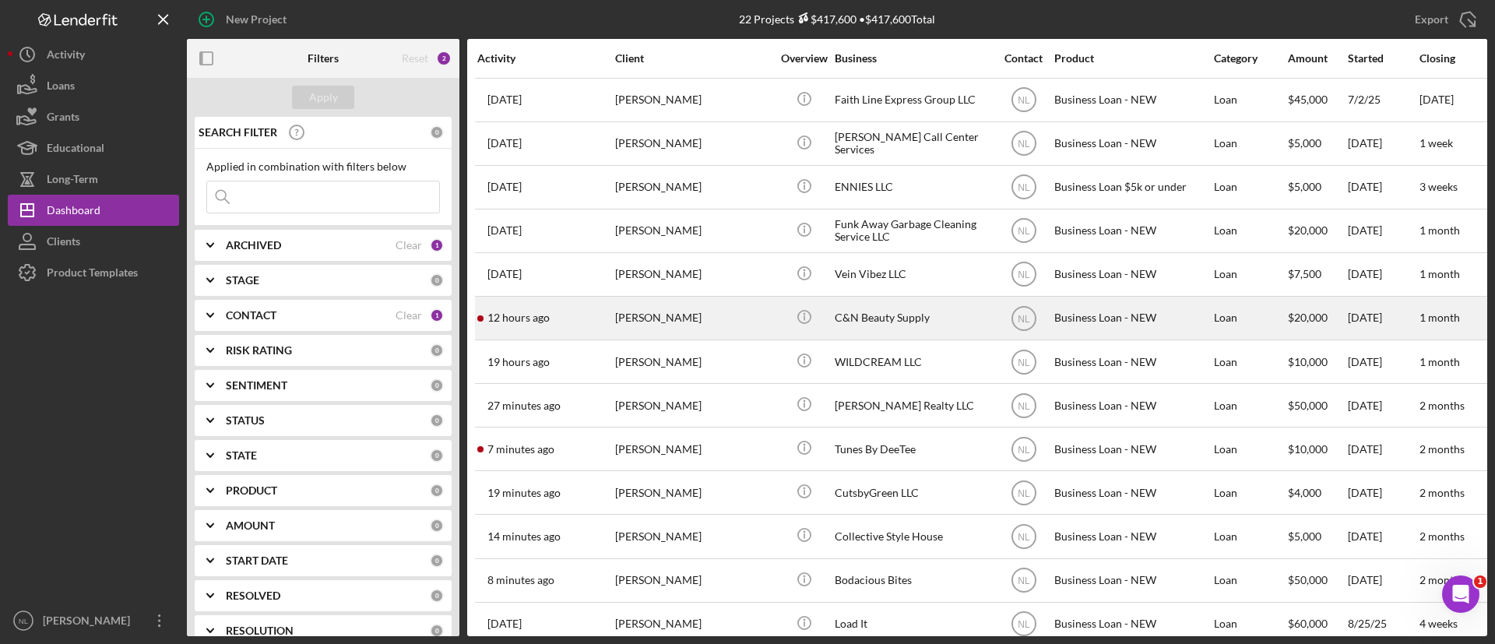
click at [744, 326] on div "[PERSON_NAME]" at bounding box center [693, 318] width 156 height 41
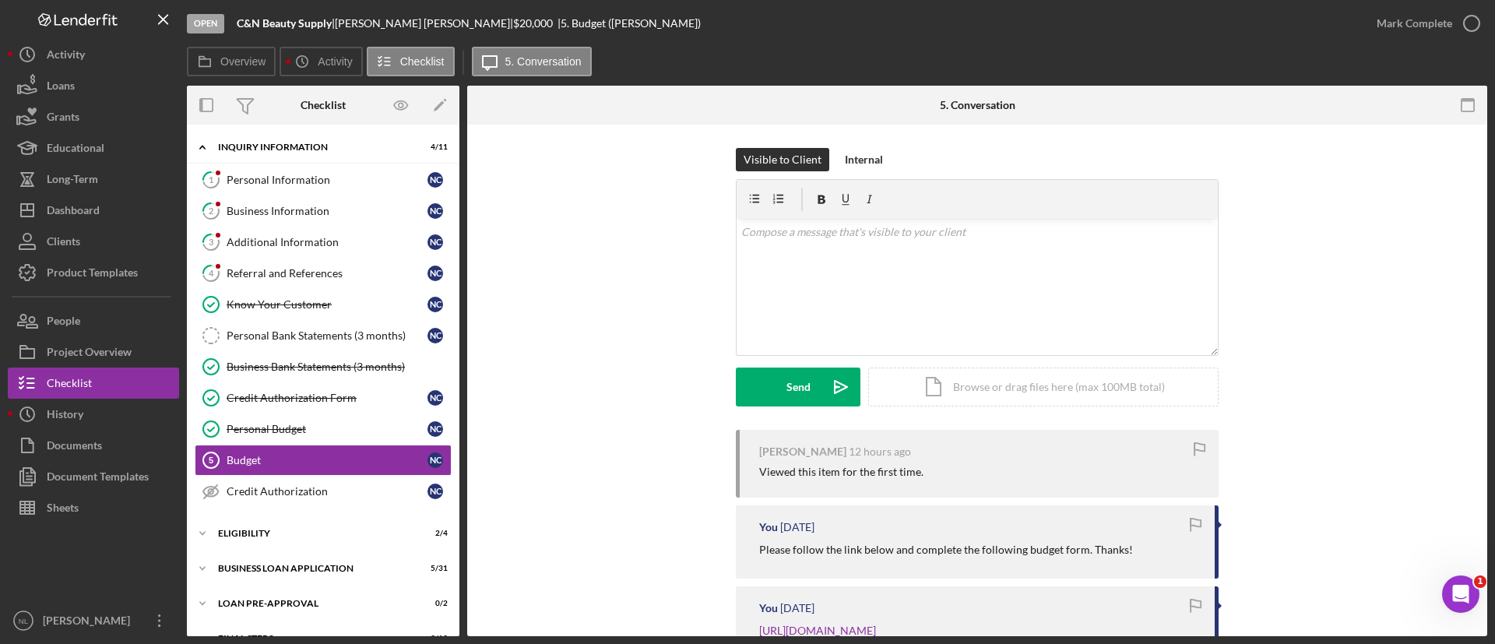
scroll to position [60, 0]
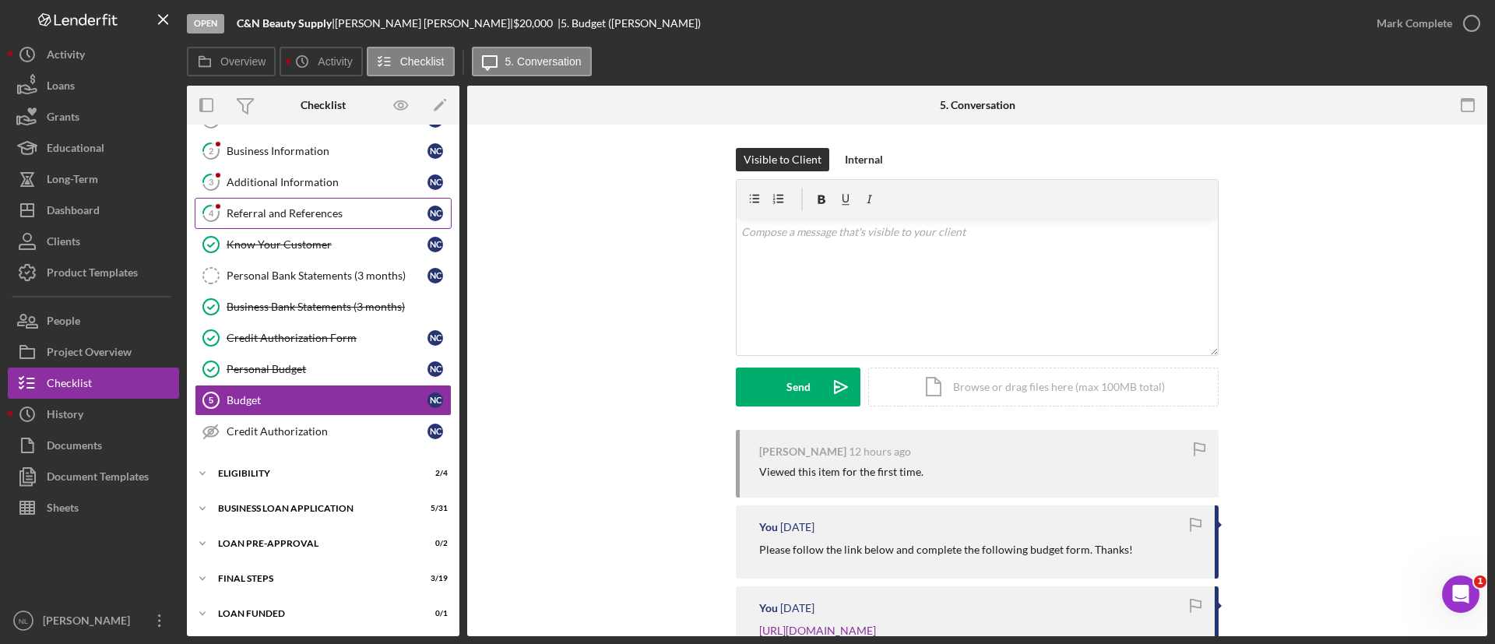
click at [257, 221] on link "4 Referral and References N C" at bounding box center [323, 213] width 257 height 31
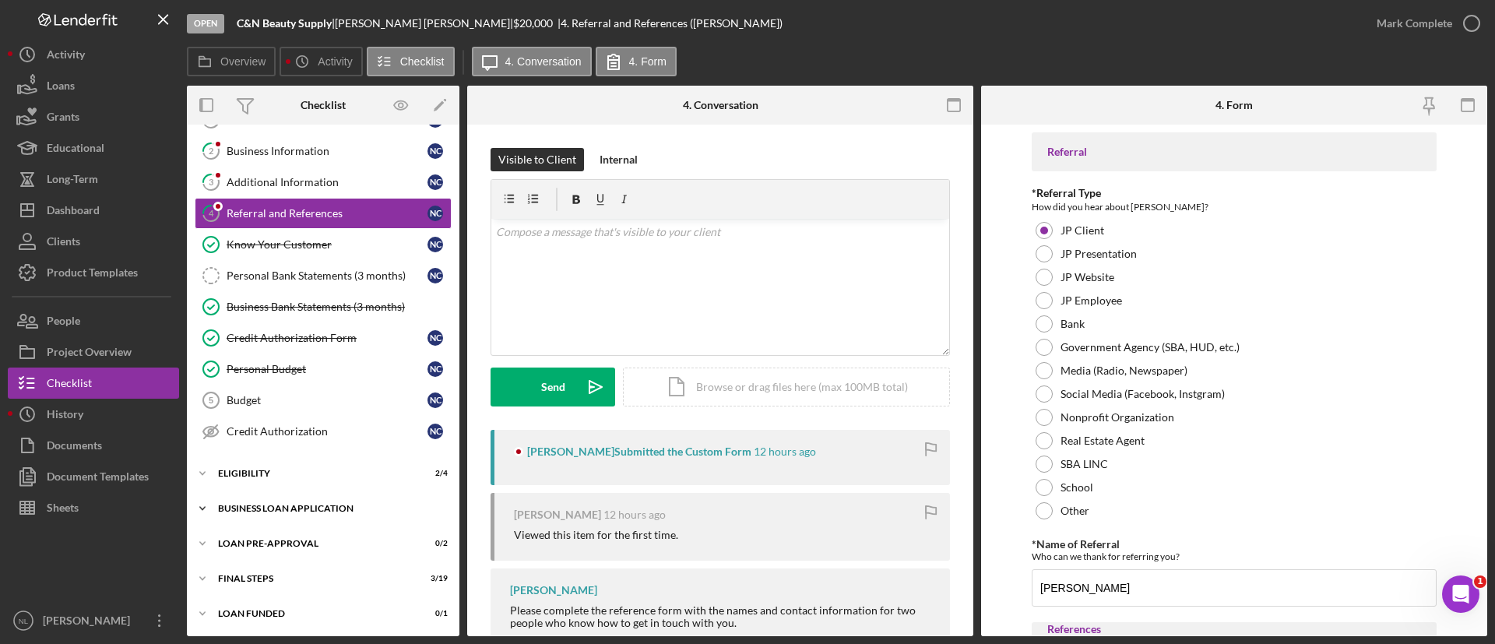
click at [287, 520] on div "Icon/Expander BUSINESS LOAN APPLICATION 5 / 31" at bounding box center [323, 508] width 273 height 31
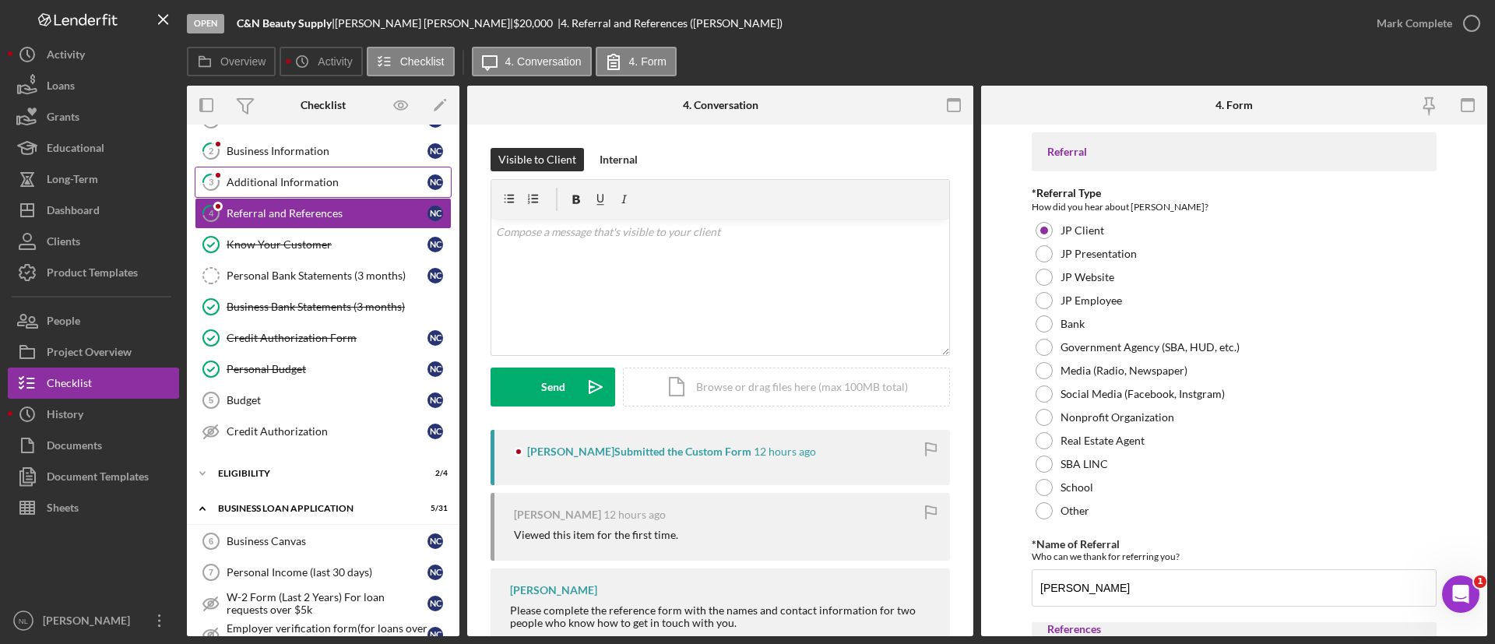
click at [239, 167] on link "3 Additional Information N C" at bounding box center [323, 182] width 257 height 31
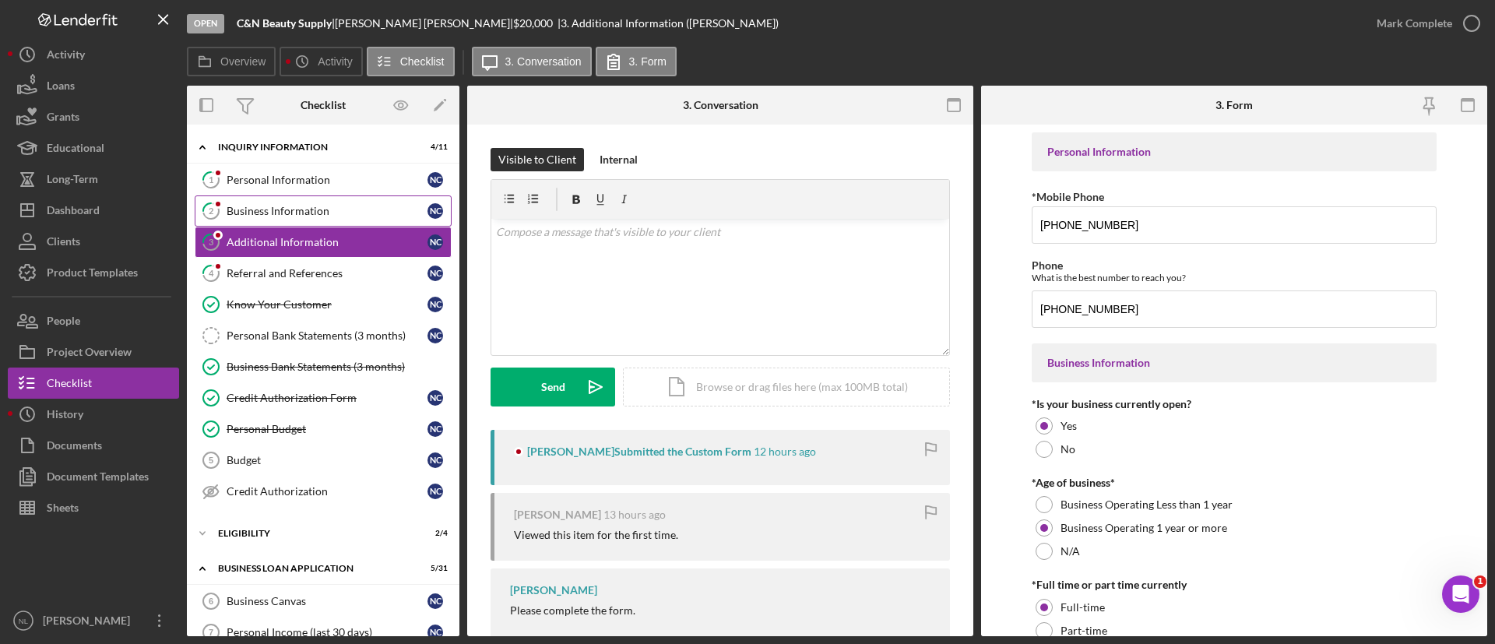
click at [247, 210] on div "Business Information" at bounding box center [327, 211] width 201 height 12
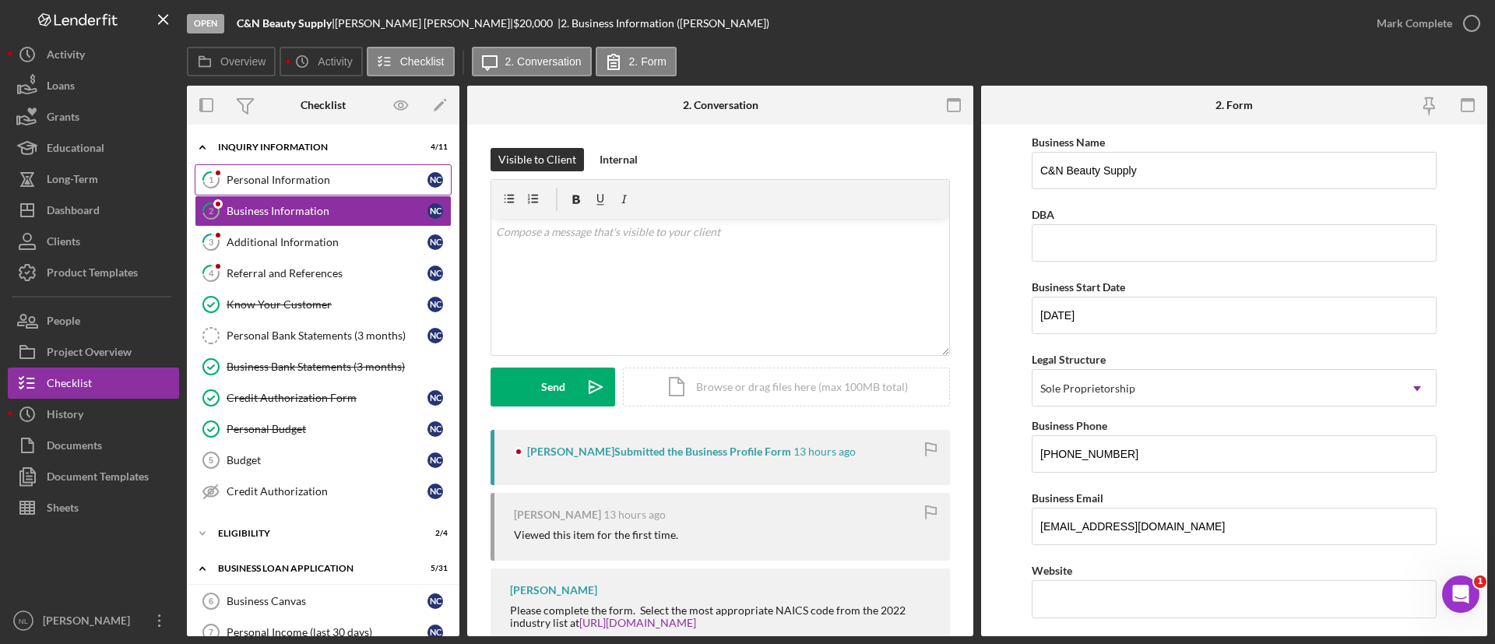
click at [238, 172] on link "1 Personal Information N C" at bounding box center [323, 179] width 257 height 31
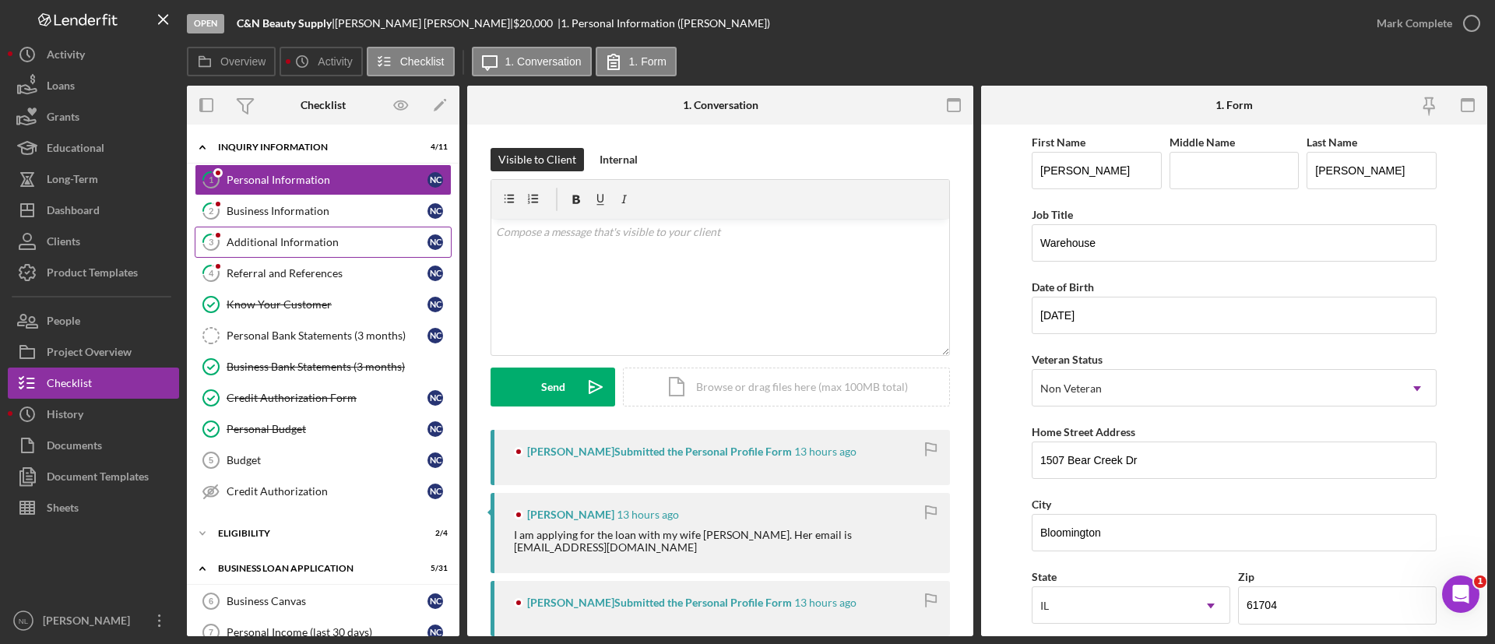
click at [252, 230] on link "3 Additional Information N C" at bounding box center [323, 242] width 257 height 31
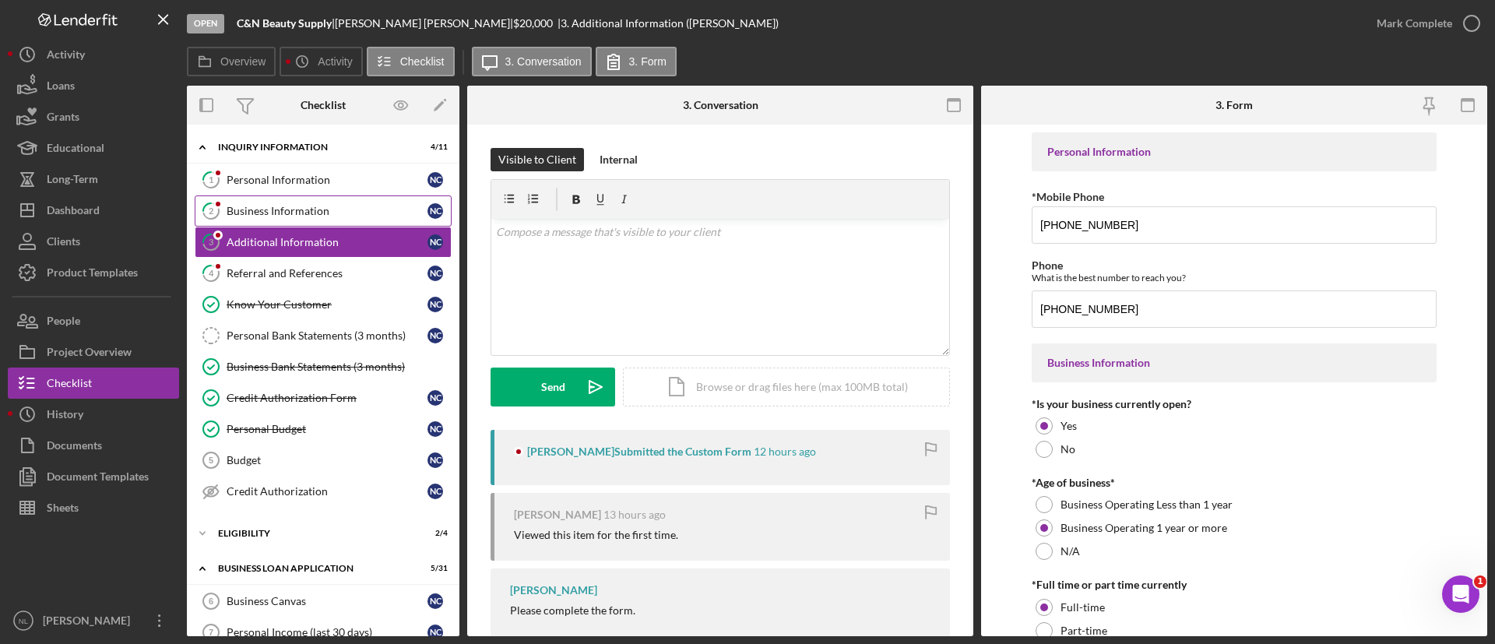
click at [250, 206] on div "Business Information" at bounding box center [327, 211] width 201 height 12
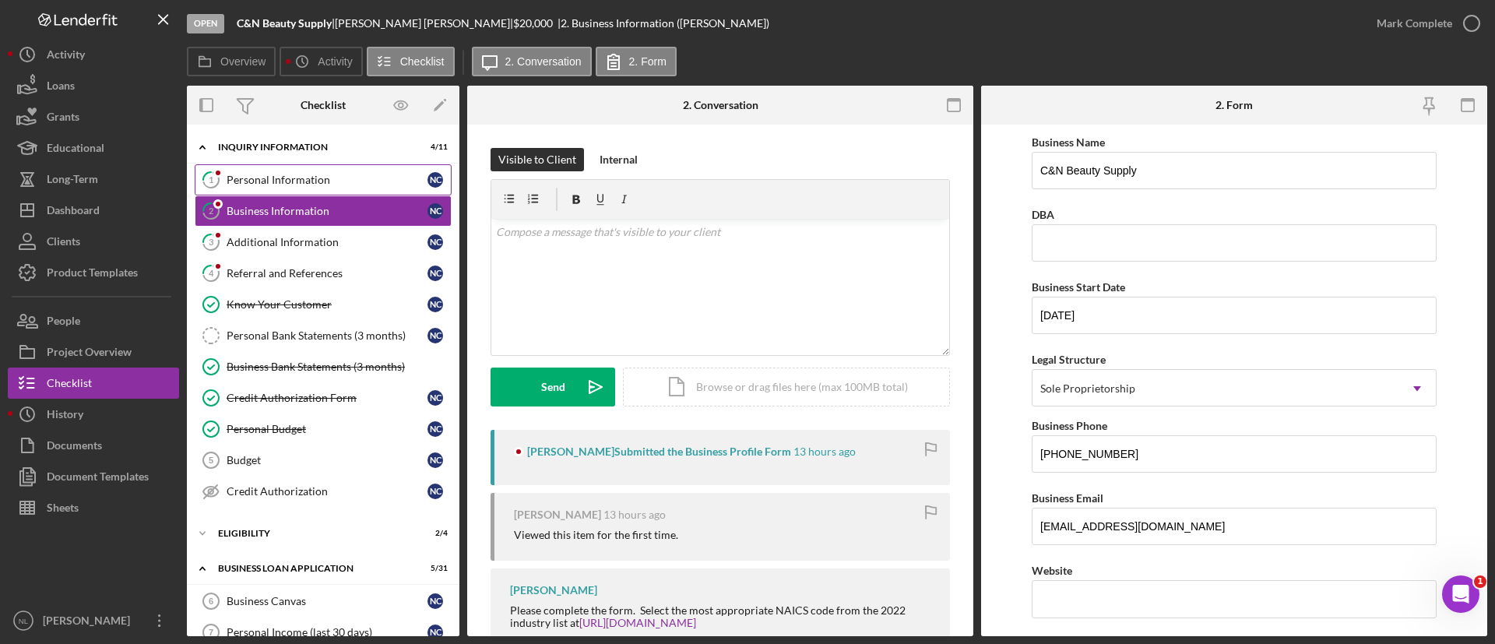
click at [247, 185] on div "Personal Information" at bounding box center [327, 180] width 201 height 12
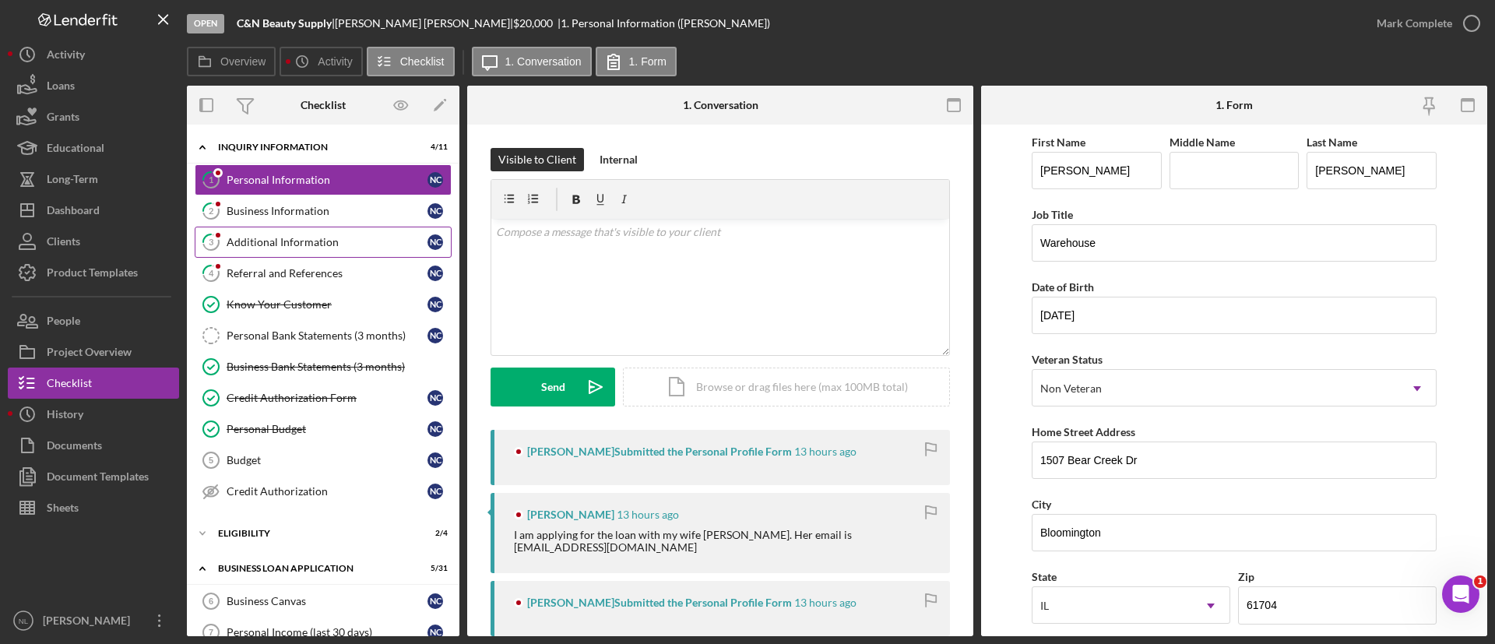
click at [259, 233] on link "3 Additional Information N C" at bounding box center [323, 242] width 257 height 31
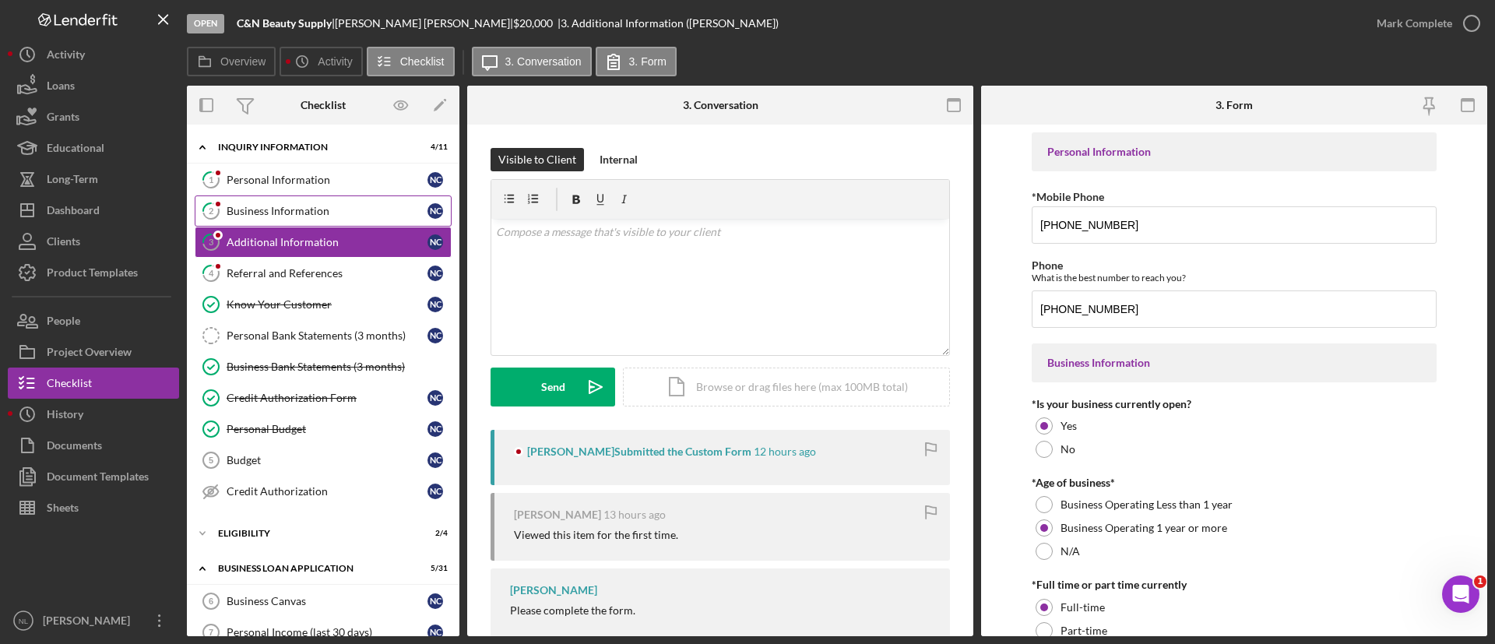
click at [252, 206] on div "Business Information" at bounding box center [327, 211] width 201 height 12
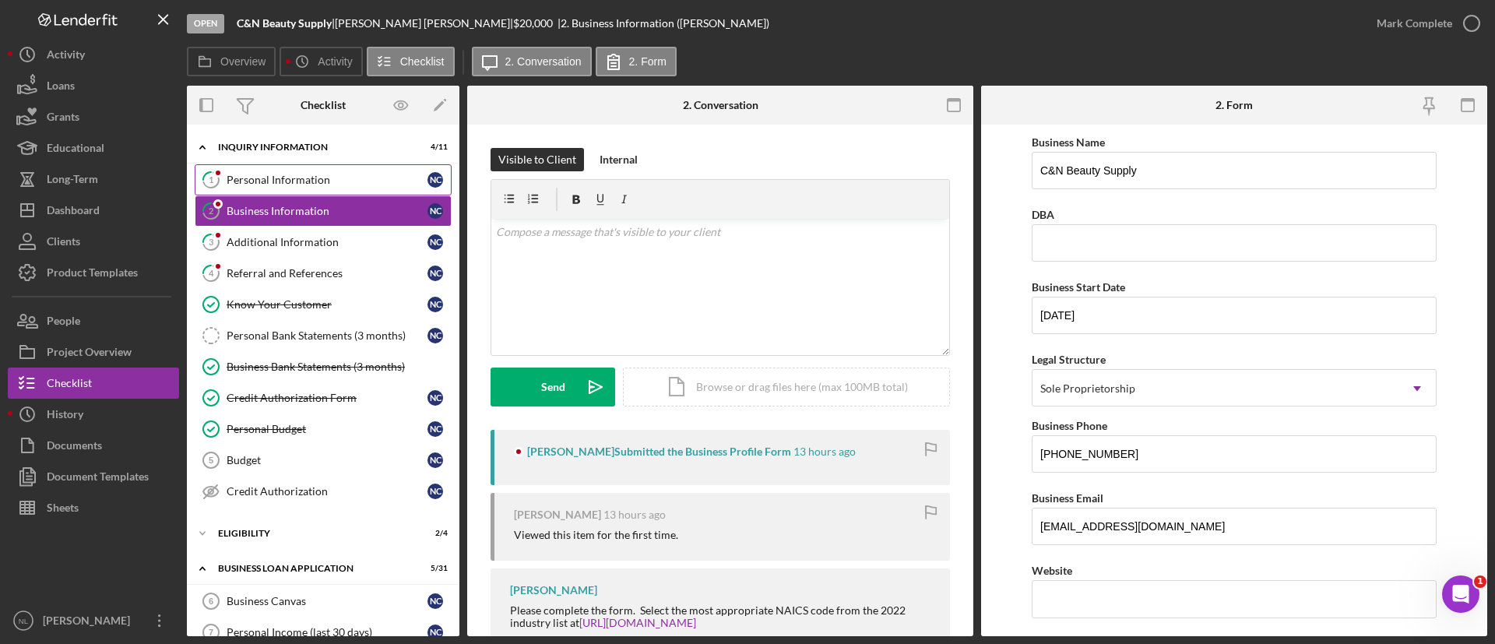
click at [252, 186] on link "1 Personal Information N C" at bounding box center [323, 179] width 257 height 31
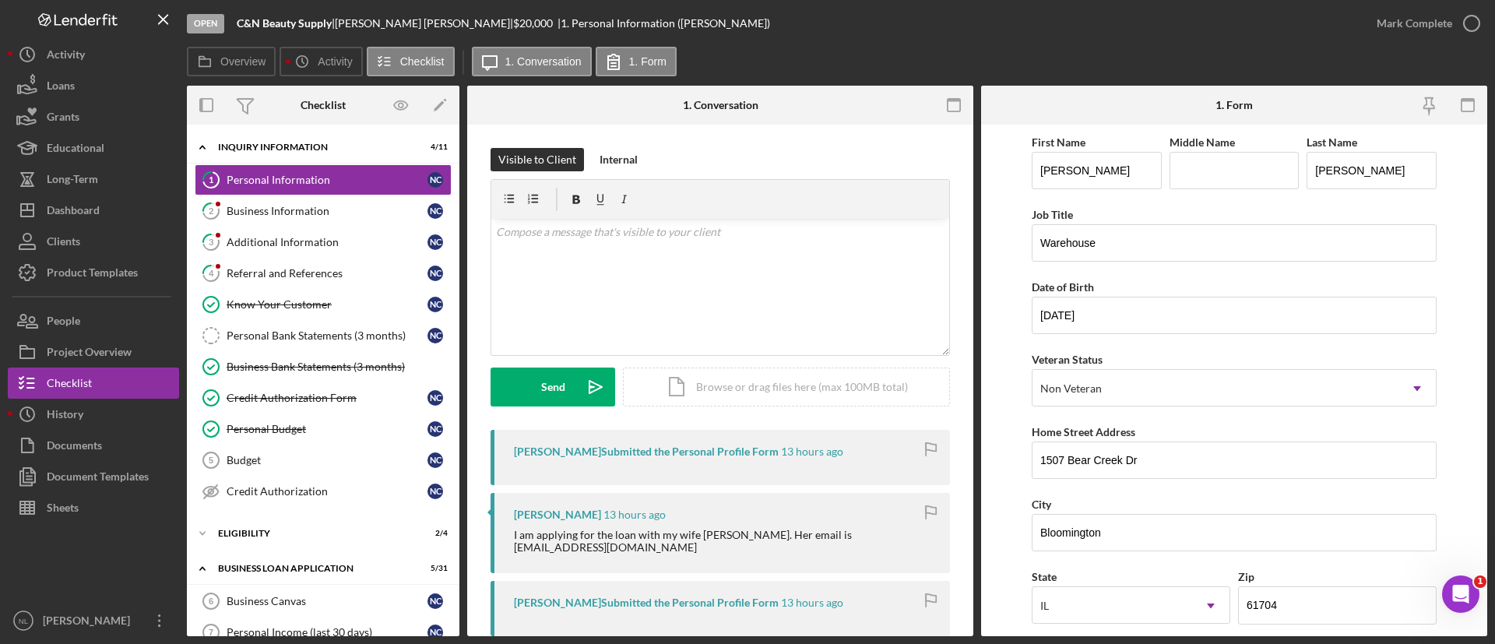
scroll to position [207, 0]
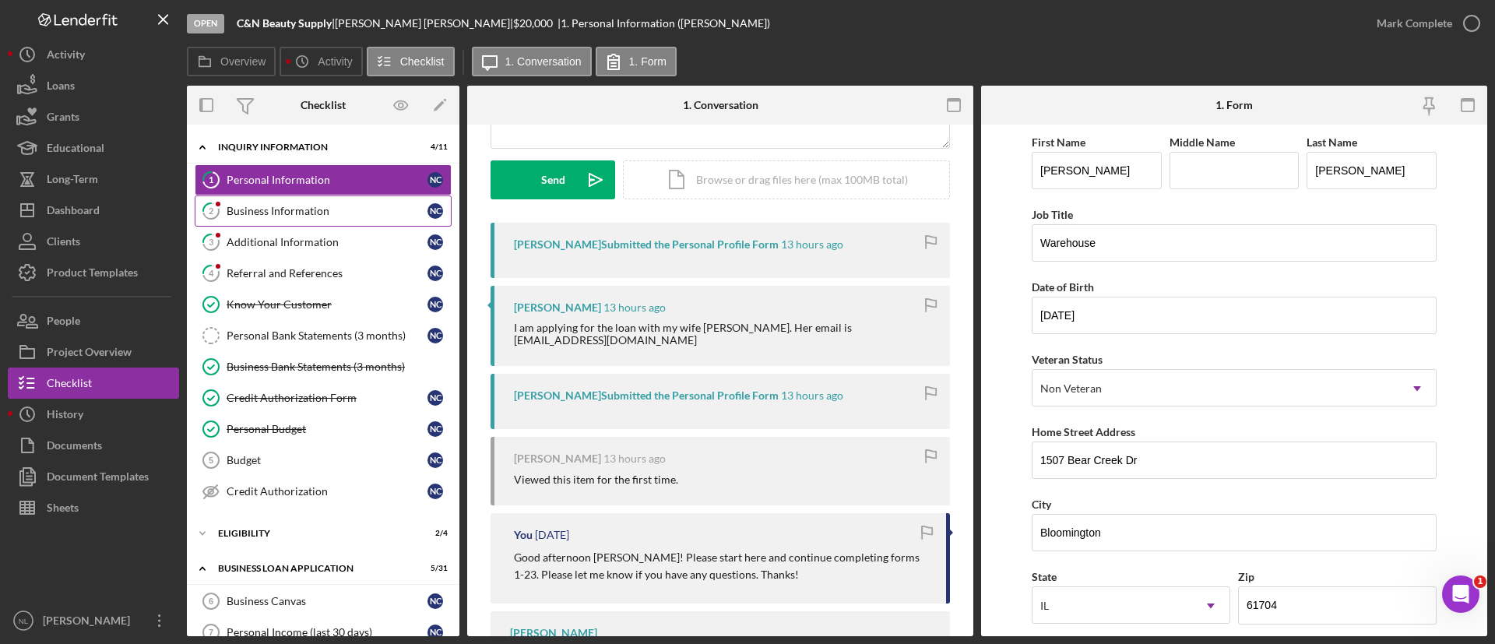
click at [269, 205] on div "Business Information" at bounding box center [327, 211] width 201 height 12
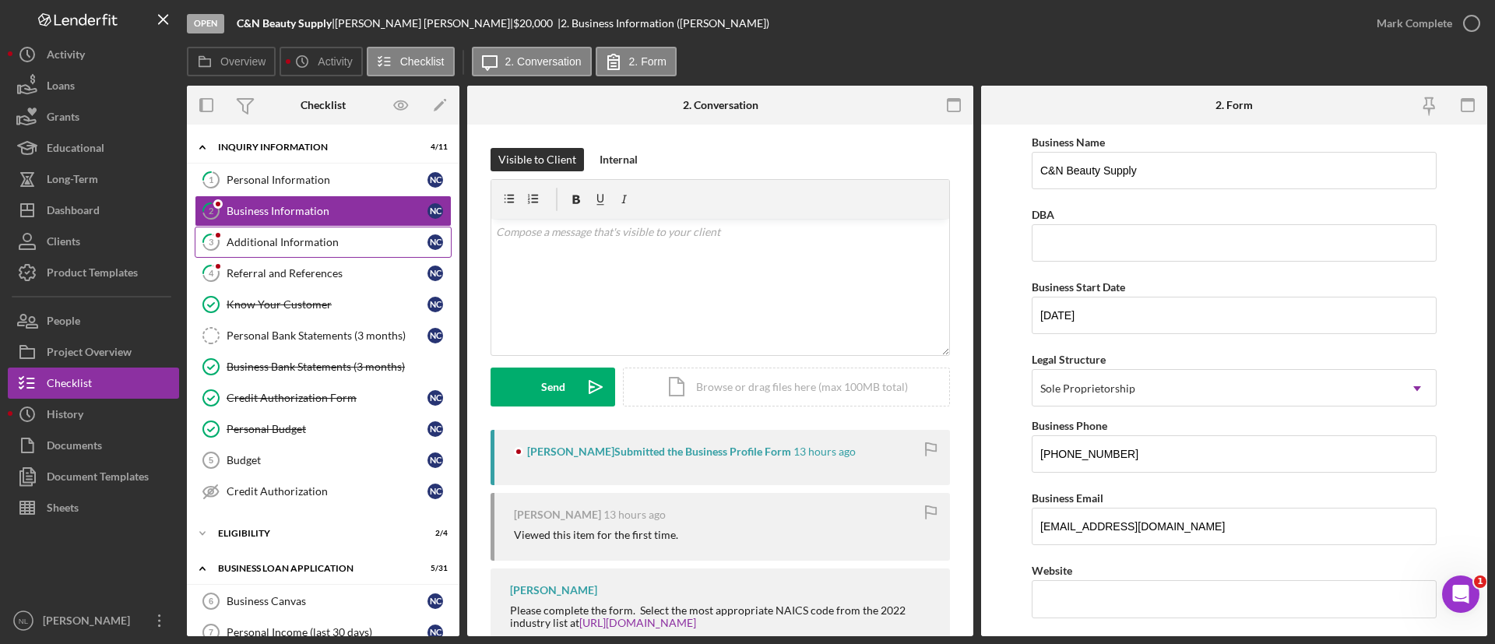
click at [276, 243] on div "Additional Information" at bounding box center [327, 242] width 201 height 12
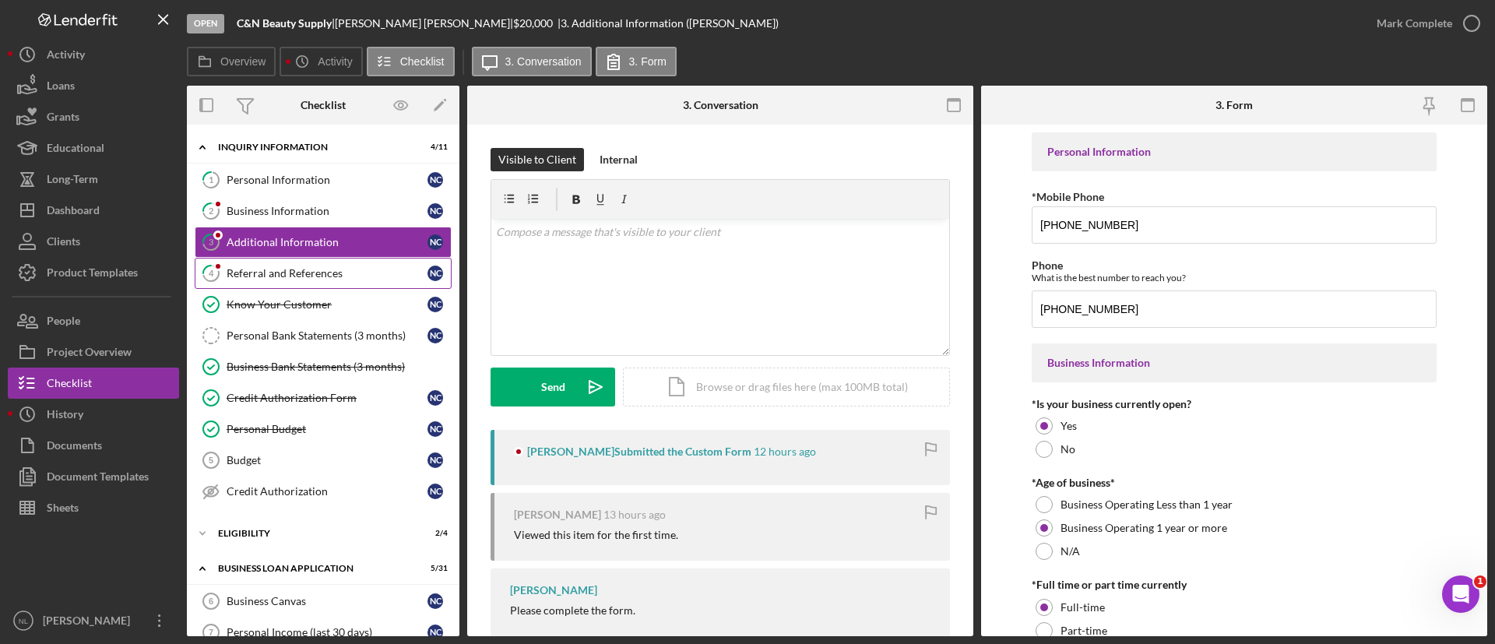
click at [276, 277] on div "Referral and References" at bounding box center [327, 273] width 201 height 12
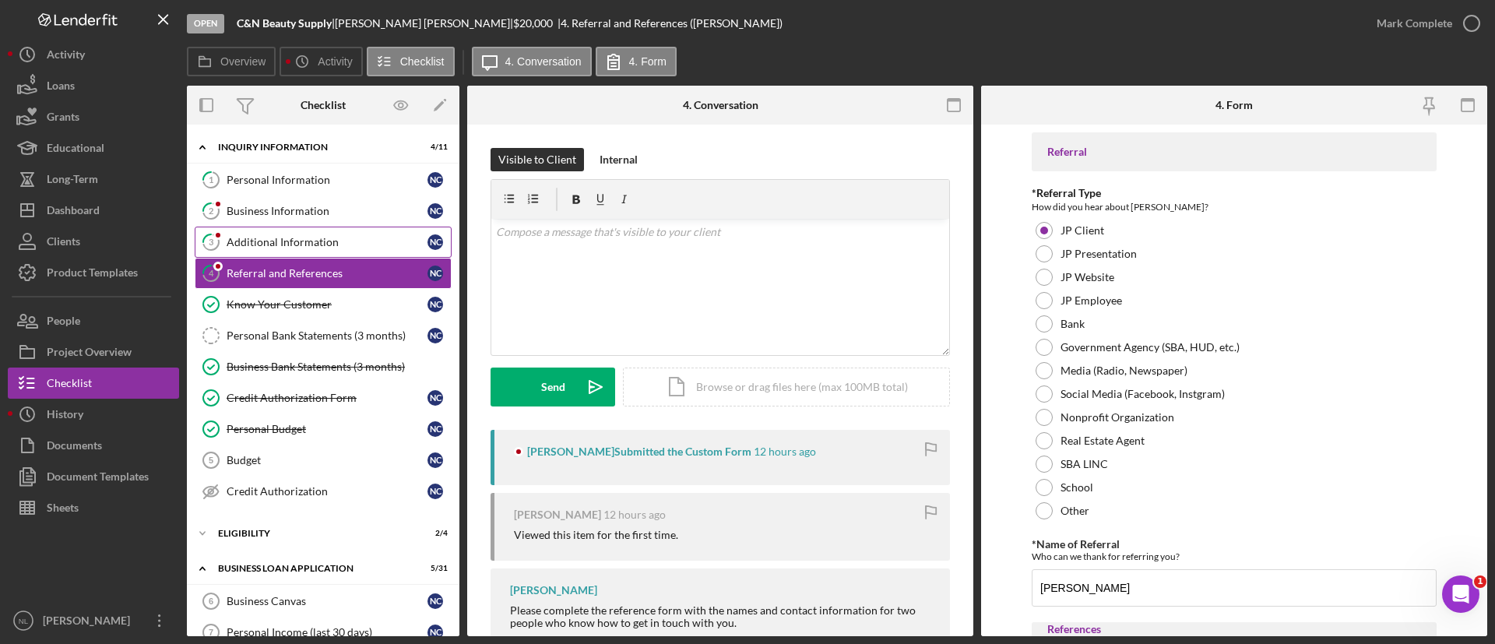
click at [258, 244] on div "Additional Information" at bounding box center [327, 242] width 201 height 12
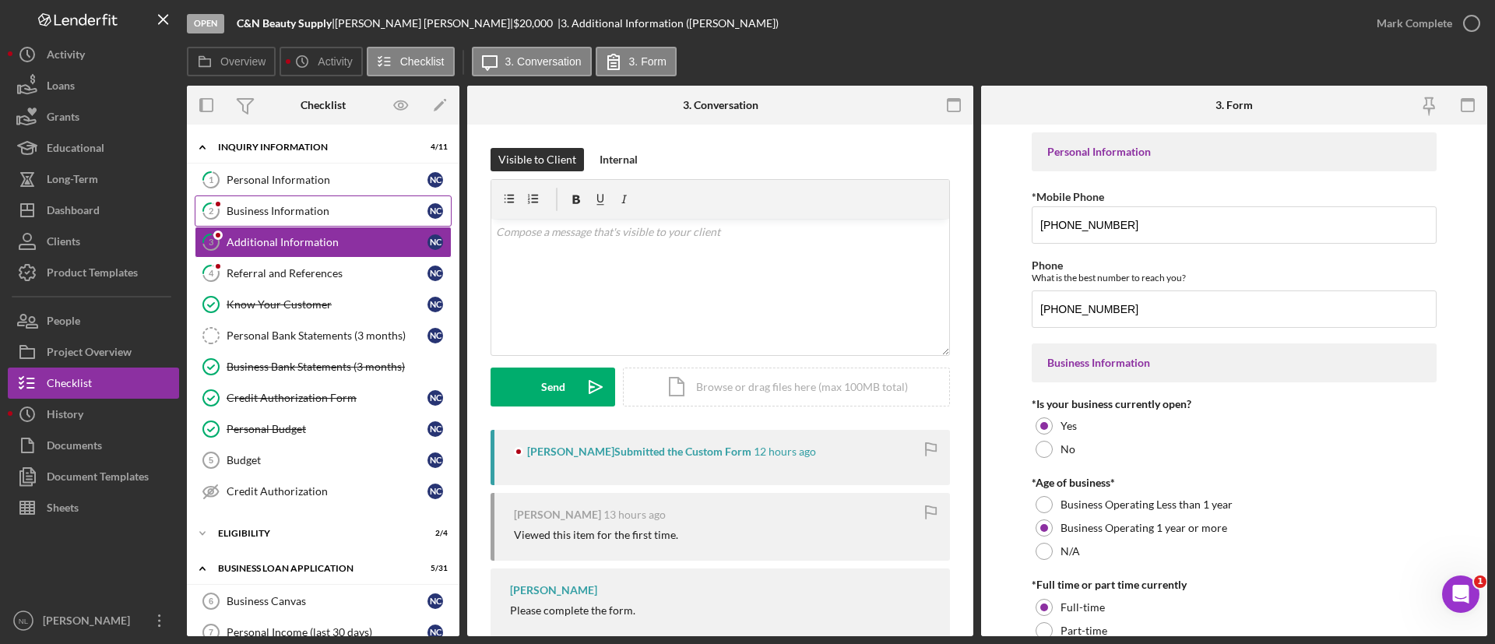
click at [252, 222] on link "2 Business Information N C" at bounding box center [323, 211] width 257 height 31
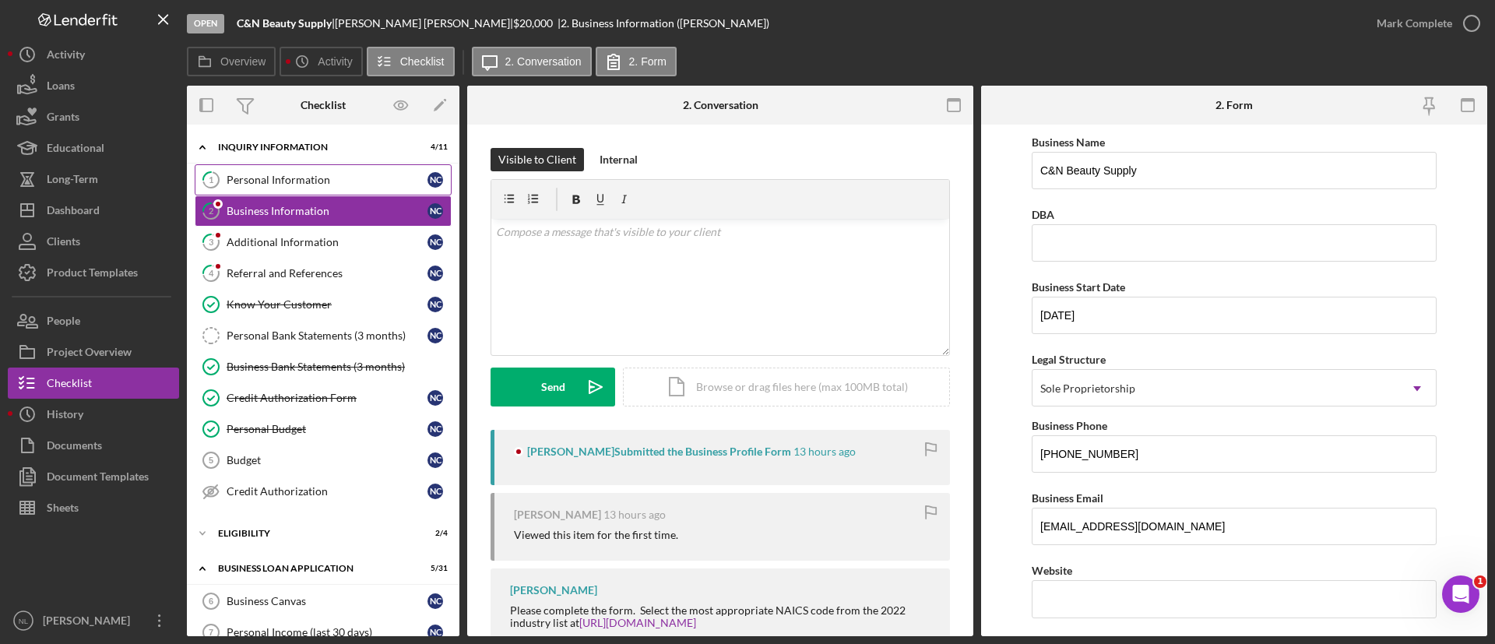
click at [241, 178] on div "Personal Information" at bounding box center [327, 180] width 201 height 12
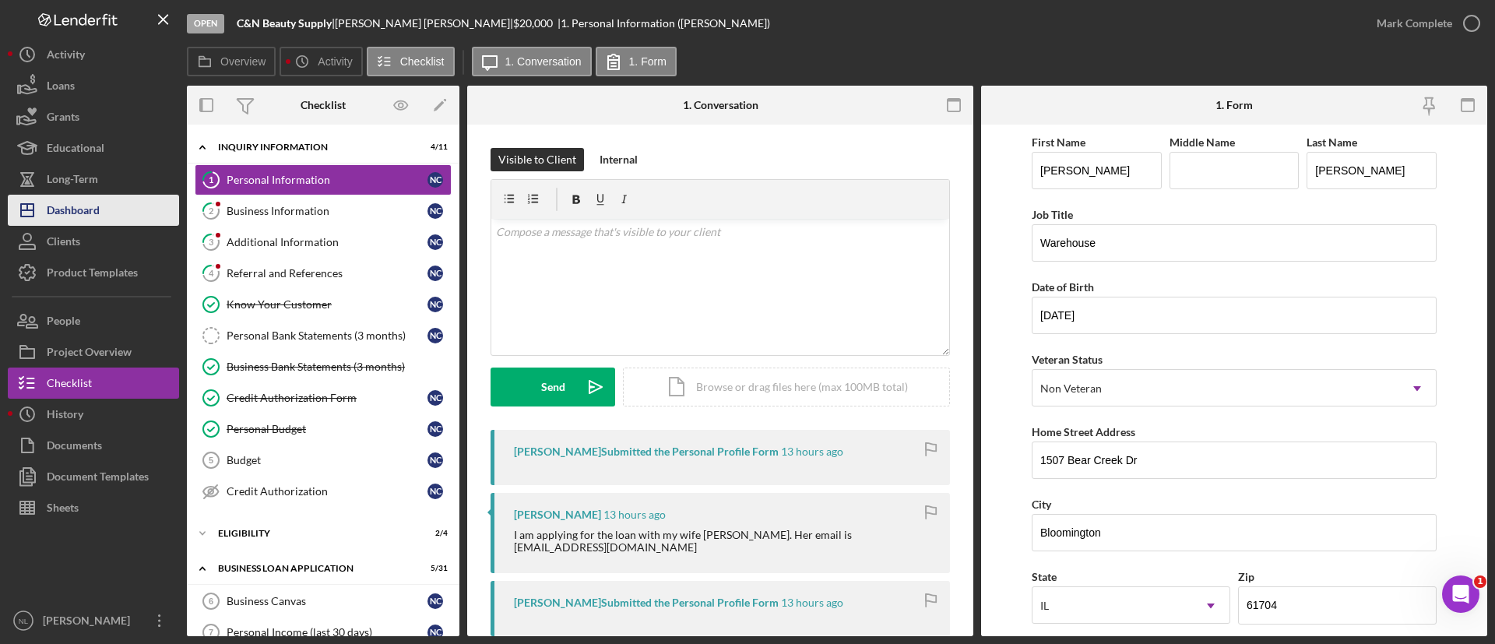
click at [122, 210] on button "Icon/Dashboard Dashboard" at bounding box center [93, 210] width 171 height 31
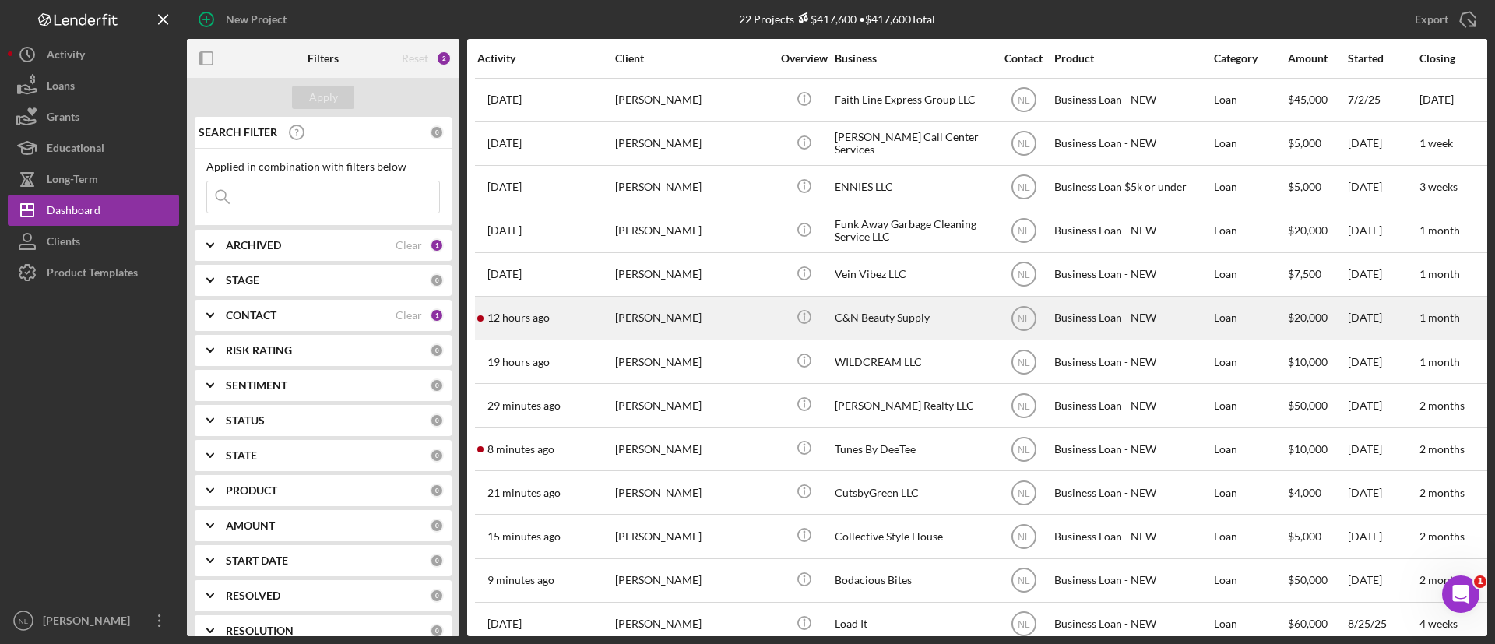
click at [675, 320] on div "[PERSON_NAME]" at bounding box center [693, 318] width 156 height 41
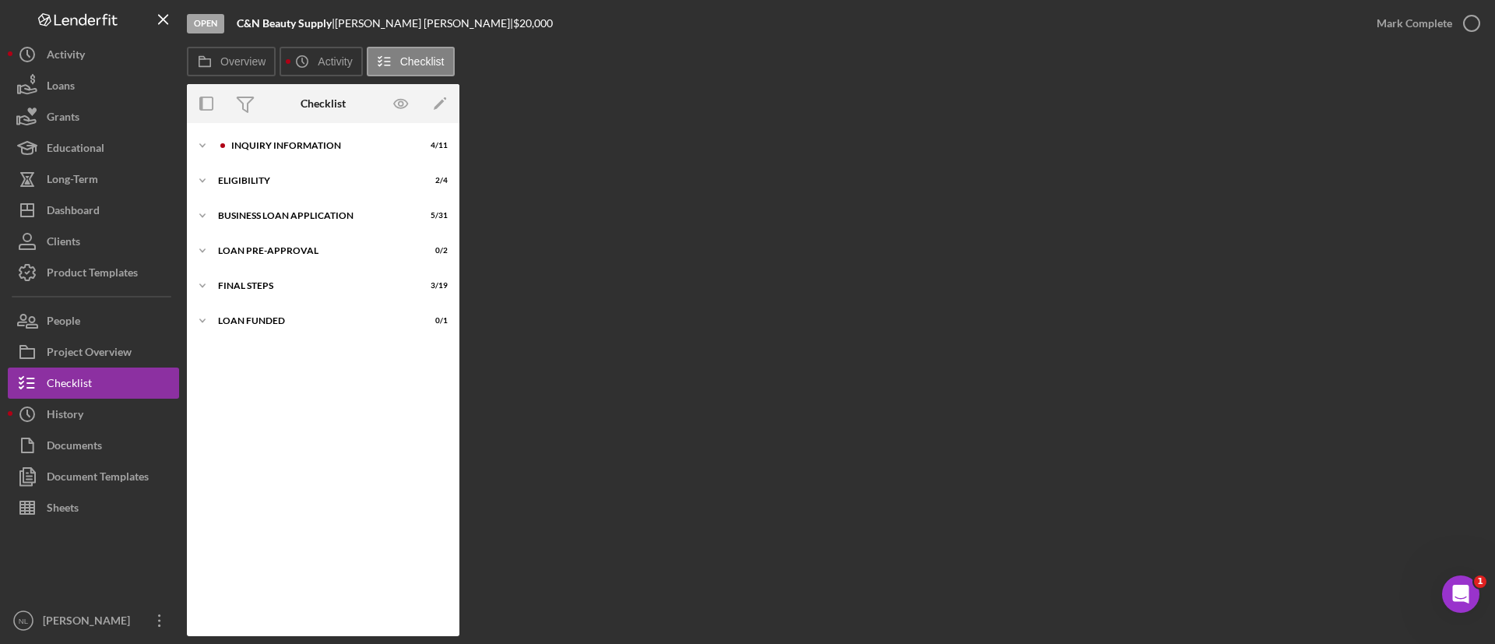
scroll to position [60, 0]
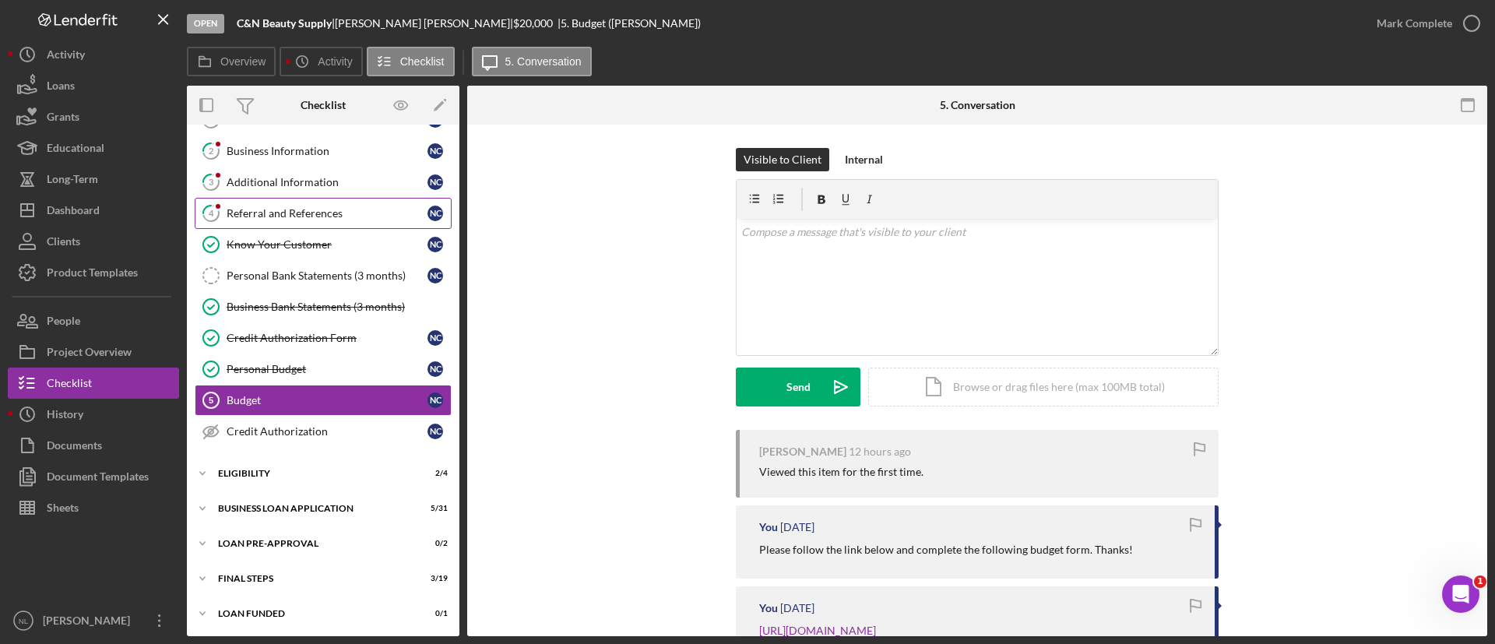
click at [255, 213] on div "Referral and References" at bounding box center [327, 213] width 201 height 12
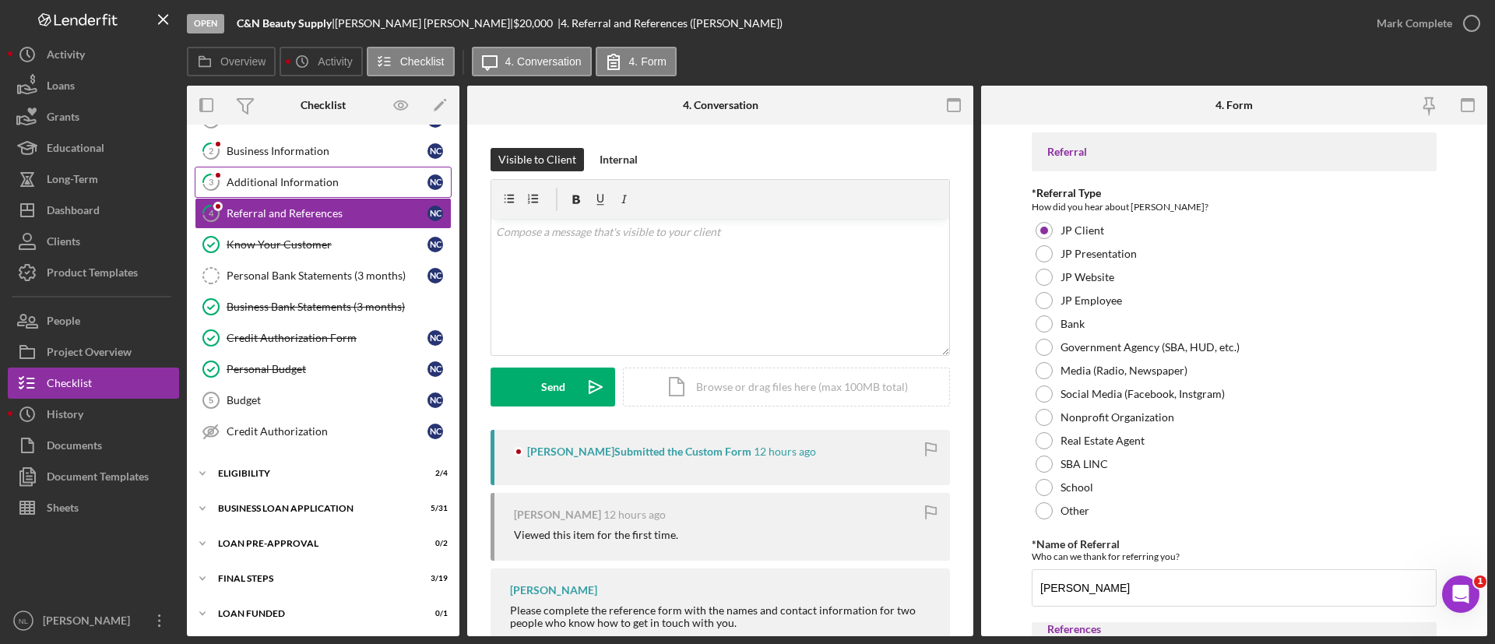
click at [238, 193] on link "3 Additional Information N C" at bounding box center [323, 182] width 257 height 31
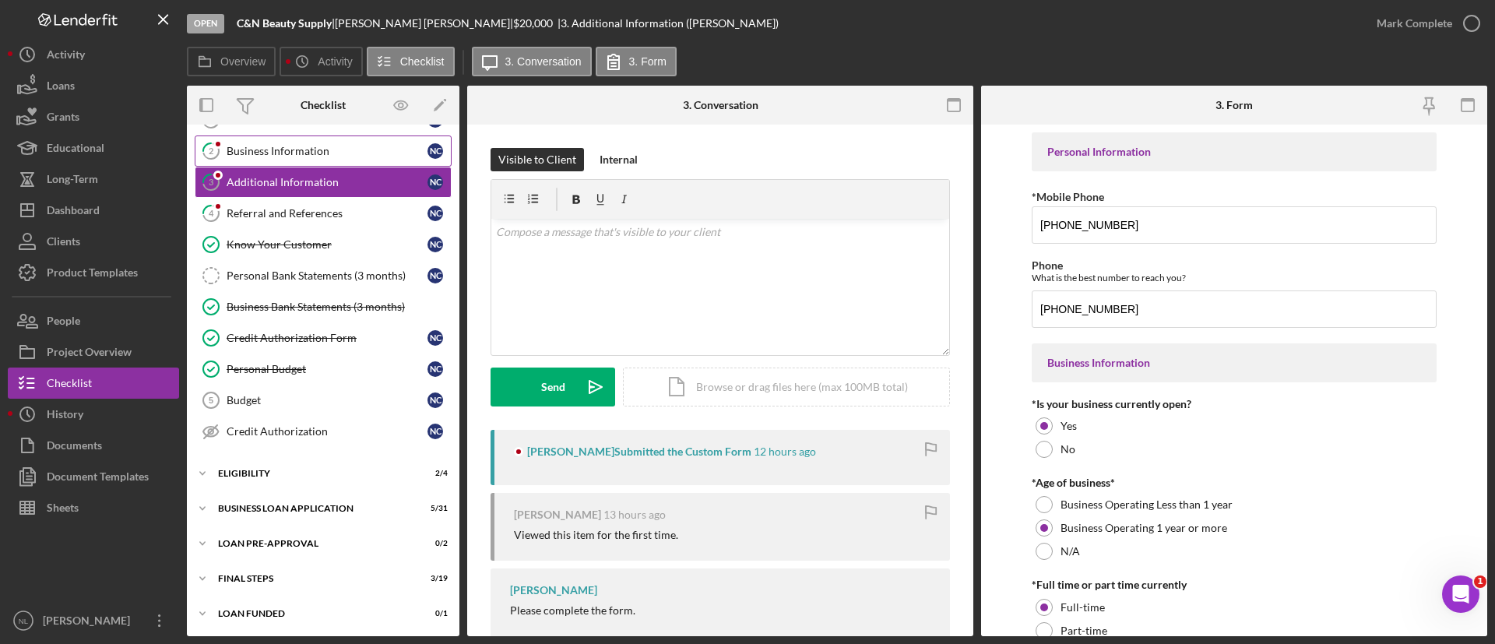
click at [232, 165] on link "2 Business Information N C" at bounding box center [323, 151] width 257 height 31
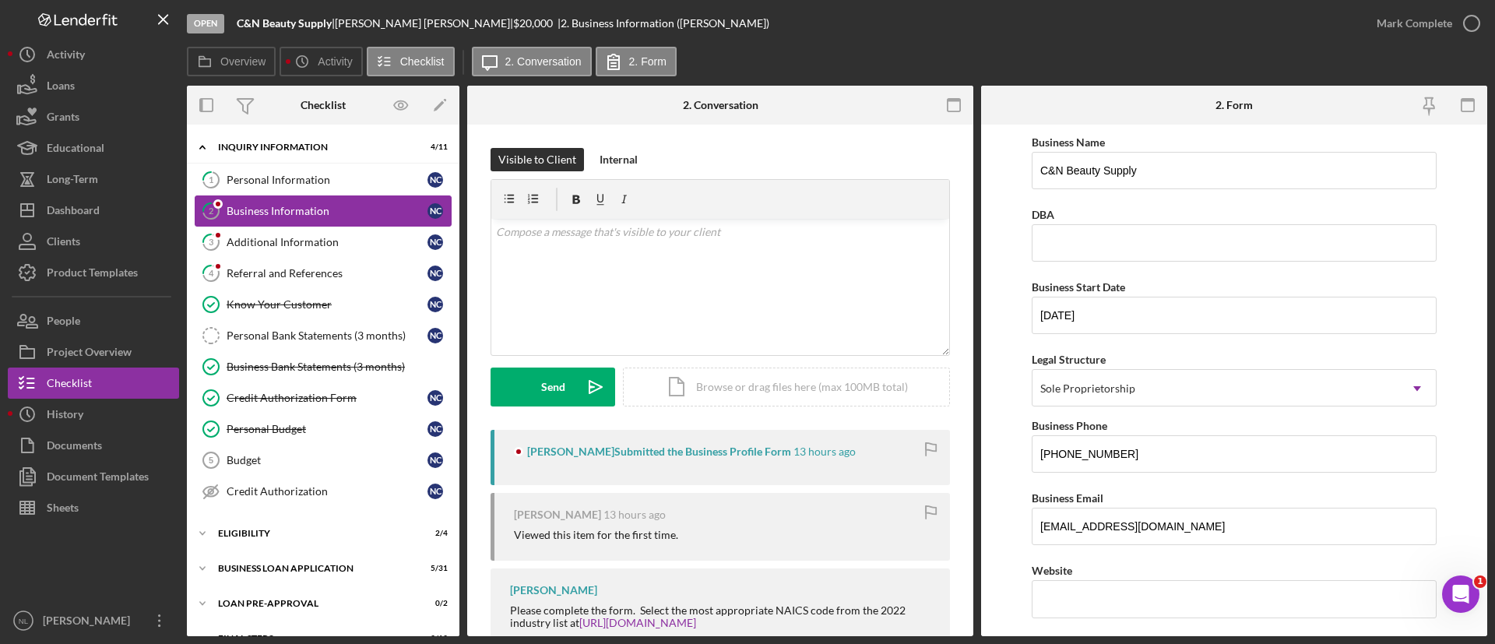
click at [262, 200] on link "2 Business Information N C" at bounding box center [323, 211] width 257 height 31
click at [252, 182] on div "Personal Information" at bounding box center [327, 180] width 201 height 12
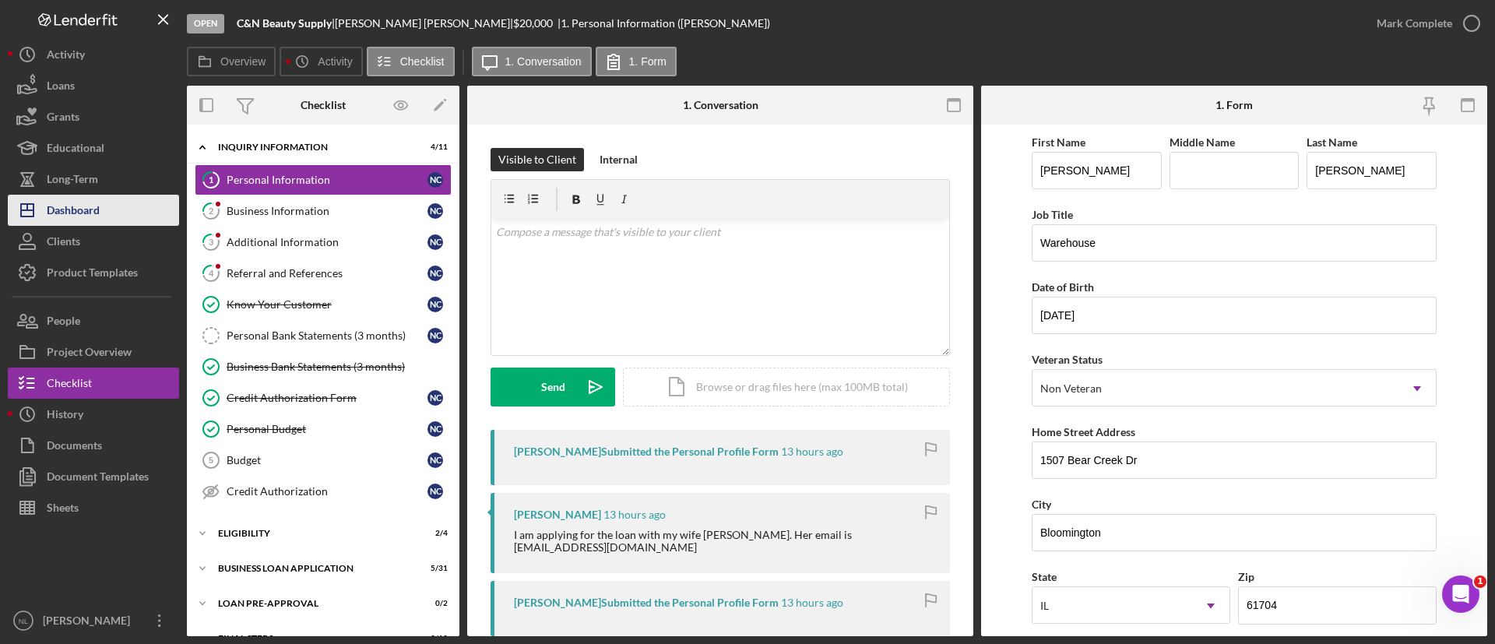
click at [140, 208] on button "Icon/Dashboard Dashboard" at bounding box center [93, 210] width 171 height 31
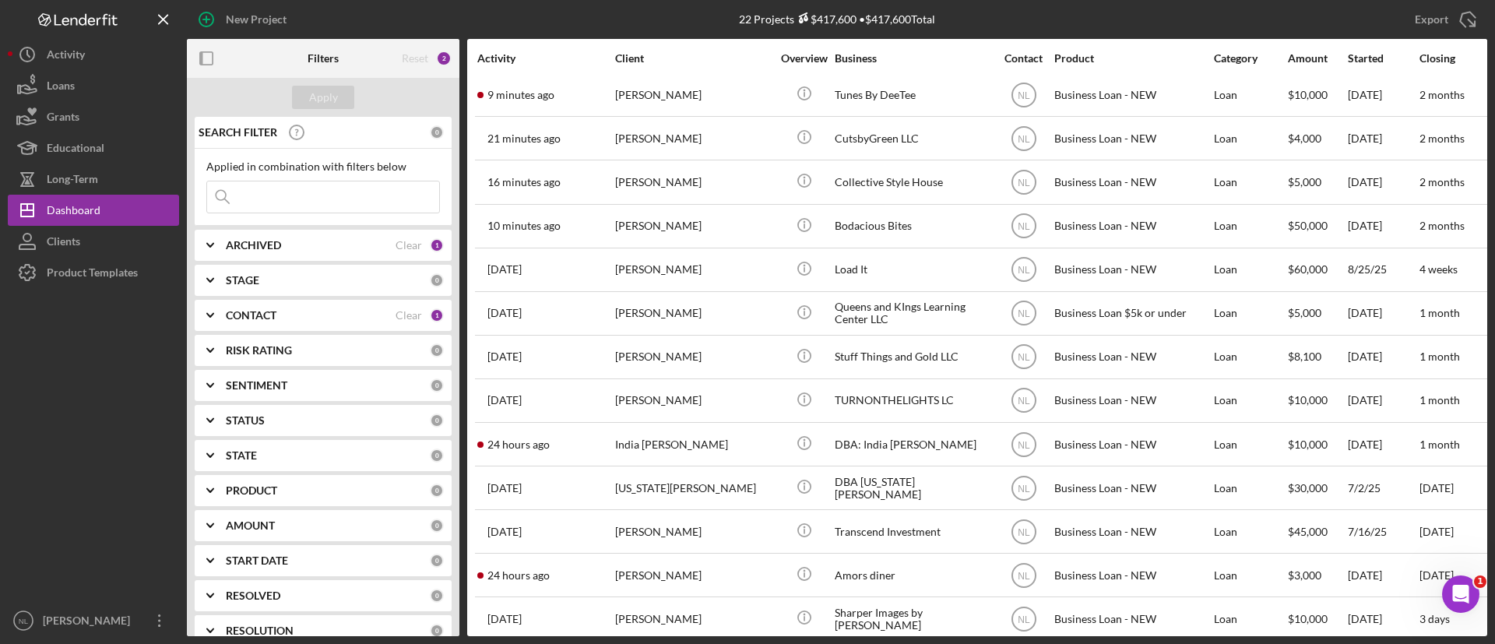
scroll to position [429, 0]
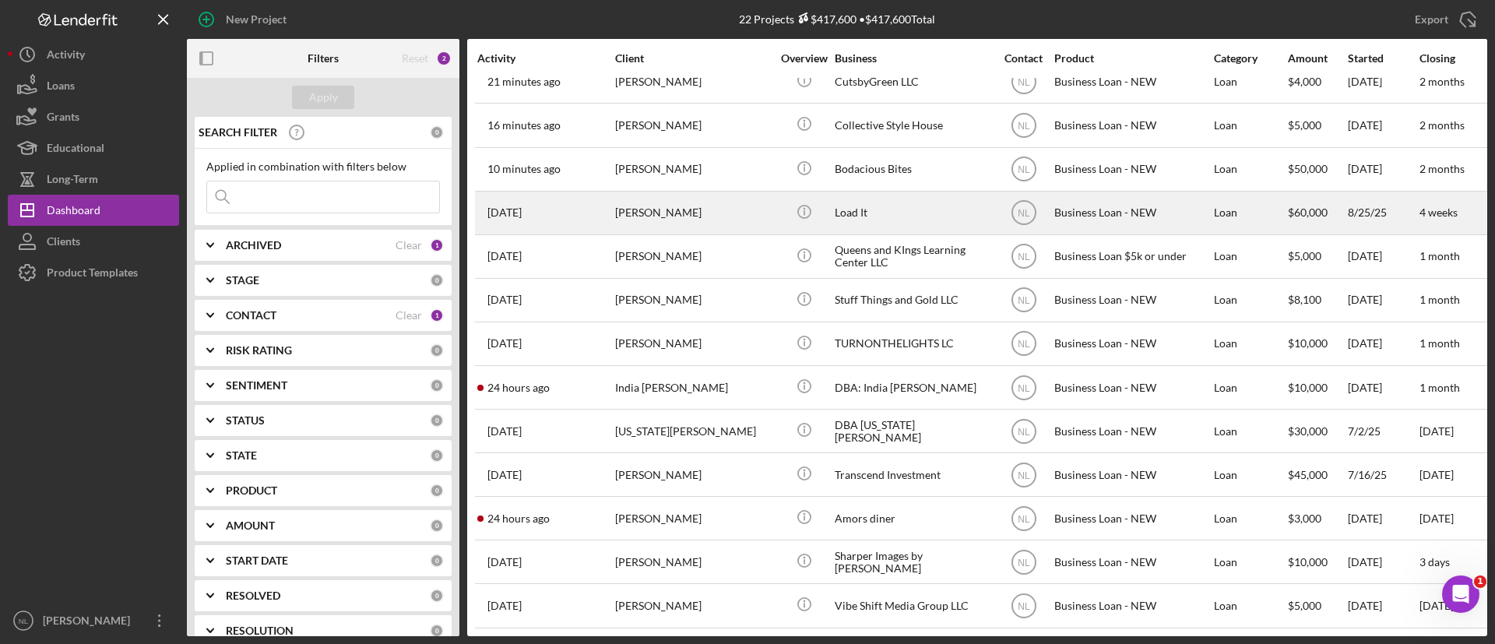
click at [671, 214] on div "[PERSON_NAME]" at bounding box center [693, 212] width 156 height 41
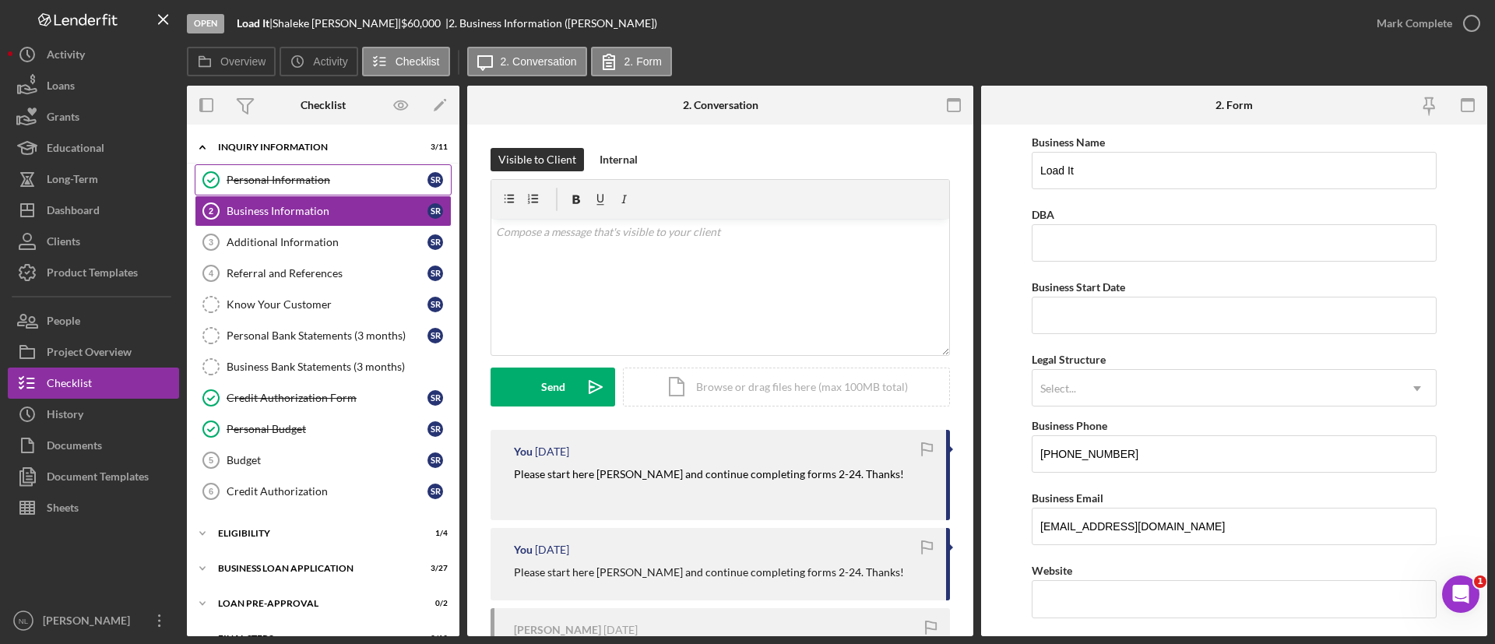
click at [315, 185] on div "Personal Information" at bounding box center [327, 180] width 201 height 12
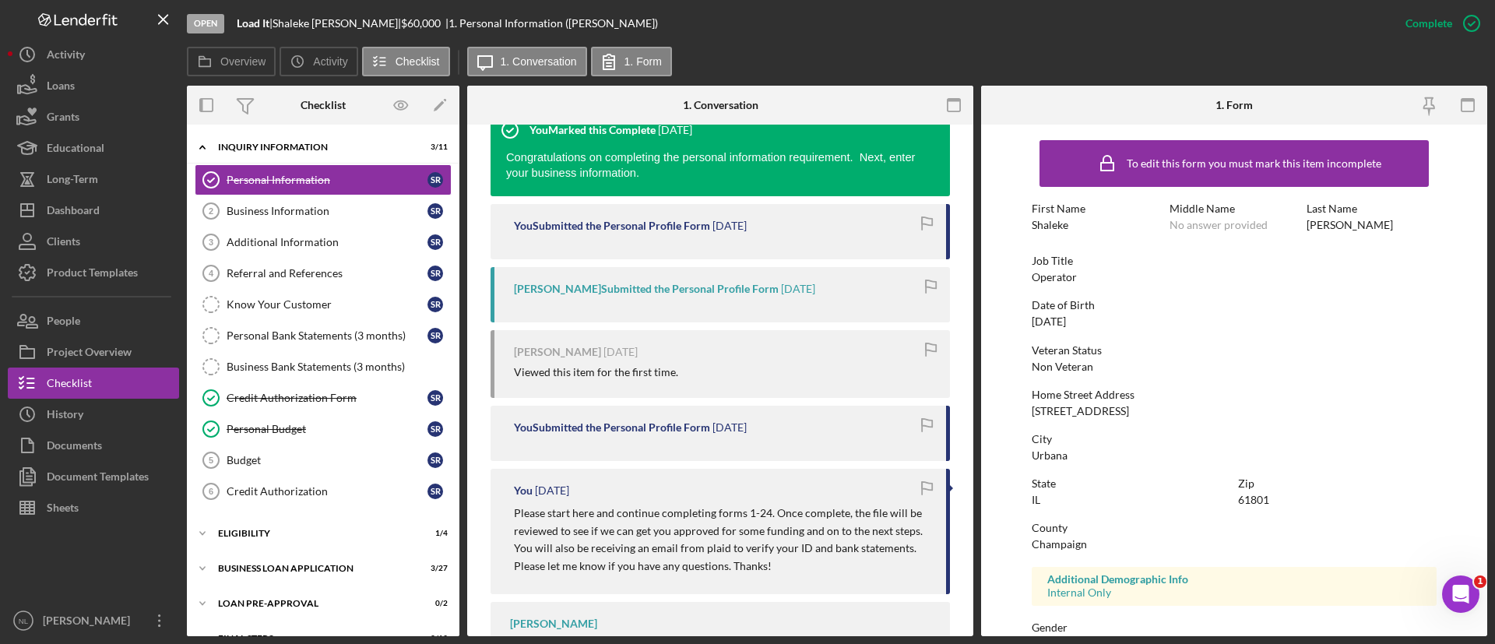
scroll to position [534, 0]
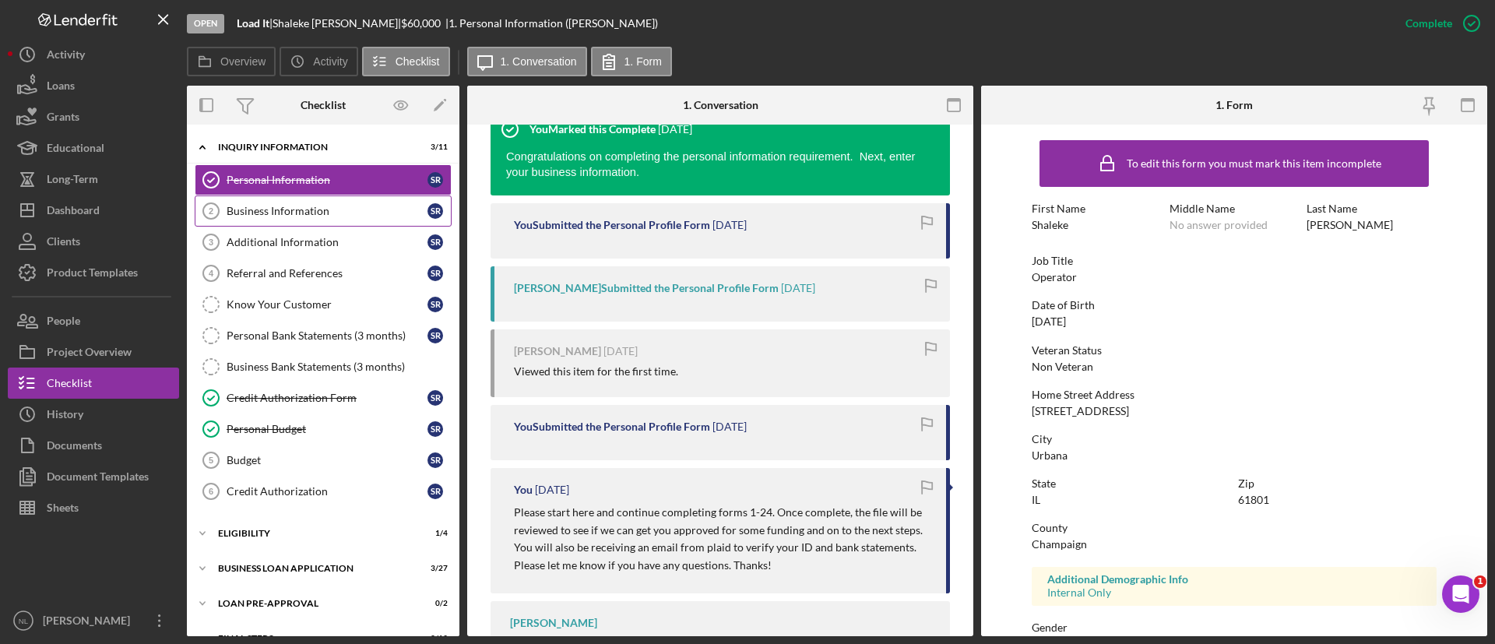
click at [277, 213] on div "Business Information" at bounding box center [327, 211] width 201 height 12
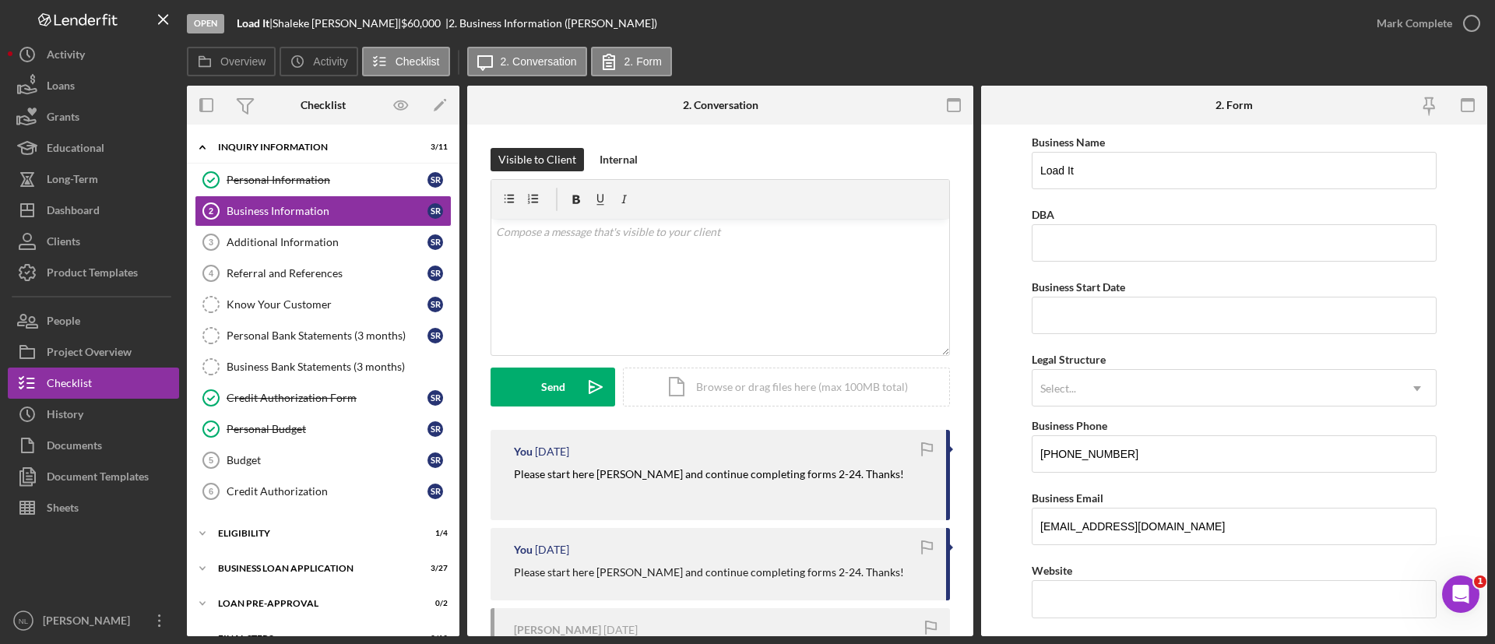
scroll to position [160, 0]
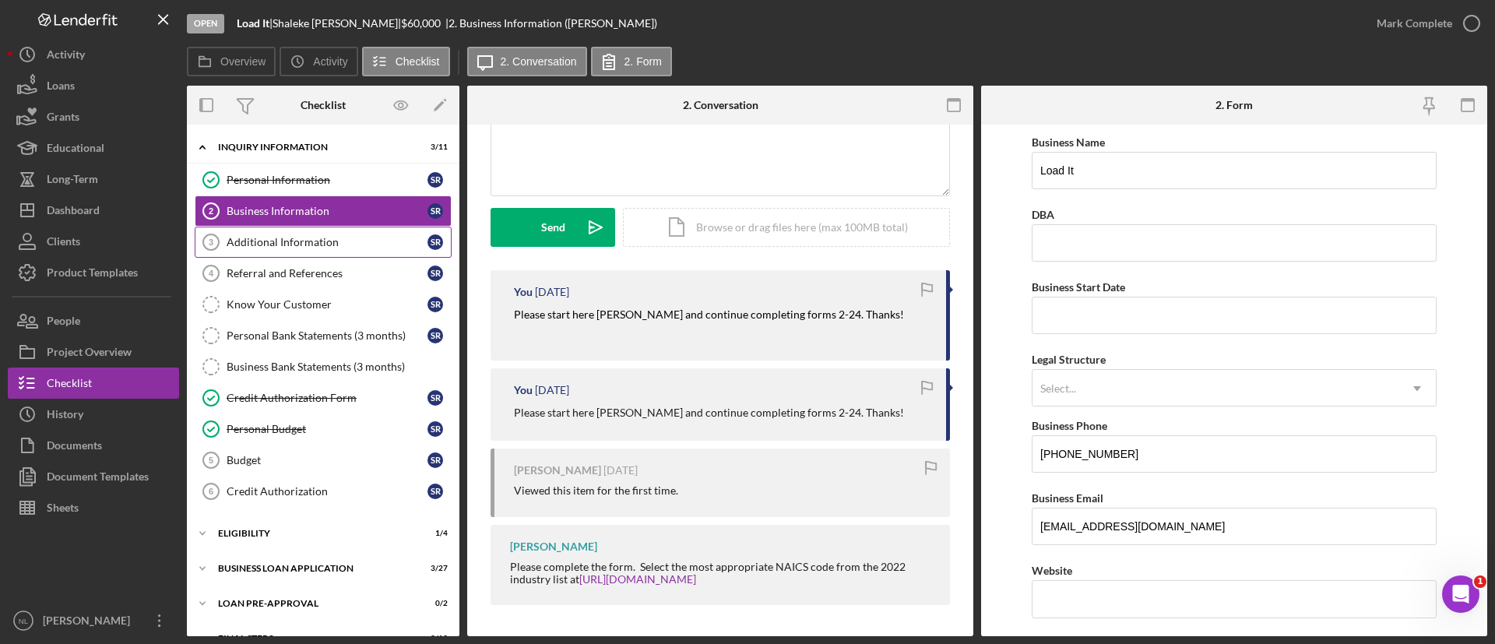
click at [310, 244] on div "Additional Information" at bounding box center [327, 242] width 201 height 12
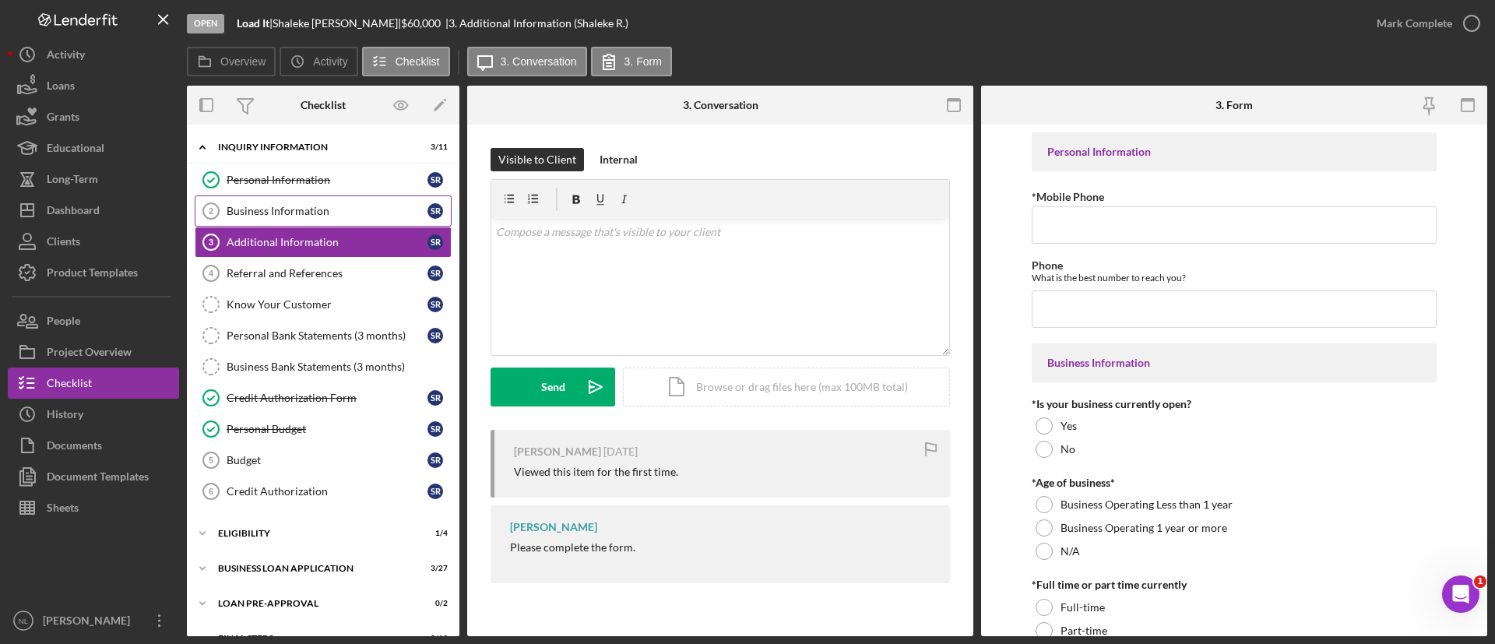
click at [287, 220] on link "Business Information 2 Business Information S R" at bounding box center [323, 211] width 257 height 31
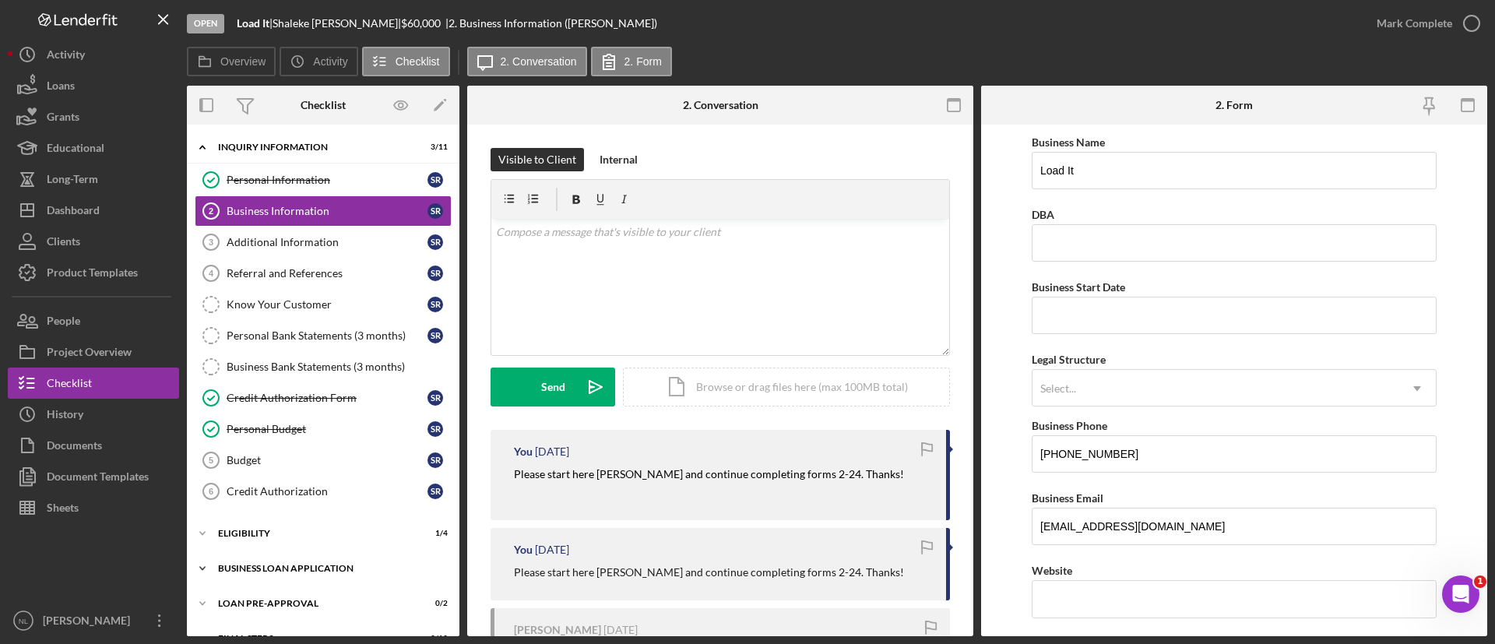
click at [324, 566] on div "BUSINESS LOAN APPLICATION" at bounding box center [329, 568] width 222 height 9
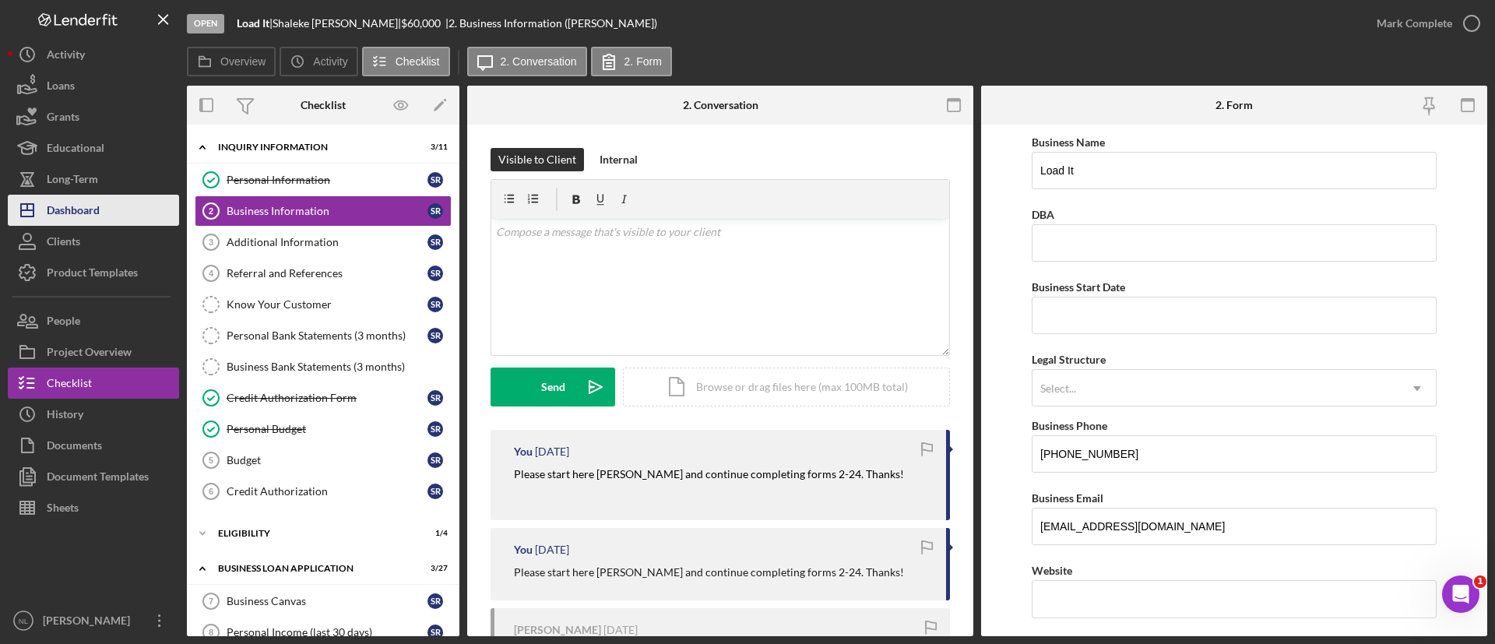
click at [122, 201] on button "Icon/Dashboard Dashboard" at bounding box center [93, 210] width 171 height 31
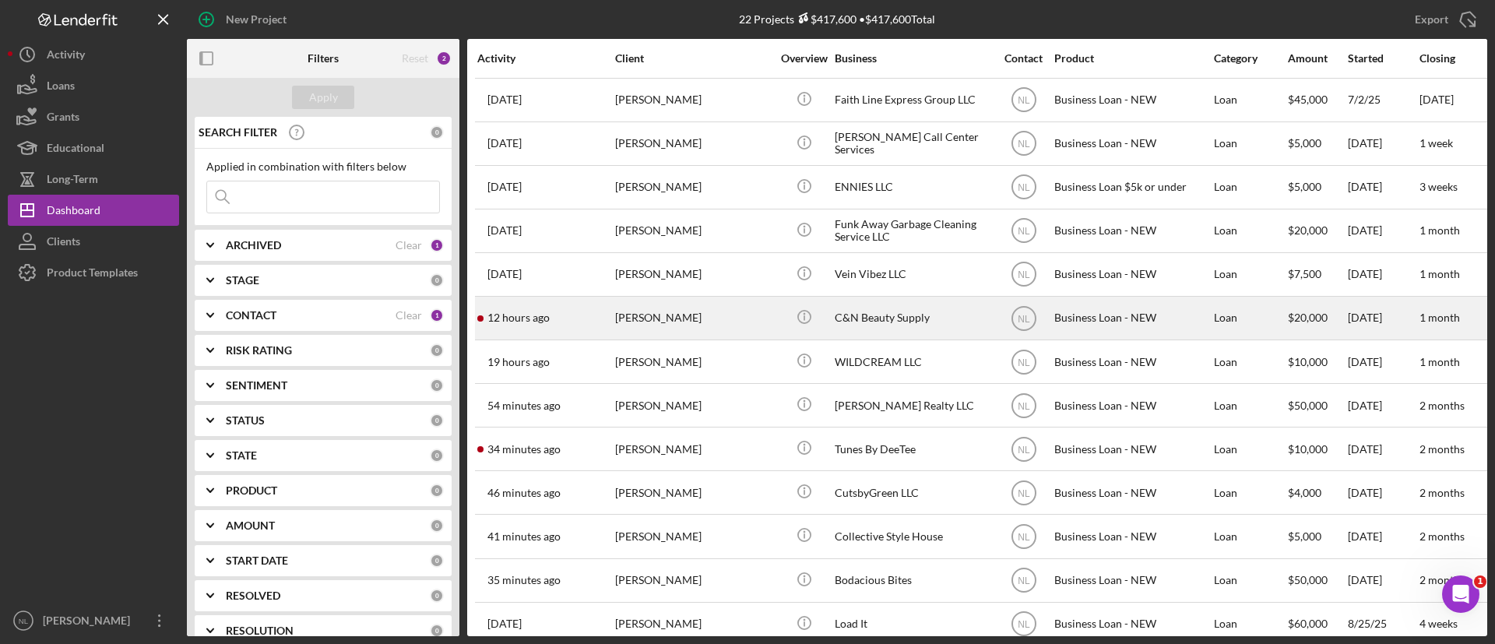
click at [685, 326] on div "[PERSON_NAME]" at bounding box center [693, 318] width 156 height 41
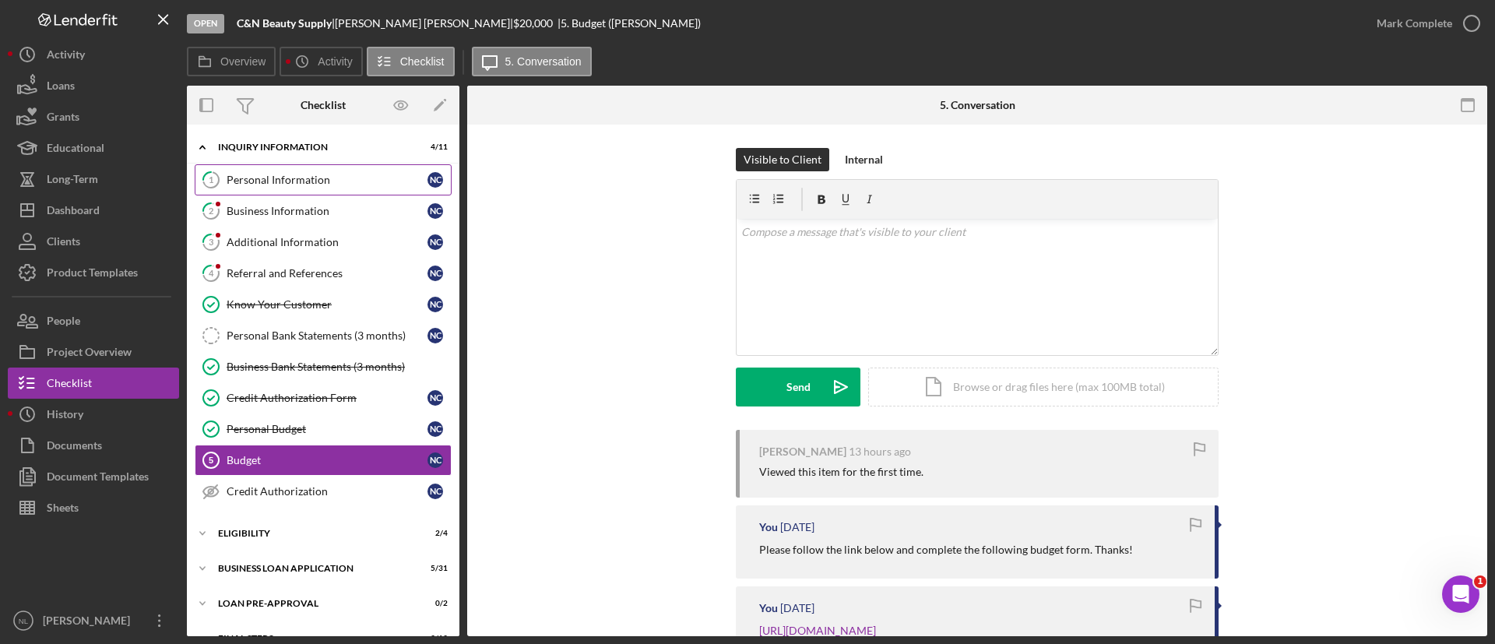
click at [321, 184] on div "Personal Information" at bounding box center [327, 180] width 201 height 12
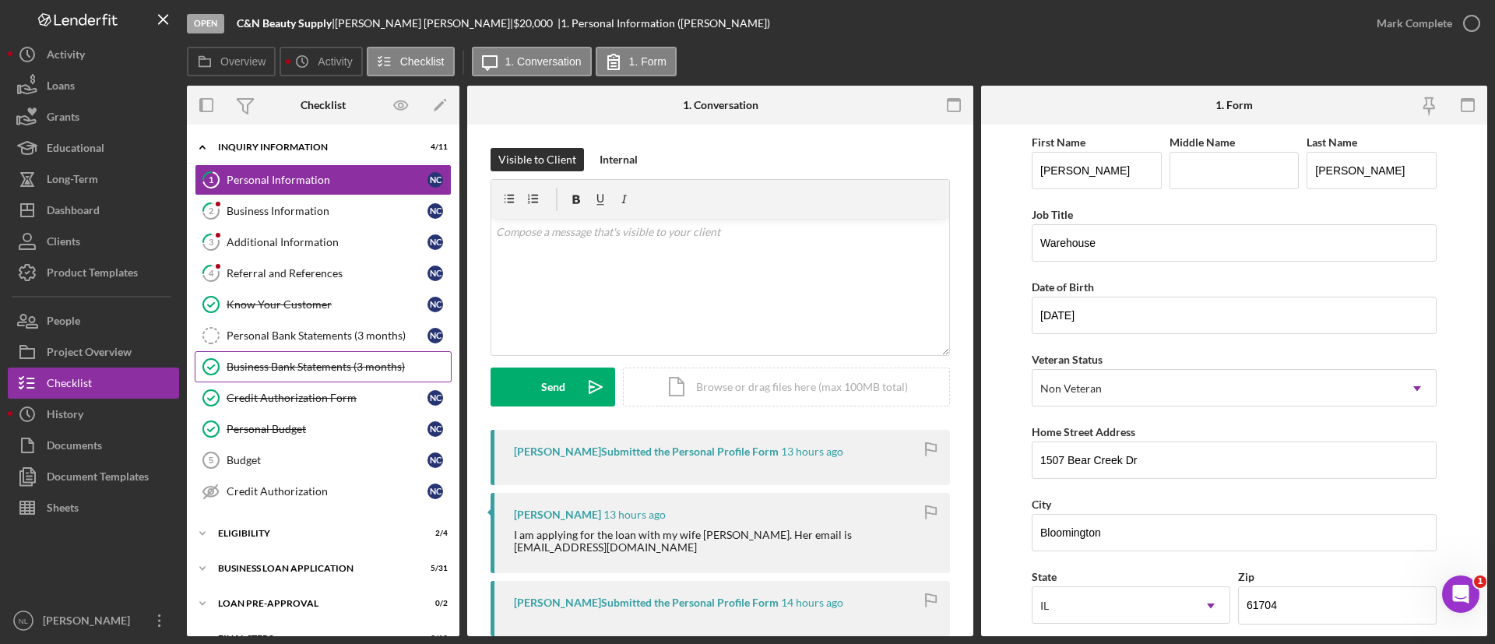
scroll to position [62, 0]
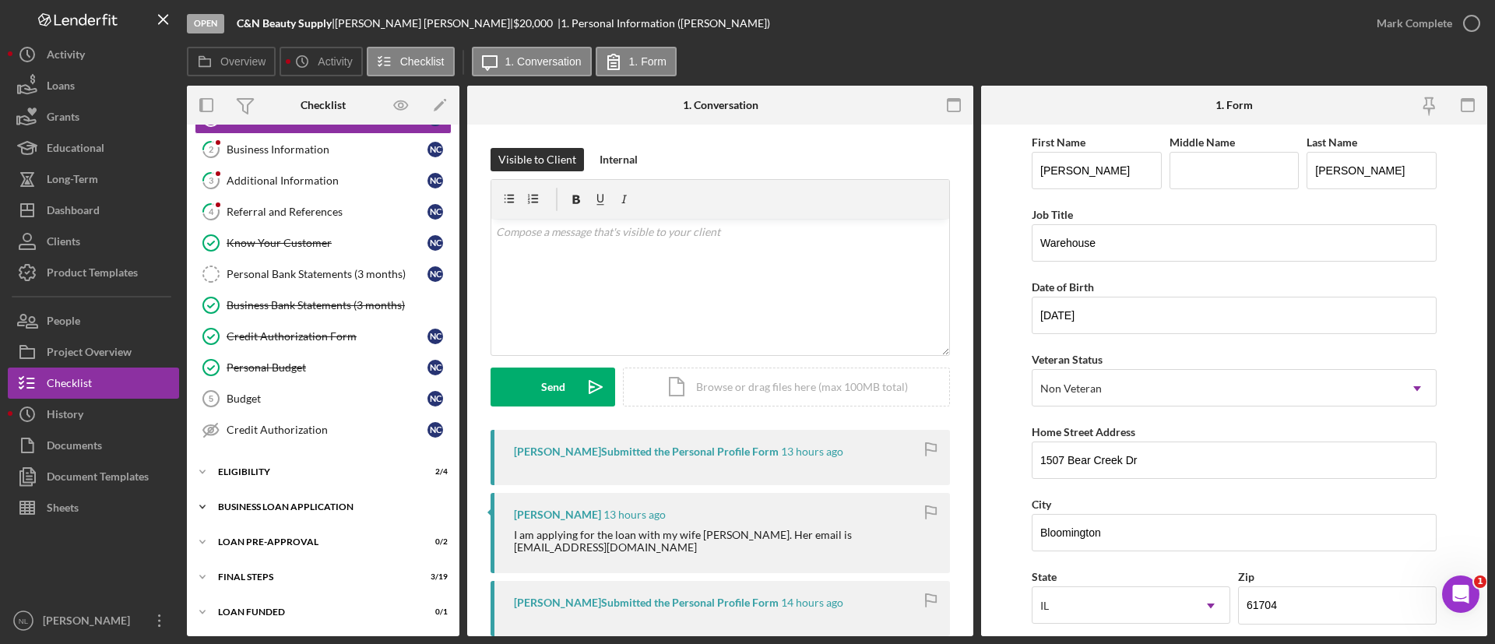
click at [351, 519] on div "Icon/Expander BUSINESS LOAN APPLICATION 5 / 31" at bounding box center [323, 506] width 273 height 31
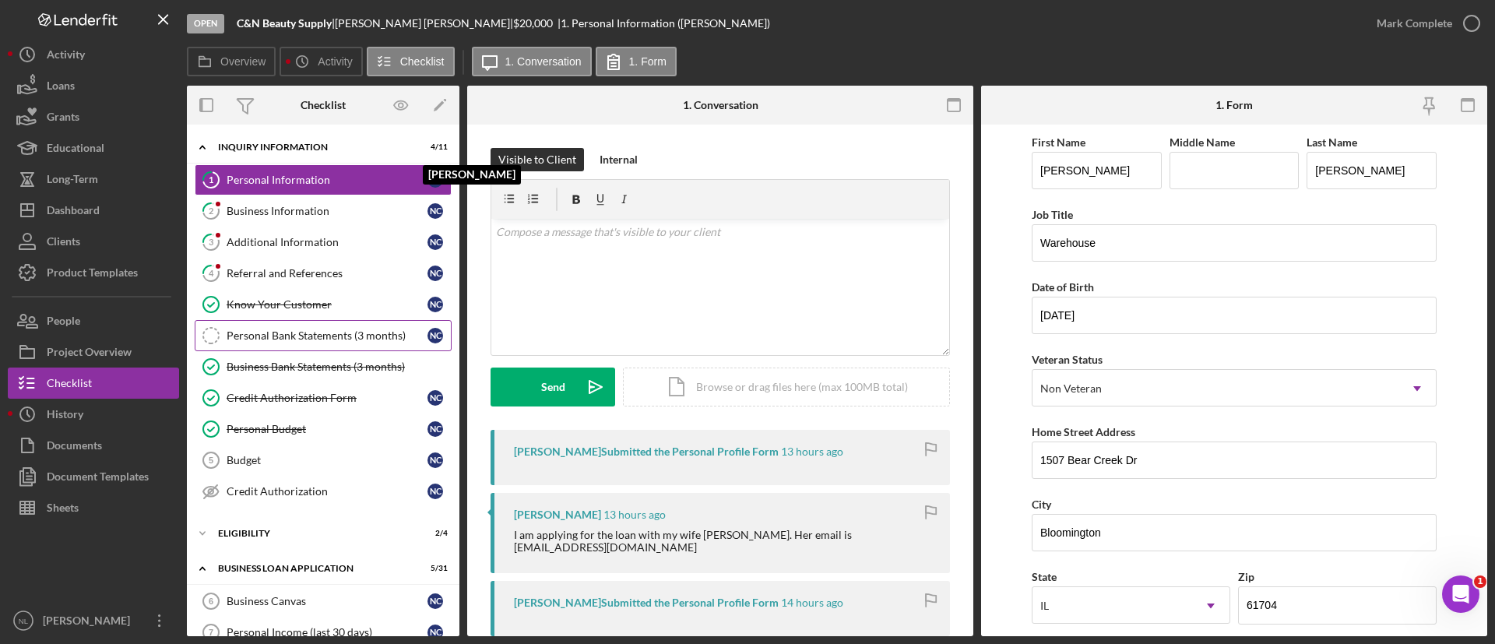
scroll to position [197, 0]
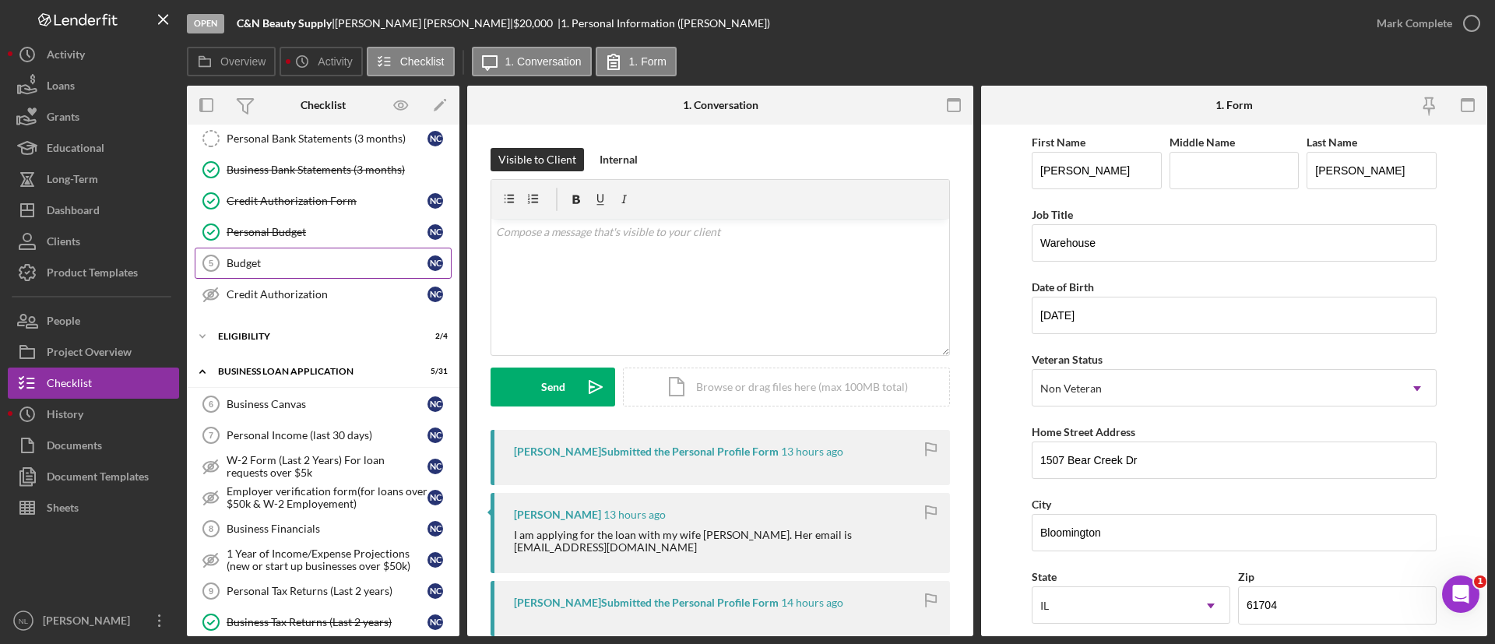
click at [270, 270] on link "Budget 5 Budget N C" at bounding box center [323, 263] width 257 height 31
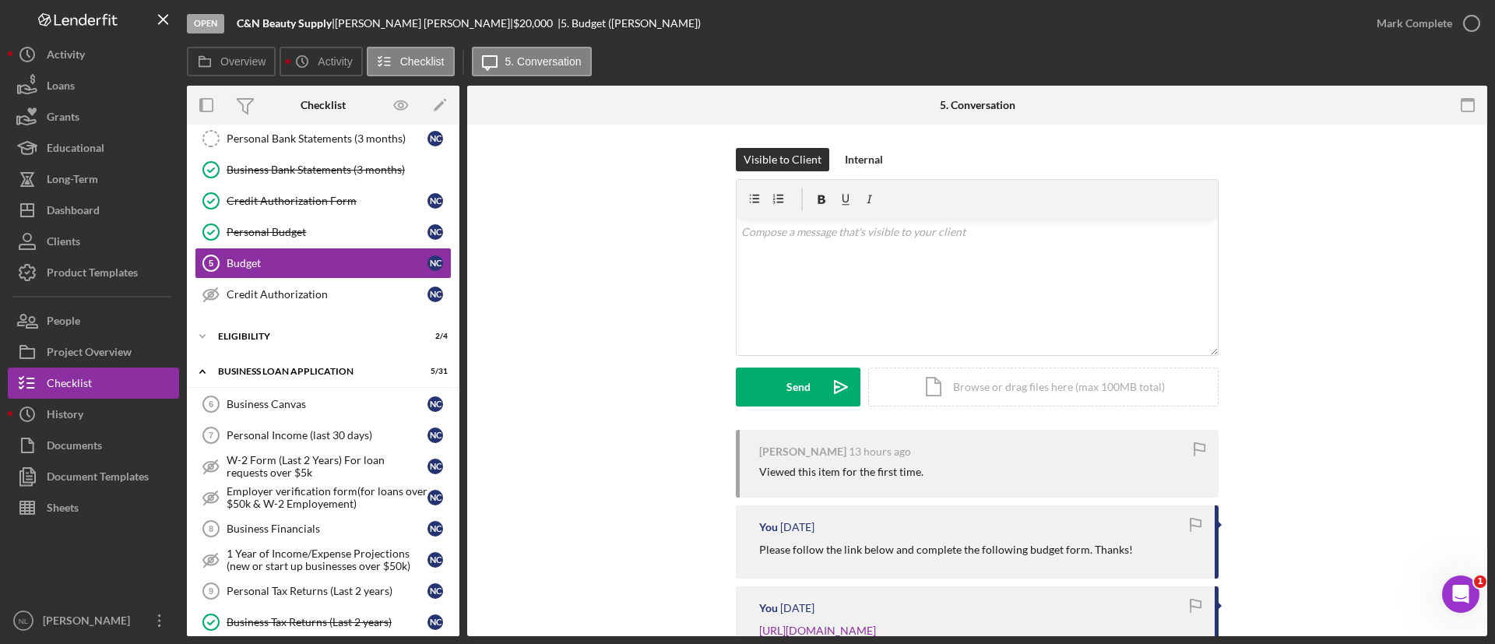
scroll to position [149, 0]
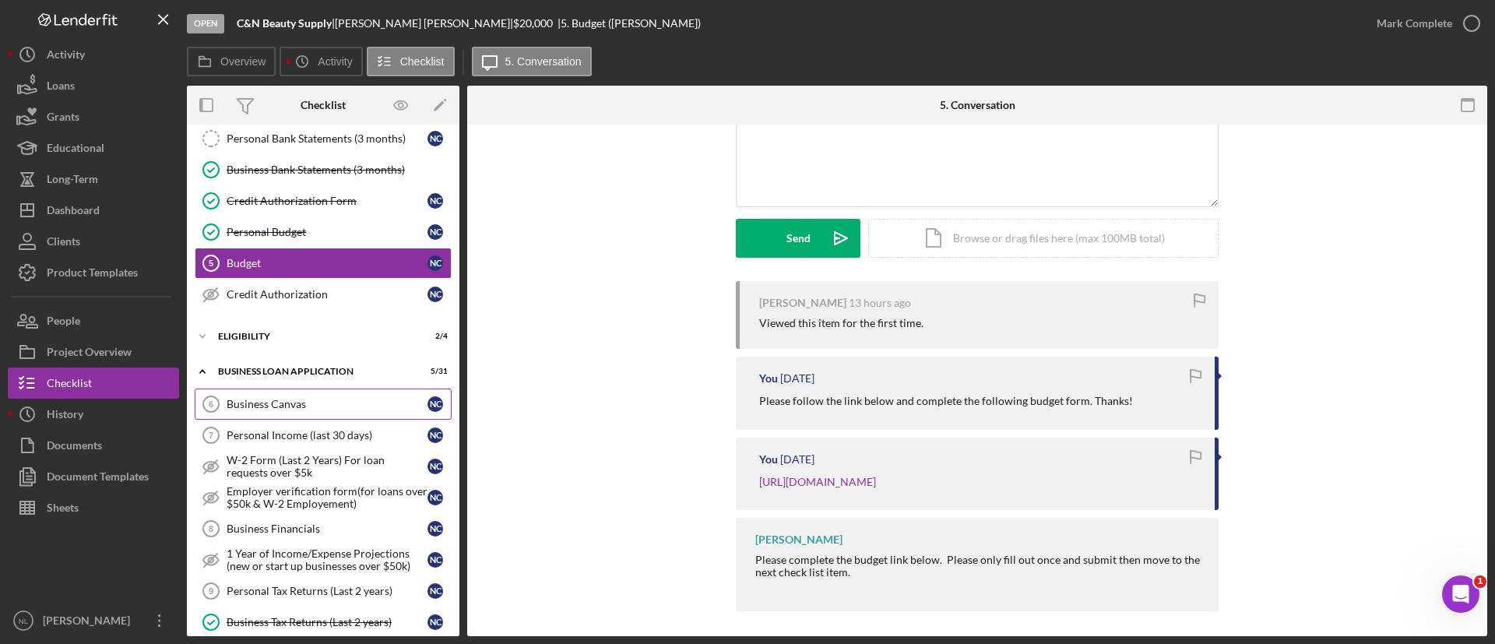
click at [294, 402] on div "Business Canvas" at bounding box center [327, 404] width 201 height 12
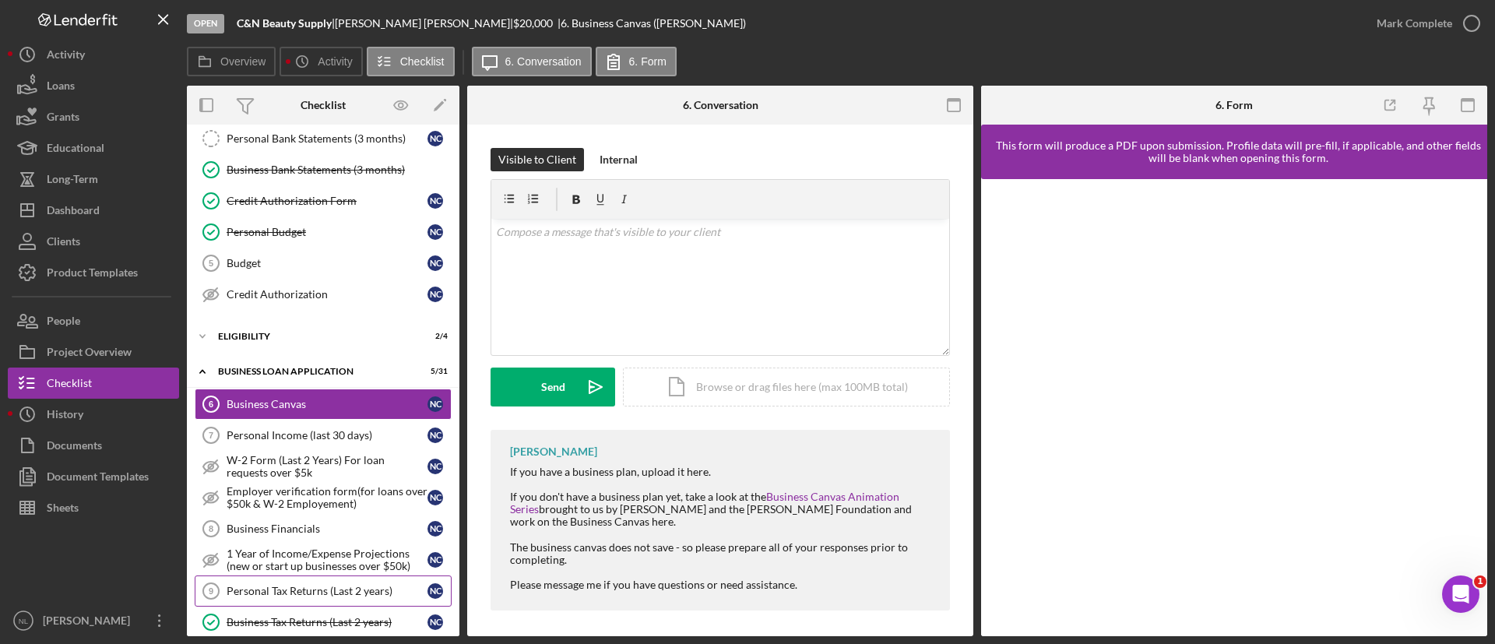
scroll to position [389, 0]
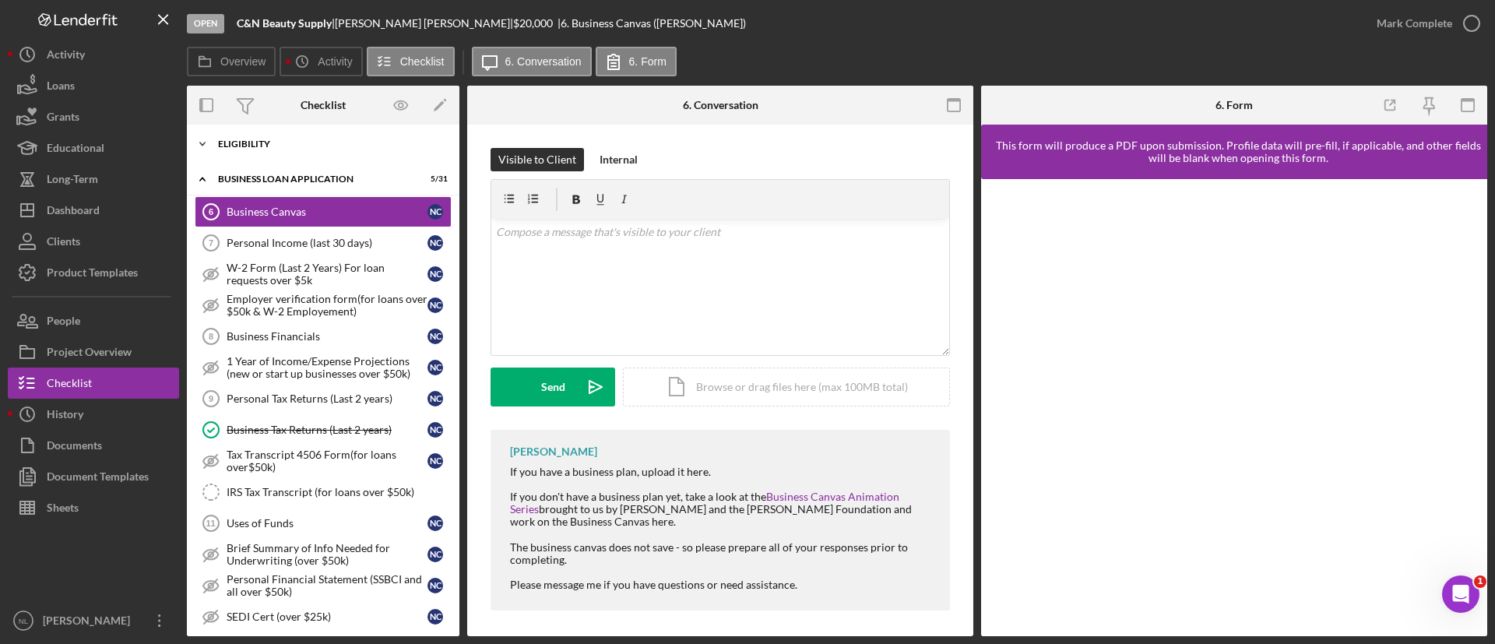
click at [267, 152] on div "Icon/Expander ELIGIBILITY 2 / 4" at bounding box center [323, 144] width 273 height 31
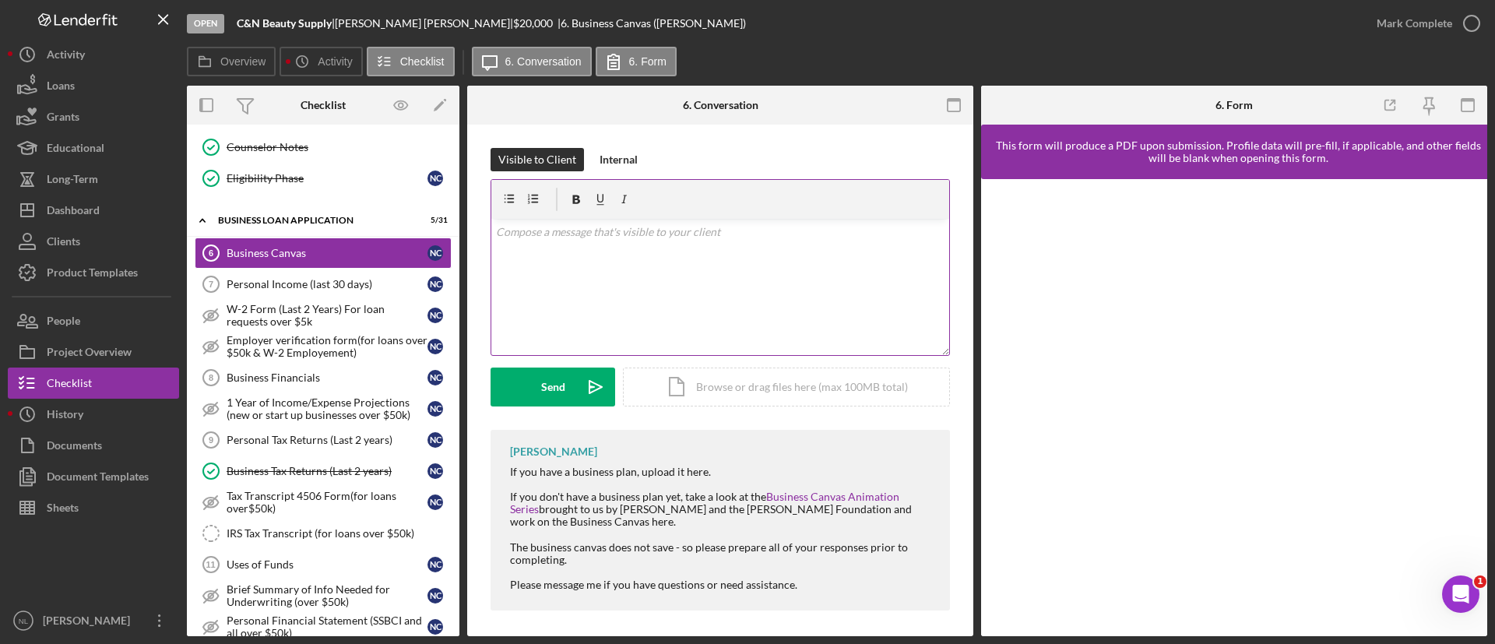
scroll to position [484, 0]
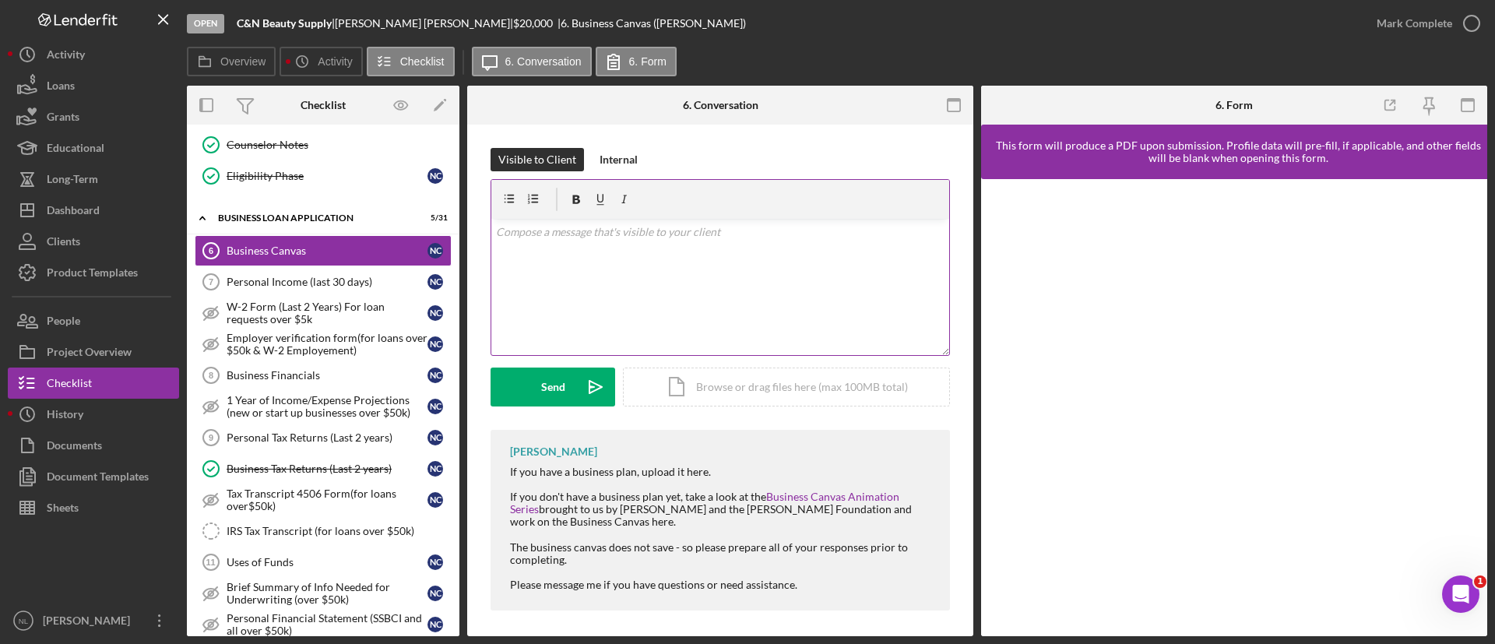
click at [590, 247] on div "v Color teal Color pink Remove color Add row above Add row below Add column bef…" at bounding box center [720, 287] width 458 height 136
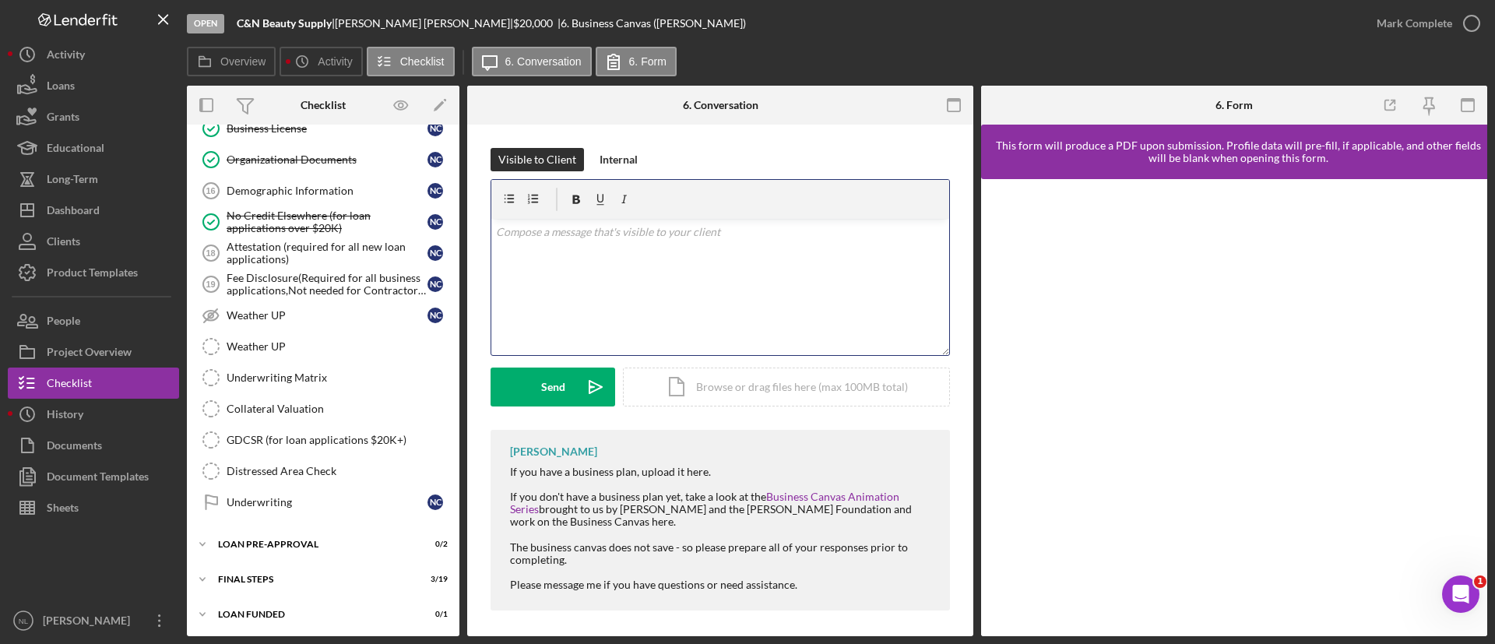
scroll to position [1169, 0]
click at [305, 572] on div "FINAL STEPS" at bounding box center [329, 576] width 222 height 9
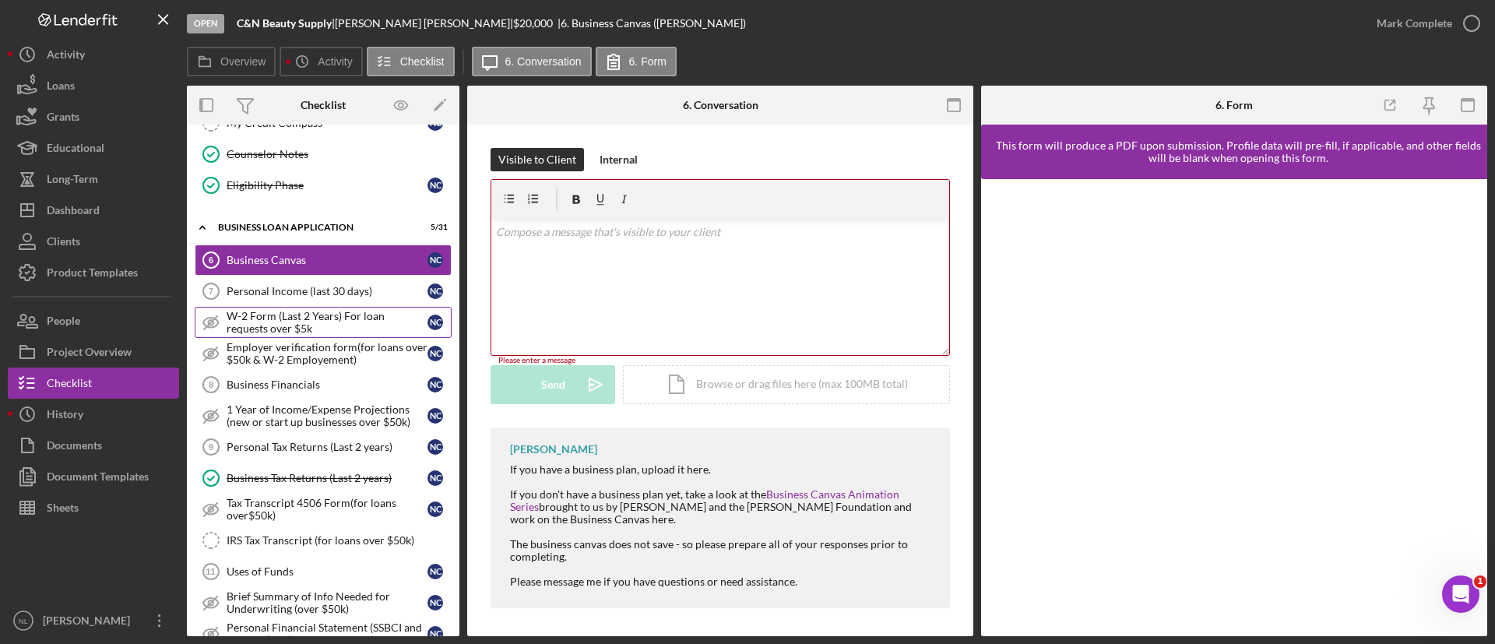
scroll to position [467, 0]
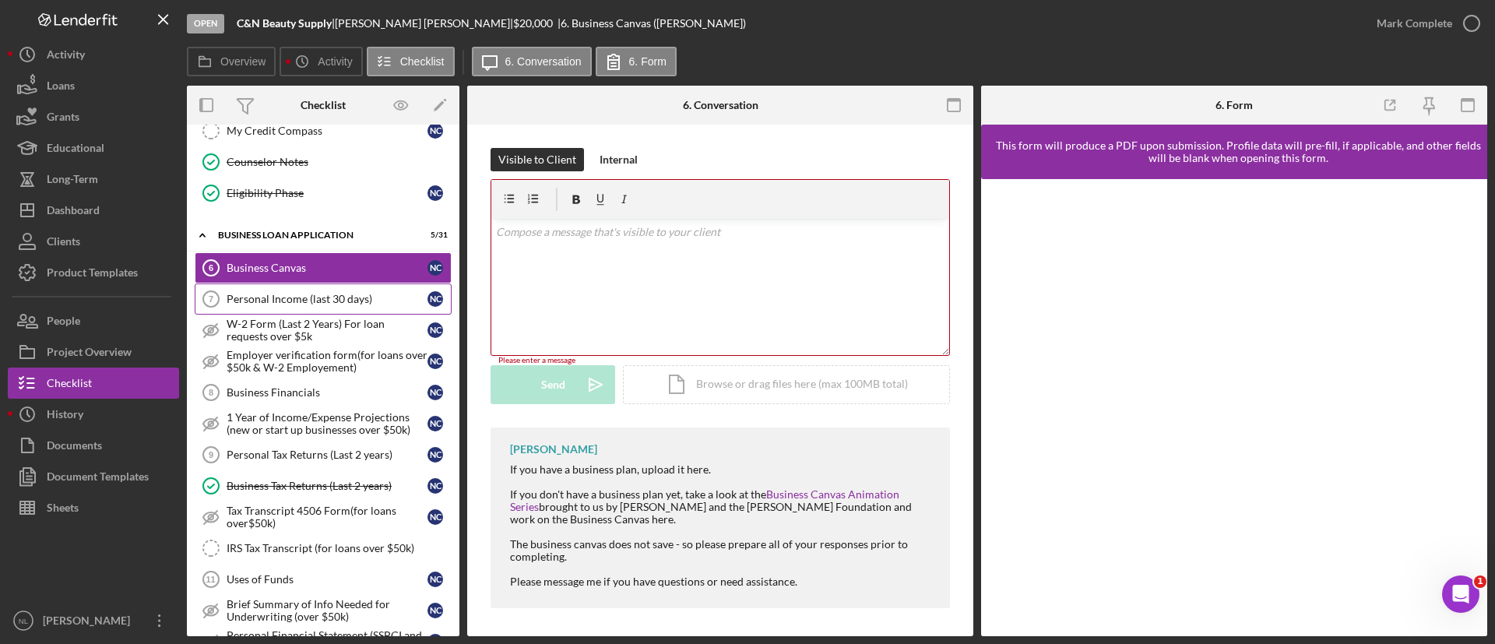
click at [280, 299] on div "Personal Income (last 30 days)" at bounding box center [327, 299] width 201 height 12
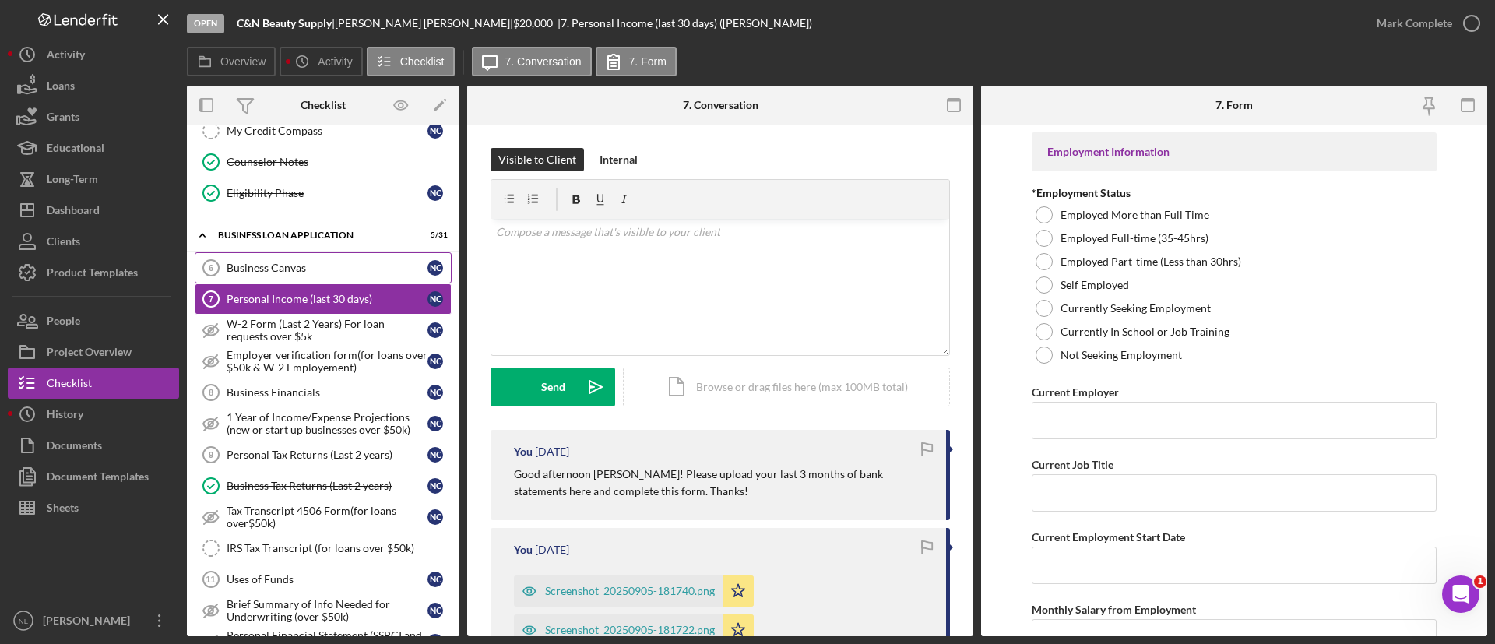
click at [276, 274] on link "Business Canvas 6 Business Canvas N C" at bounding box center [323, 267] width 257 height 31
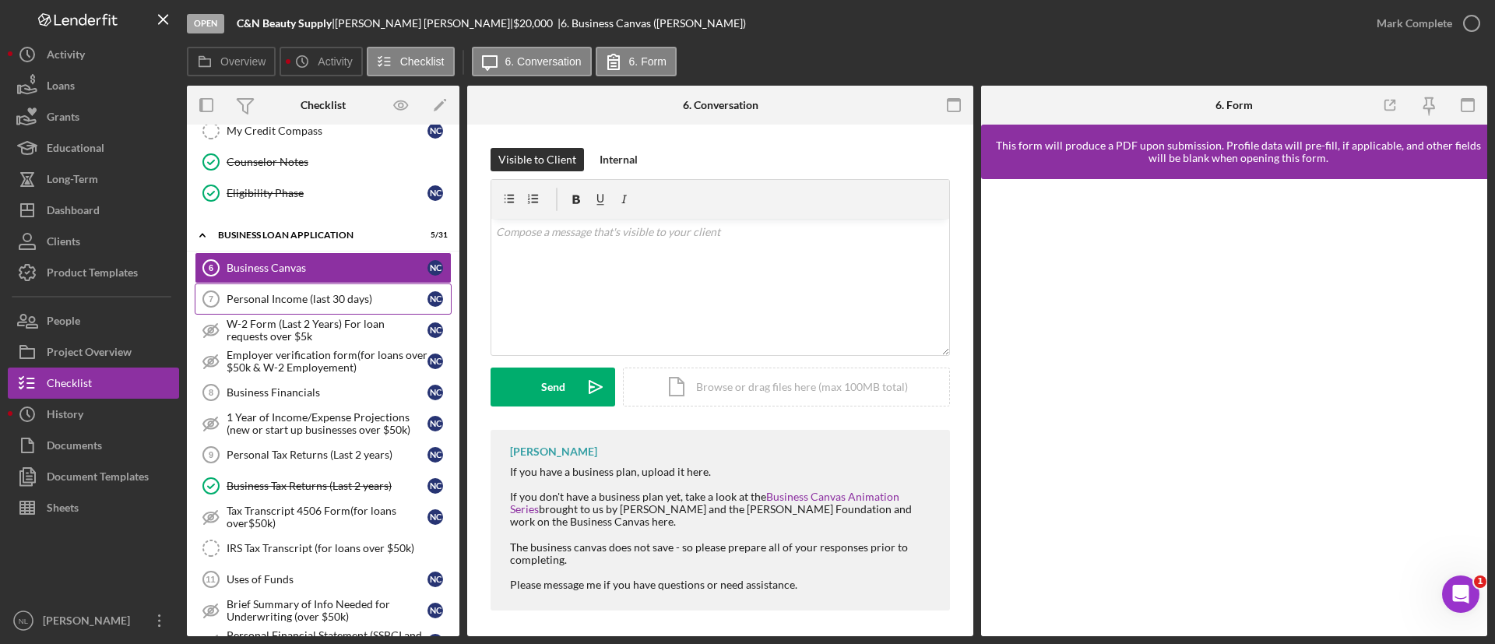
click at [302, 291] on link "Personal Income (last 30 days) 7 Personal Income (last 30 days) N C" at bounding box center [323, 299] width 257 height 31
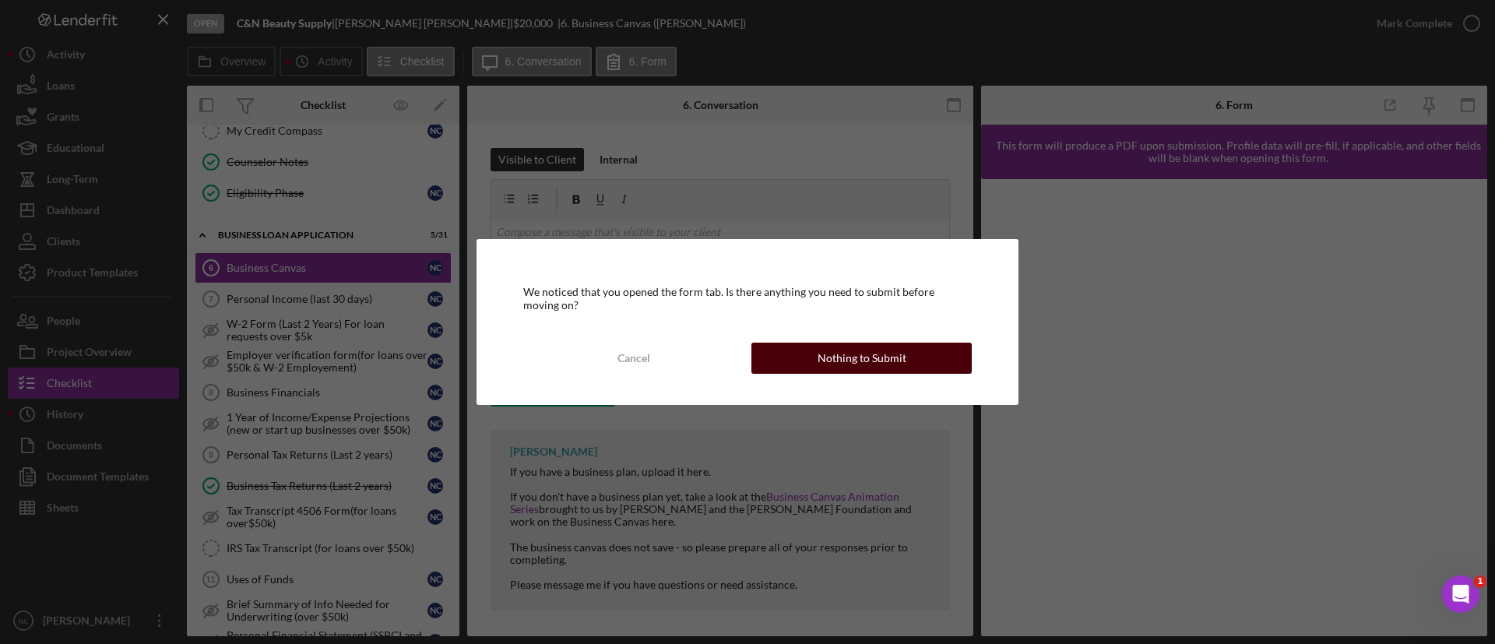
click at [780, 344] on button "Nothing to Submit" at bounding box center [862, 358] width 220 height 31
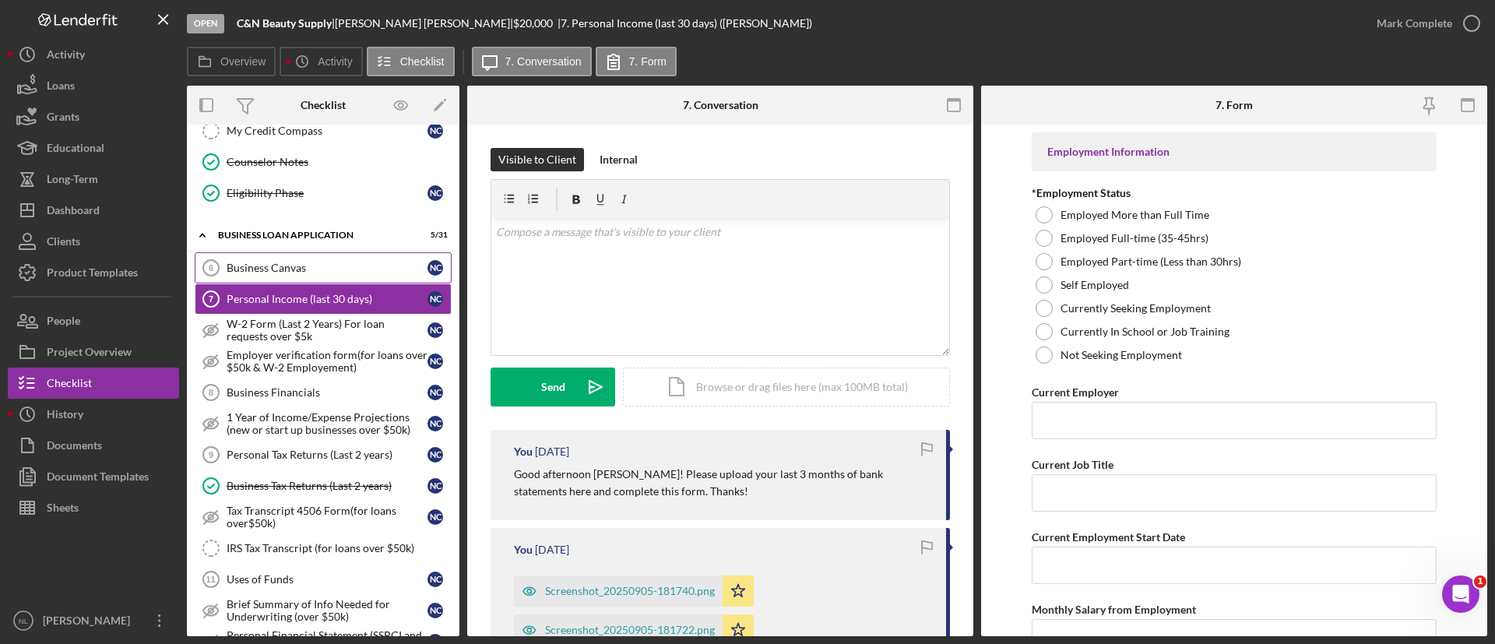
click at [323, 273] on div "Business Canvas" at bounding box center [327, 268] width 201 height 12
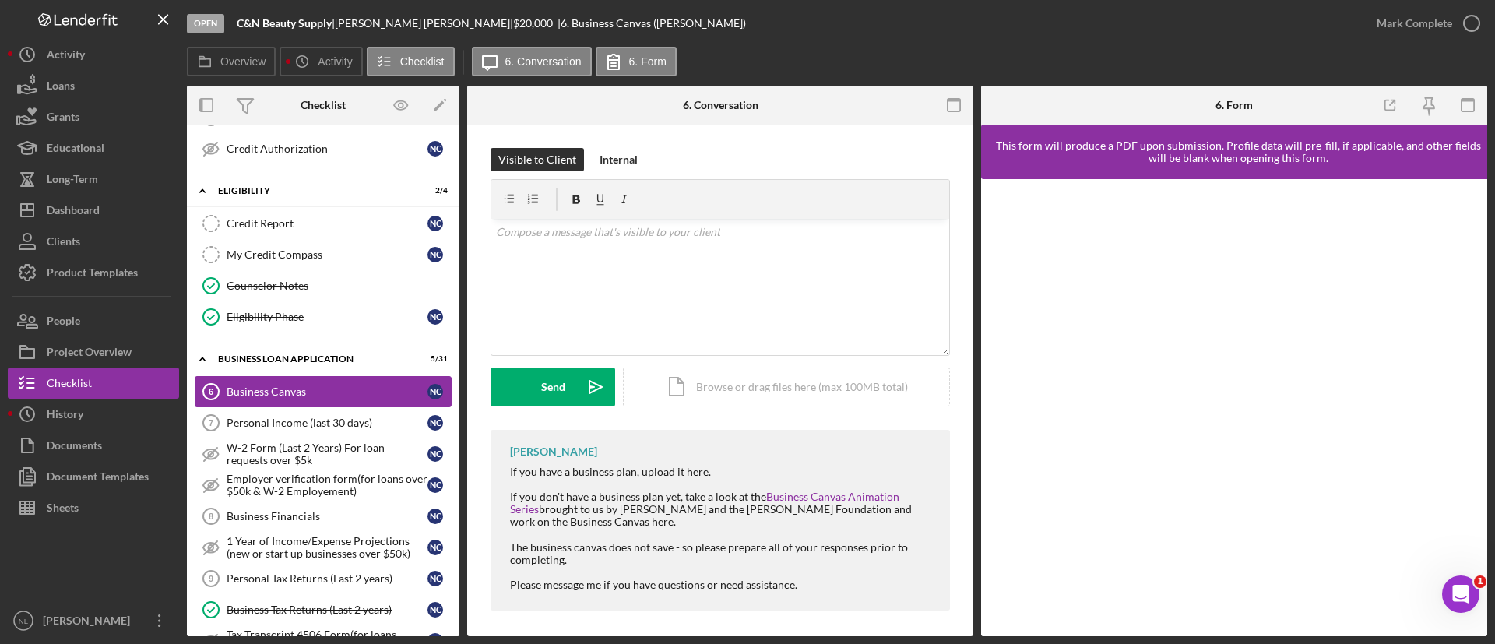
scroll to position [345, 0]
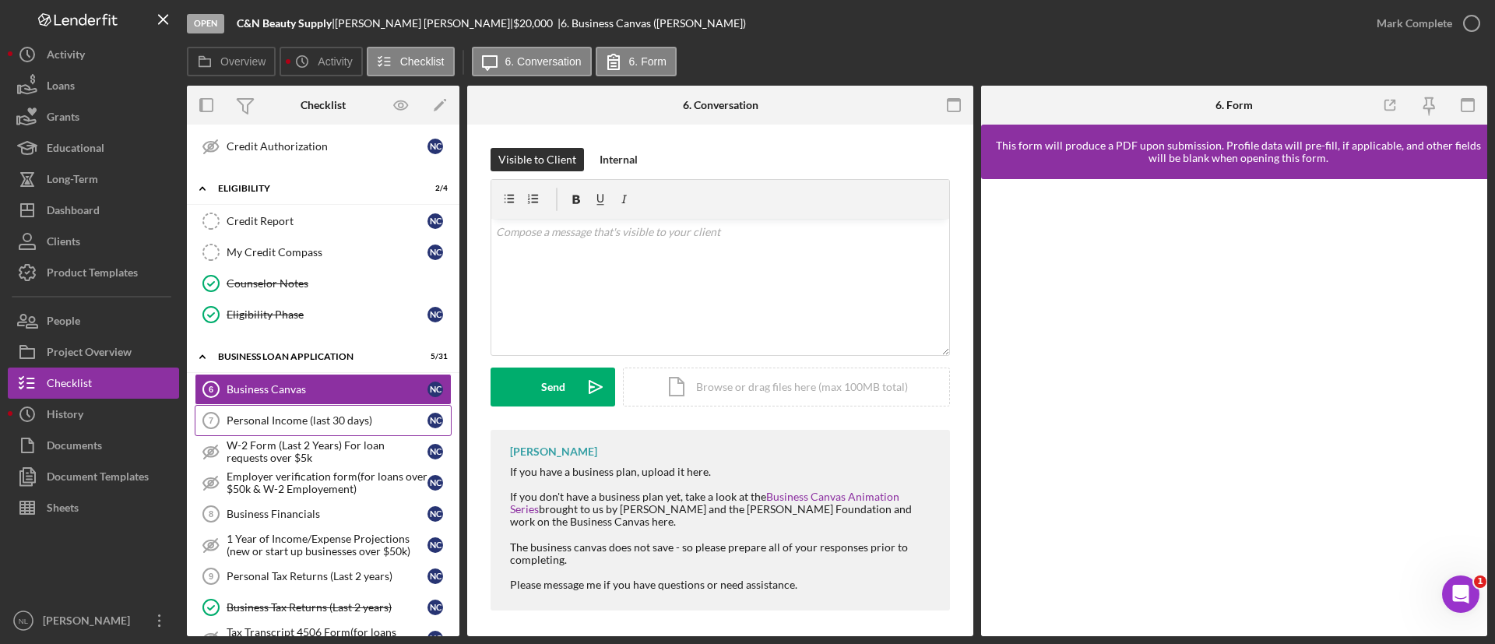
click at [320, 432] on link "Personal Income (last 30 days) 7 Personal Income (last 30 days) N C" at bounding box center [323, 420] width 257 height 31
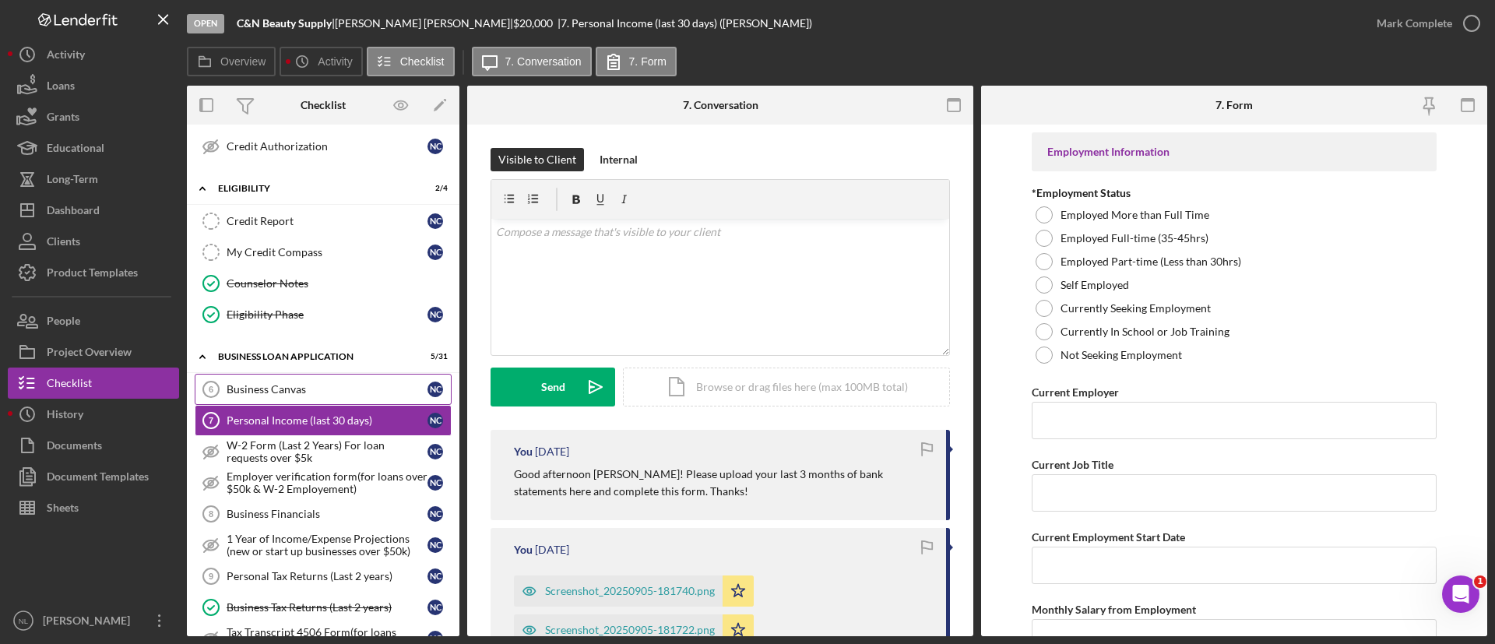
click at [310, 399] on link "Business Canvas 6 Business Canvas N C" at bounding box center [323, 389] width 257 height 31
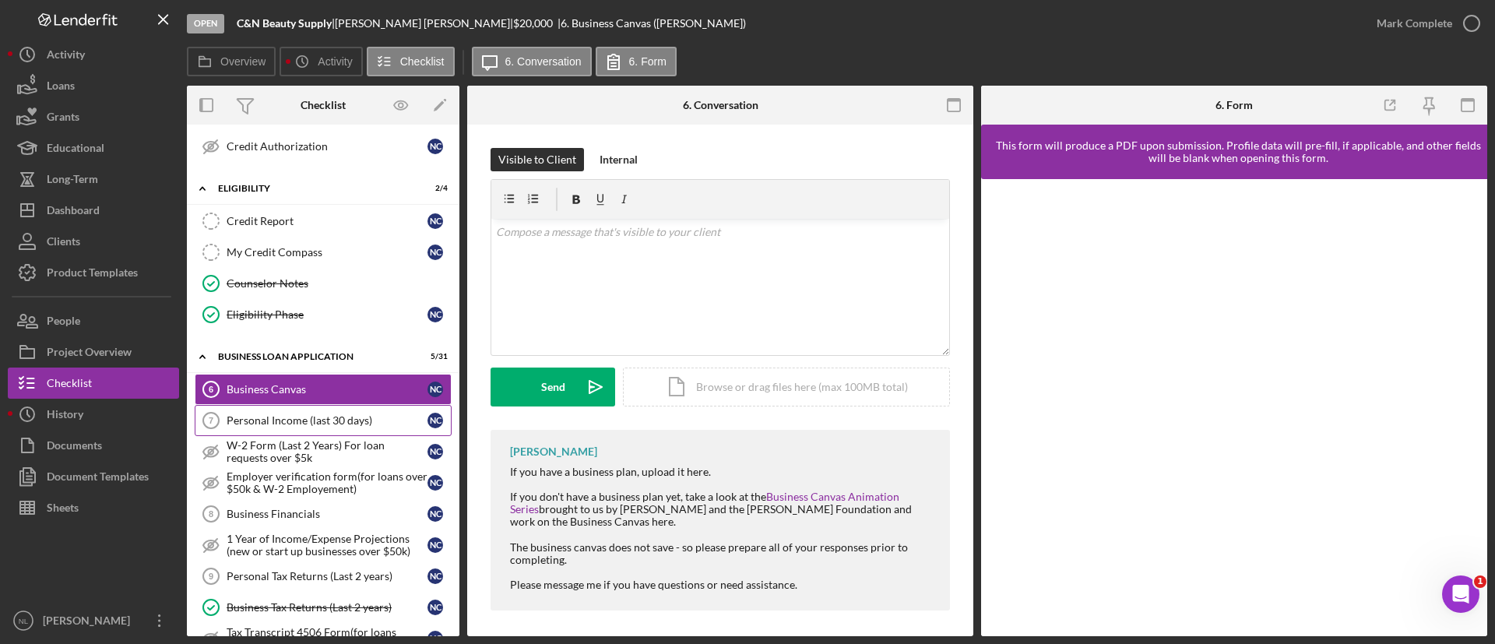
click at [324, 423] on div "Personal Income (last 30 days)" at bounding box center [327, 420] width 201 height 12
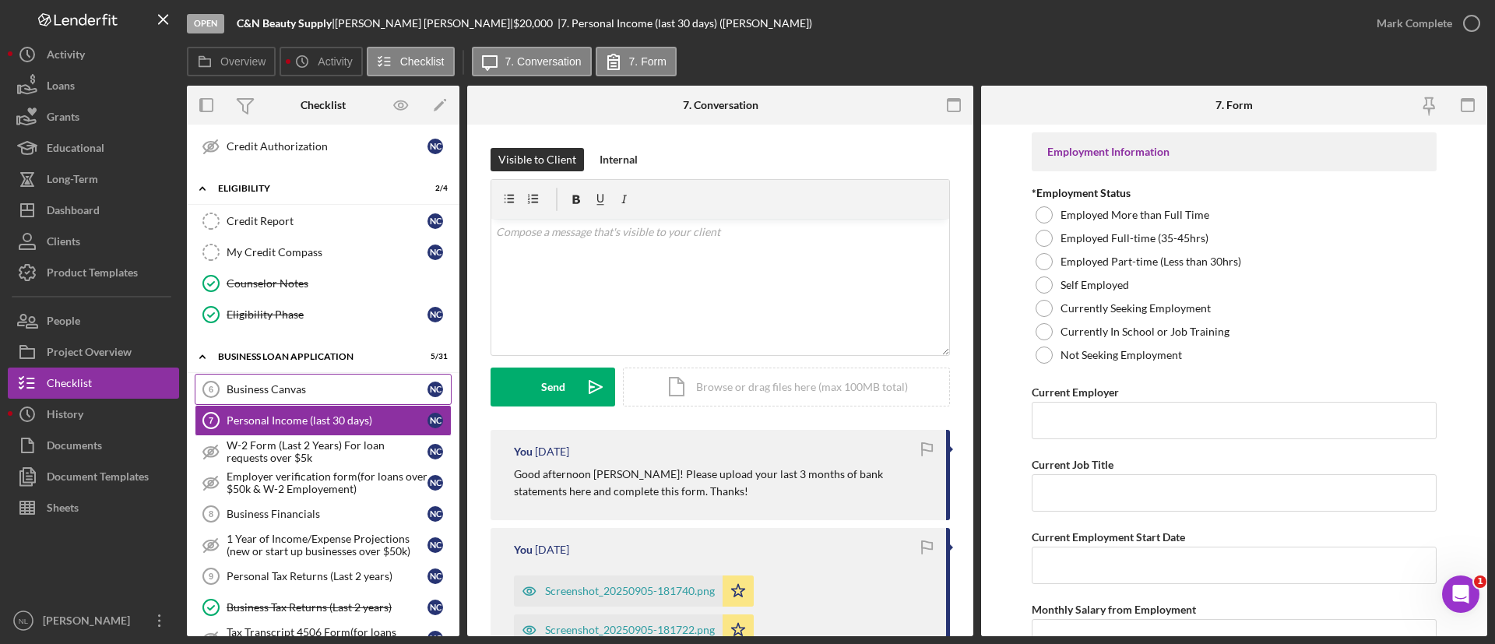
click at [256, 393] on div "Business Canvas" at bounding box center [327, 389] width 201 height 12
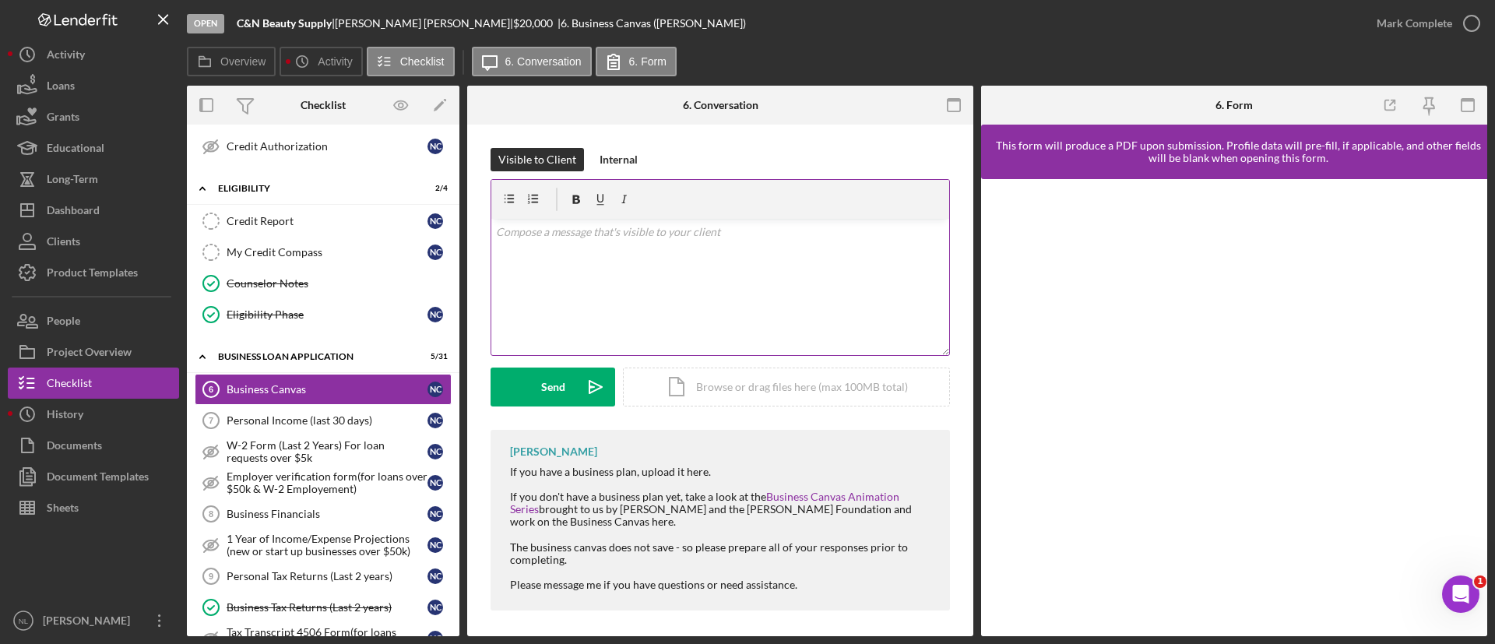
click at [691, 302] on div "v Color teal Color pink Remove color Add row above Add row below Add column bef…" at bounding box center [720, 287] width 458 height 136
click at [534, 456] on div "[PERSON_NAME]" at bounding box center [553, 452] width 87 height 12
click at [762, 237] on p "Good morning [PERSON_NAME]! Please start here and [PERSON_NAME]" at bounding box center [720, 232] width 449 height 17
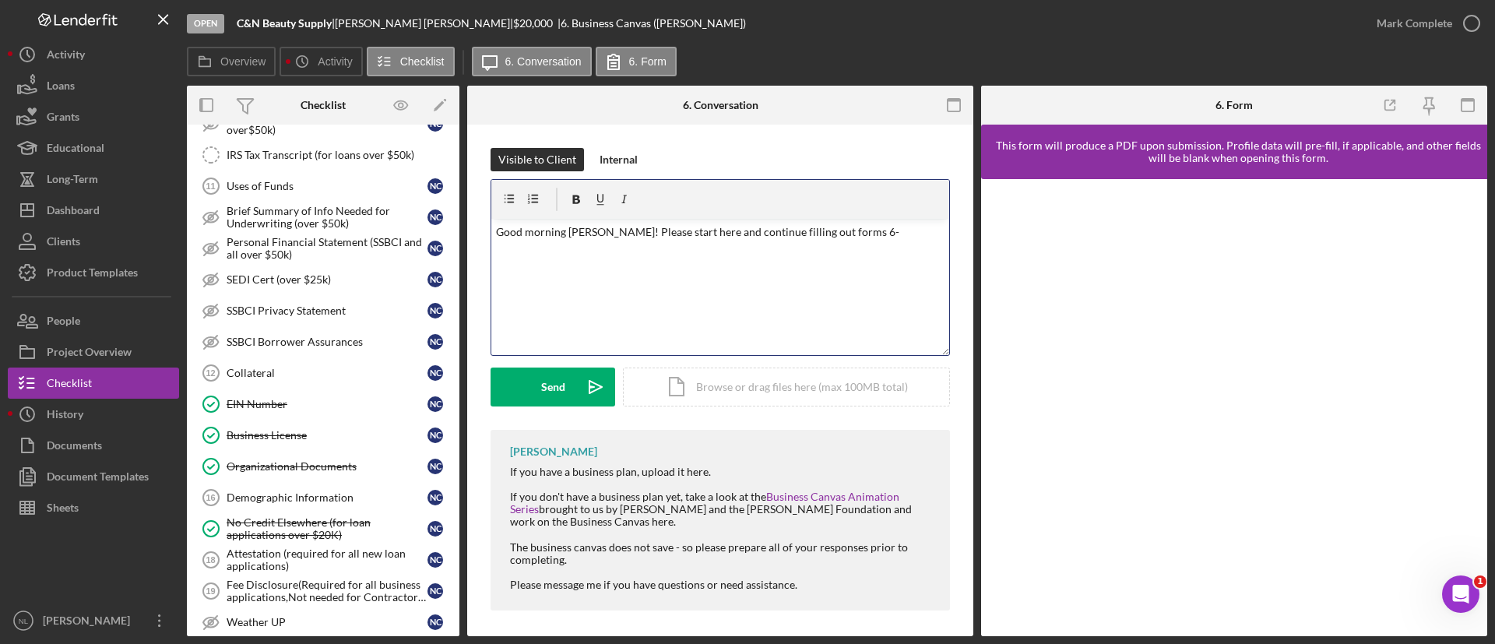
scroll to position [655, 0]
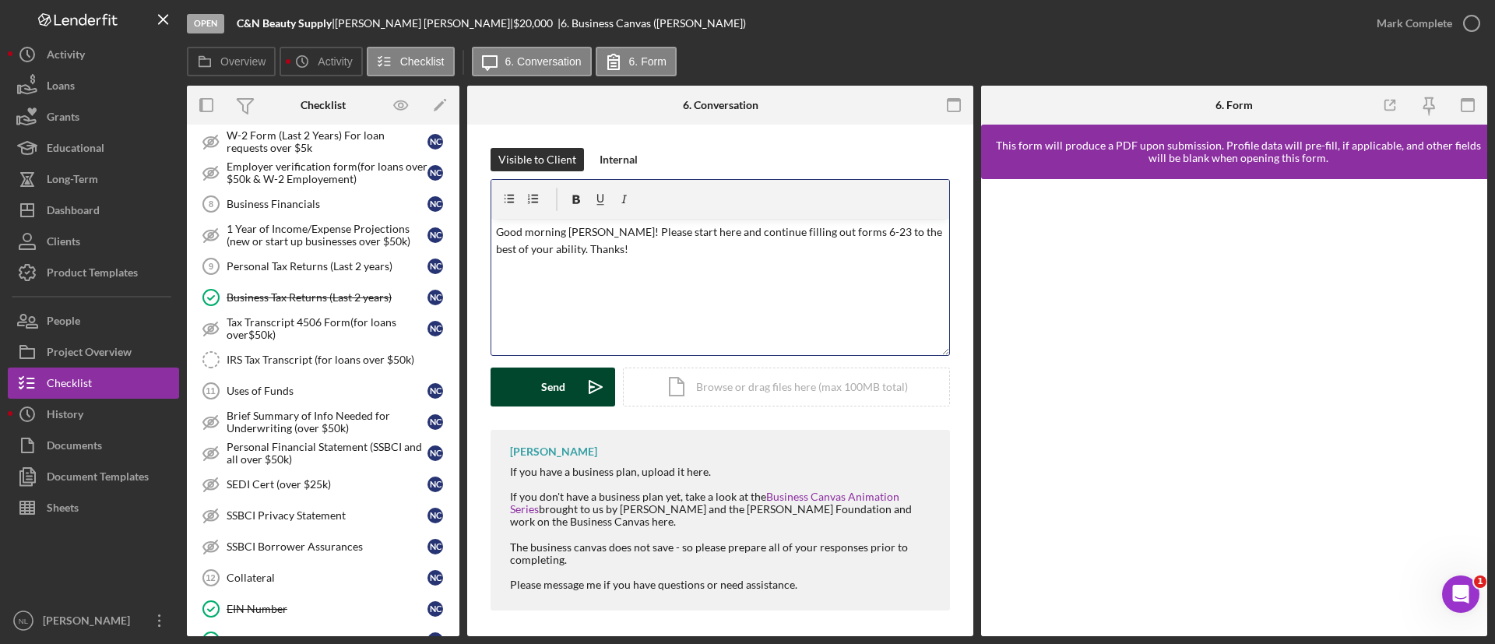
click at [578, 379] on icon "Icon/icon-invite-send" at bounding box center [595, 387] width 39 height 39
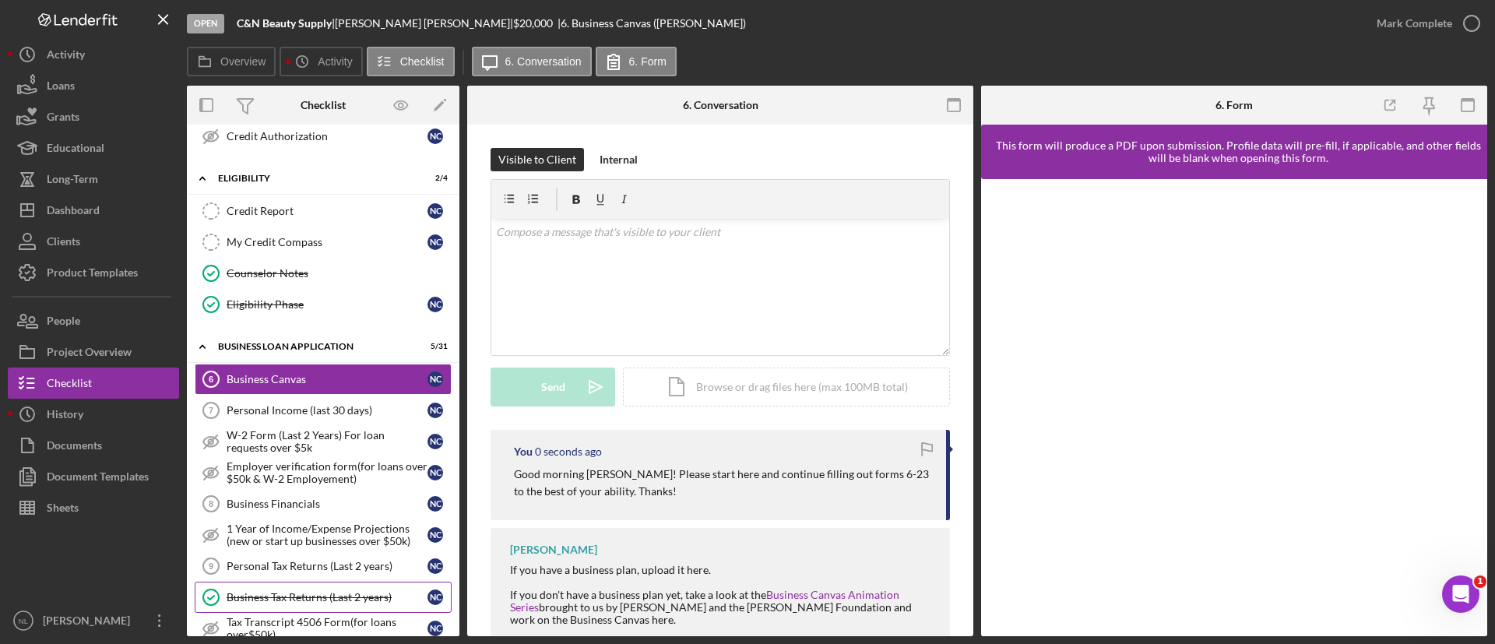
scroll to position [340, 0]
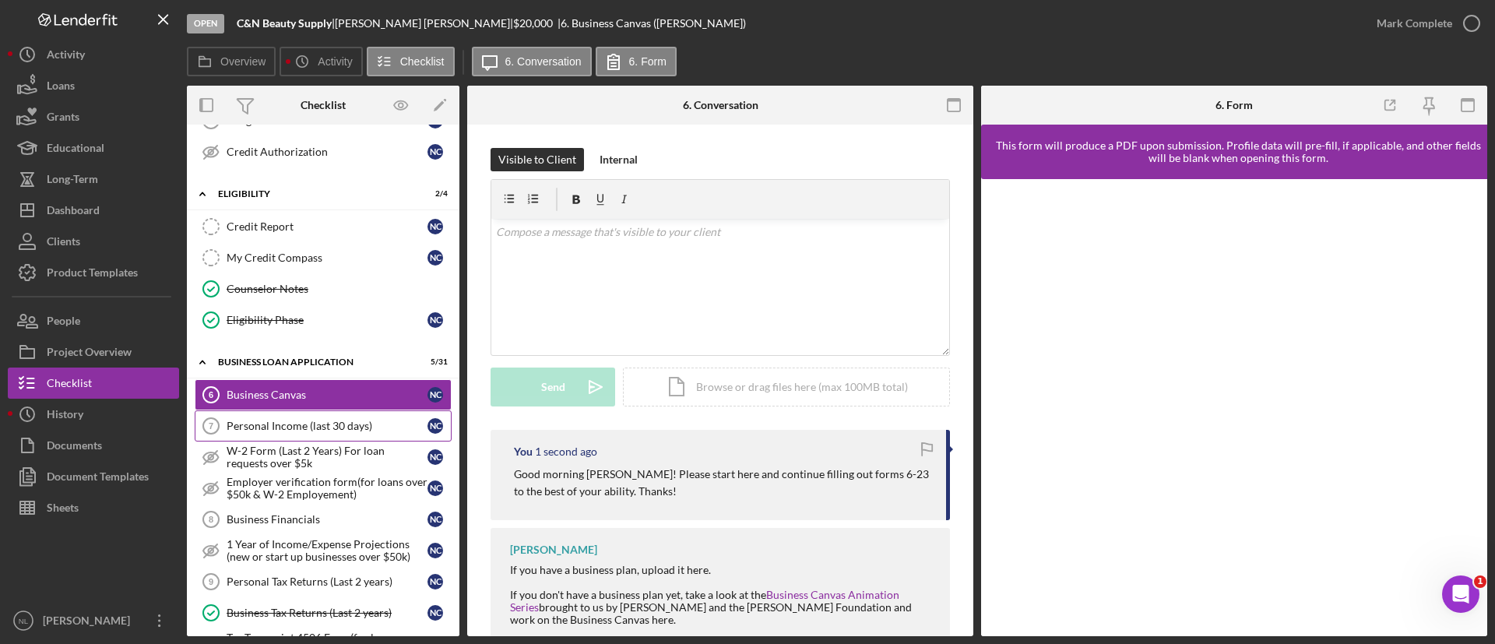
click at [357, 433] on link "Personal Income (last 30 days) 7 Personal Income (last 30 days) N C" at bounding box center [323, 425] width 257 height 31
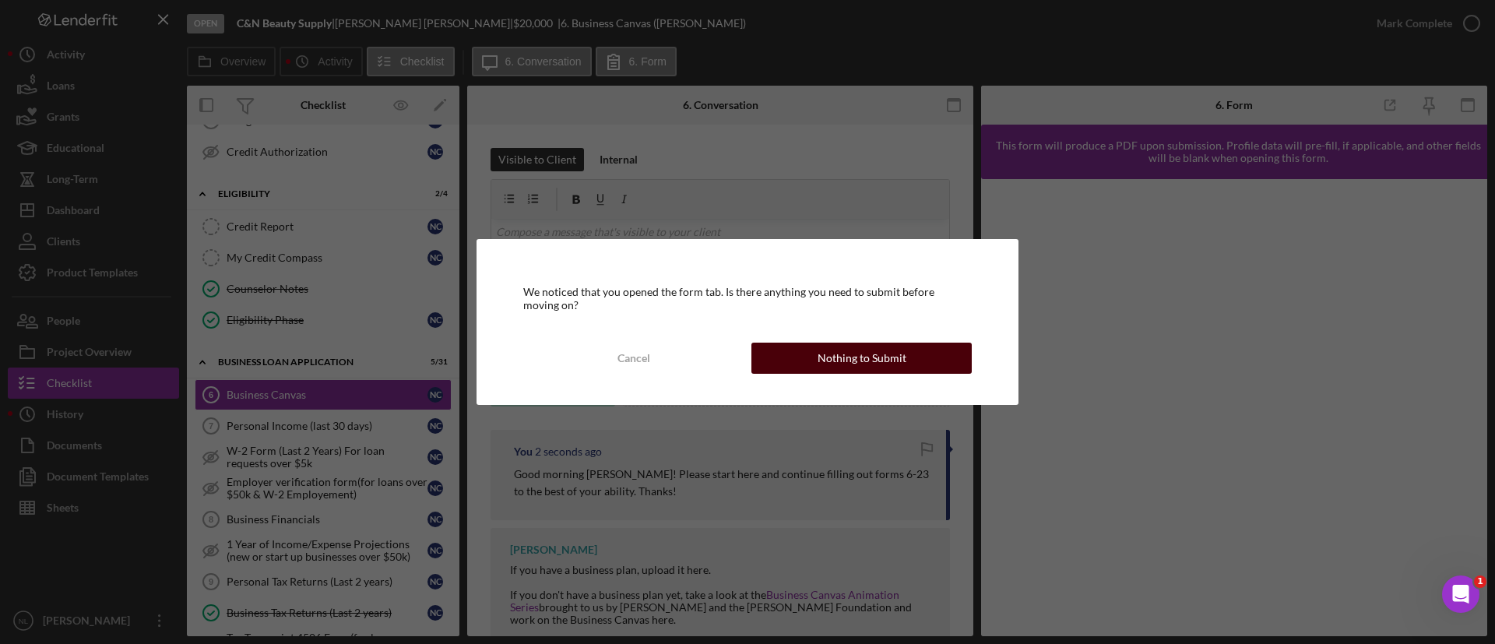
click at [856, 347] on div "Nothing to Submit" at bounding box center [862, 358] width 89 height 31
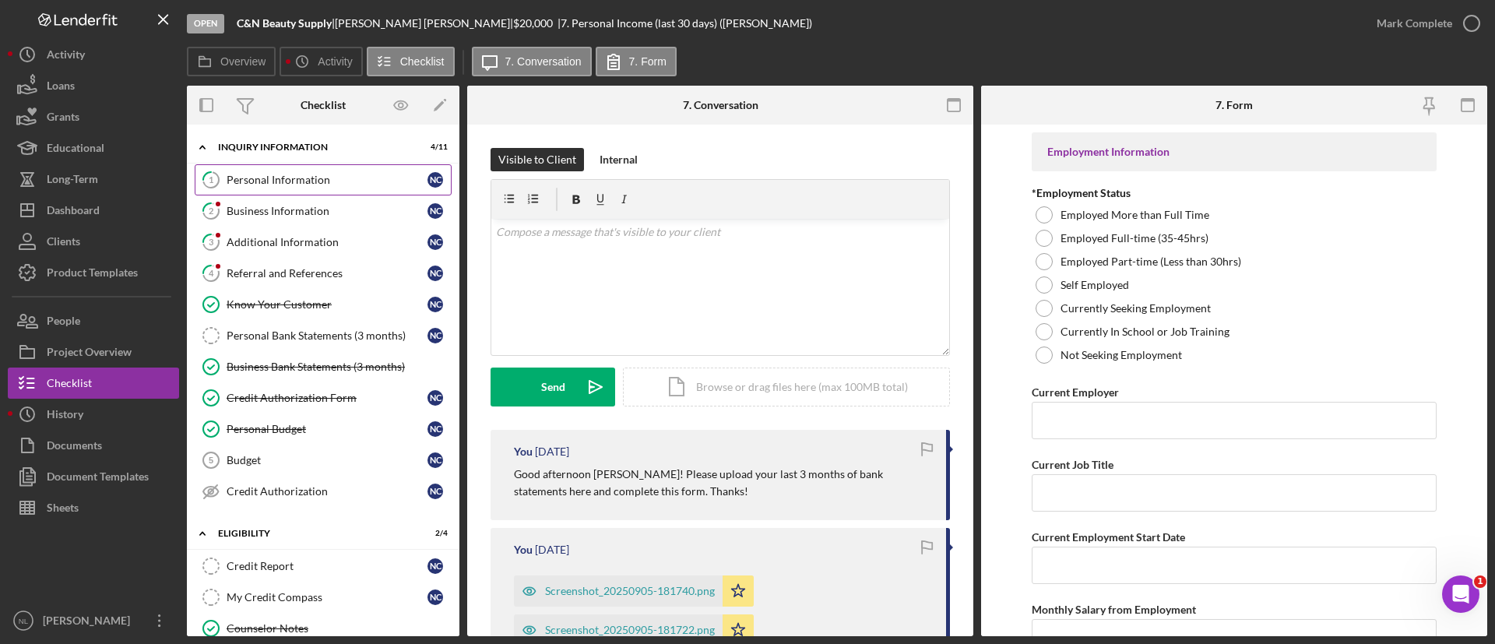
click at [308, 172] on link "1 Personal Information N C" at bounding box center [323, 179] width 257 height 31
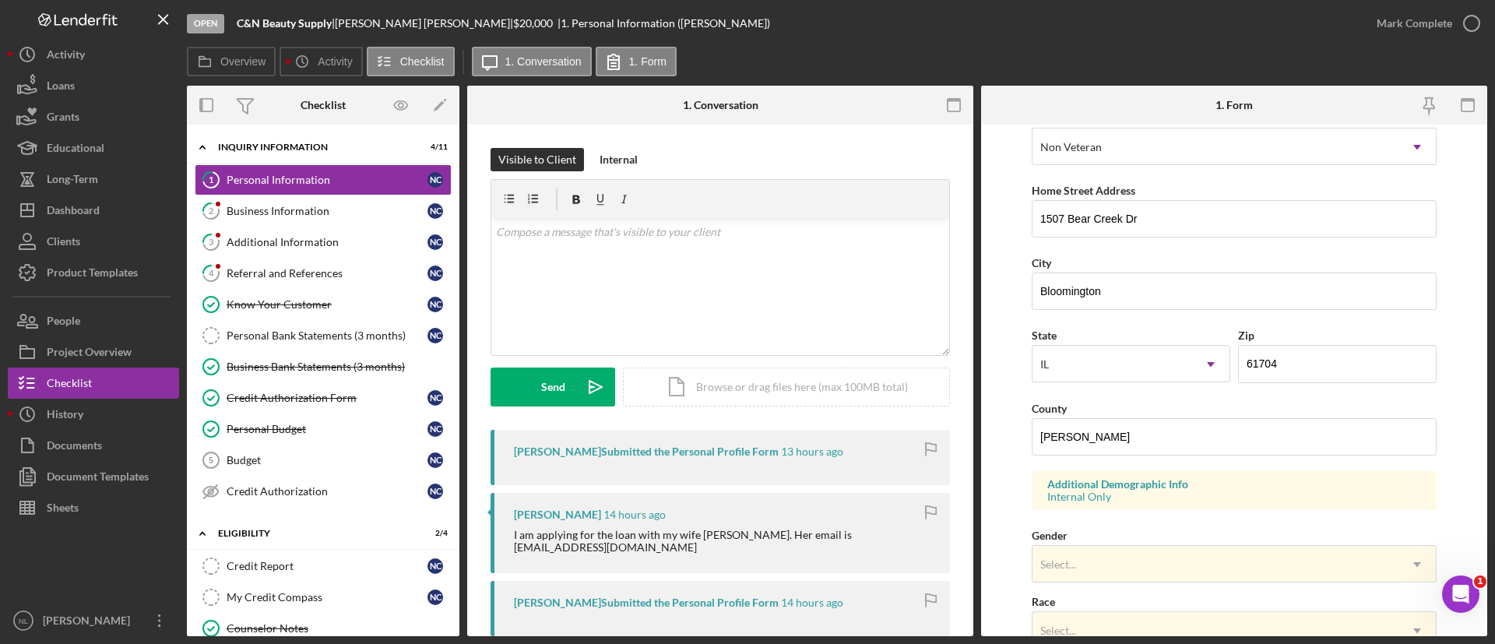
scroll to position [528, 0]
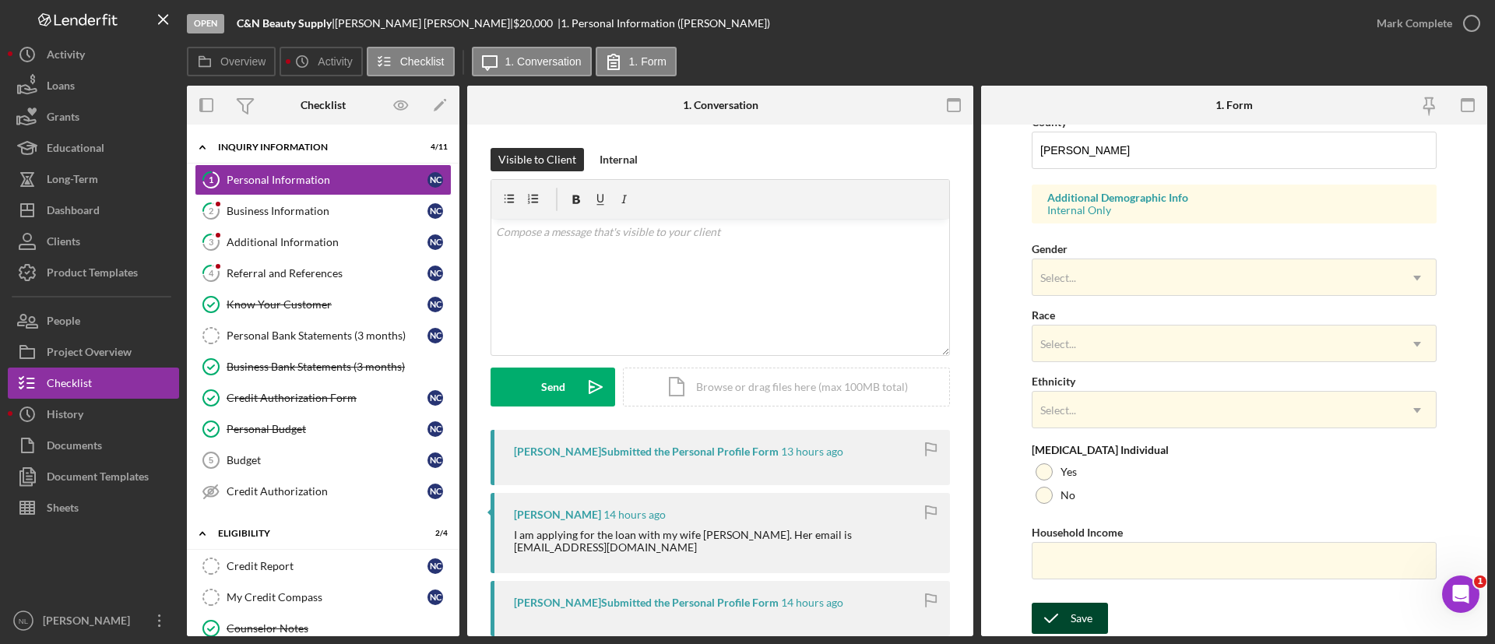
click at [1062, 629] on icon "submit" at bounding box center [1051, 618] width 39 height 39
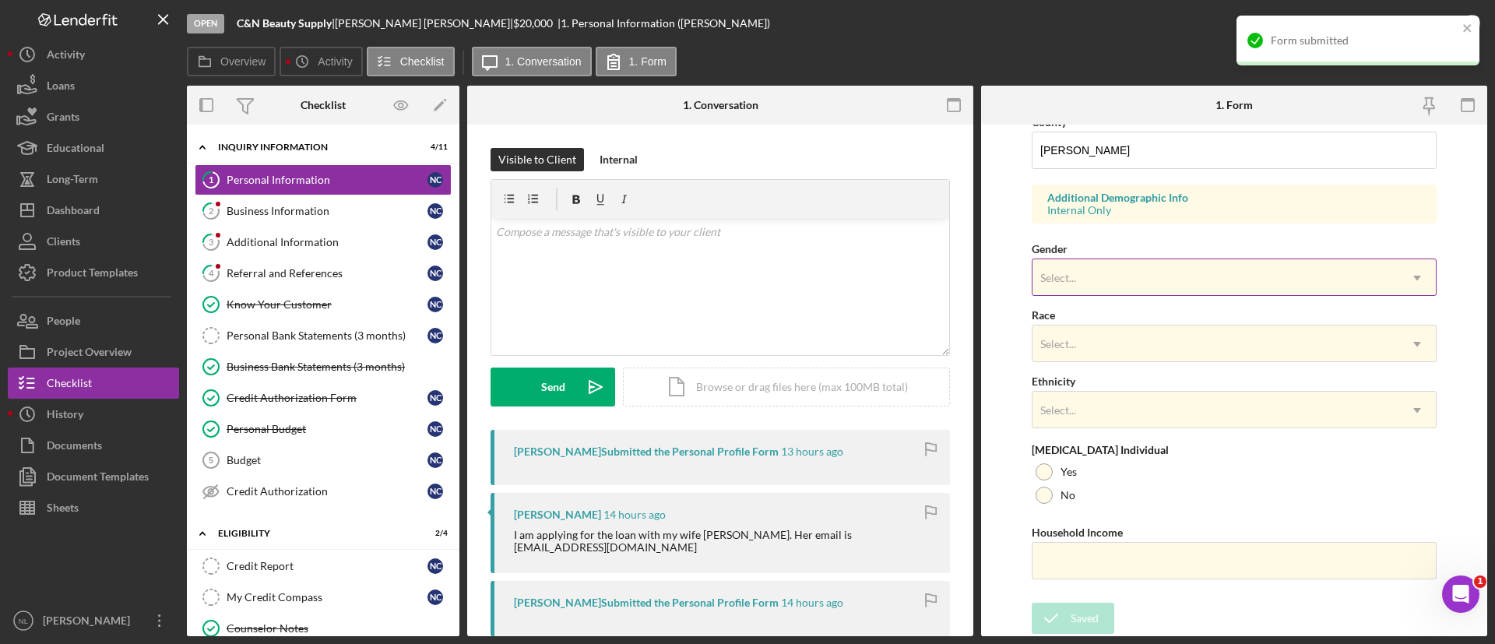
scroll to position [282, 0]
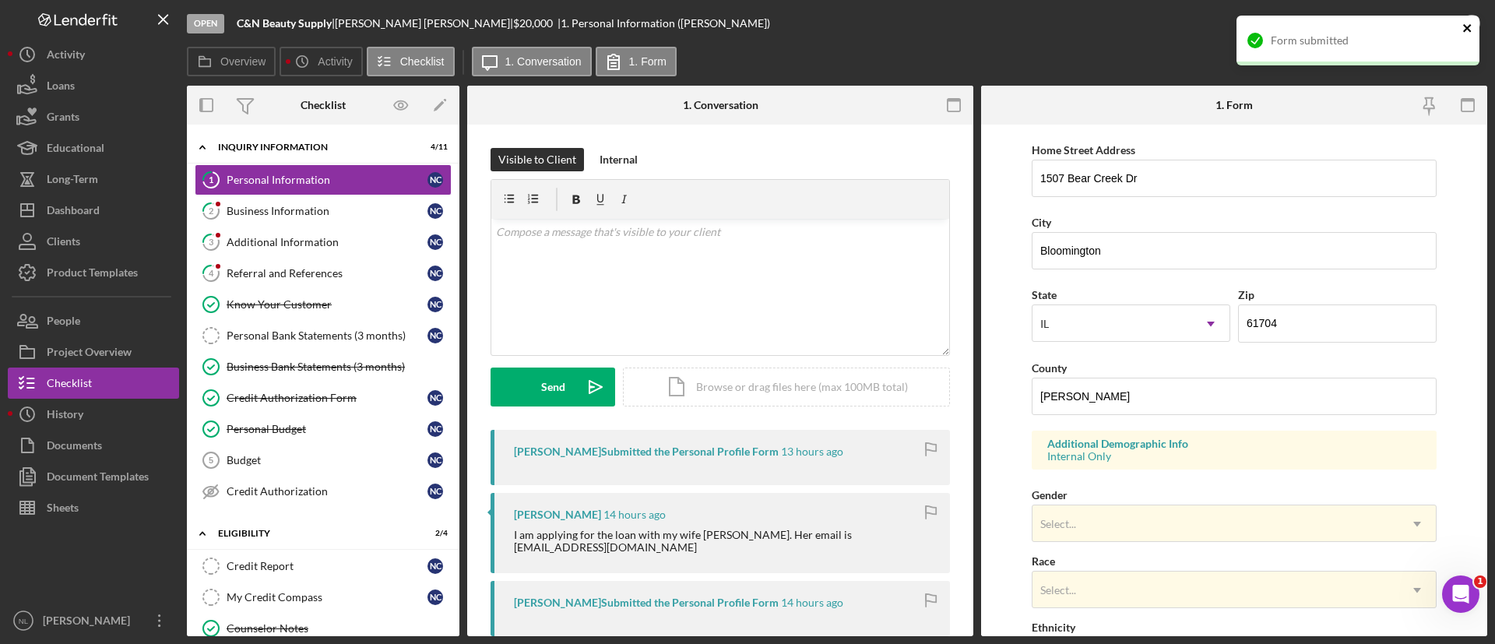
click at [1471, 26] on icon "close" at bounding box center [1468, 28] width 11 height 12
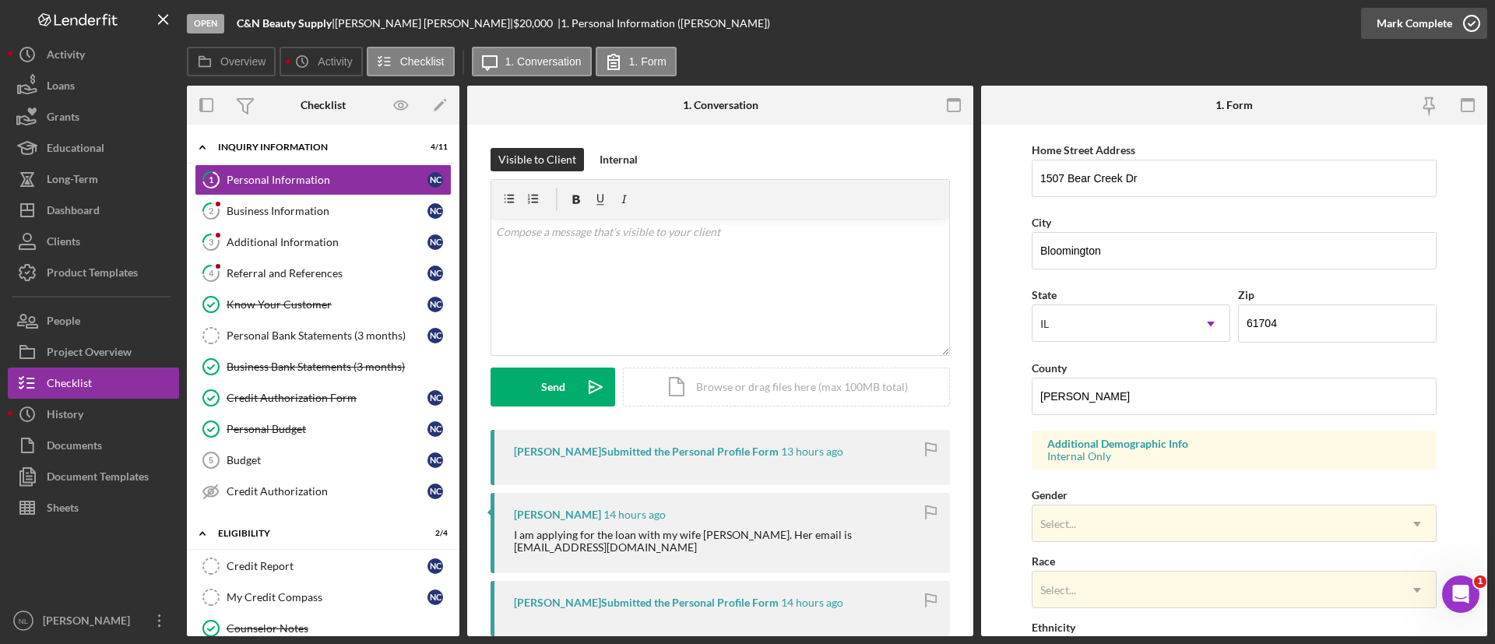
click at [1400, 36] on div "Mark Complete" at bounding box center [1415, 23] width 76 height 31
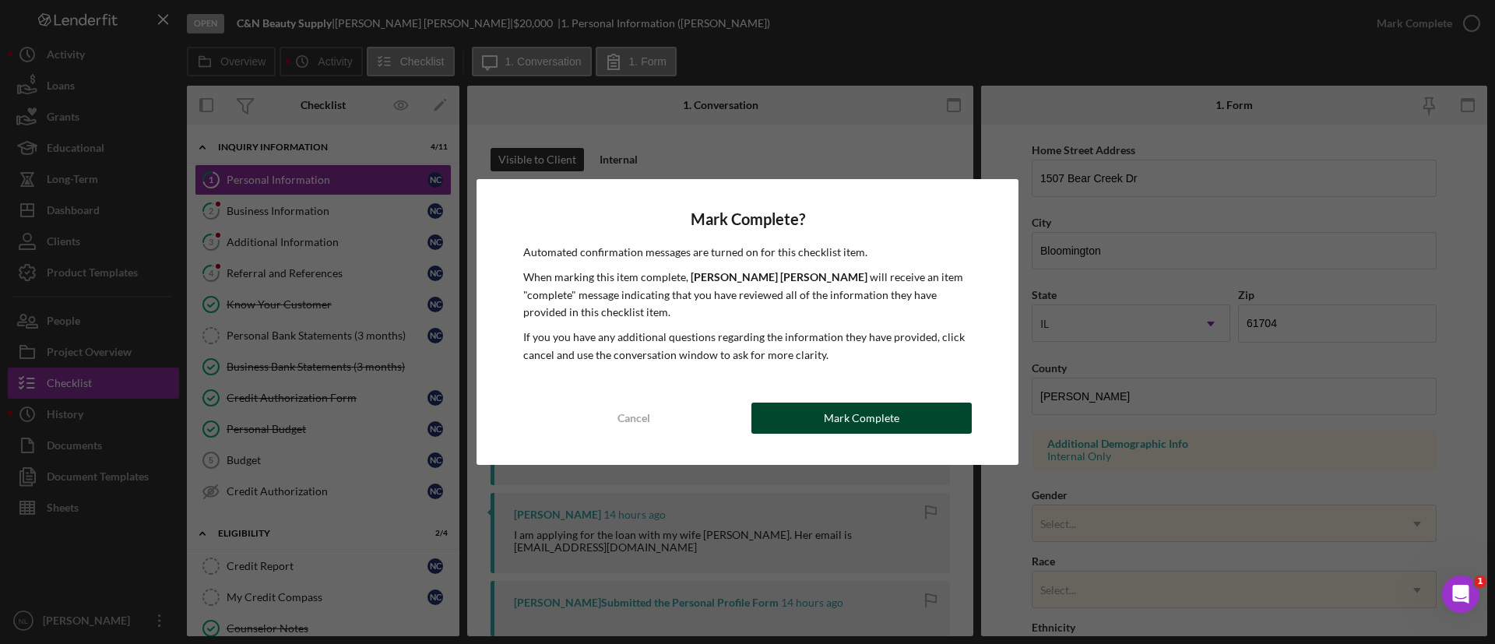
click at [928, 431] on button "Mark Complete" at bounding box center [862, 418] width 220 height 31
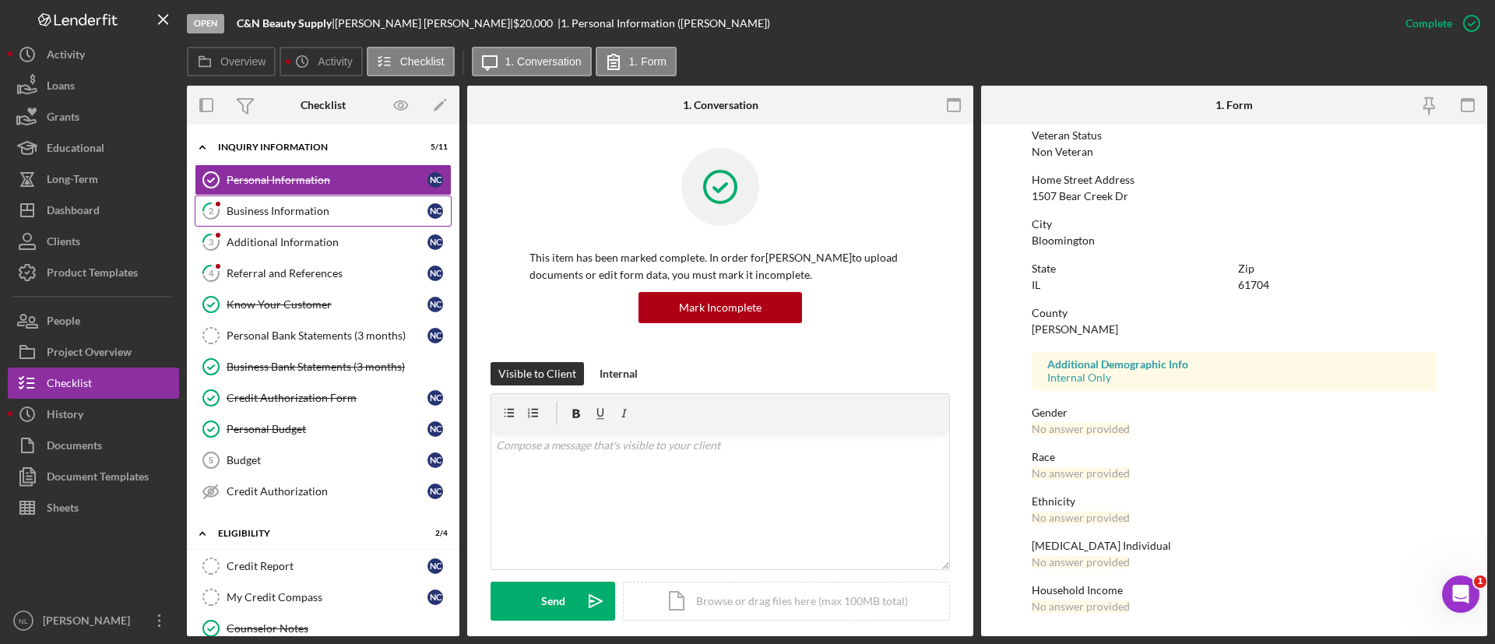
scroll to position [192, 0]
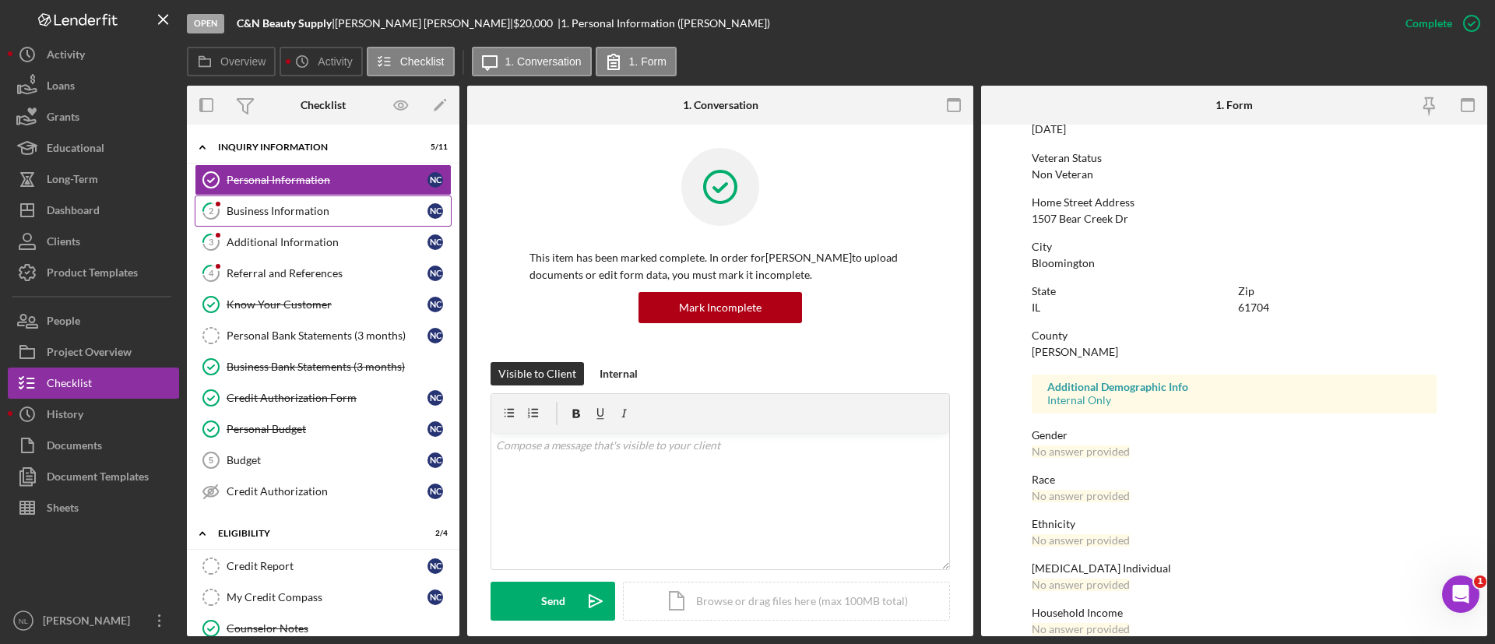
click at [222, 218] on icon "2" at bounding box center [211, 211] width 39 height 39
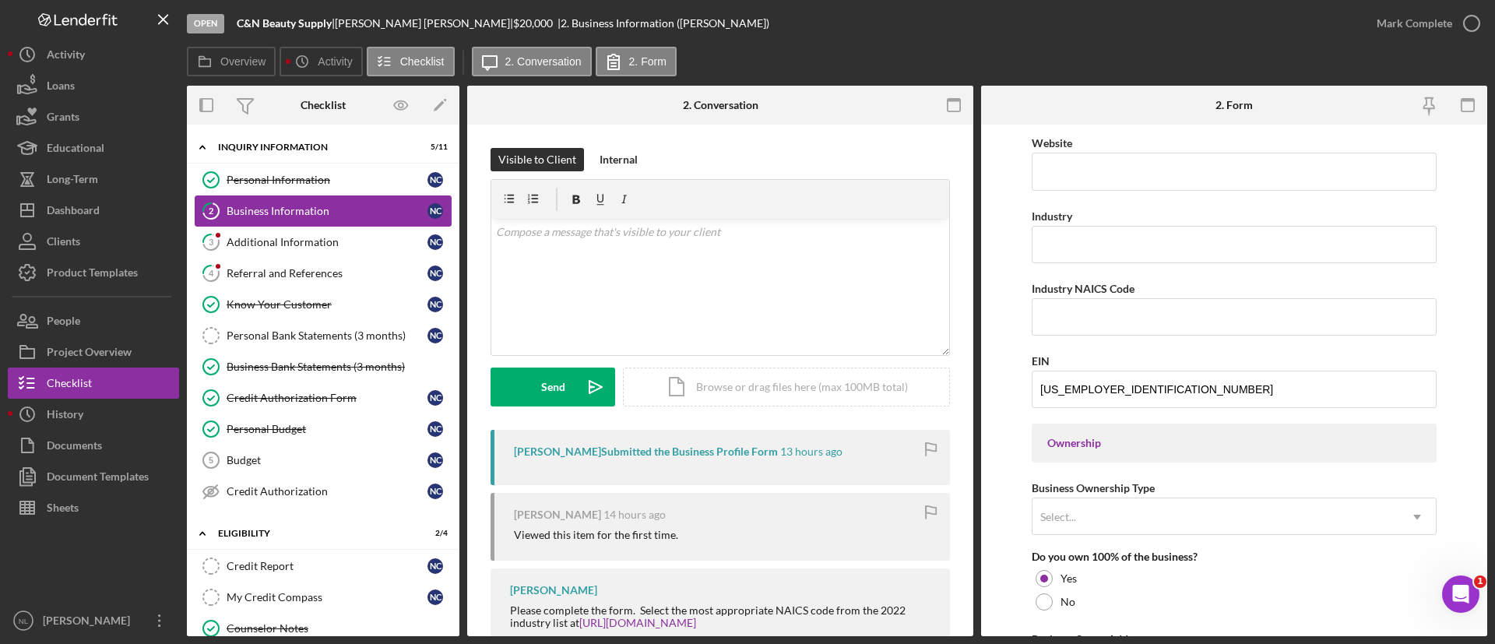
scroll to position [365, 0]
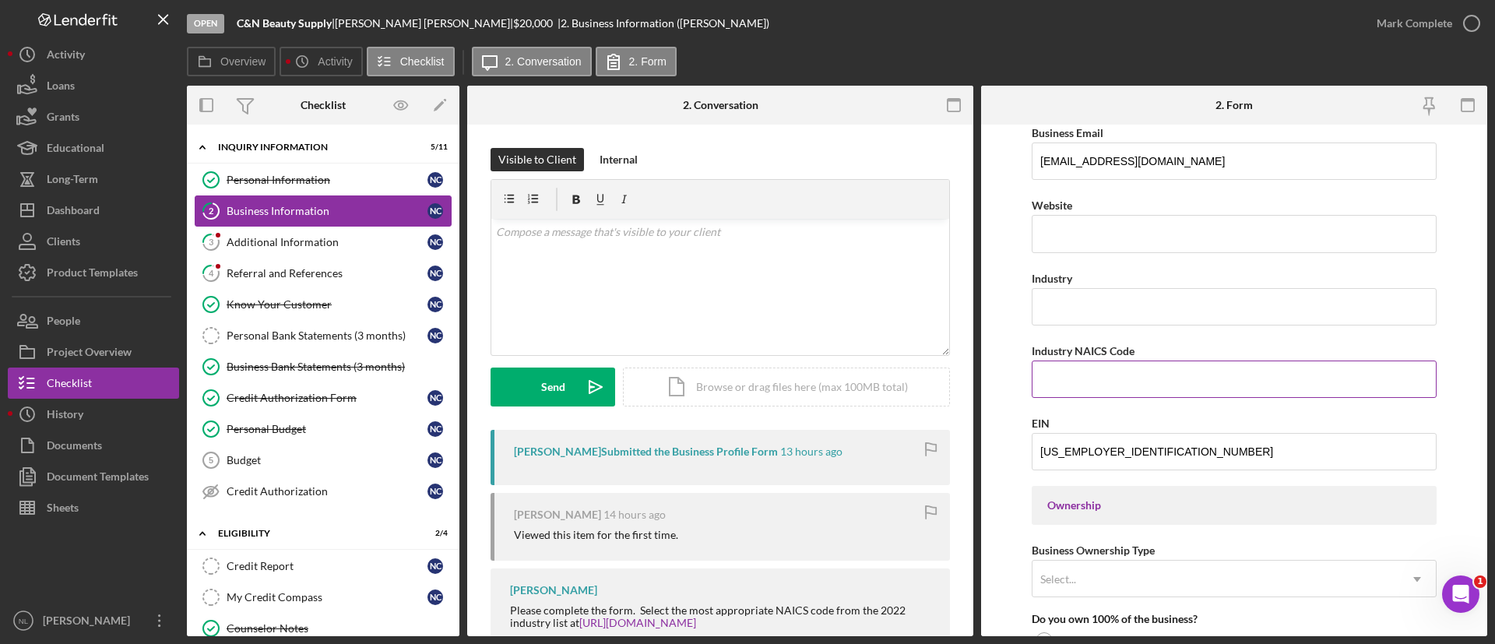
click at [1069, 396] on input "Industry NAICS Code" at bounding box center [1234, 379] width 405 height 37
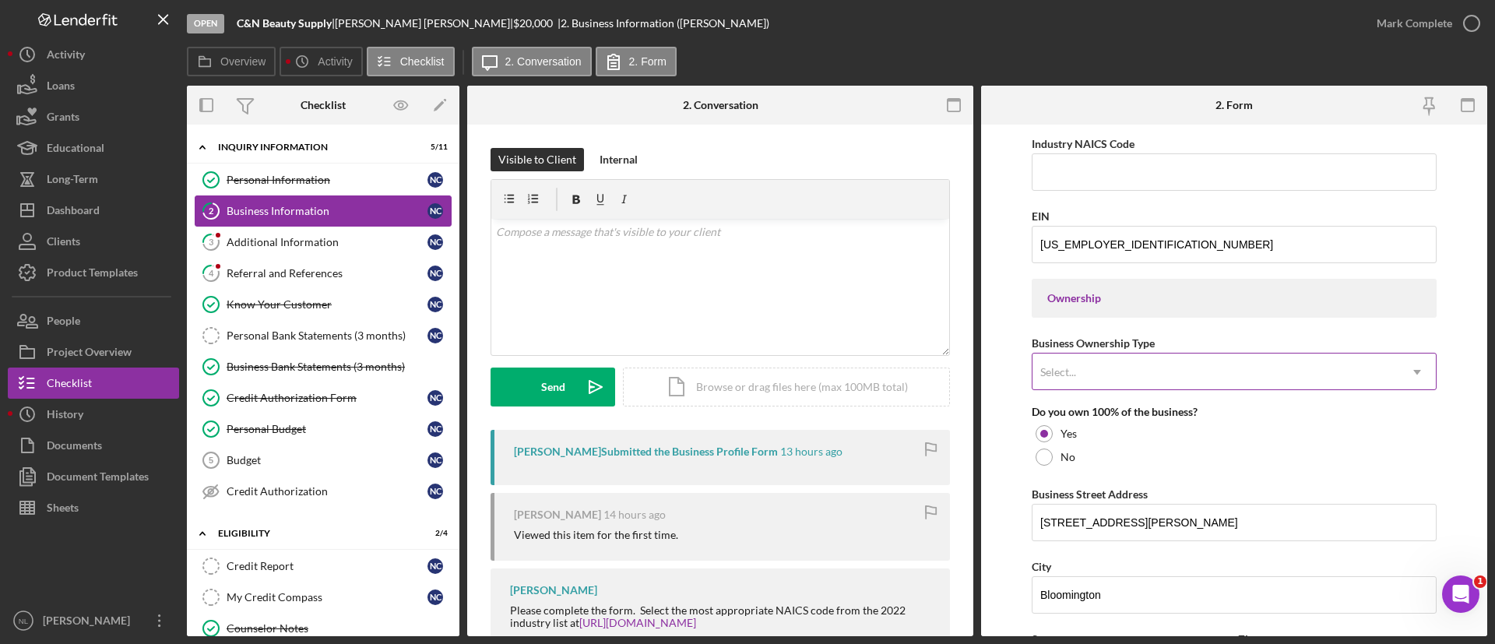
click at [1076, 372] on div "Select..." at bounding box center [1059, 372] width 40 height 12
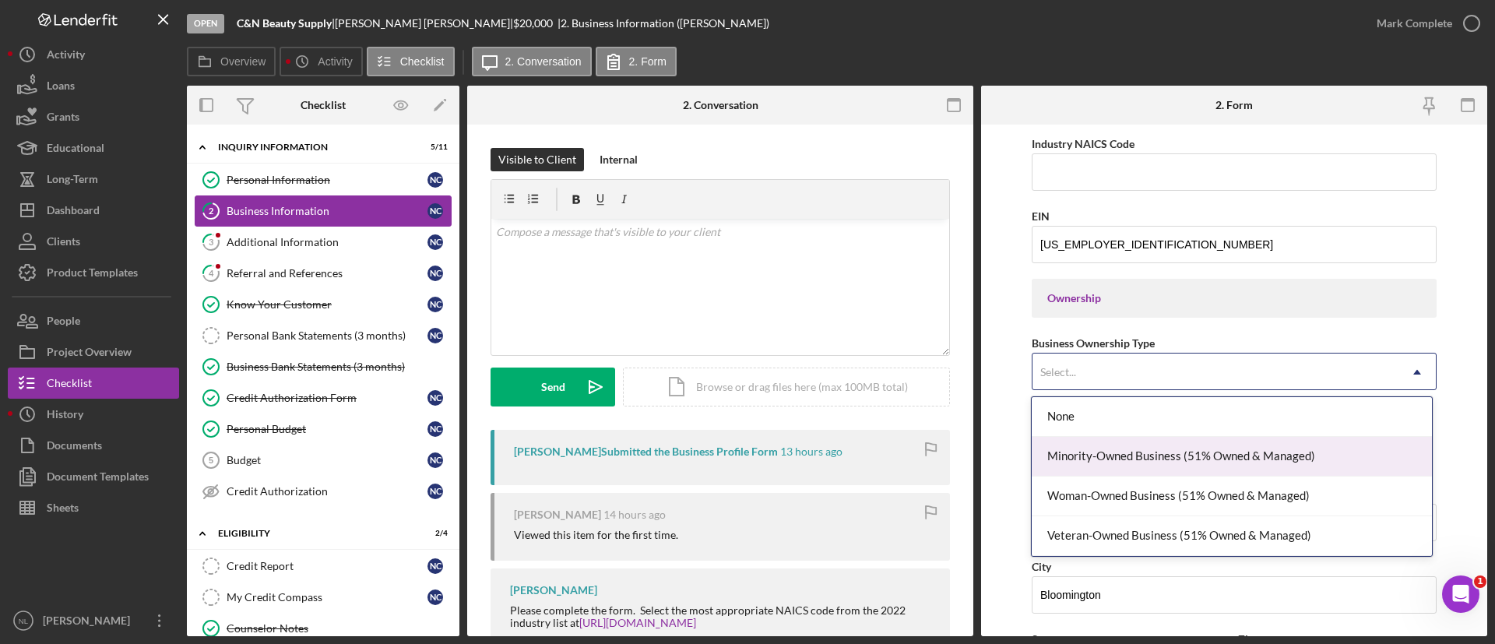
click at [1016, 492] on form "Business Name C&N Beauty Supply DBA Business Start Date [DATE] Legal Structure …" at bounding box center [1234, 381] width 506 height 512
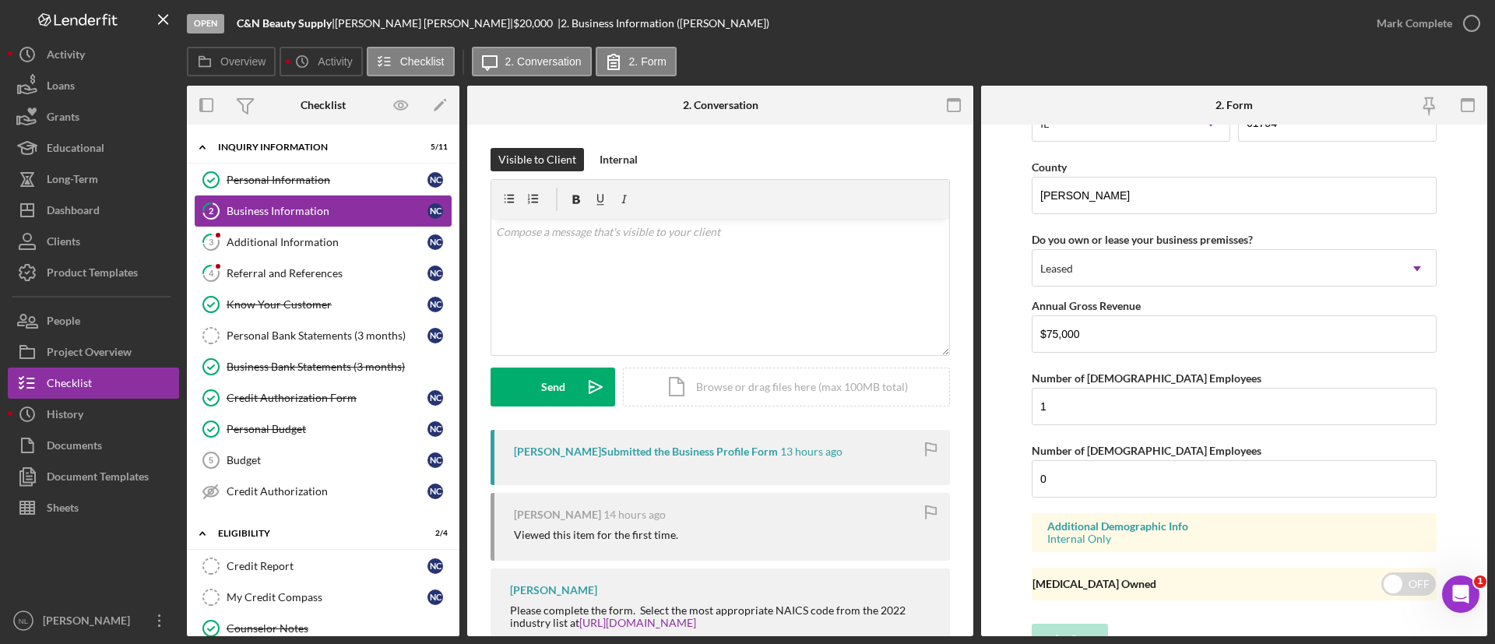
scroll to position [0, 0]
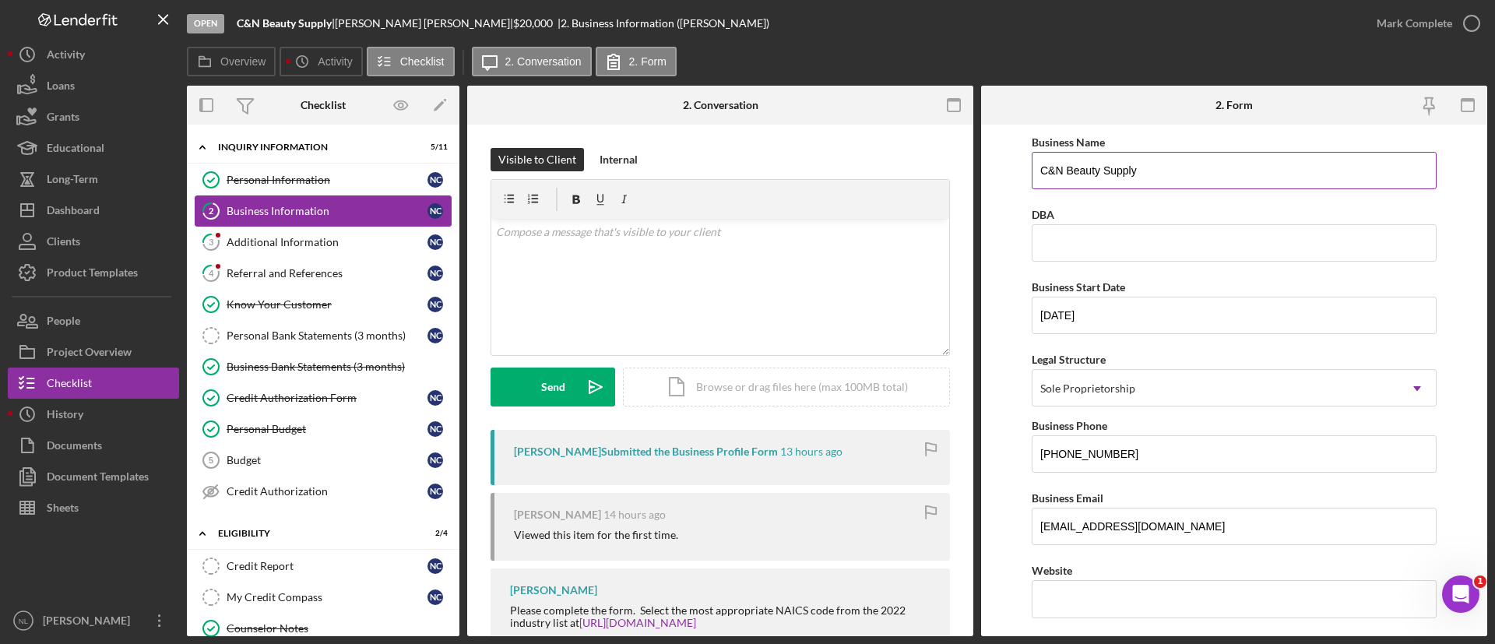
click at [1117, 179] on input "C&N Beauty Supply" at bounding box center [1234, 170] width 405 height 37
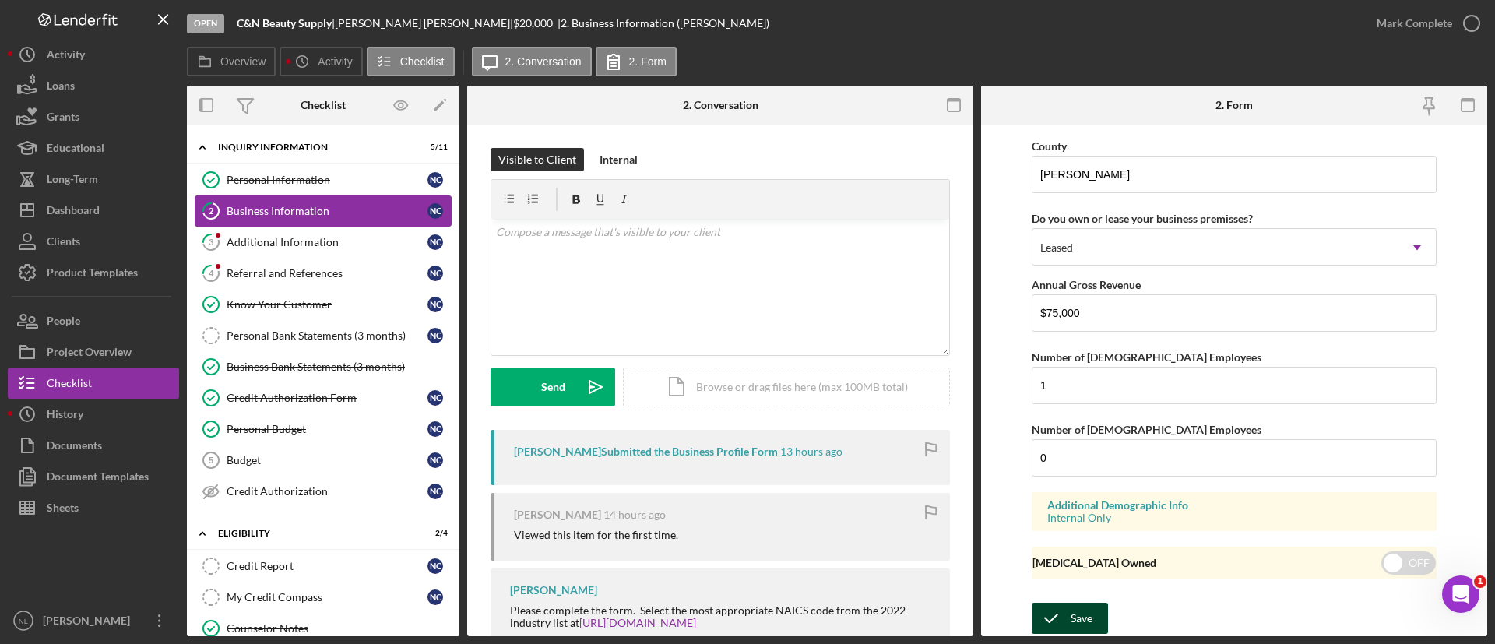
type input "DBA: [PERSON_NAME]"
click at [1056, 612] on icon "submit" at bounding box center [1051, 618] width 39 height 39
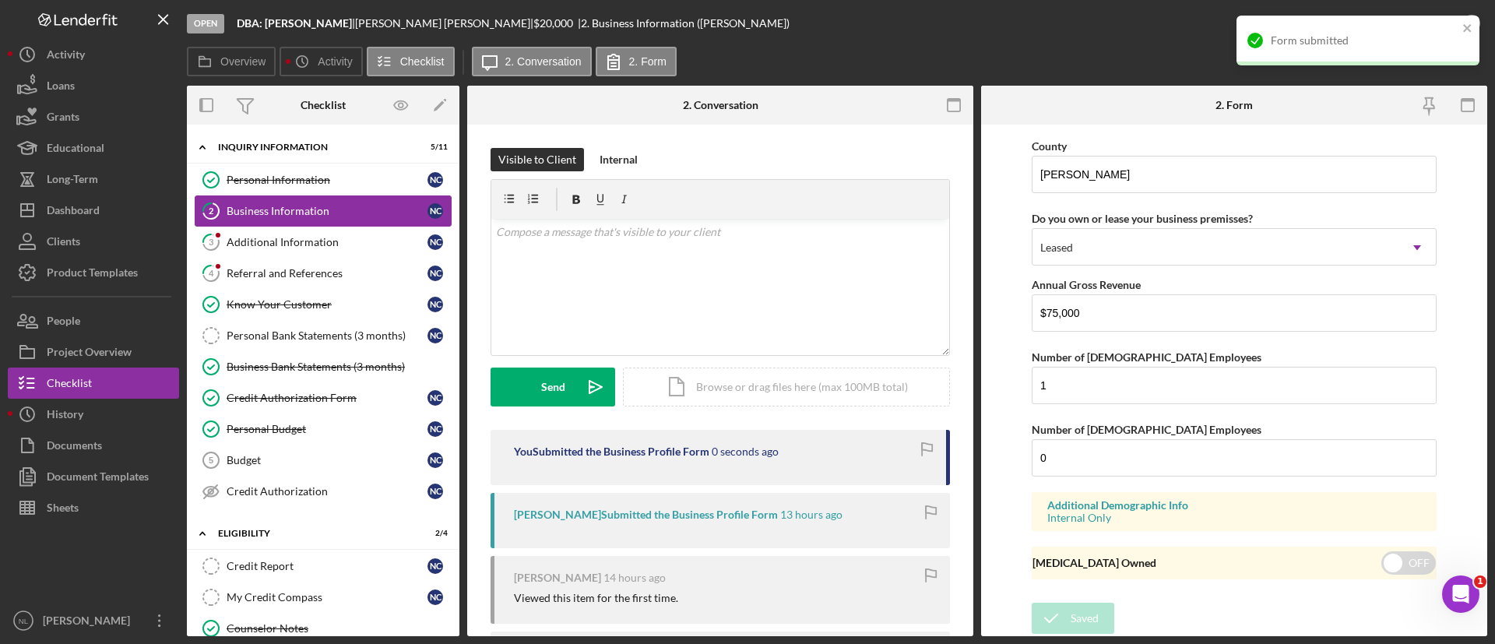
click at [1461, 29] on div "Form submitted" at bounding box center [1353, 40] width 220 height 25
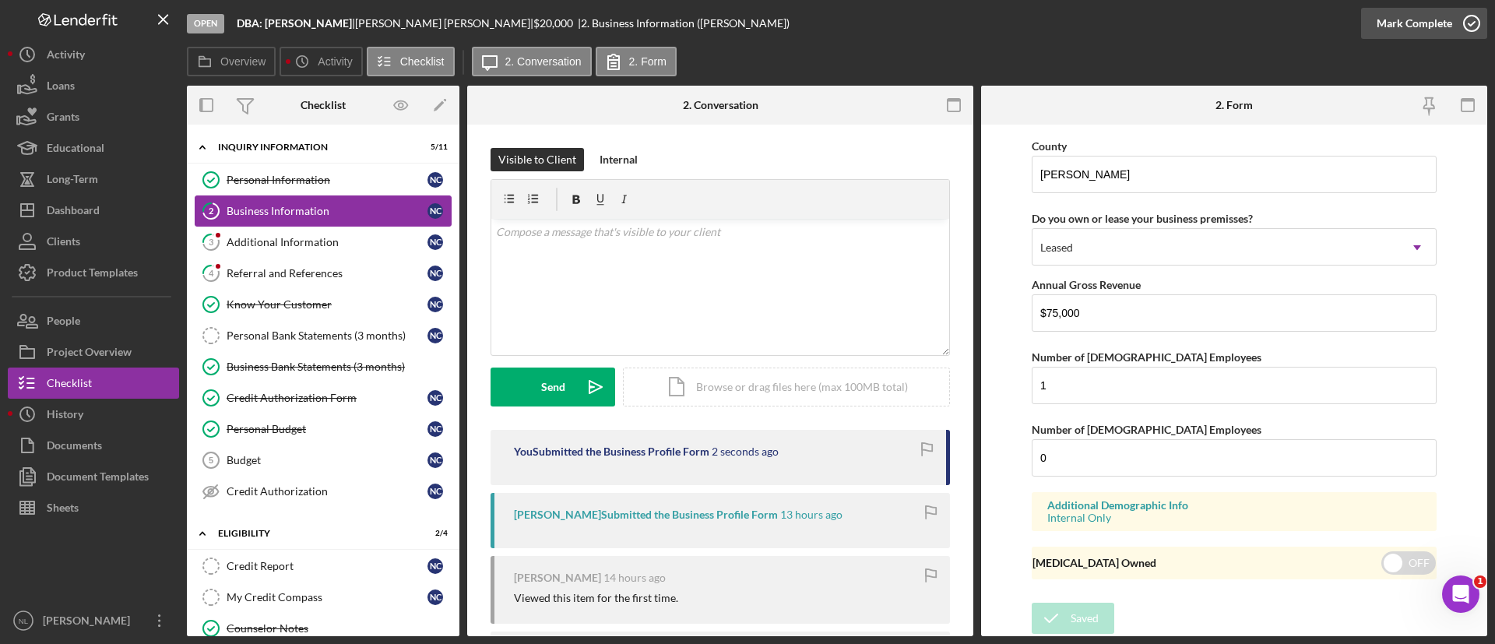
click at [1405, 28] on div "Mark Complete" at bounding box center [1415, 23] width 76 height 31
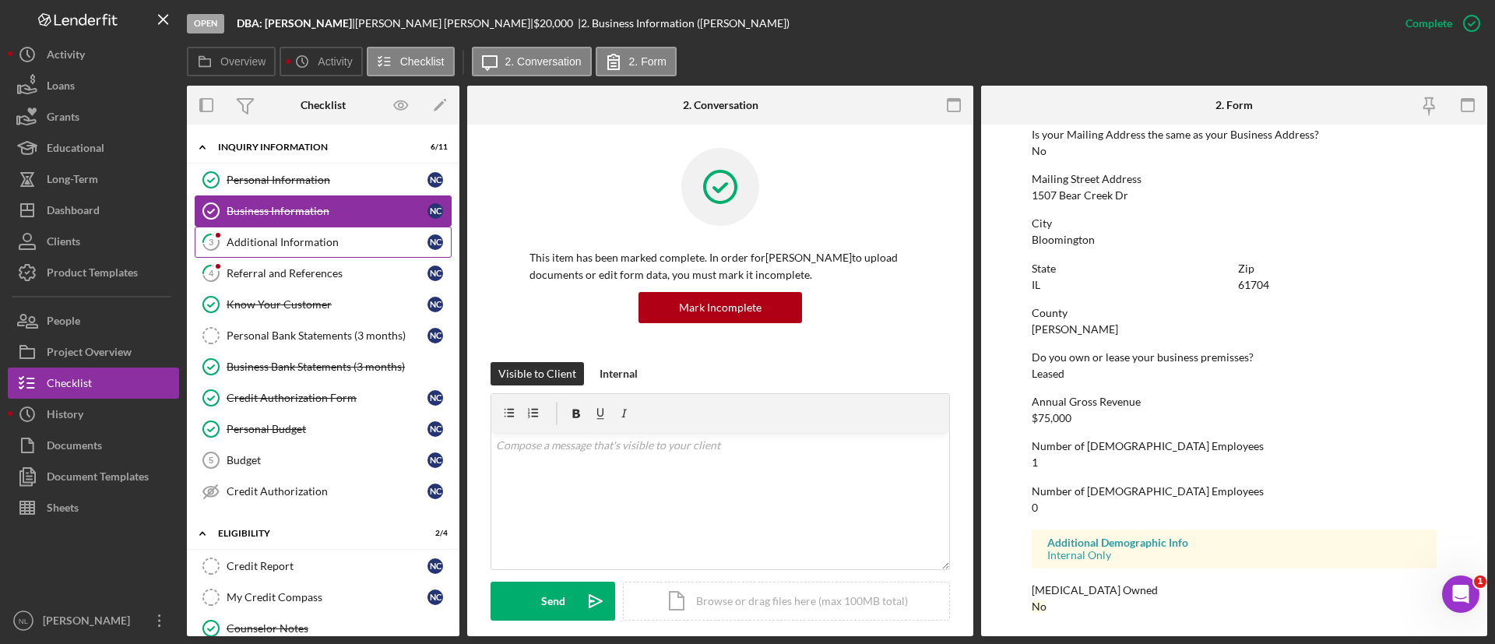
scroll to position [841, 0]
click at [339, 248] on link "3 Additional Information N C" at bounding box center [323, 242] width 257 height 31
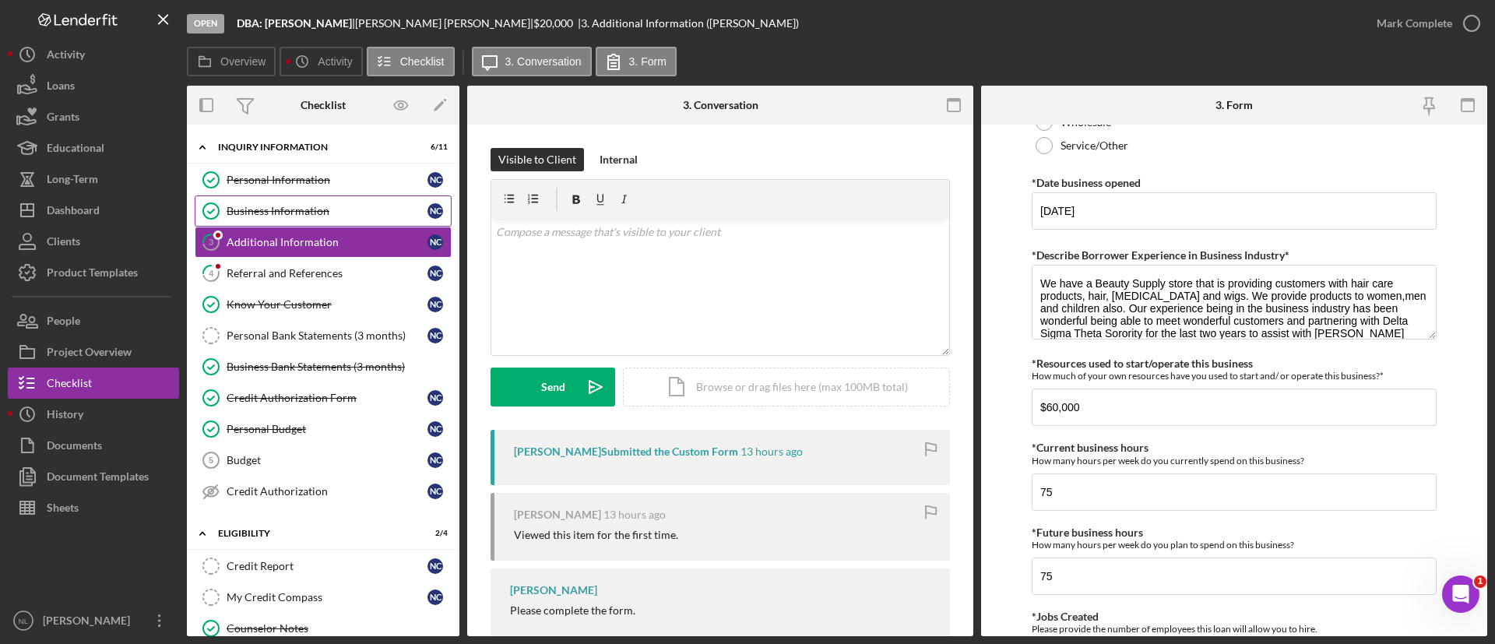
scroll to position [1790, 0]
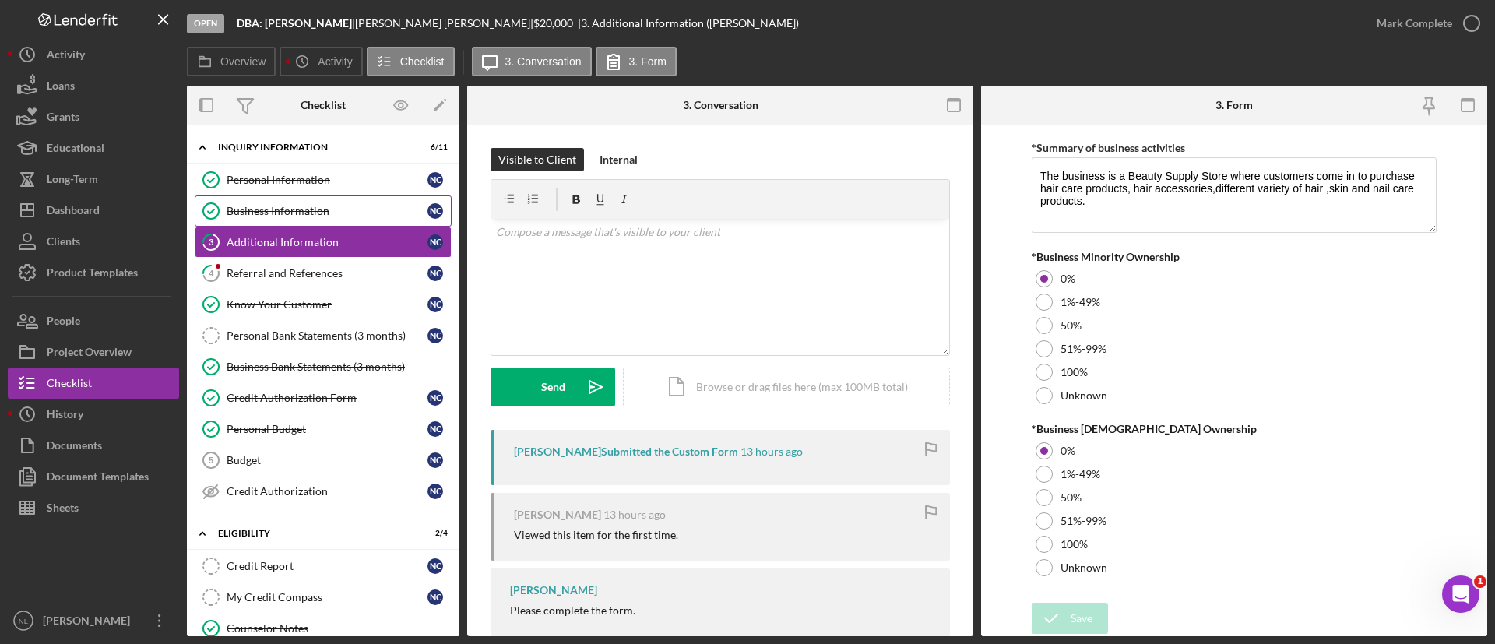
click at [1414, 42] on div "Mark Complete" at bounding box center [1424, 23] width 126 height 47
click at [1414, 19] on div "Mark Complete" at bounding box center [1415, 23] width 76 height 31
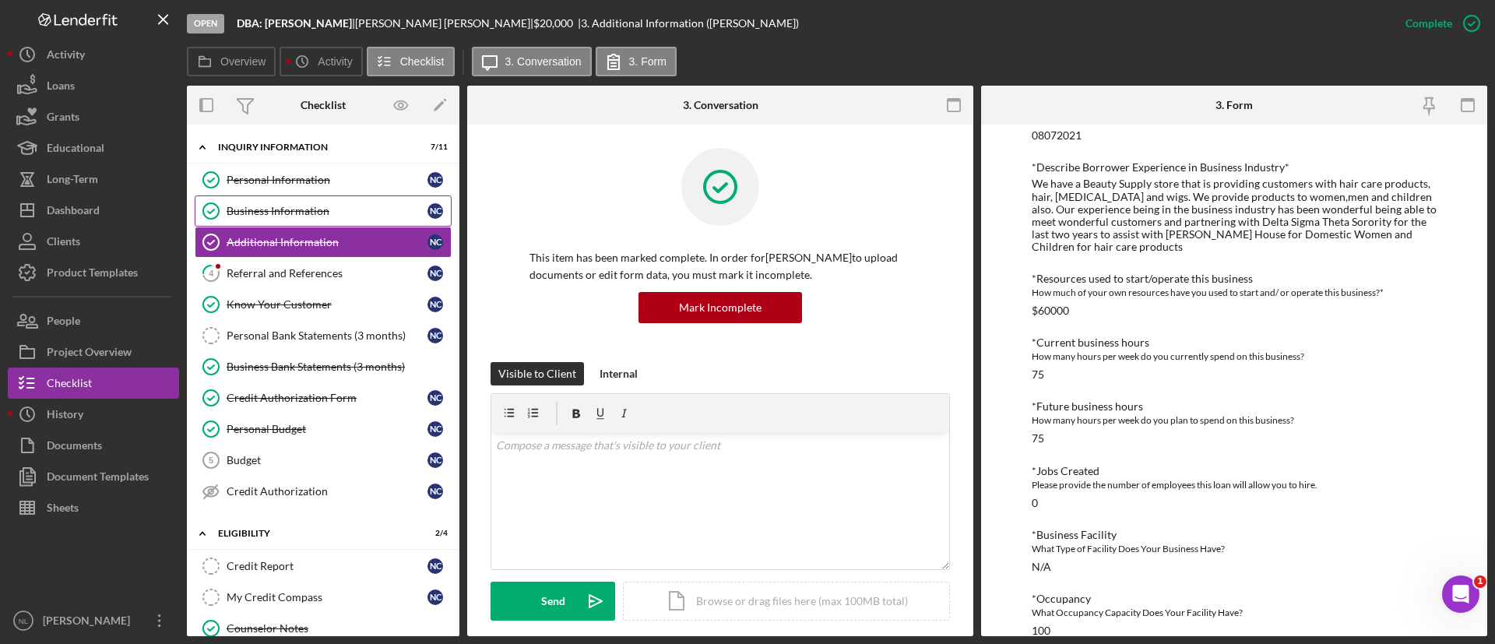
scroll to position [536, 0]
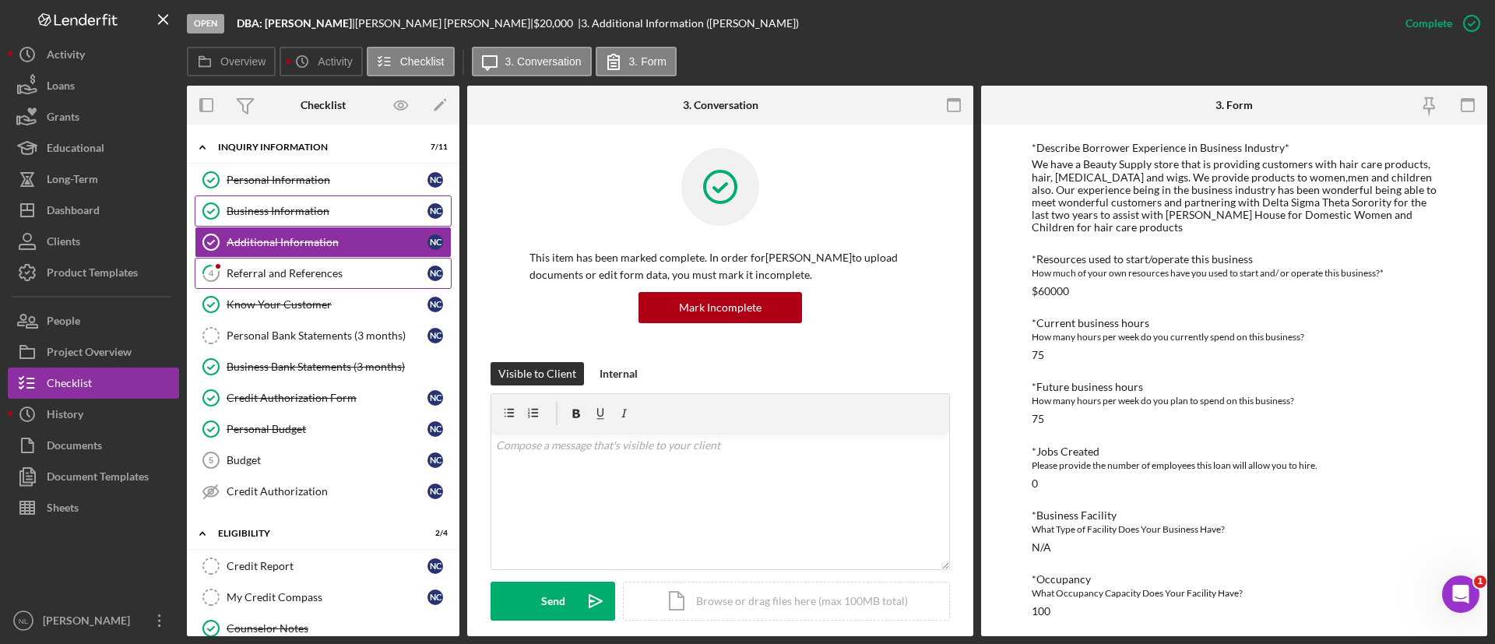
click at [230, 270] on icon "4" at bounding box center [211, 273] width 39 height 39
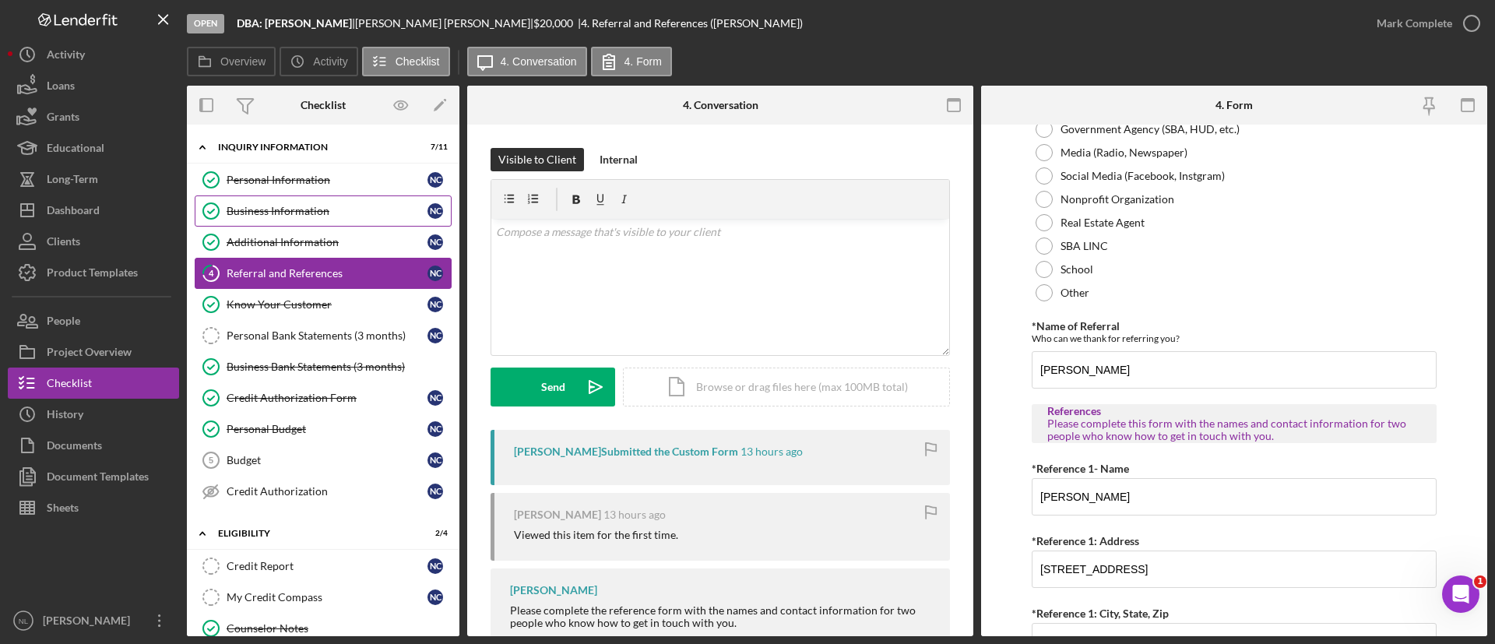
scroll to position [662, 0]
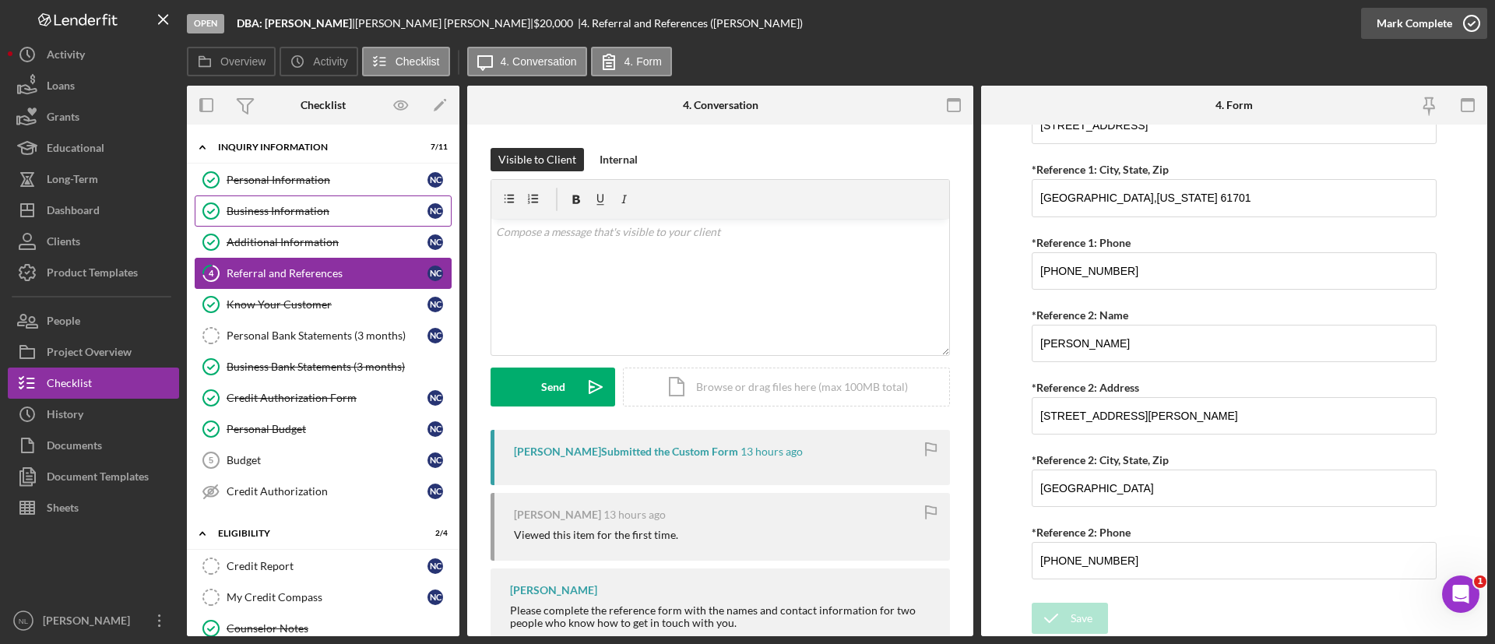
click at [1374, 31] on button "Mark Complete" at bounding box center [1424, 23] width 126 height 31
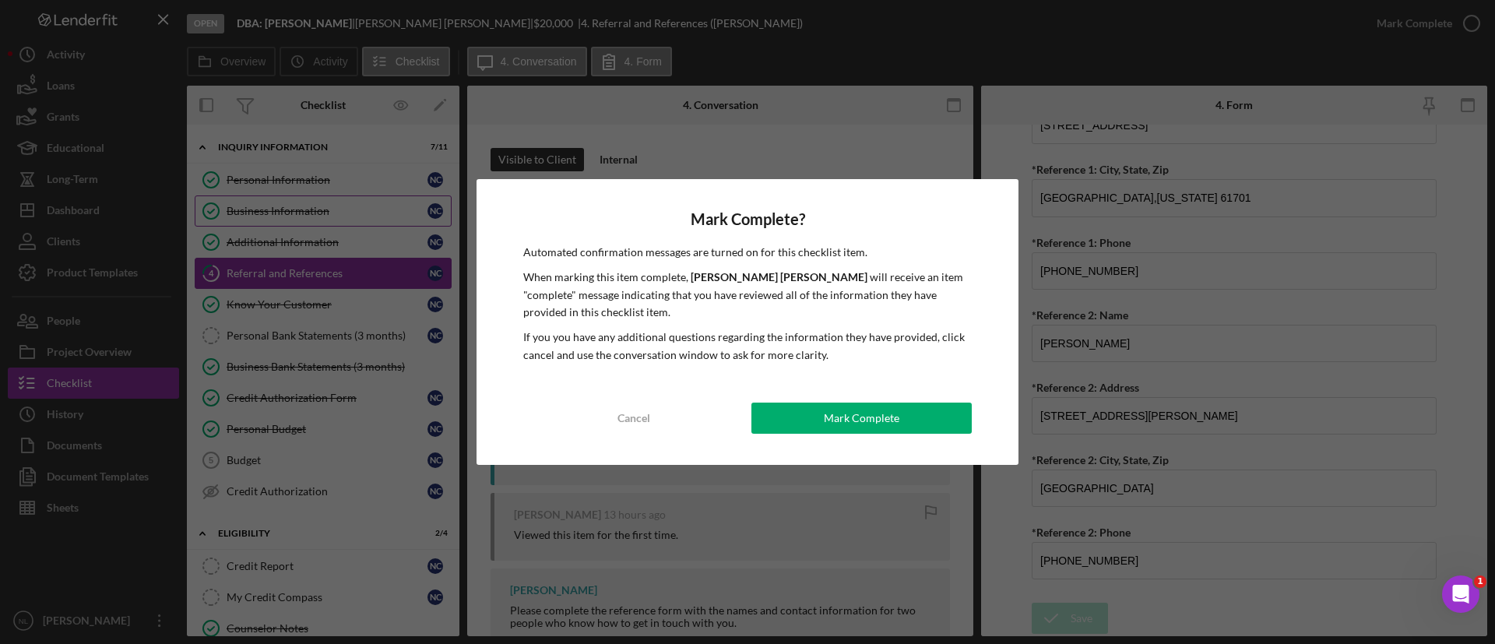
click at [842, 442] on div "Mark Complete? Automated confirmation messages are turned on for this checklist…" at bounding box center [748, 322] width 542 height 286
click at [805, 412] on button "Mark Complete" at bounding box center [862, 418] width 220 height 31
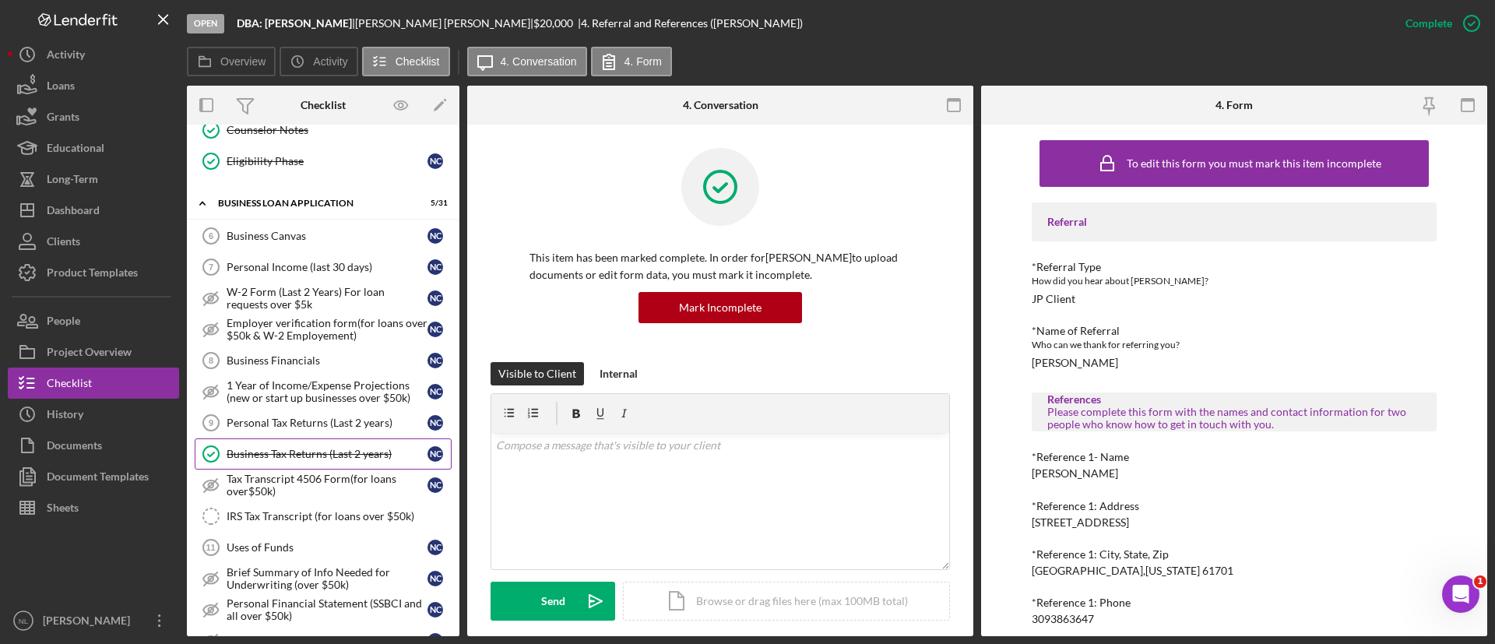
scroll to position [495, 0]
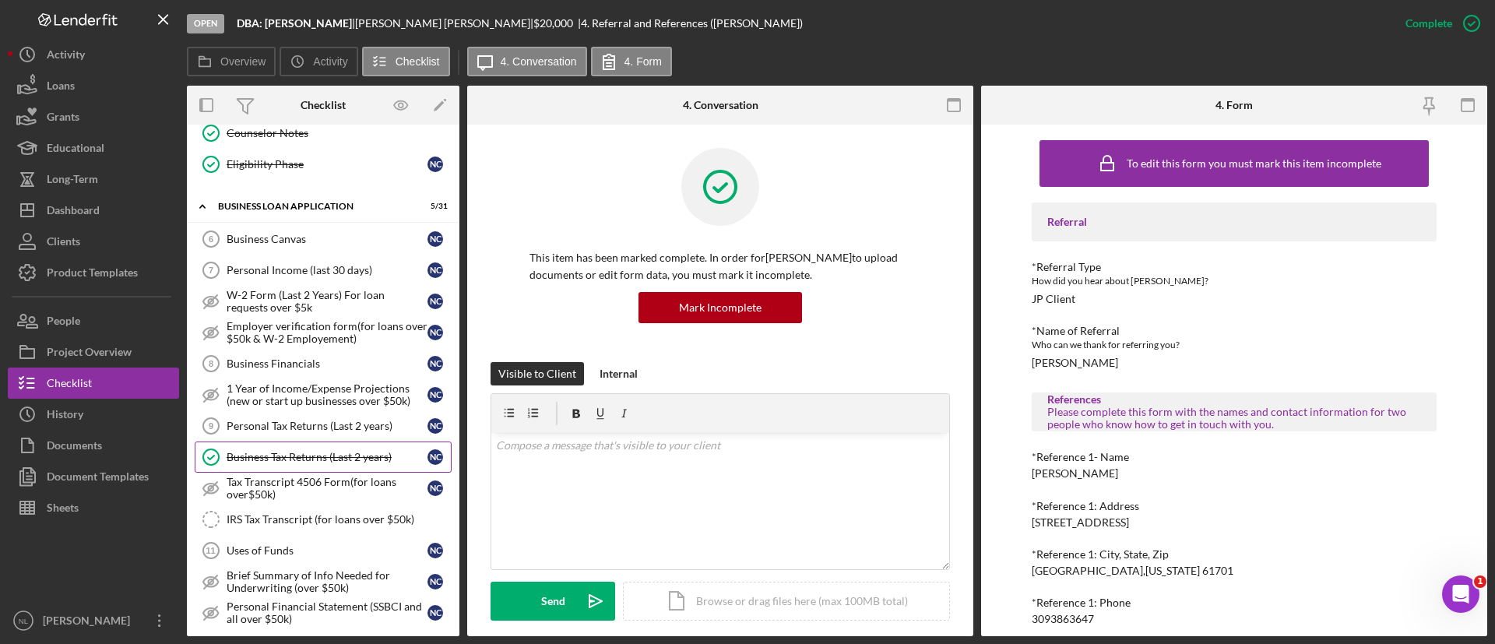
click at [322, 368] on div "Business Financials" at bounding box center [327, 364] width 201 height 12
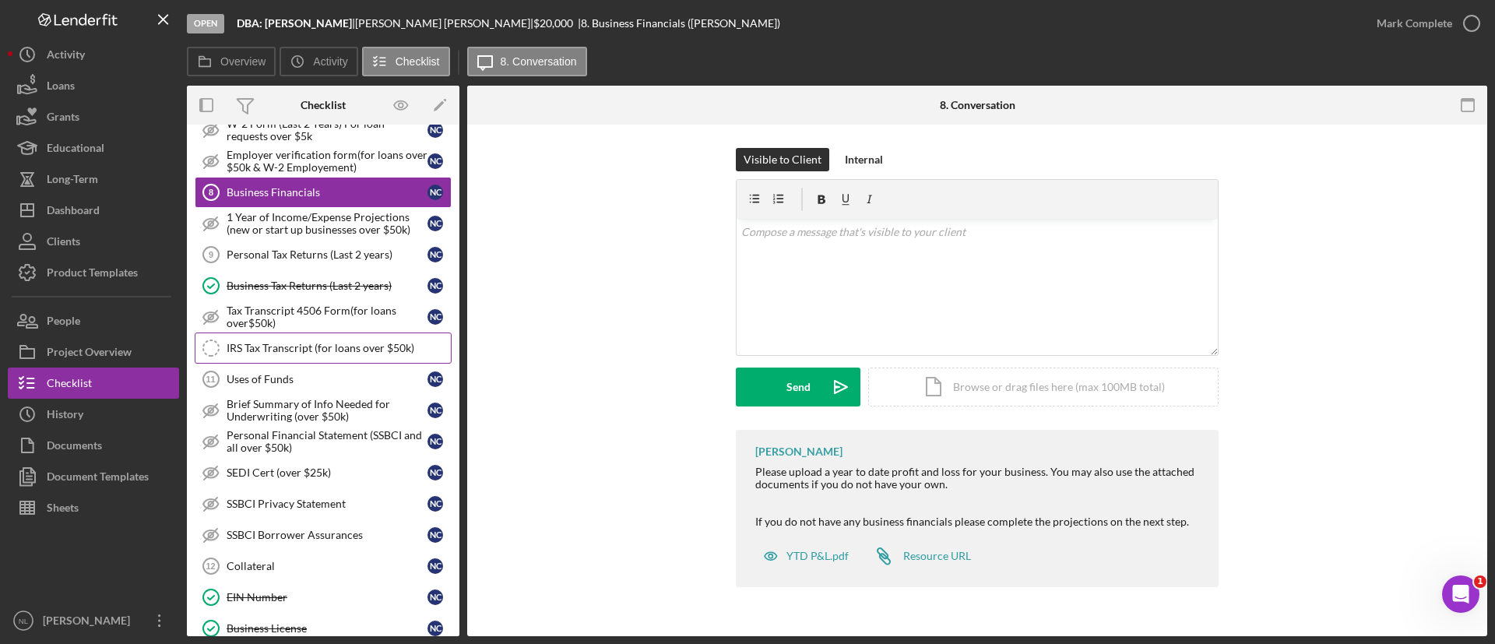
scroll to position [670, 0]
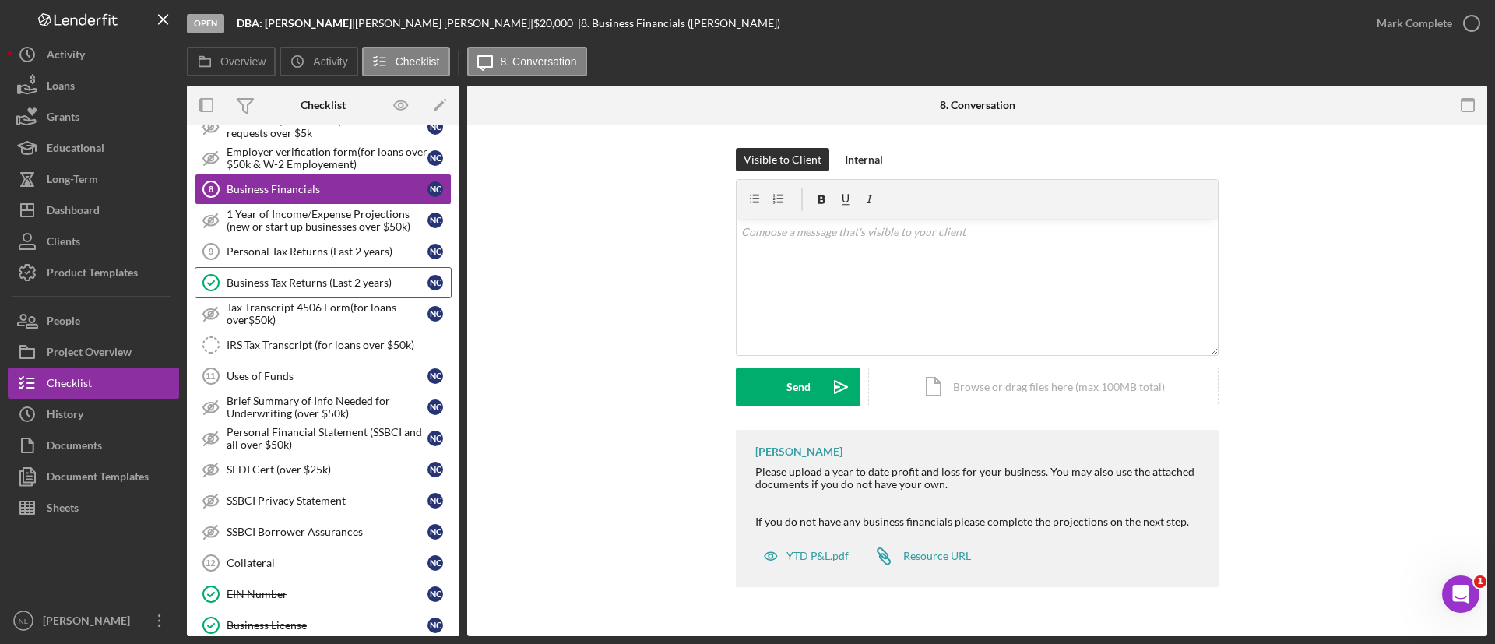
click at [323, 282] on div "Business Tax Returns (Last 2 years)" at bounding box center [327, 283] width 201 height 12
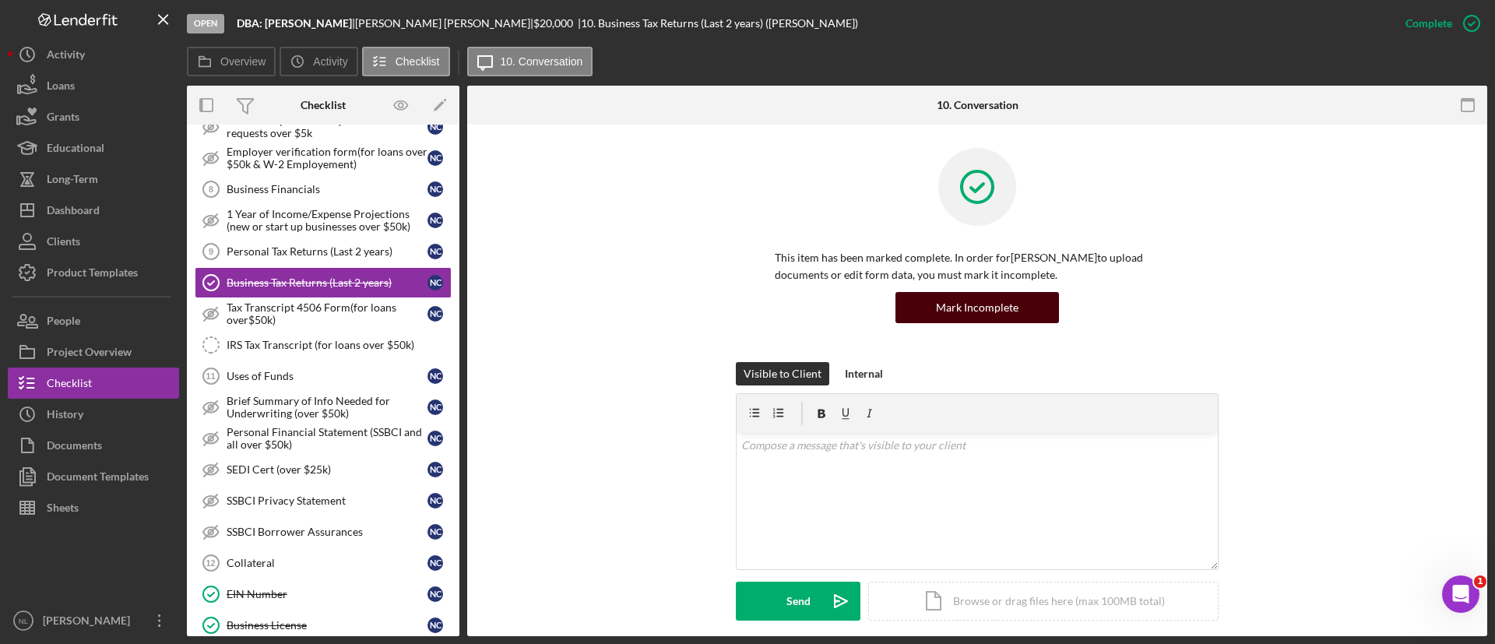
click at [1039, 315] on button "Mark Incomplete" at bounding box center [978, 307] width 164 height 31
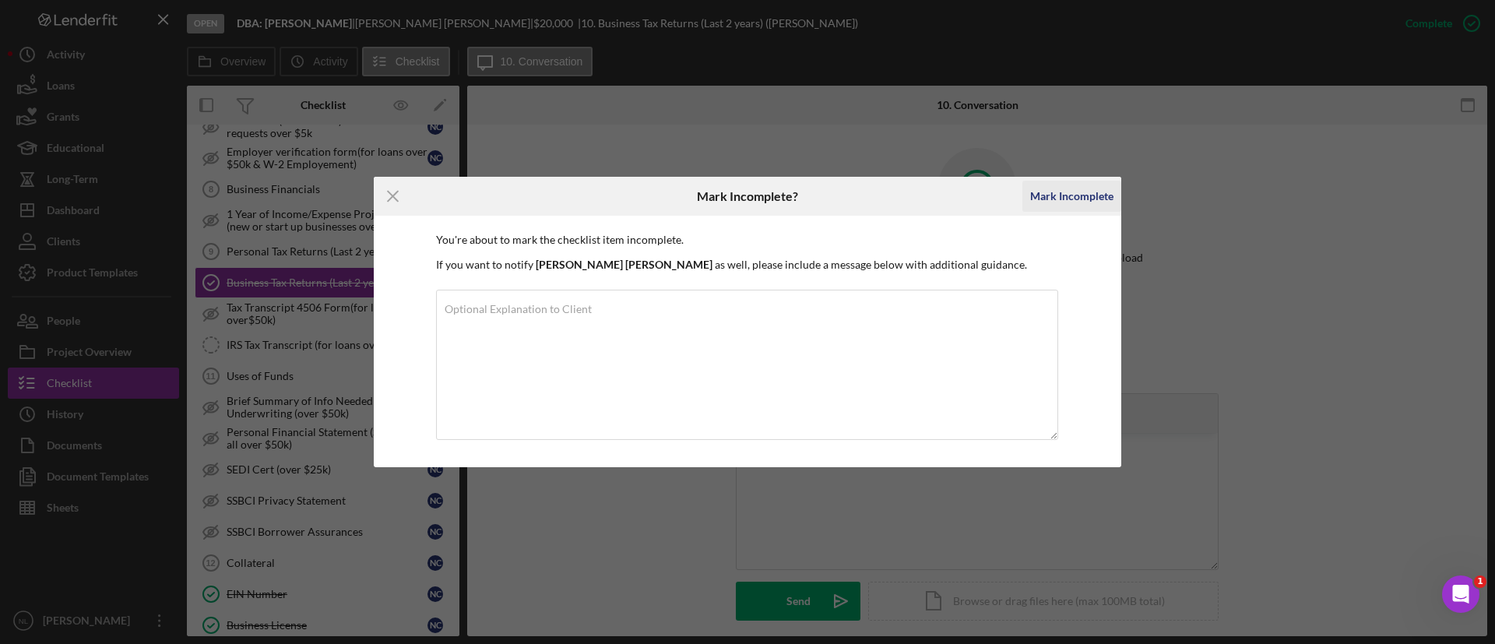
click at [1027, 209] on button "Mark Incomplete" at bounding box center [1072, 196] width 99 height 31
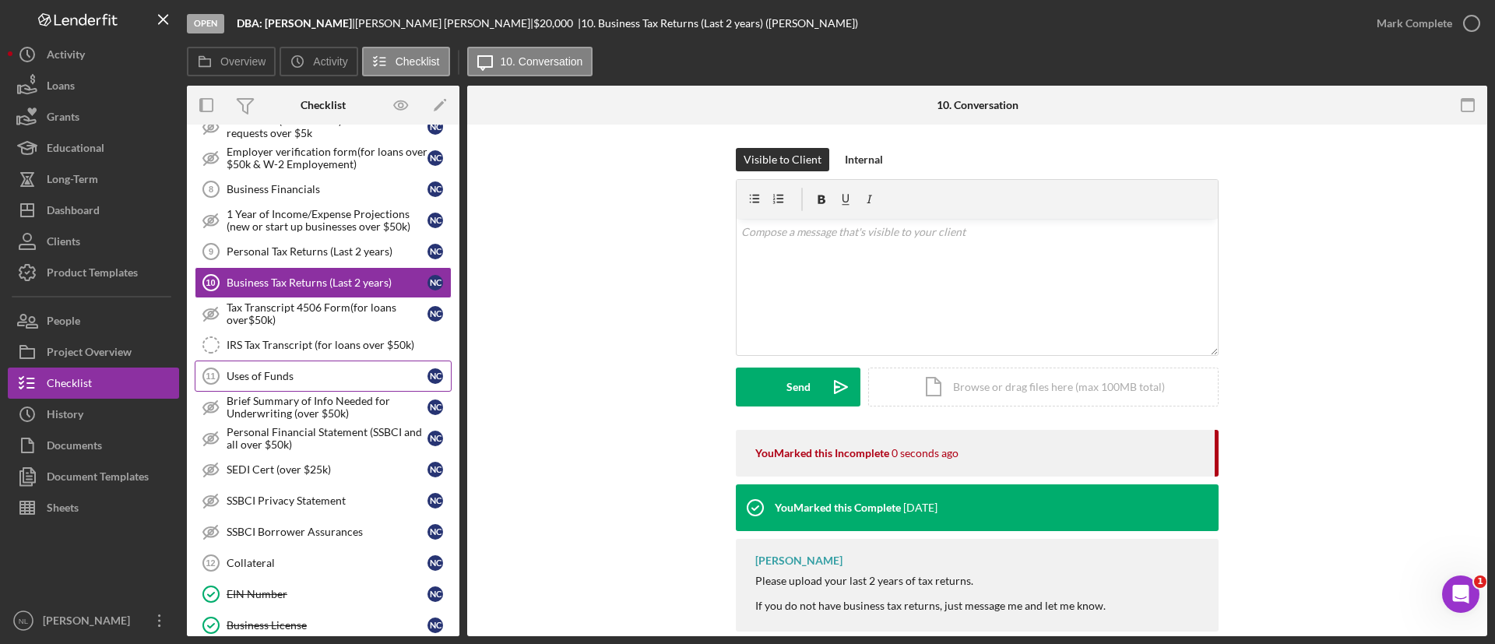
click at [277, 370] on div "Uses of Funds" at bounding box center [327, 376] width 201 height 12
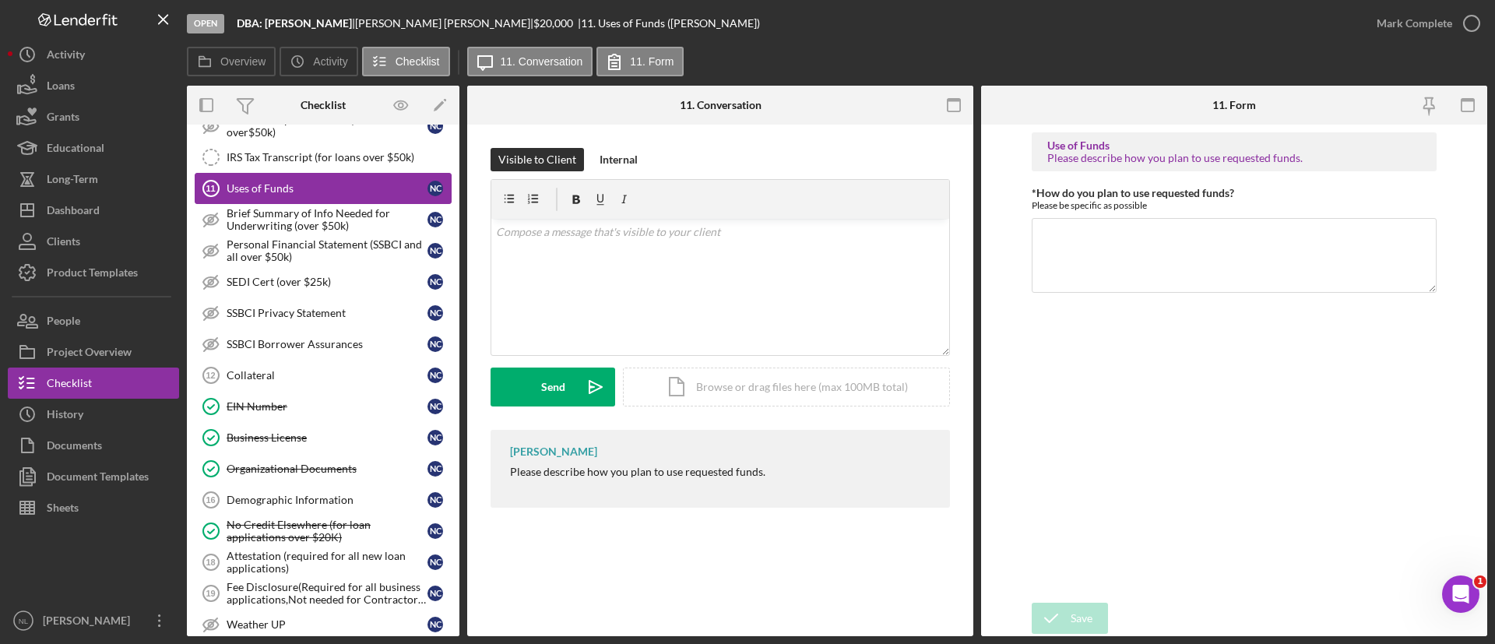
scroll to position [859, 0]
click at [276, 372] on div "Collateral" at bounding box center [327, 374] width 201 height 12
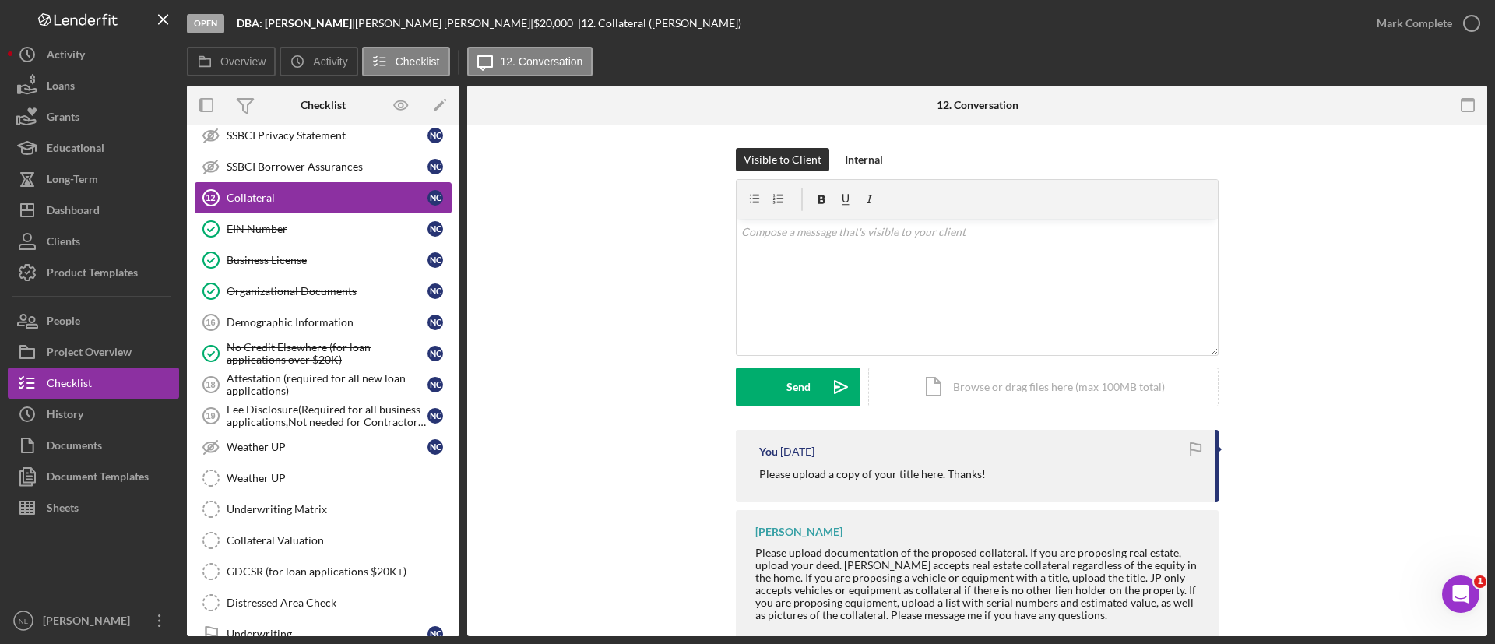
scroll to position [1036, 0]
click at [294, 327] on div "Demographic Information" at bounding box center [327, 321] width 201 height 12
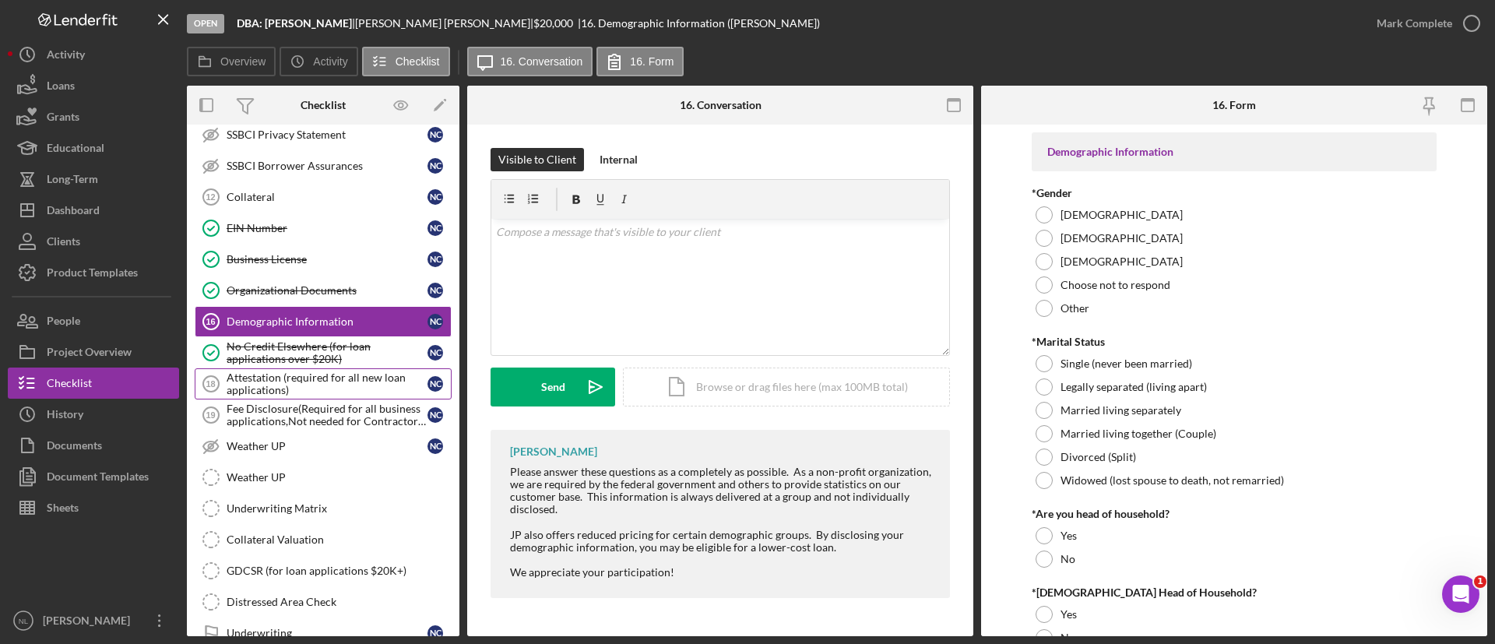
click at [294, 397] on link "Attestation (required for all new loan applications) 18 Attestation (required f…" at bounding box center [323, 383] width 257 height 31
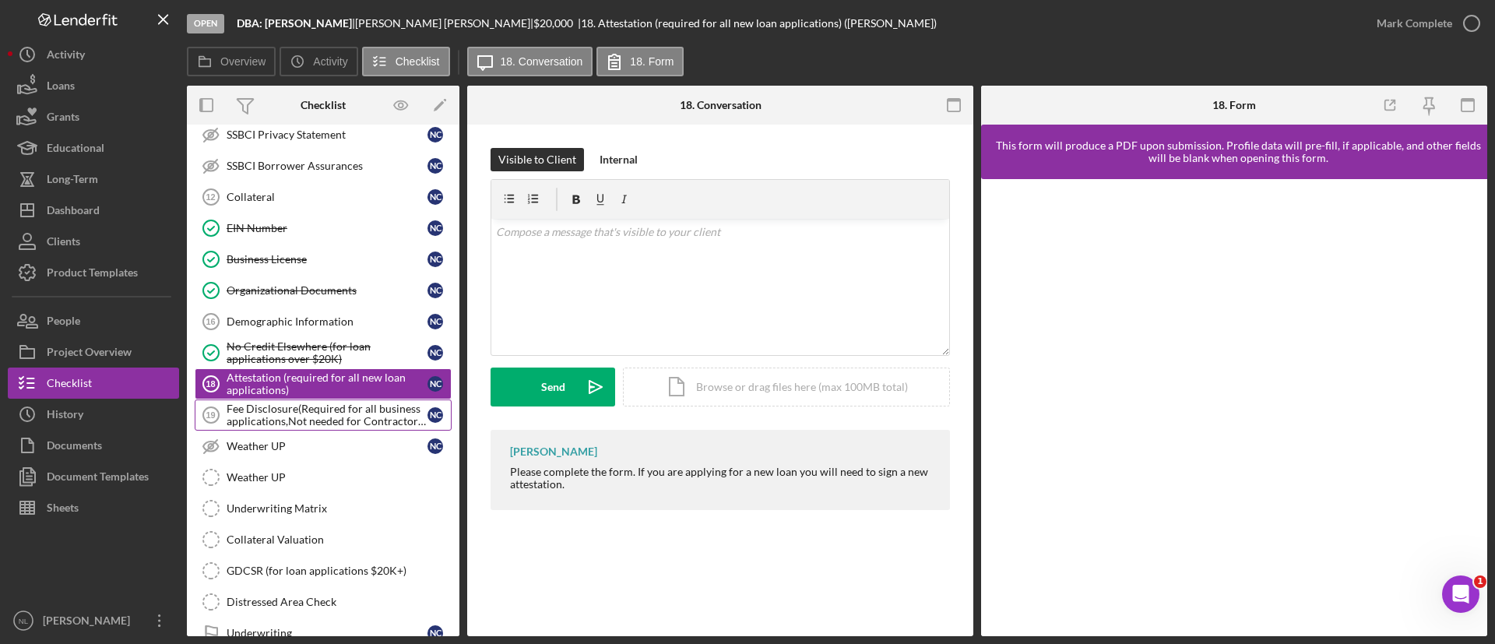
click at [294, 416] on div "Fee Disclosure(Required for all business applications,Not needed for Contractor…" at bounding box center [327, 415] width 201 height 25
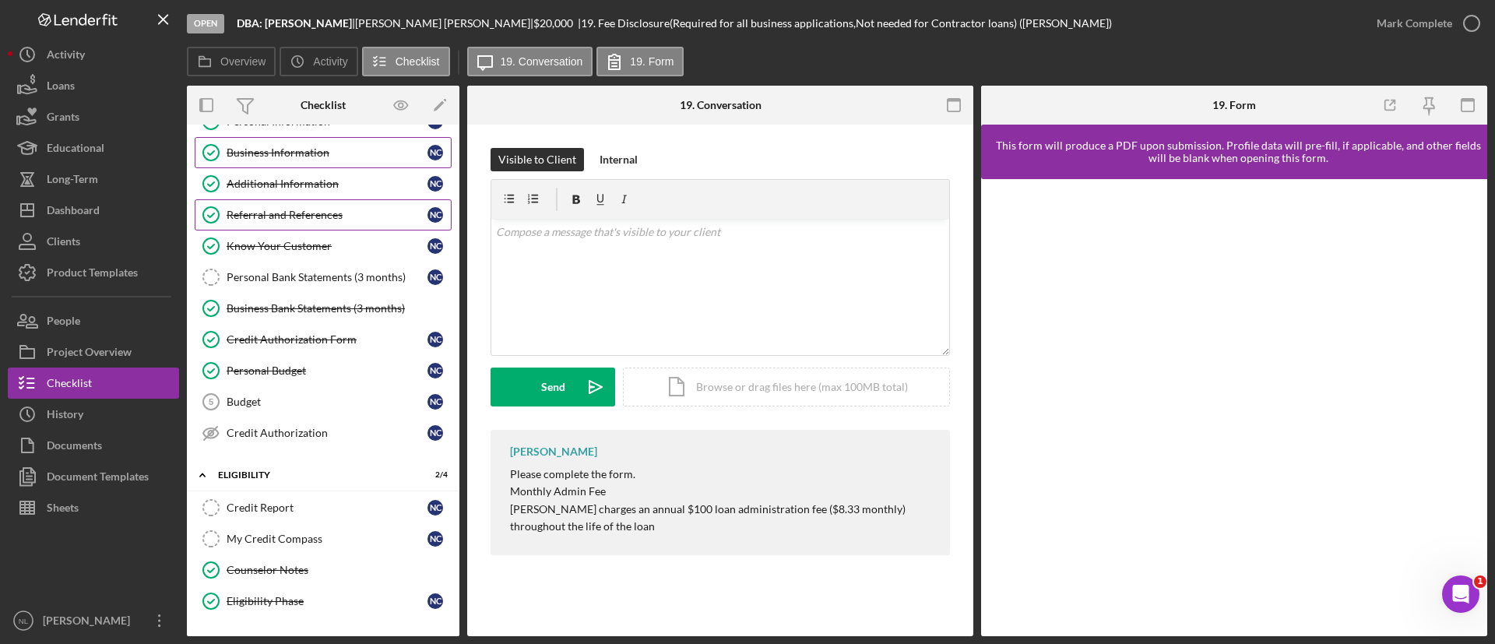
scroll to position [36, 0]
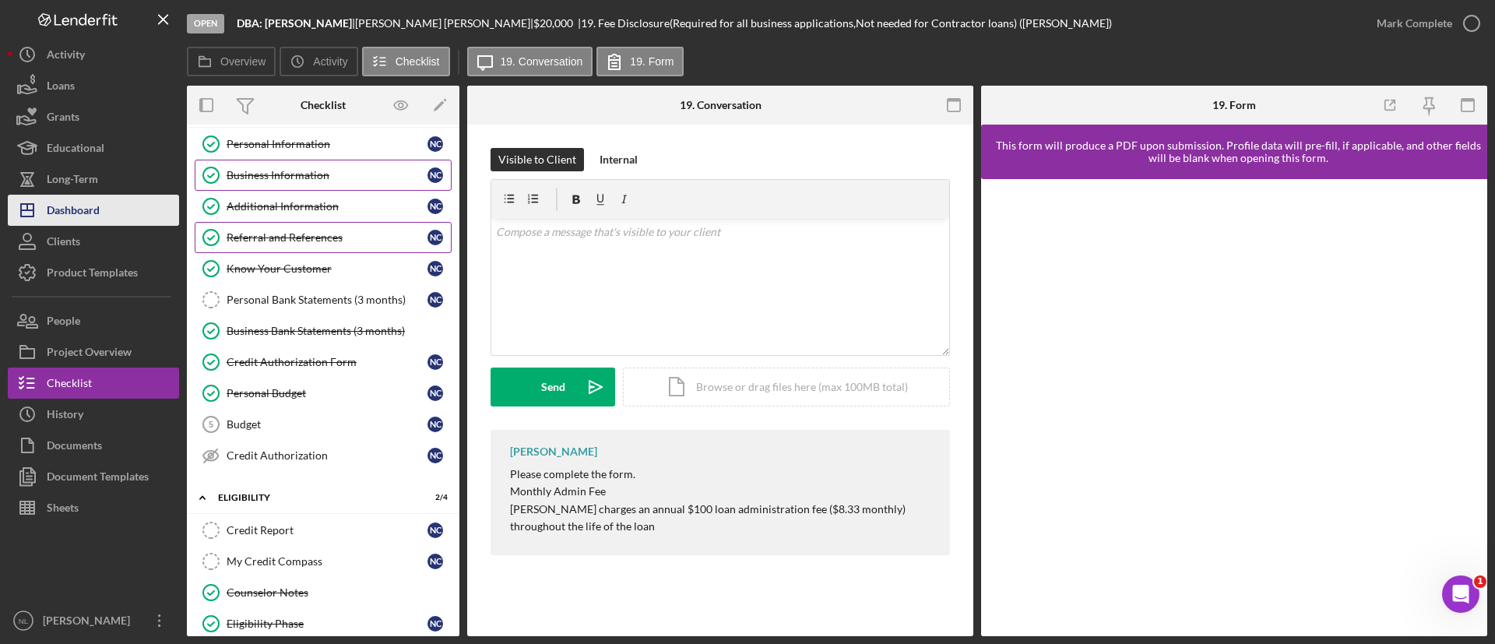
click at [127, 216] on button "Icon/Dashboard Dashboard" at bounding box center [93, 210] width 171 height 31
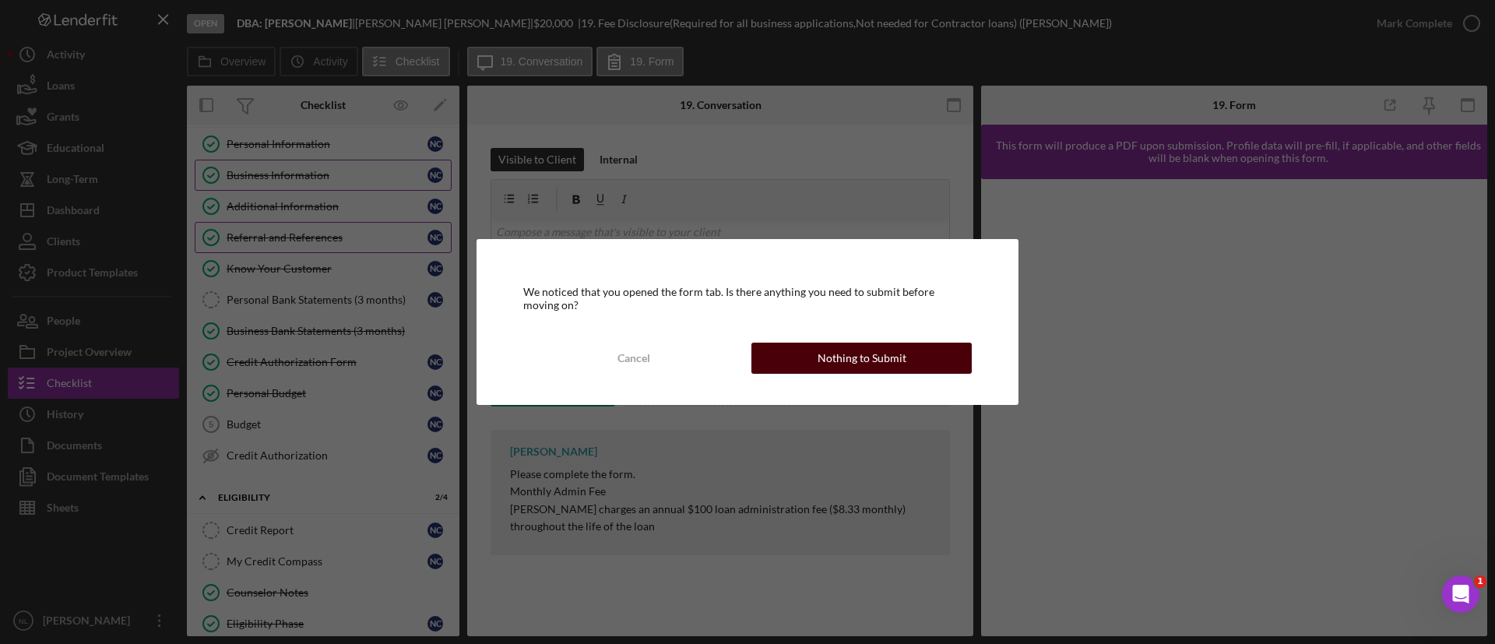
click at [862, 368] on div "Nothing to Submit" at bounding box center [862, 358] width 89 height 31
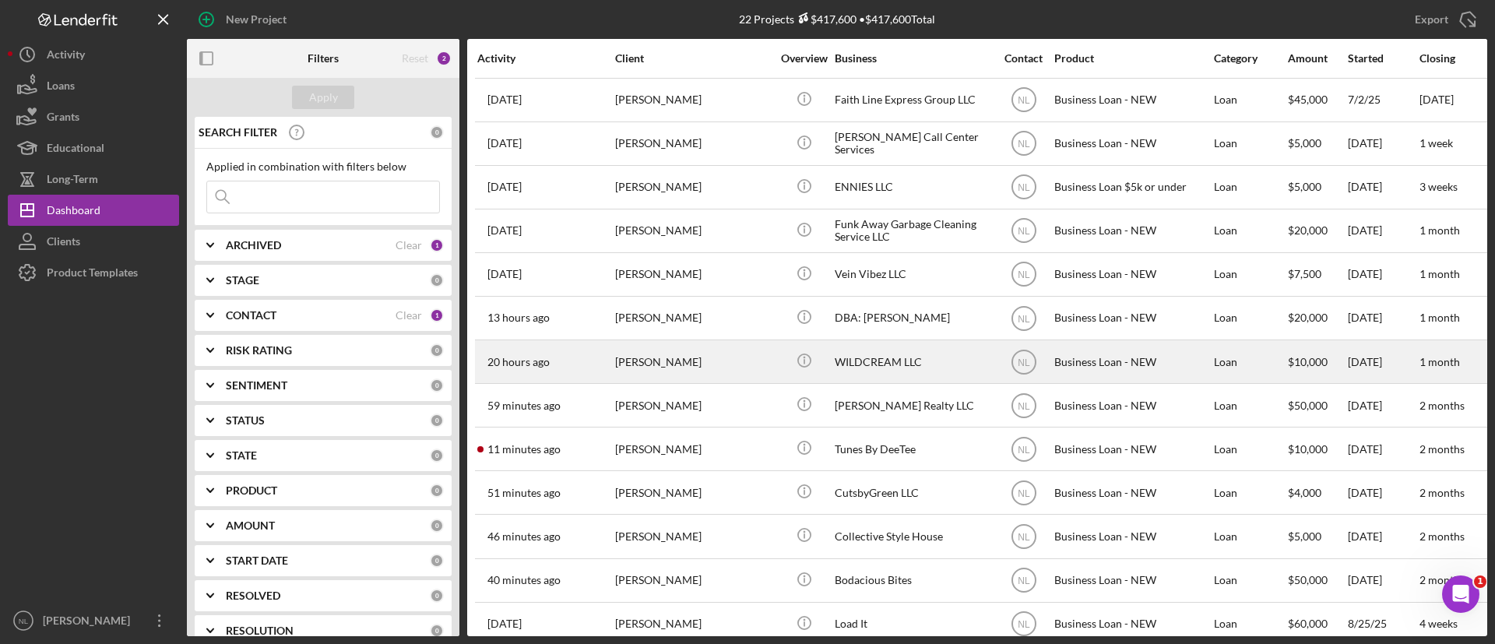
scroll to position [429, 0]
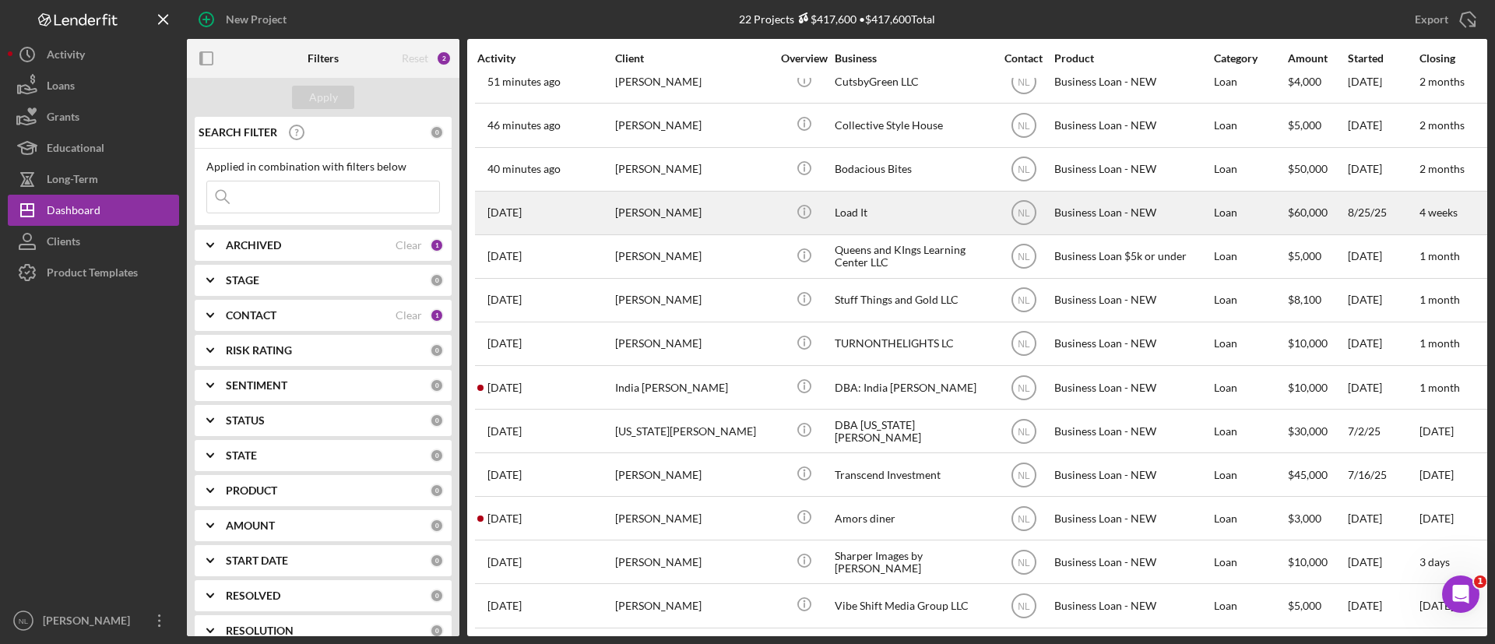
click at [590, 210] on div "[DATE] [PERSON_NAME]" at bounding box center [545, 212] width 136 height 41
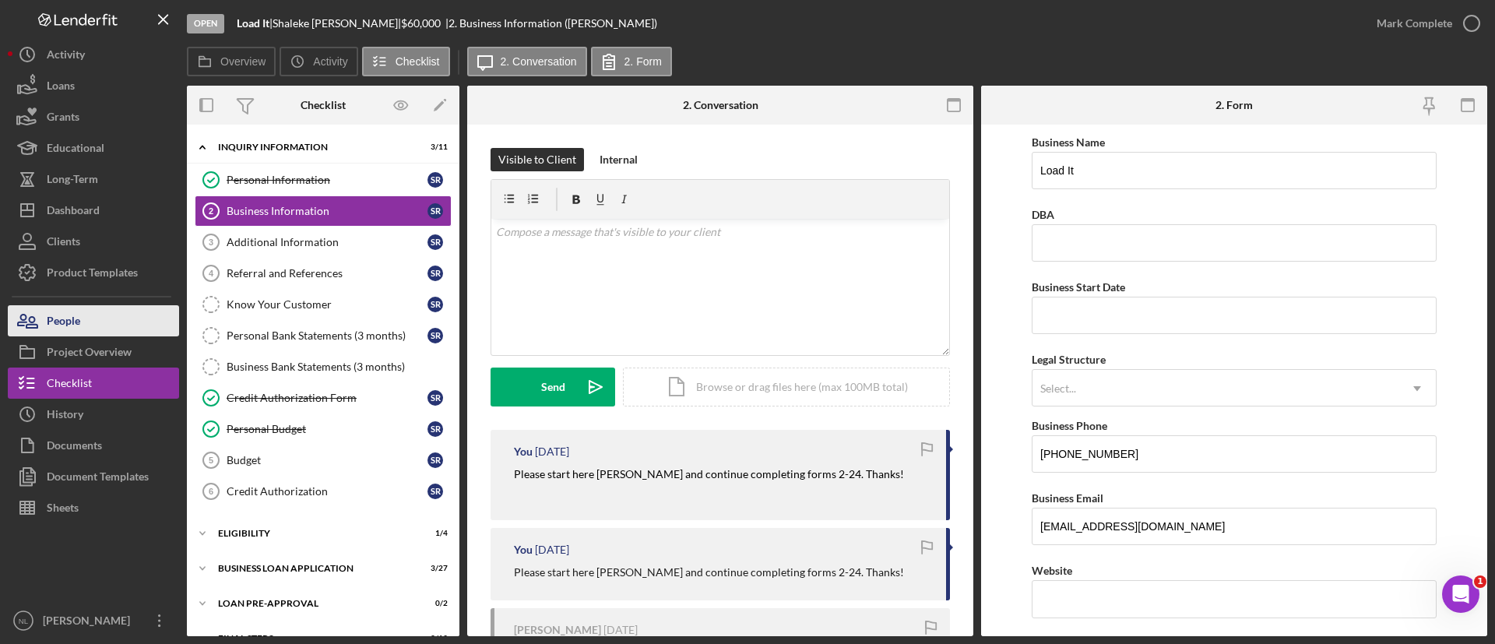
click at [83, 314] on button "People" at bounding box center [93, 320] width 171 height 31
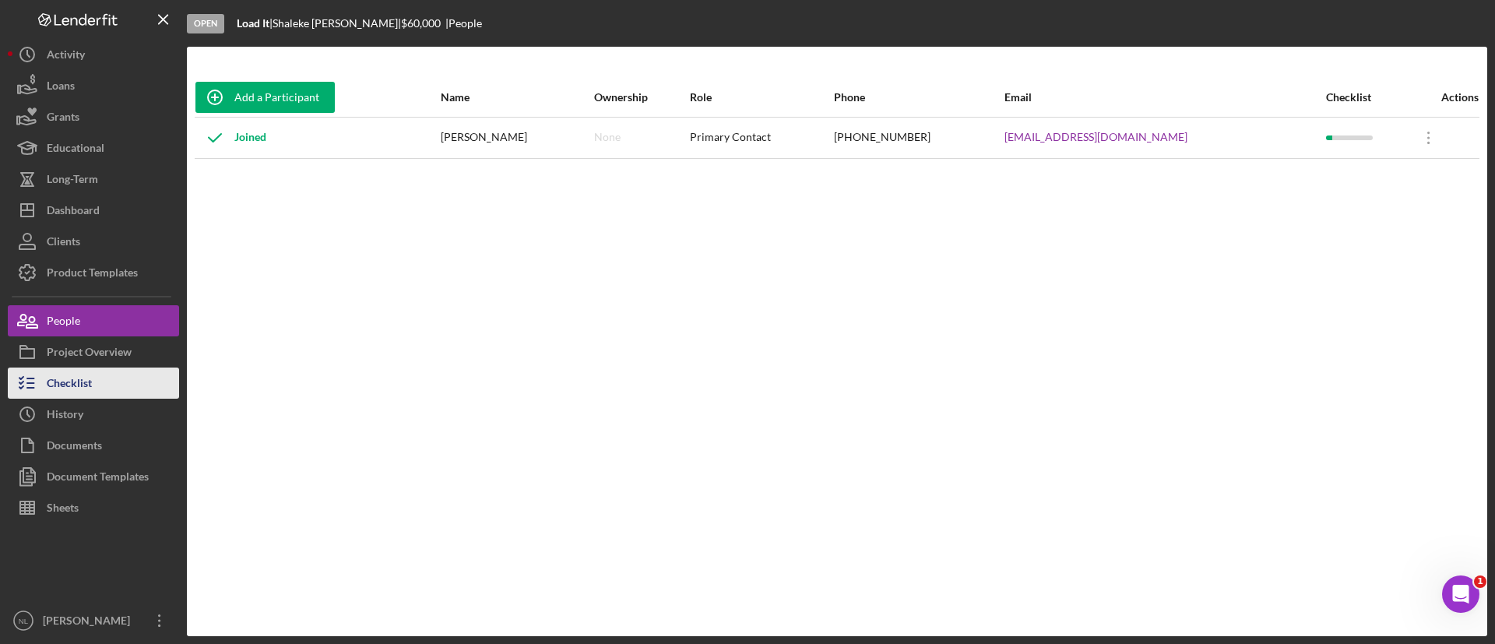
click at [129, 384] on button "Checklist" at bounding box center [93, 383] width 171 height 31
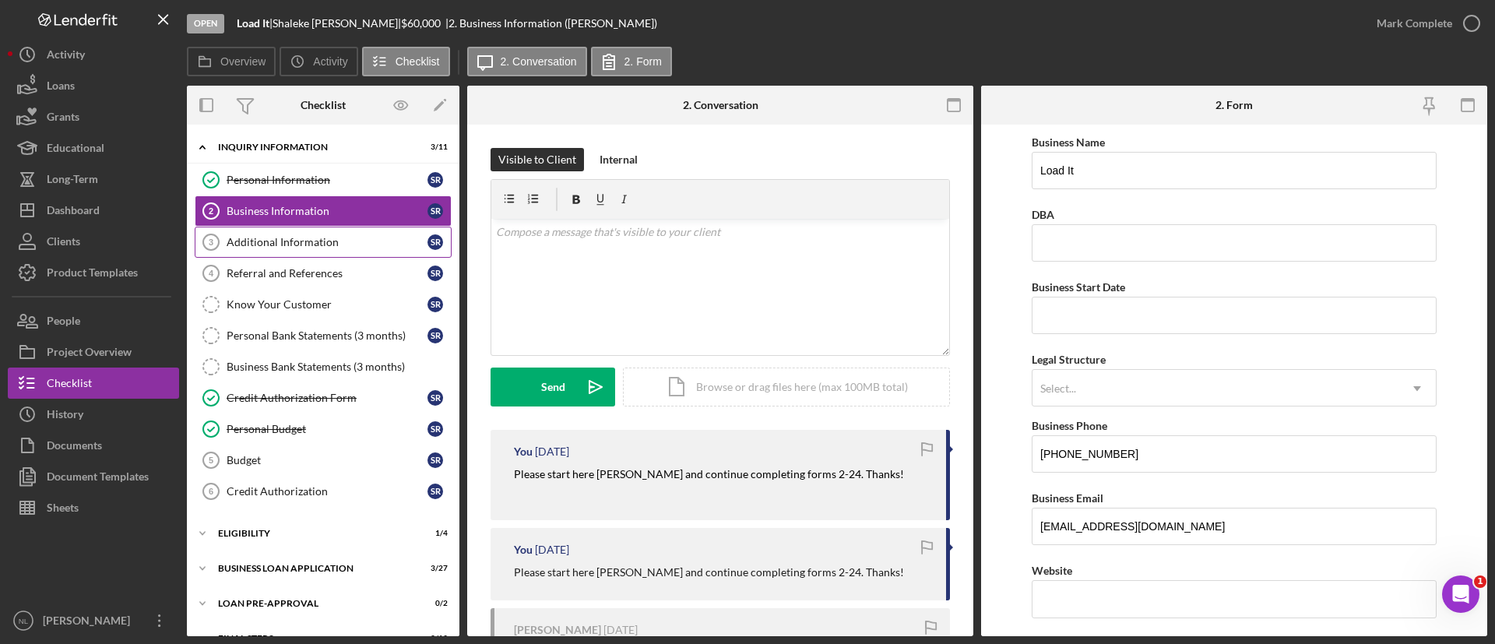
click at [273, 238] on div "Additional Information" at bounding box center [327, 242] width 201 height 12
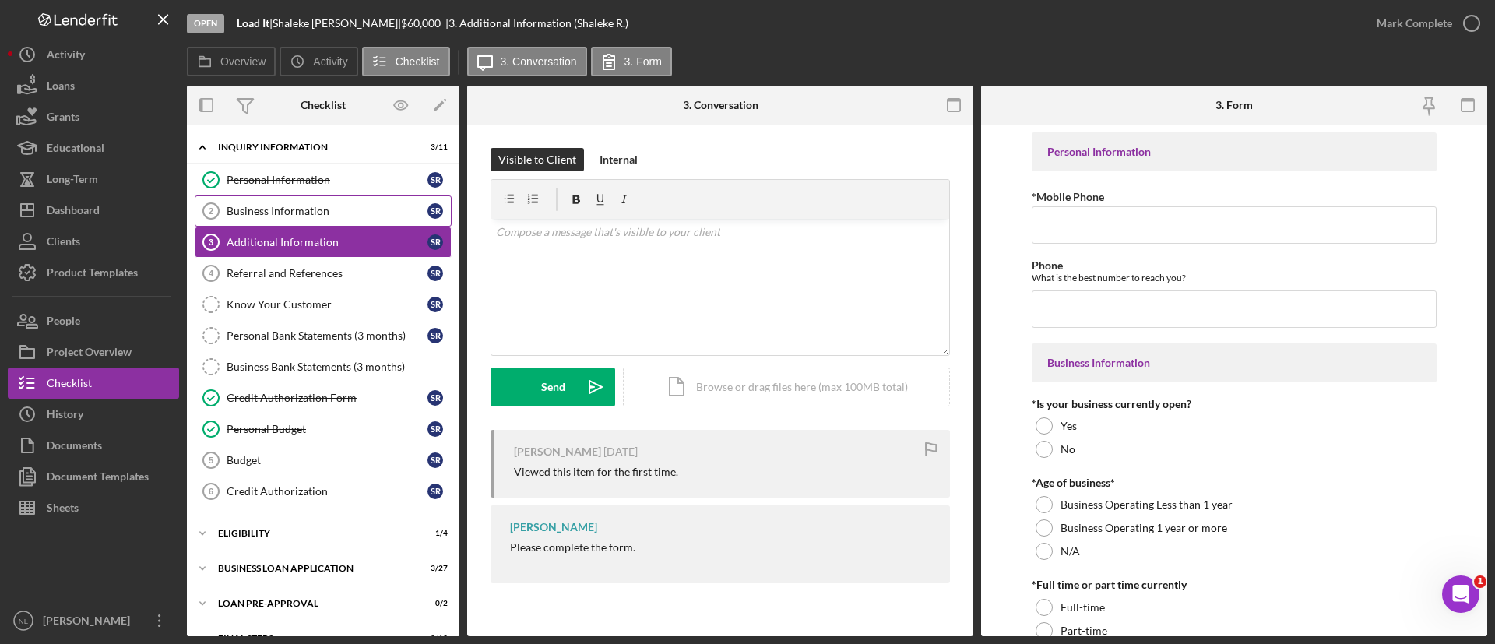
click at [272, 200] on link "Business Information 2 Business Information S R" at bounding box center [323, 211] width 257 height 31
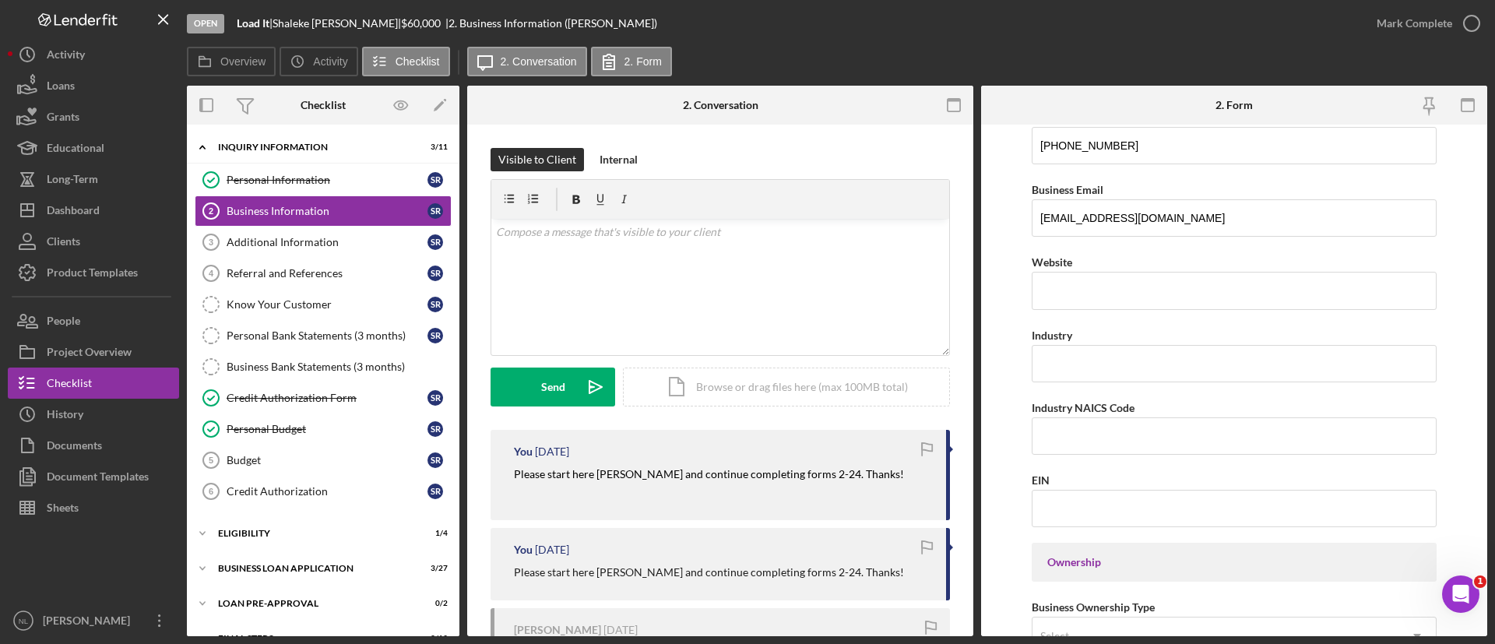
scroll to position [389, 0]
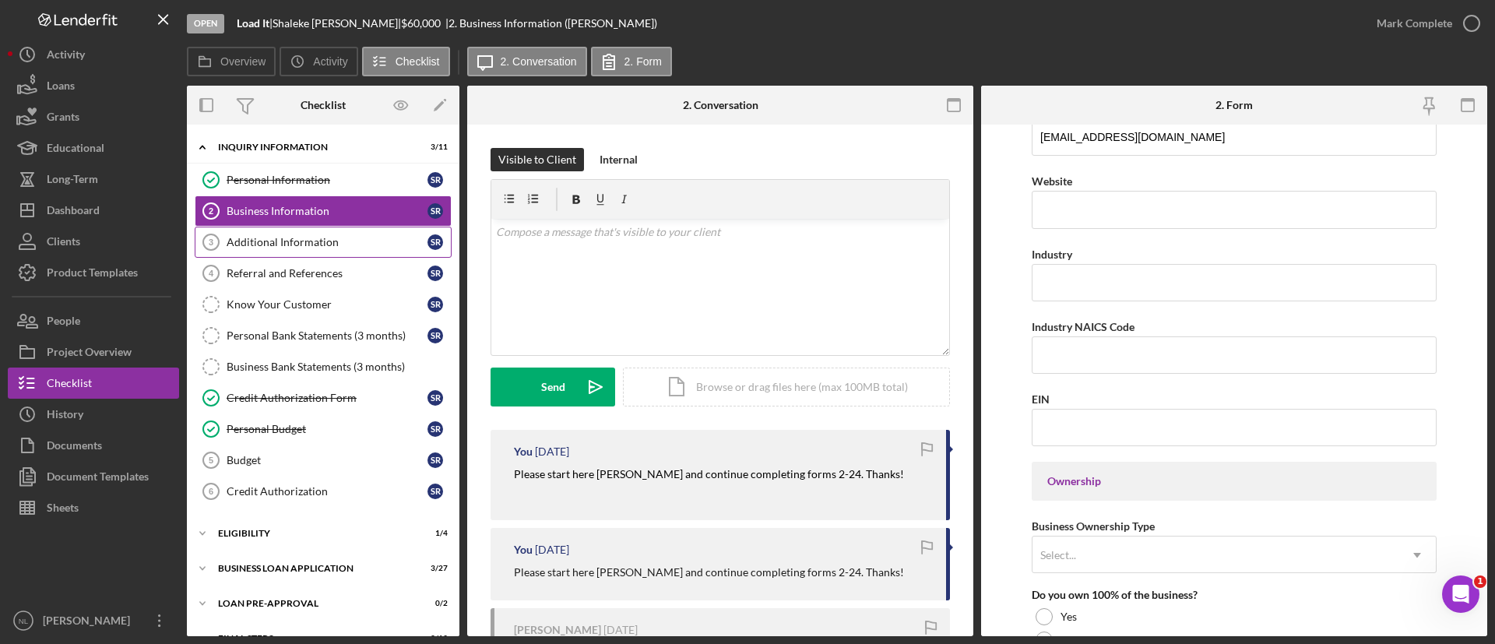
click at [382, 252] on link "Additional Information 3 Additional Information S R" at bounding box center [323, 242] width 257 height 31
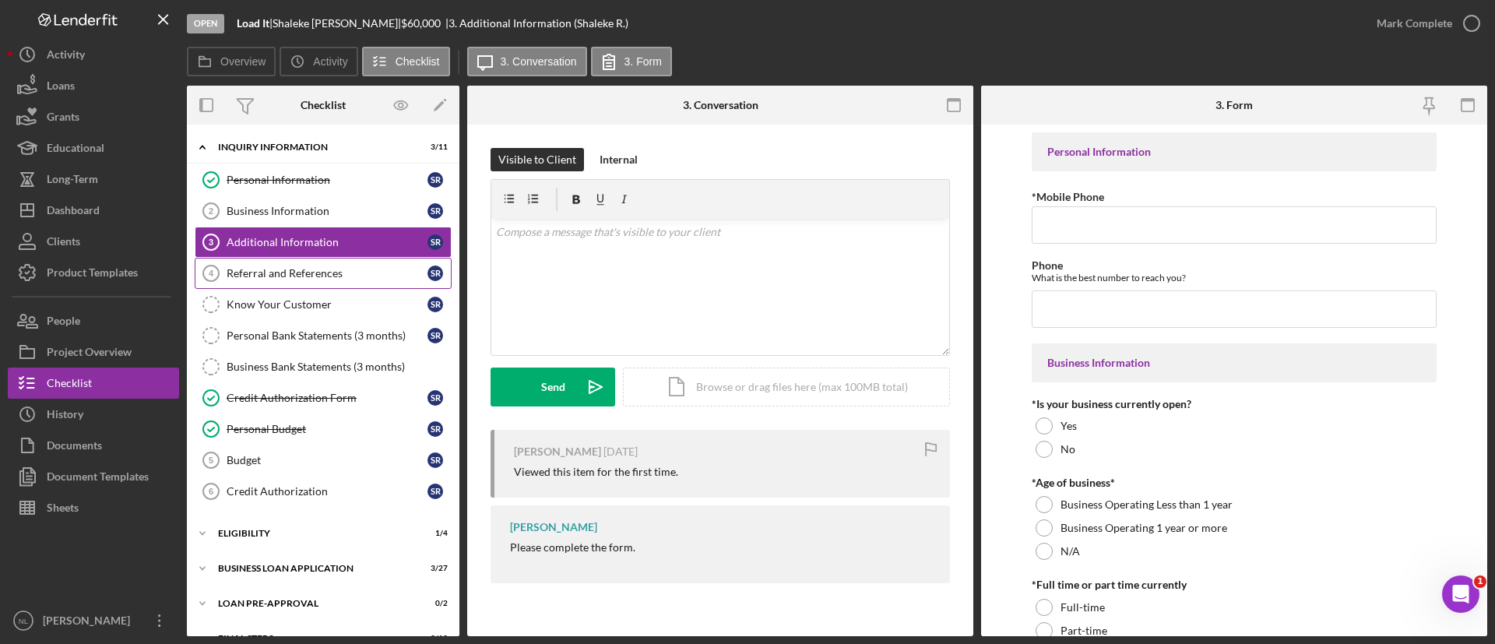
click at [380, 275] on div "Referral and References" at bounding box center [327, 273] width 201 height 12
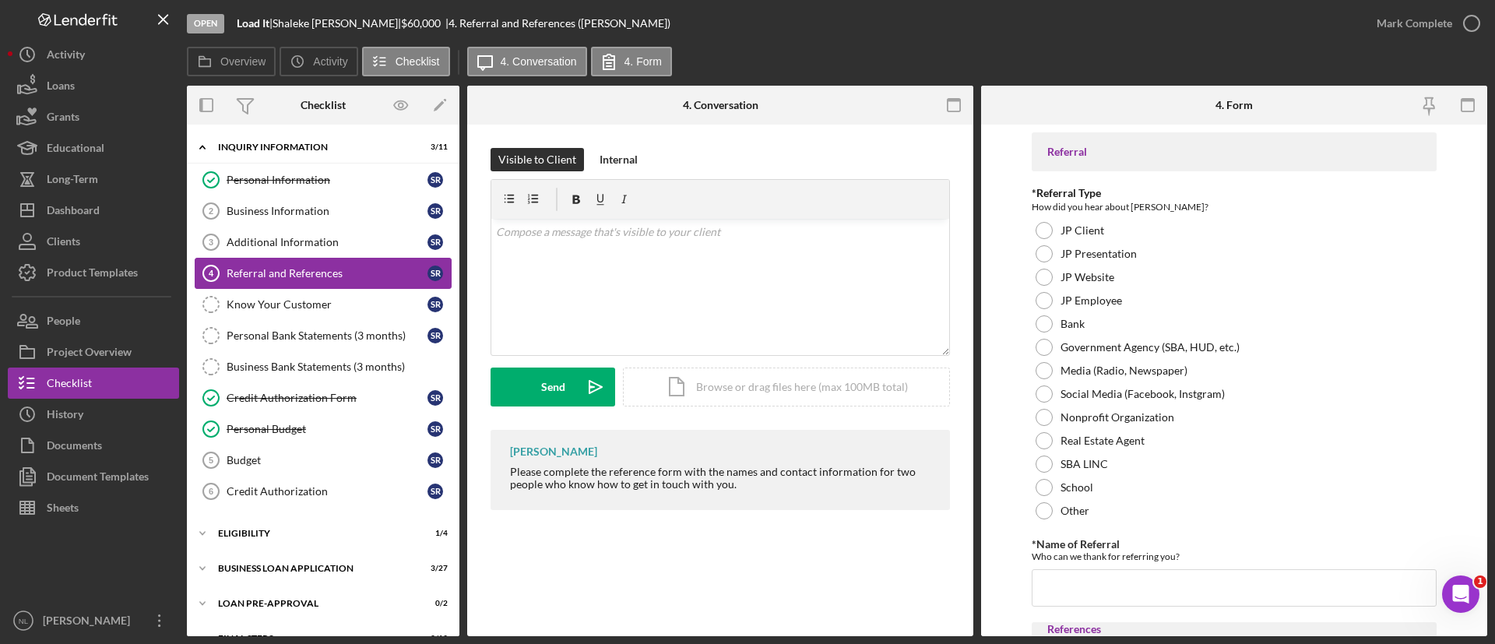
scroll to position [62, 0]
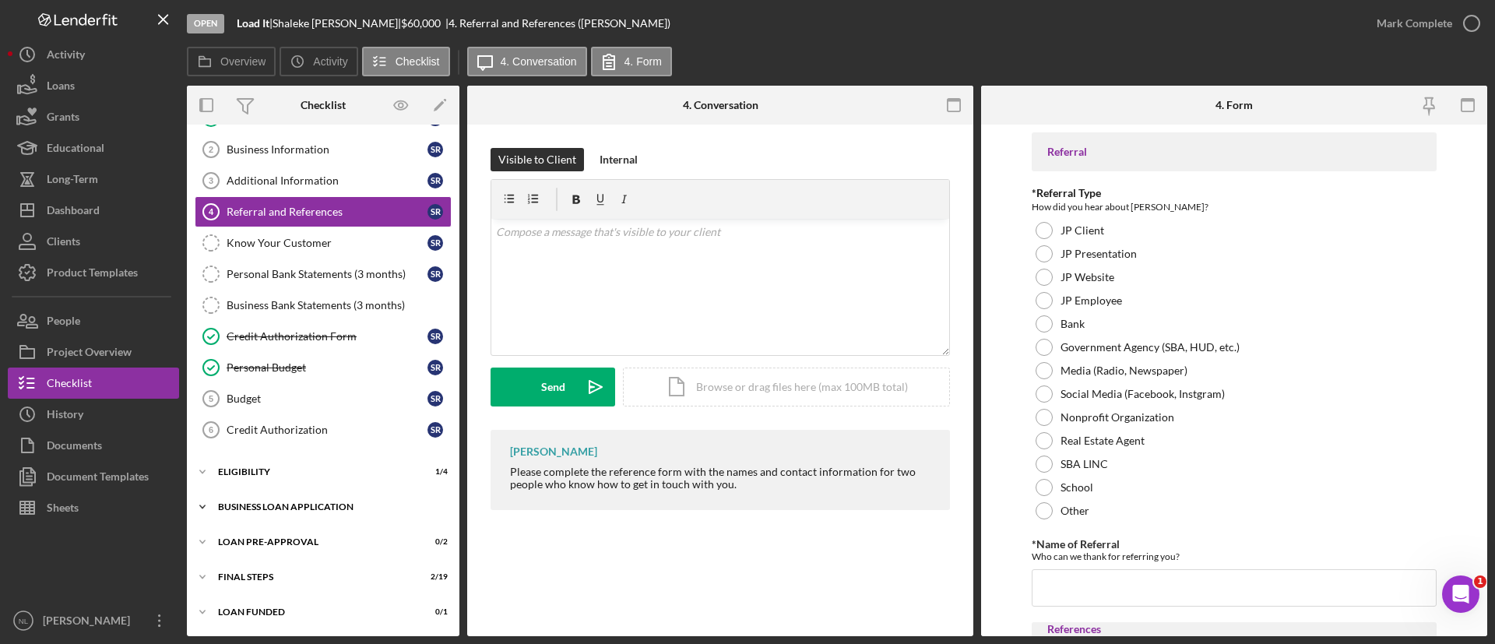
click at [398, 504] on div "BUSINESS LOAN APPLICATION" at bounding box center [329, 506] width 222 height 9
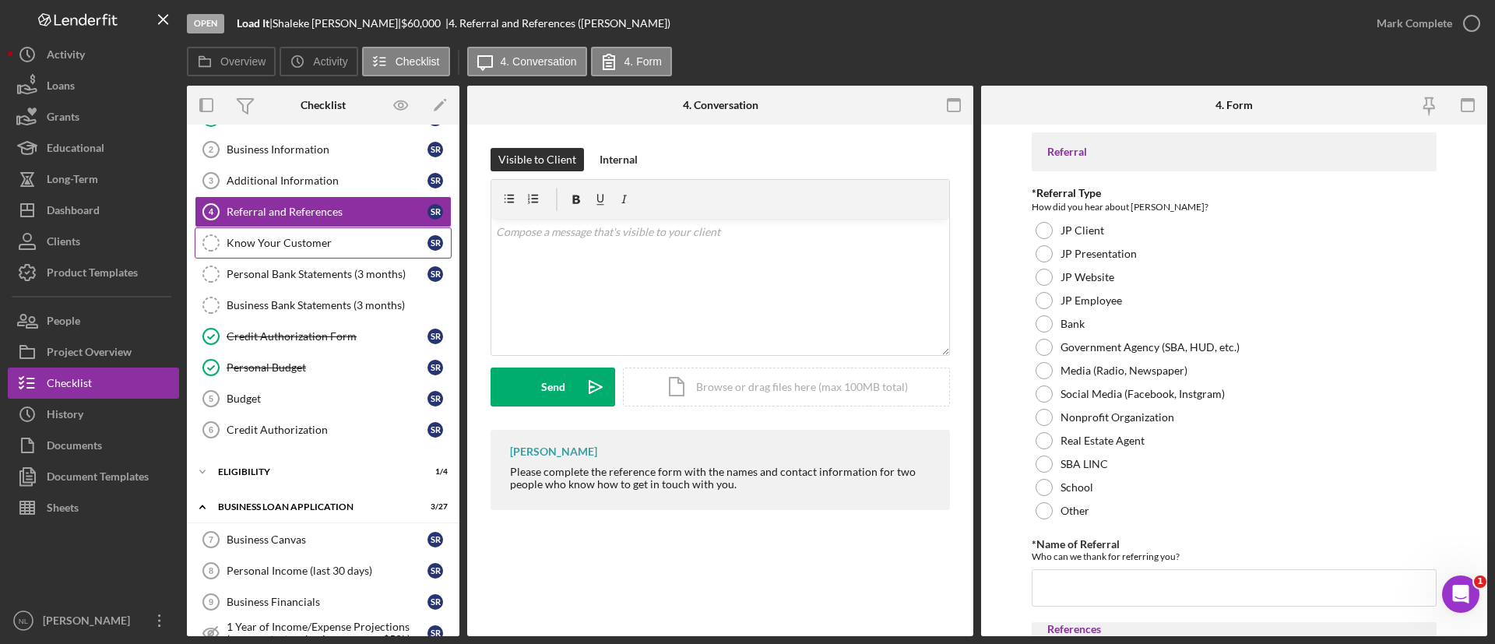
scroll to position [0, 0]
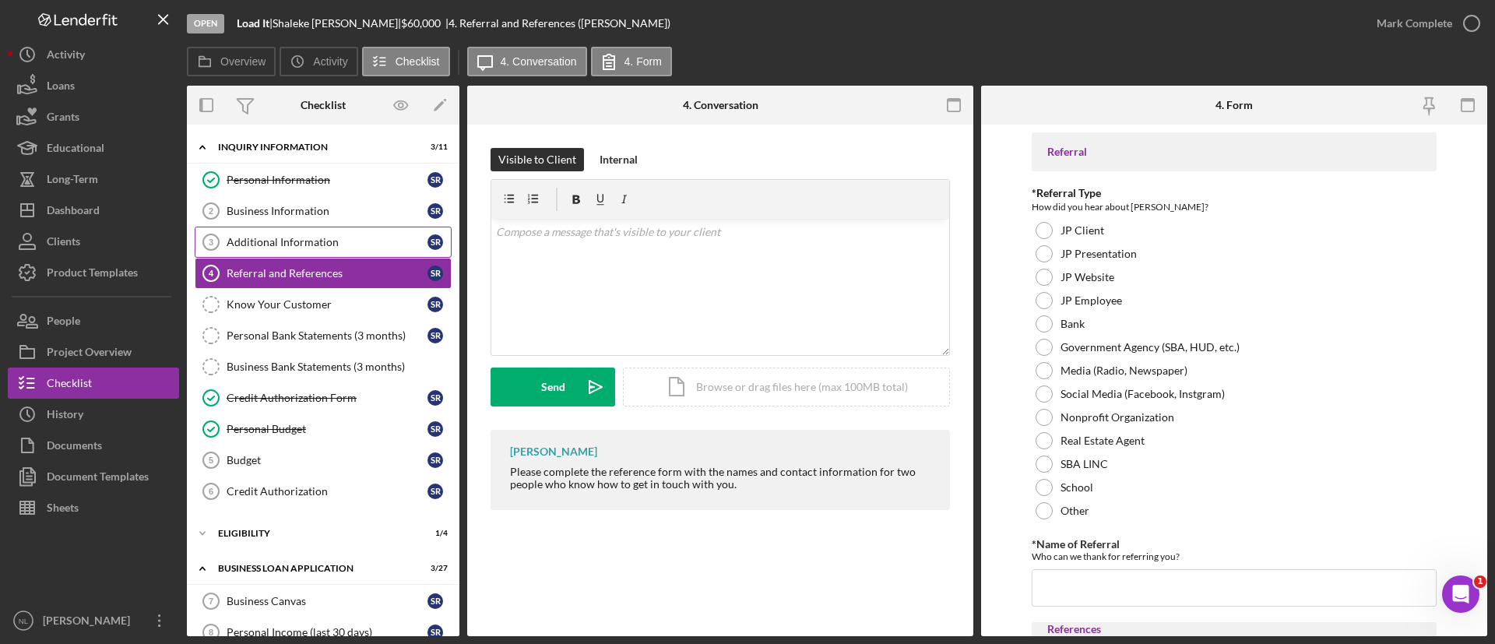
click at [290, 242] on div "Additional Information" at bounding box center [327, 242] width 201 height 12
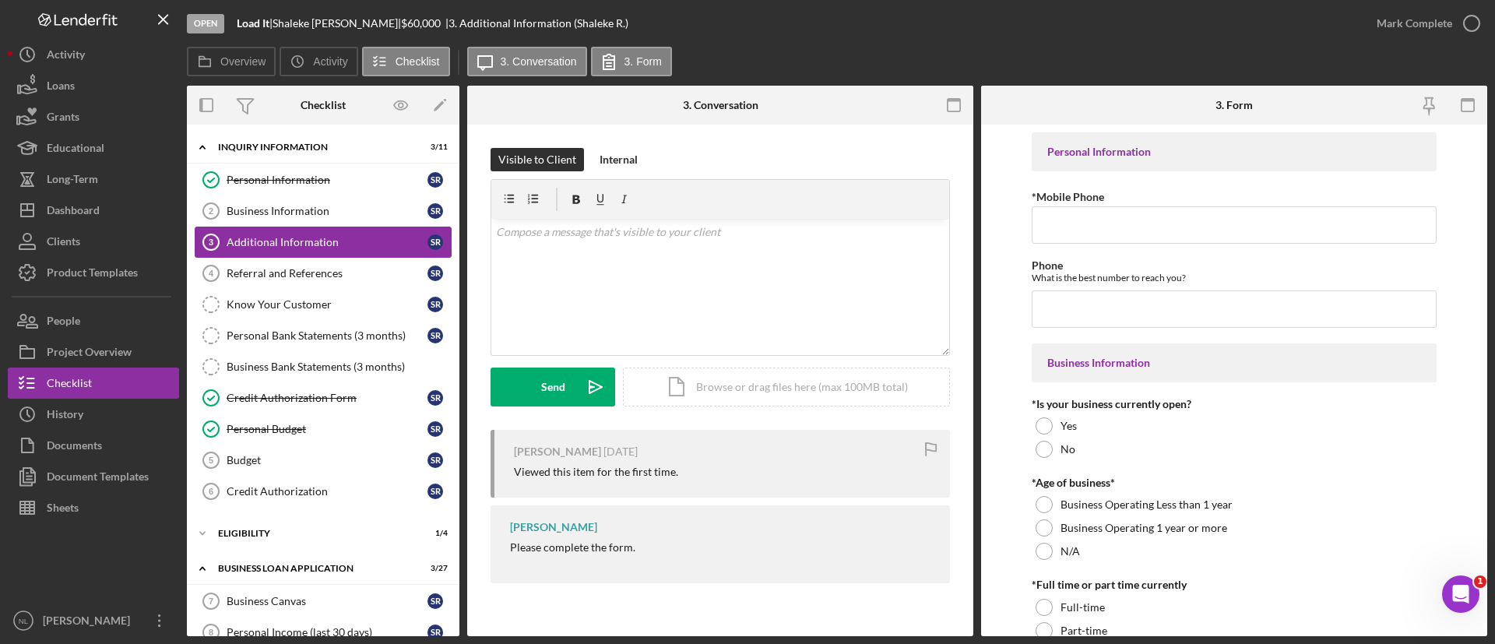
click at [289, 237] on div "Additional Information" at bounding box center [327, 242] width 201 height 12
